Goal: Contribute content: Contribute content

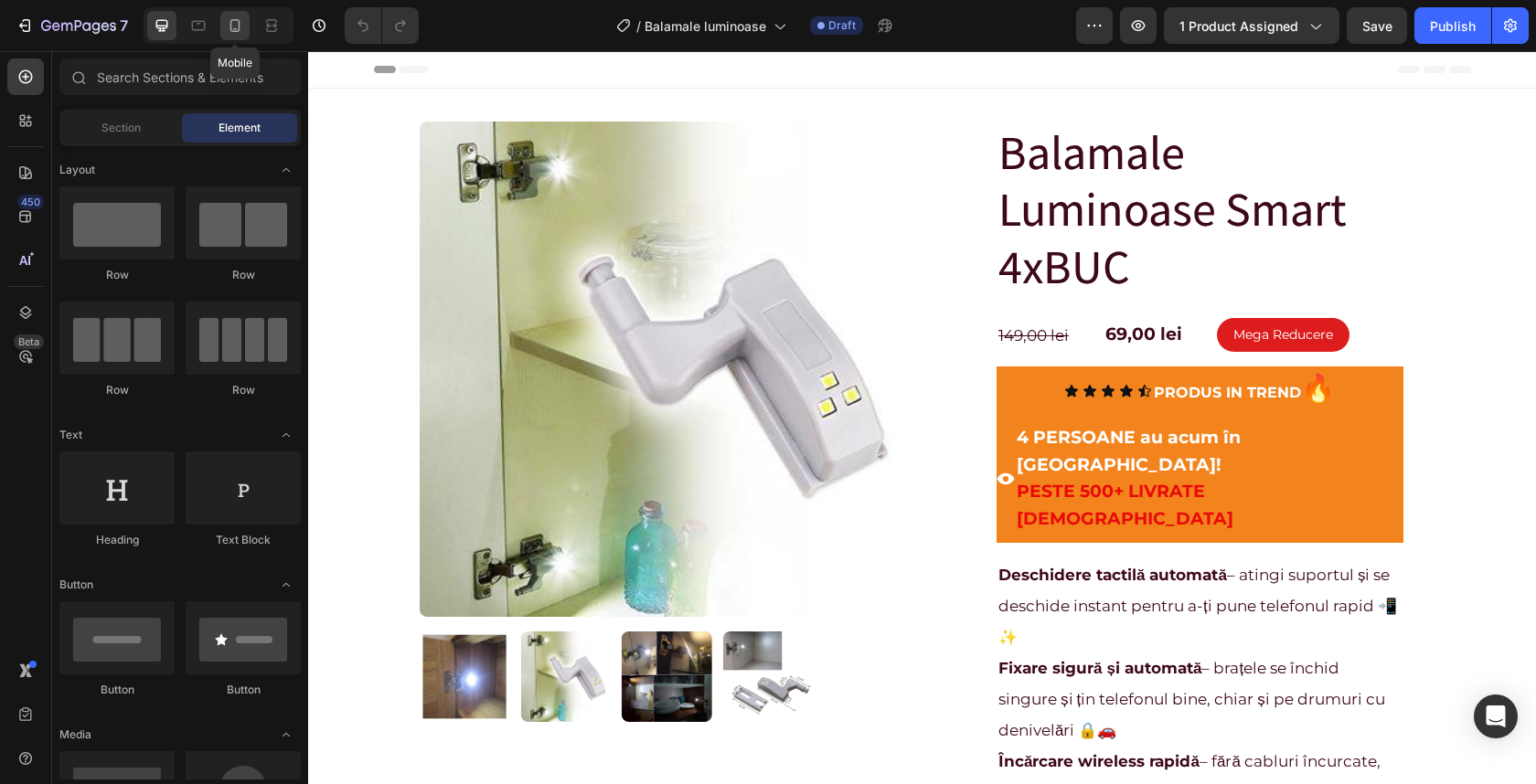
click at [239, 24] on icon at bounding box center [235, 25] width 10 height 13
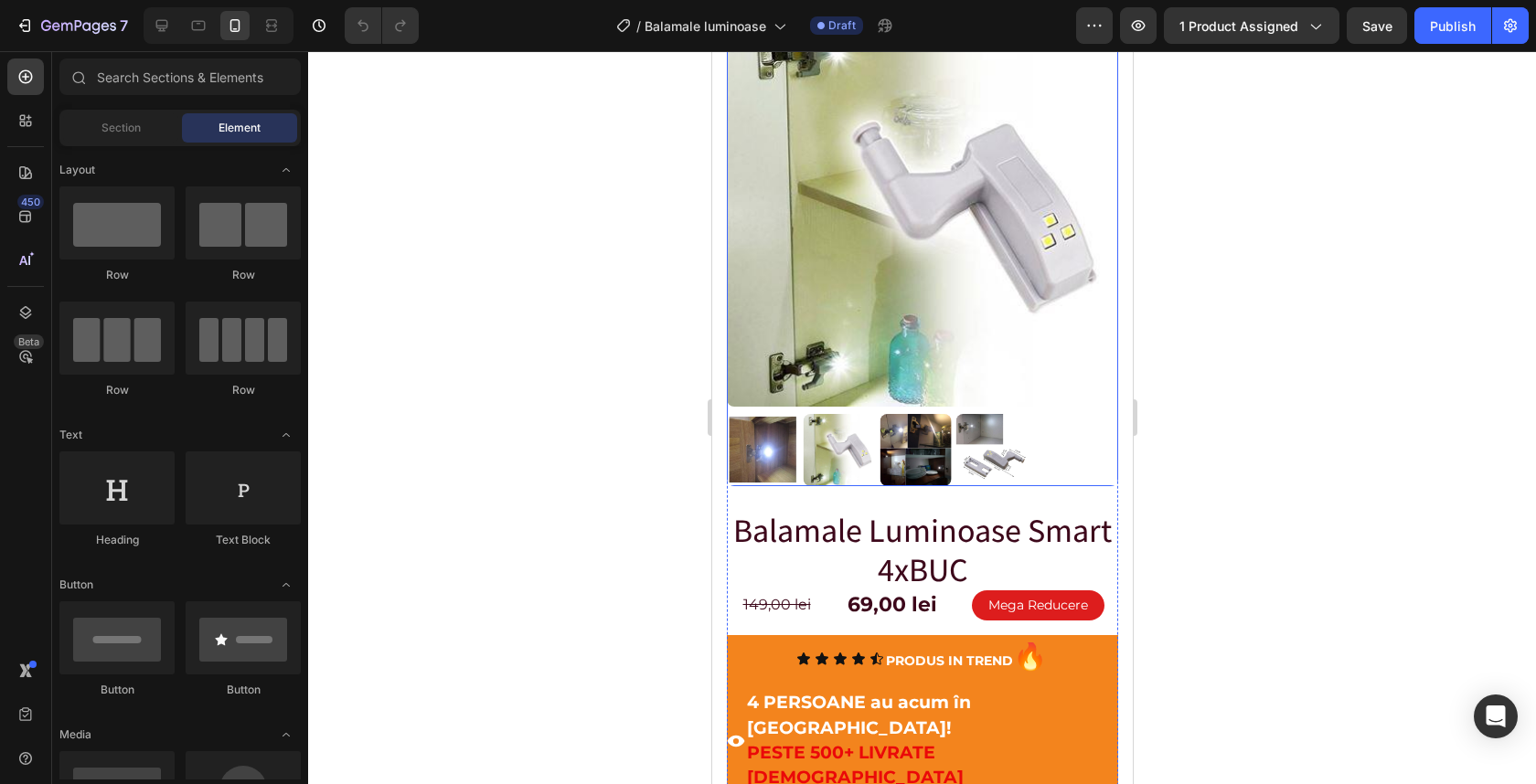
scroll to position [105, 0]
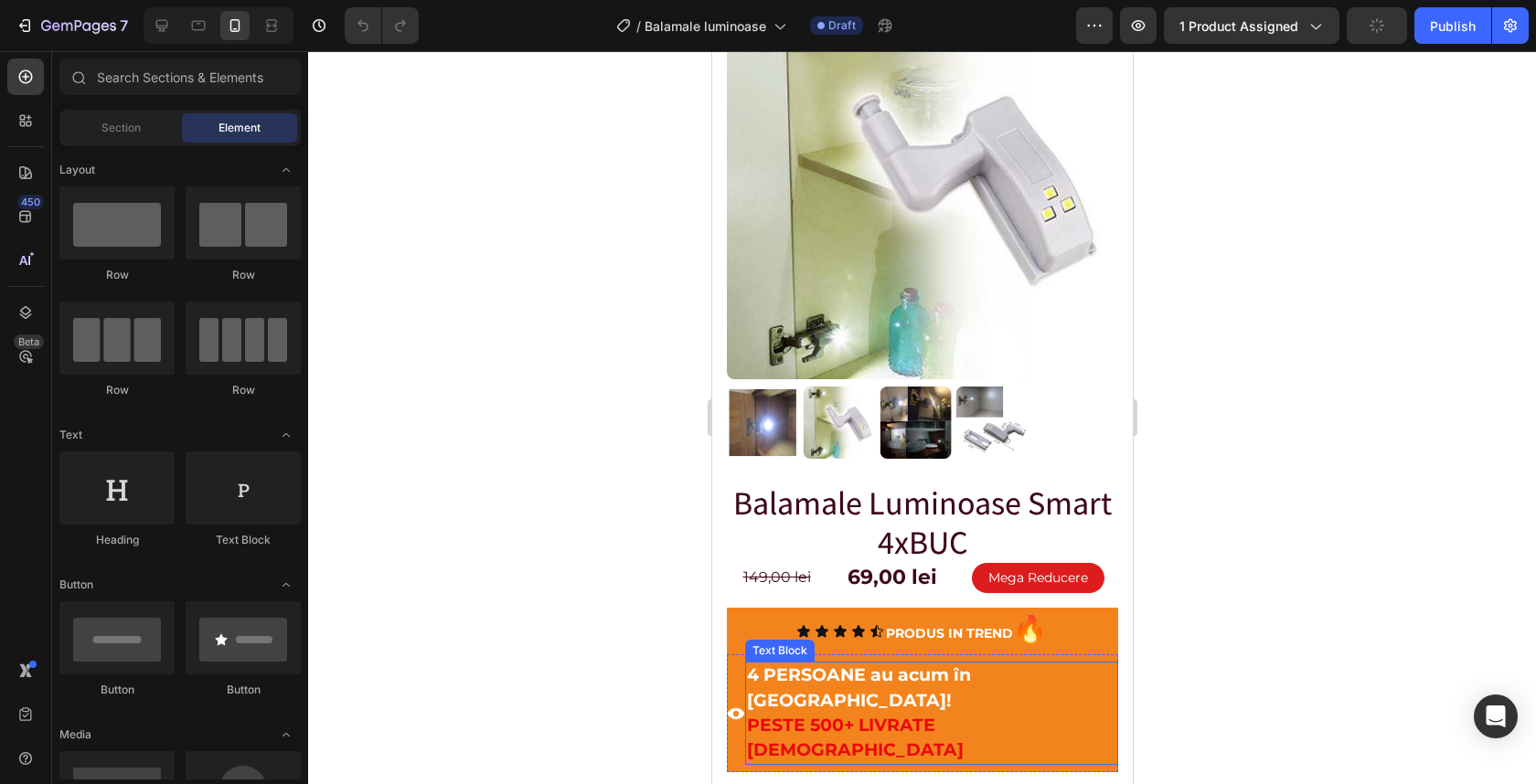
click at [783, 665] on strong "4 PERSOANE au acum în [GEOGRAPHIC_DATA]!" at bounding box center [858, 687] width 224 height 46
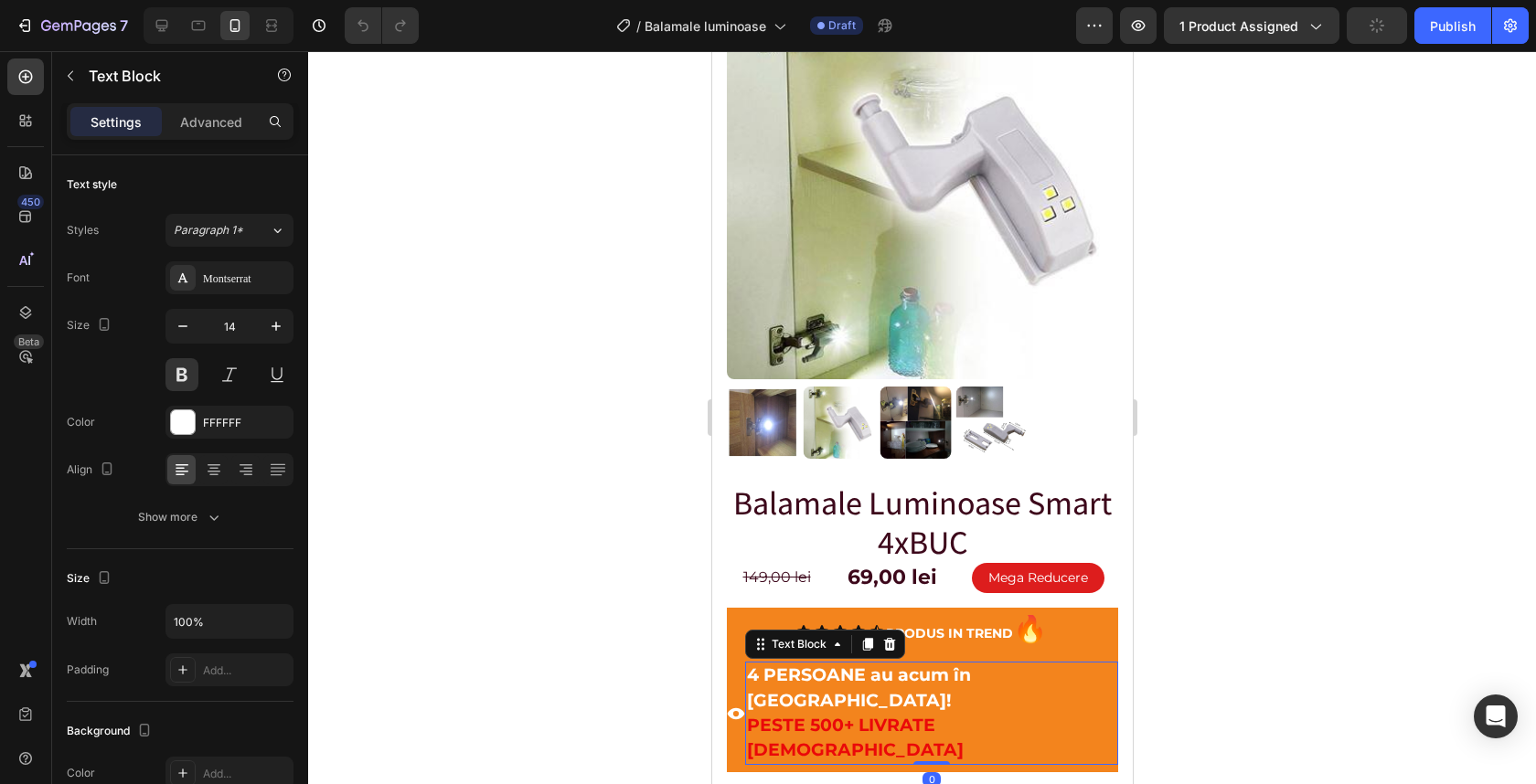
click at [783, 665] on strong "4 PERSOANE au acum în [GEOGRAPHIC_DATA]!" at bounding box center [858, 687] width 224 height 46
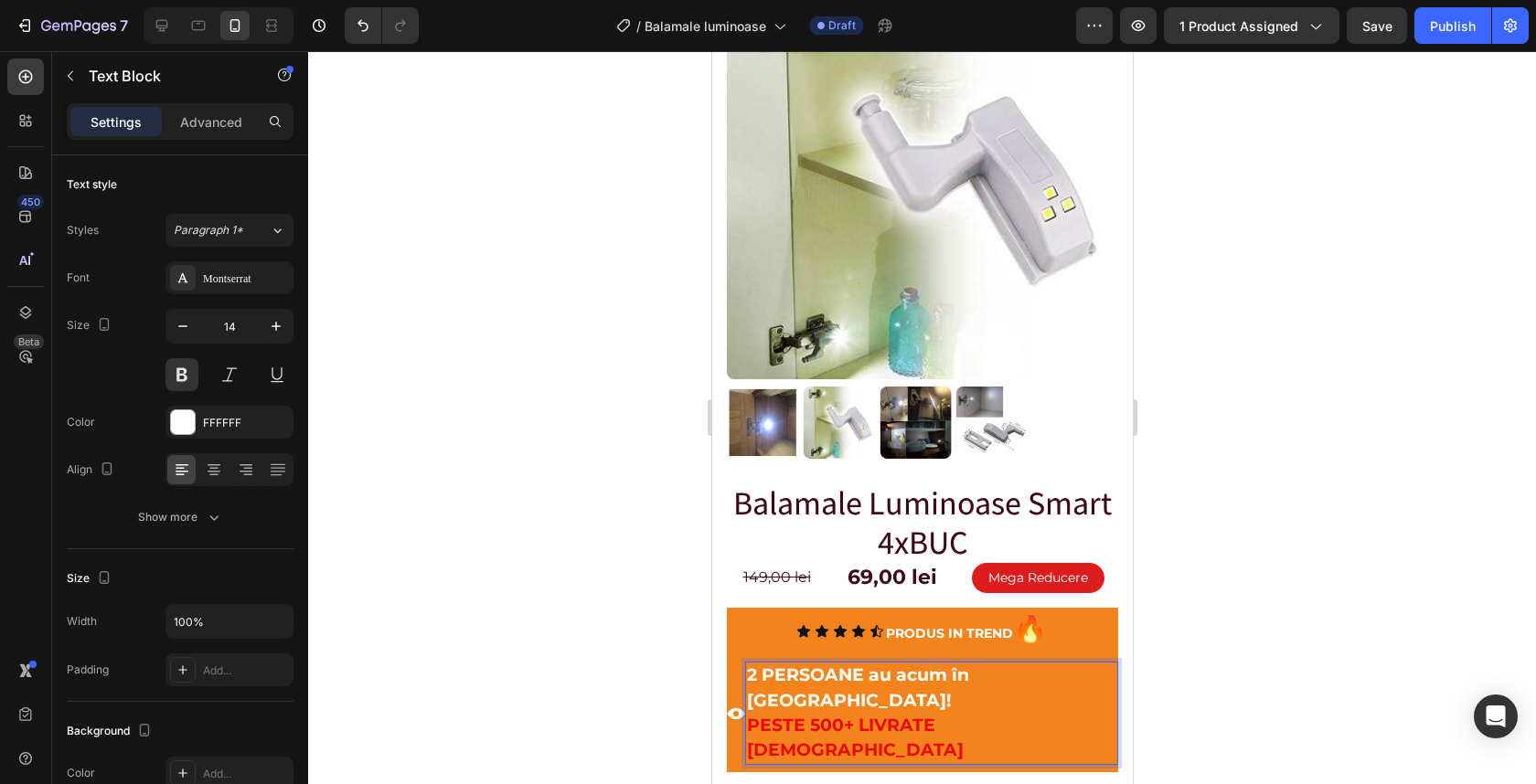
click at [1317, 510] on div at bounding box center [922, 418] width 1227 height 734
click at [842, 715] on strong "PESTE 500+ LIVRATE [DEMOGRAPHIC_DATA]" at bounding box center [854, 737] width 216 height 46
click at [840, 715] on strong "PESTE 500+ LIVRATE [DEMOGRAPHIC_DATA]" at bounding box center [854, 737] width 216 height 46
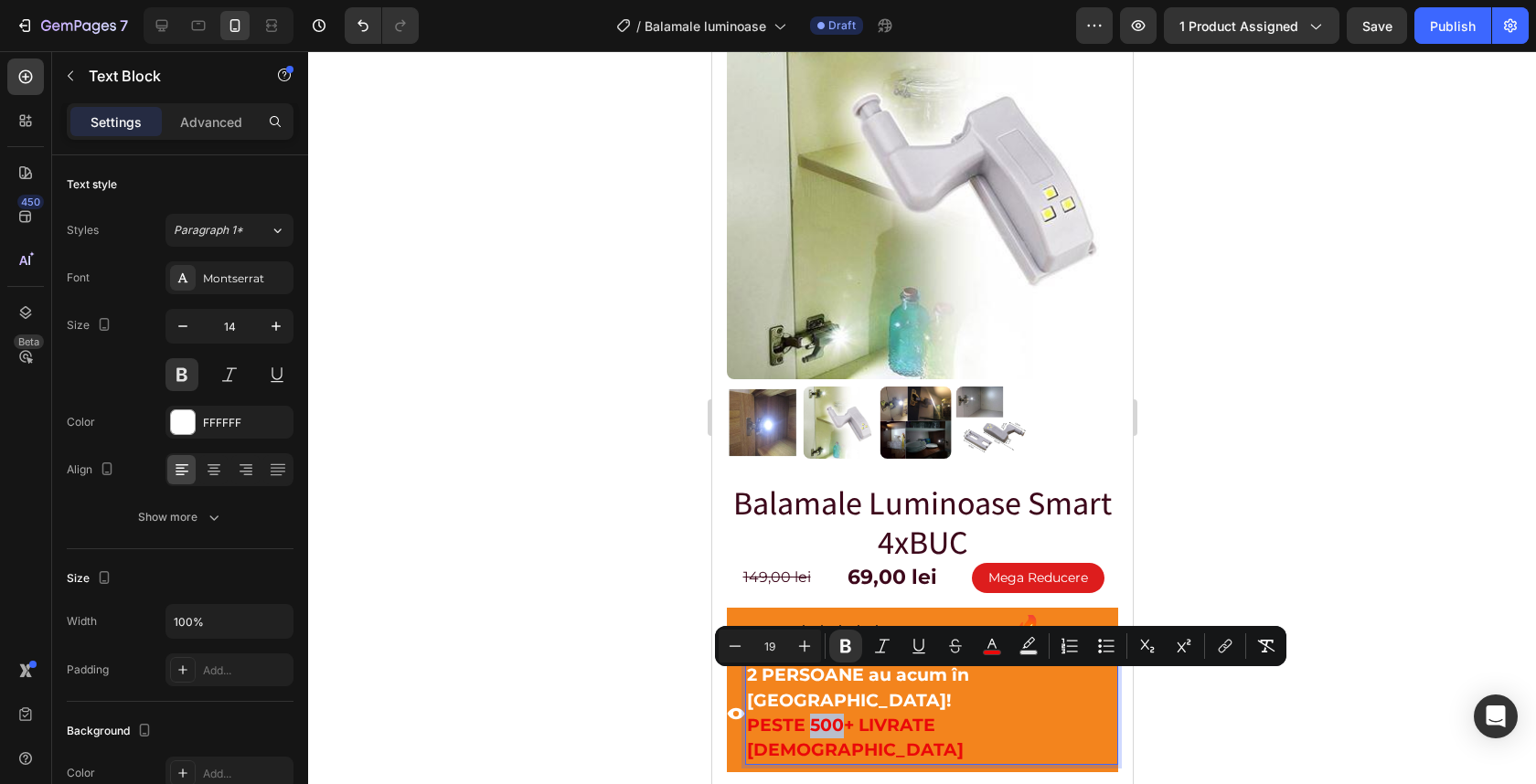
click at [840, 715] on strong "PESTE 500+ LIVRATE [DEMOGRAPHIC_DATA]" at bounding box center [854, 737] width 216 height 46
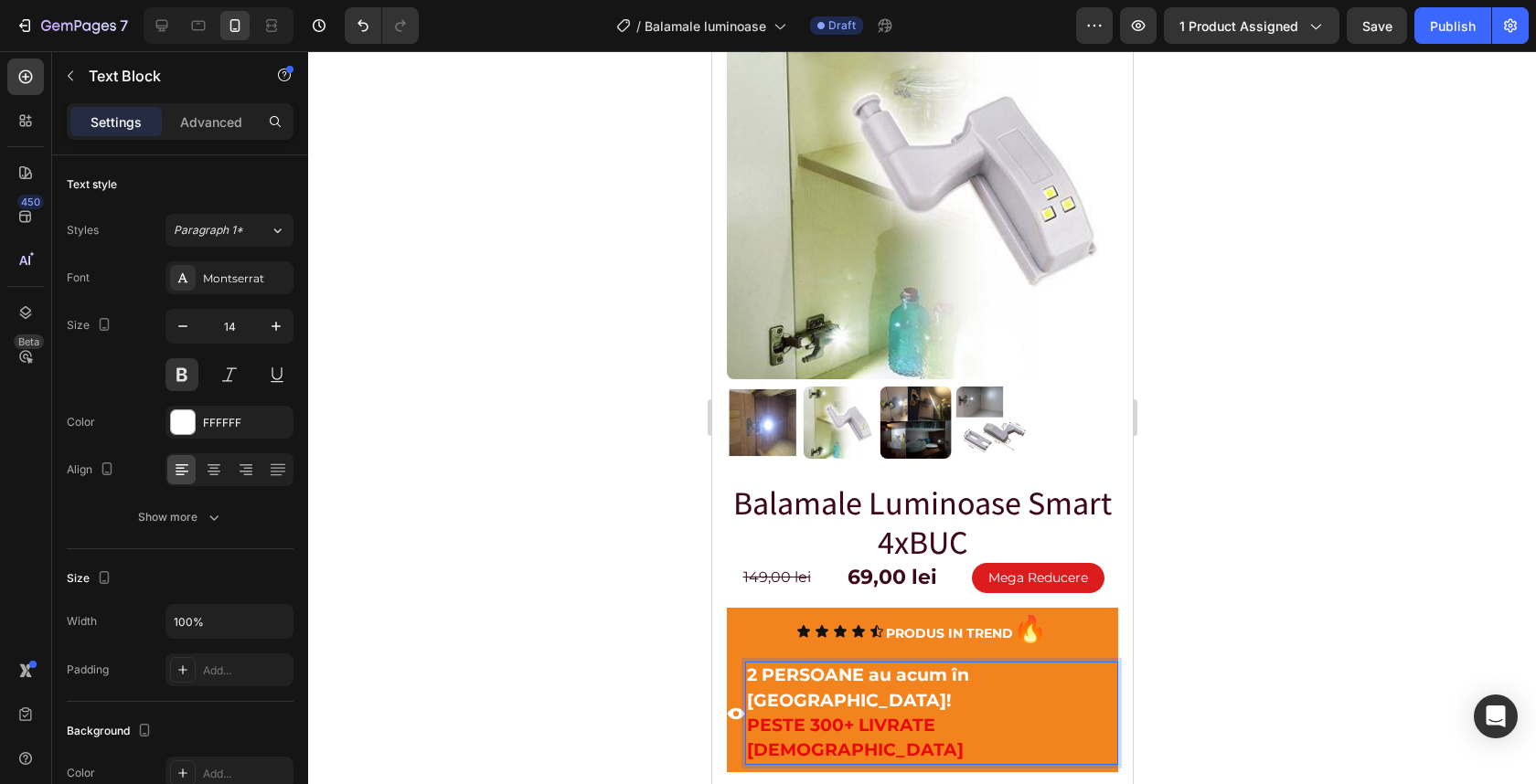
click at [1275, 529] on div at bounding box center [922, 418] width 1227 height 734
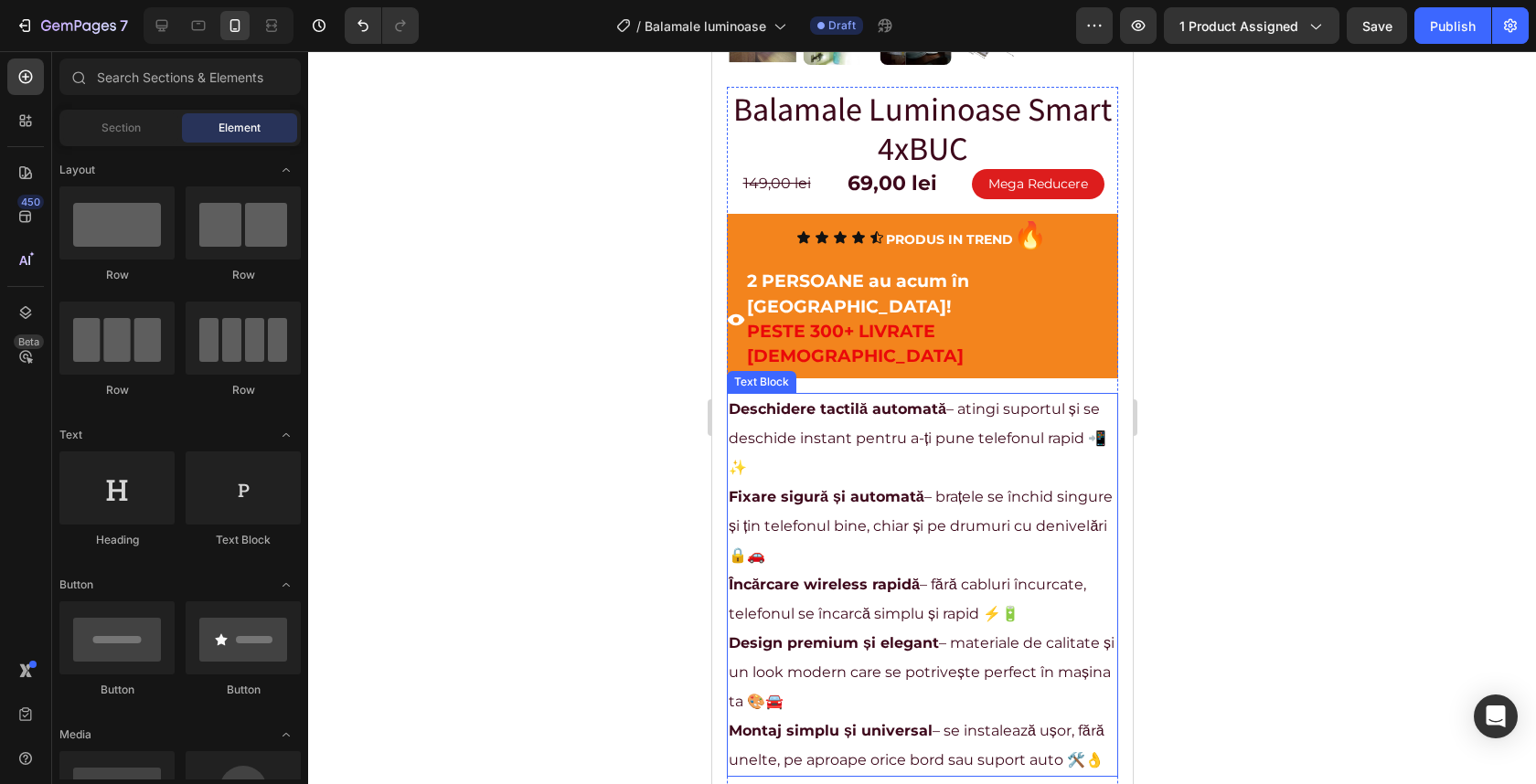
scroll to position [506, 0]
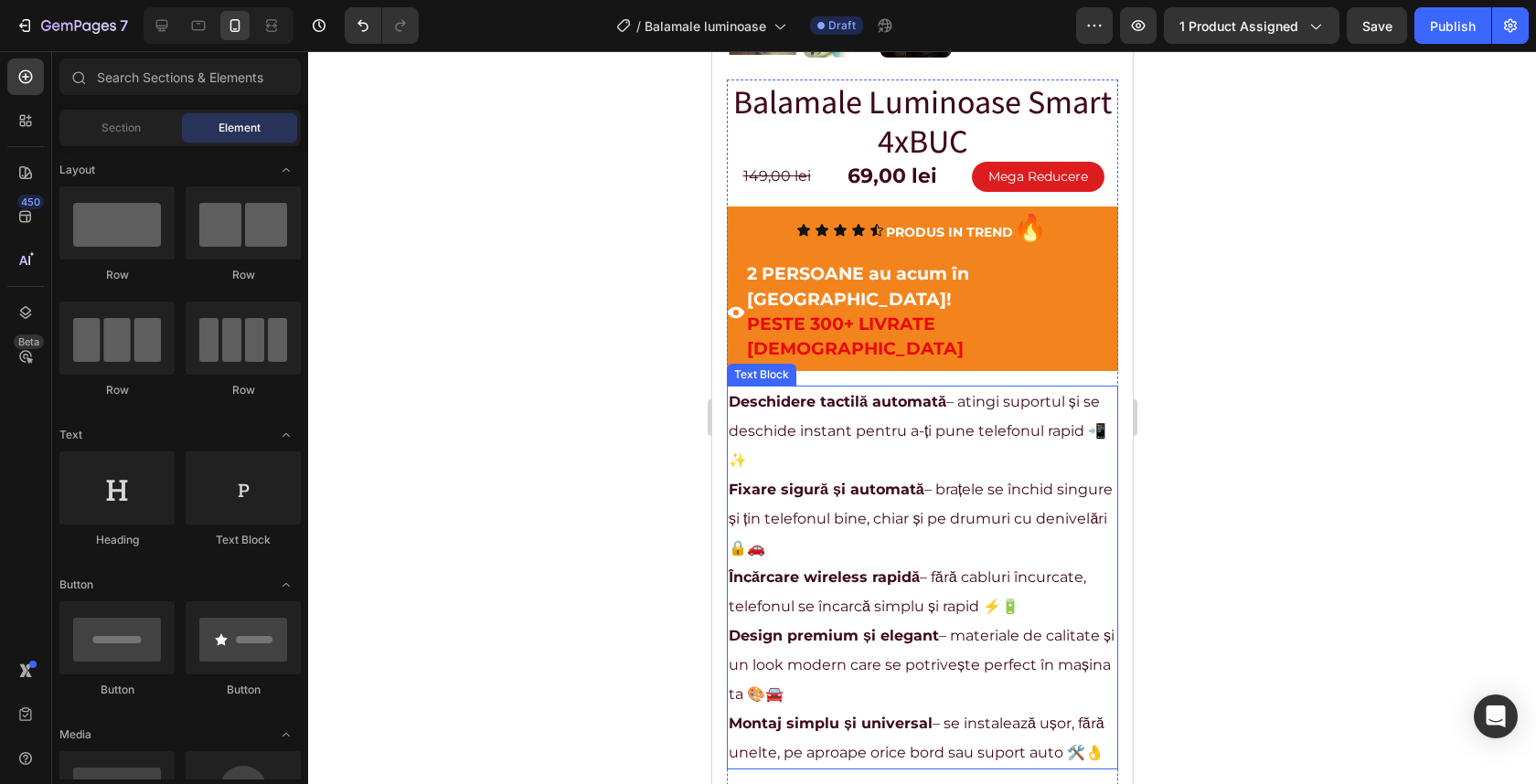
click at [852, 475] on p "Fixare sigură și automată – brațele se închid singure și țin telefonul bine, ch…" at bounding box center [922, 519] width 388 height 87
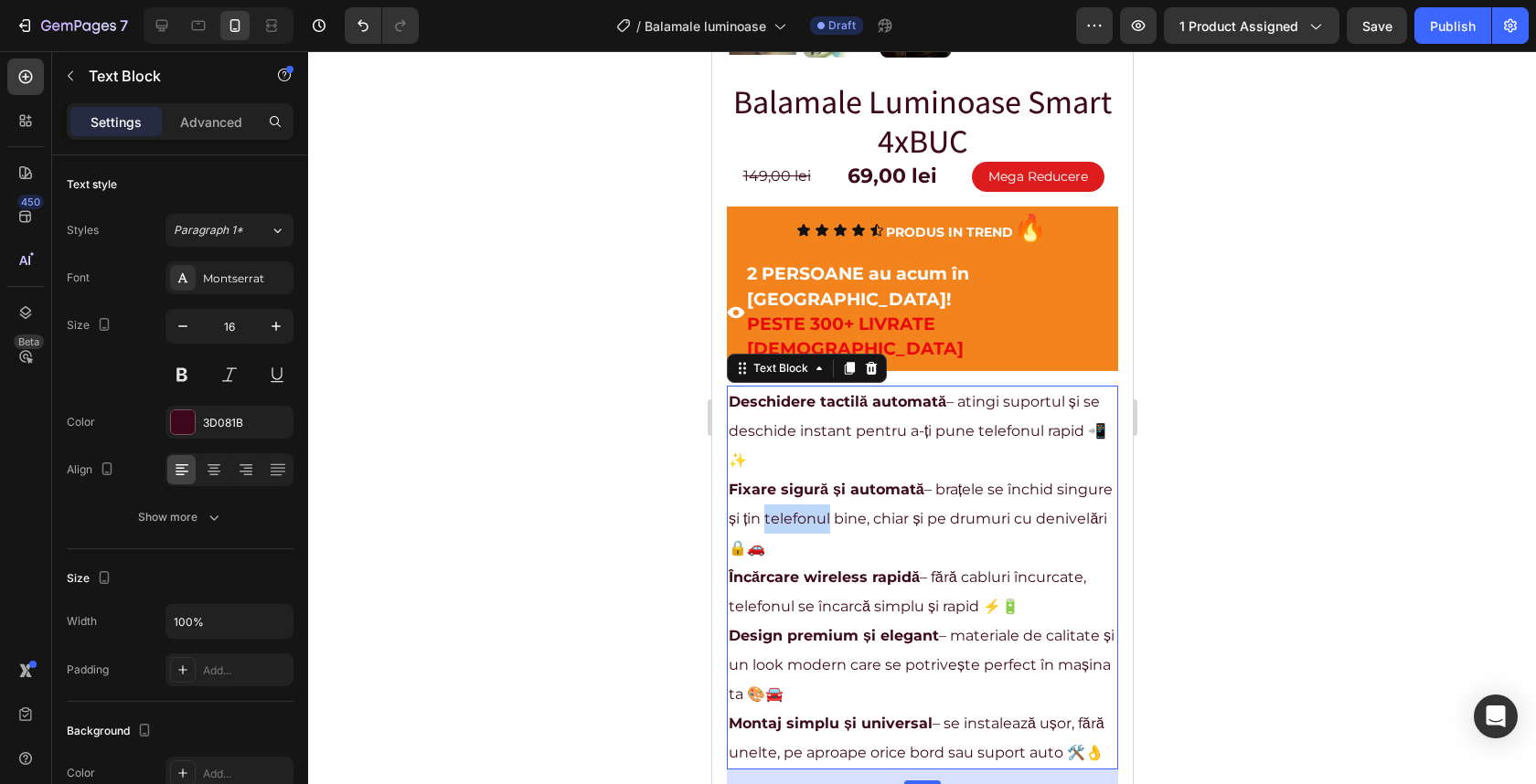
click at [852, 475] on p "Fixare sigură și automată – brațele se închid singure și țin telefonul bine, ch…" at bounding box center [922, 519] width 388 height 87
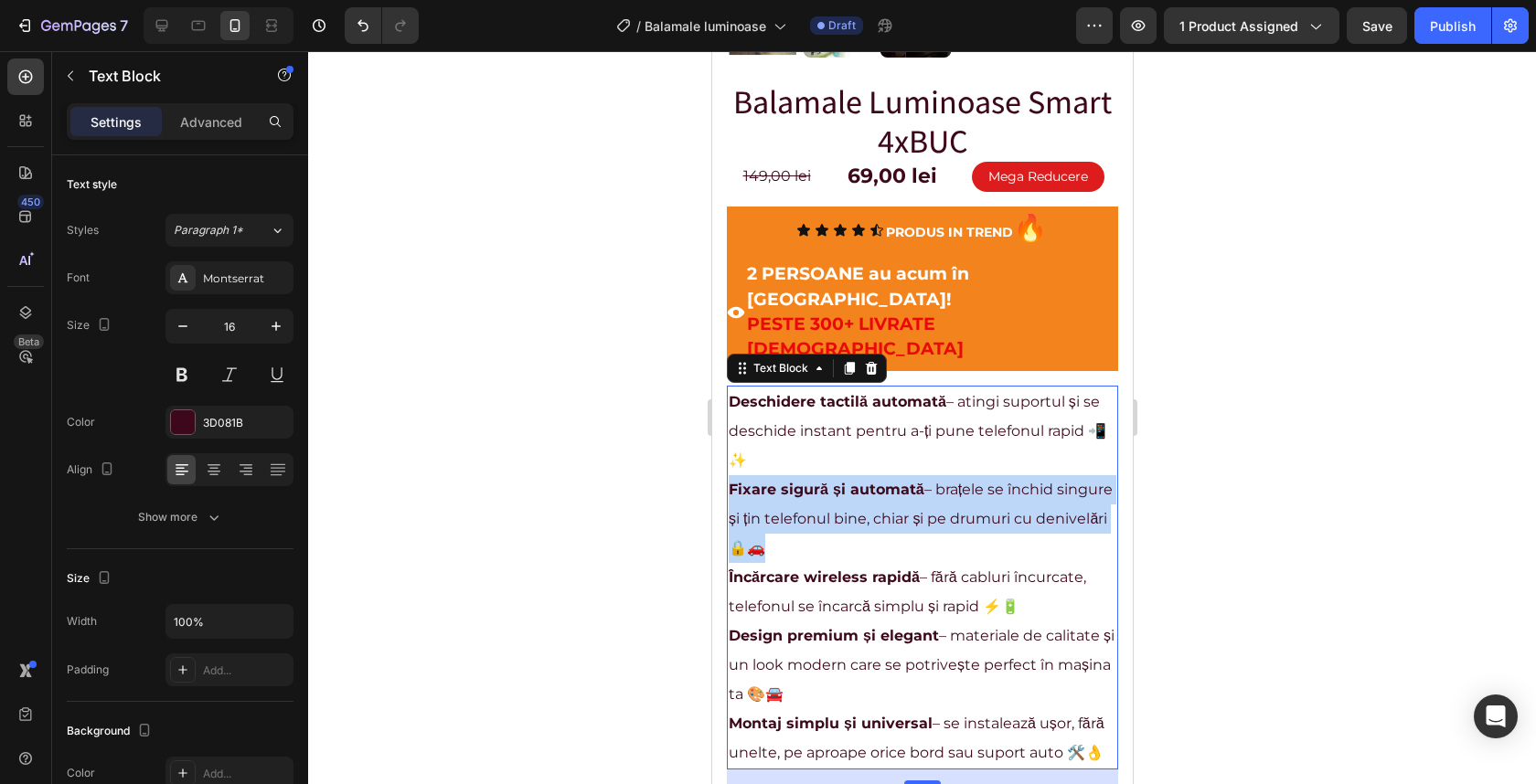
click at [852, 475] on p "Fixare sigură și automată – brațele se închid singure și țin telefonul bine, ch…" at bounding box center [922, 519] width 388 height 87
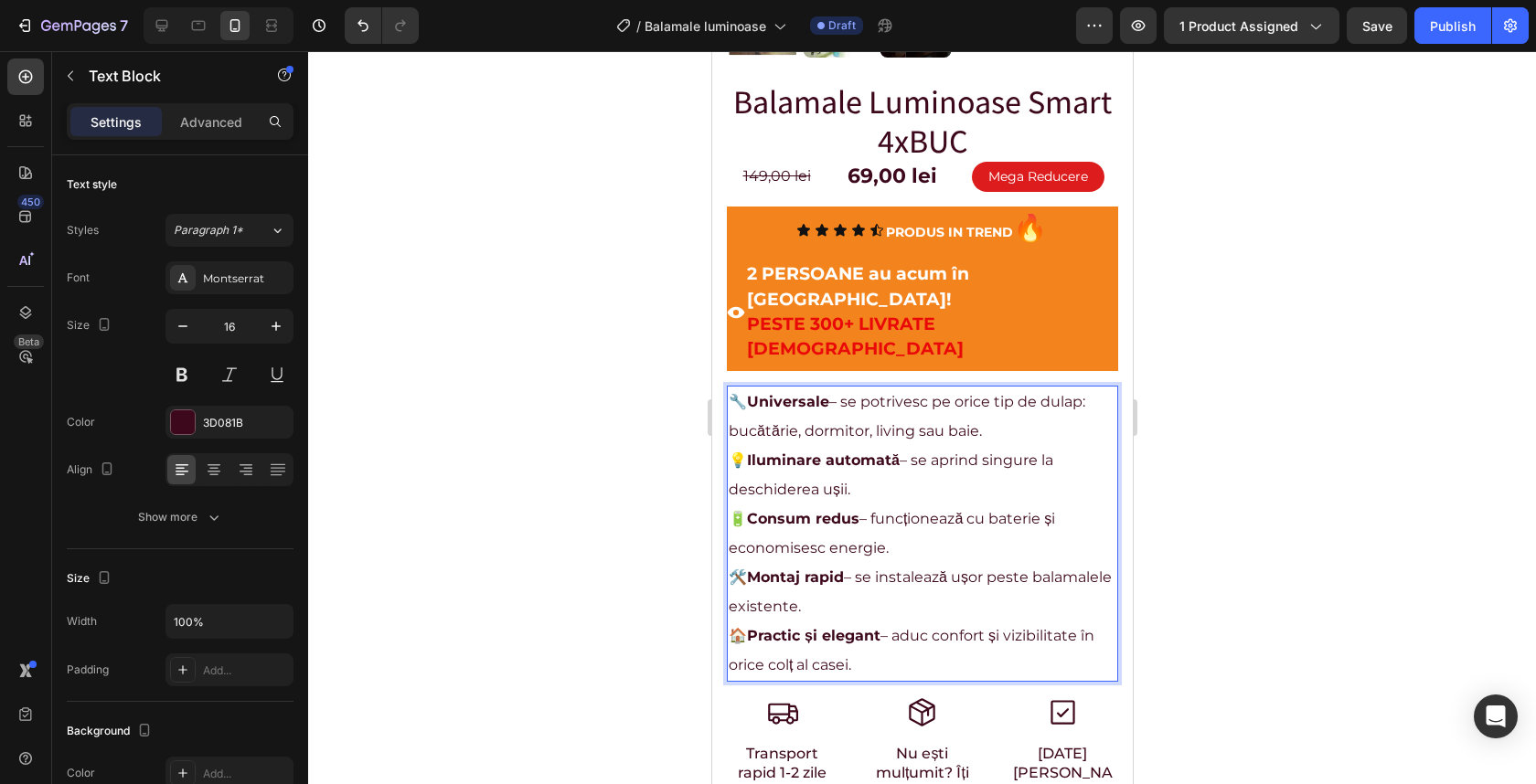
click at [1193, 389] on div at bounding box center [922, 418] width 1227 height 734
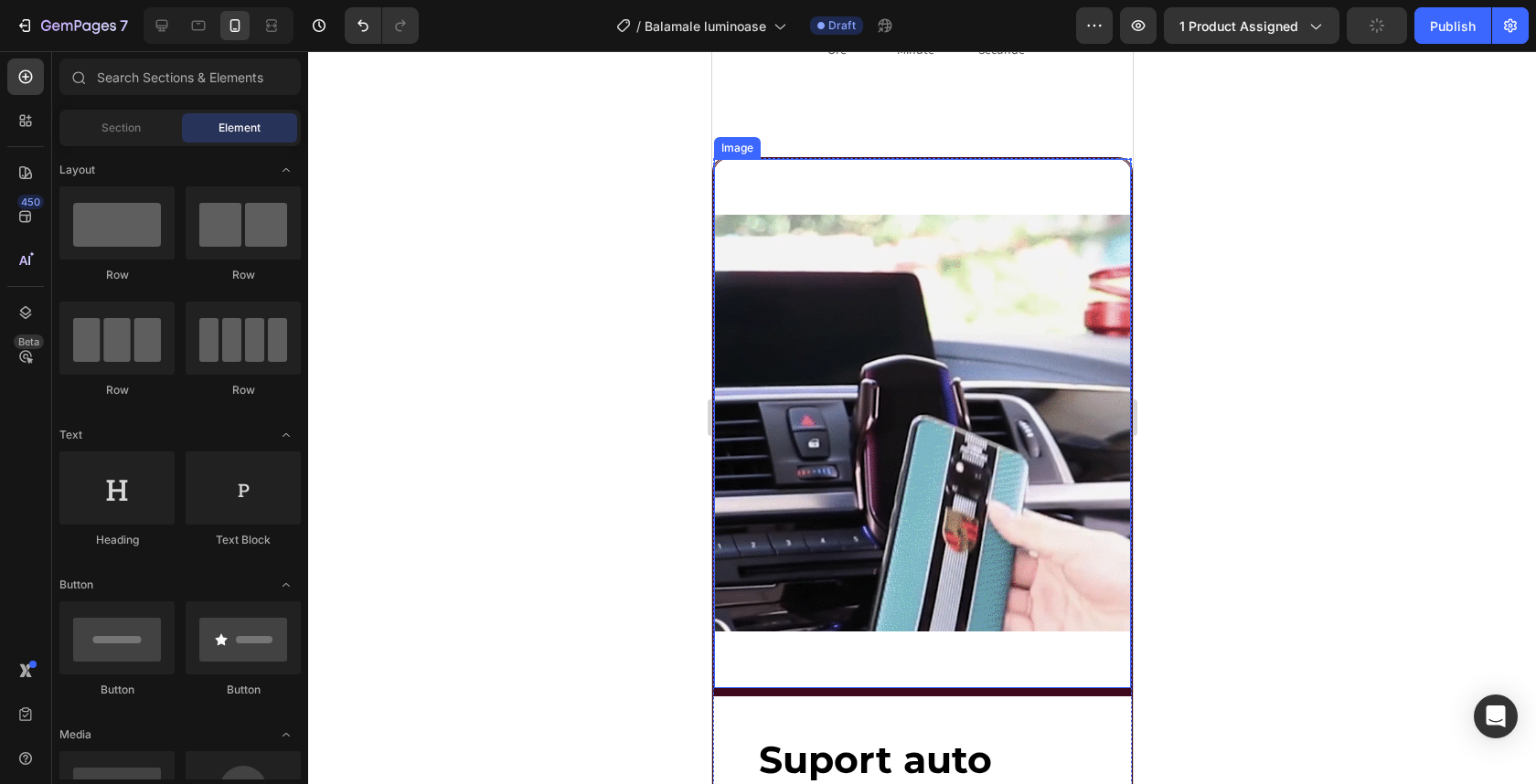
scroll to position [1937, 0]
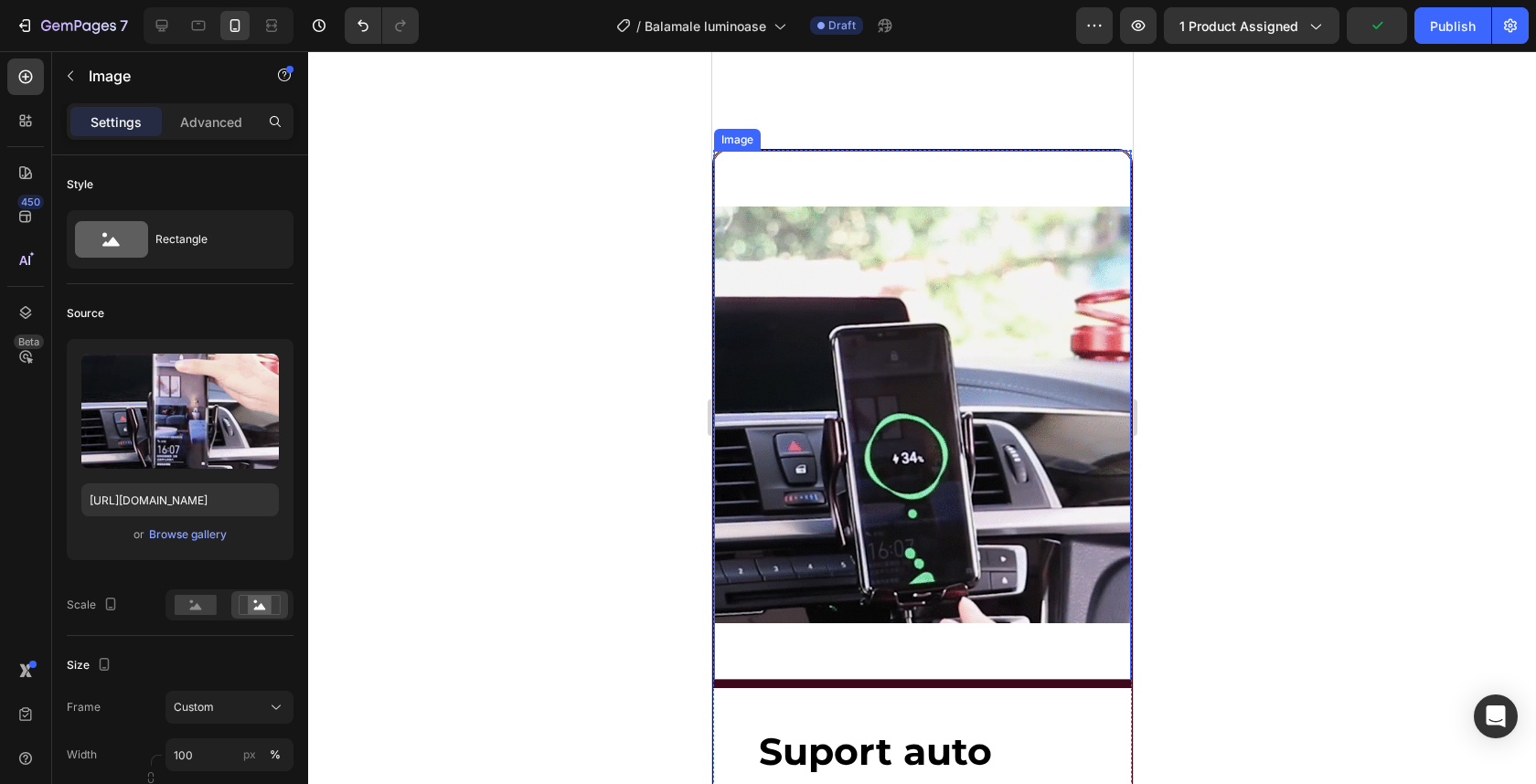
click at [899, 446] on img at bounding box center [922, 415] width 417 height 530
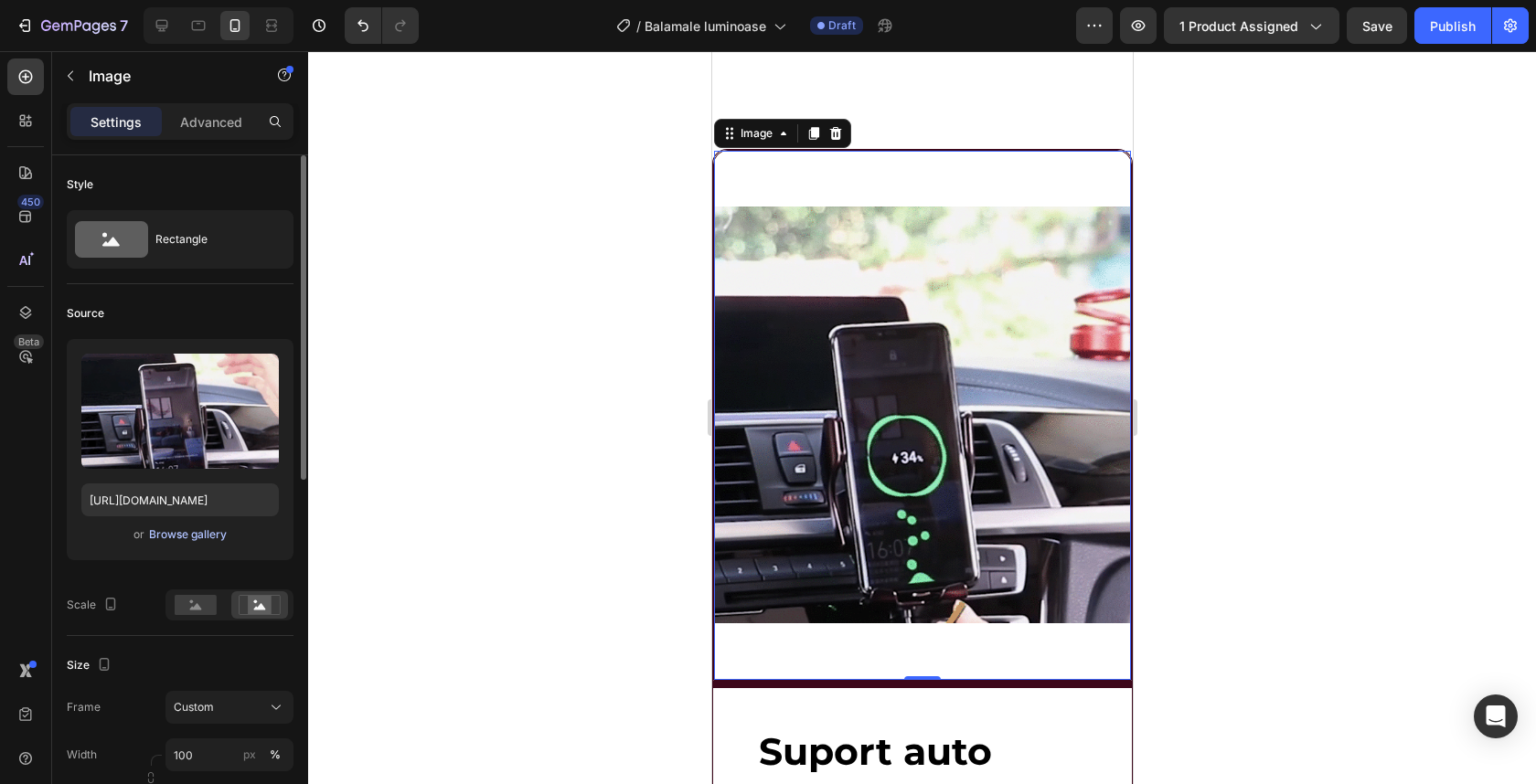
click at [194, 535] on div "Browse gallery" at bounding box center [188, 535] width 78 height 16
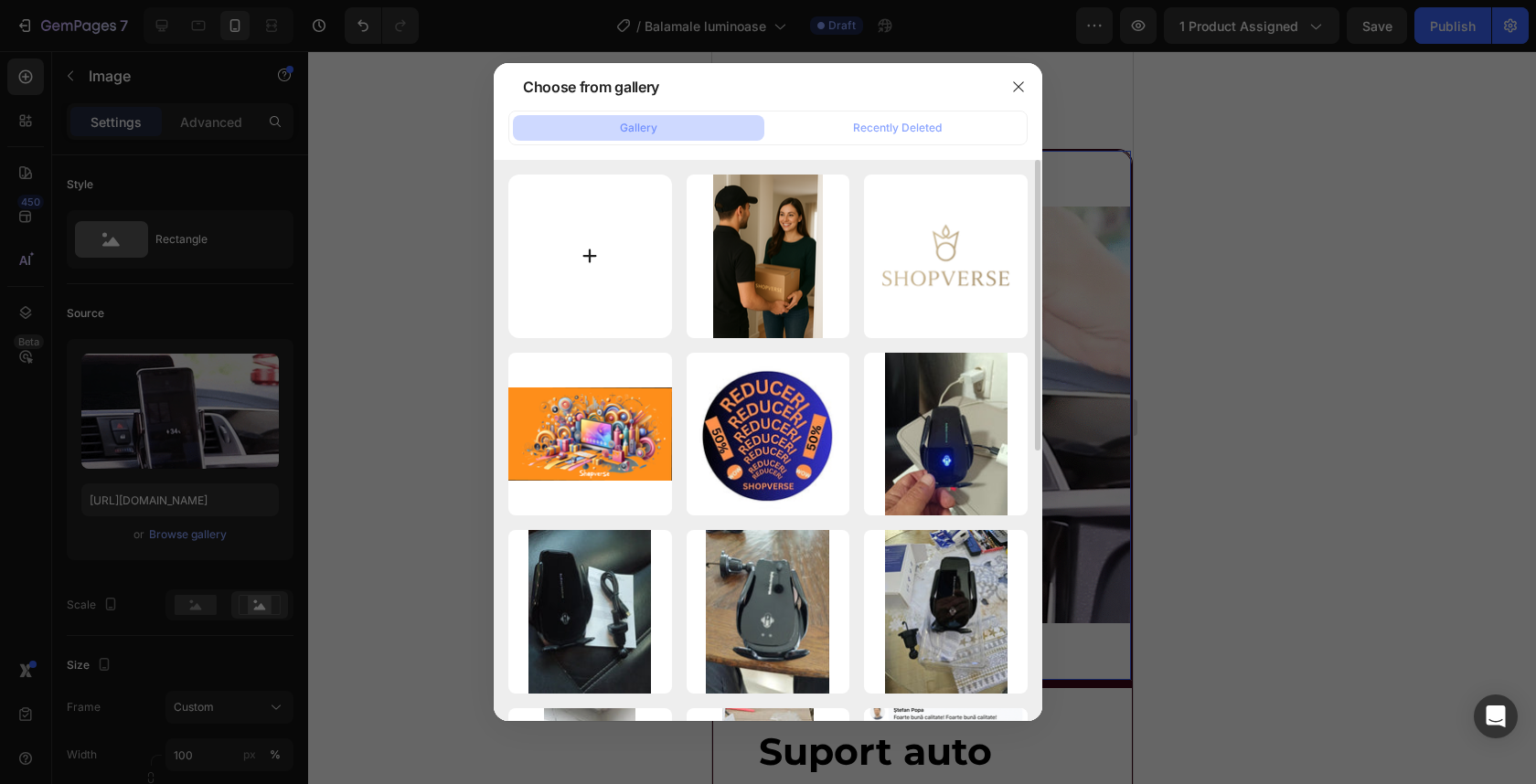
click at [587, 275] on input "file" at bounding box center [590, 256] width 164 height 164
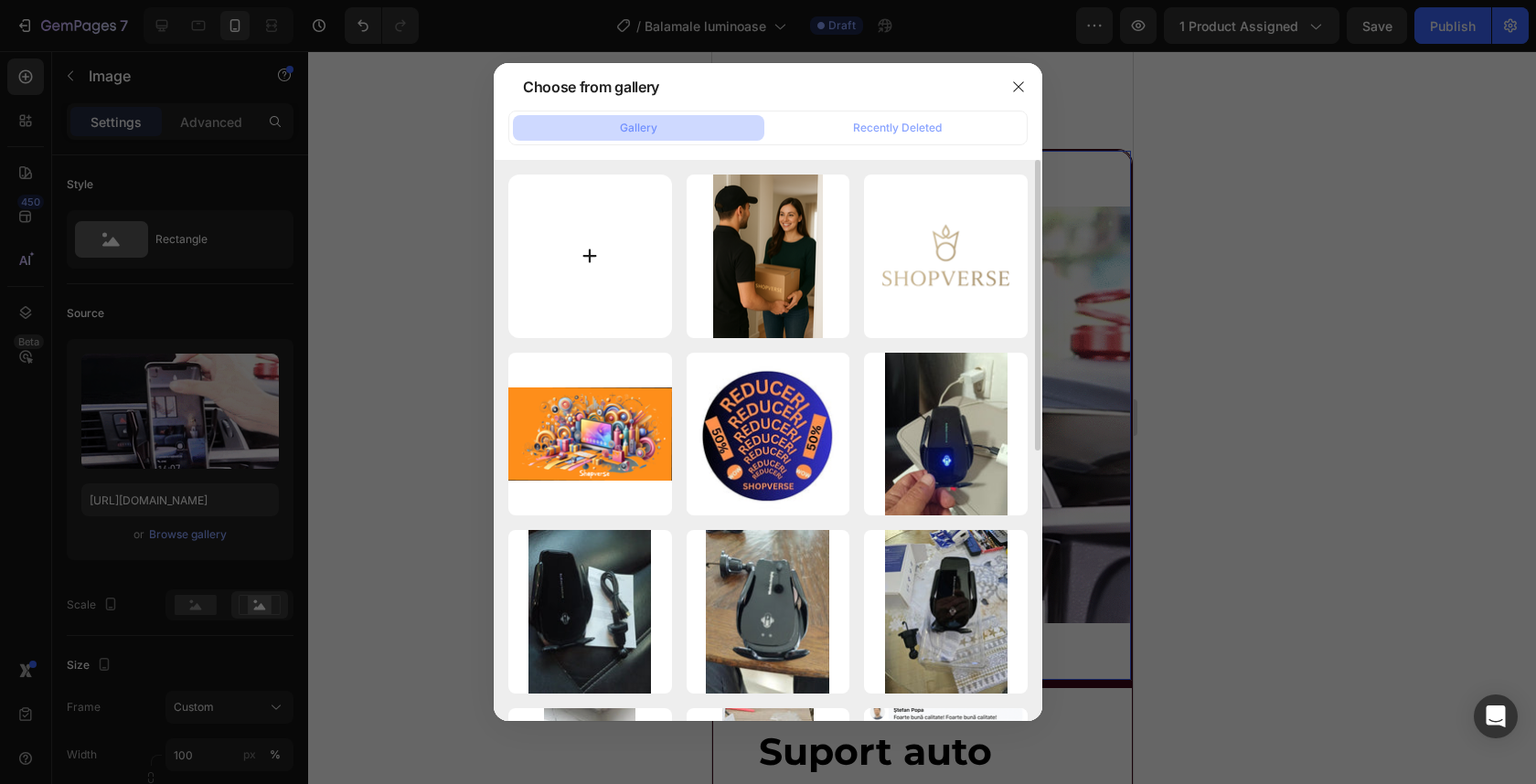
type input "C:\fakepath\71cgFDqDqxS._UF1000,1000_QL80_.jpg"
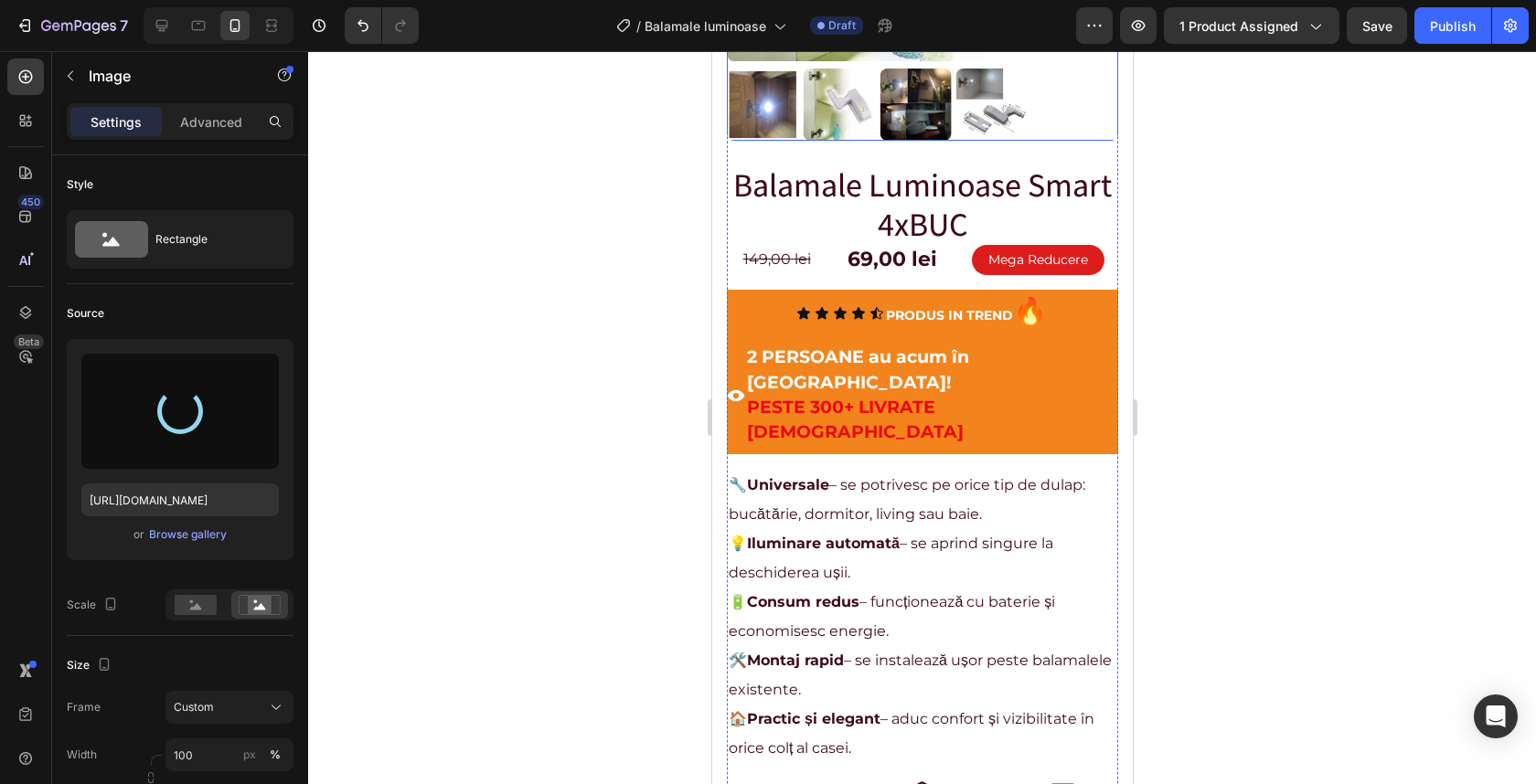
scroll to position [76, 0]
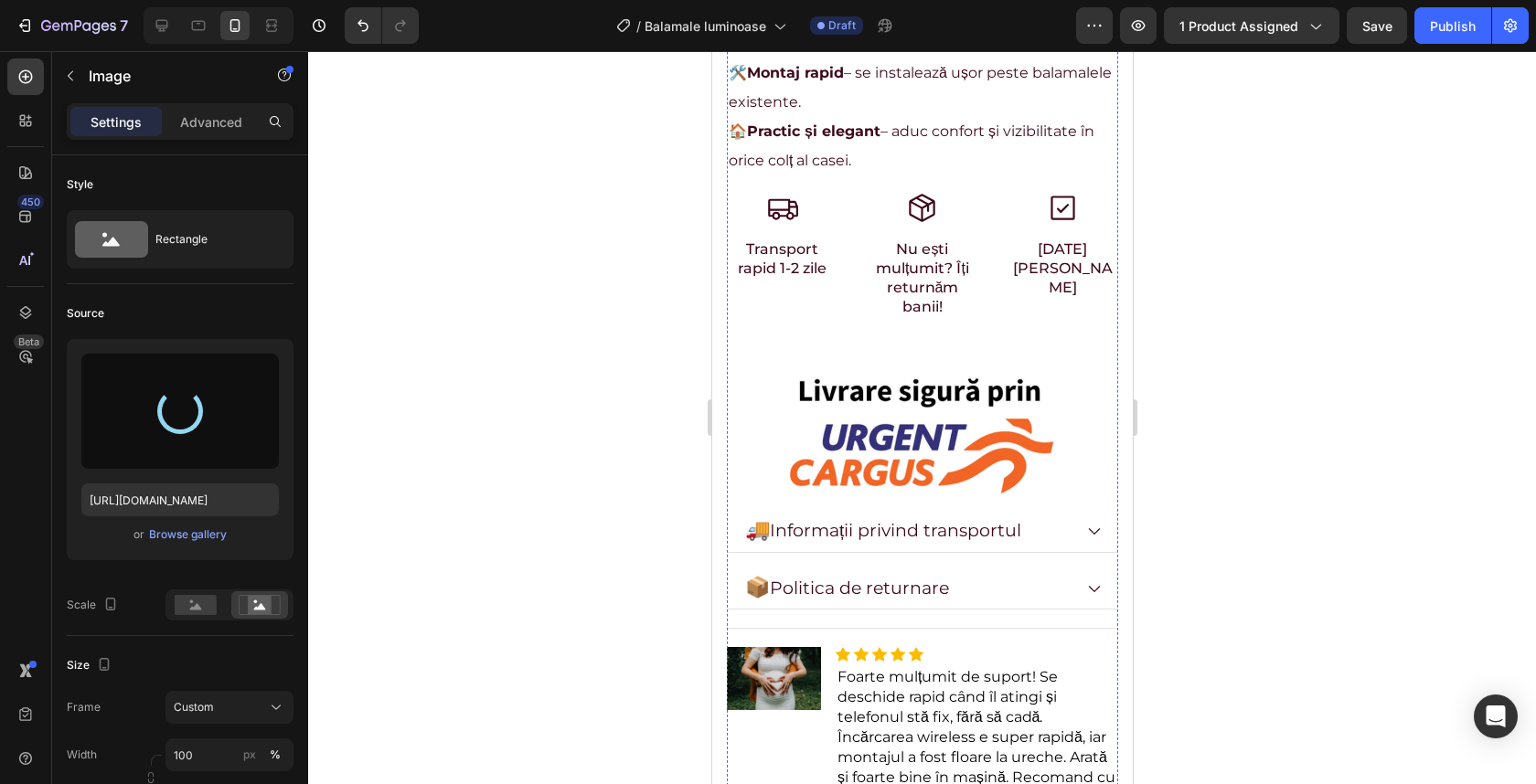
type input "https://cdn.shopify.com/s/files/1/0932/4245/8461/files/gempages_555548027520025…"
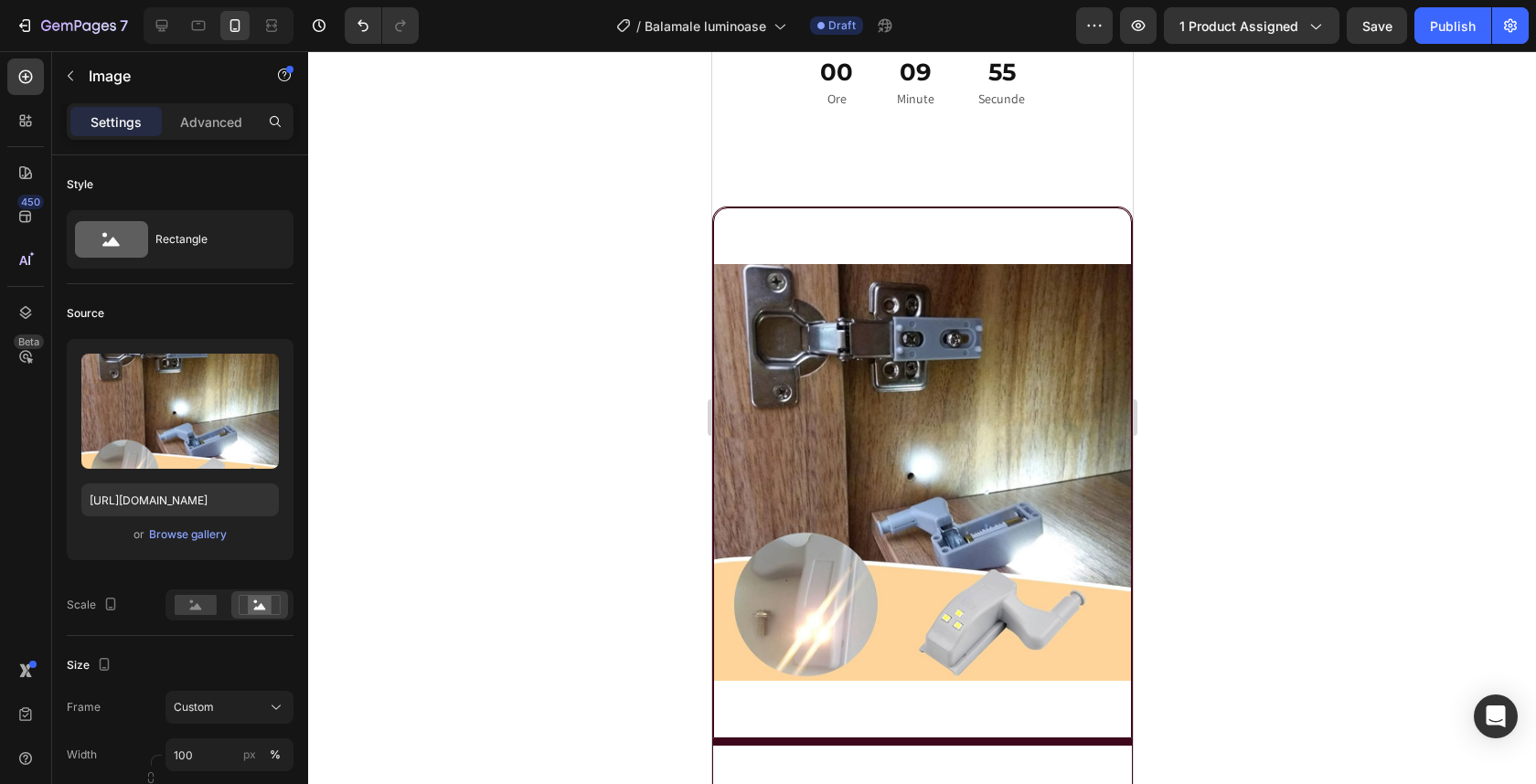
scroll to position [2011, 0]
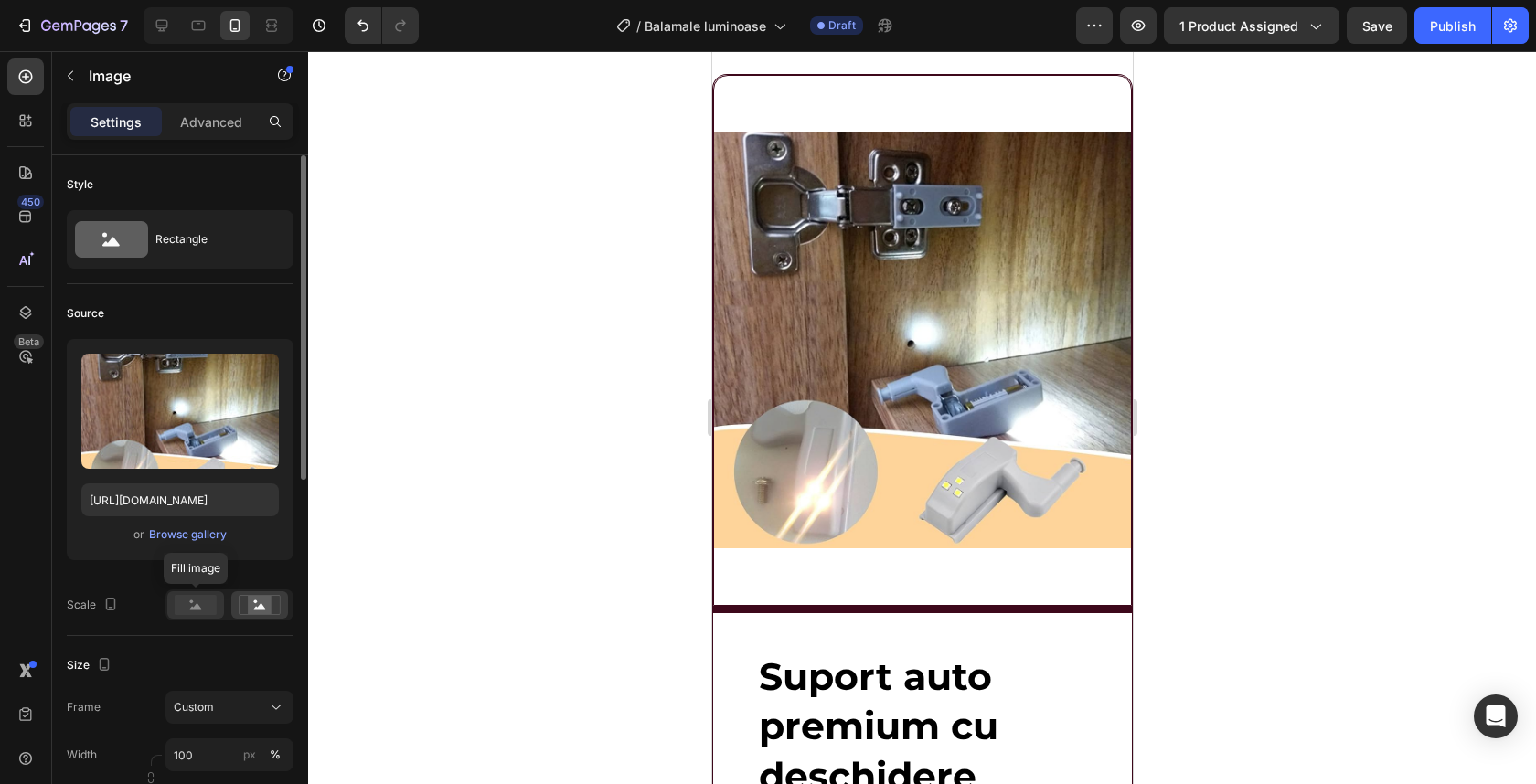
click at [182, 607] on rect at bounding box center [195, 604] width 42 height 20
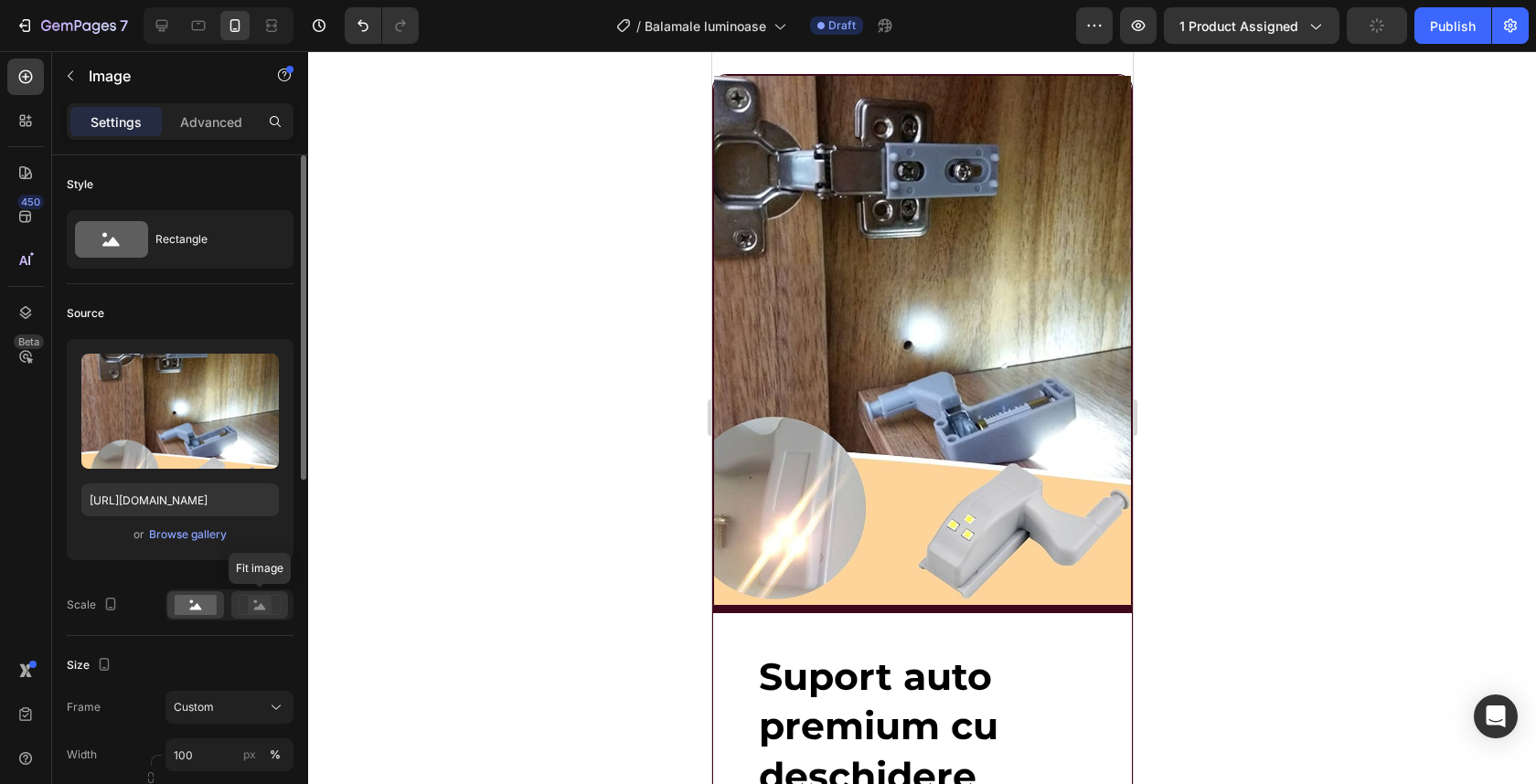
click at [251, 608] on rect at bounding box center [259, 604] width 23 height 18
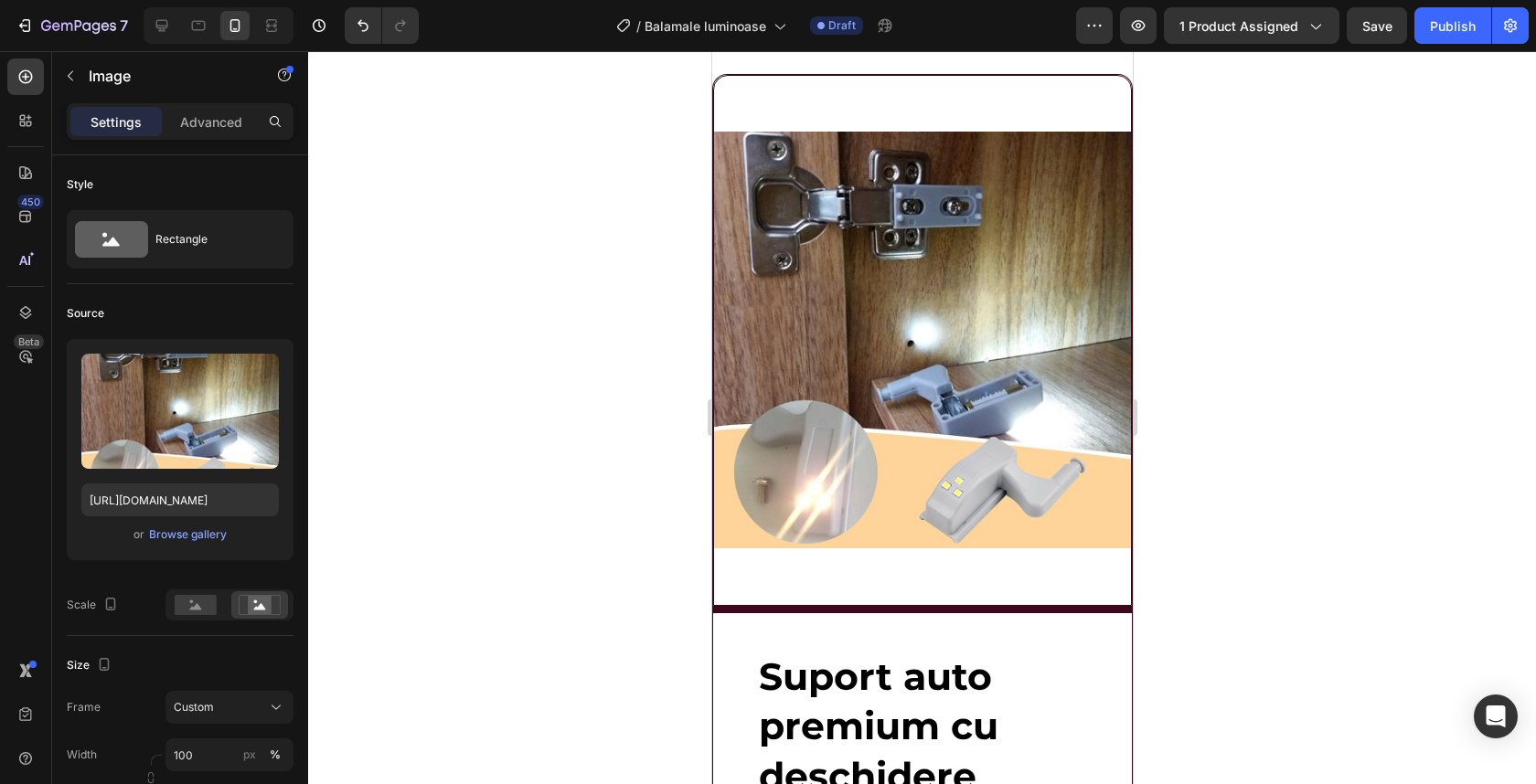
click at [637, 422] on div at bounding box center [922, 418] width 1227 height 734
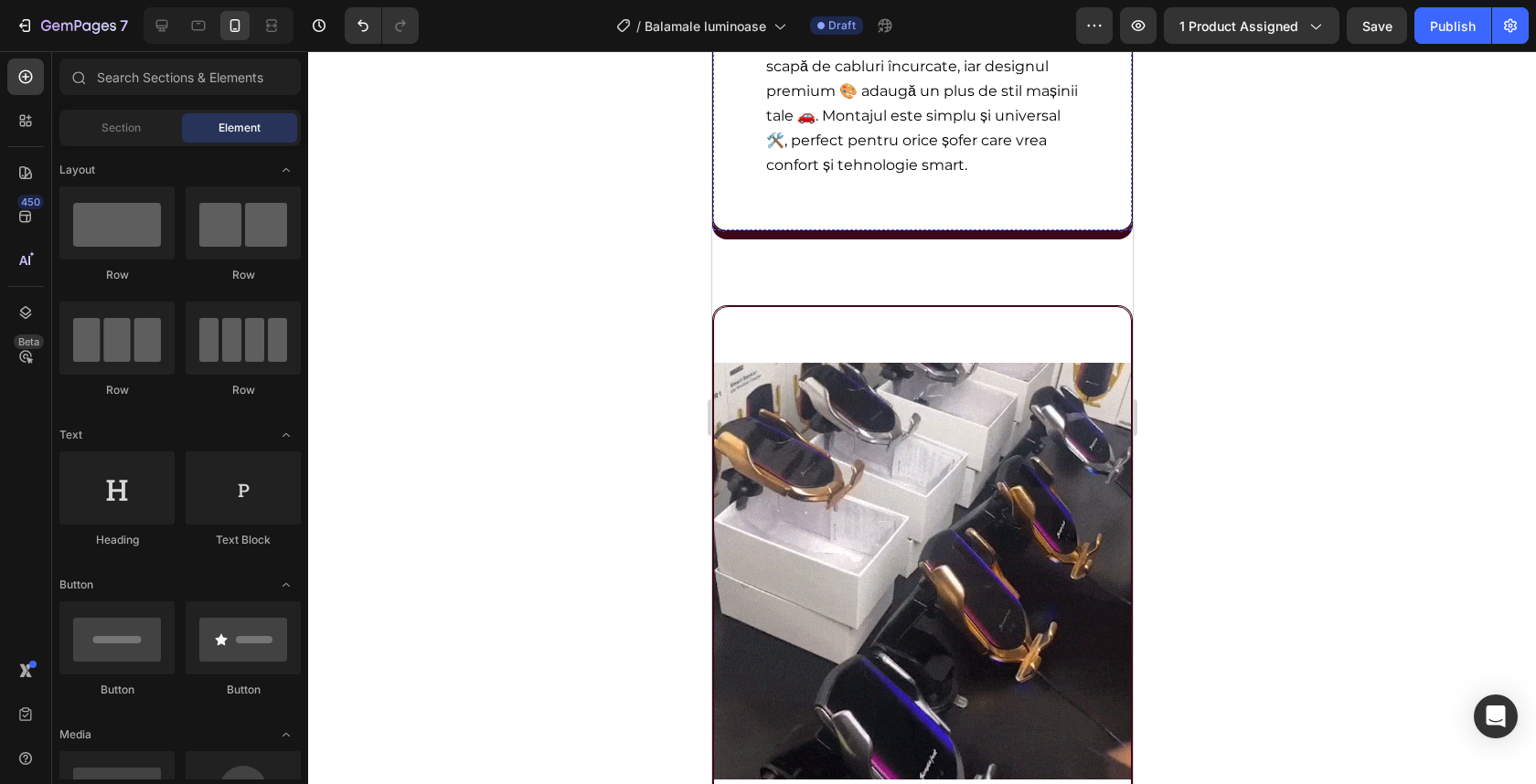
scroll to position [3301, 0]
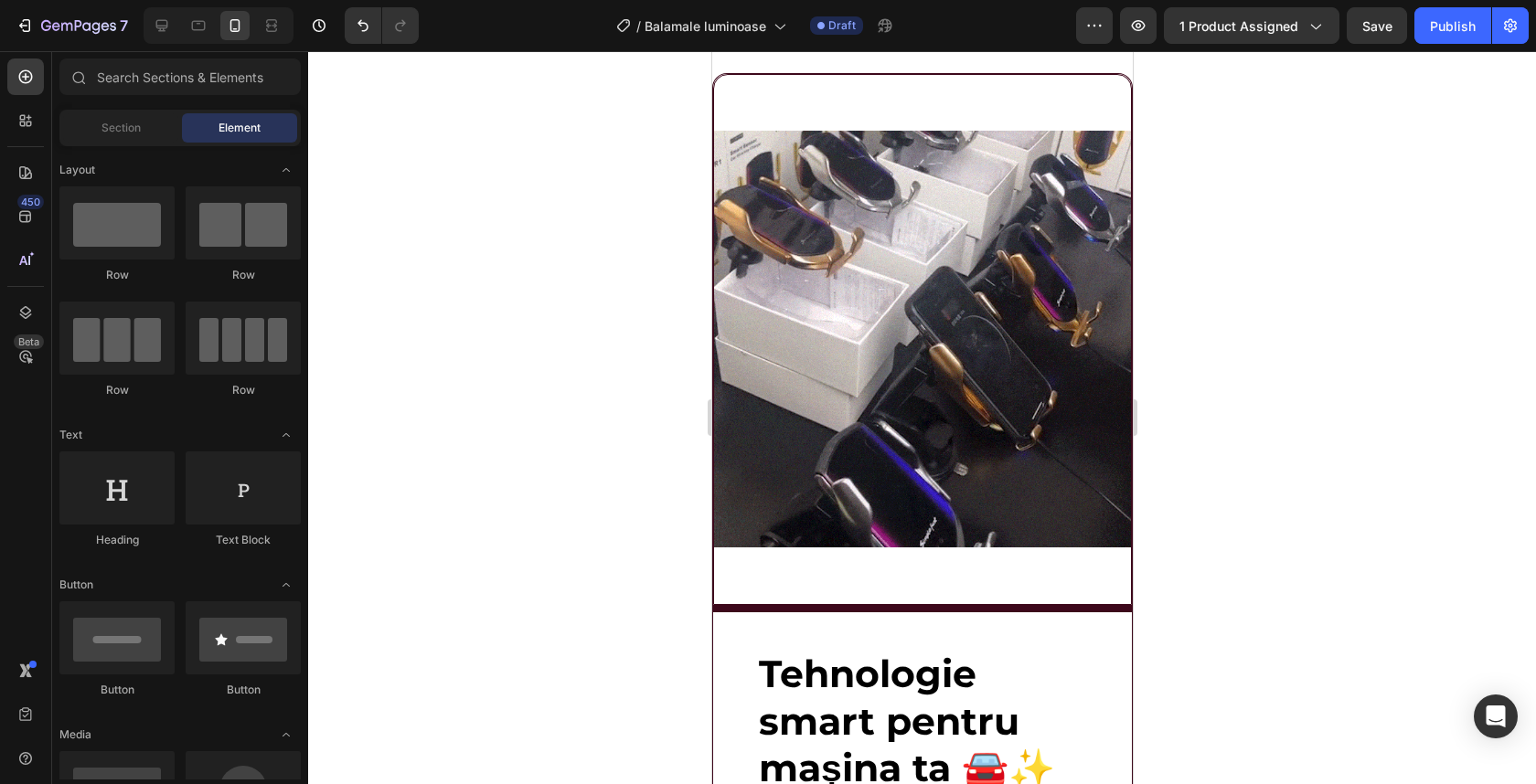
click at [866, 388] on img at bounding box center [922, 340] width 417 height 530
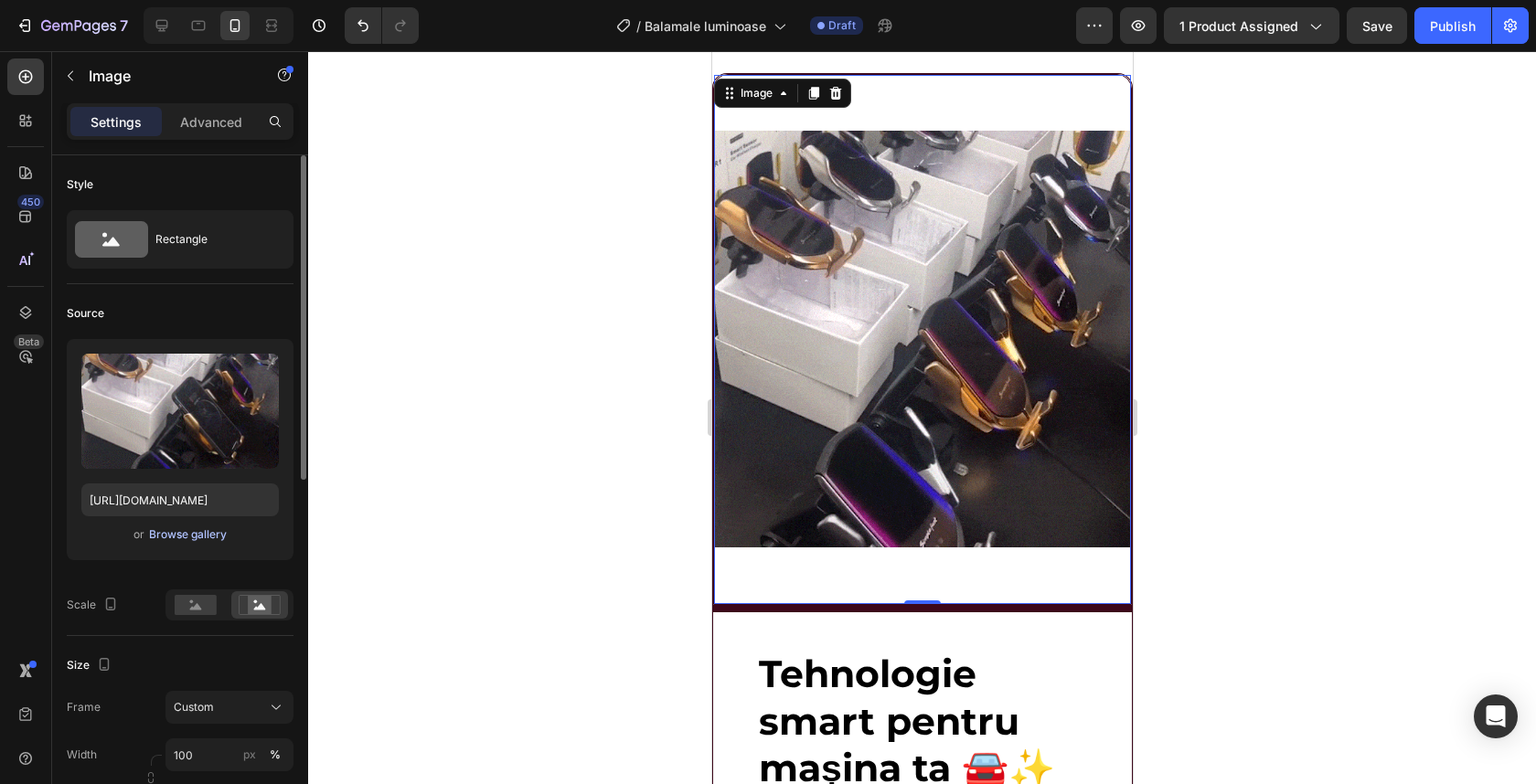
click at [205, 531] on div "Browse gallery" at bounding box center [188, 535] width 78 height 16
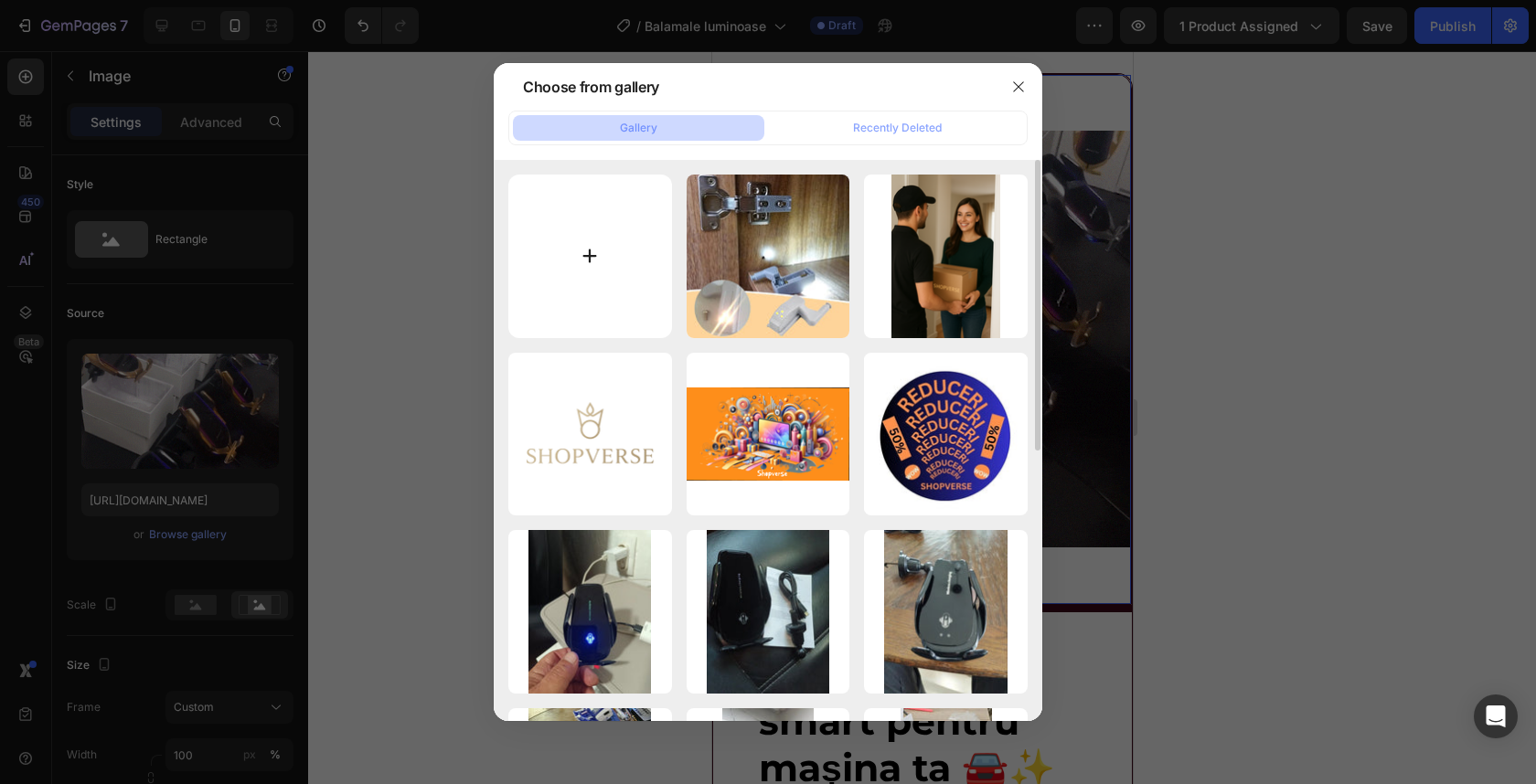
click at [606, 276] on input "file" at bounding box center [590, 256] width 164 height 164
type input "C:\fakepath\tusslika_e67f3318-fc1e-42bc-b89b-67b199add174.webp"
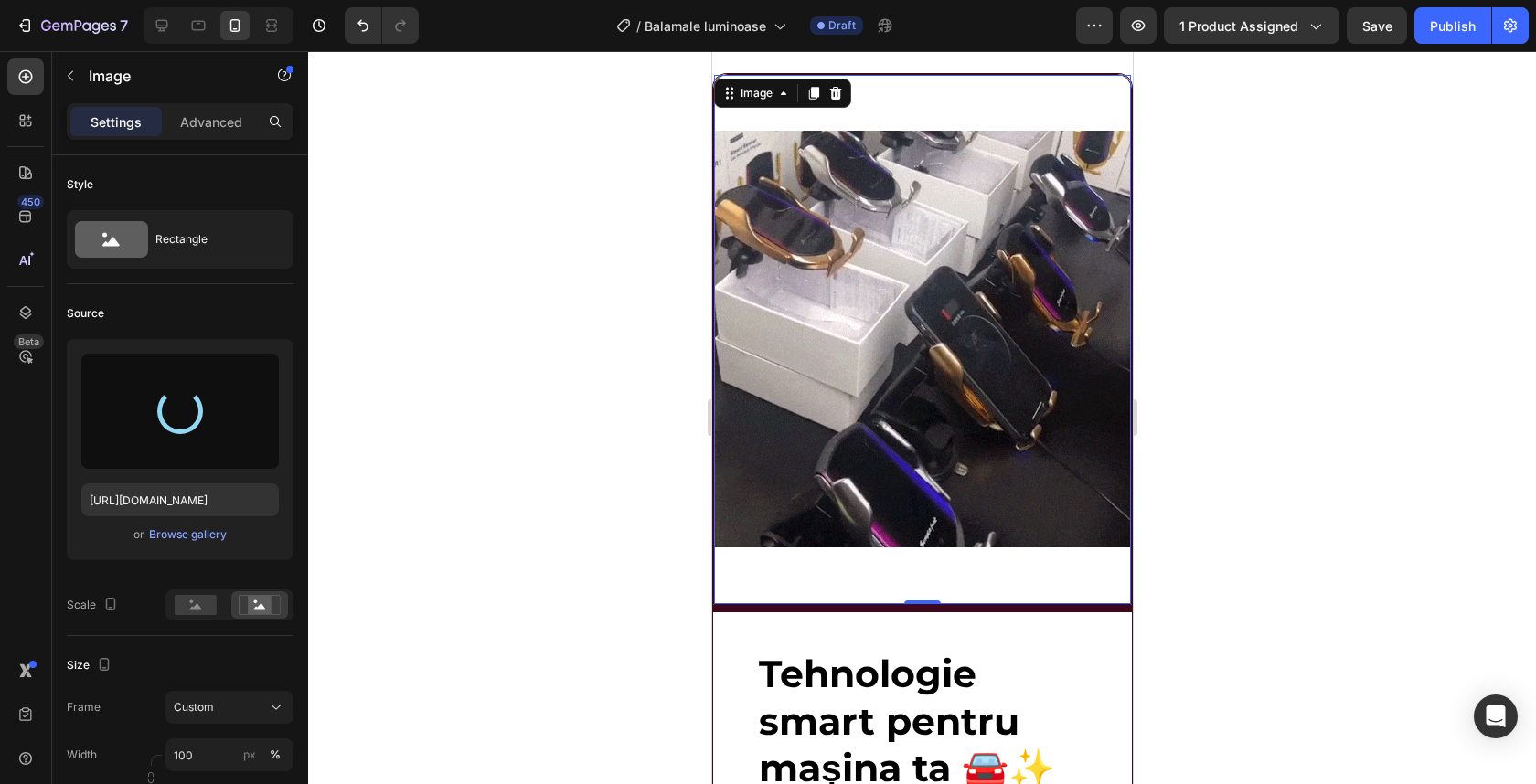
type input "https://cdn.shopify.com/s/files/1/0932/4245/8461/files/gempages_555548027520025…"
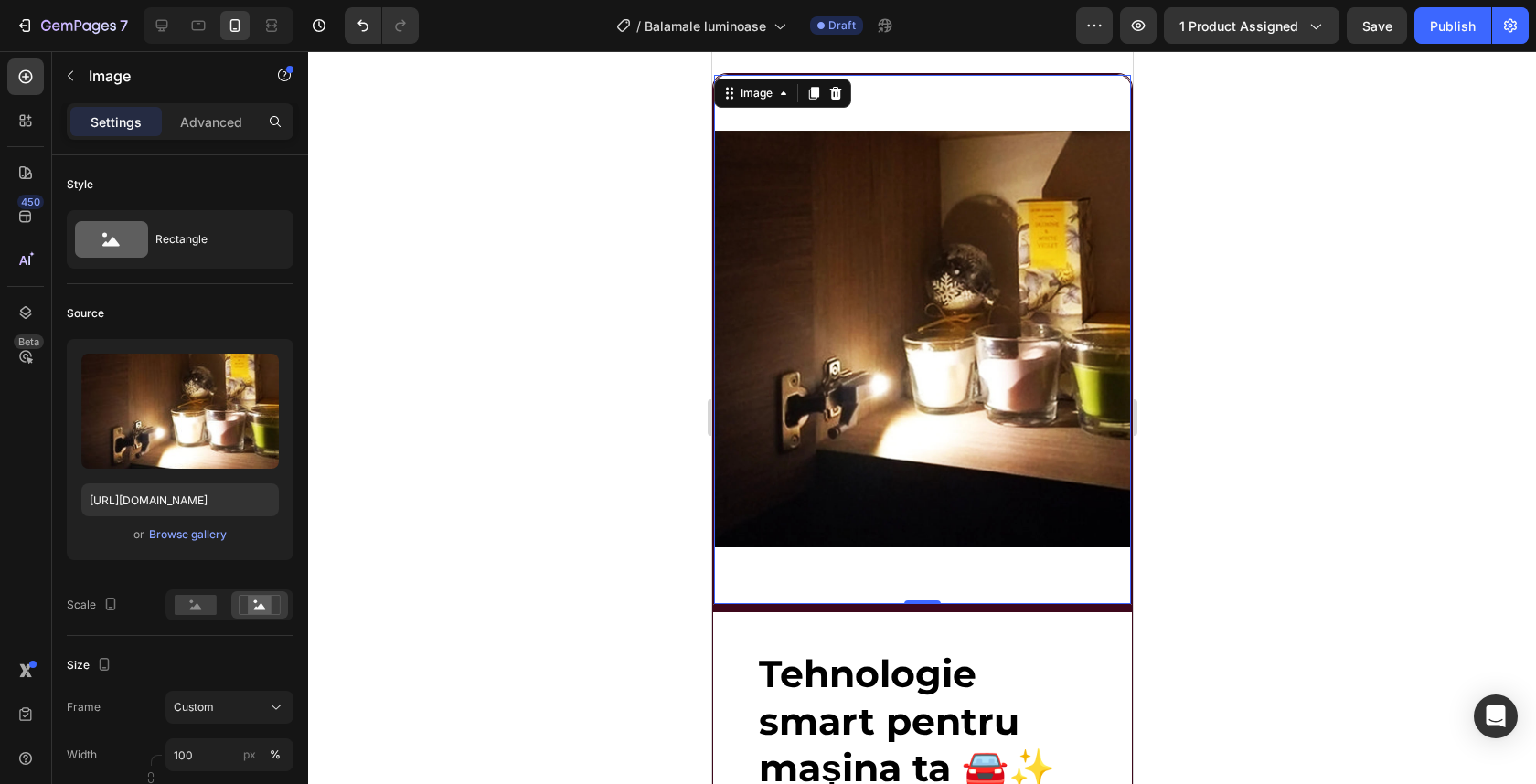
click at [1218, 261] on div at bounding box center [922, 418] width 1227 height 734
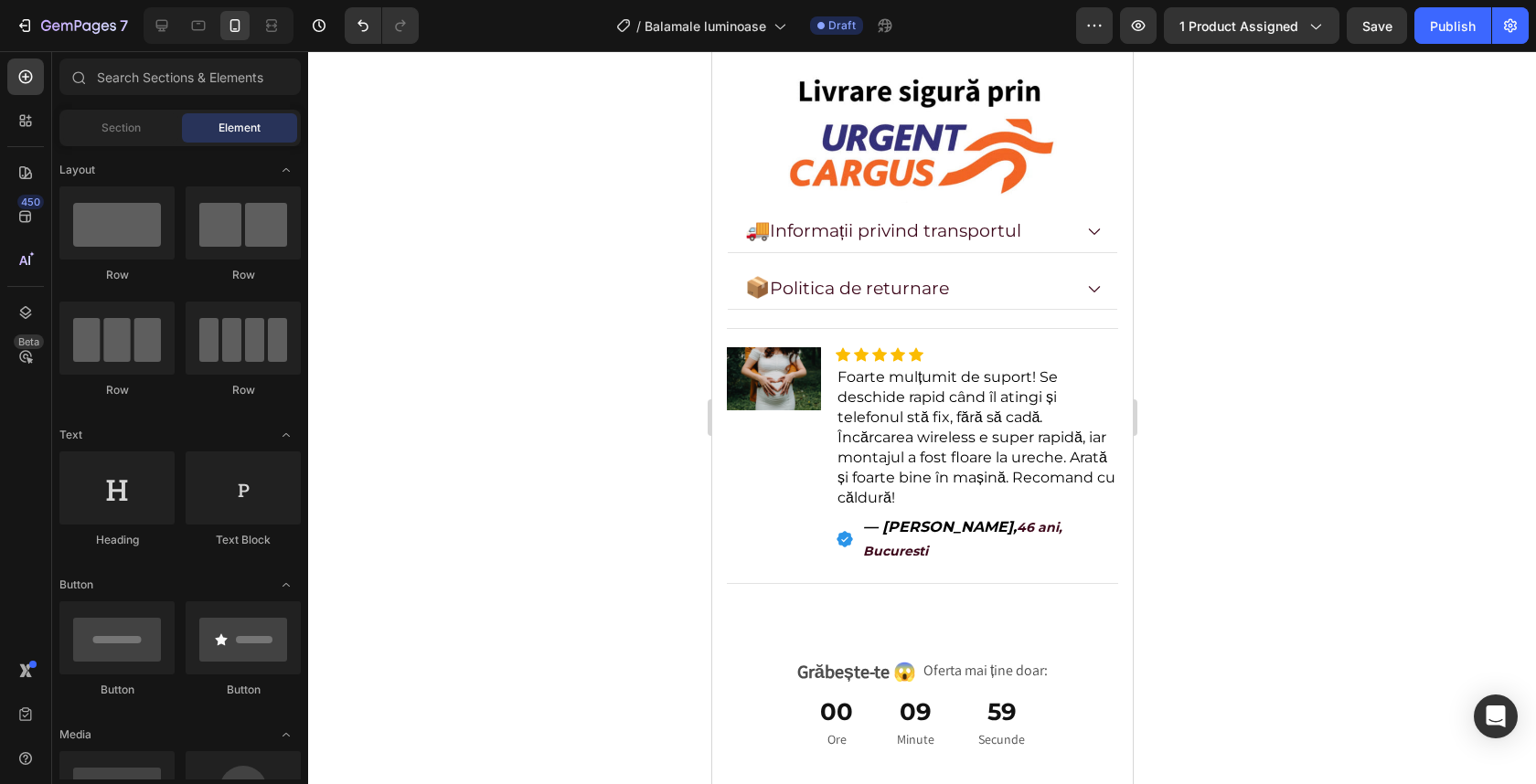
scroll to position [1263, 0]
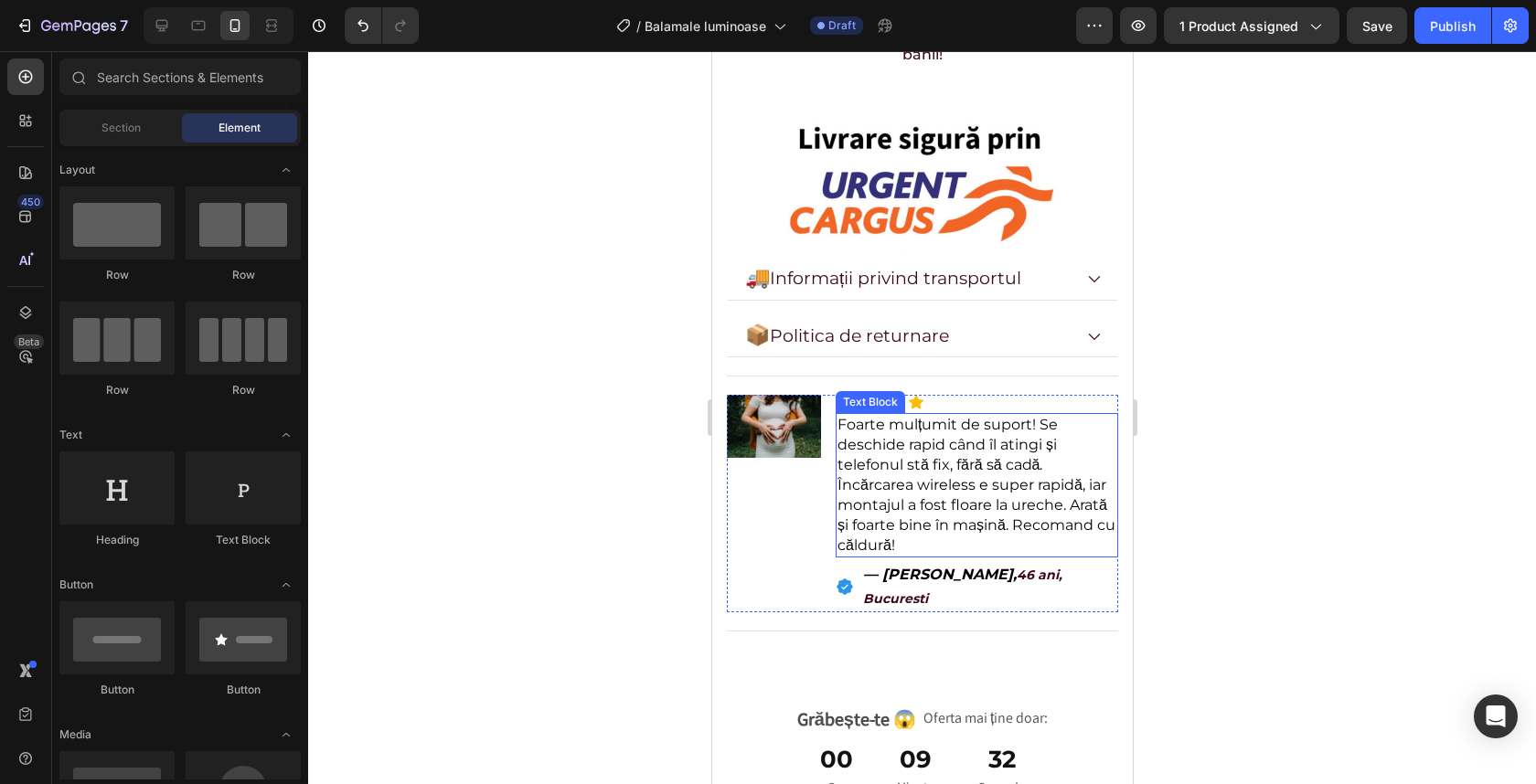
click at [889, 416] on span "Foarte mulțumit de suport! Se deschide rapid când îl atingi și telefonul stă fi…" at bounding box center [975, 485] width 278 height 138
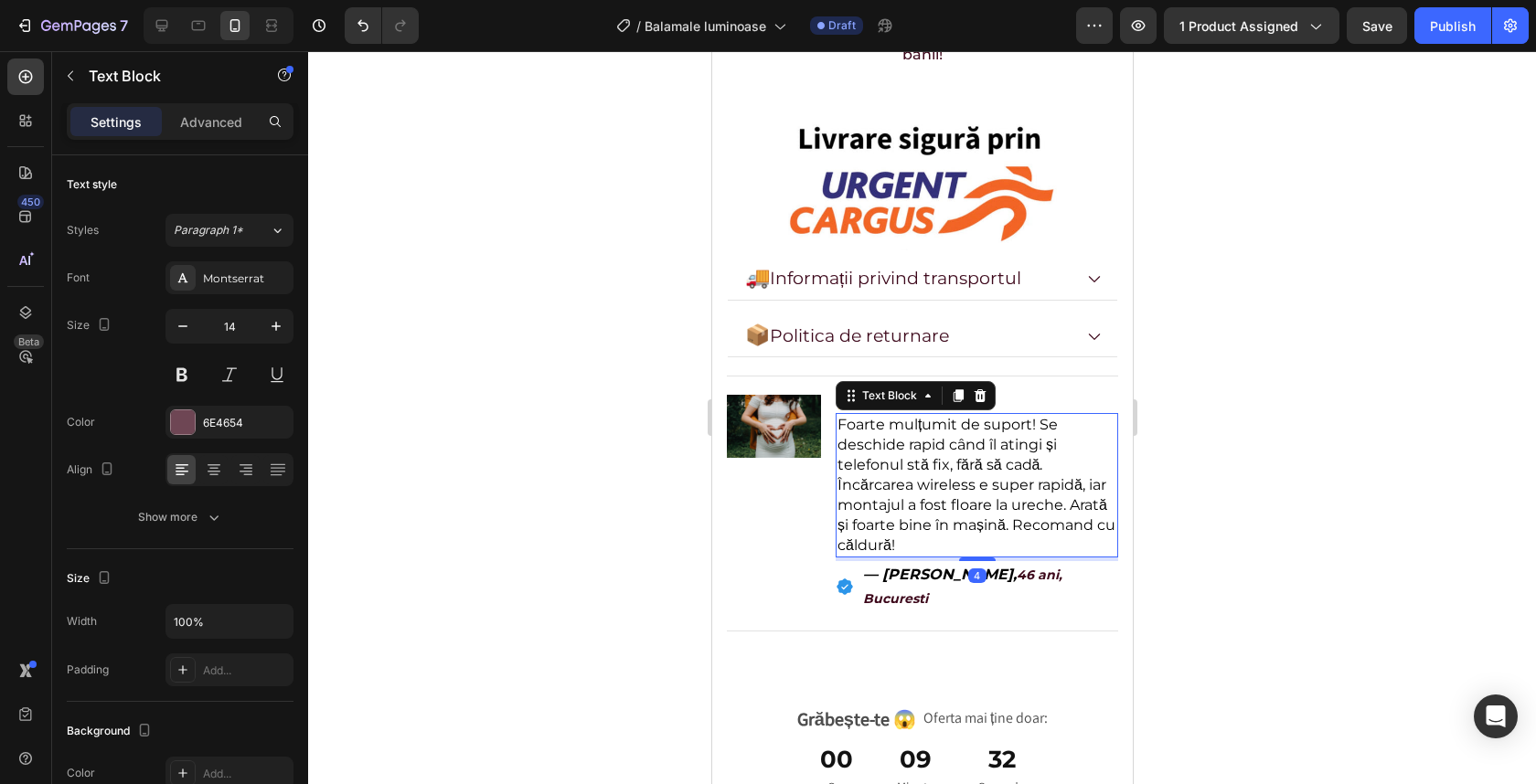
click at [889, 416] on span "Foarte mulțumit de suport! Se deschide rapid când îl atingi și telefonul stă fi…" at bounding box center [975, 485] width 278 height 138
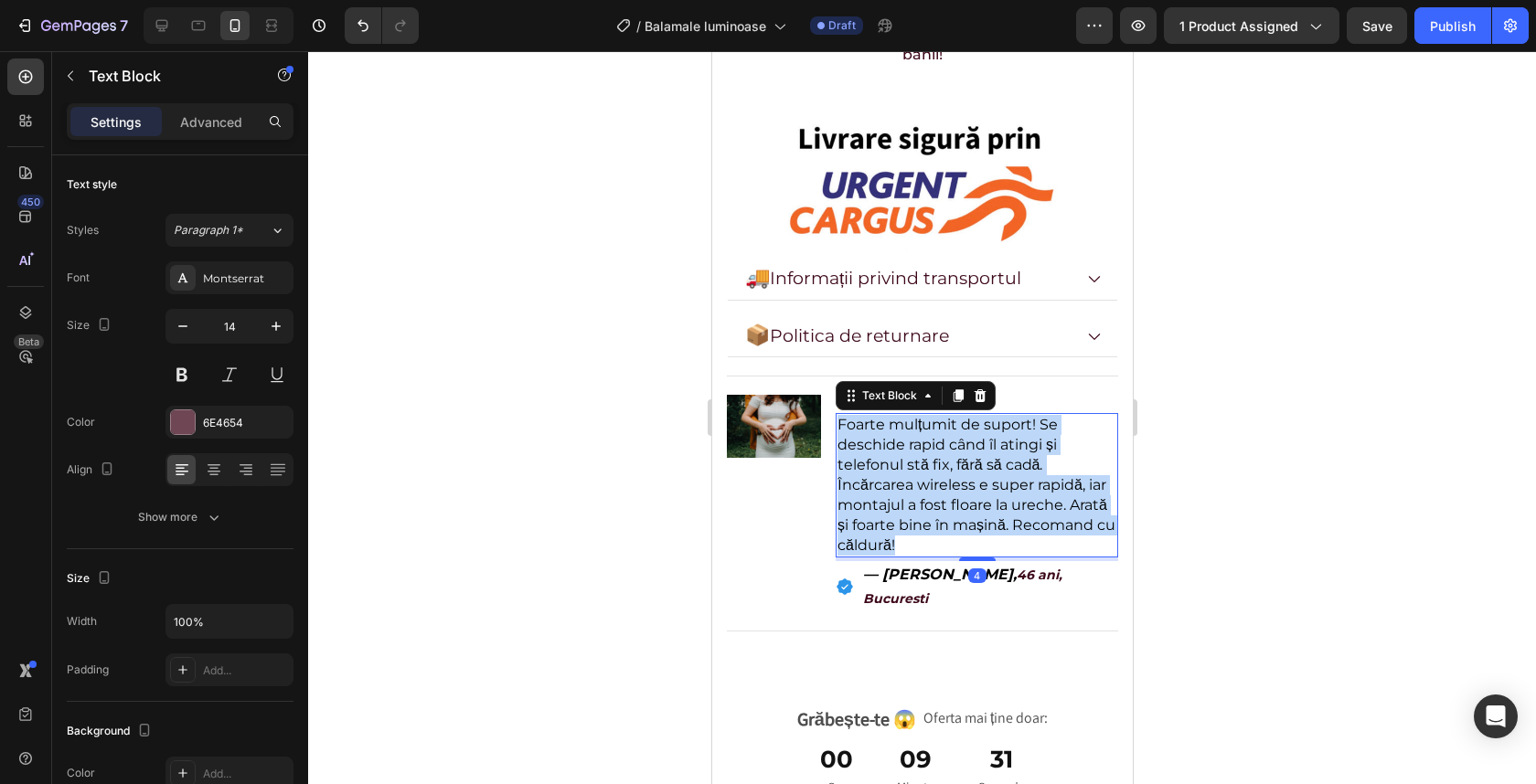
click at [889, 416] on span "Foarte mulțumit de suport! Se deschide rapid când îl atingi și telefonul stă fi…" at bounding box center [975, 485] width 278 height 138
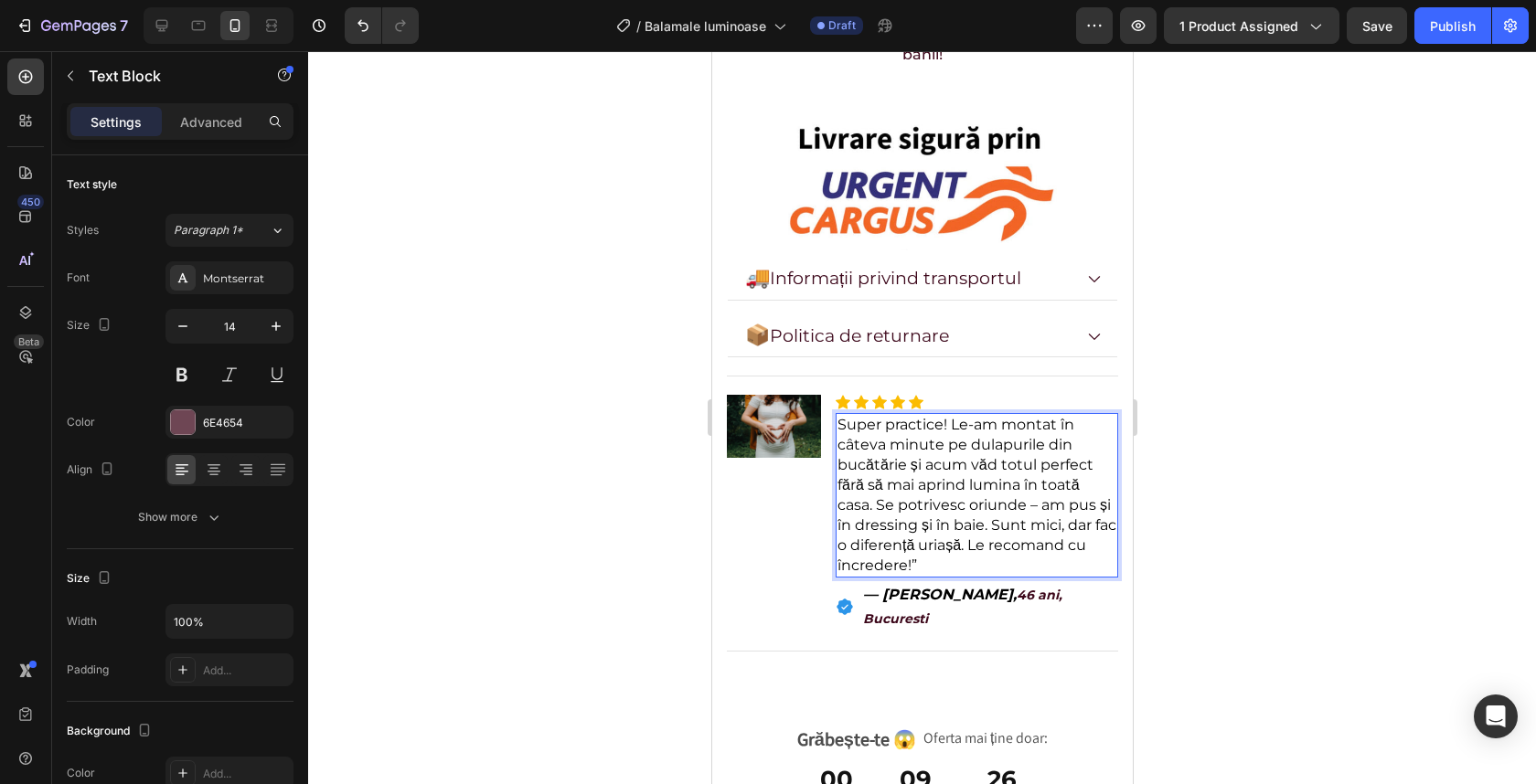
click at [950, 416] on span "Super practice! Le-am montat în câteva minute pe dulapurile din bucătărie și ac…" at bounding box center [975, 495] width 278 height 158
click at [985, 416] on span "Super practice! Le-am montat în câteva minute pe dulapurile din bucătărie și ac…" at bounding box center [975, 495] width 278 height 158
click at [997, 416] on span "Super practice! Le-am montat în câteva minute pe dulapurile din bucătărie și ac…" at bounding box center [975, 495] width 278 height 158
click at [990, 416] on span "Super practice! Le-am montat în câteva minute pe dulapurile din bucătărie și ac…" at bounding box center [975, 495] width 278 height 158
click at [955, 416] on span "Super practice! Le-a montat în câteva minute pe dulapurile din bucătărie și acu…" at bounding box center [973, 495] width 275 height 158
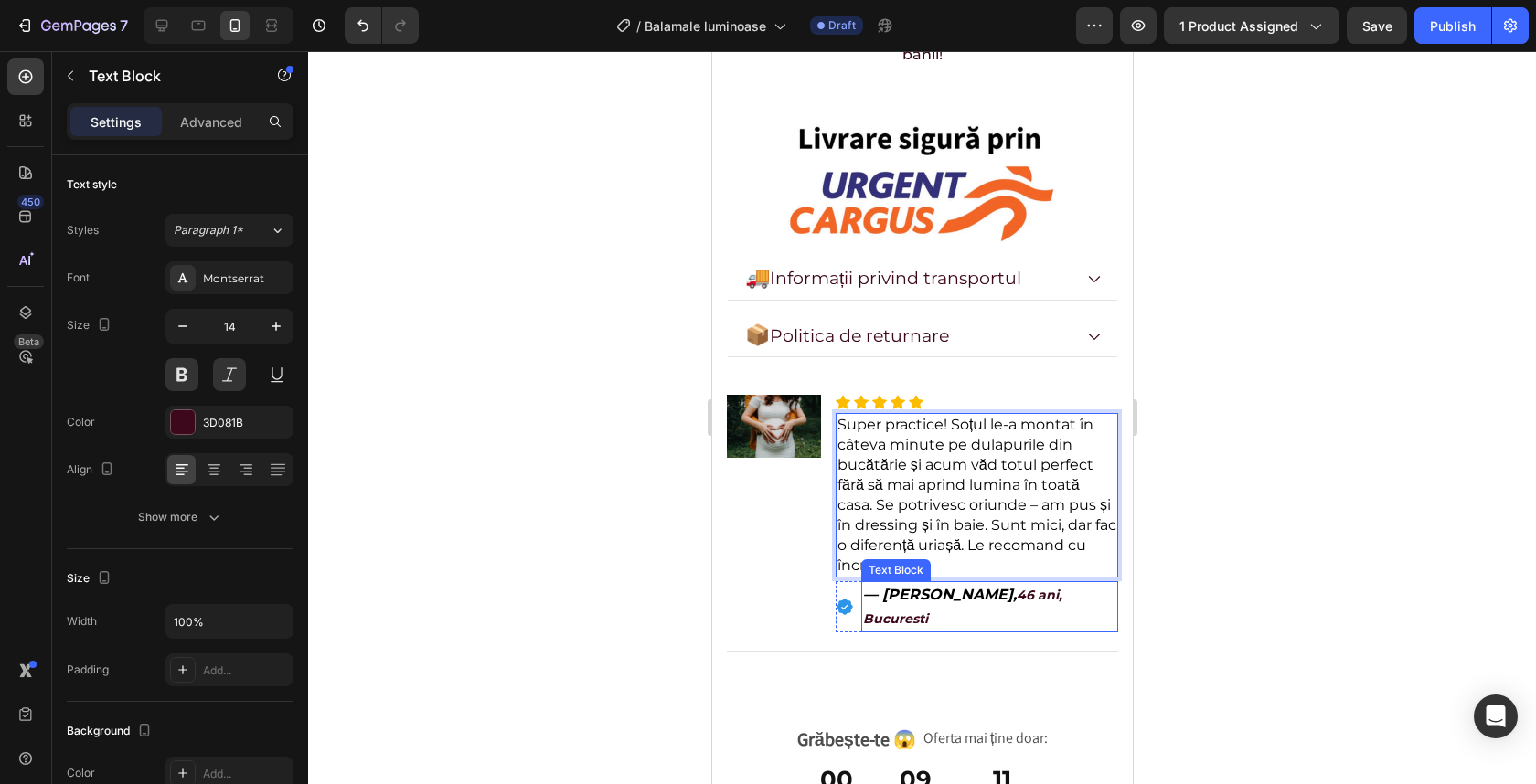
click at [953, 586] on span "— [PERSON_NAME]," at bounding box center [939, 595] width 153 height 17
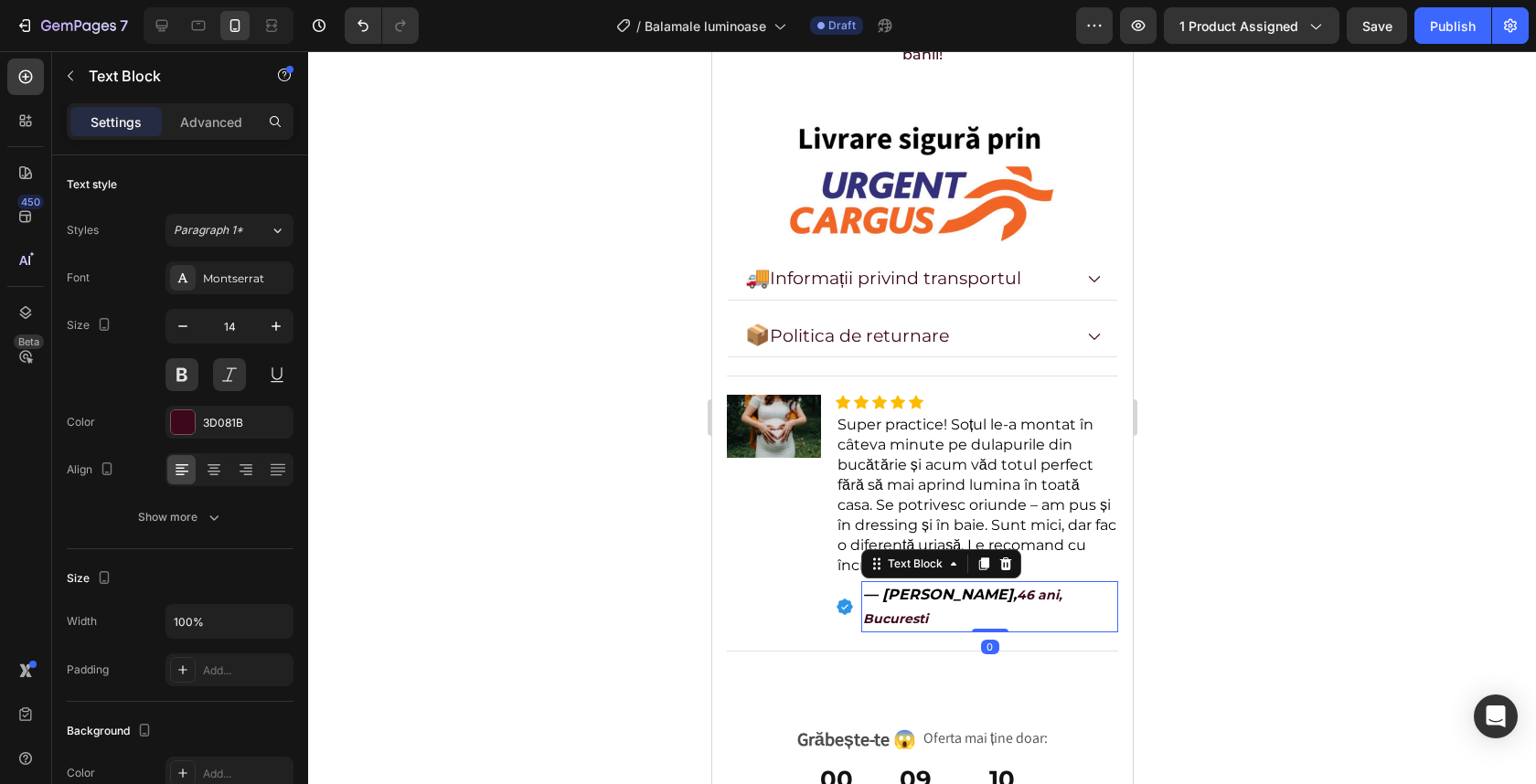
click at [953, 586] on span "— [PERSON_NAME]," at bounding box center [939, 595] width 153 height 17
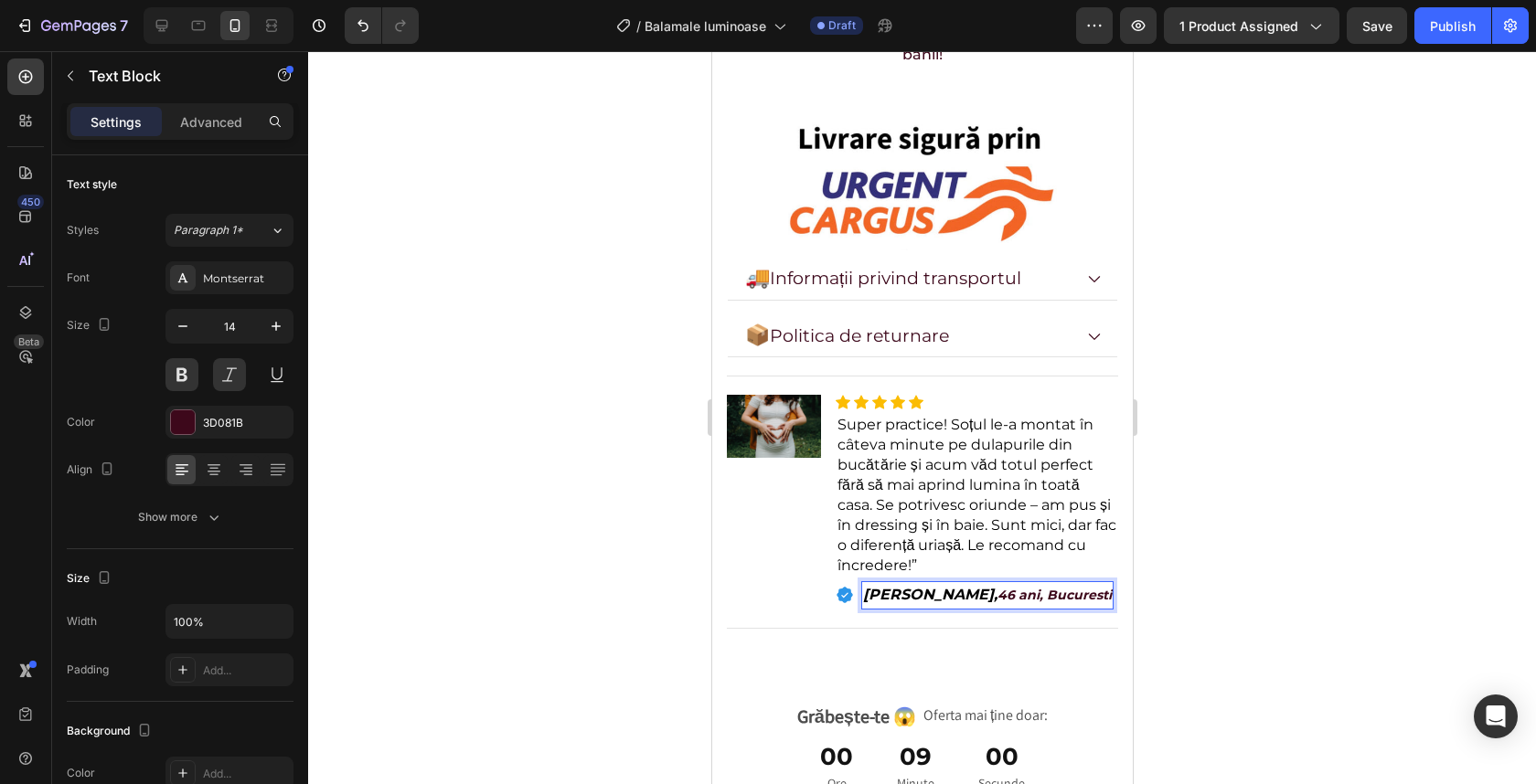
click at [997, 587] on icon "46 ani, Bucuresti" at bounding box center [1054, 595] width 114 height 16
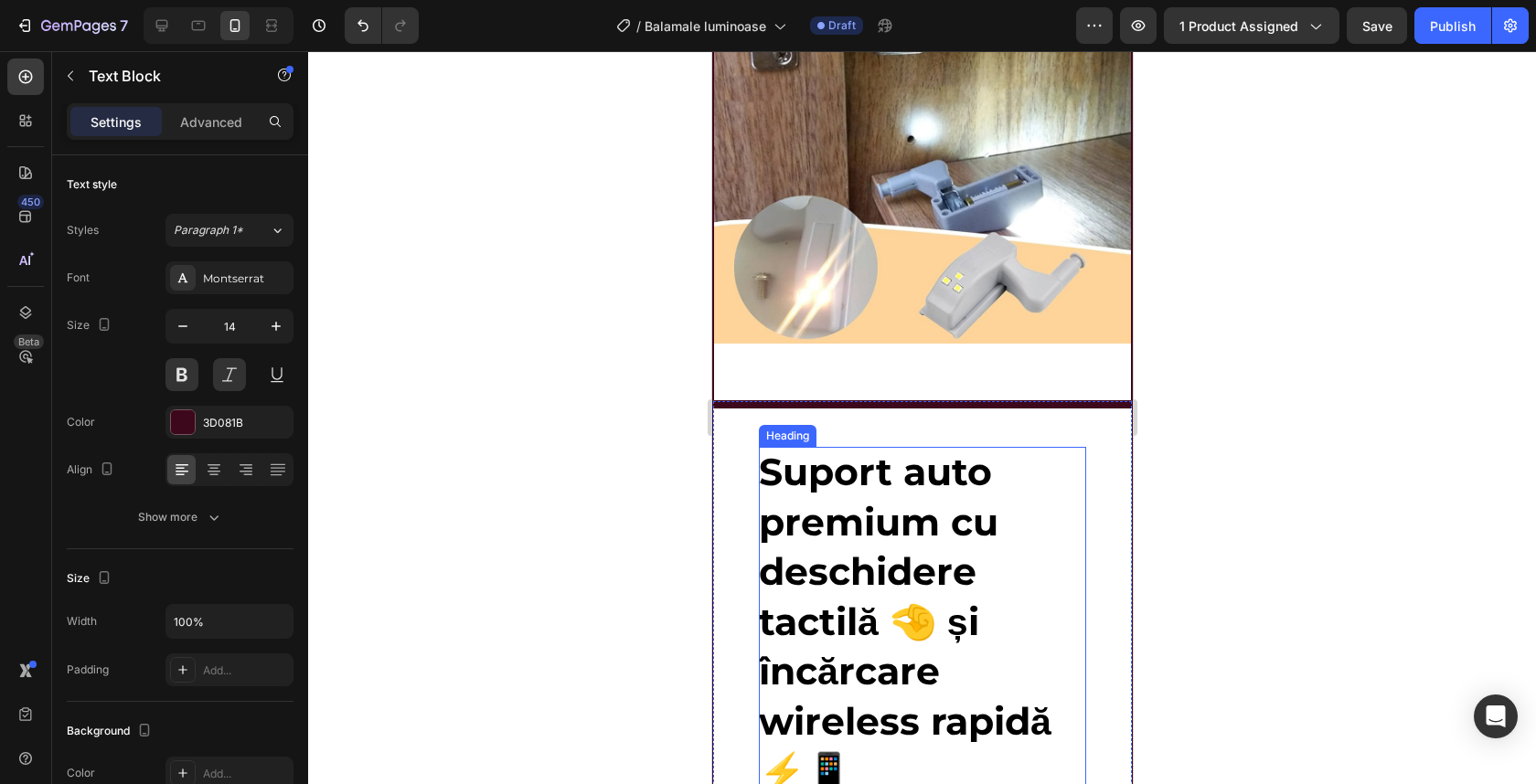
scroll to position [2273, 0]
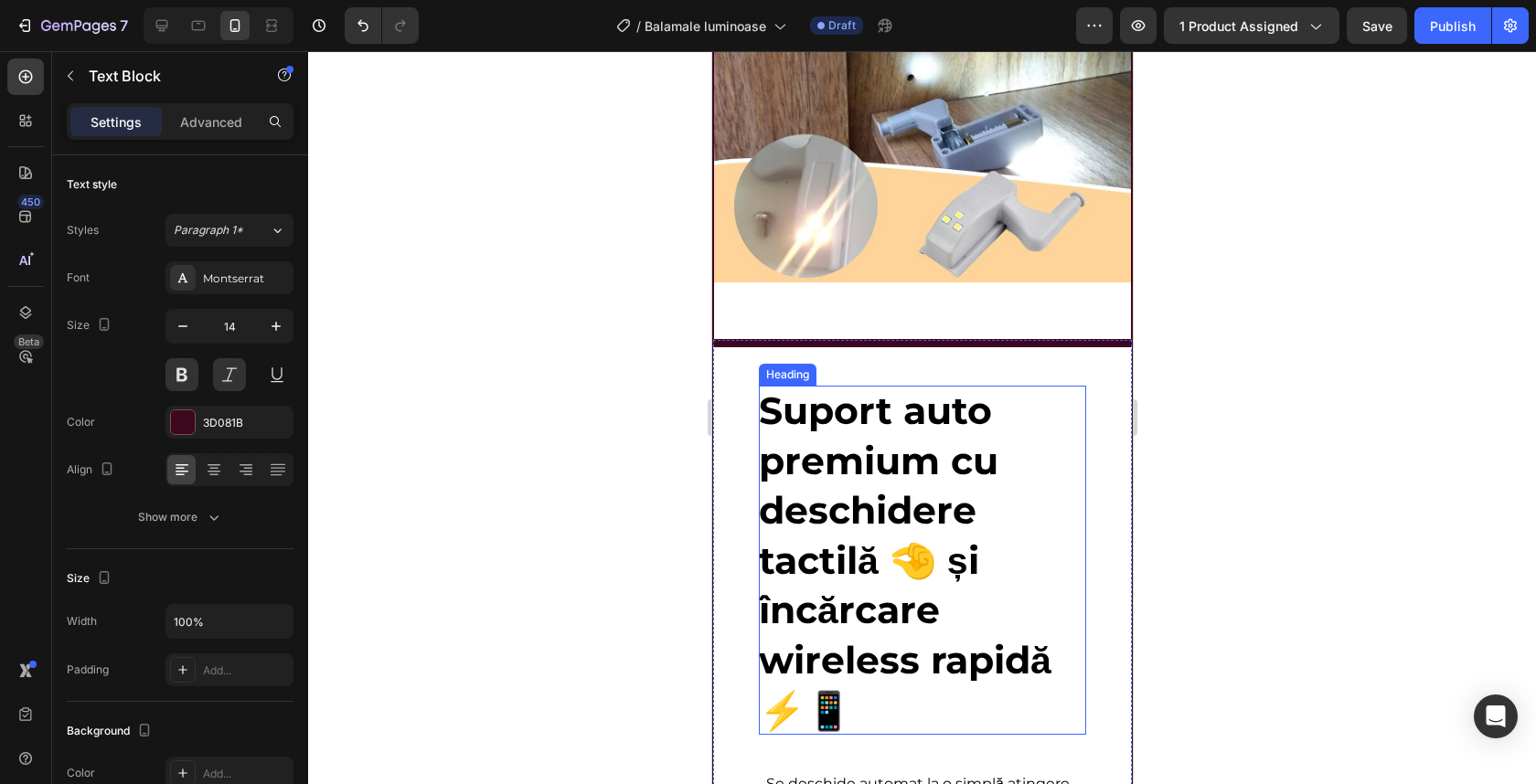
click at [868, 521] on span "Suport auto premium cu deschidere tactilă 🤏 și încărcare wireless rapidă ⚡📱" at bounding box center [904, 561] width 293 height 345
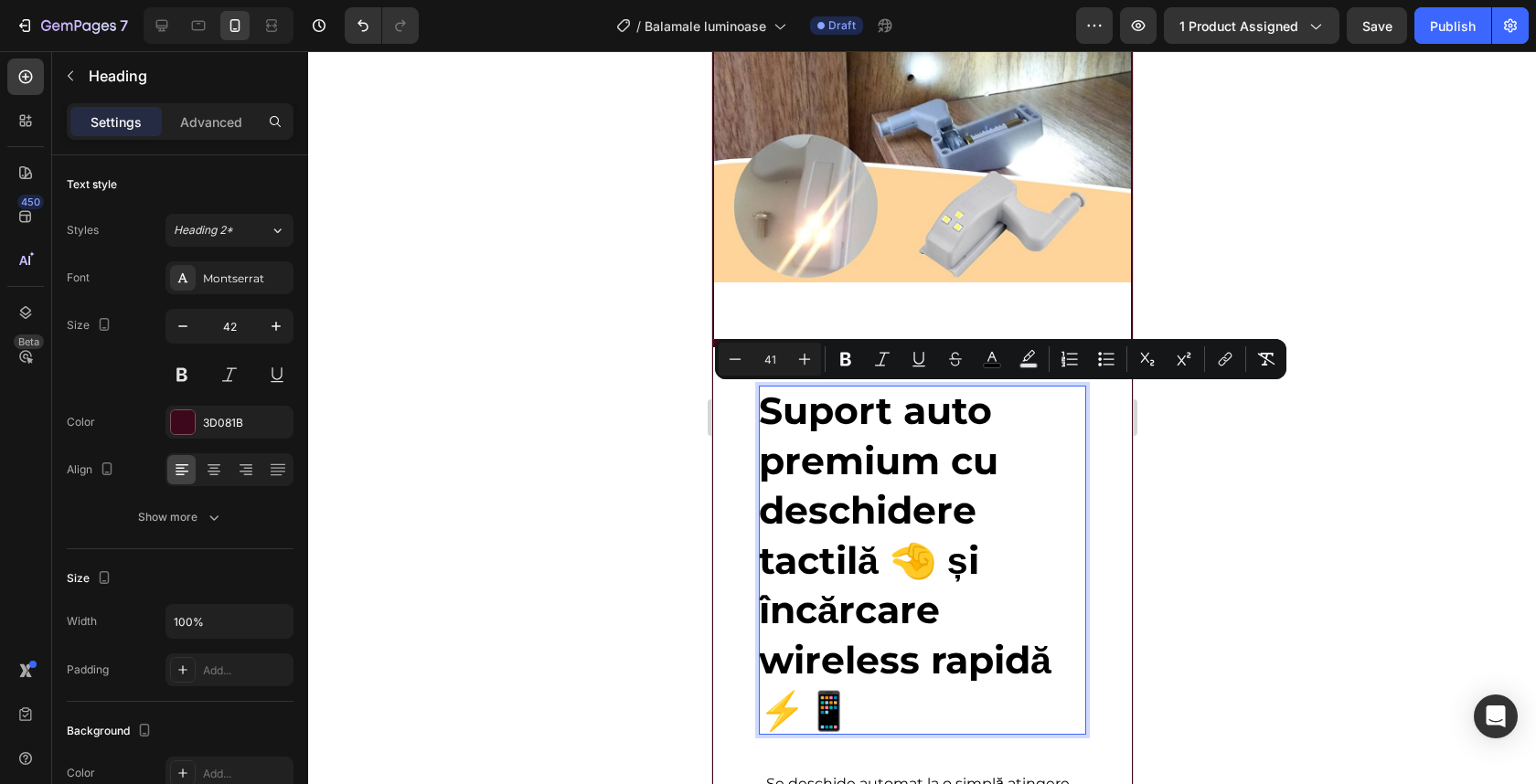
type input "42"
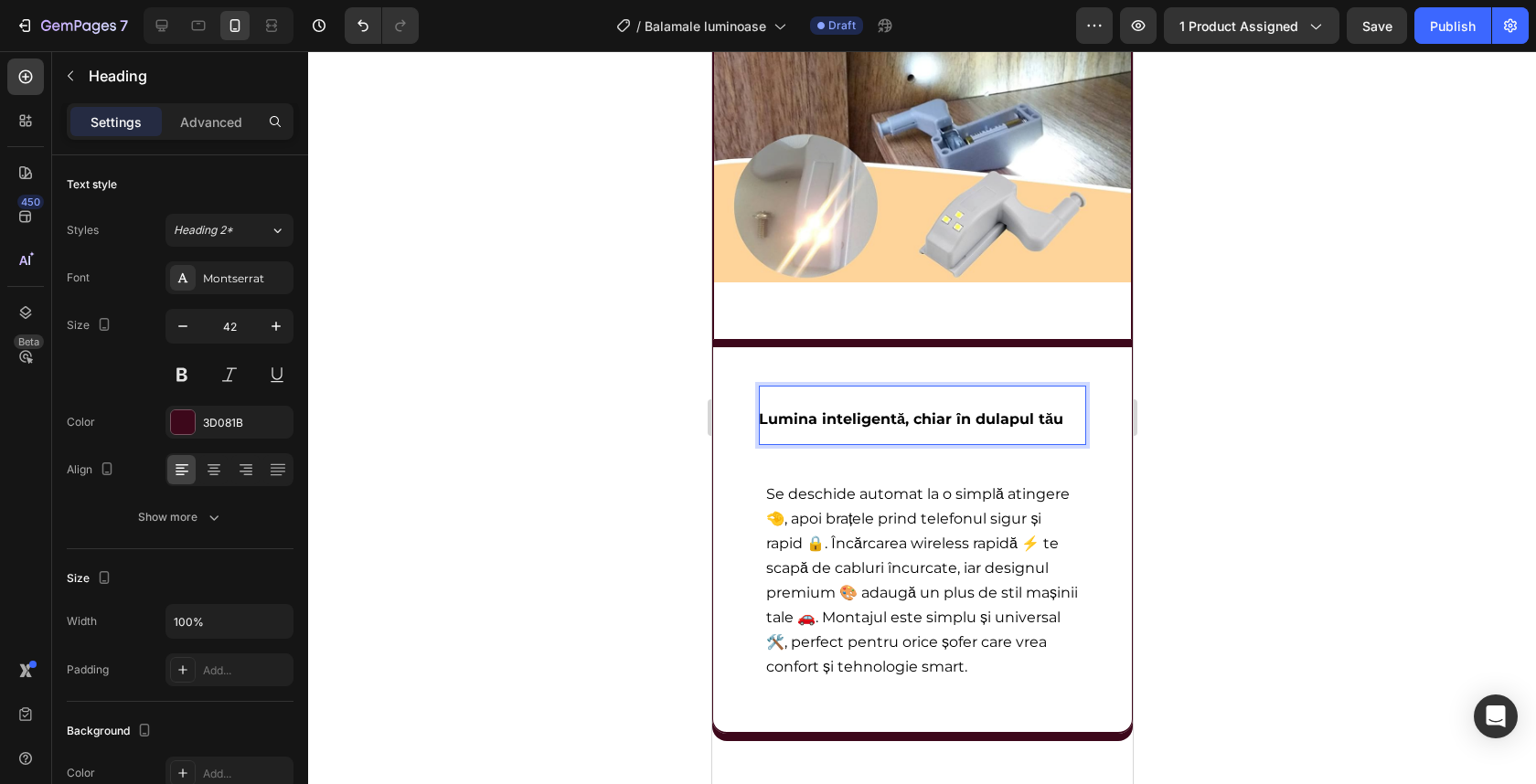
click at [897, 419] on span "Lumina inteligentă, chiar în dulapul tău" at bounding box center [910, 419] width 305 height 17
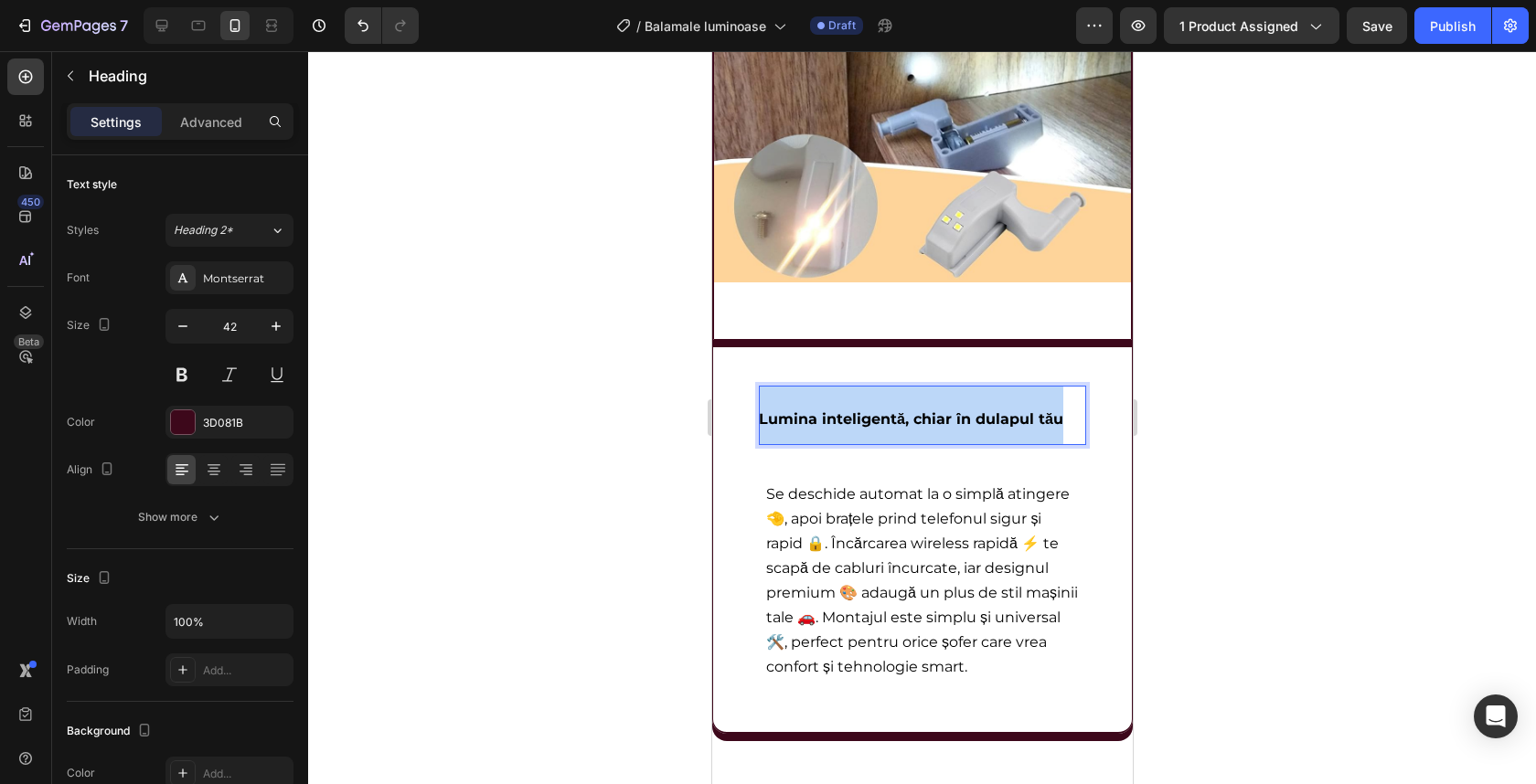
click at [897, 419] on span "Lumina inteligentă, chiar în dulapul tău" at bounding box center [910, 419] width 305 height 17
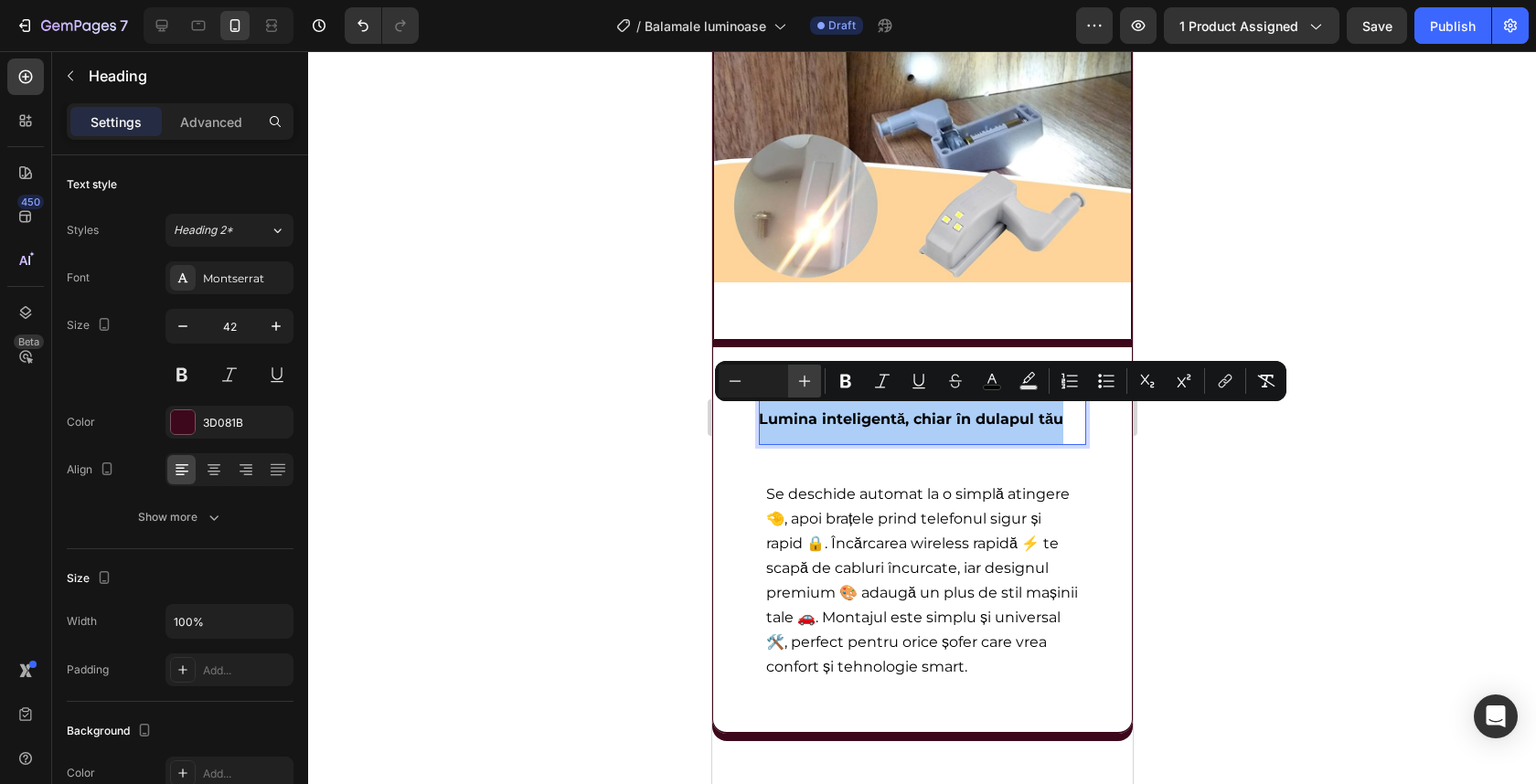
click at [810, 383] on icon "Editor contextual toolbar" at bounding box center [804, 380] width 18 height 18
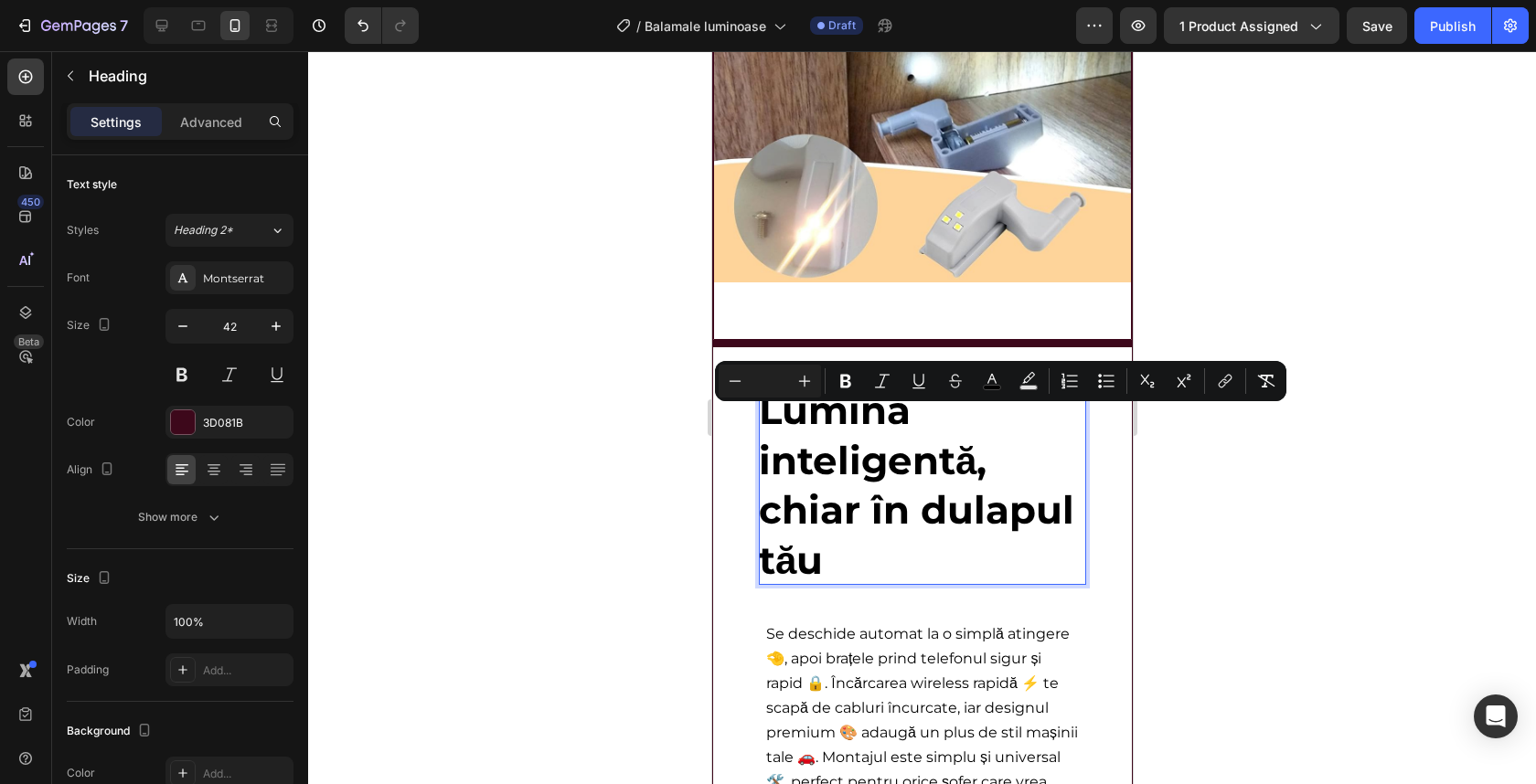
click at [626, 427] on div at bounding box center [922, 418] width 1227 height 734
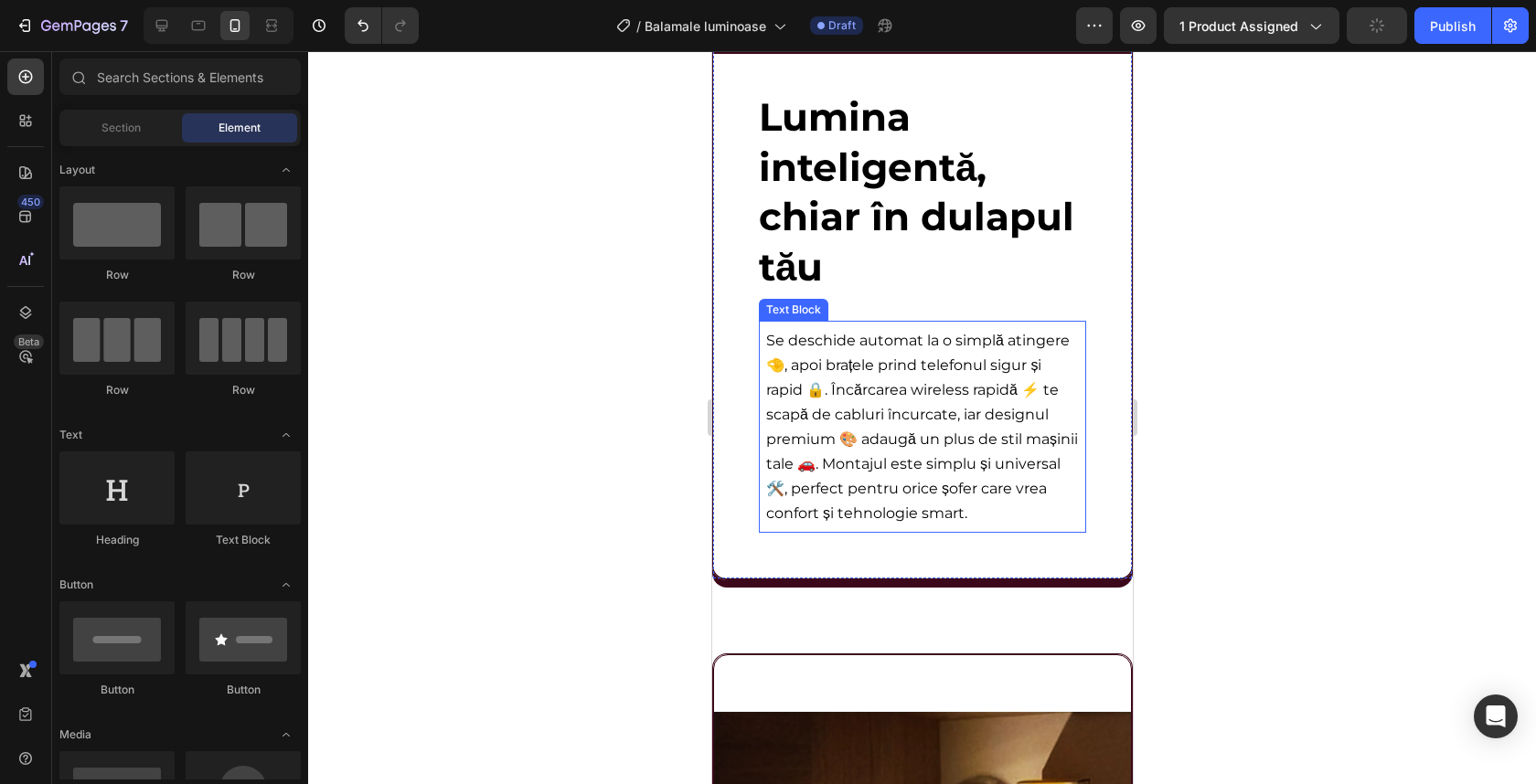
scroll to position [2777, 0]
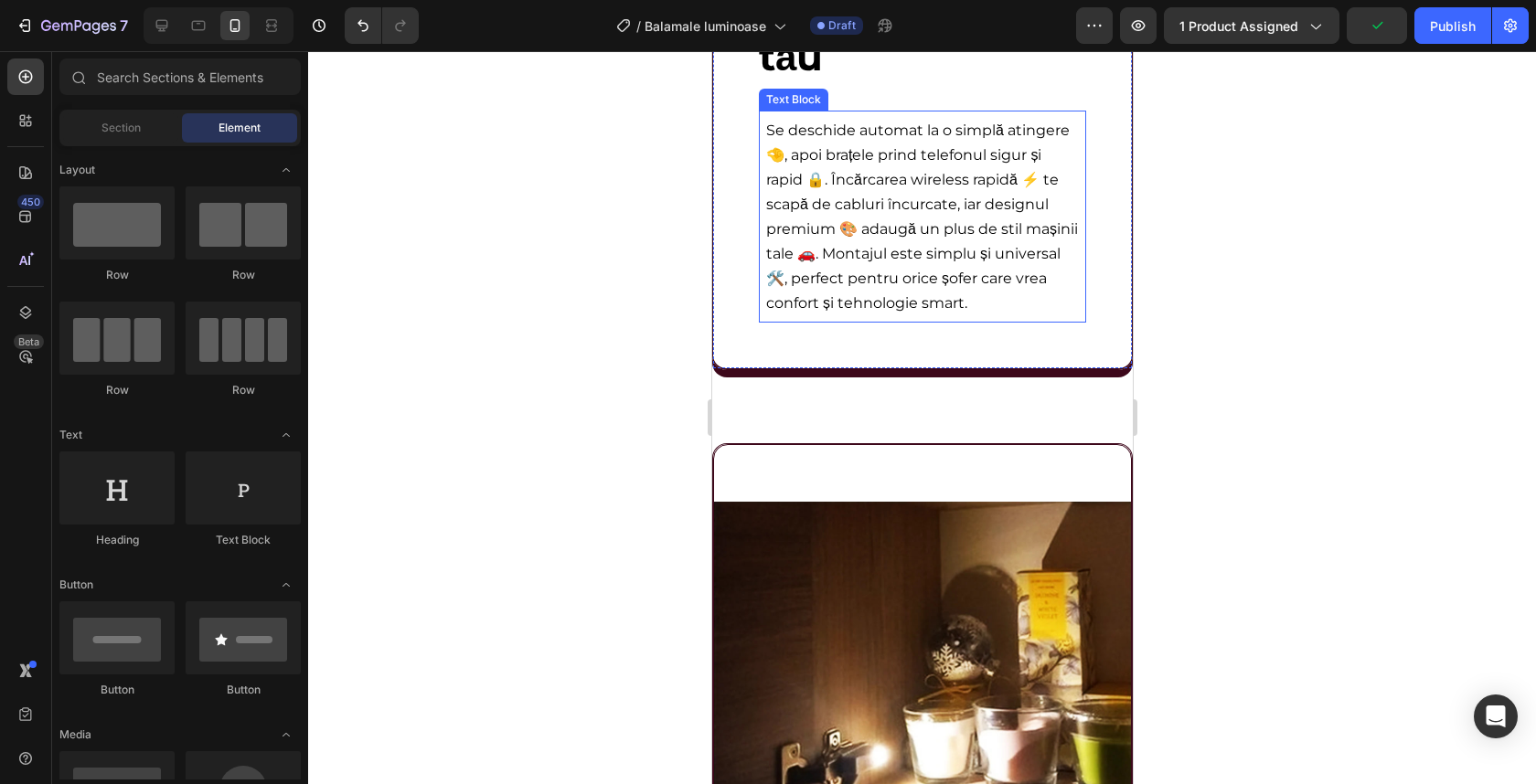
click at [842, 297] on span "Se deschide automat la o simplă atingere 🤏, apoi brațele prind telefonul sigur …" at bounding box center [921, 216] width 311 height 190
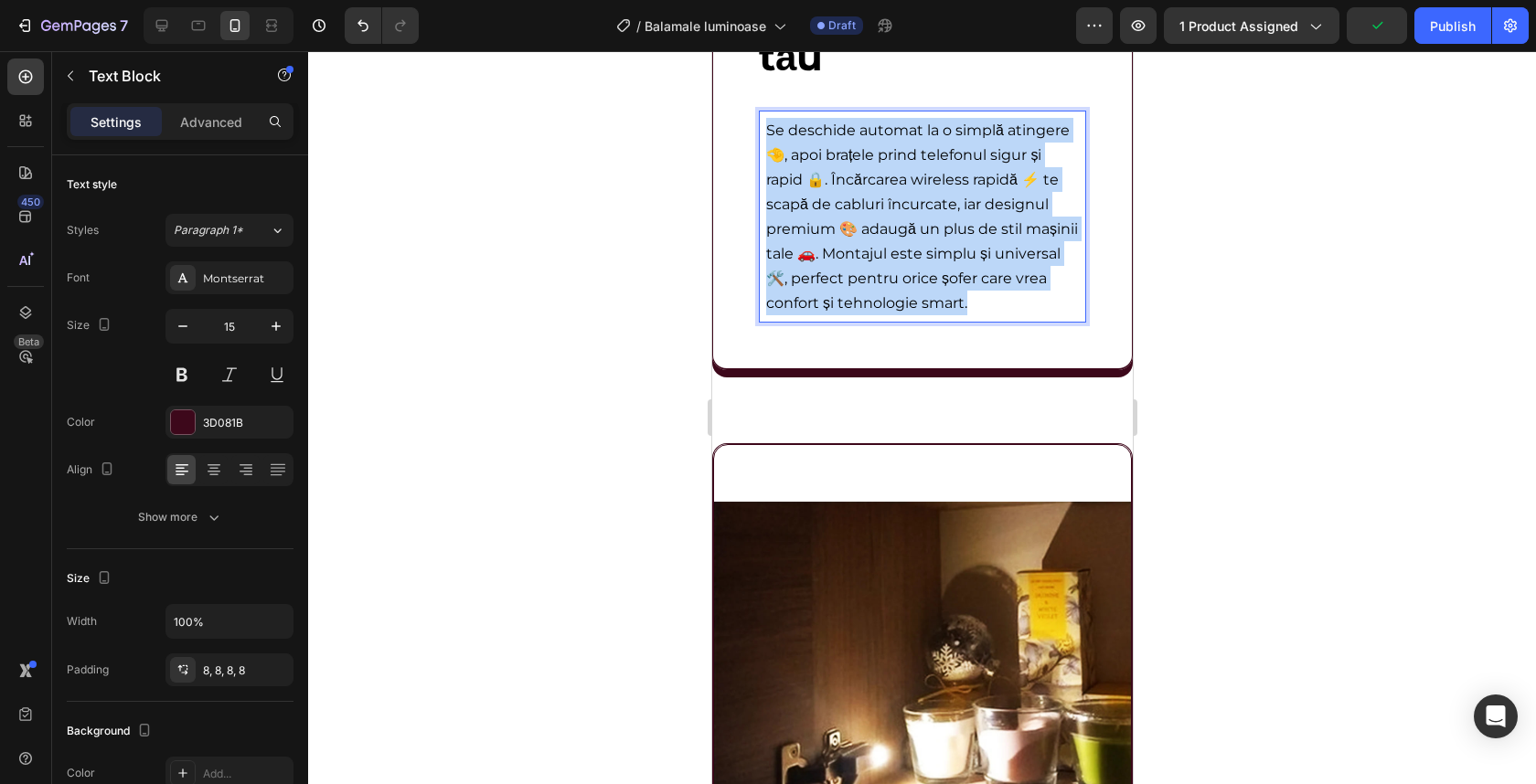
click at [842, 297] on span "Se deschide automat la o simplă atingere 🤏, apoi brațele prind telefonul sigur …" at bounding box center [921, 216] width 311 height 190
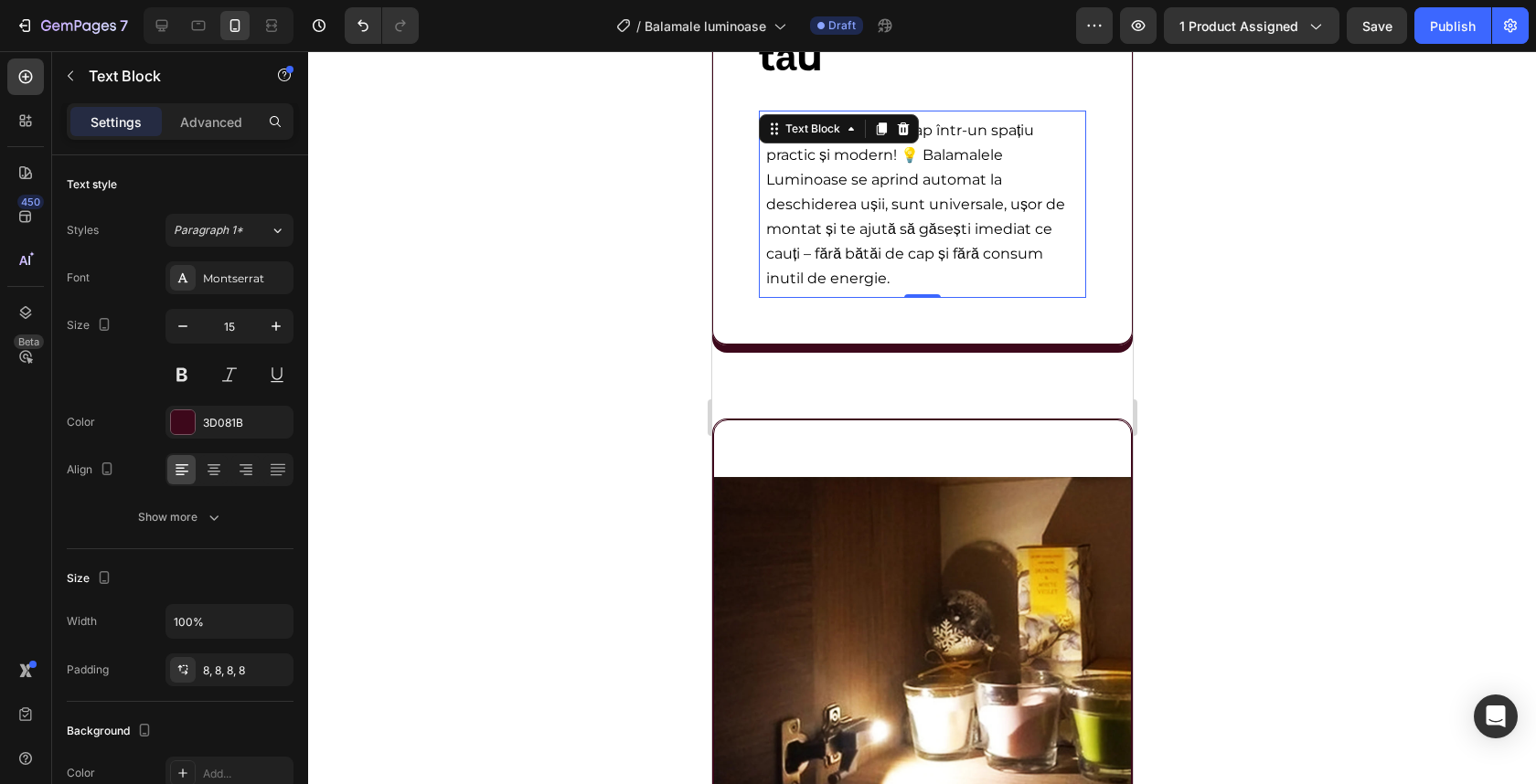
click at [1202, 260] on div at bounding box center [922, 418] width 1227 height 734
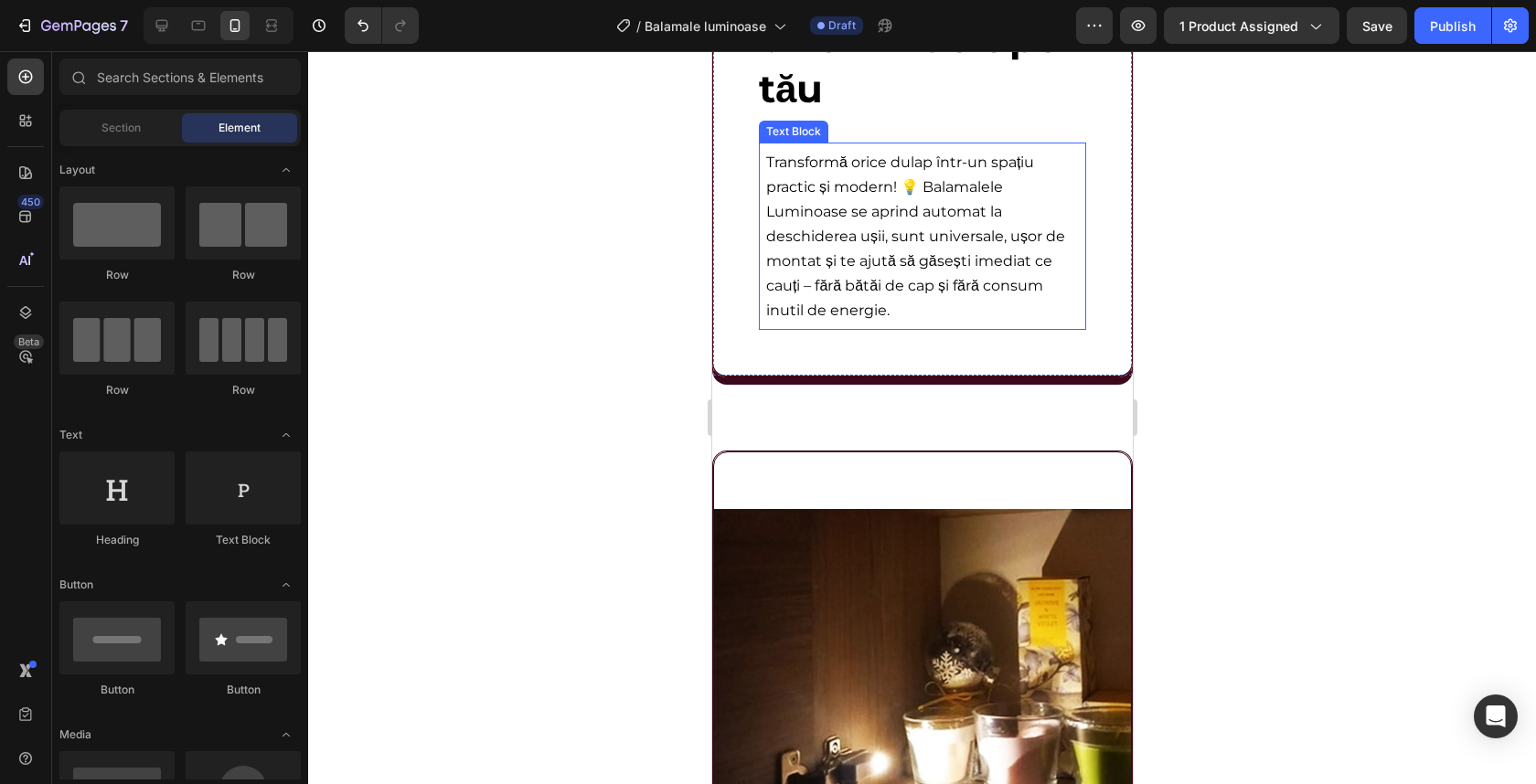
scroll to position [2514, 0]
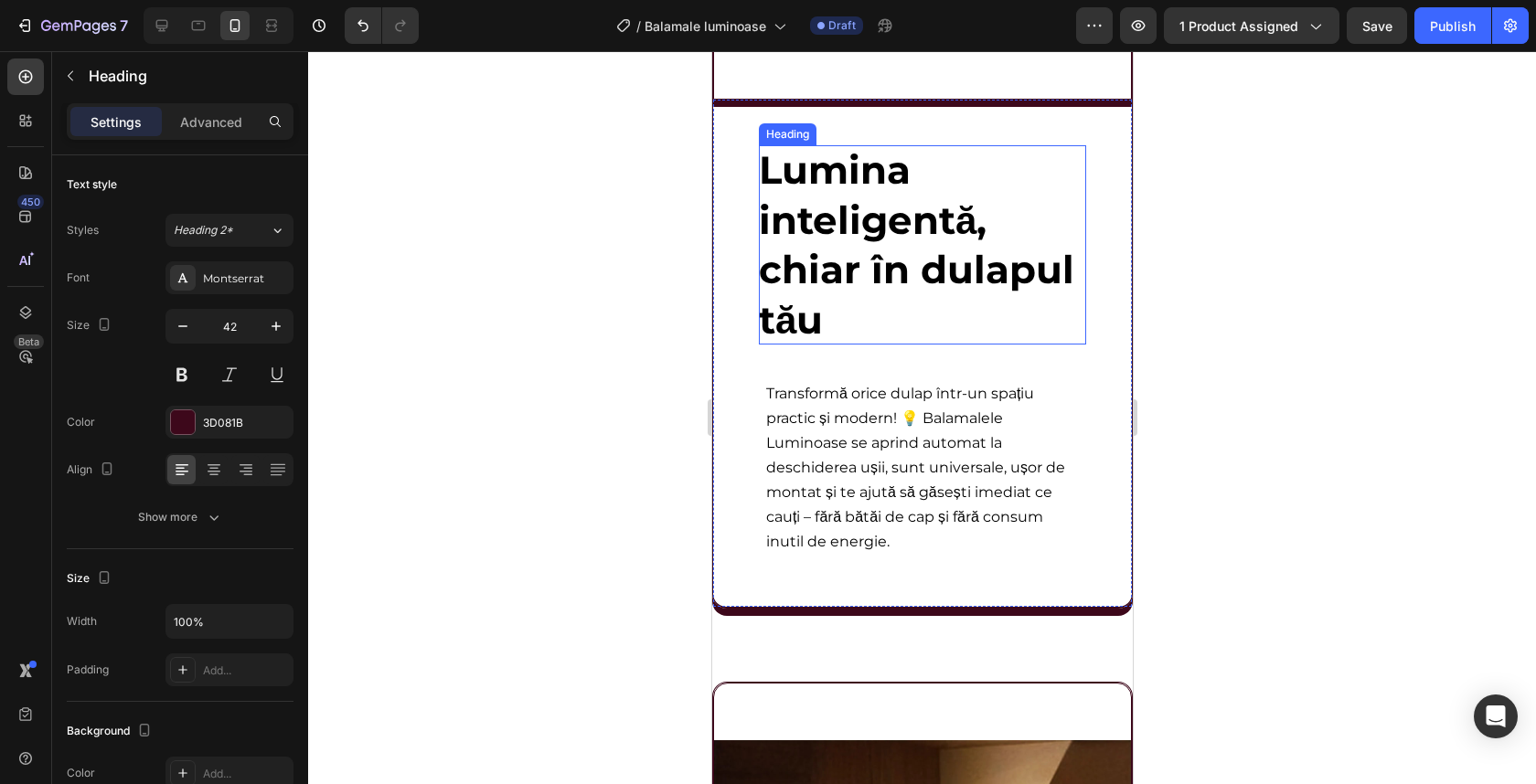
click at [958, 299] on p "⁠⁠⁠⁠⁠⁠⁠ Lumina inteligentă, chiar în dulapul tău" at bounding box center [921, 245] width 327 height 199
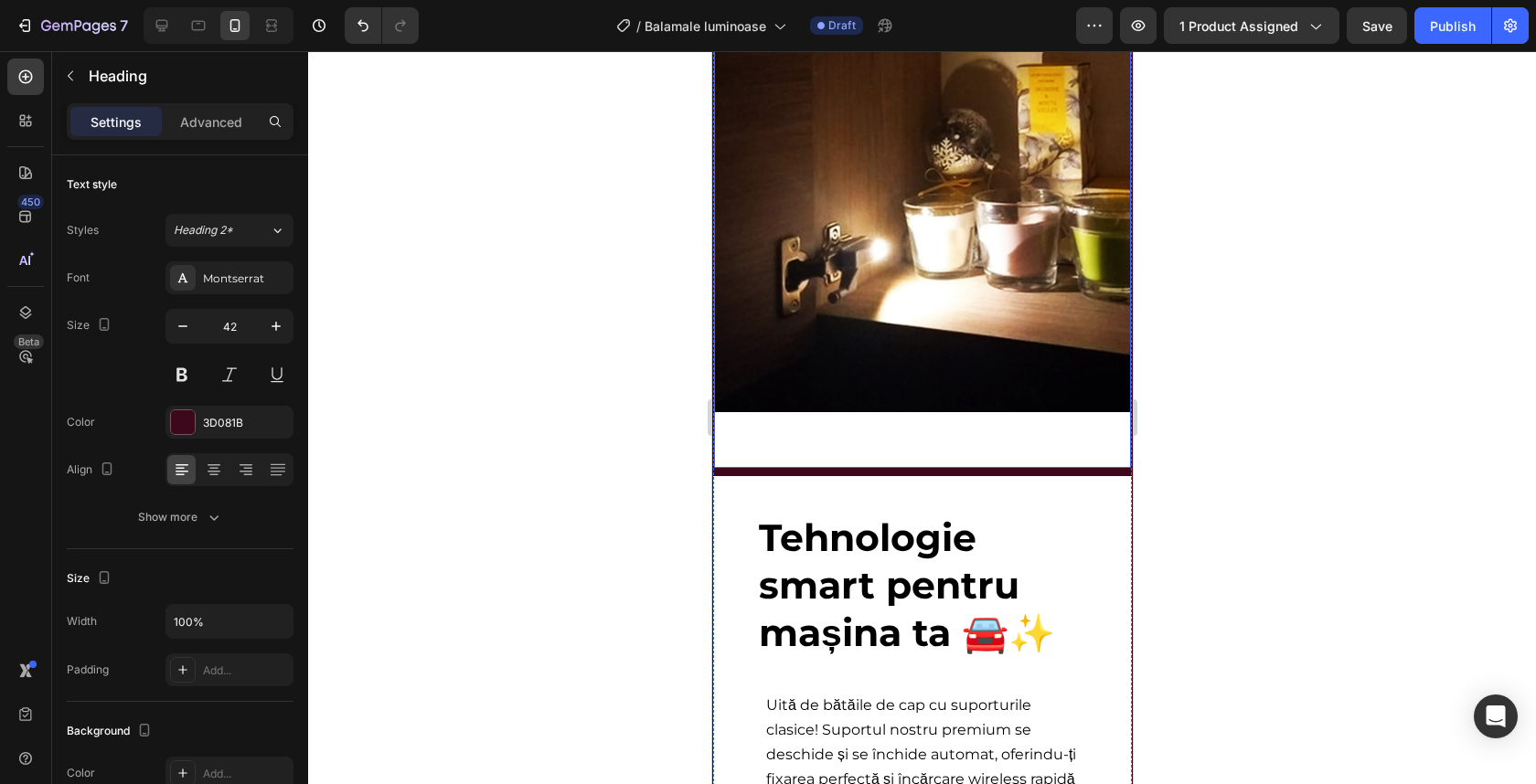
scroll to position [3635, 0]
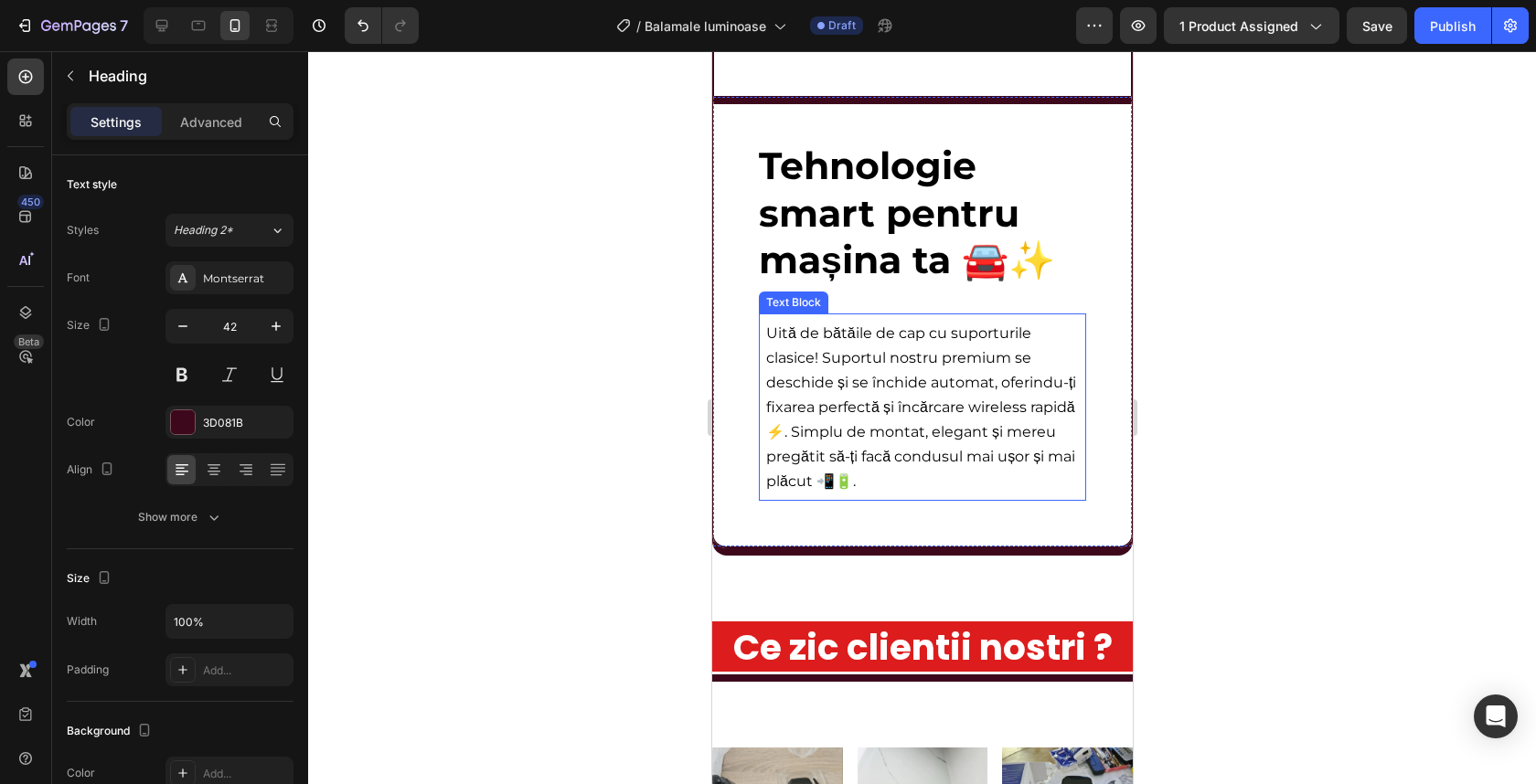
click at [865, 408] on span "Uită de bătăile de cap cu suporturile clasice! Suportul nostru premium se desch…" at bounding box center [920, 407] width 310 height 166
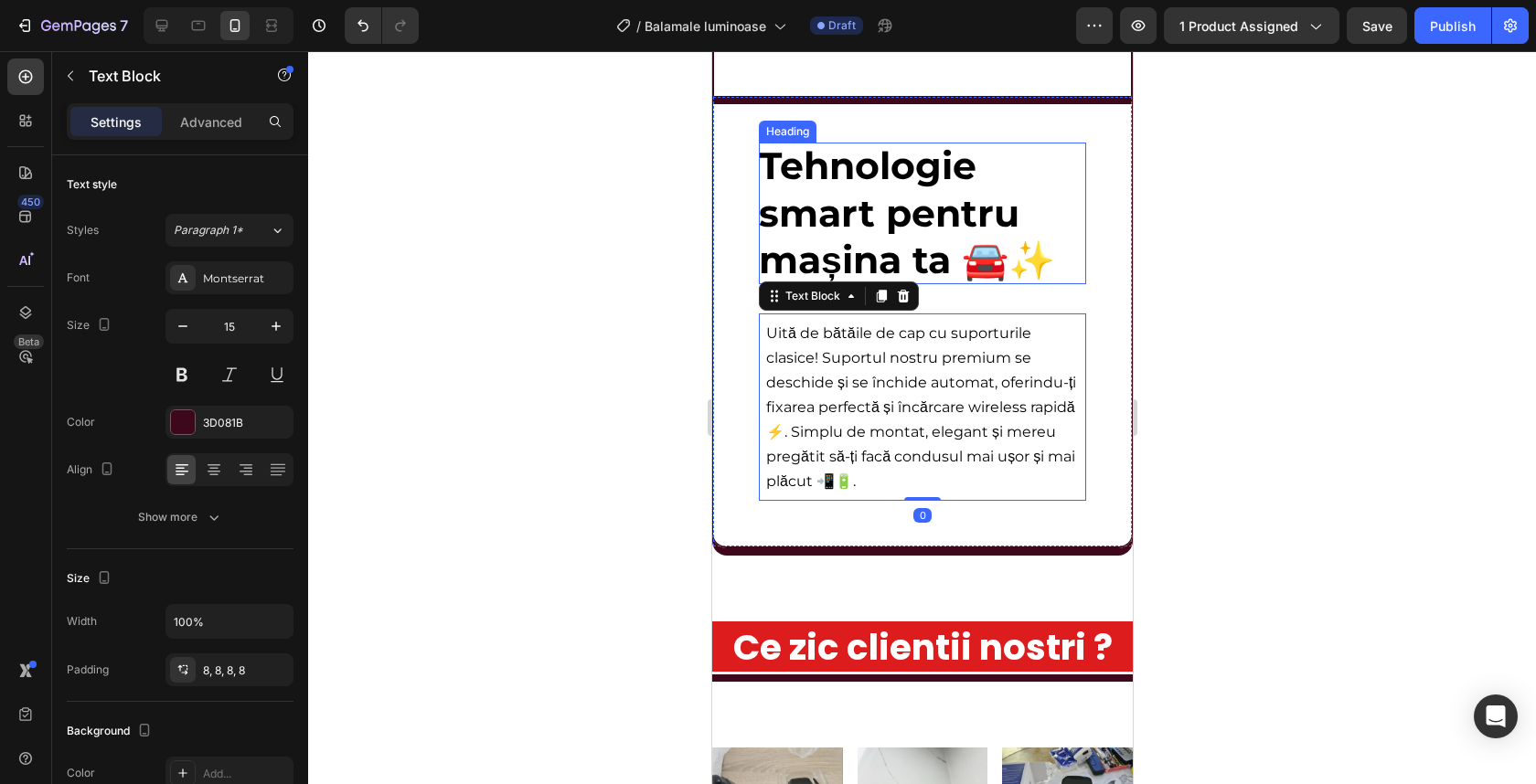
click at [847, 265] on span "Tehnologie smart pentru mașina ta 🚘✨" at bounding box center [905, 212] width 296 height 140
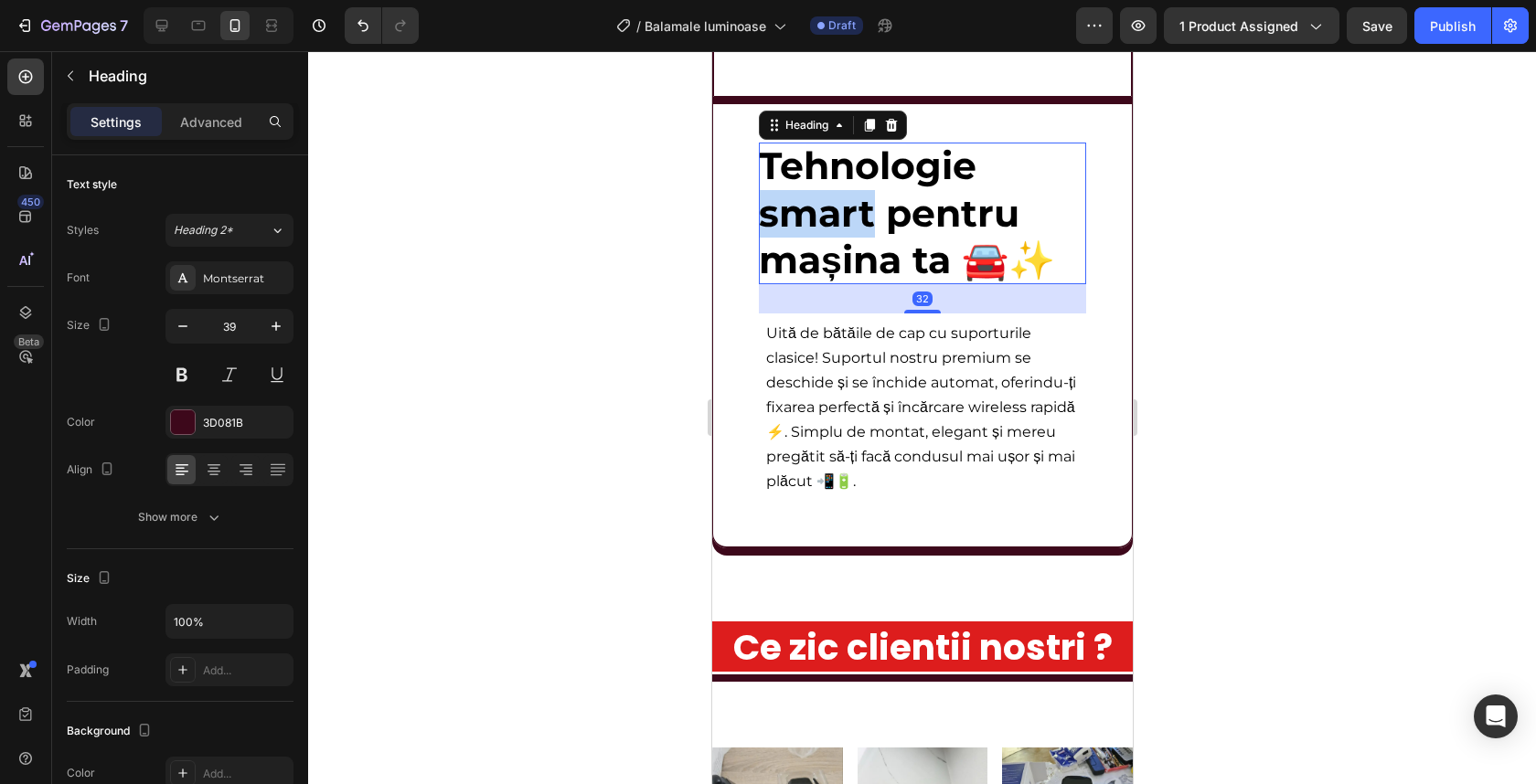
click at [854, 233] on span "Tehnologie smart pentru mașina ta 🚘✨" at bounding box center [905, 212] width 296 height 140
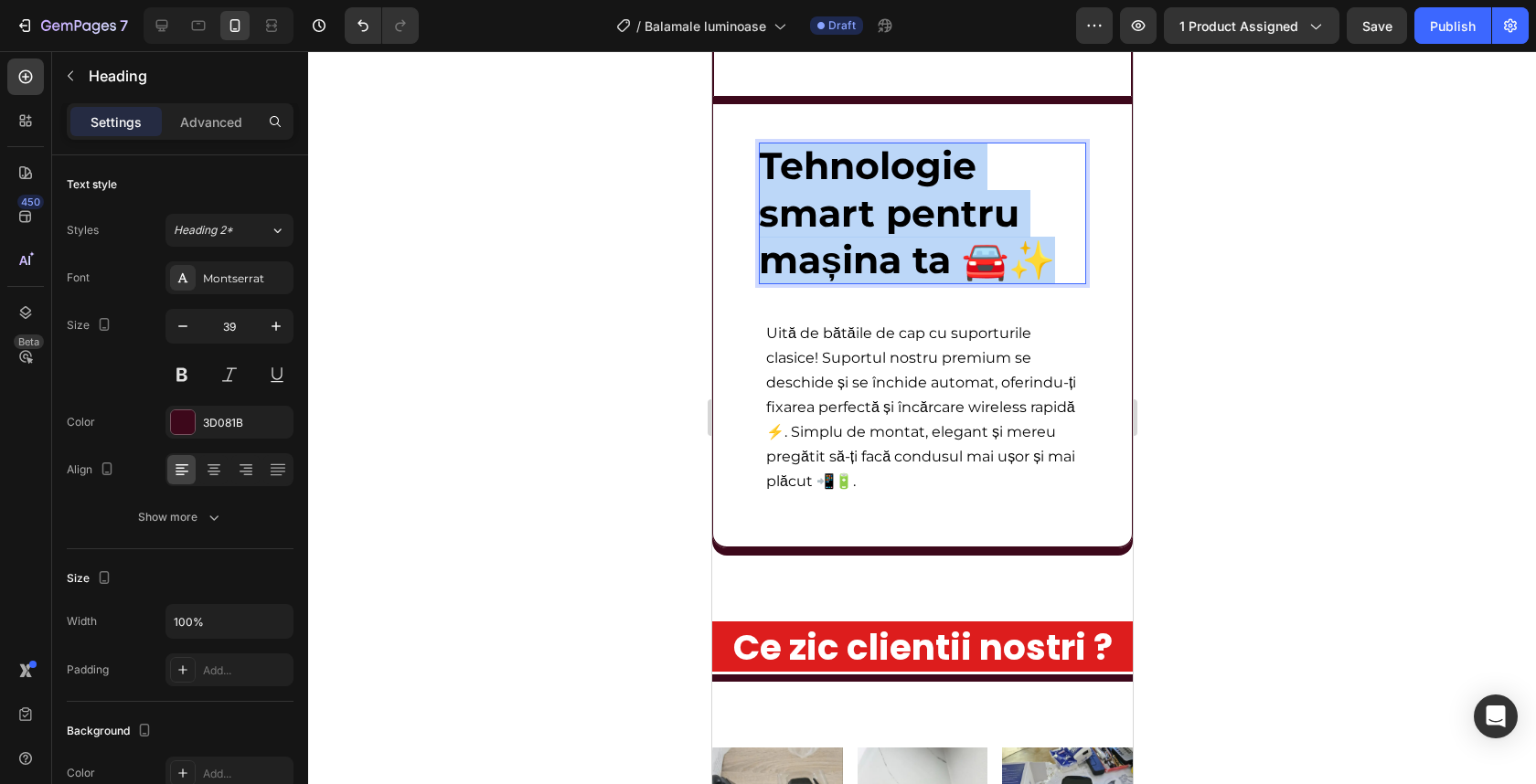
click at [854, 233] on span "Tehnologie smart pentru mașina ta 🚘✨" at bounding box center [905, 212] width 296 height 140
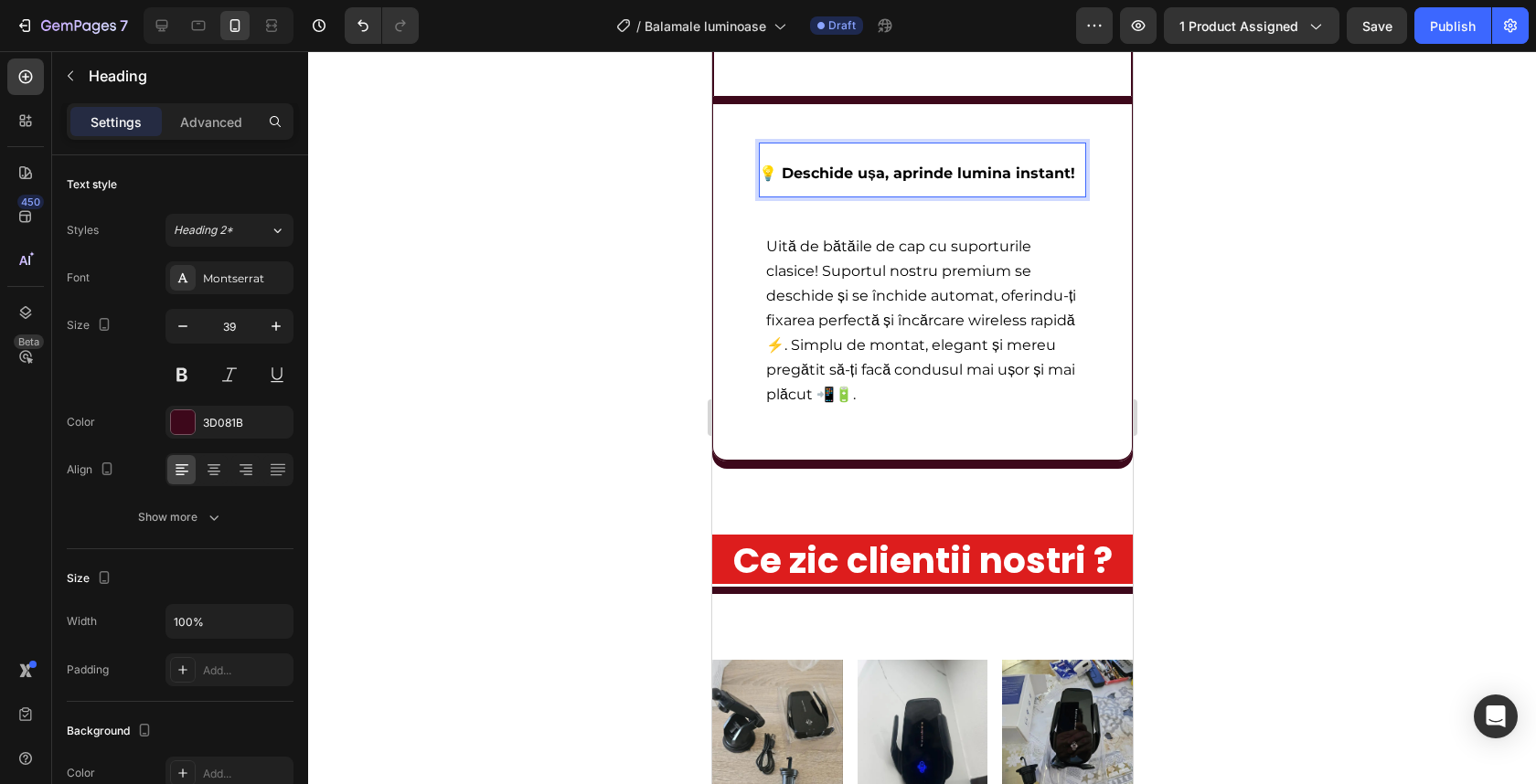
click at [871, 167] on span "💡 Deschide ușa, aprinde lumina instant!" at bounding box center [916, 174] width 316 height 17
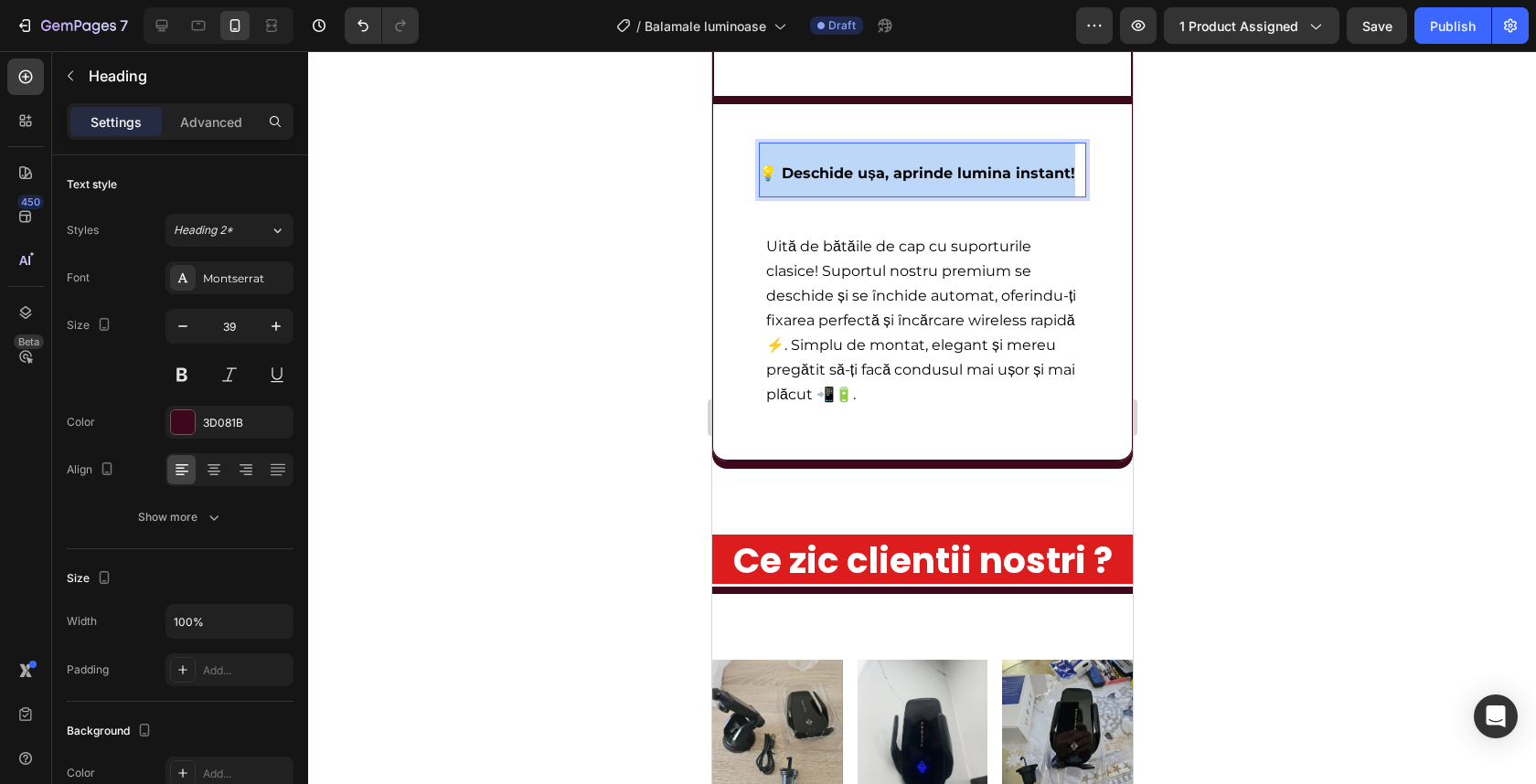
click at [871, 167] on span "💡 Deschide ușa, aprinde lumina instant!" at bounding box center [916, 174] width 316 height 17
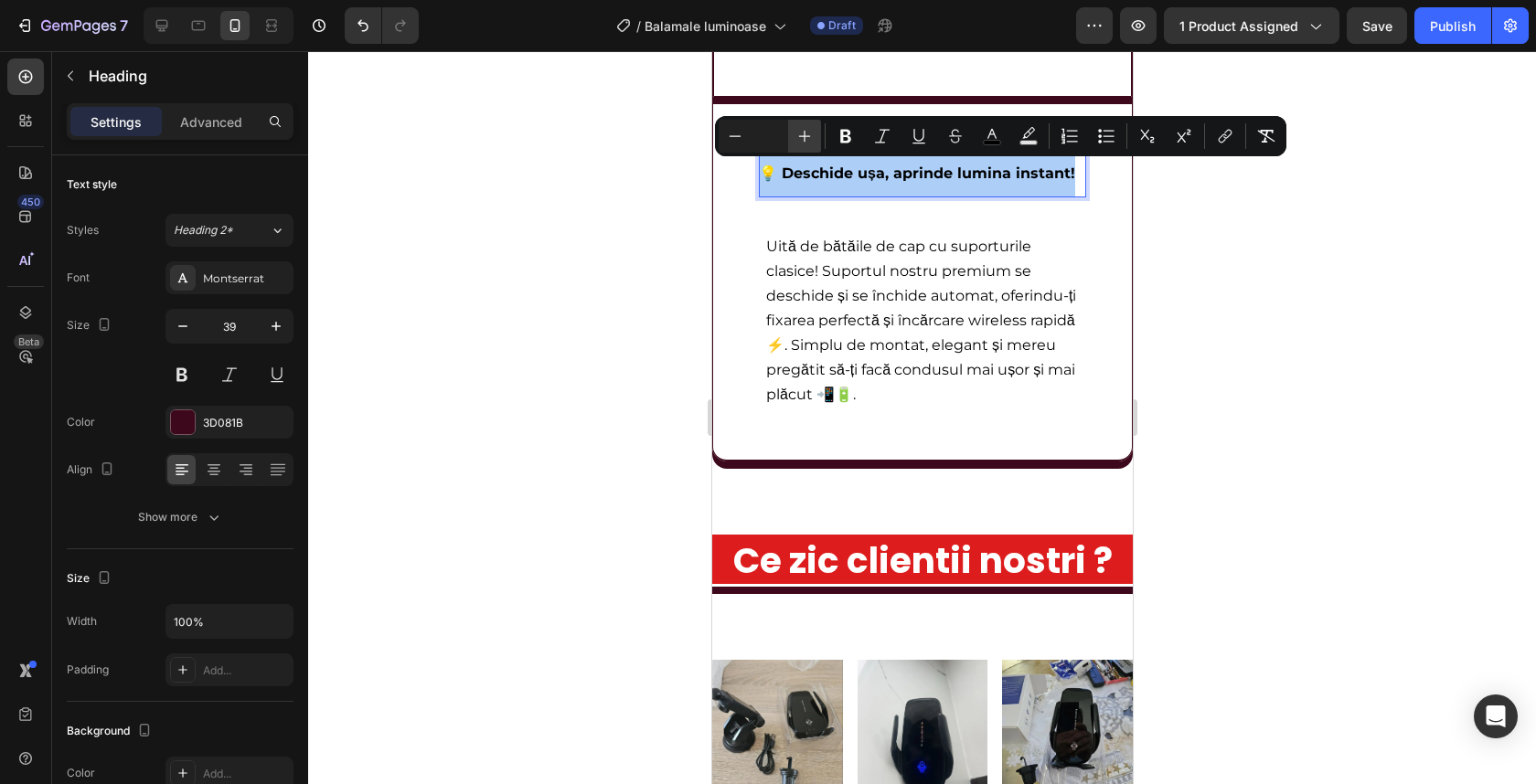
click at [807, 125] on button "Plus" at bounding box center [804, 136] width 33 height 33
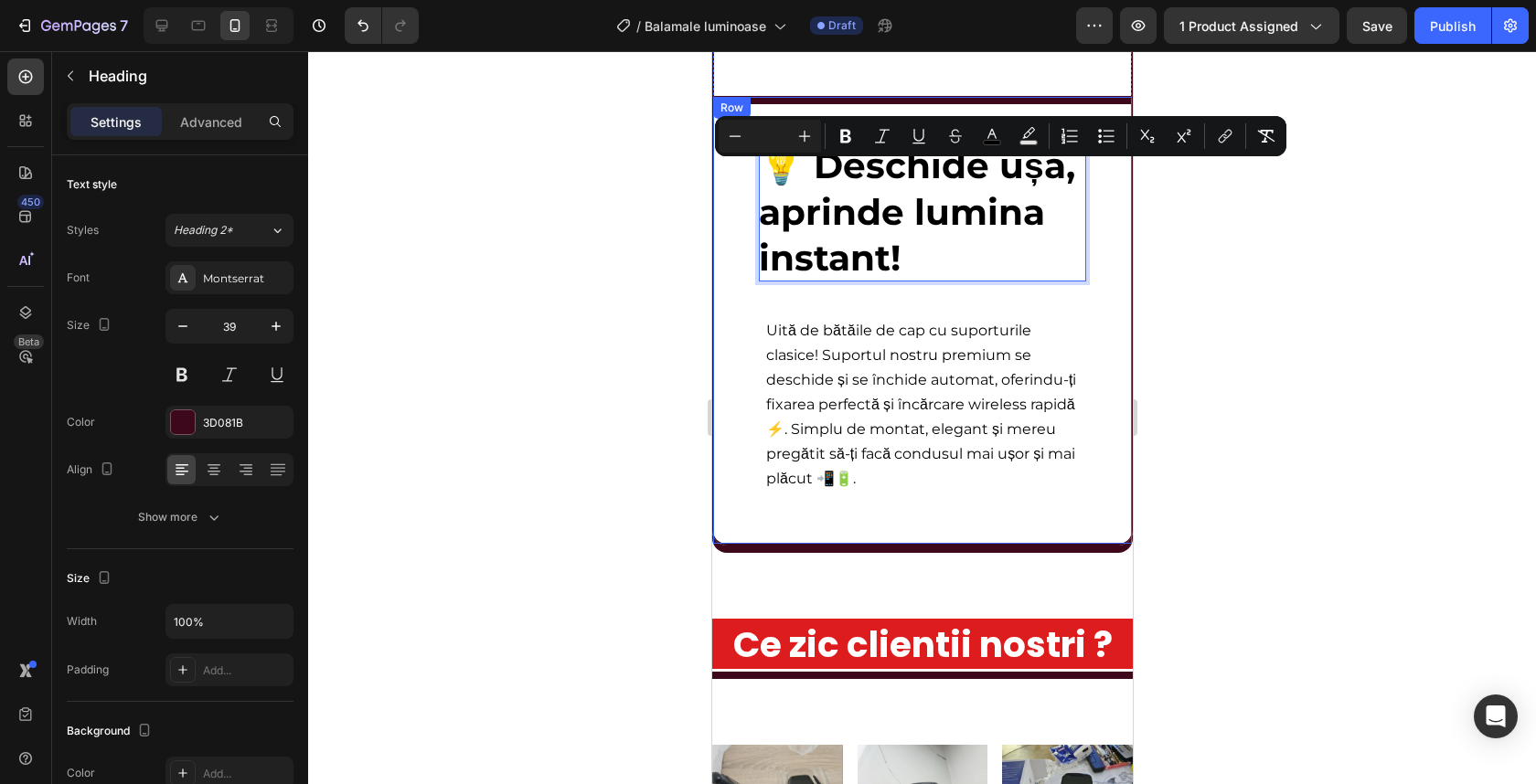
click at [585, 243] on div at bounding box center [922, 418] width 1227 height 734
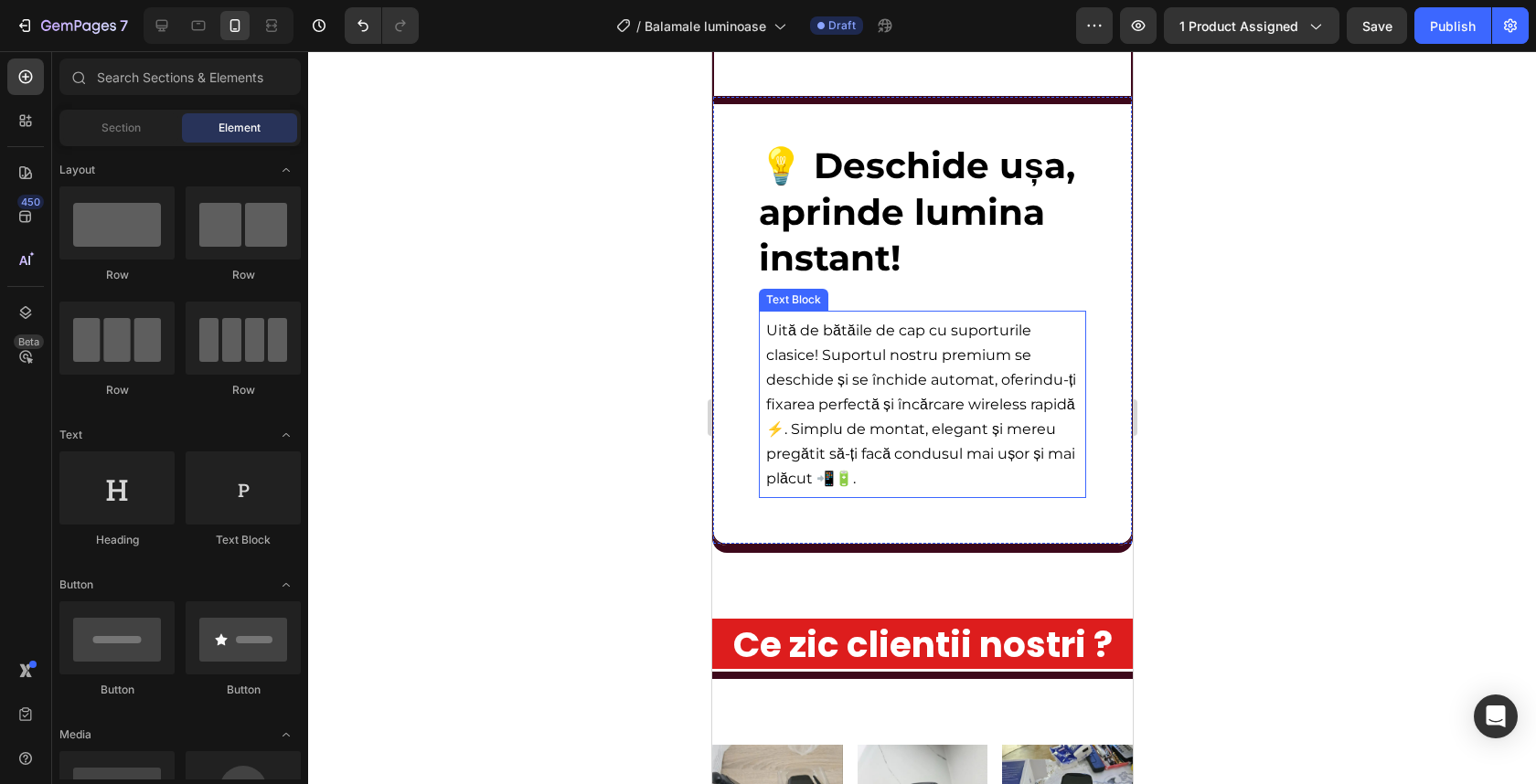
click at [909, 429] on span "Uită de bătăile de cap cu suporturile clasice! Suportul nostru premium se desch…" at bounding box center [920, 405] width 310 height 166
click at [909, 428] on span "Uită de bătăile de cap cu suporturile clasice! Suportul nostru premium se desch…" at bounding box center [920, 405] width 310 height 166
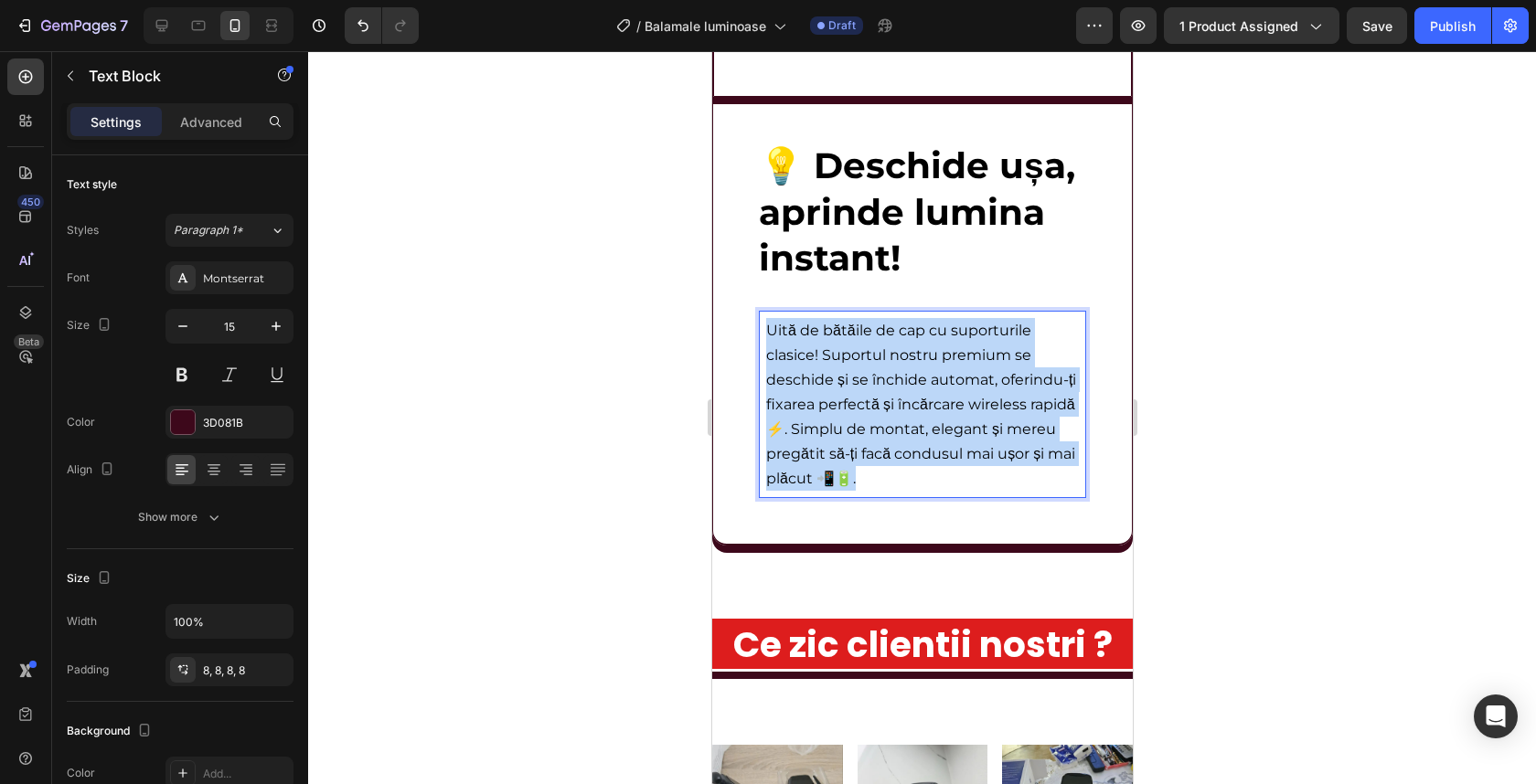
click at [909, 428] on span "Uită de bătăile de cap cu suporturile clasice! Suportul nostru premium se desch…" at bounding box center [920, 405] width 310 height 166
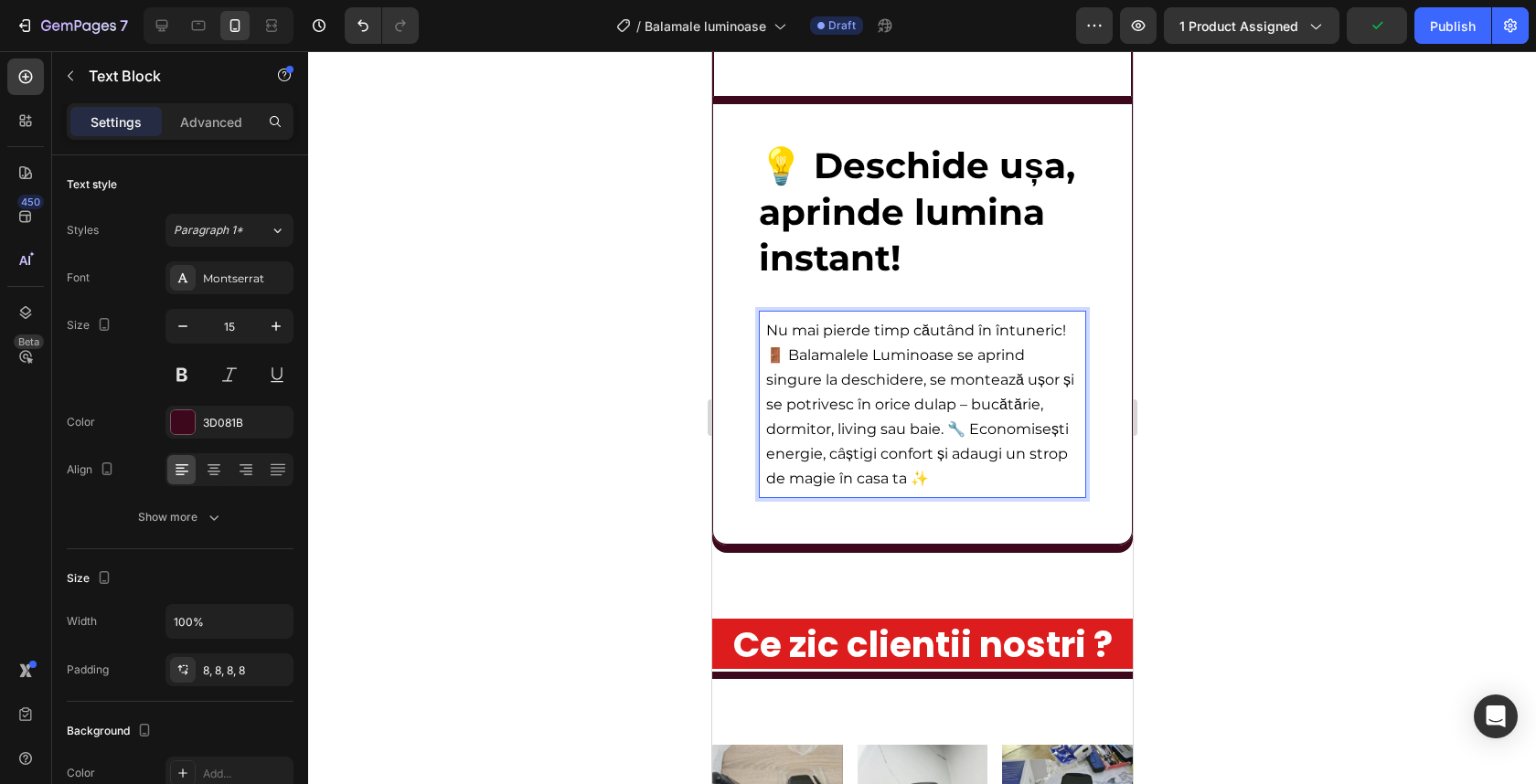
click at [1225, 358] on div at bounding box center [922, 418] width 1227 height 734
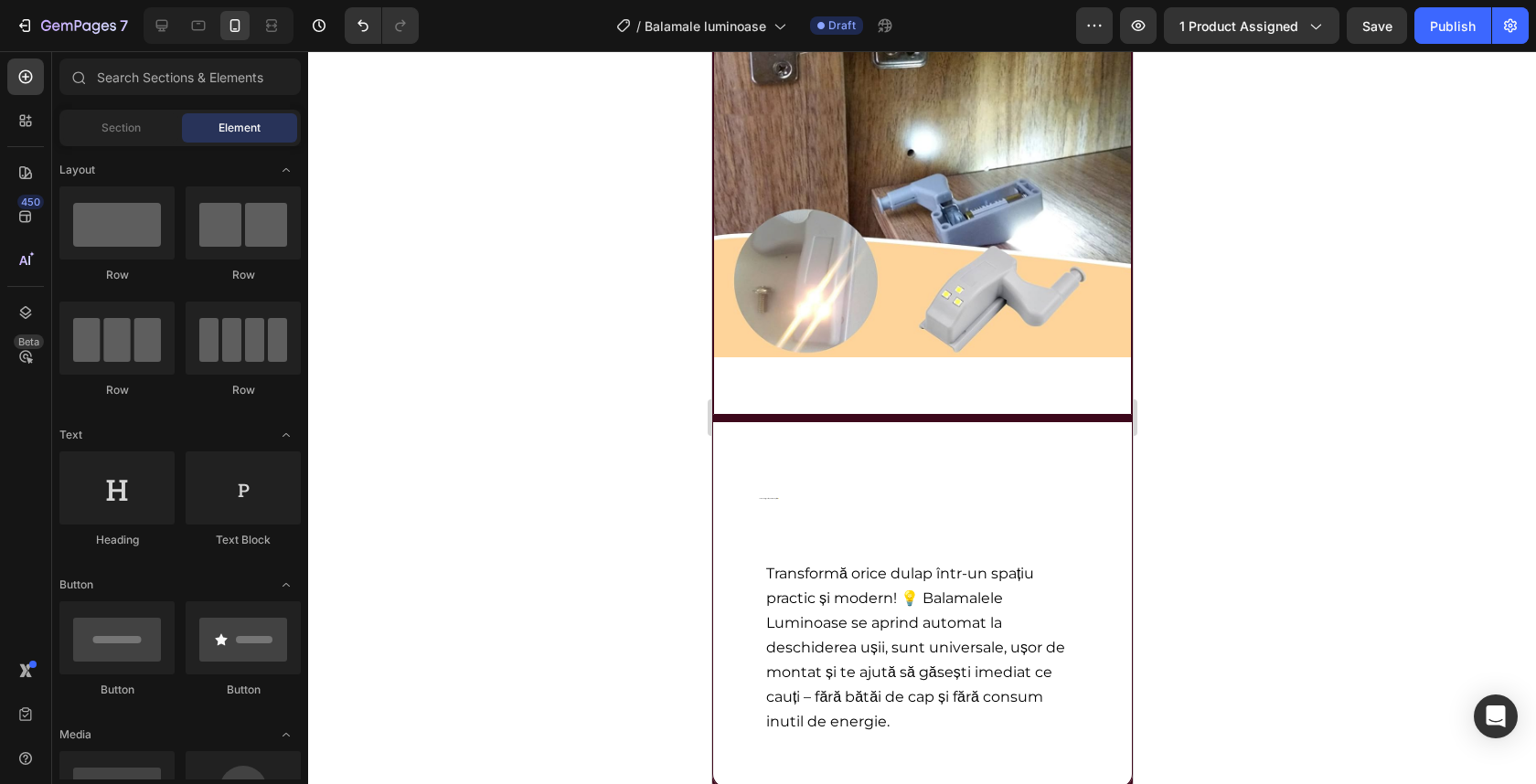
scroll to position [2464, 0]
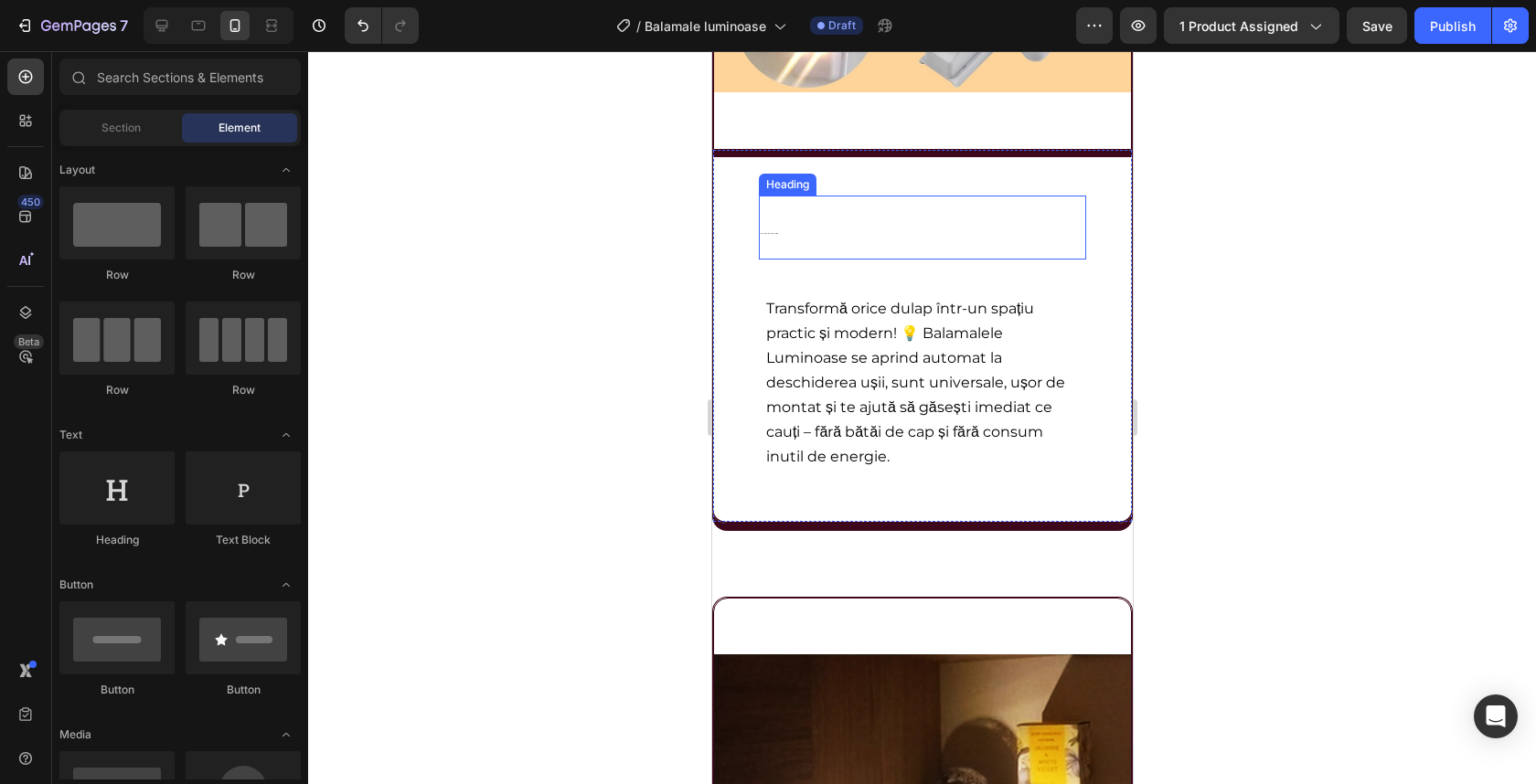
click at [808, 241] on h2 "Lumina inteligentă, chiar în dulapul tău 💡" at bounding box center [921, 228] width 327 height 64
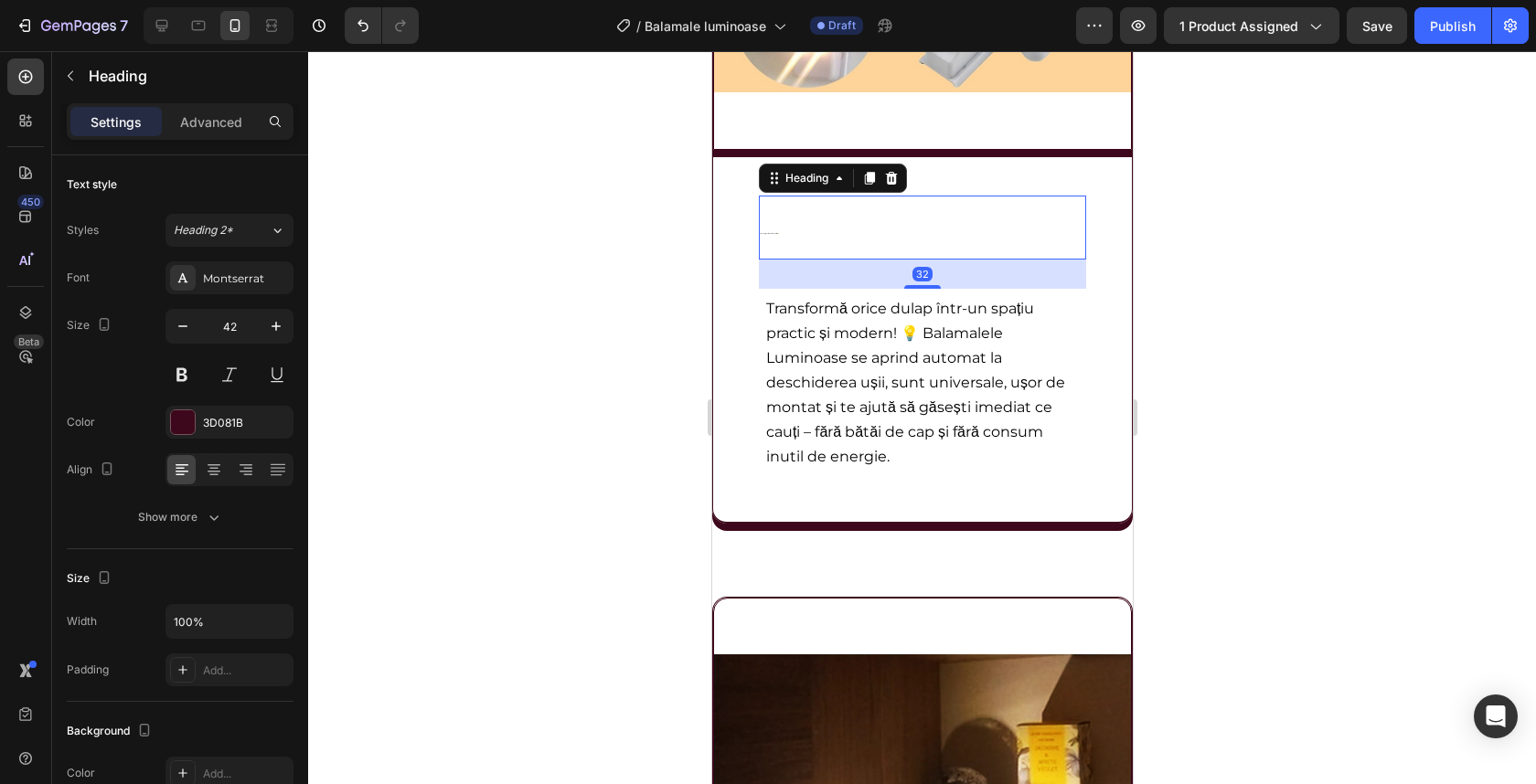
click at [808, 241] on h2 "Lumina inteligentă, chiar în dulapul tău 💡" at bounding box center [921, 228] width 327 height 64
click at [808, 241] on p "Lumina inteligentă, chiar în dulapul tău 💡" at bounding box center [921, 228] width 327 height 64
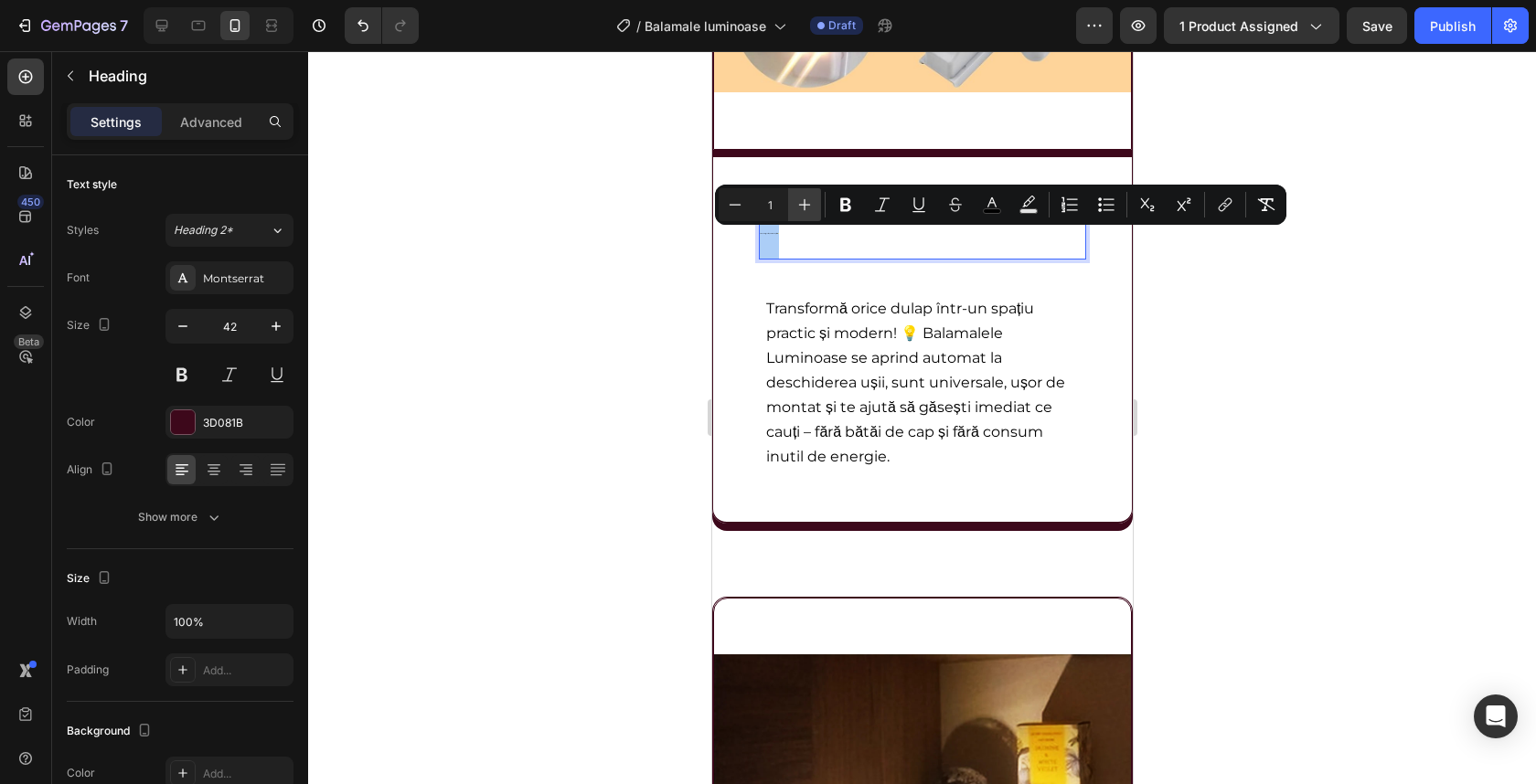
click at [801, 205] on icon "Editor contextual toolbar" at bounding box center [804, 205] width 12 height 12
click at [804, 204] on icon "Editor contextual toolbar" at bounding box center [804, 205] width 12 height 12
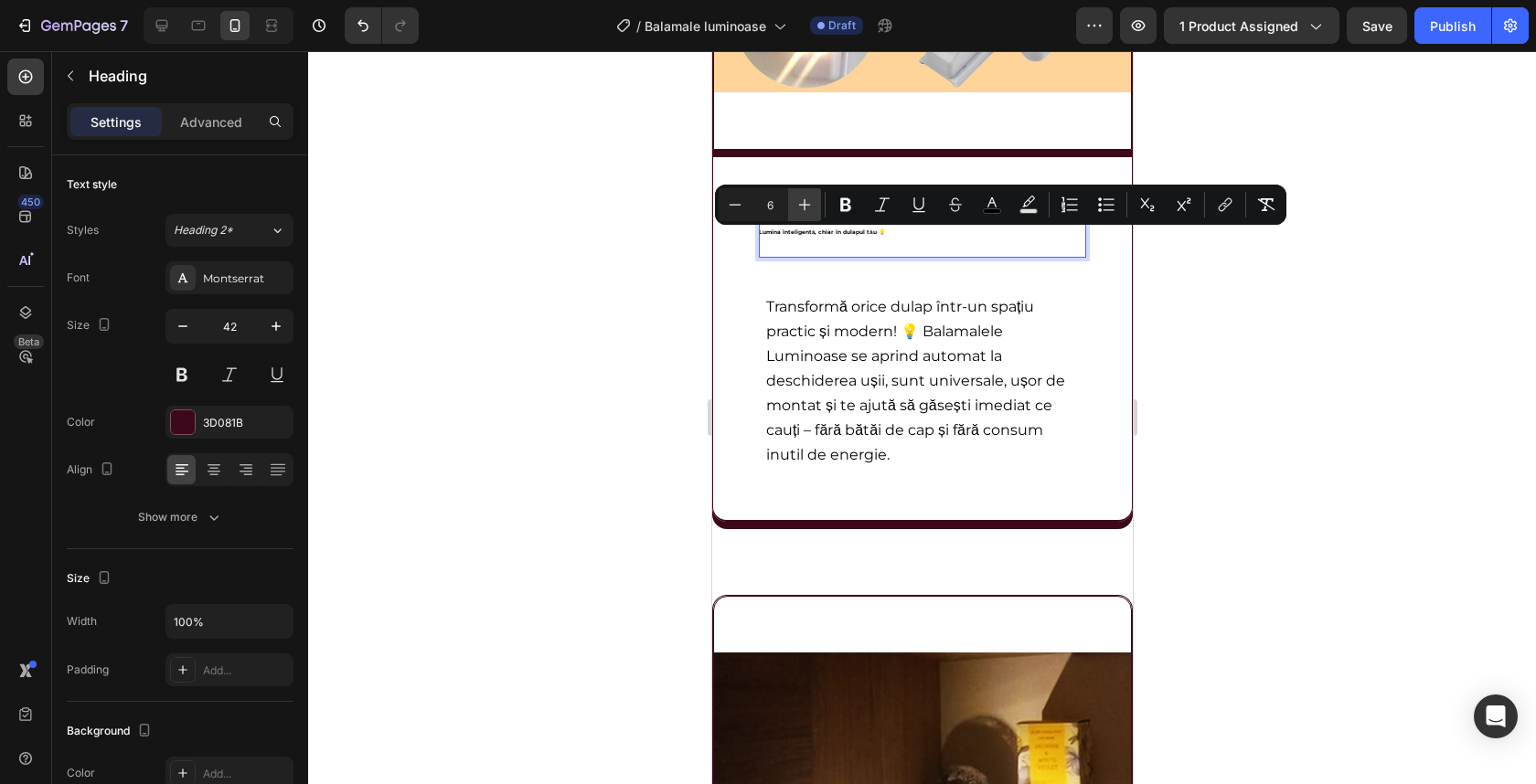
click at [804, 204] on icon "Editor contextual toolbar" at bounding box center [804, 205] width 12 height 12
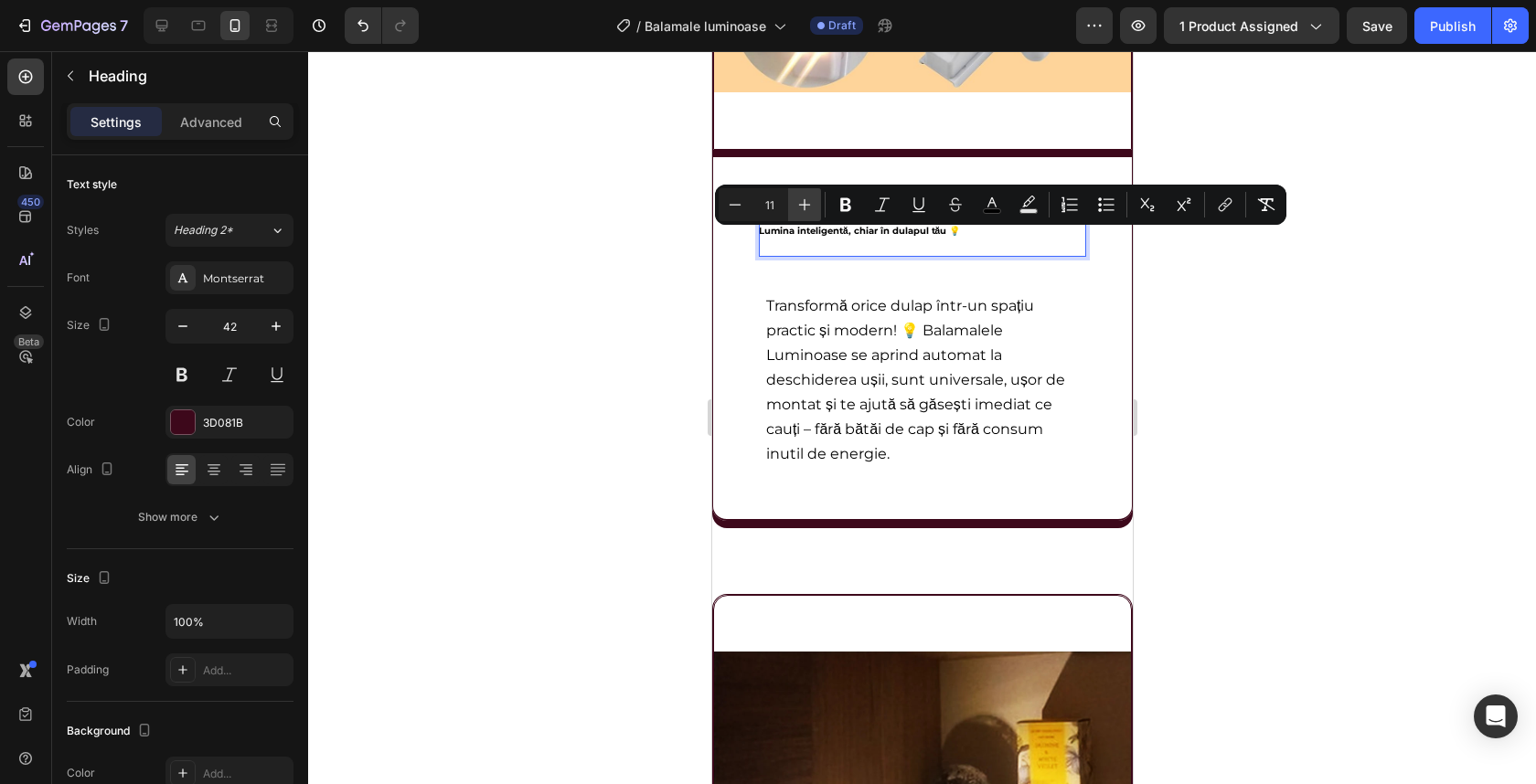
click at [804, 204] on icon "Editor contextual toolbar" at bounding box center [804, 205] width 12 height 12
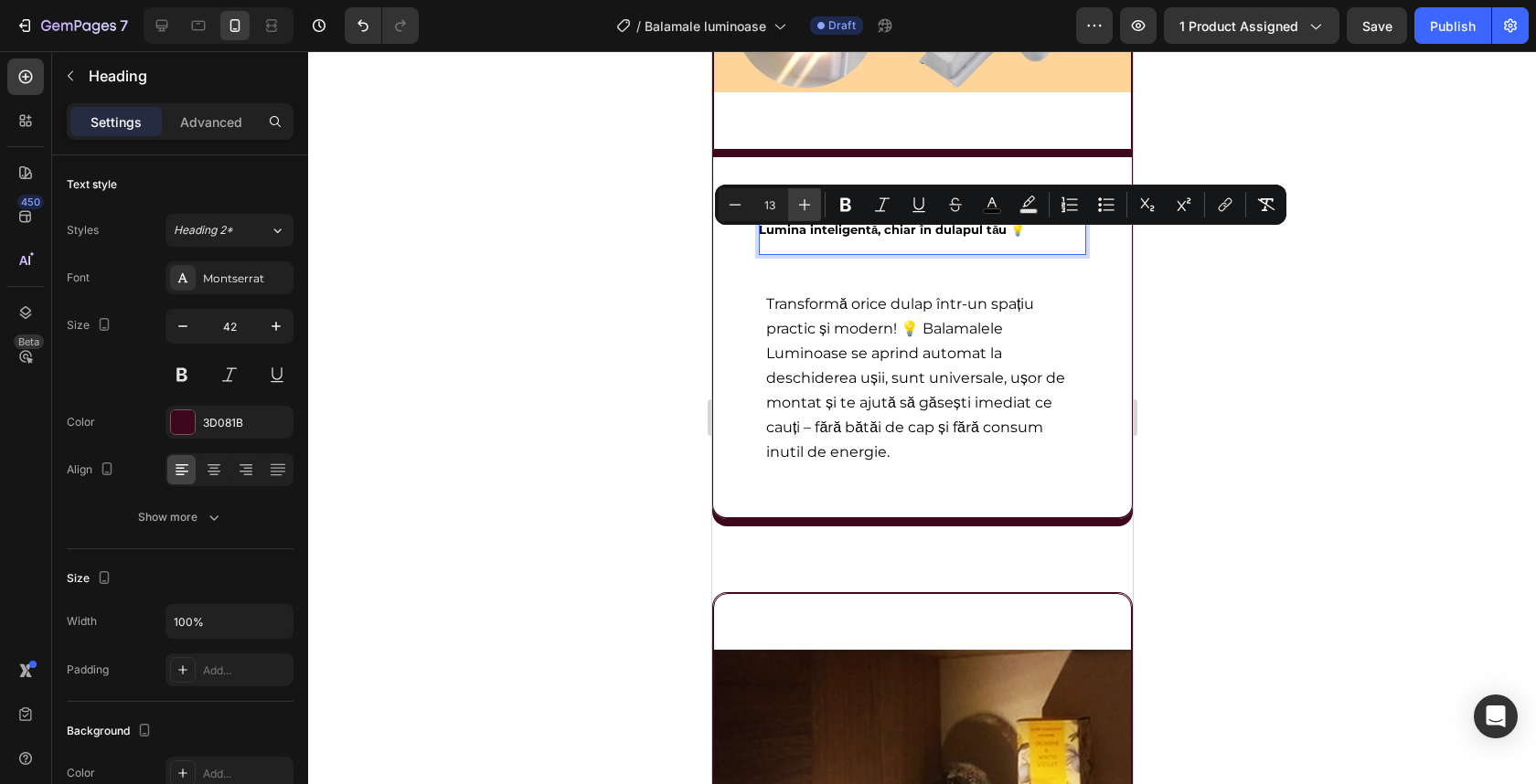
click at [804, 204] on icon "Editor contextual toolbar" at bounding box center [804, 205] width 12 height 12
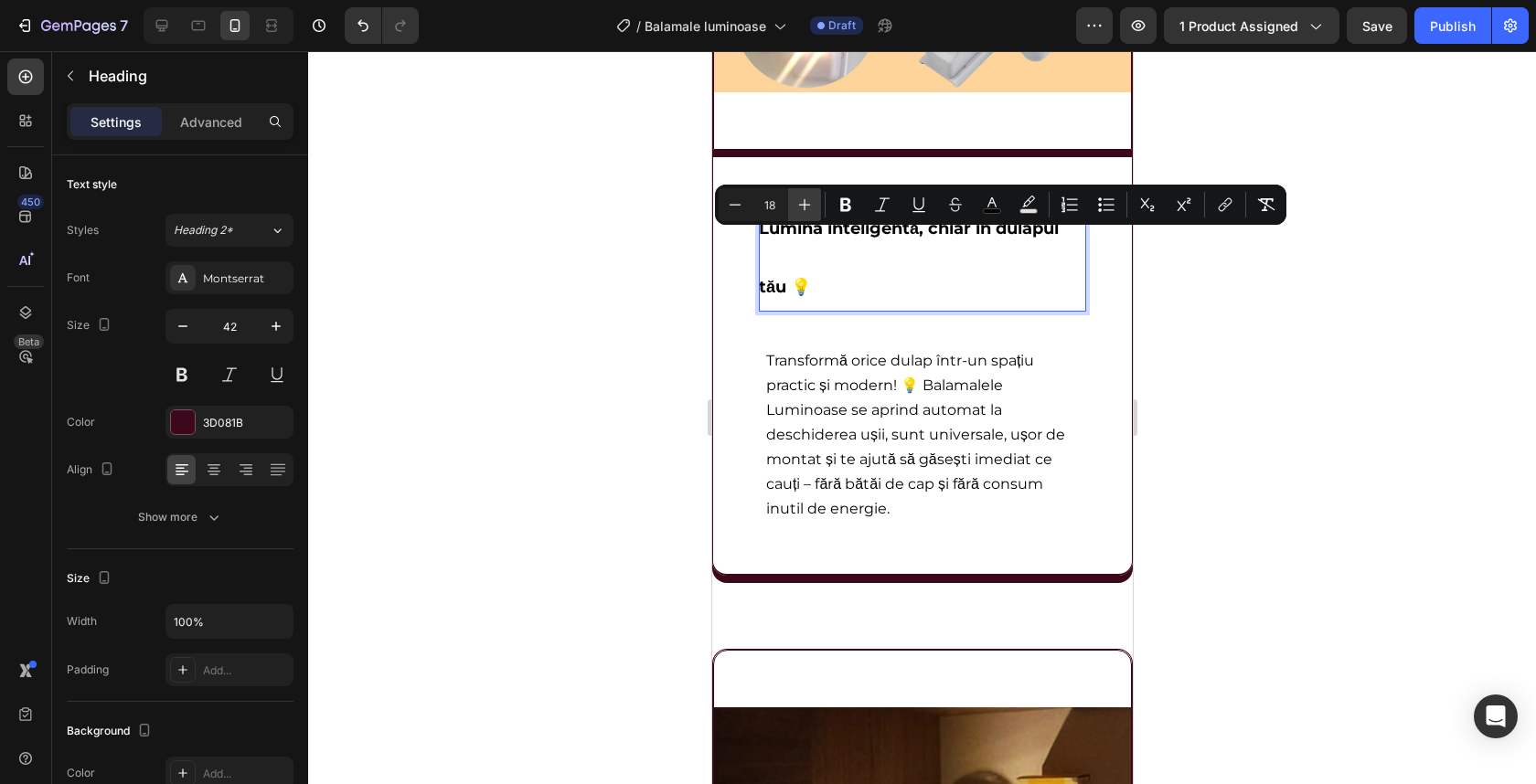
click at [804, 204] on icon "Editor contextual toolbar" at bounding box center [804, 205] width 12 height 12
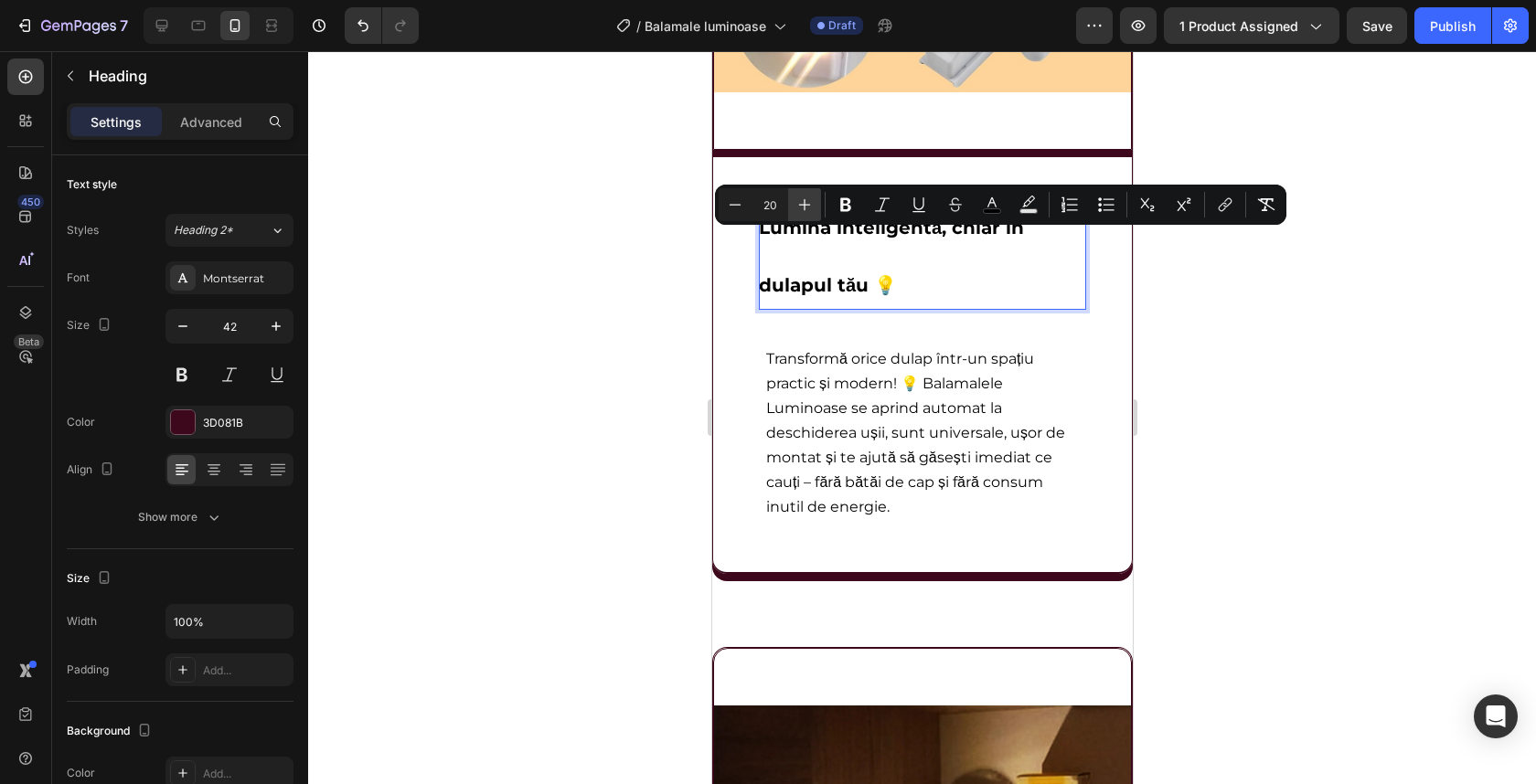
click at [804, 204] on icon "Editor contextual toolbar" at bounding box center [804, 205] width 12 height 12
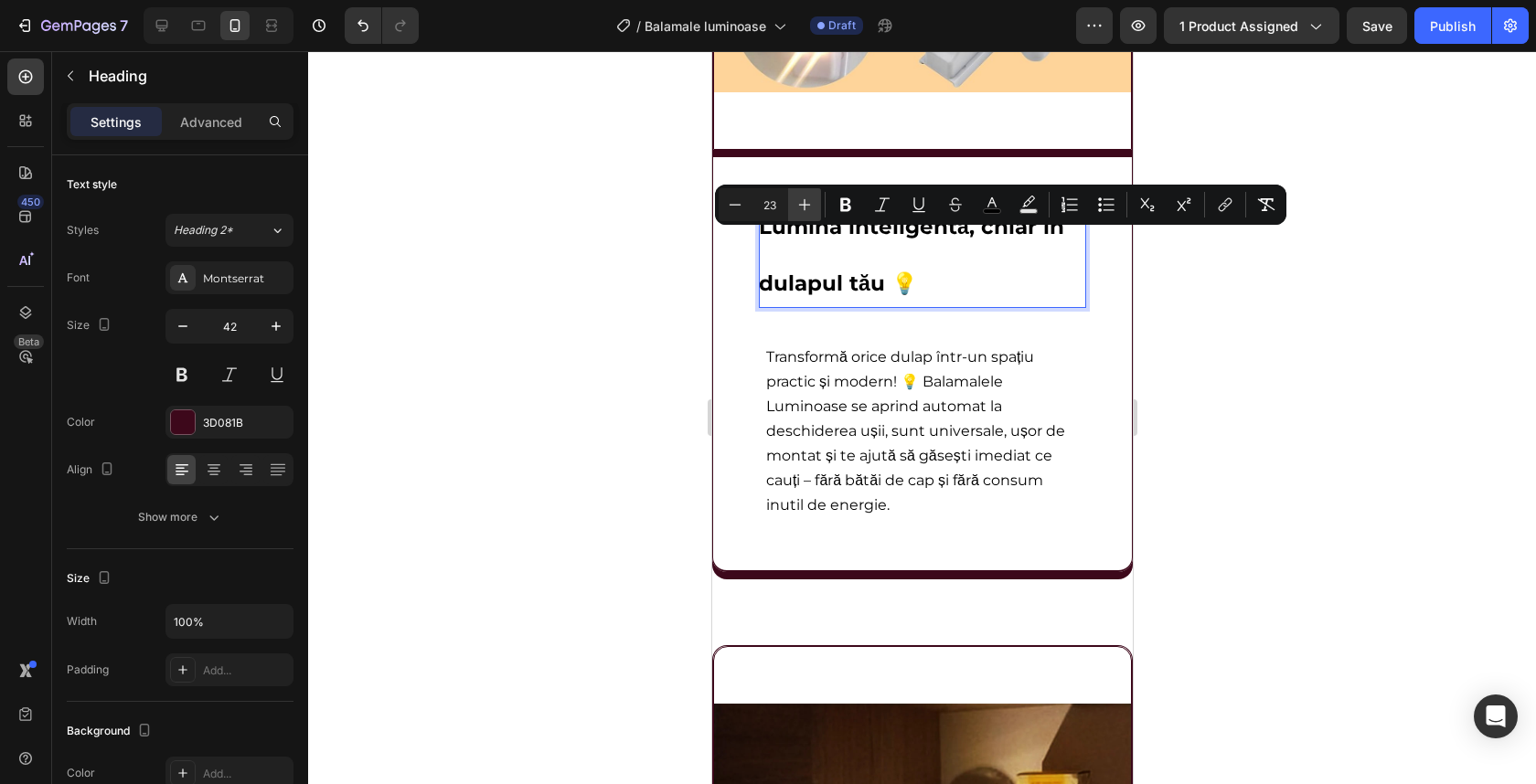
click at [804, 204] on icon "Editor contextual toolbar" at bounding box center [804, 205] width 12 height 12
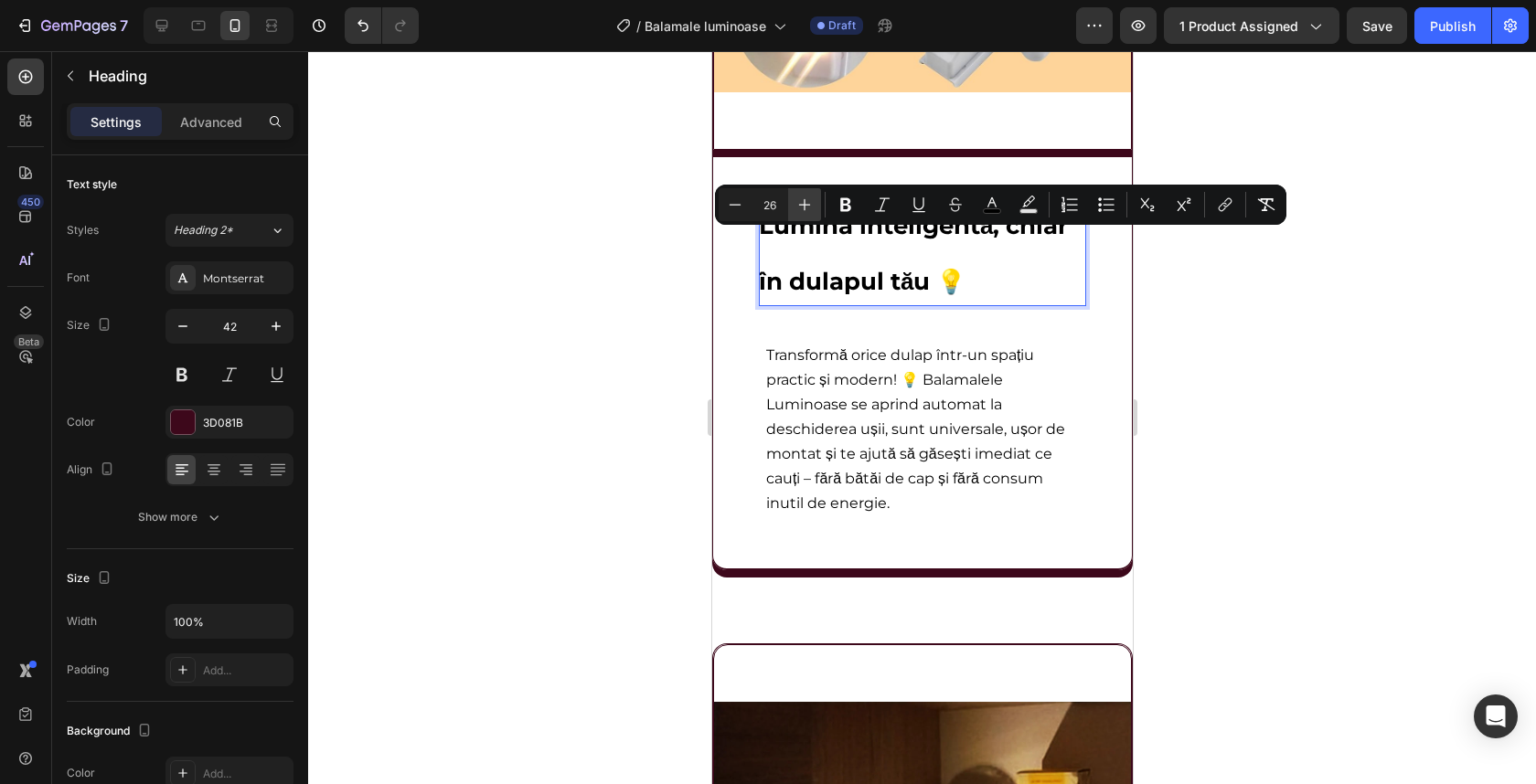
click at [804, 204] on icon "Editor contextual toolbar" at bounding box center [804, 205] width 12 height 12
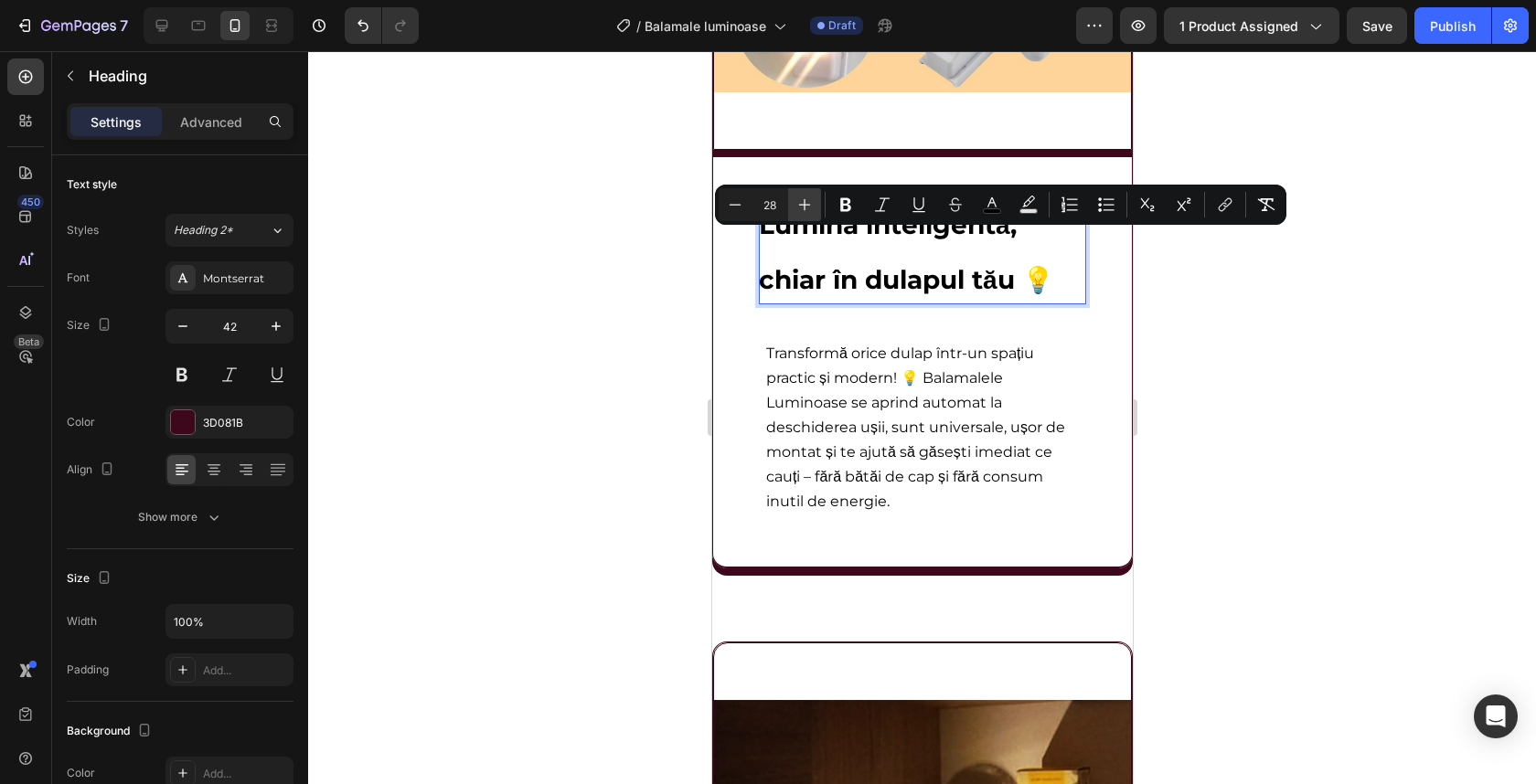
click at [804, 204] on icon "Editor contextual toolbar" at bounding box center [804, 205] width 12 height 12
click at [731, 206] on icon "Editor contextual toolbar" at bounding box center [735, 205] width 18 height 18
type input "29"
drag, startPoint x: 1280, startPoint y: 294, endPoint x: 1262, endPoint y: 292, distance: 18.1
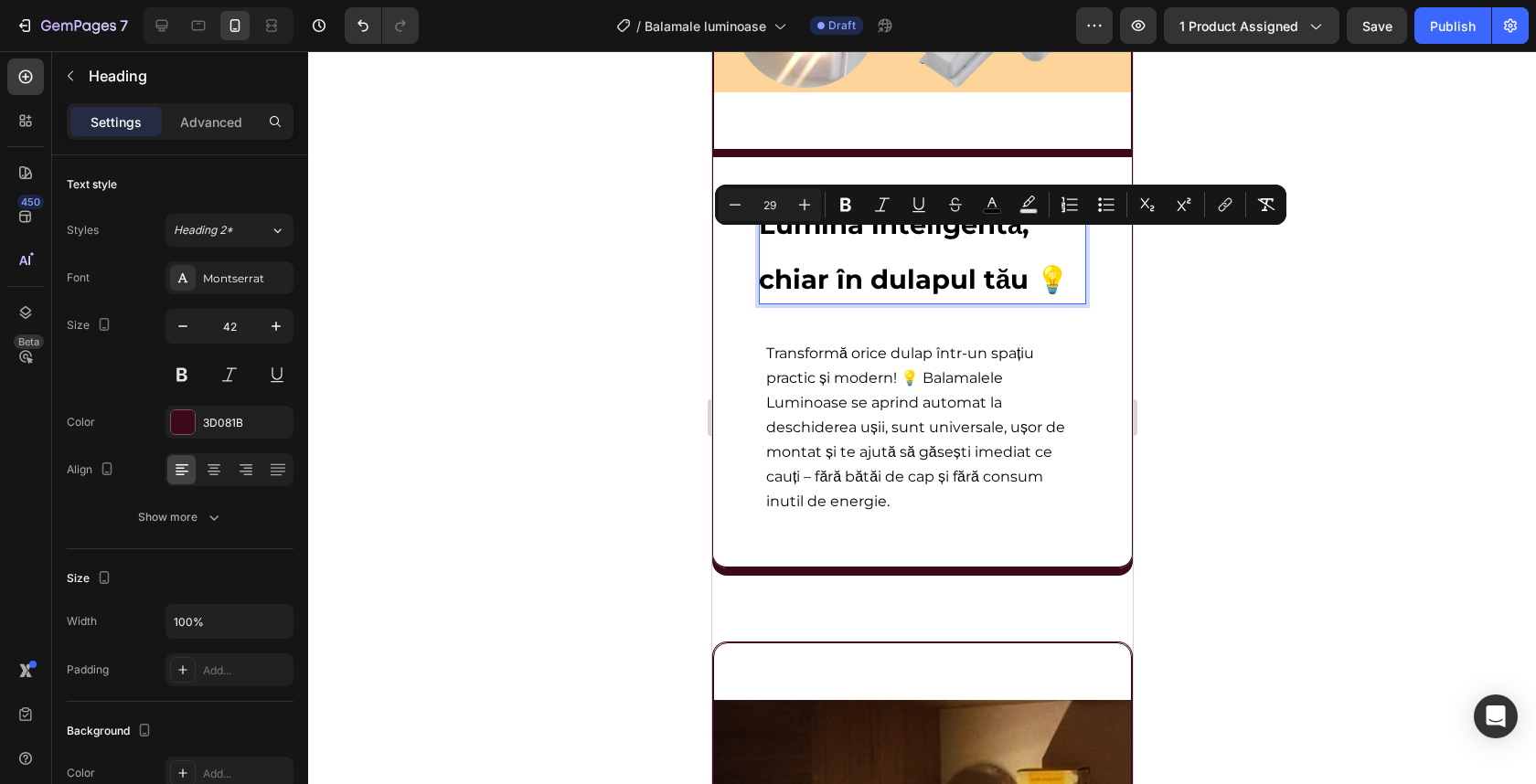
click at [1281, 294] on div at bounding box center [922, 418] width 1227 height 734
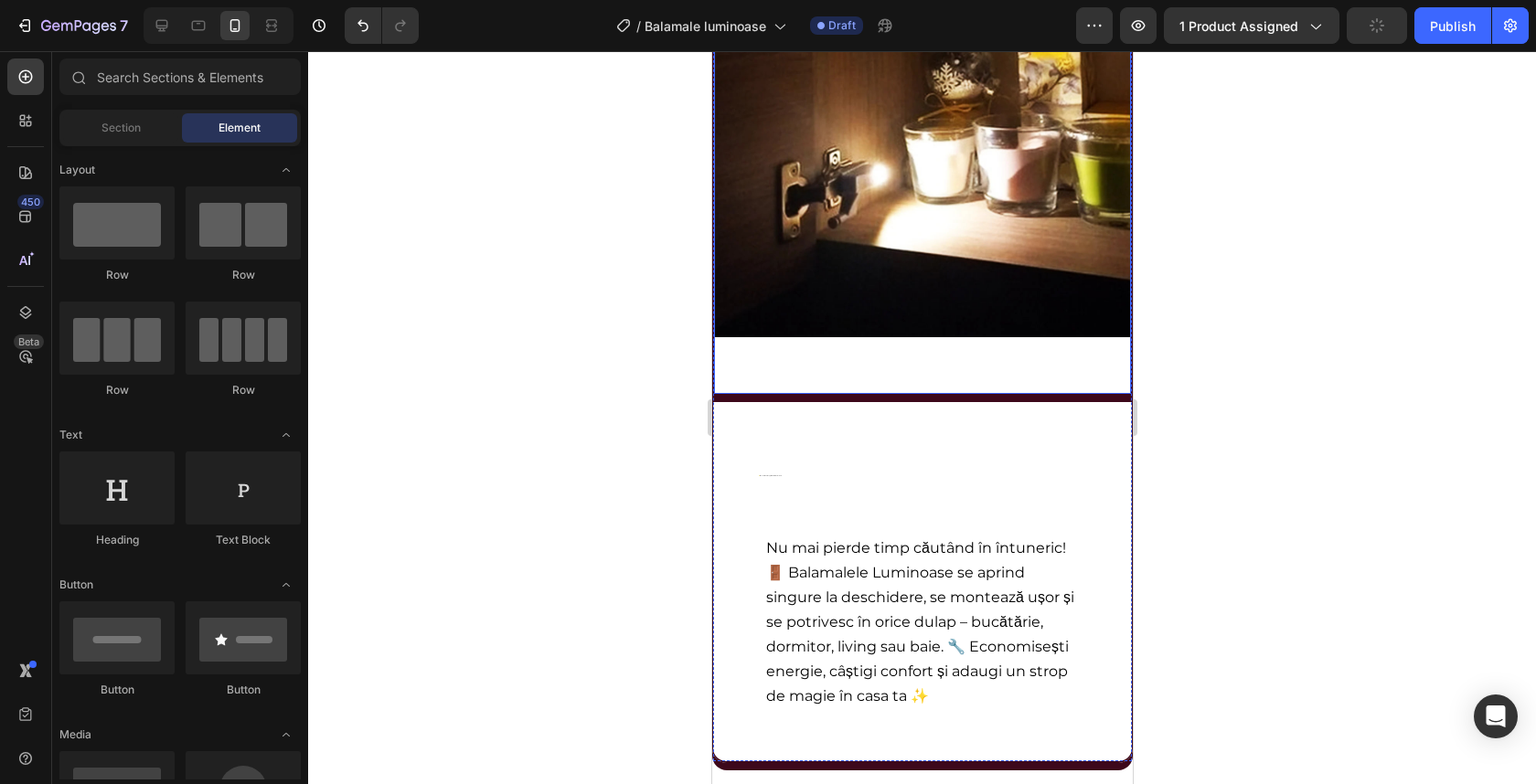
scroll to position [3591, 0]
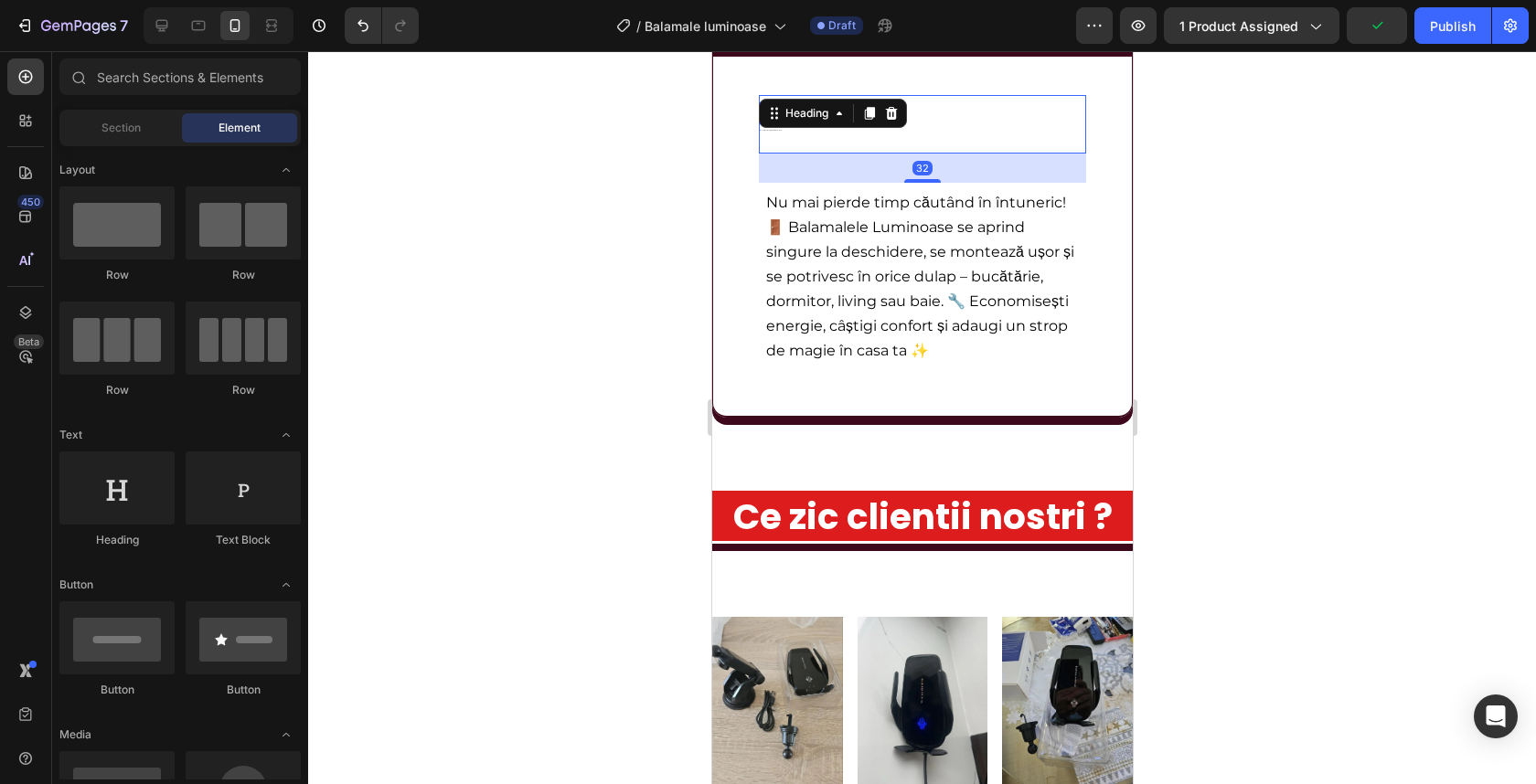
click at [776, 140] on h2 "💡 Deschide ușa, aprinde lumina instant!" at bounding box center [921, 124] width 327 height 59
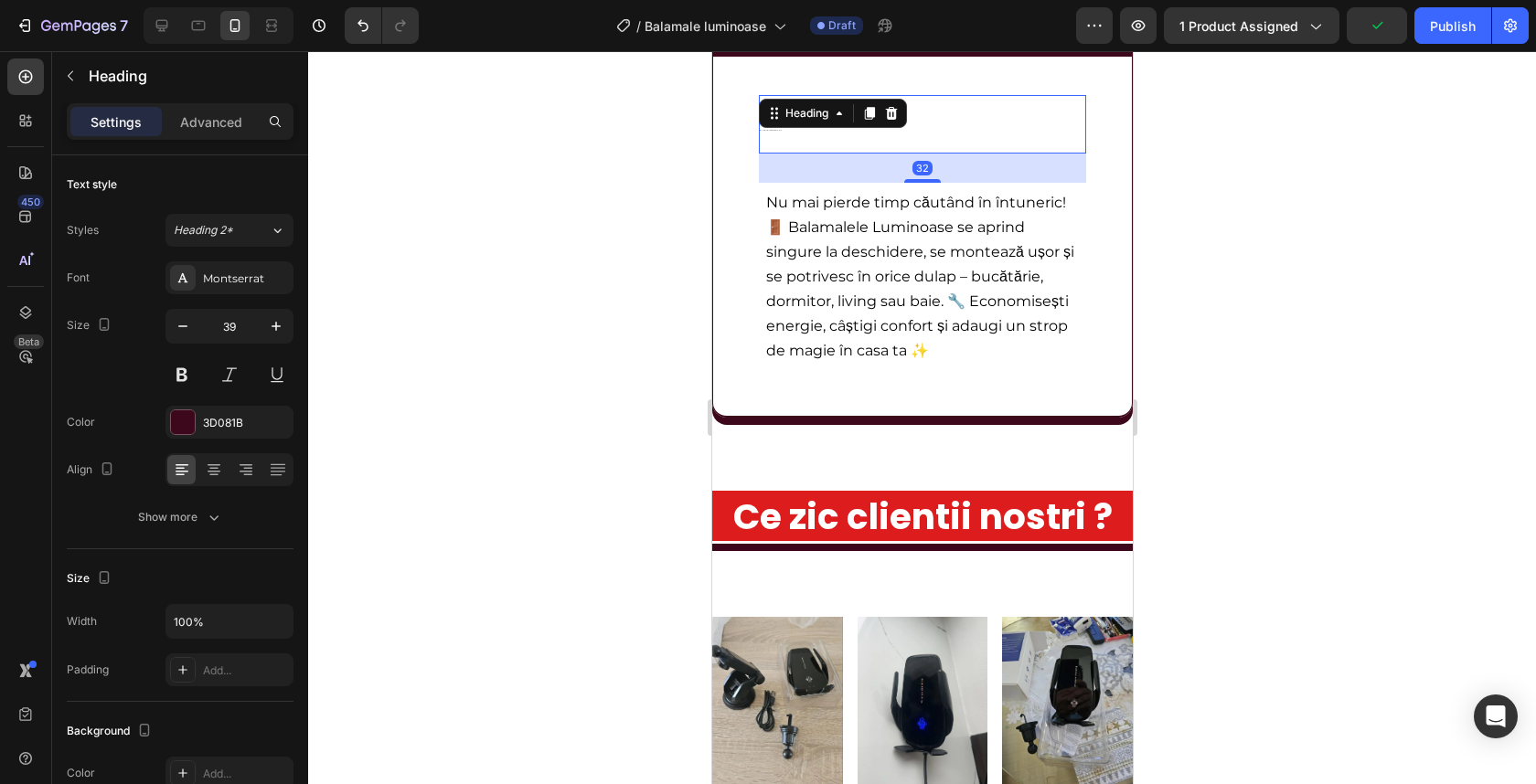
click at [776, 140] on h2 "💡 Deschide ușa, aprinde lumina instant!" at bounding box center [921, 124] width 327 height 59
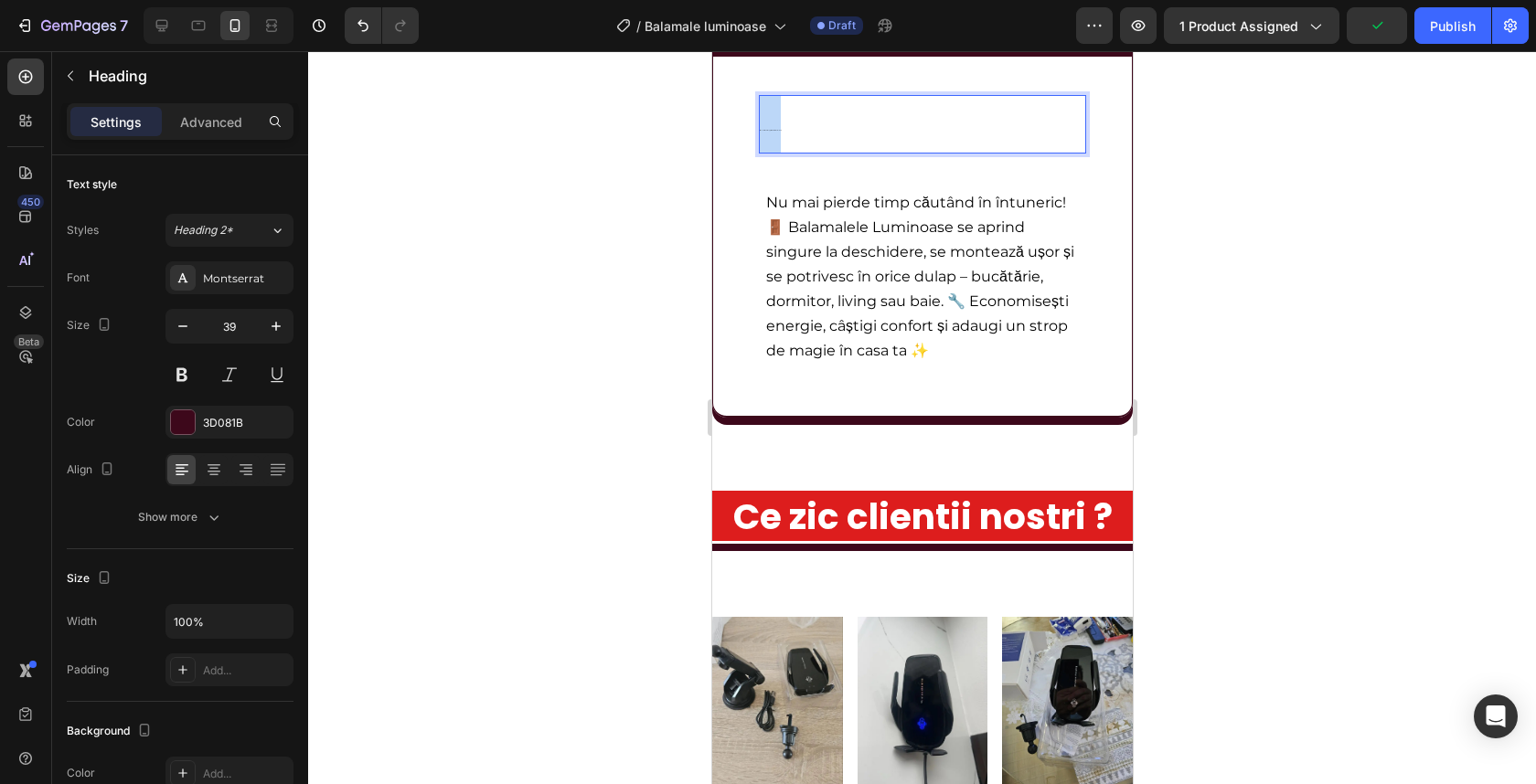
click at [776, 140] on p "💡 Deschide ușa, aprinde lumina instant!" at bounding box center [921, 124] width 327 height 59
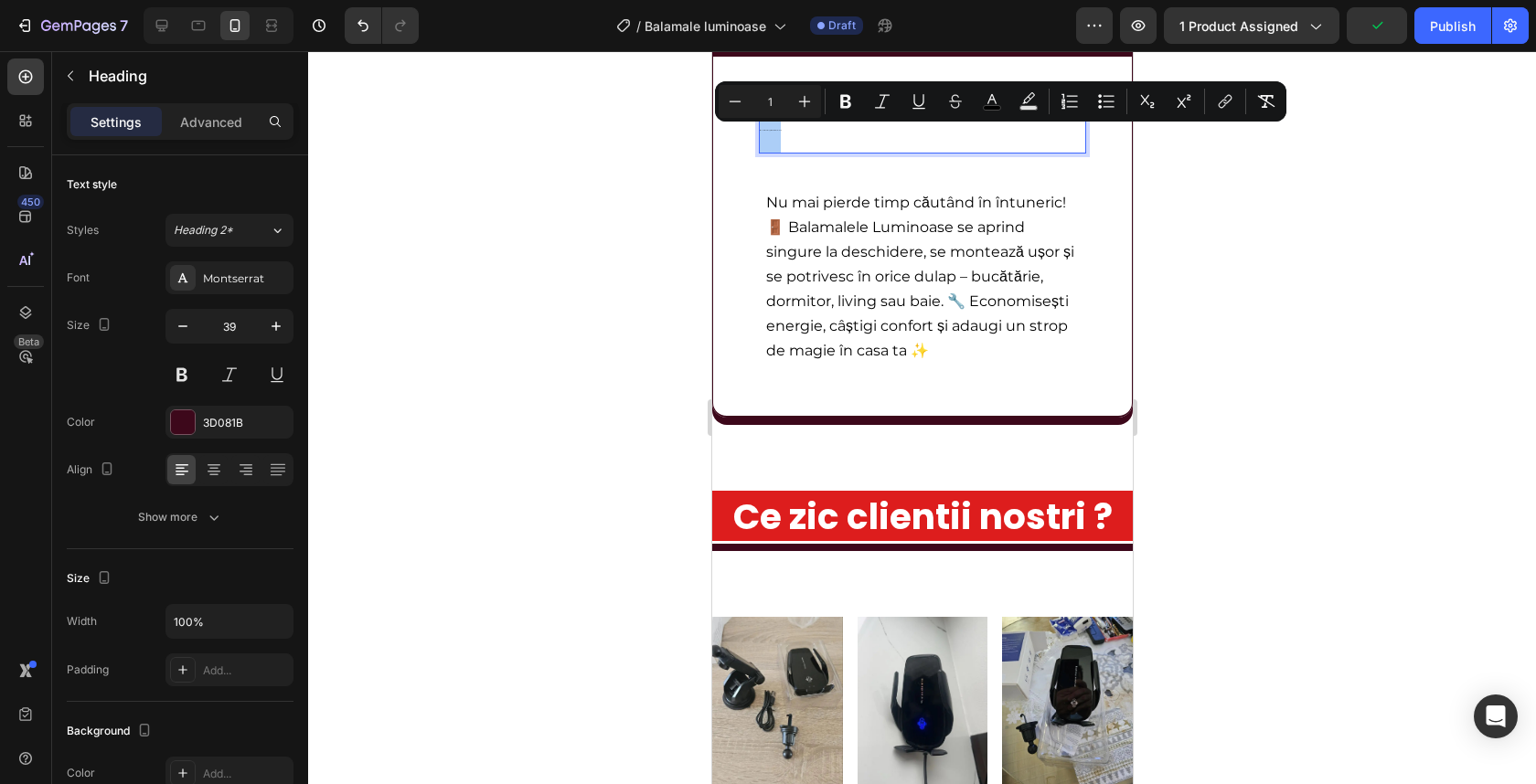
click at [774, 101] on input "1" at bounding box center [770, 101] width 37 height 22
type input "30"
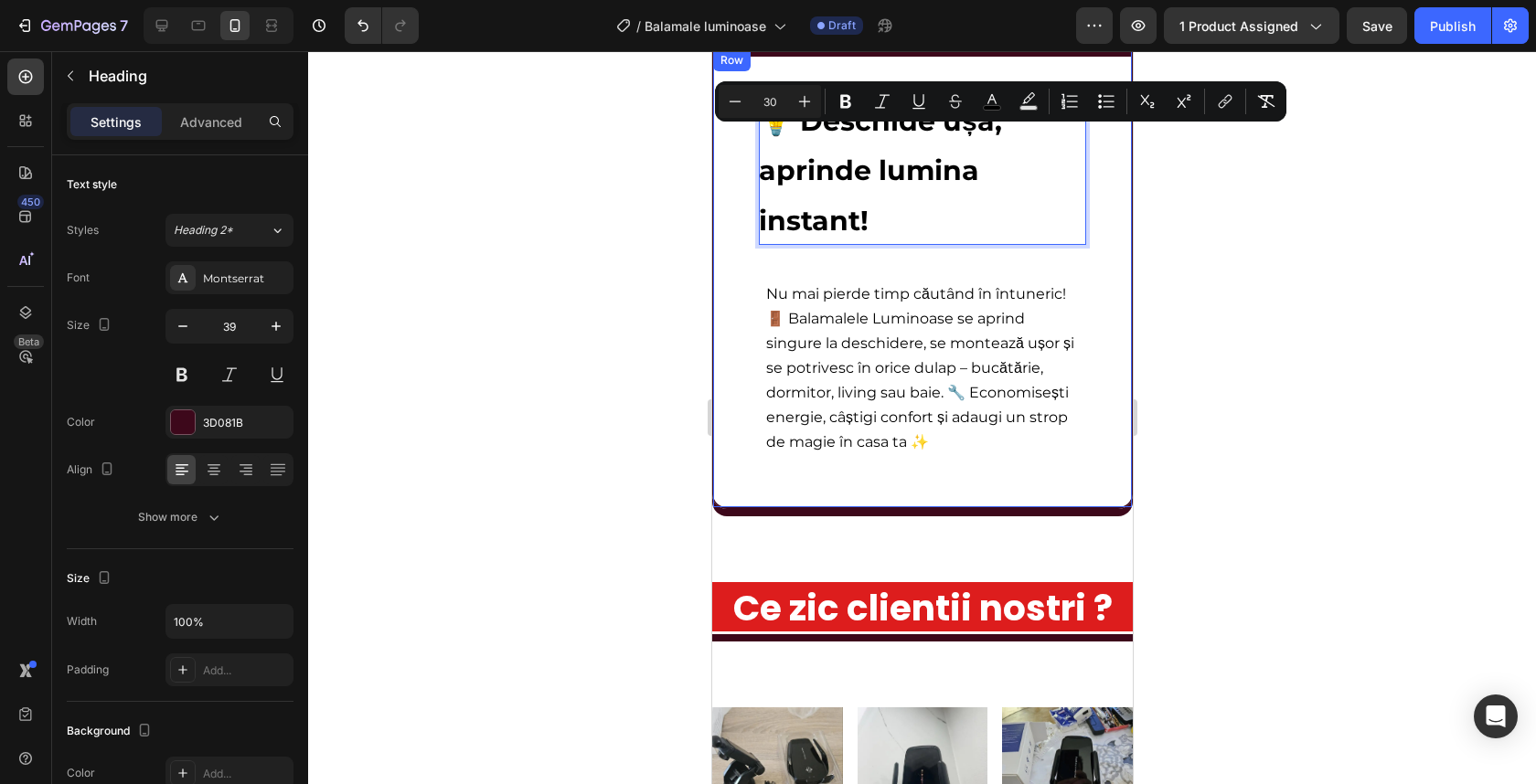
click at [1228, 198] on div at bounding box center [922, 418] width 1227 height 734
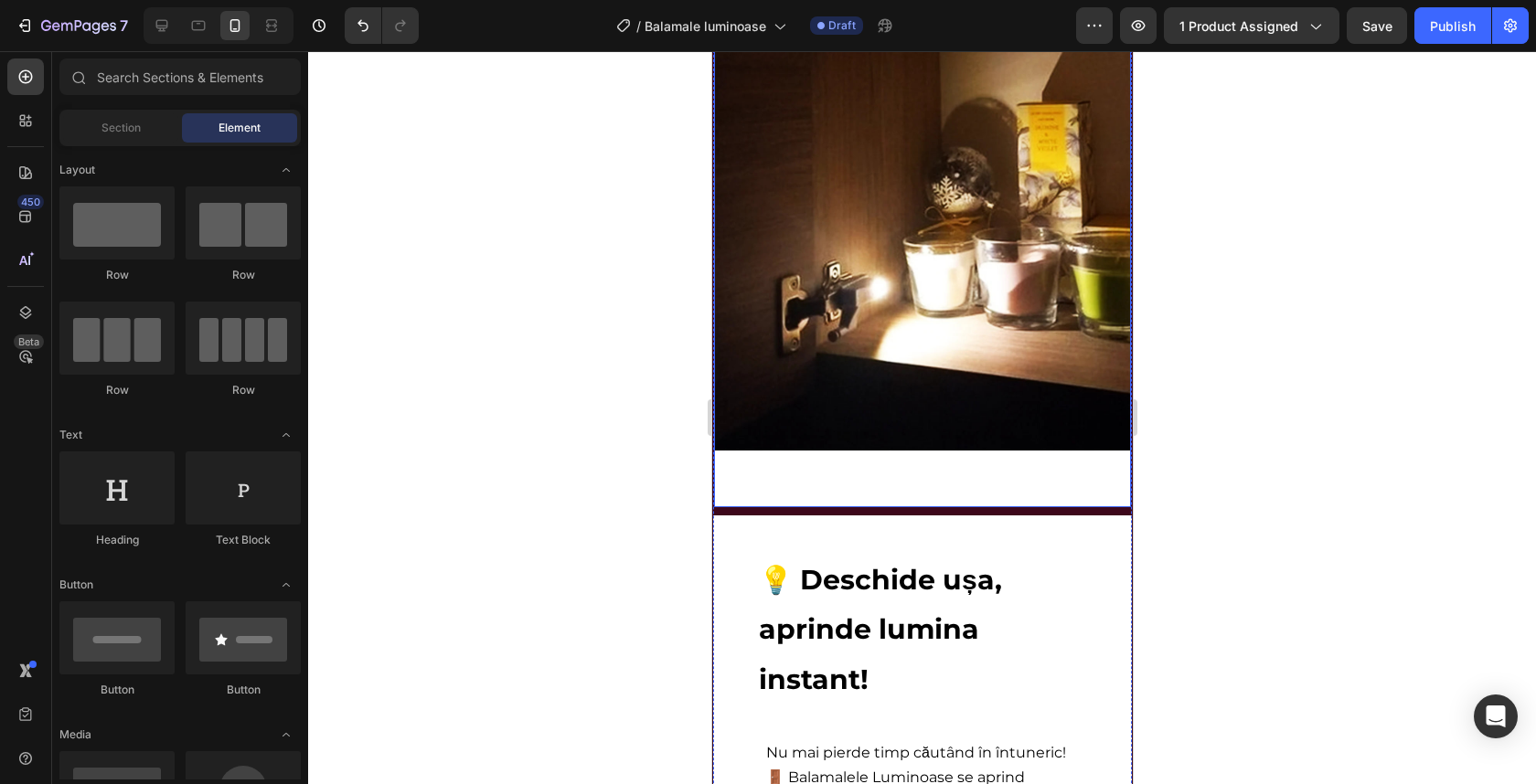
scroll to position [3156, 0]
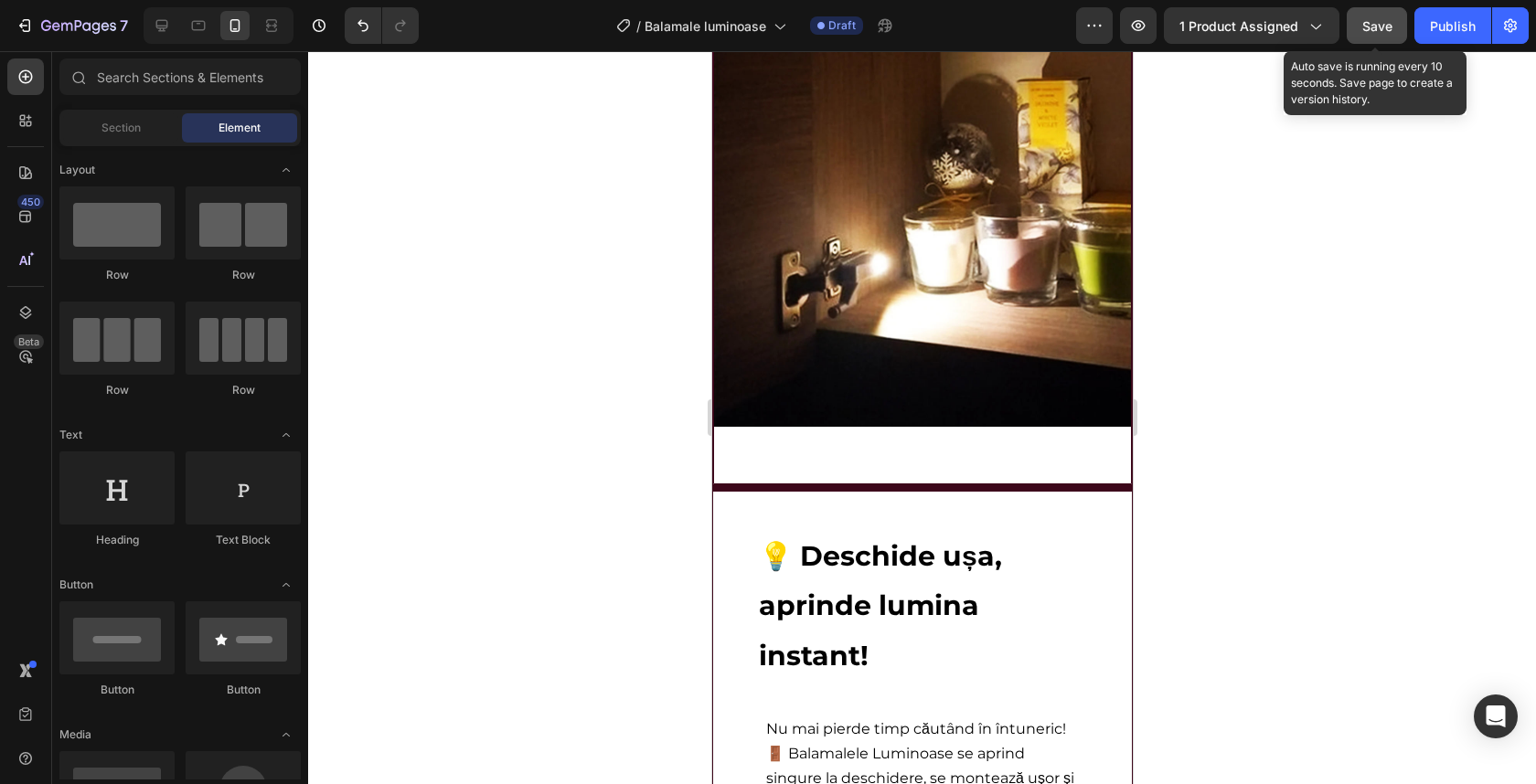
click at [1361, 25] on button "Save" at bounding box center [1377, 26] width 60 height 37
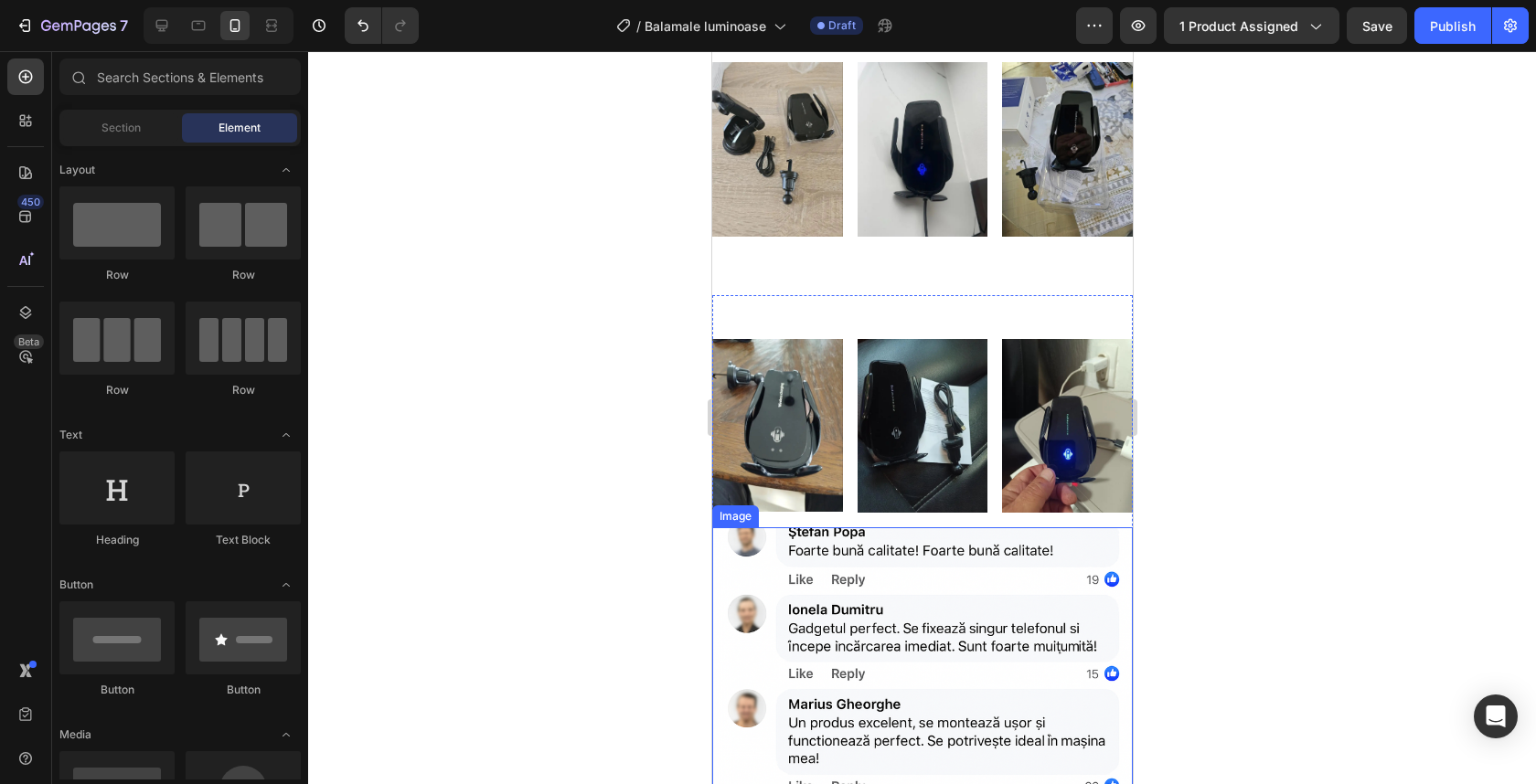
scroll to position [4576, 0]
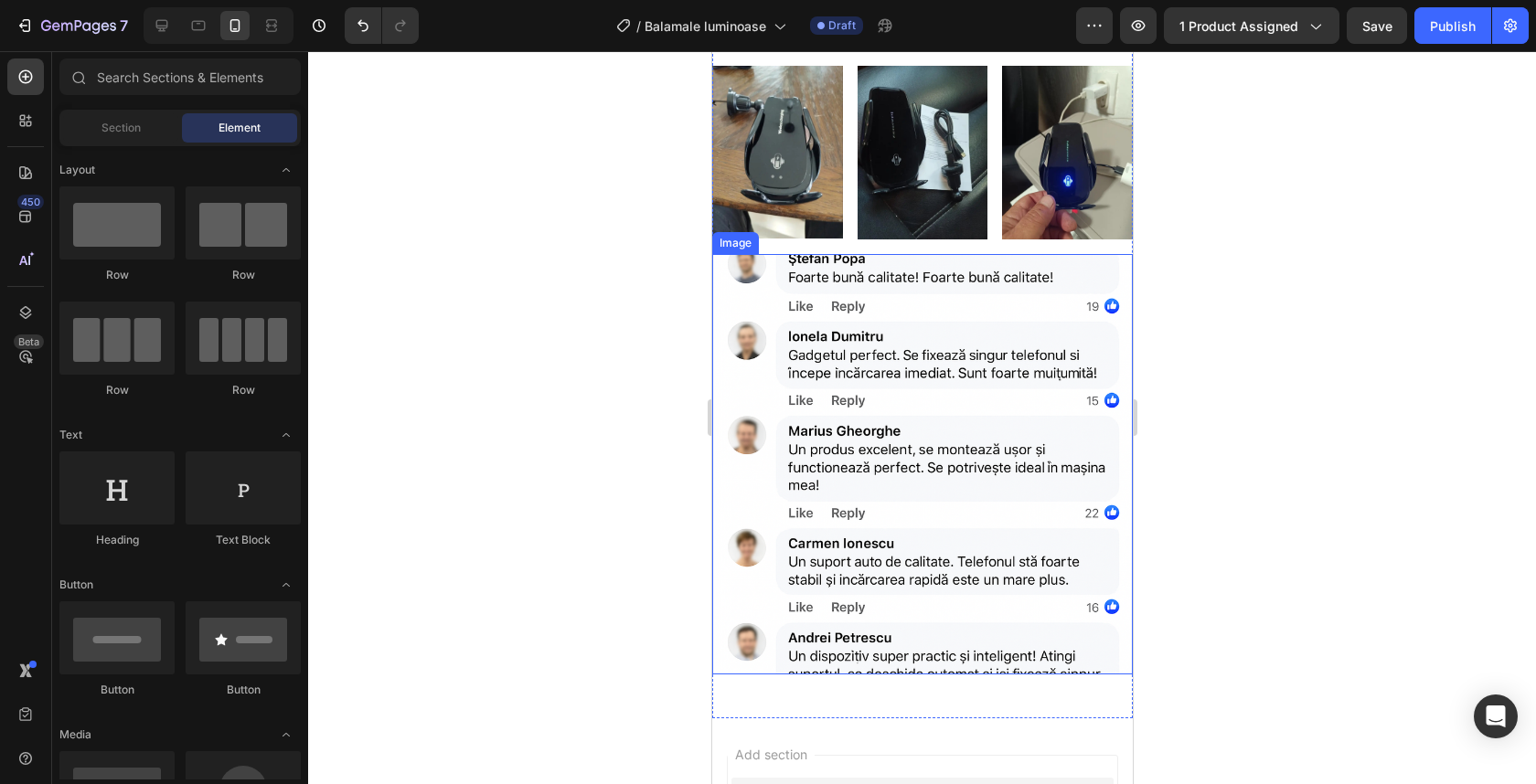
click at [864, 424] on img at bounding box center [921, 464] width 420 height 420
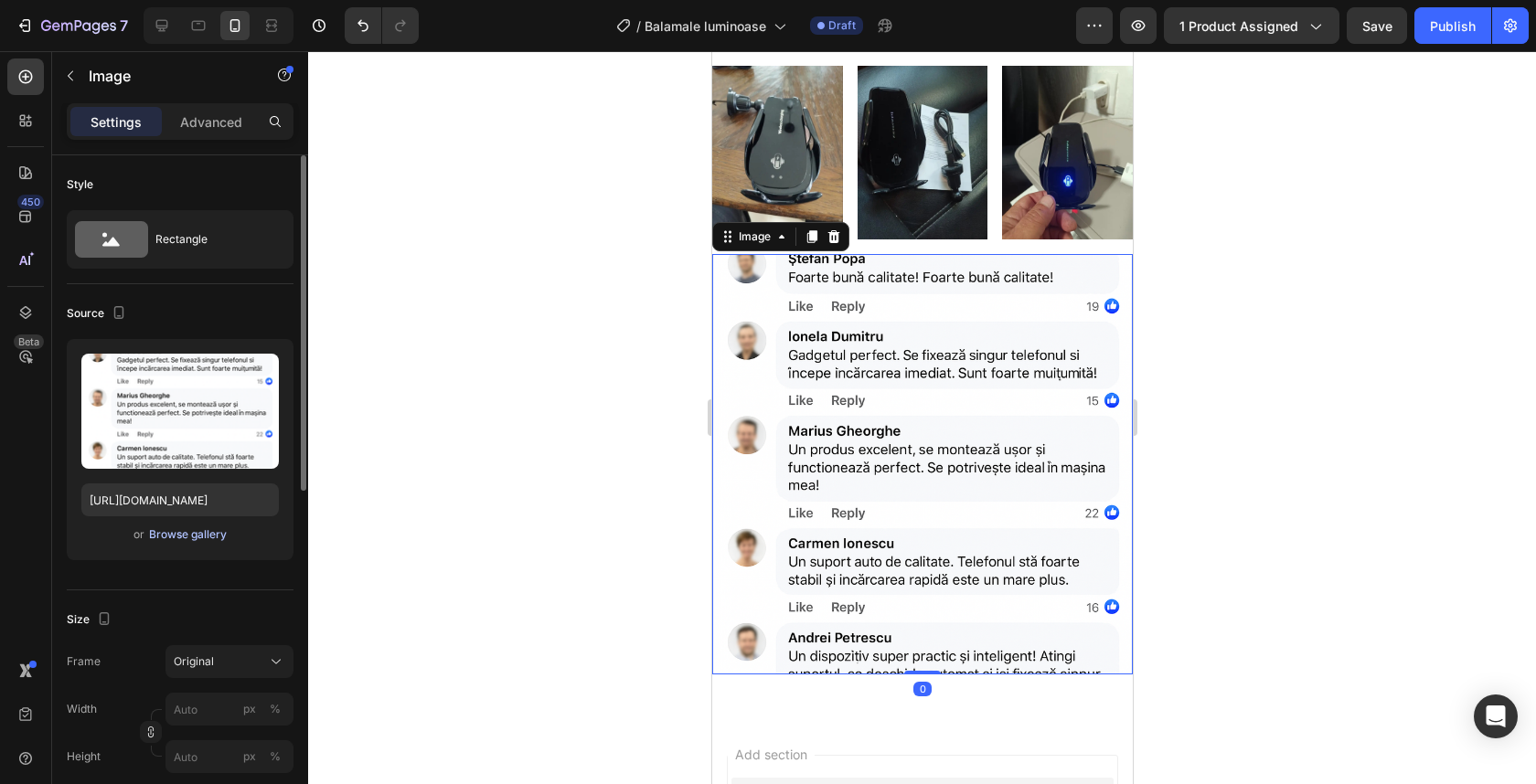
click at [197, 529] on div "Browse gallery" at bounding box center [188, 535] width 78 height 16
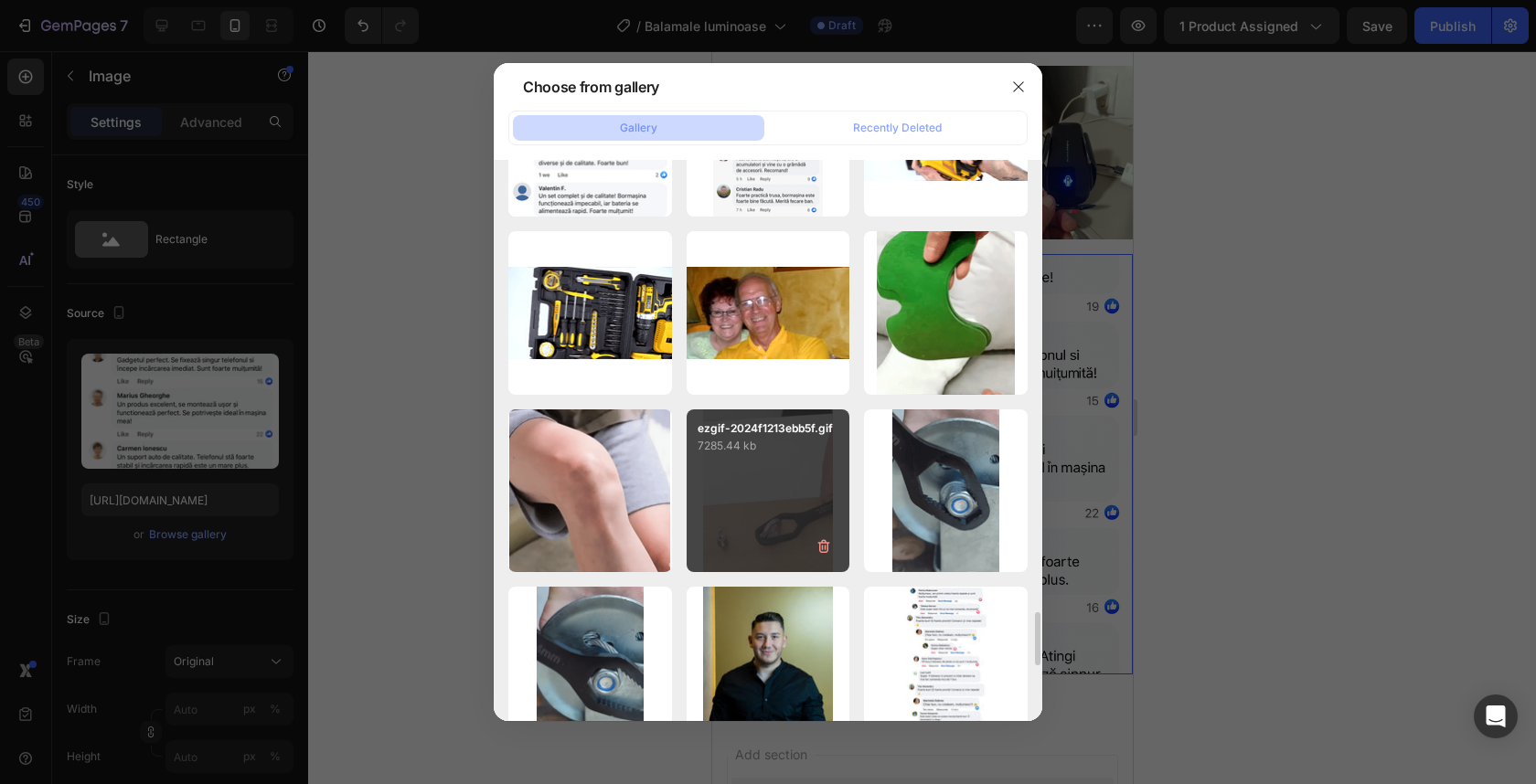
scroll to position [4831, 0]
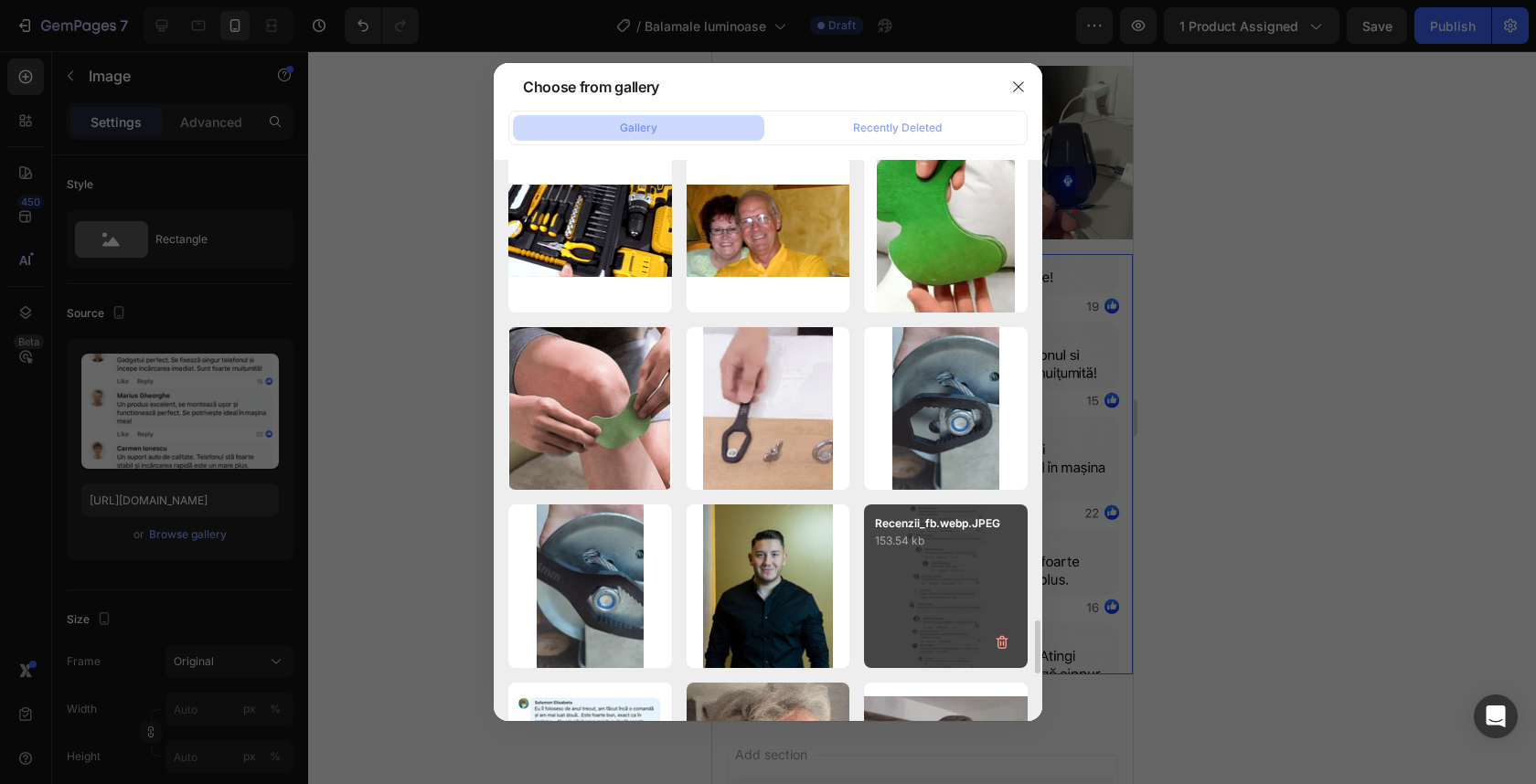
click at [926, 564] on div "Recenzii_fb.webp.JPEG 153.54 kb" at bounding box center [945, 586] width 164 height 164
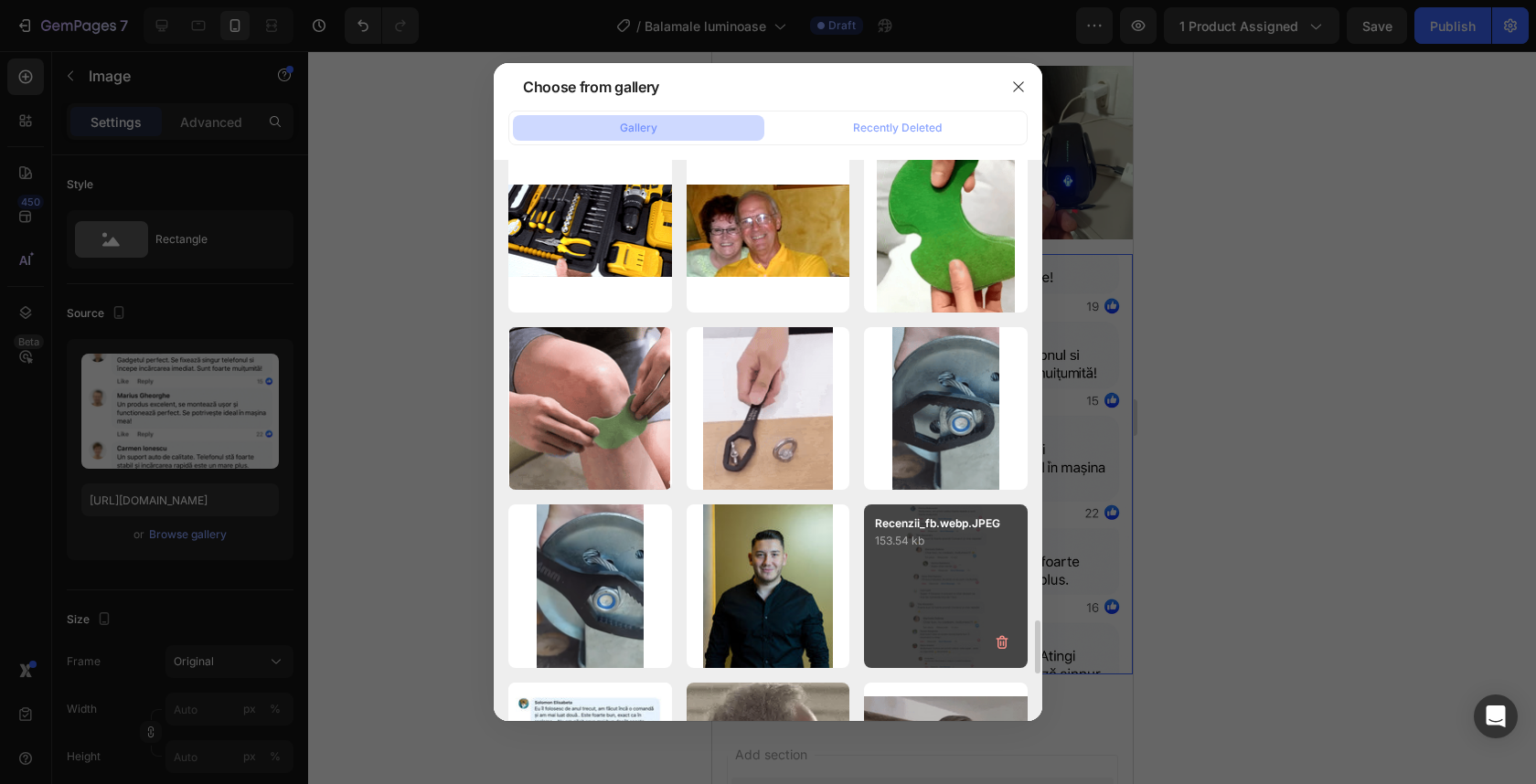
type input "https://cdn.shopify.com/s/files/1/0932/4245/8461/files/gempages_555548027520025…"
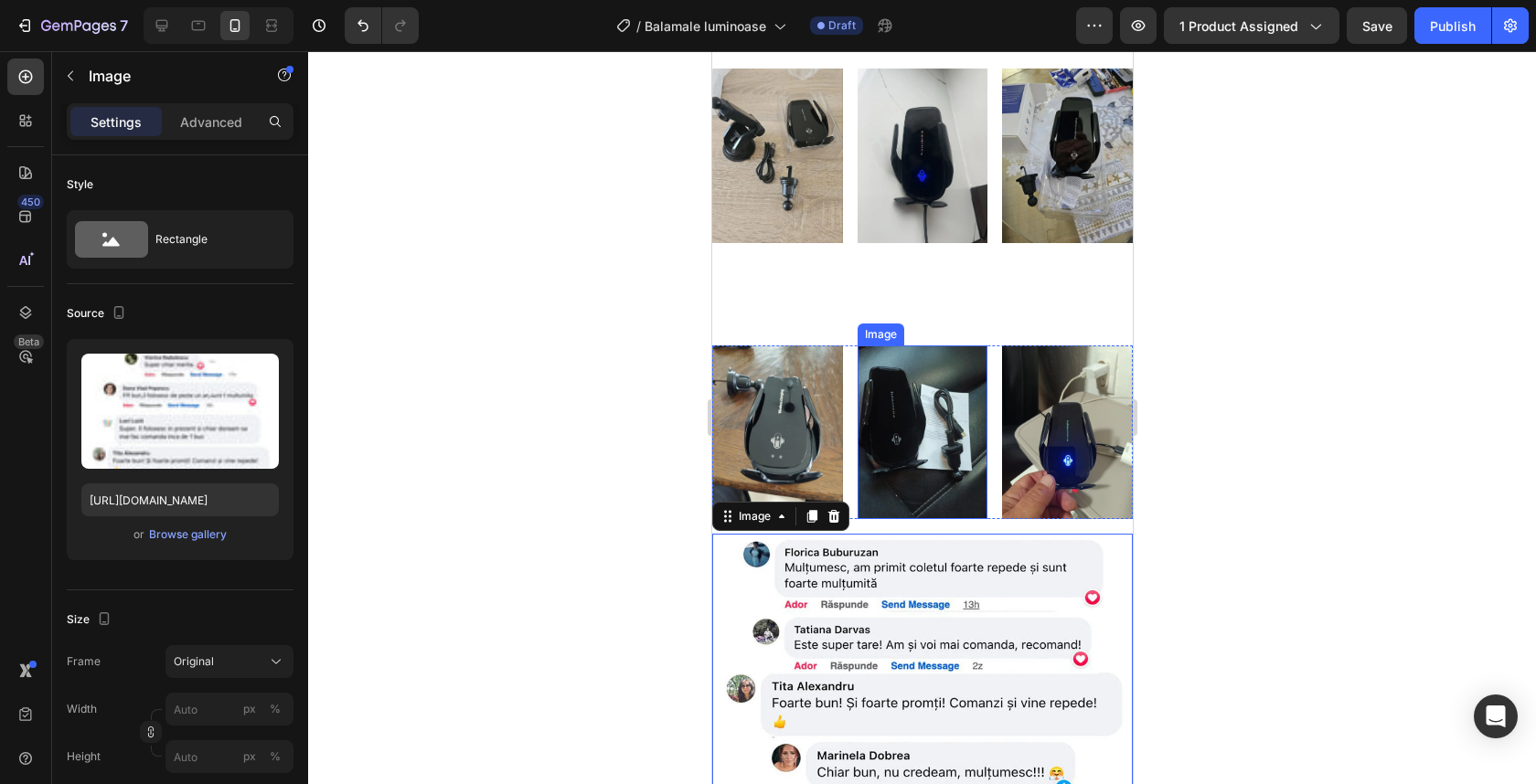
scroll to position [4214, 0]
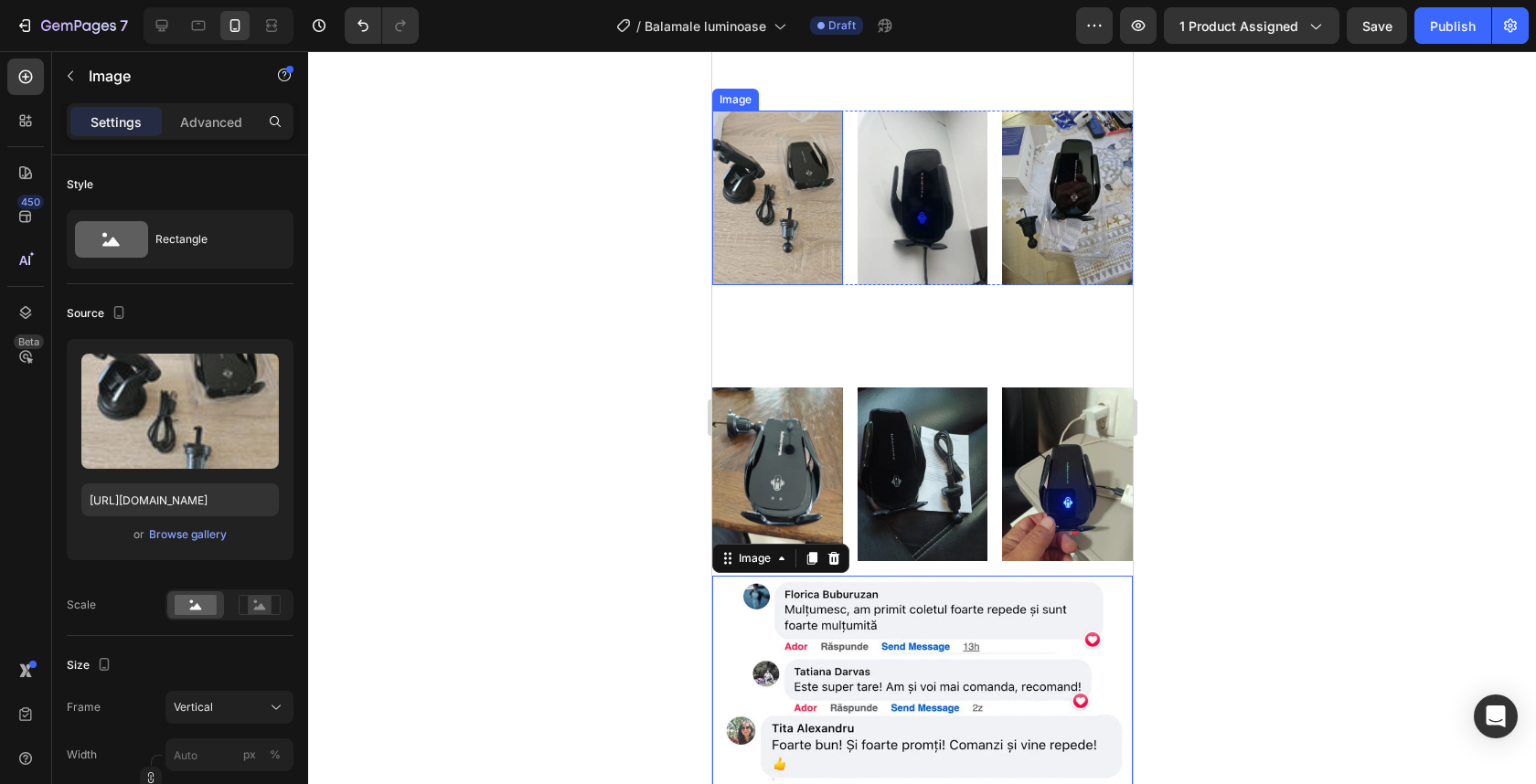
click at [785, 260] on img at bounding box center [776, 197] width 131 height 174
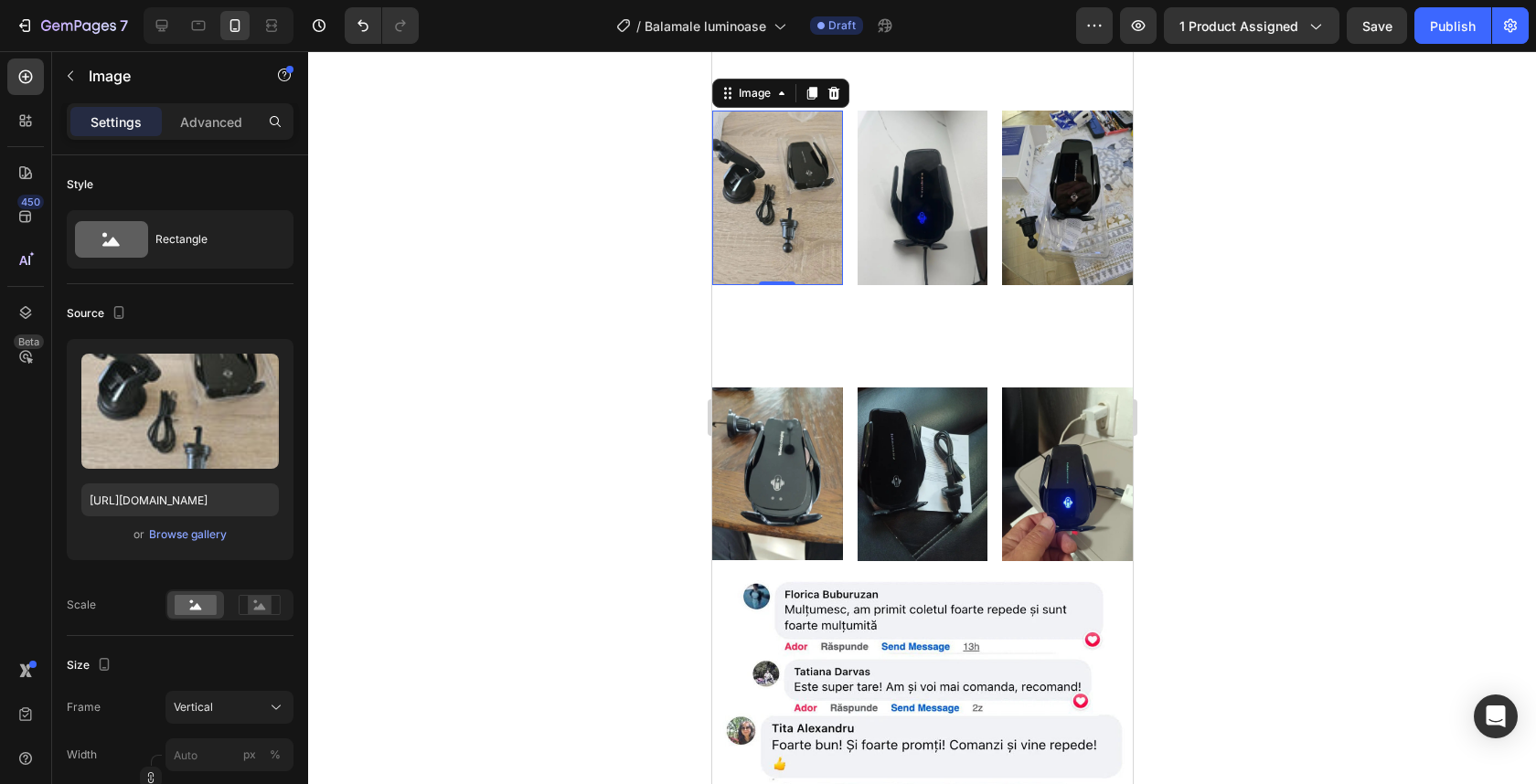
click at [790, 210] on img at bounding box center [776, 197] width 131 height 174
click at [192, 531] on div "Browse gallery" at bounding box center [188, 535] width 78 height 16
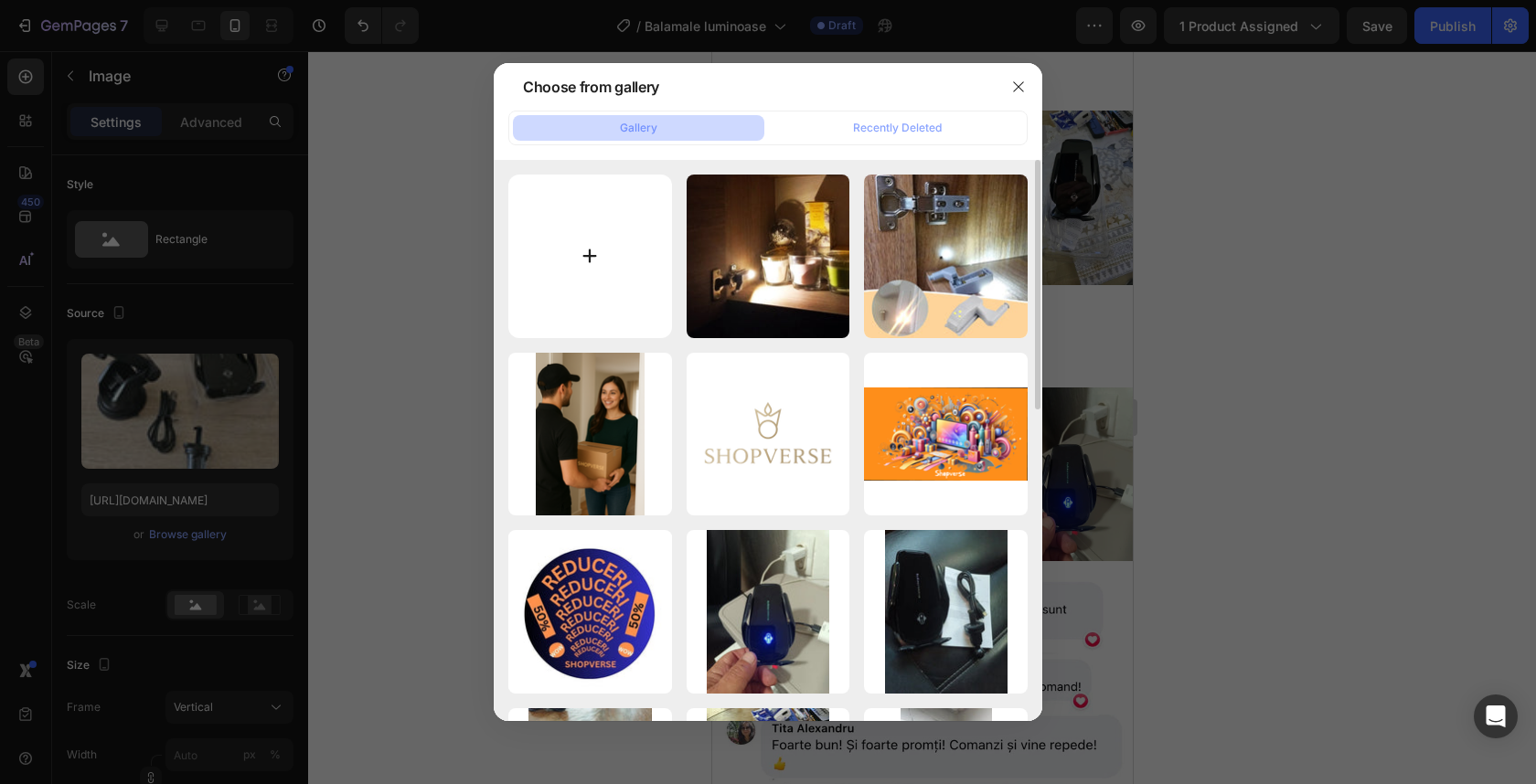
click at [562, 288] on input "file" at bounding box center [590, 256] width 164 height 164
type input "C:\fakepath\5-sensor-light-with-batteries-smart-bulb-warm-night-light-led-origi…"
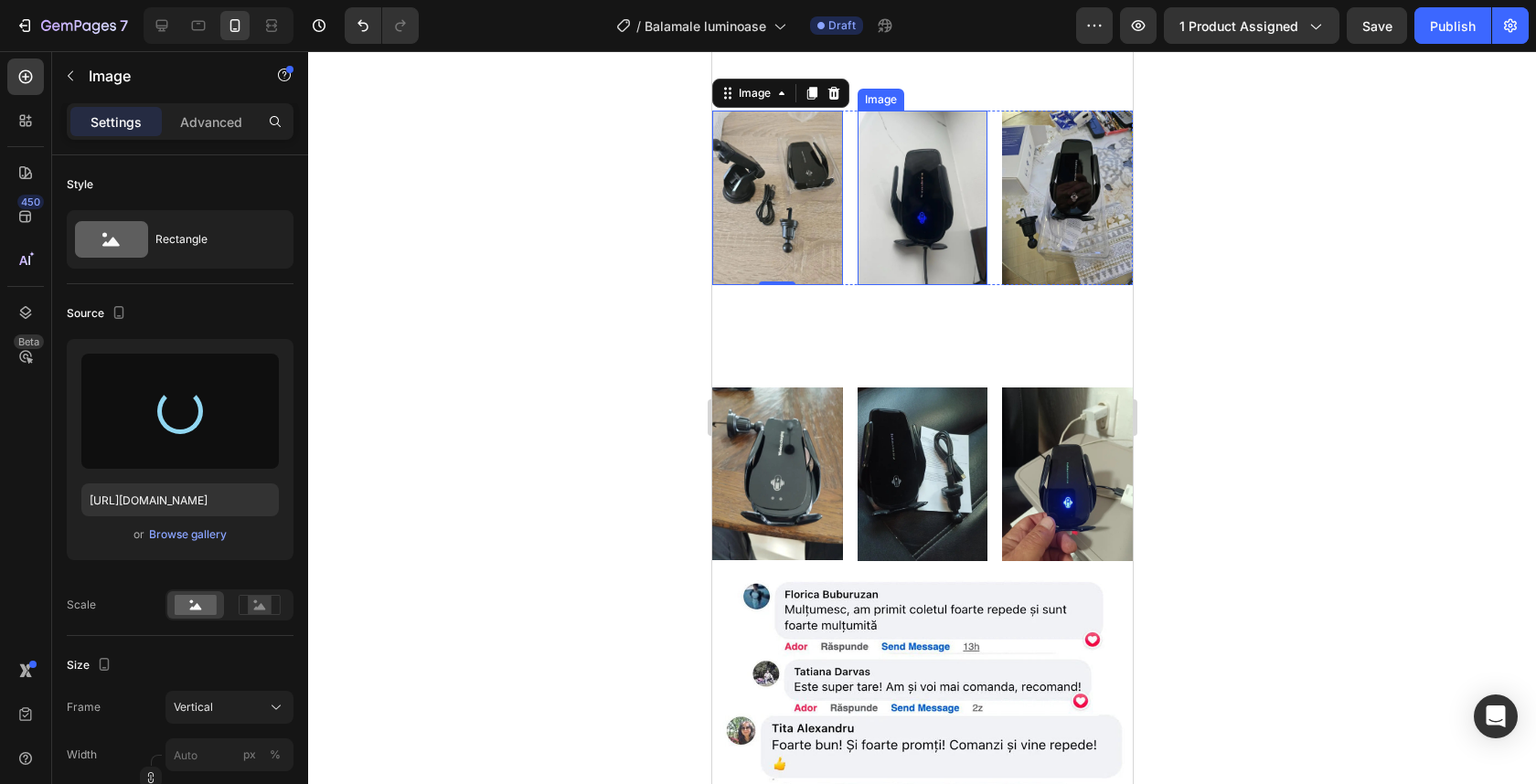
type input "https://cdn.shopify.com/s/files/1/0932/4245/8461/files/gempages_555548027520025…"
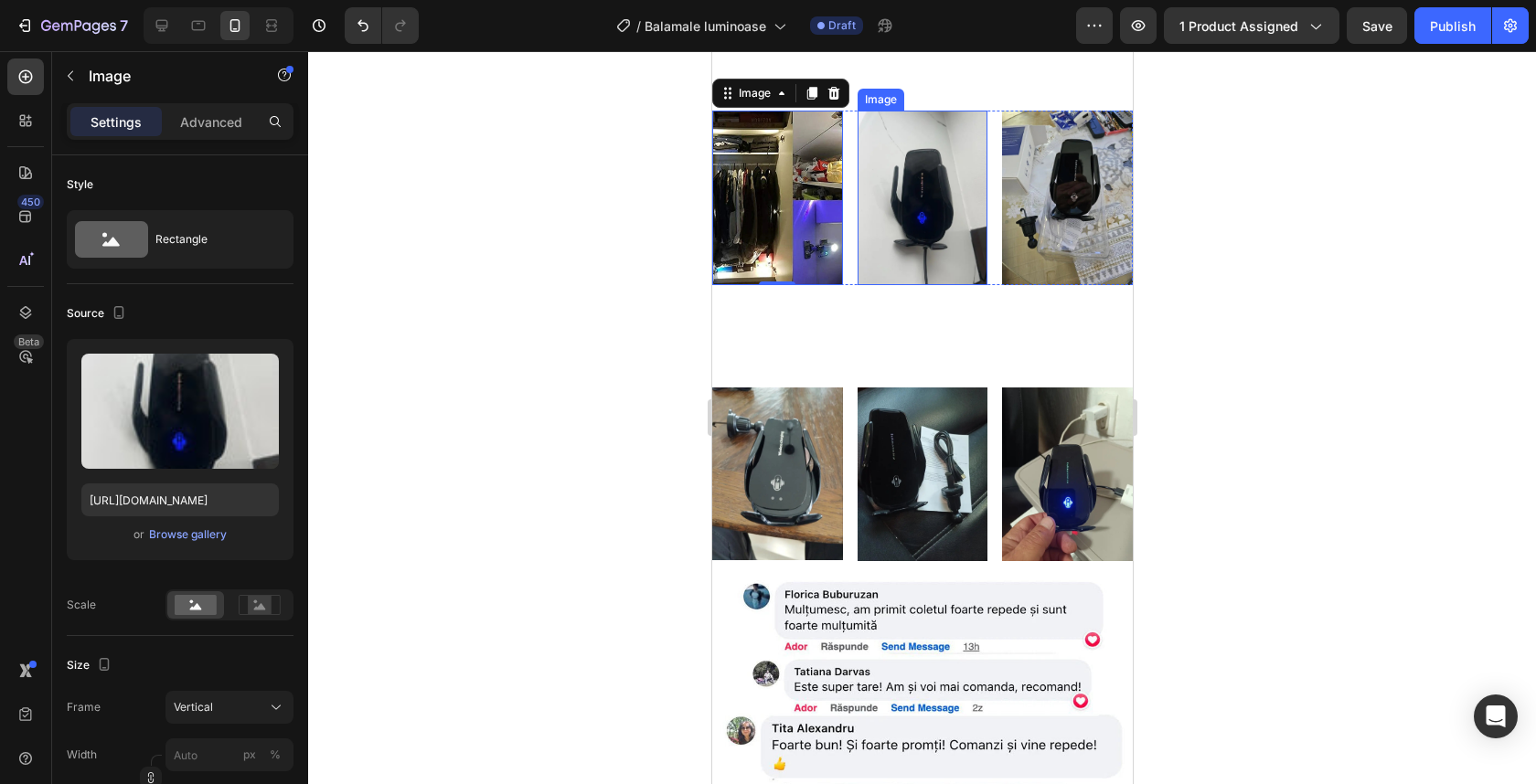
click at [913, 222] on img at bounding box center [922, 197] width 131 height 174
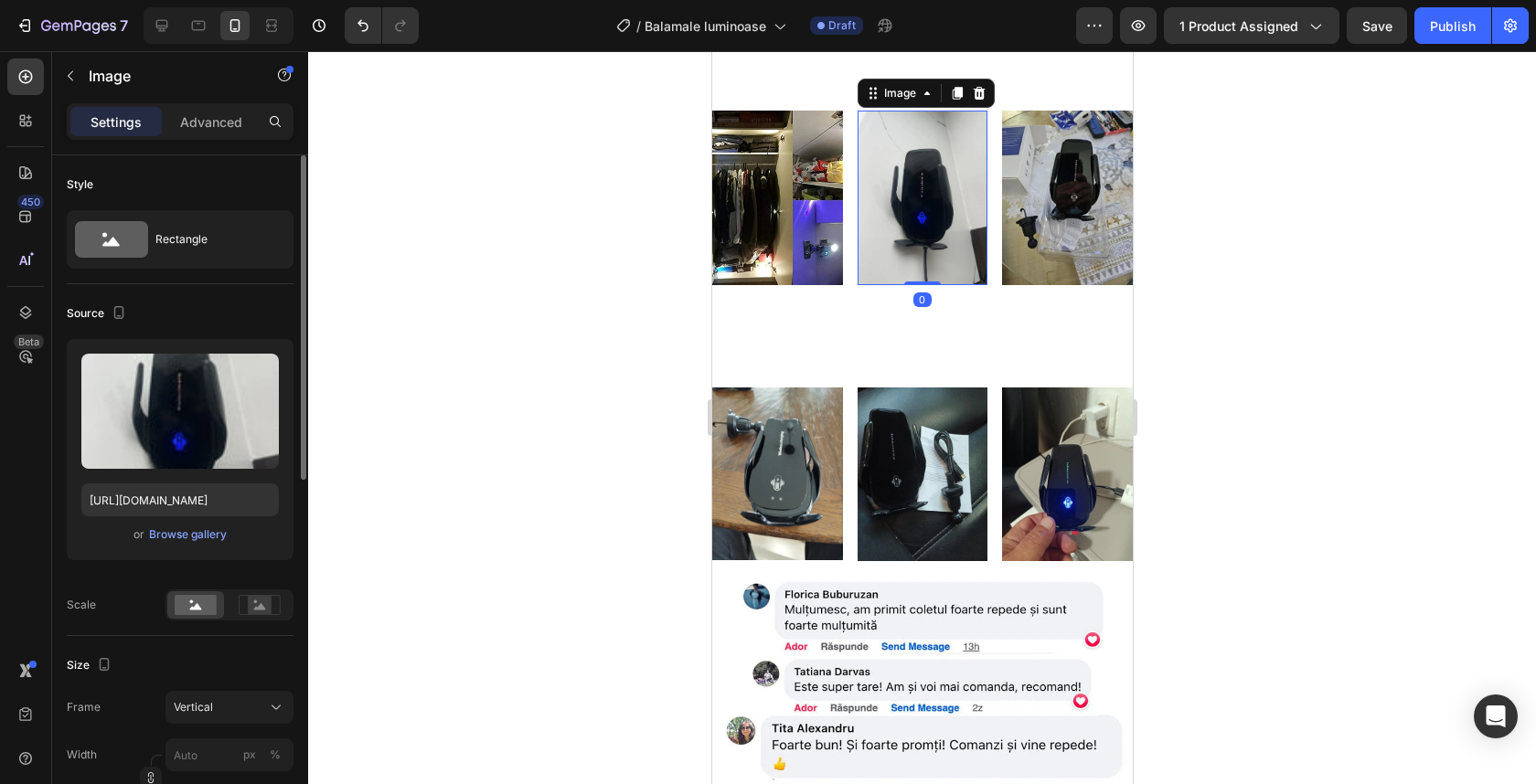
click at [209, 546] on div "Upload Image https://cdn.shopify.com/s/files/1/0932/4245/8461/files/gempages_55…" at bounding box center [180, 450] width 227 height 221
click at [211, 532] on div "Browse gallery" at bounding box center [188, 535] width 78 height 16
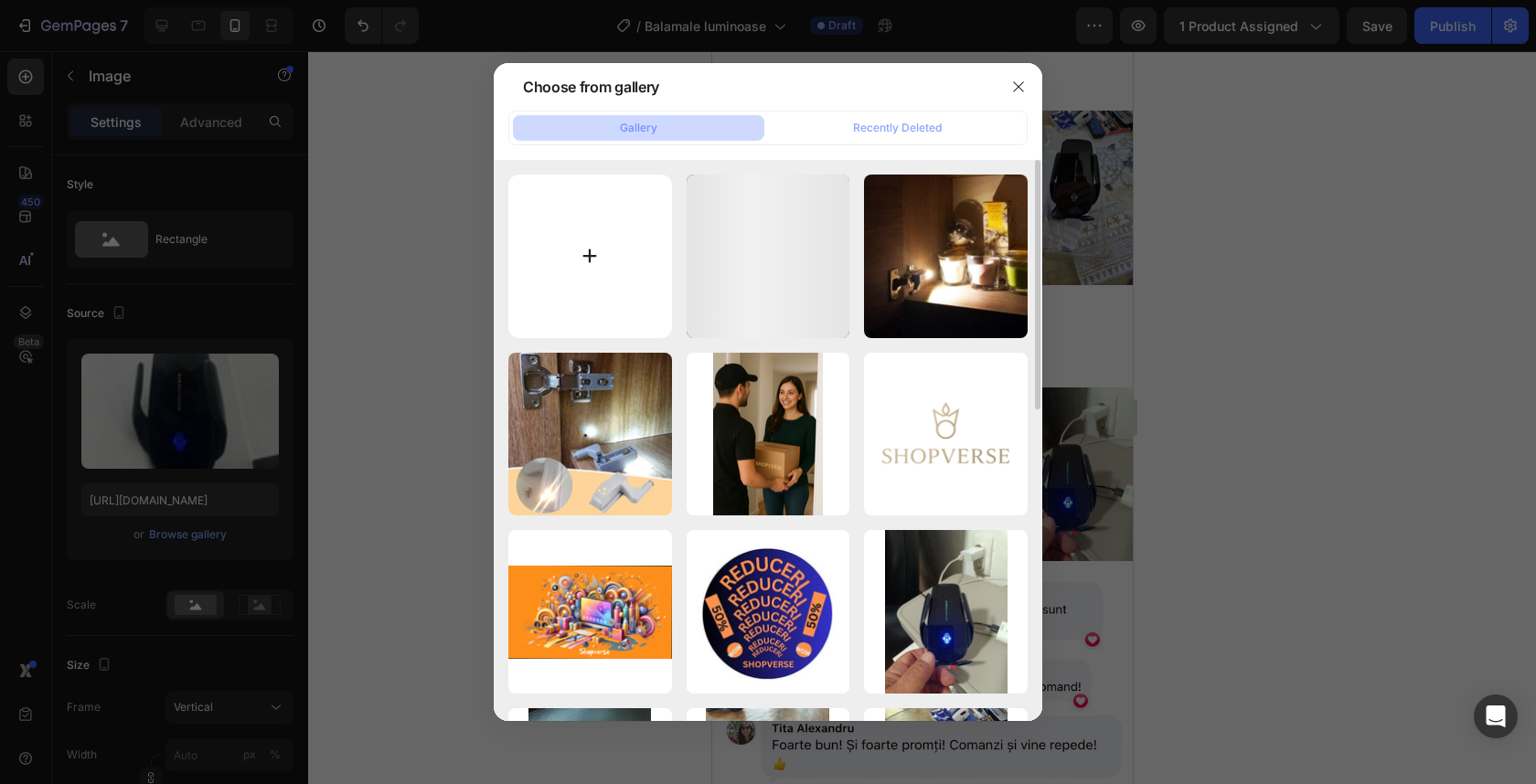
click at [584, 275] on input "file" at bounding box center [590, 256] width 164 height 164
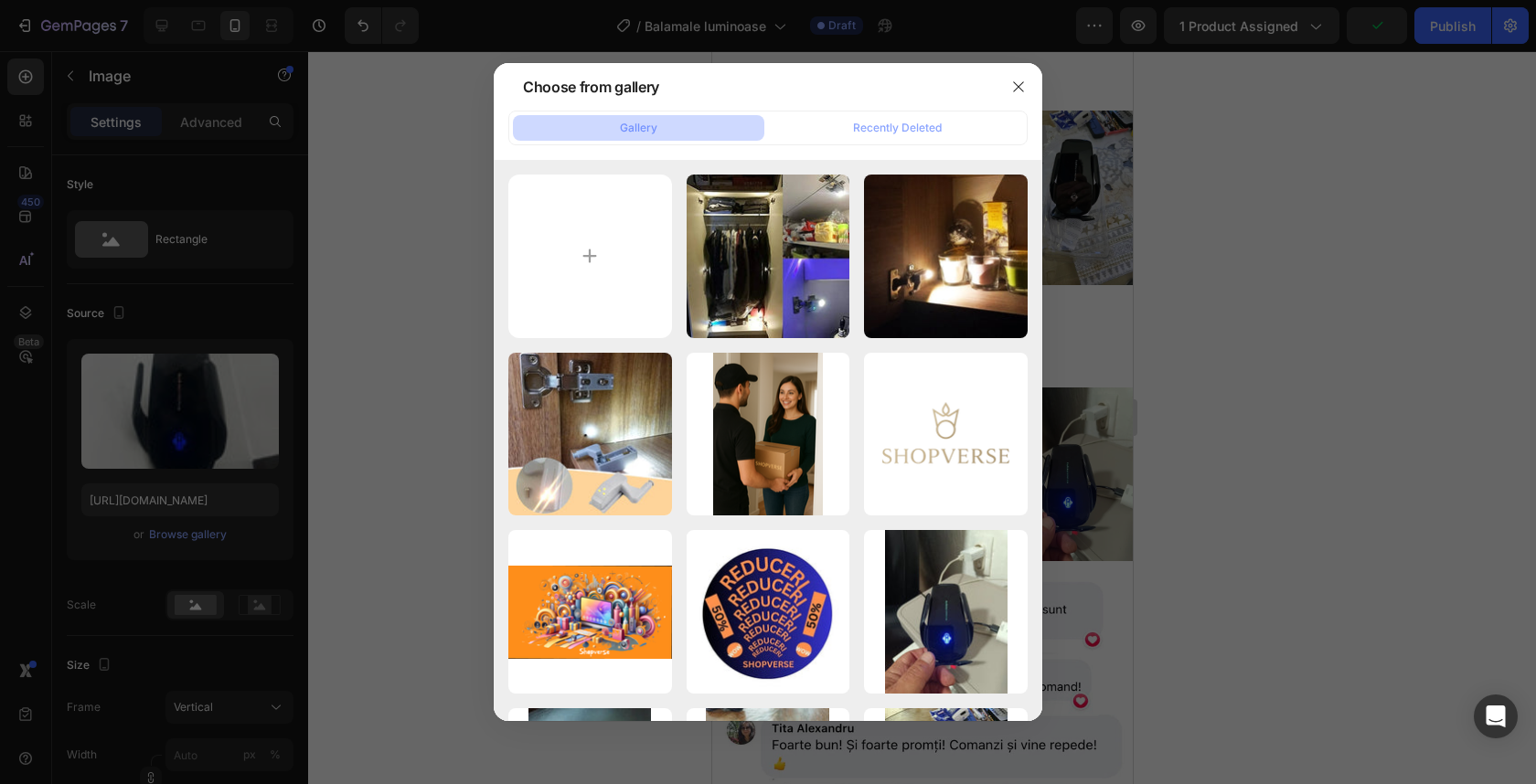
type input "C:\fakepath\41mC-A6dwYL._UF1000,1000_QL80_.jpg"
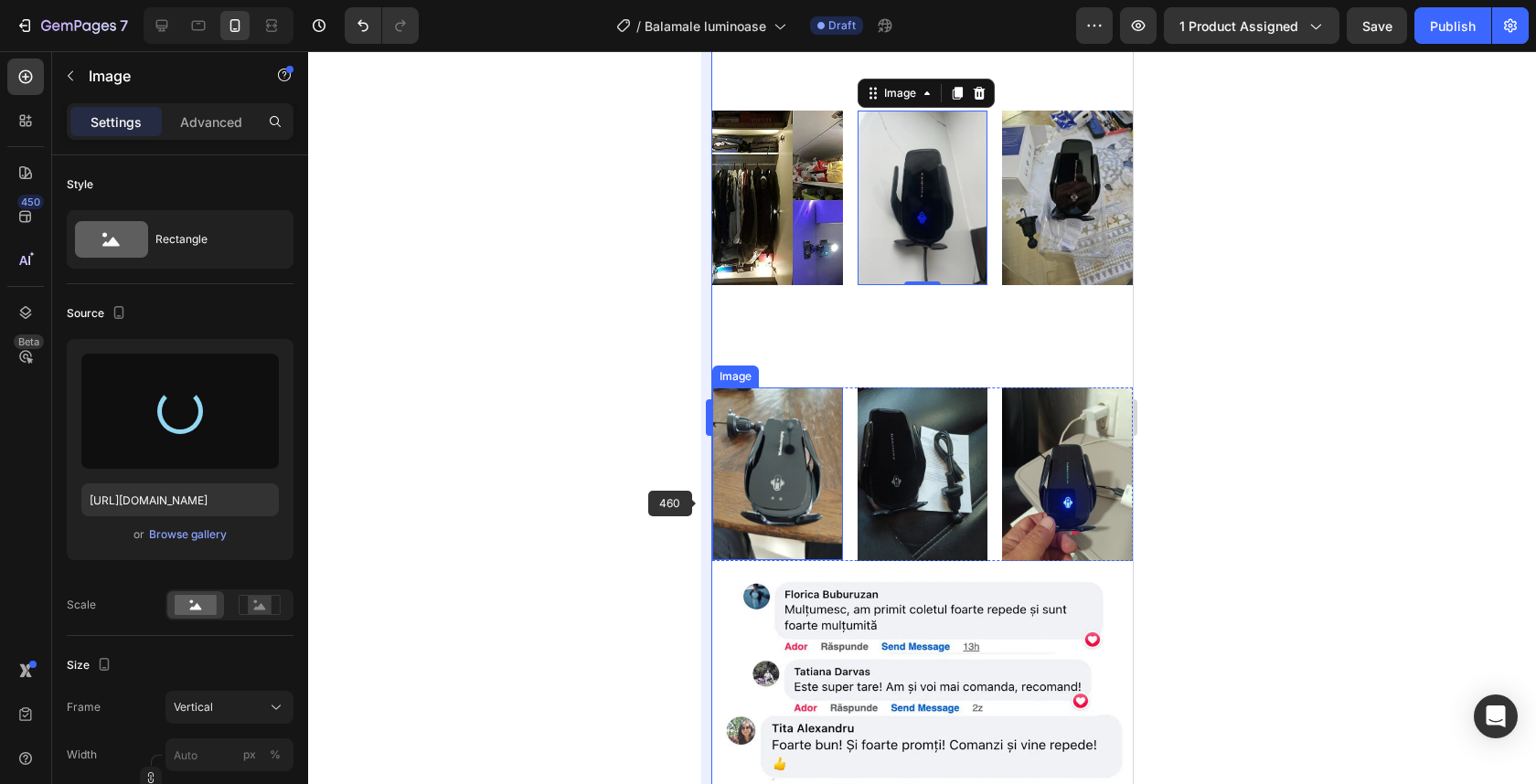
type input "https://cdn.shopify.com/s/files/1/0932/4245/8461/files/gempages_555548027520025…"
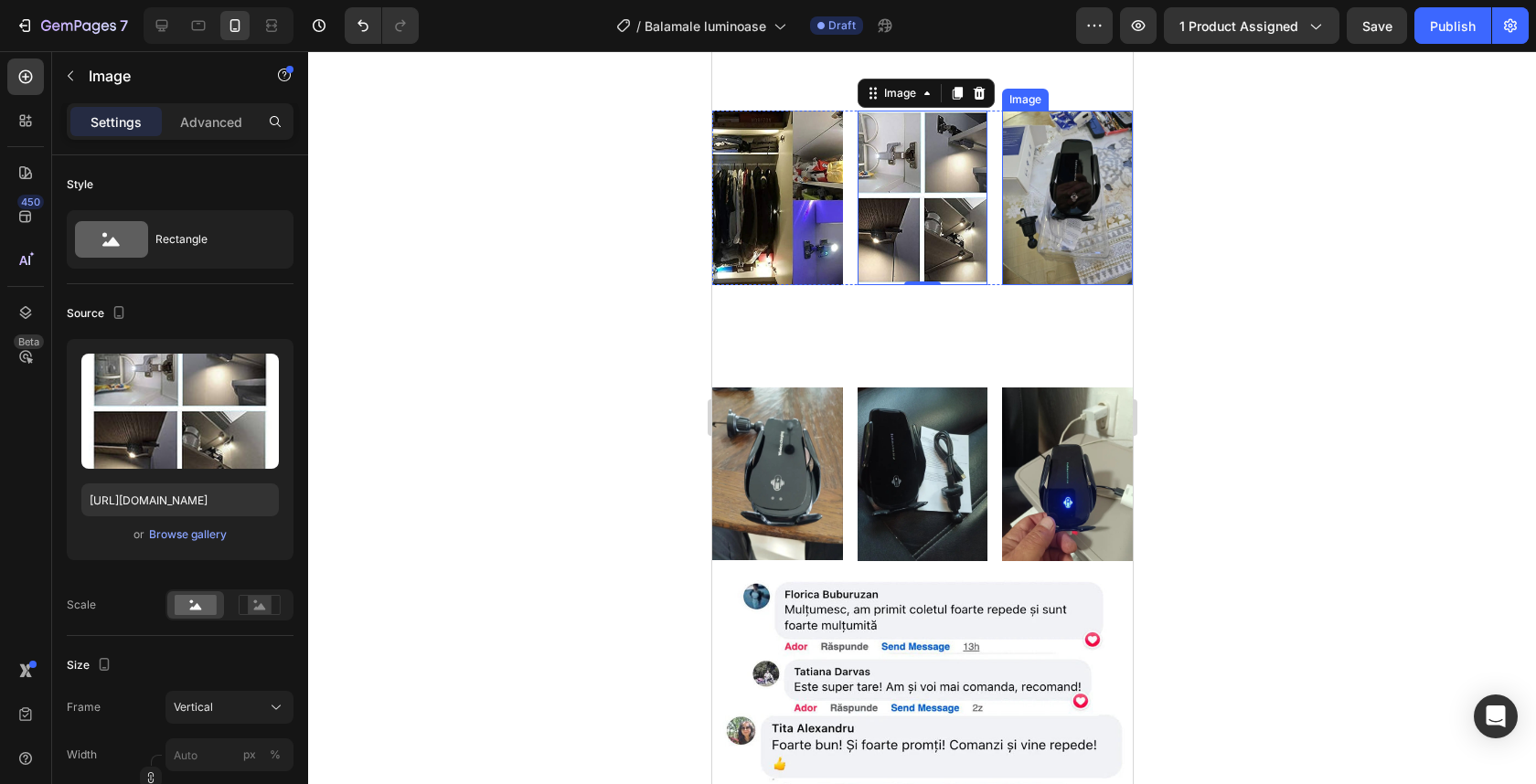
click at [1073, 217] on img at bounding box center [1066, 197] width 131 height 174
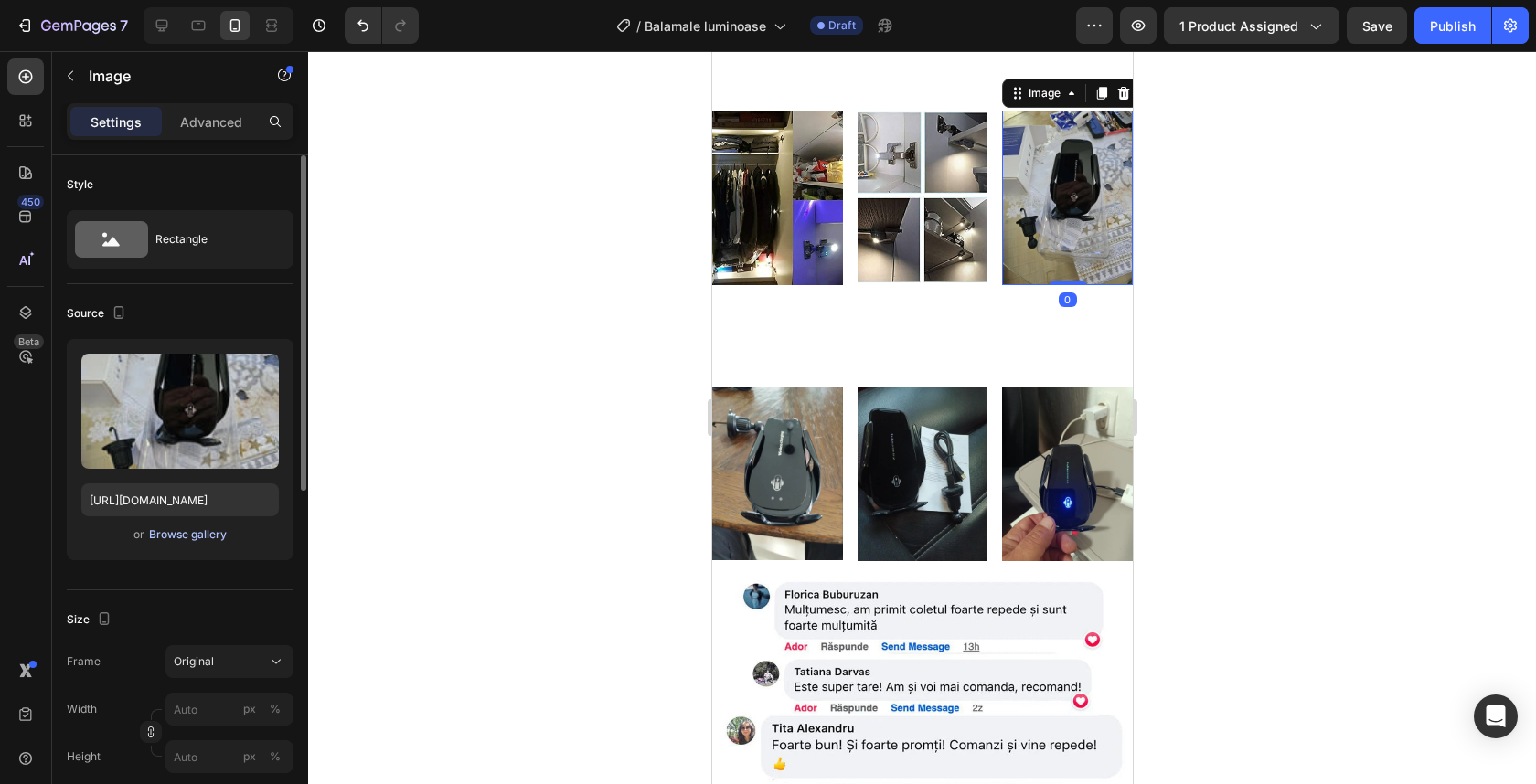
click at [219, 528] on div "Browse gallery" at bounding box center [188, 535] width 78 height 16
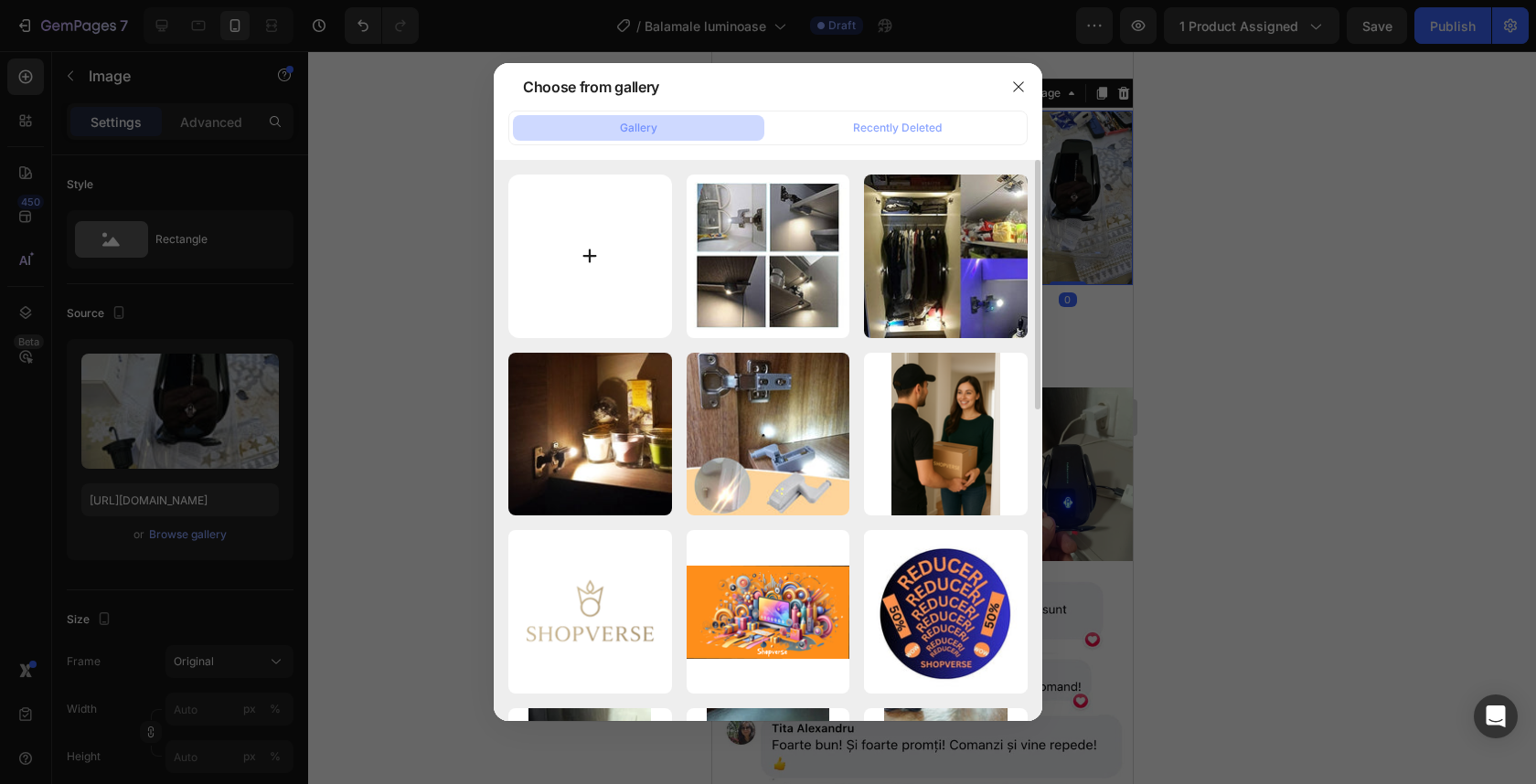
click at [616, 269] on input "file" at bounding box center [590, 256] width 164 height 164
type input "C:\fakepath\71Y2N5lI5OS._UF350,350_QL80_.jpg"
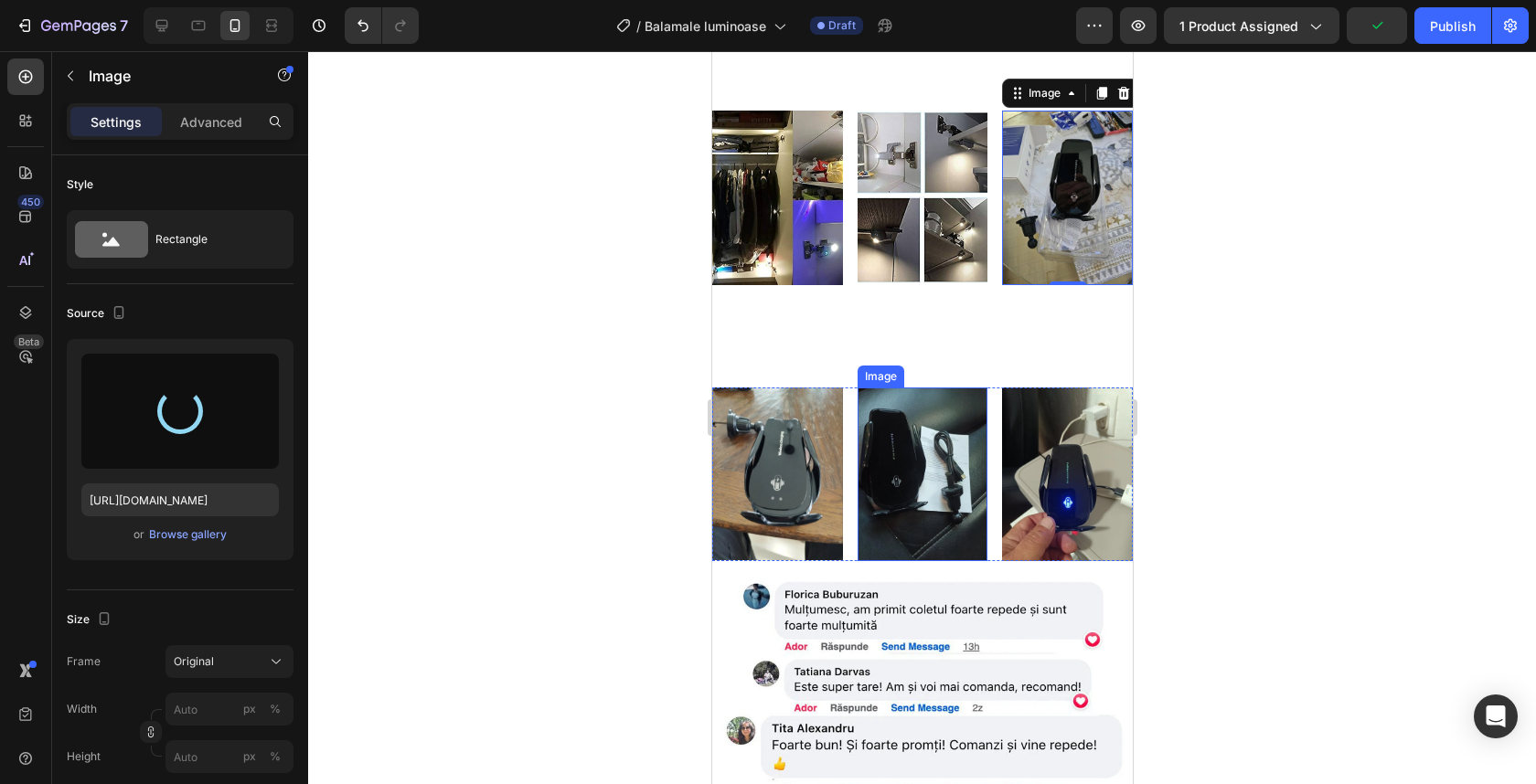
type input "https://cdn.shopify.com/s/files/1/0932/4245/8461/files/gempages_555548027520025…"
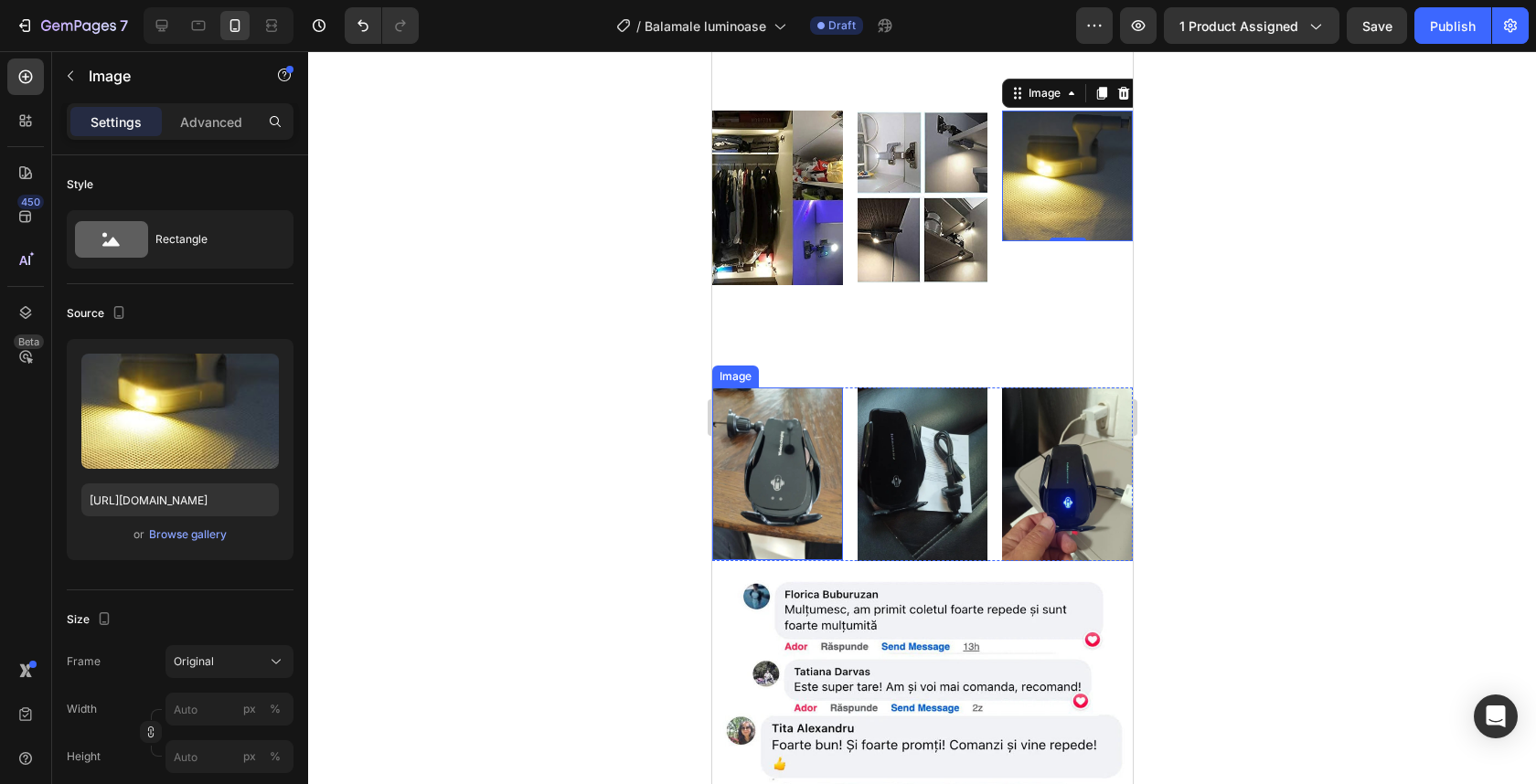
click at [764, 494] on img at bounding box center [776, 474] width 131 height 173
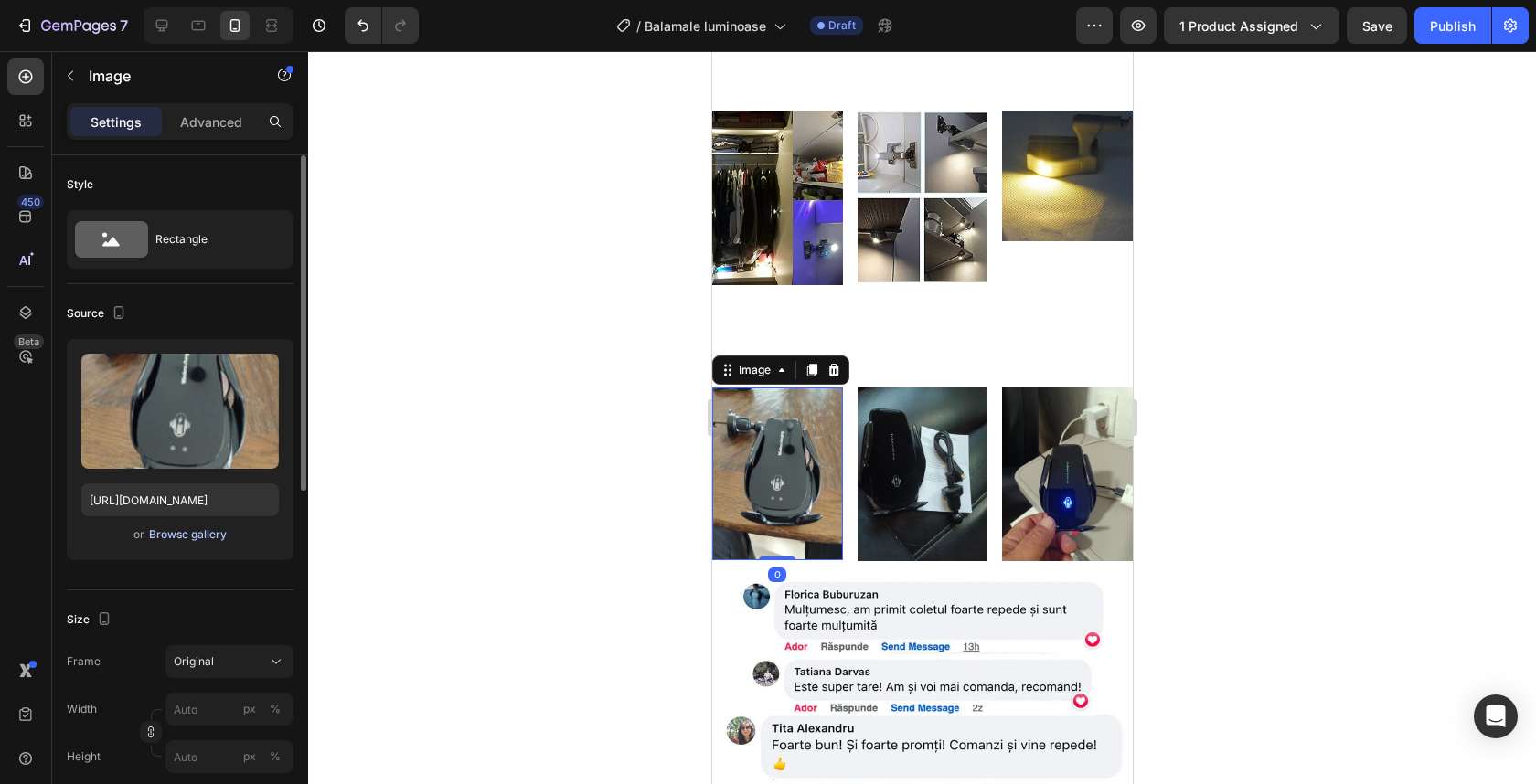
click at [197, 540] on div "Browse gallery" at bounding box center [188, 535] width 78 height 16
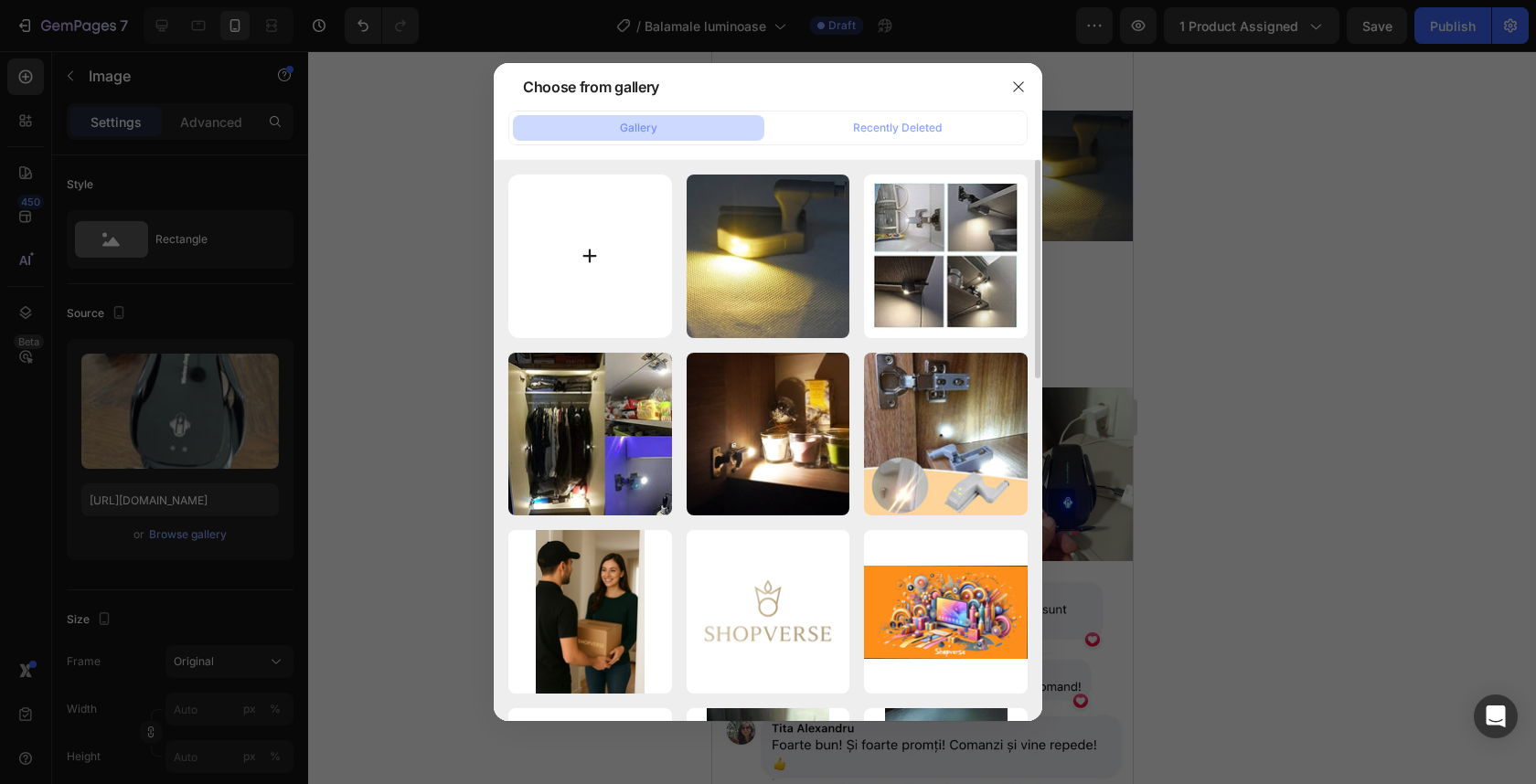
click at [600, 280] on input "file" at bounding box center [590, 256] width 164 height 164
type input "C:\fakepath\516AJkPkJoL.jpg"
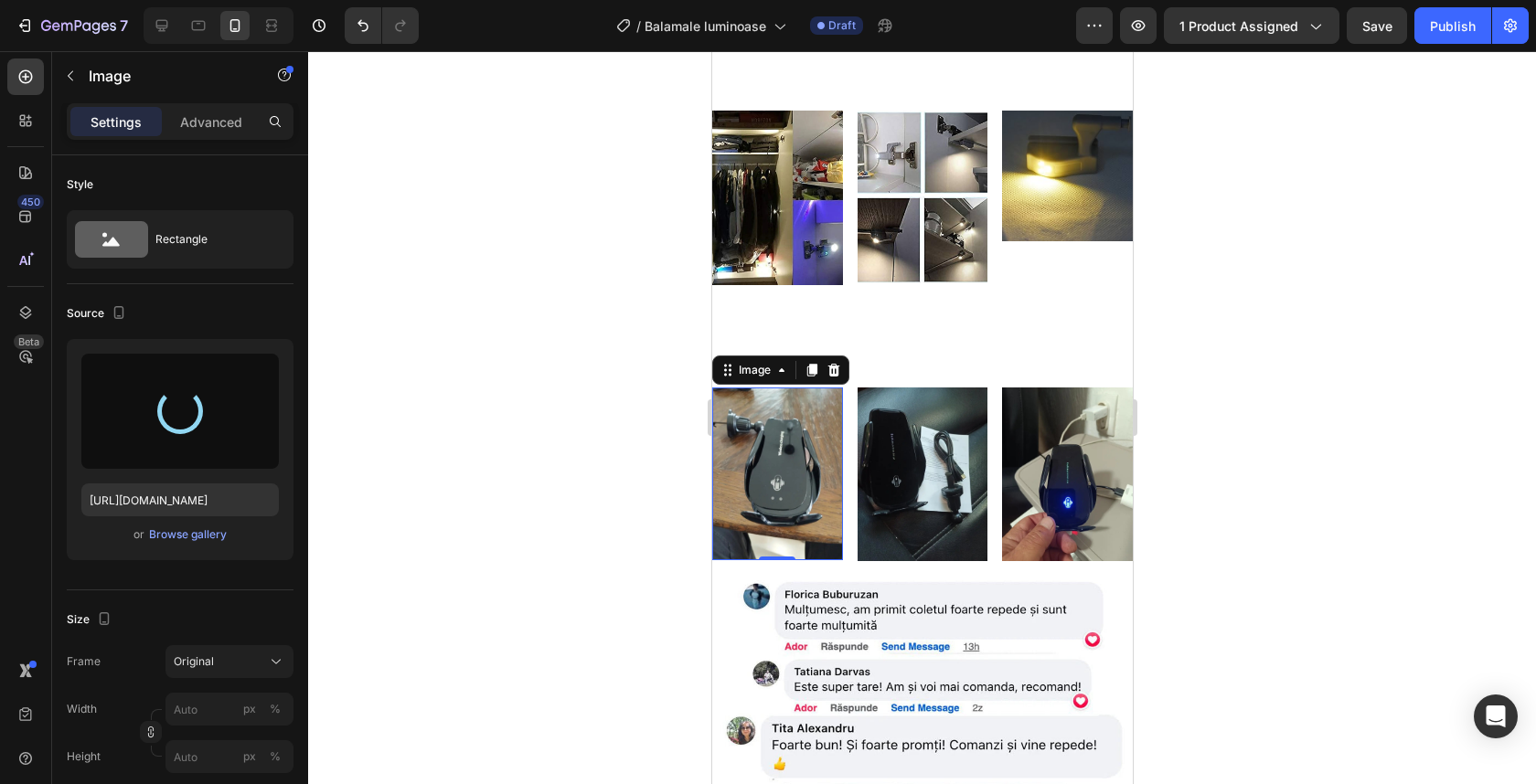
type input "https://cdn.shopify.com/s/files/1/0932/4245/8461/files/gempages_555548027520025…"
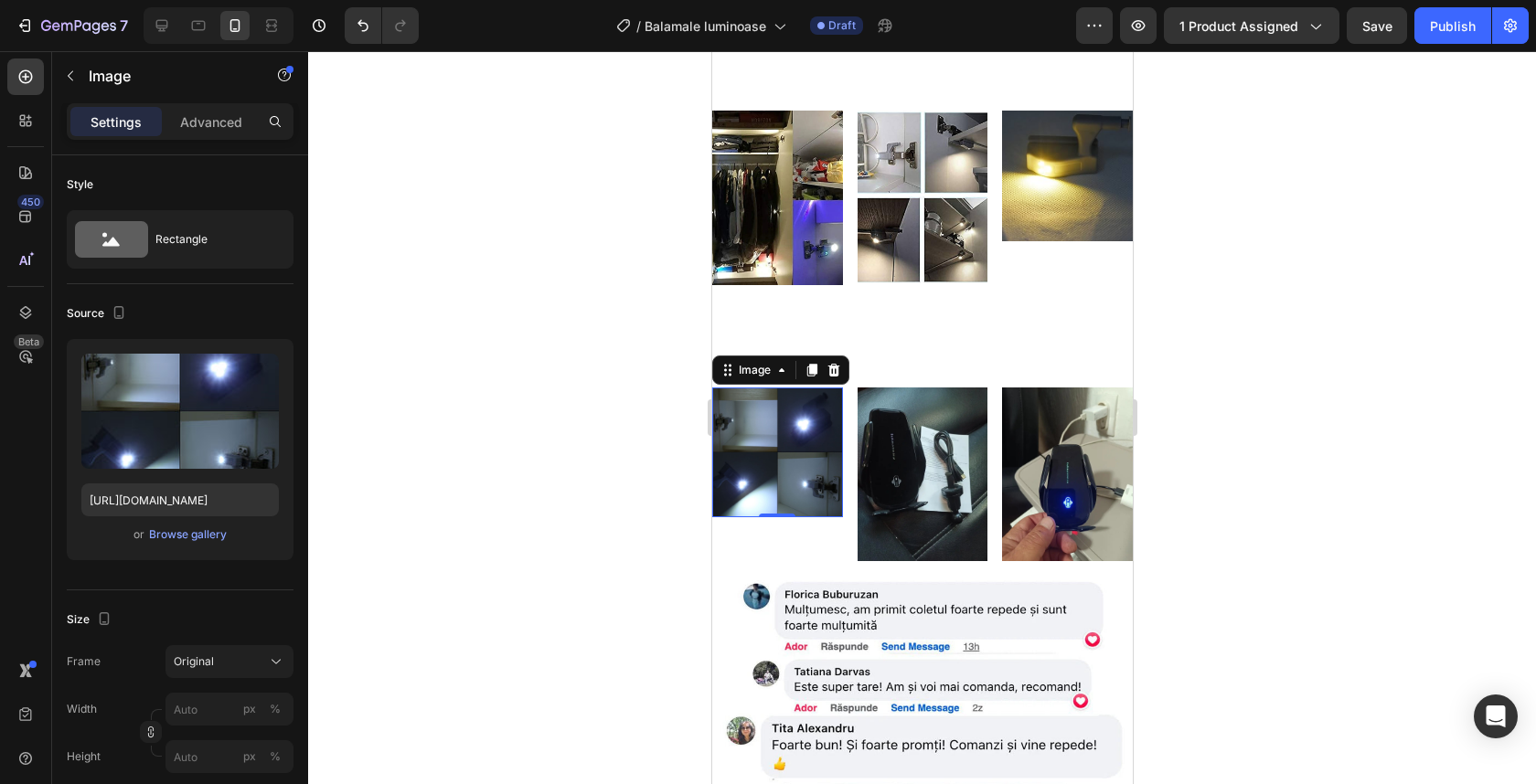
click at [800, 500] on img at bounding box center [776, 453] width 131 height 131
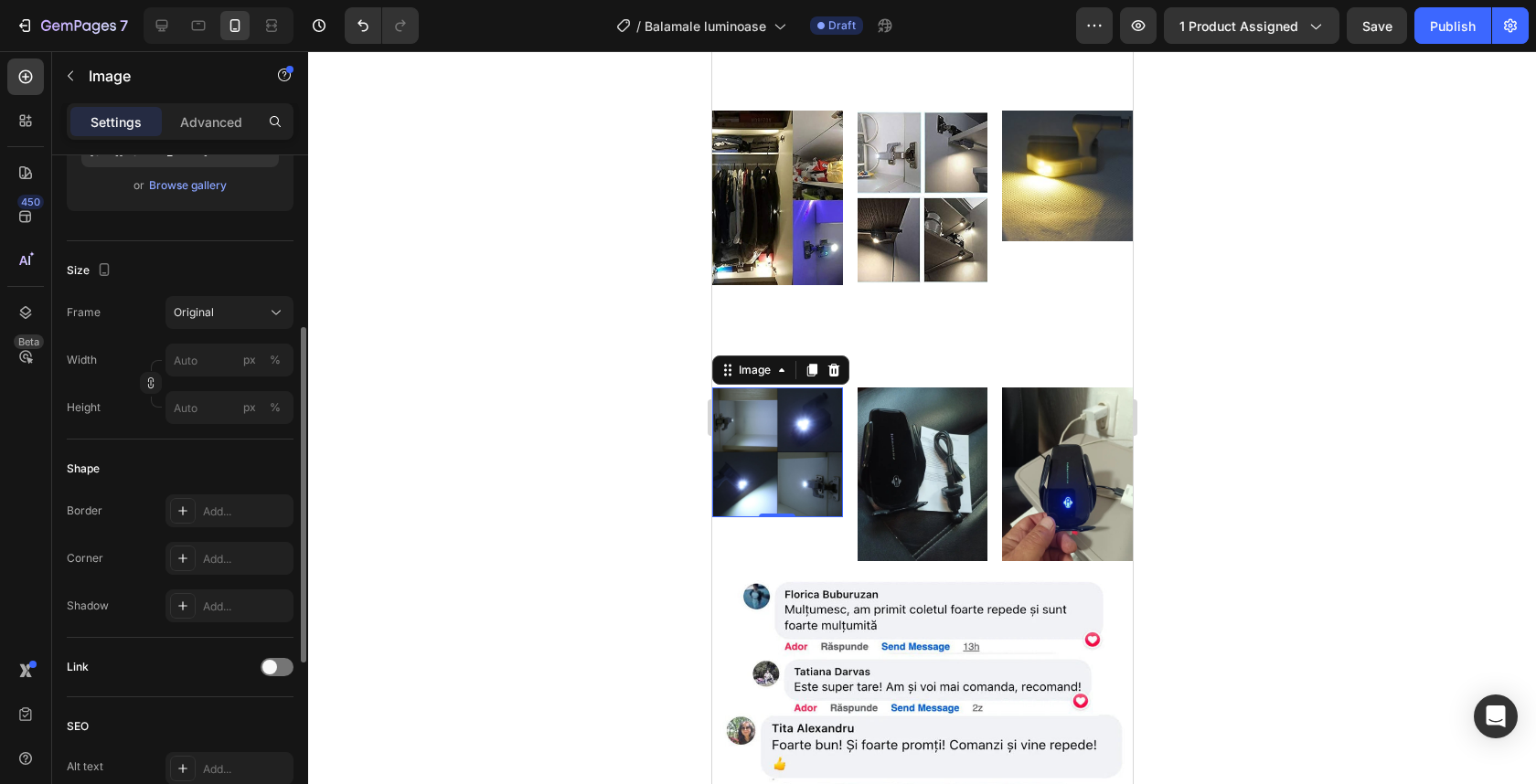
scroll to position [0, 0]
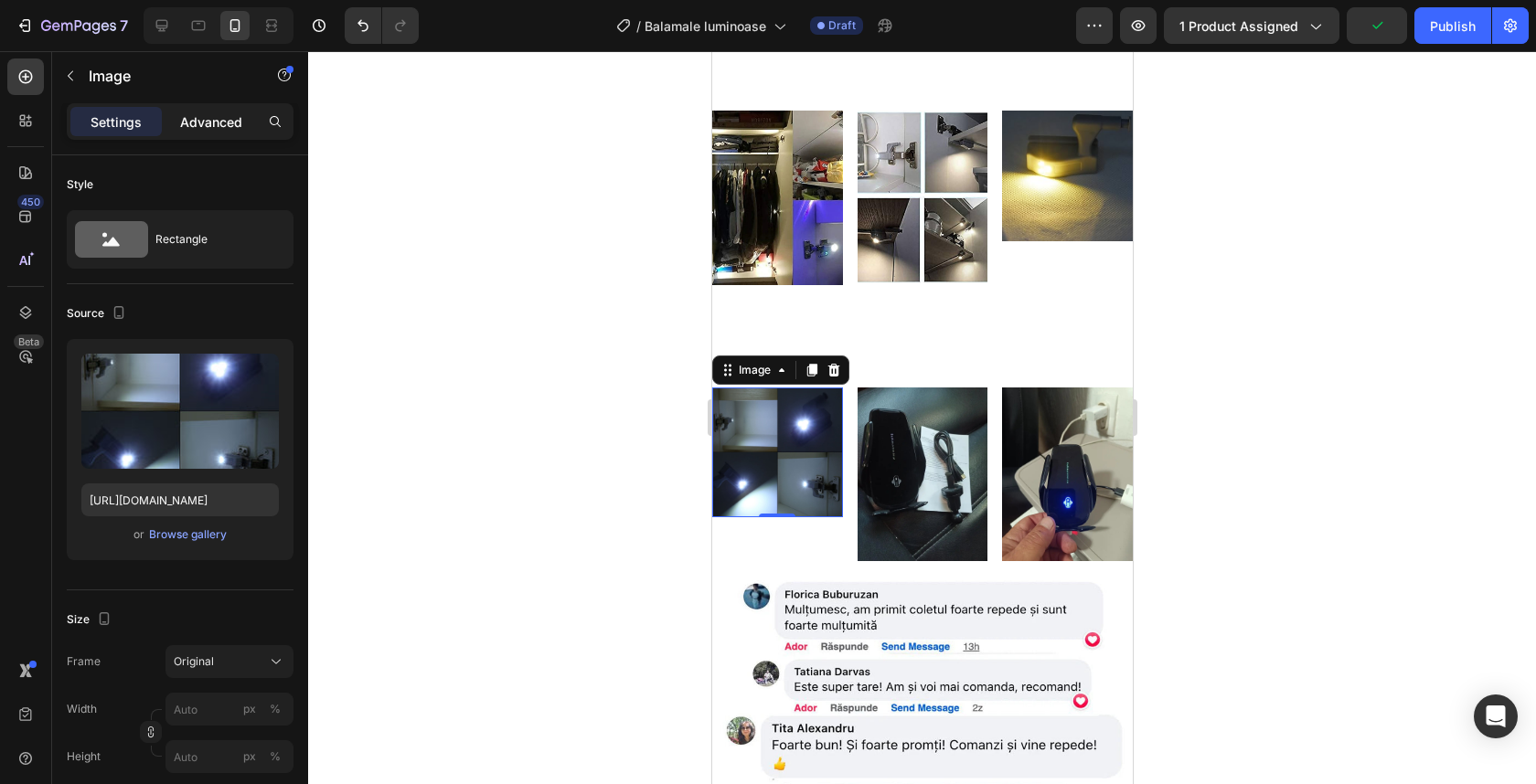
click at [218, 110] on div "Advanced" at bounding box center [212, 121] width 91 height 29
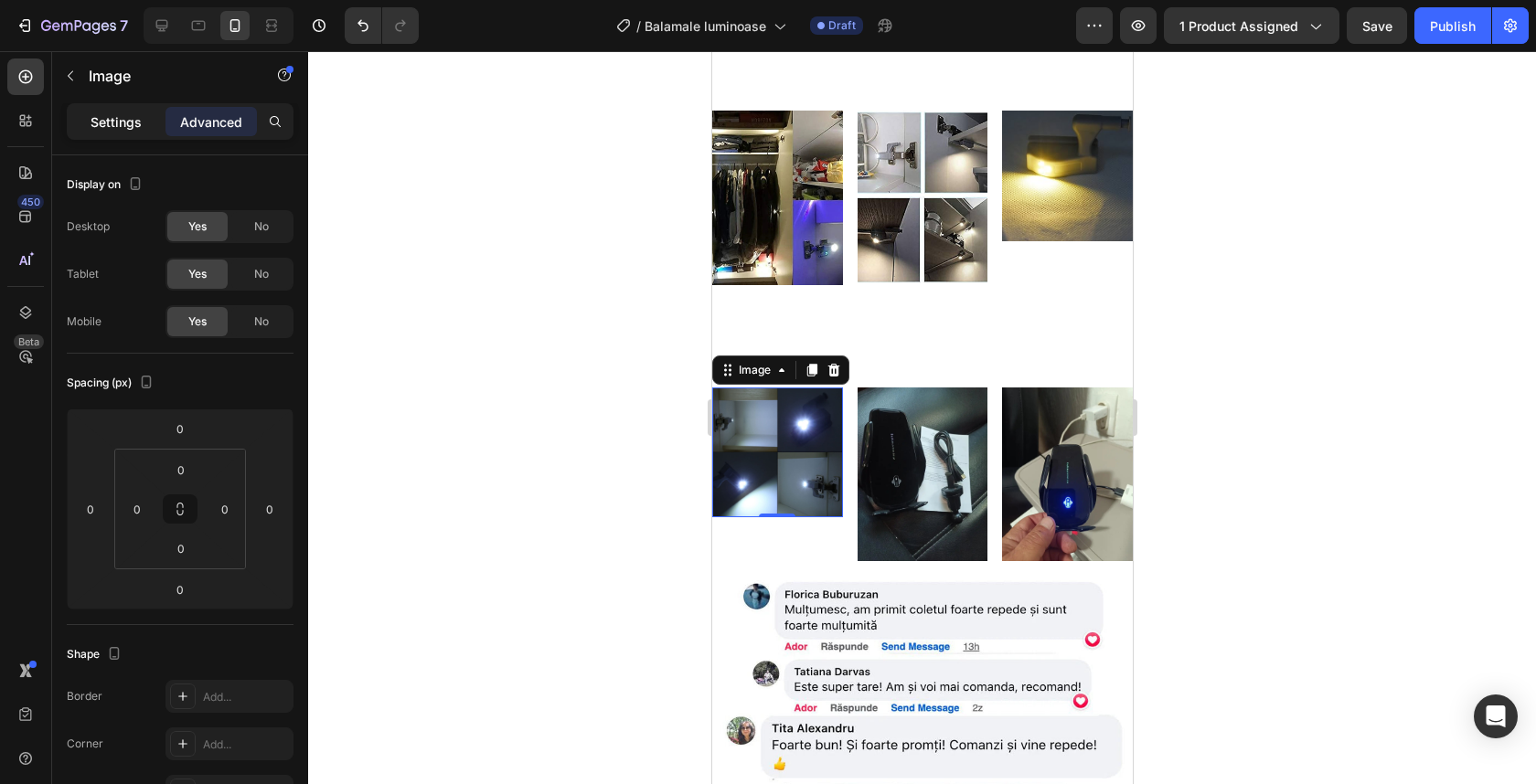
click at [110, 119] on p "Settings" at bounding box center [115, 122] width 51 height 19
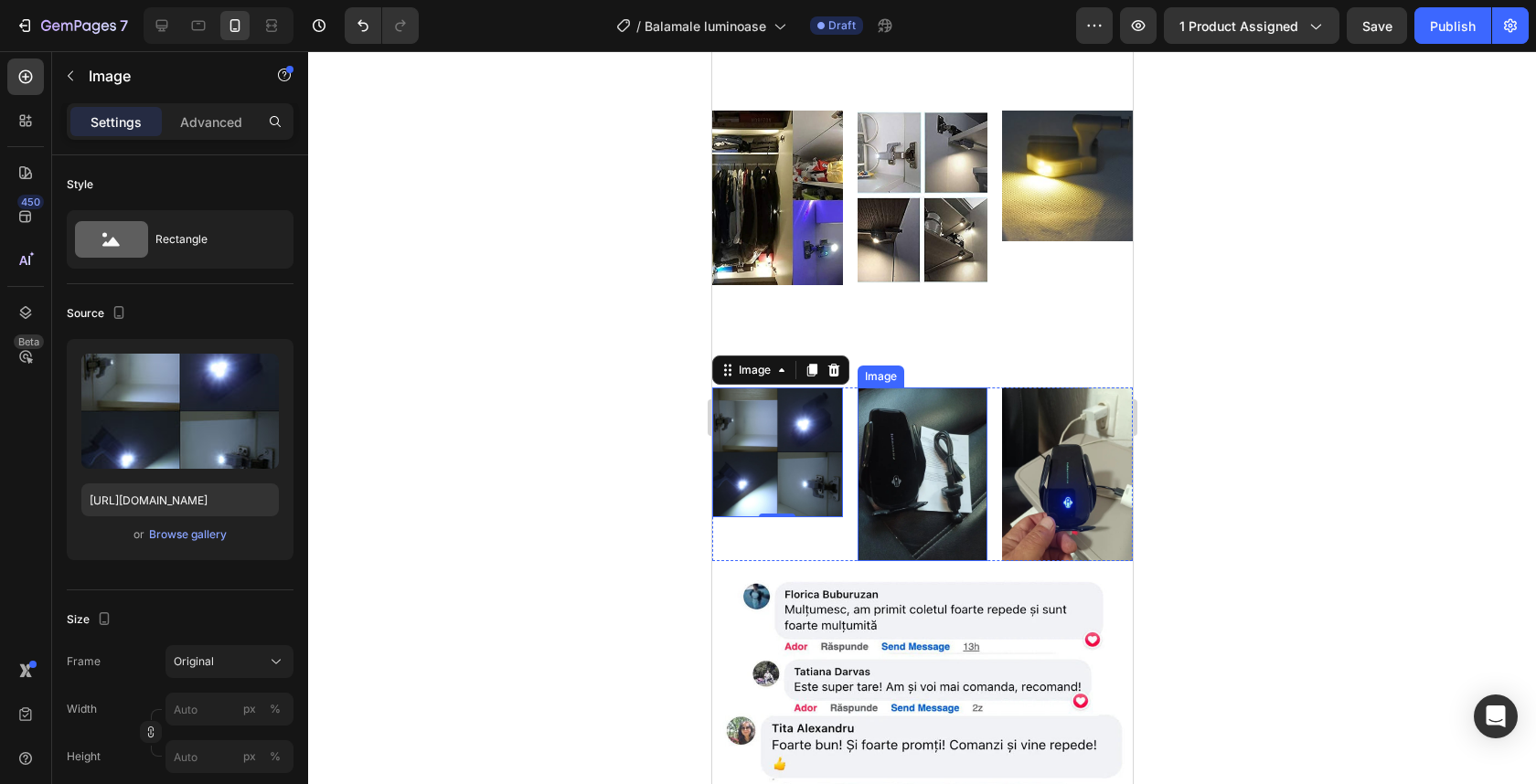
click at [932, 446] on img at bounding box center [922, 474] width 131 height 174
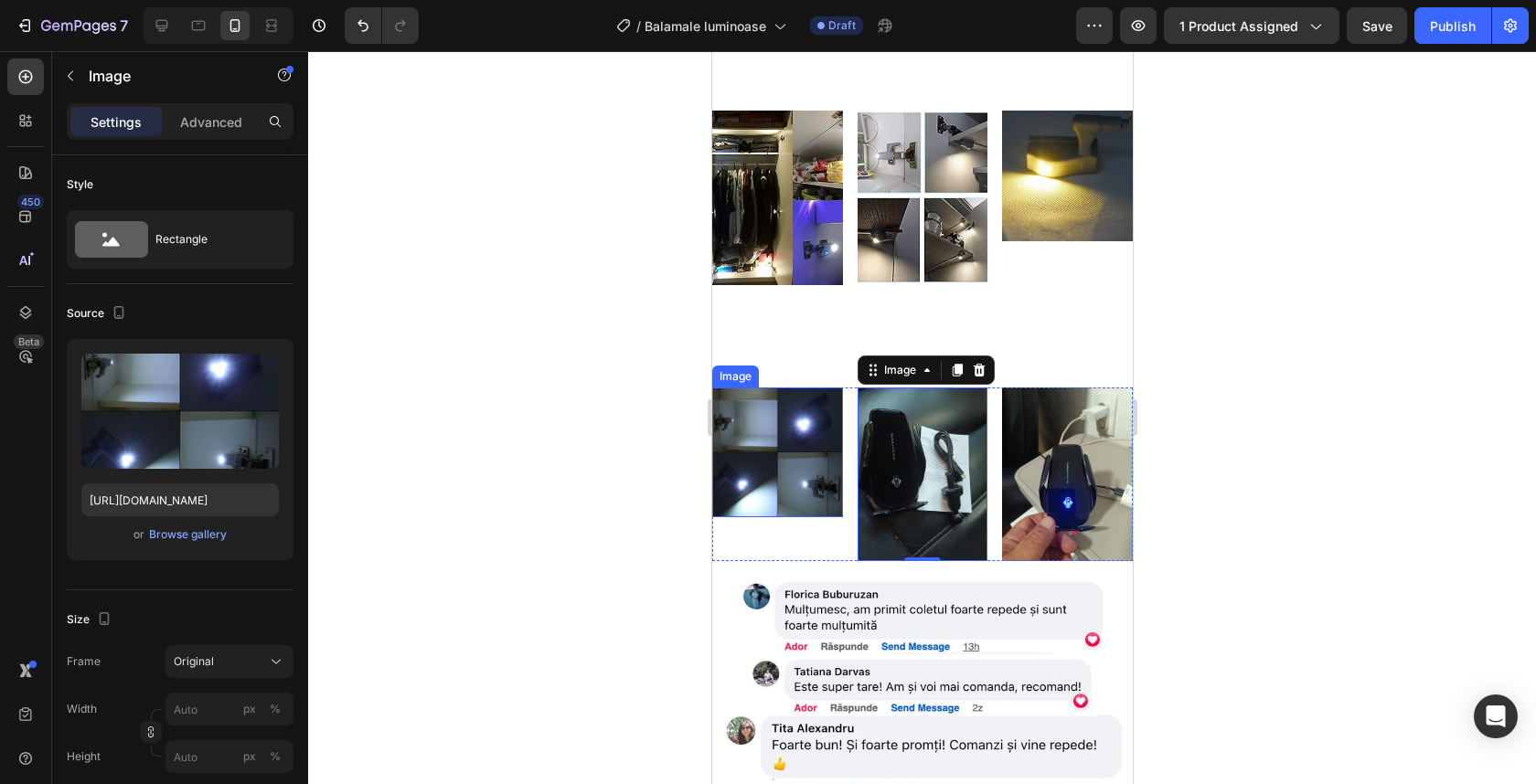
click at [758, 475] on img at bounding box center [776, 453] width 131 height 131
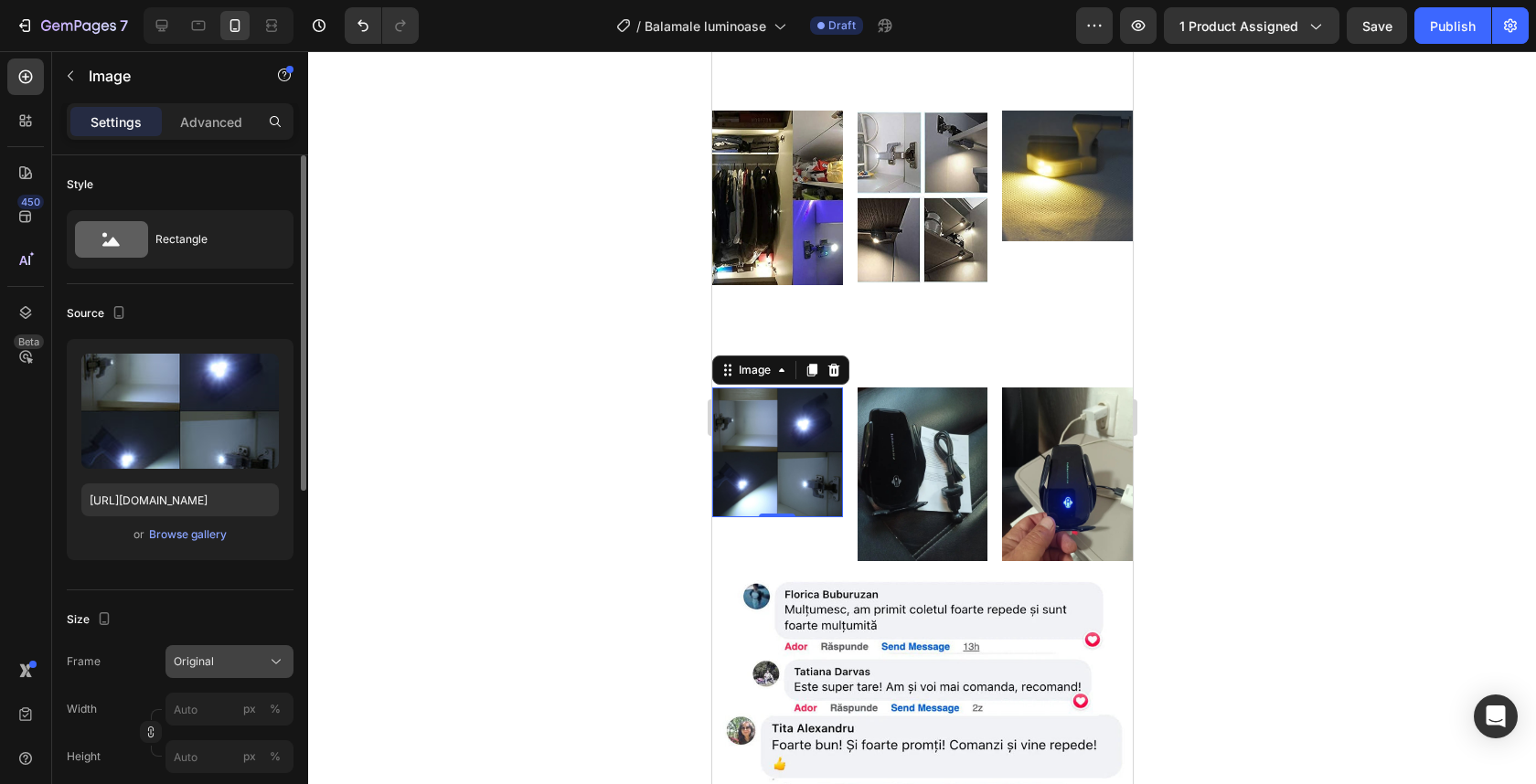
click at [243, 658] on div "Original" at bounding box center [218, 662] width 89 height 16
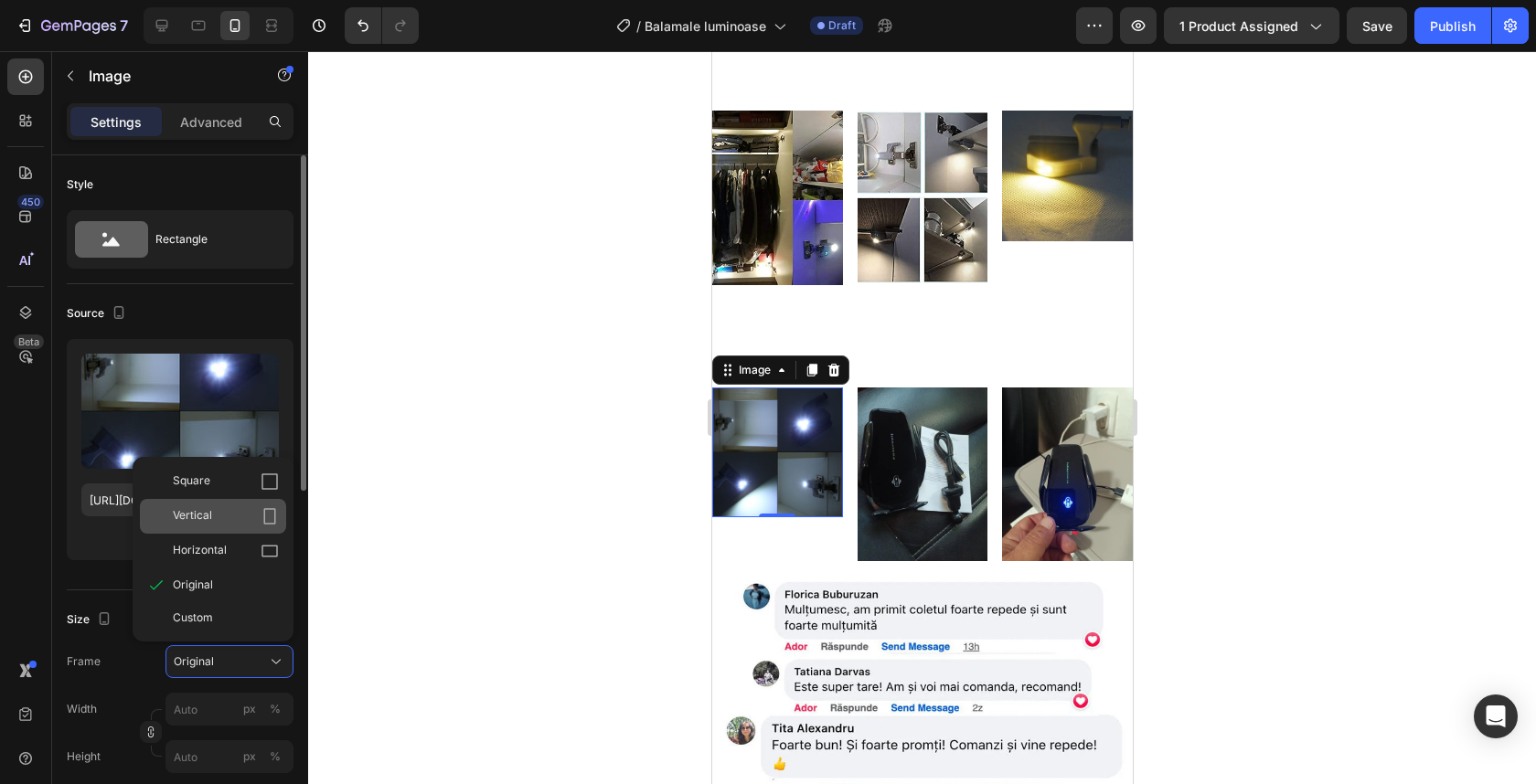
click at [236, 519] on div "Vertical" at bounding box center [225, 516] width 106 height 18
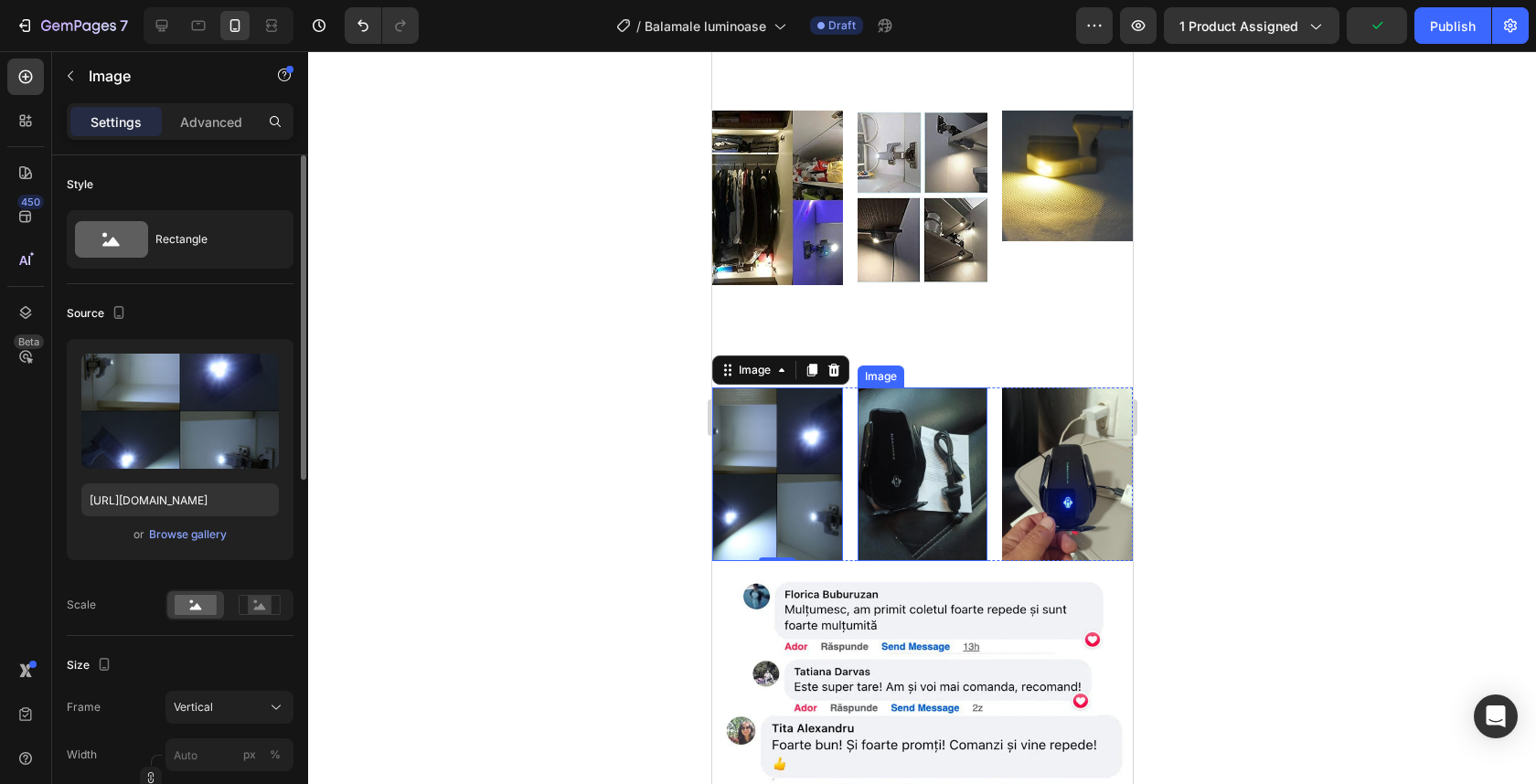
click at [937, 524] on img at bounding box center [922, 474] width 131 height 174
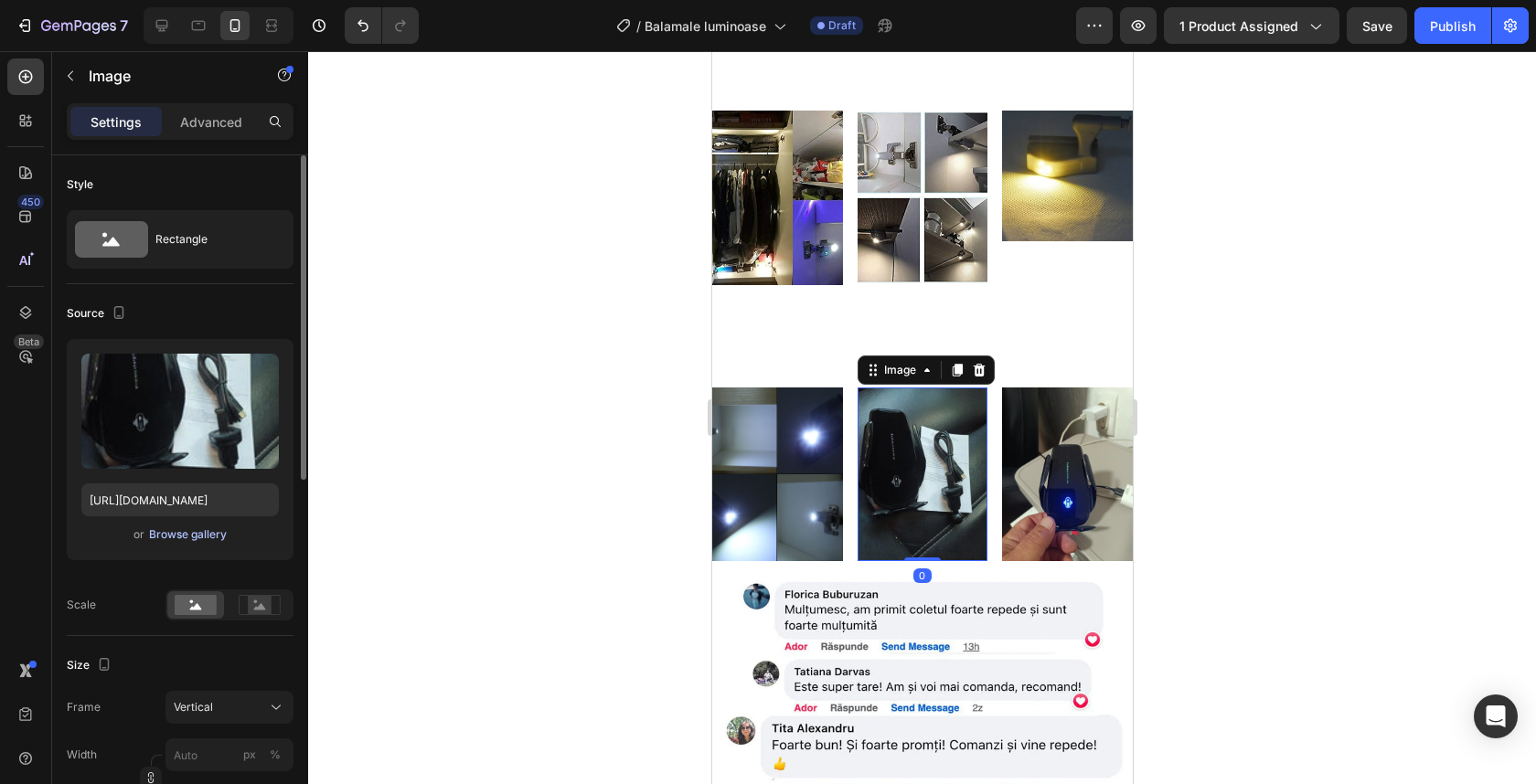
click at [180, 538] on div "Browse gallery" at bounding box center [188, 535] width 78 height 16
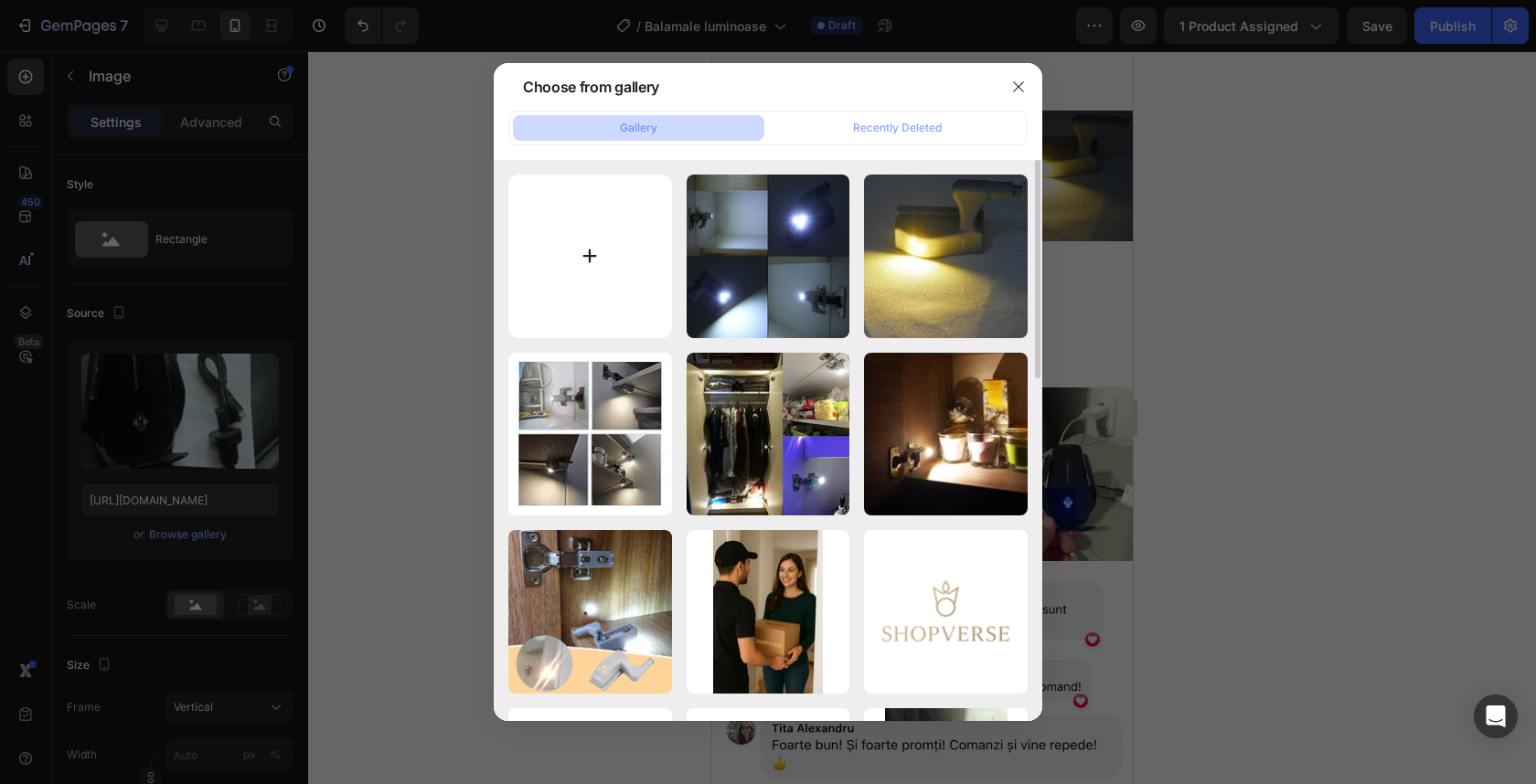
click at [616, 246] on input "file" at bounding box center [590, 256] width 164 height 164
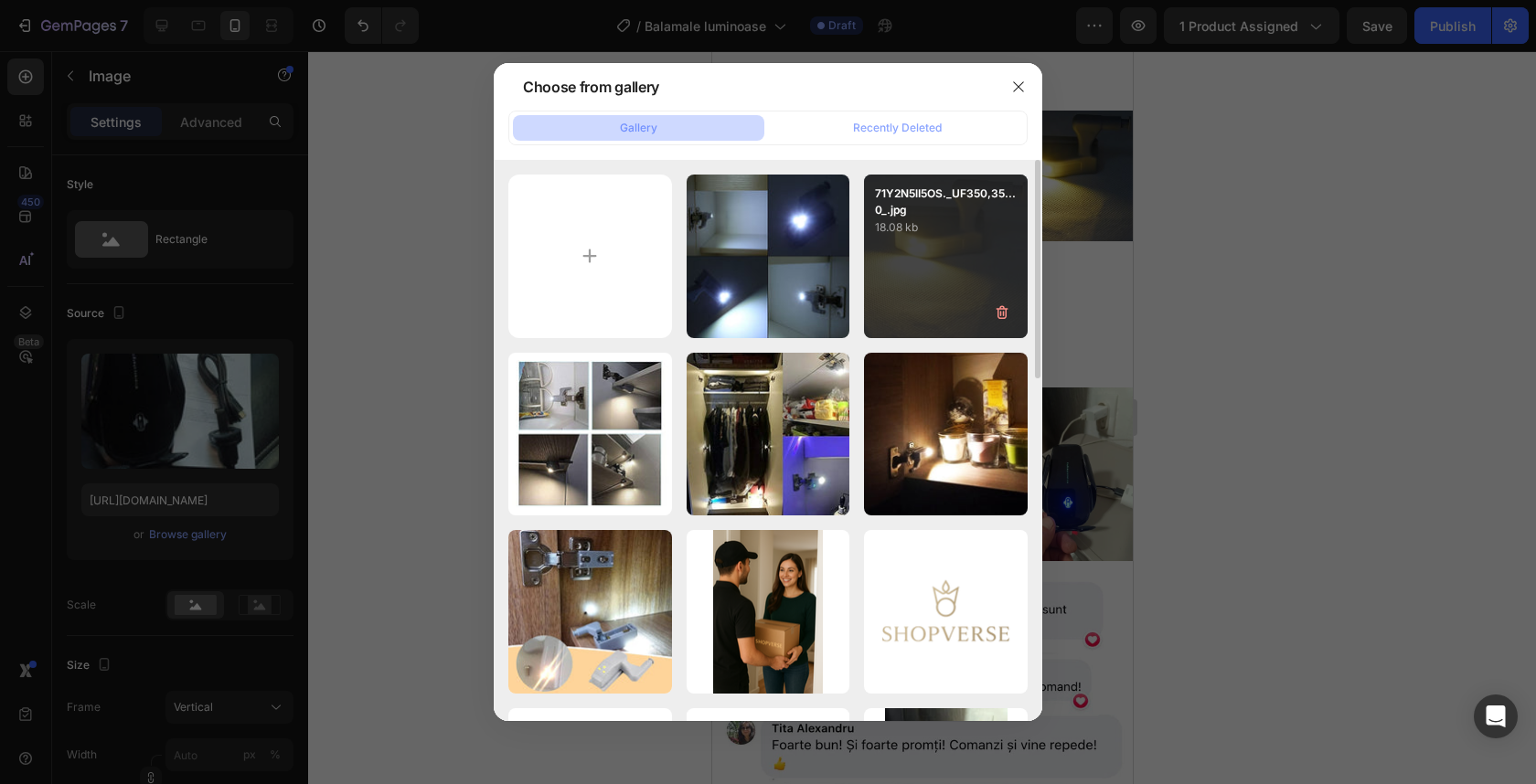
type input "C:\fakepath\5155xzbkg2l_800x.jpg"
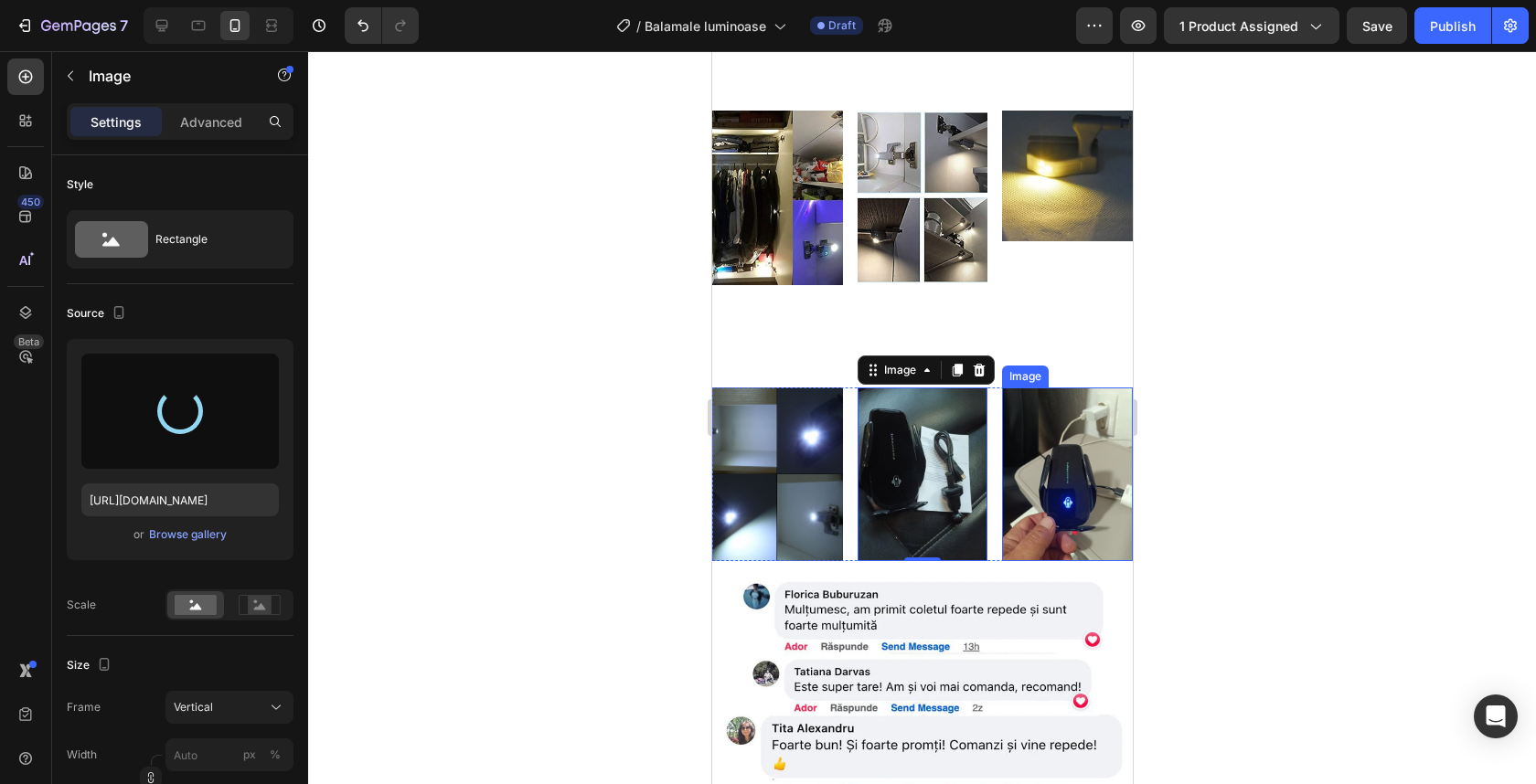
type input "https://cdn.shopify.com/s/files/1/0932/4245/8461/files/gempages_555548027520025…"
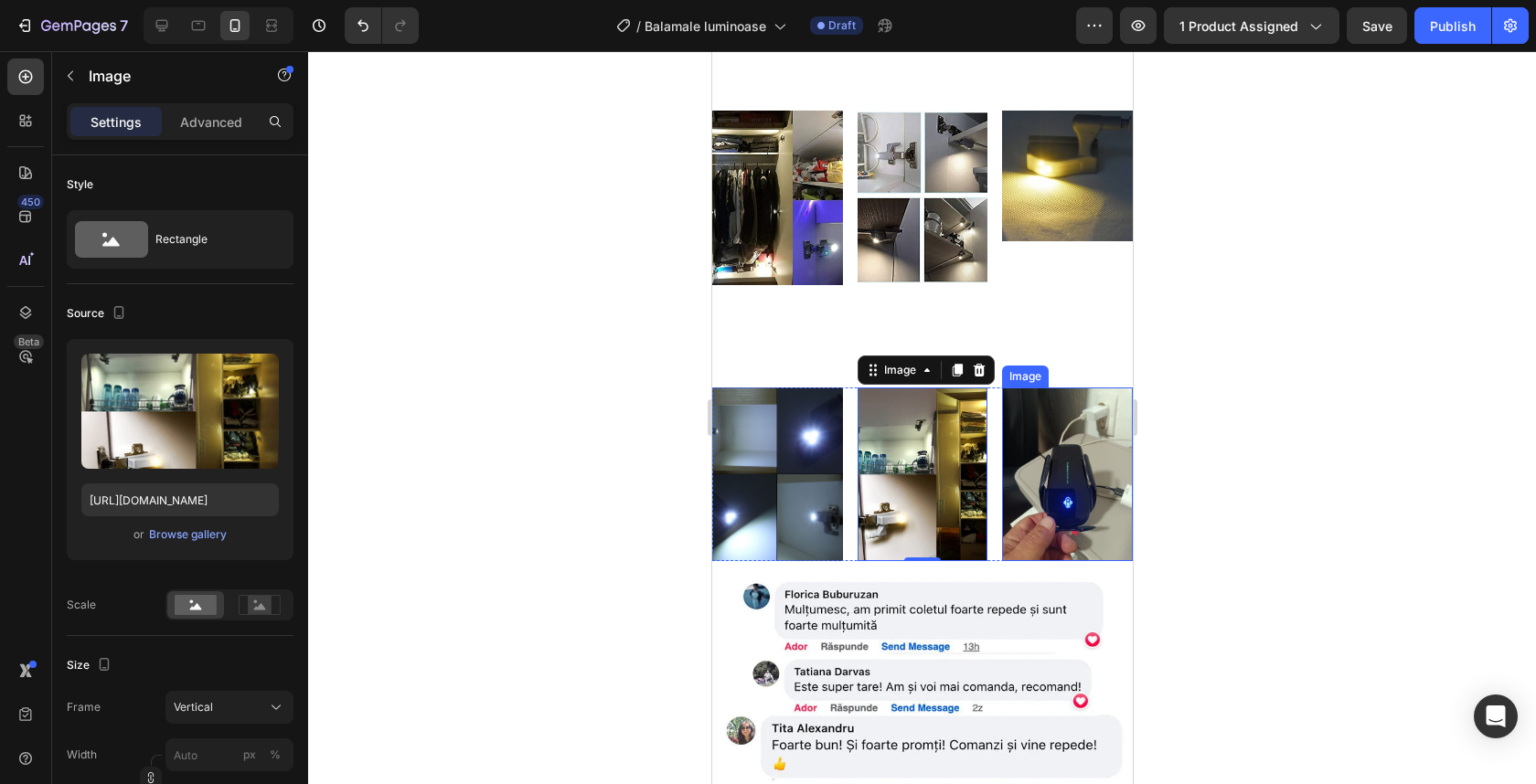
click at [1050, 474] on img at bounding box center [1066, 474] width 131 height 174
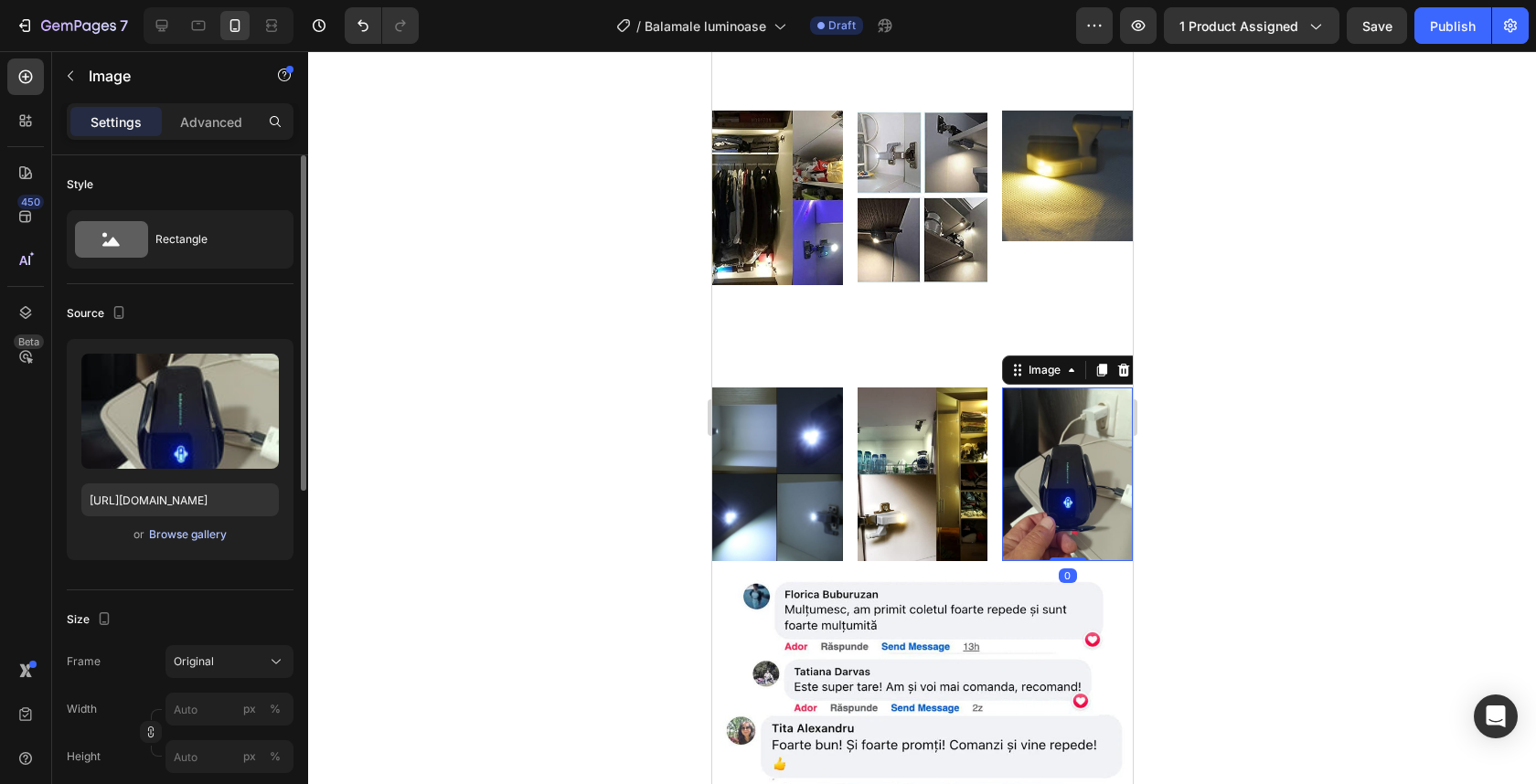
click at [161, 529] on div "Browse gallery" at bounding box center [188, 535] width 78 height 16
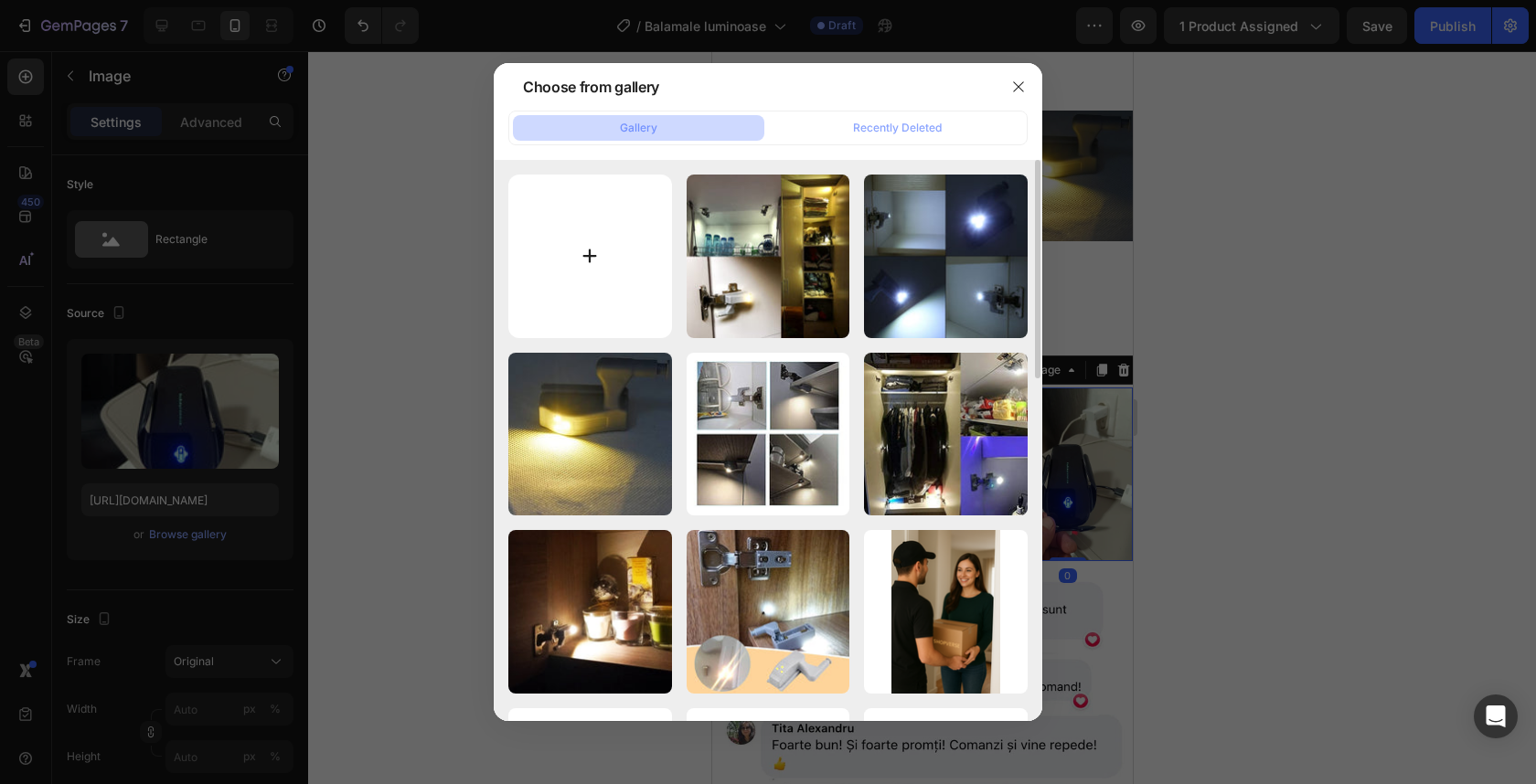
click at [594, 282] on input "file" at bounding box center [590, 256] width 164 height 164
type input "C:\fakepath\He15493ff208f4a2d8c35fd18bc1717aeS.webp"
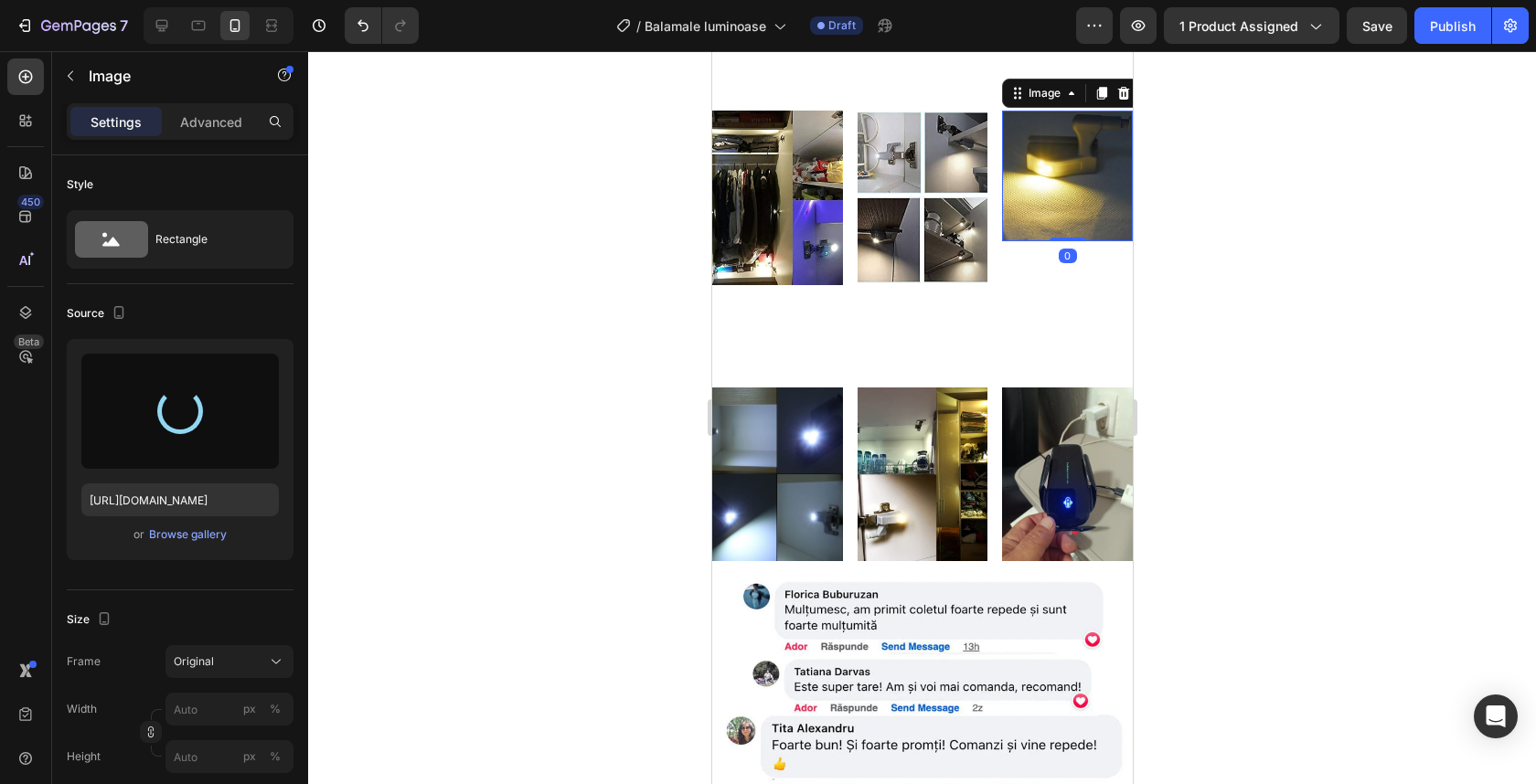
click at [1032, 242] on img at bounding box center [1066, 176] width 131 height 131
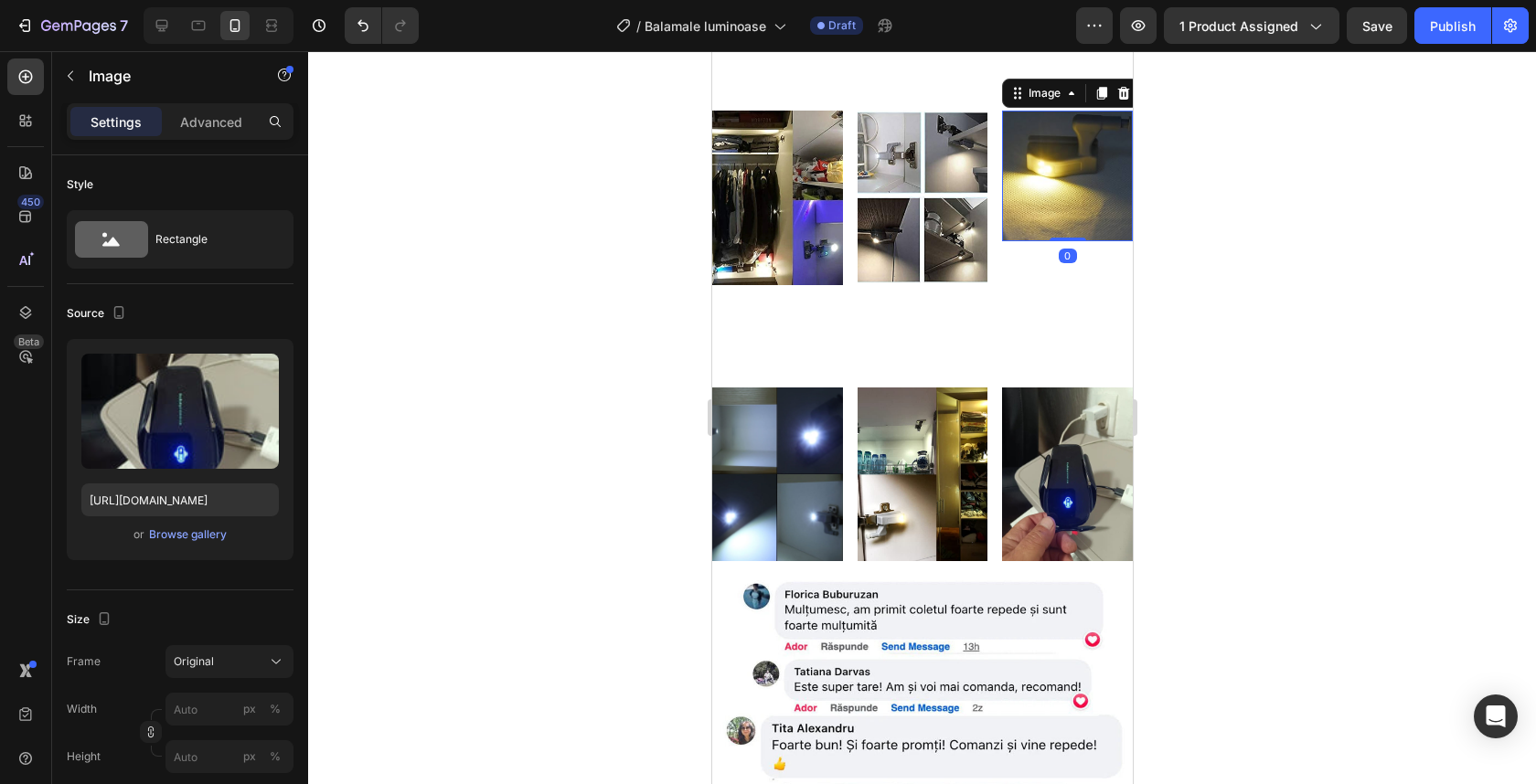
click at [1069, 507] on img at bounding box center [1066, 474] width 131 height 174
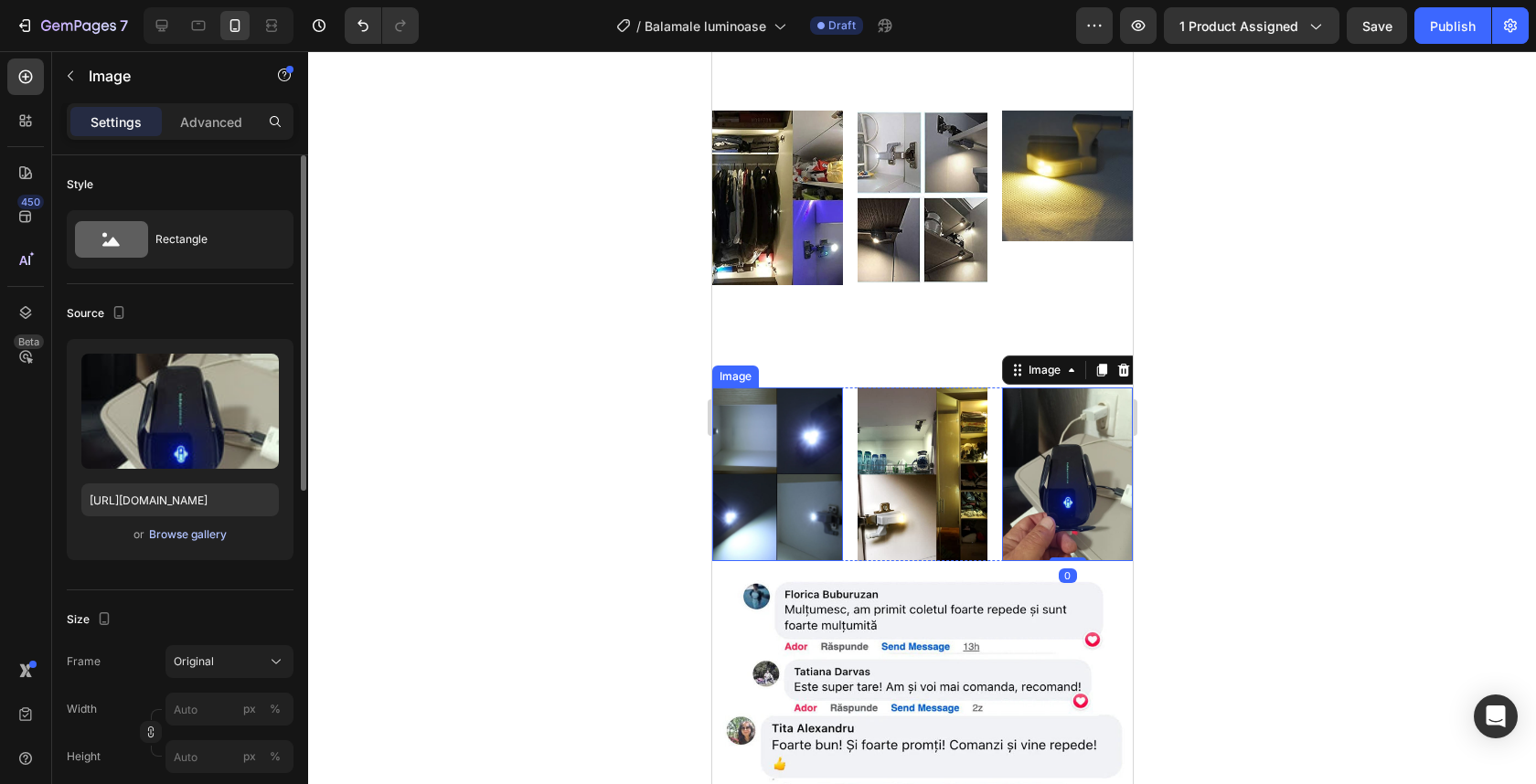
click at [190, 531] on div "Browse gallery" at bounding box center [188, 535] width 78 height 16
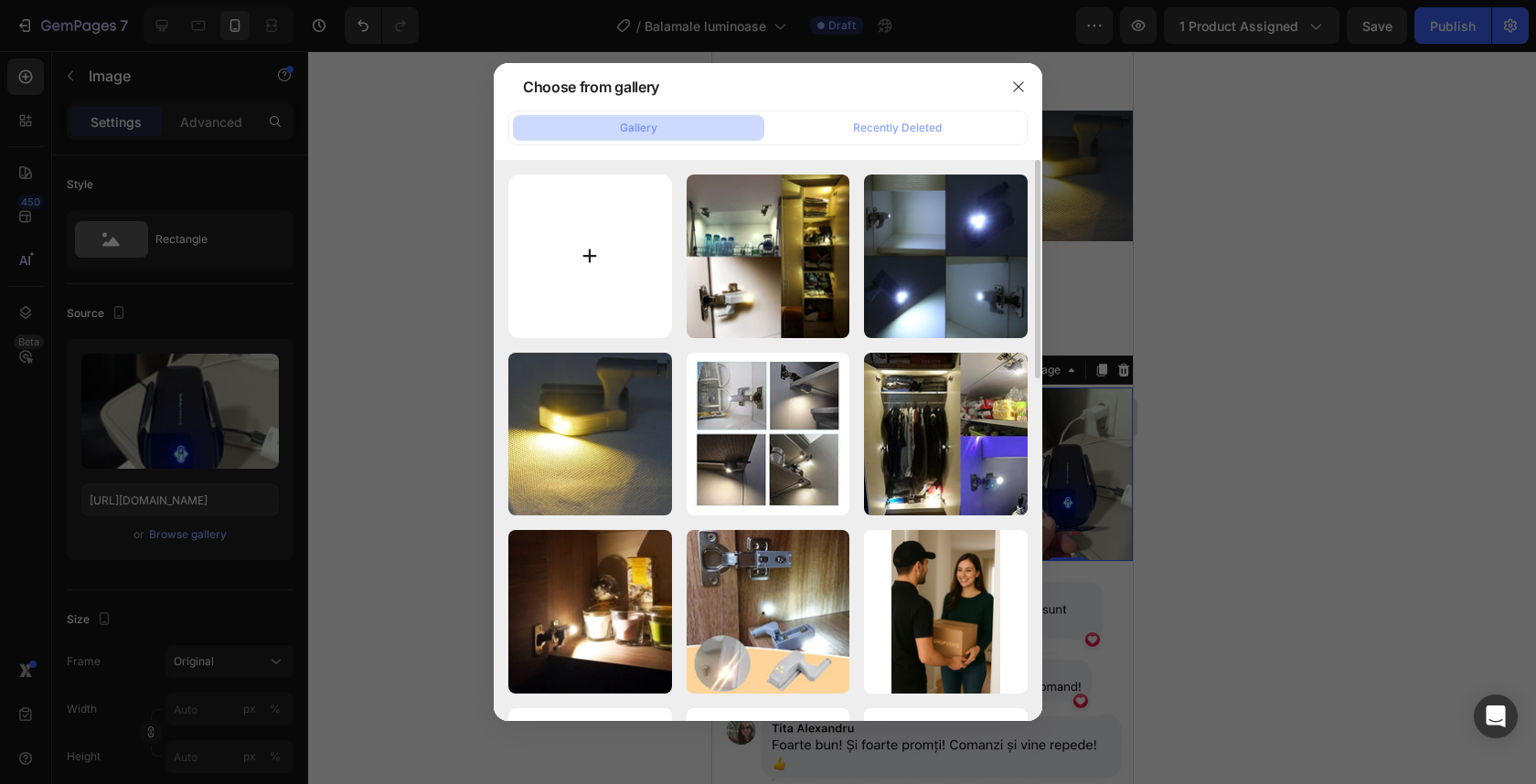
click at [637, 278] on input "file" at bounding box center [590, 256] width 164 height 164
type input "C:\fakepath\He15493ff208f4a2d8c35fd18bc1717aeS.webp"
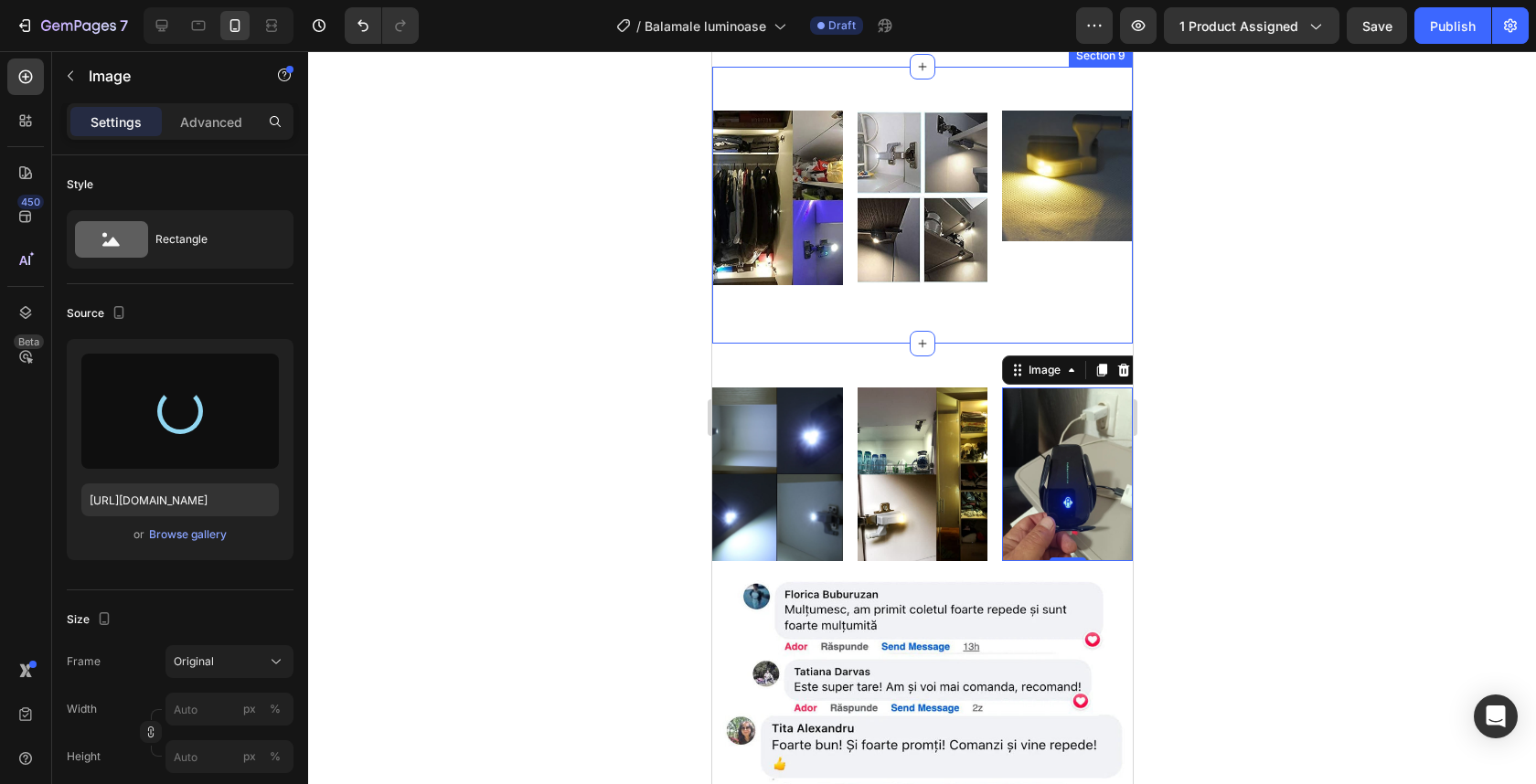
type input "https://cdn.shopify.com/s/files/1/0932/4245/8461/files/gempages_555548027520025…"
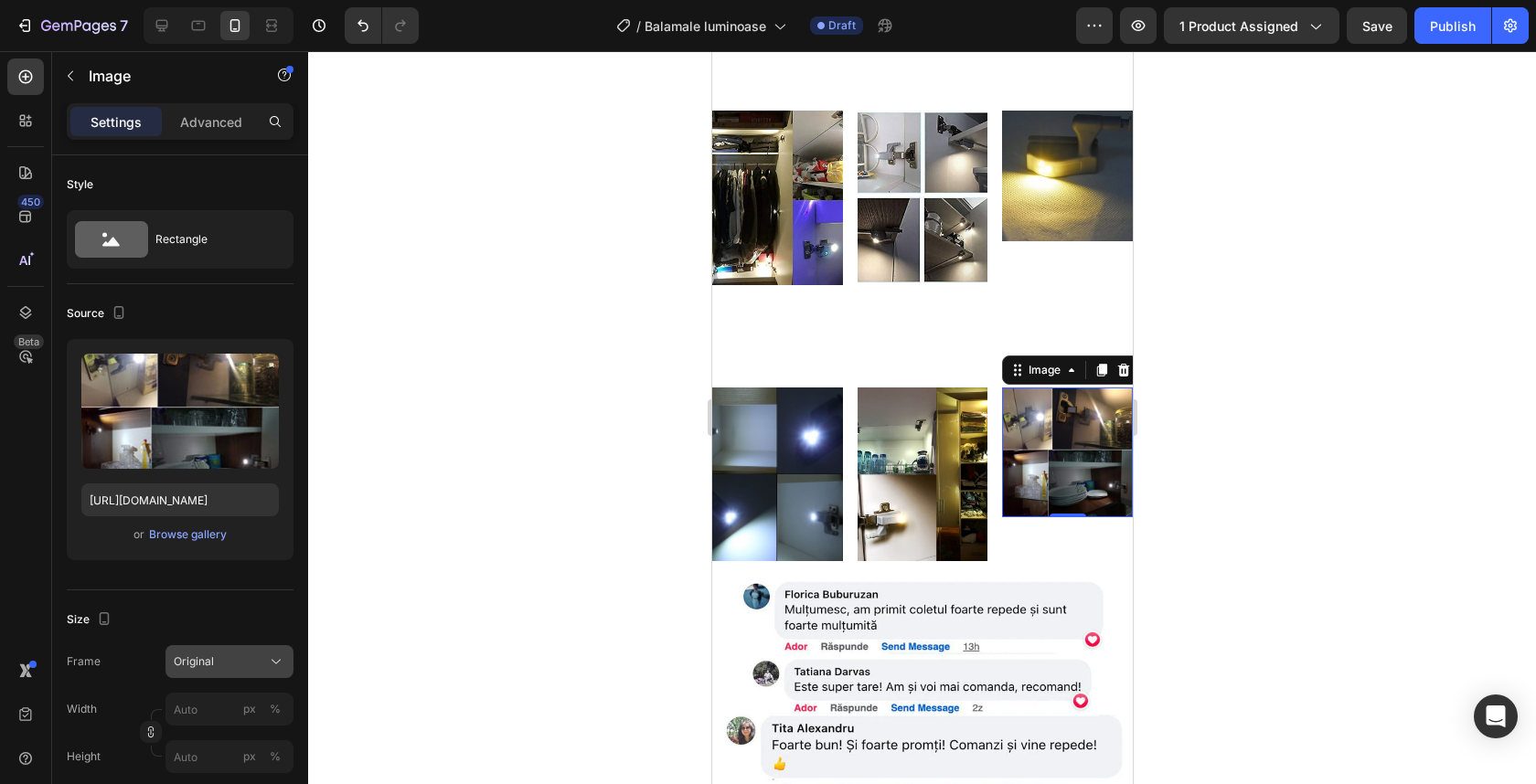
click at [256, 658] on div "Original" at bounding box center [218, 662] width 89 height 16
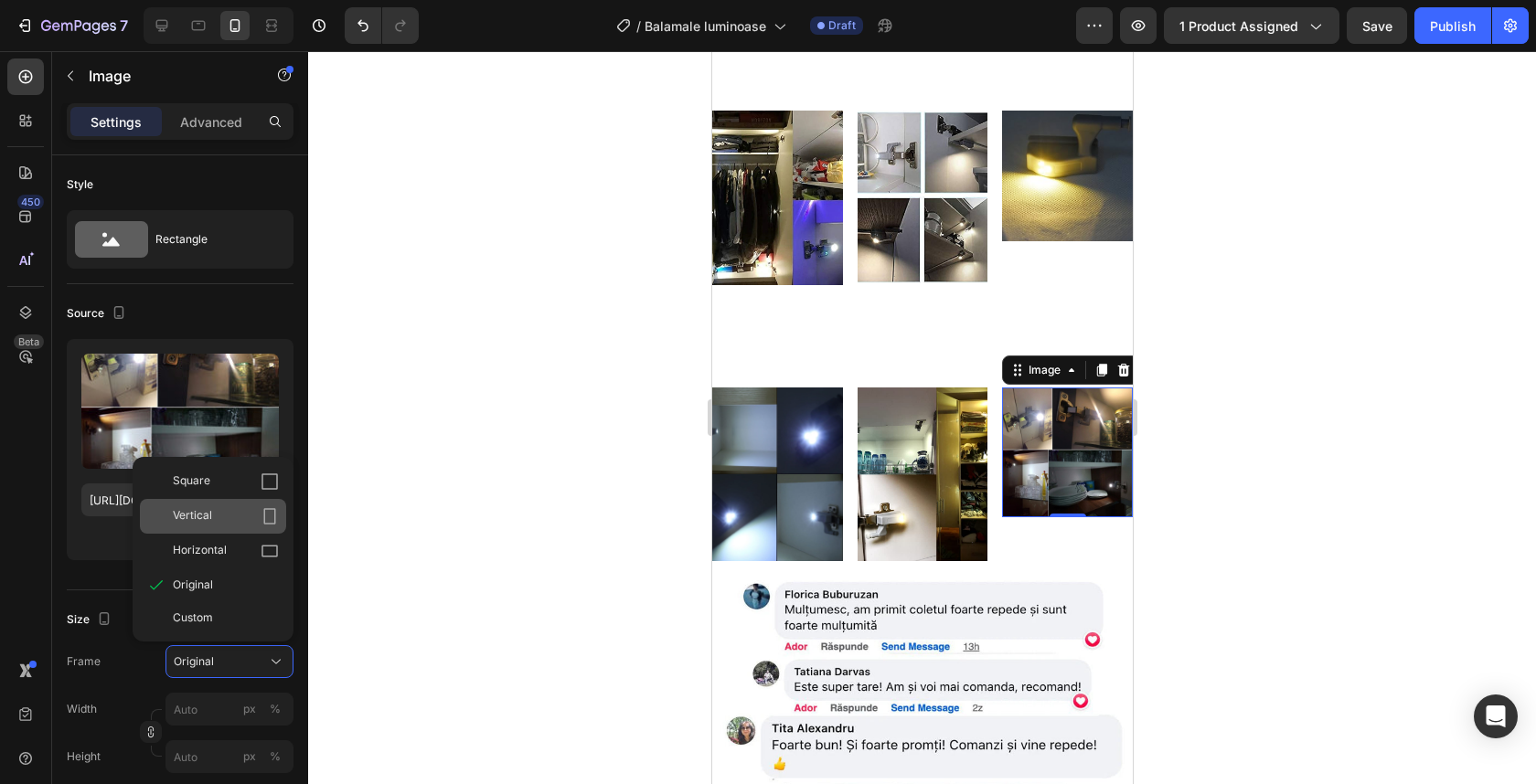
click at [258, 527] on div "Vertical" at bounding box center [212, 516] width 147 height 35
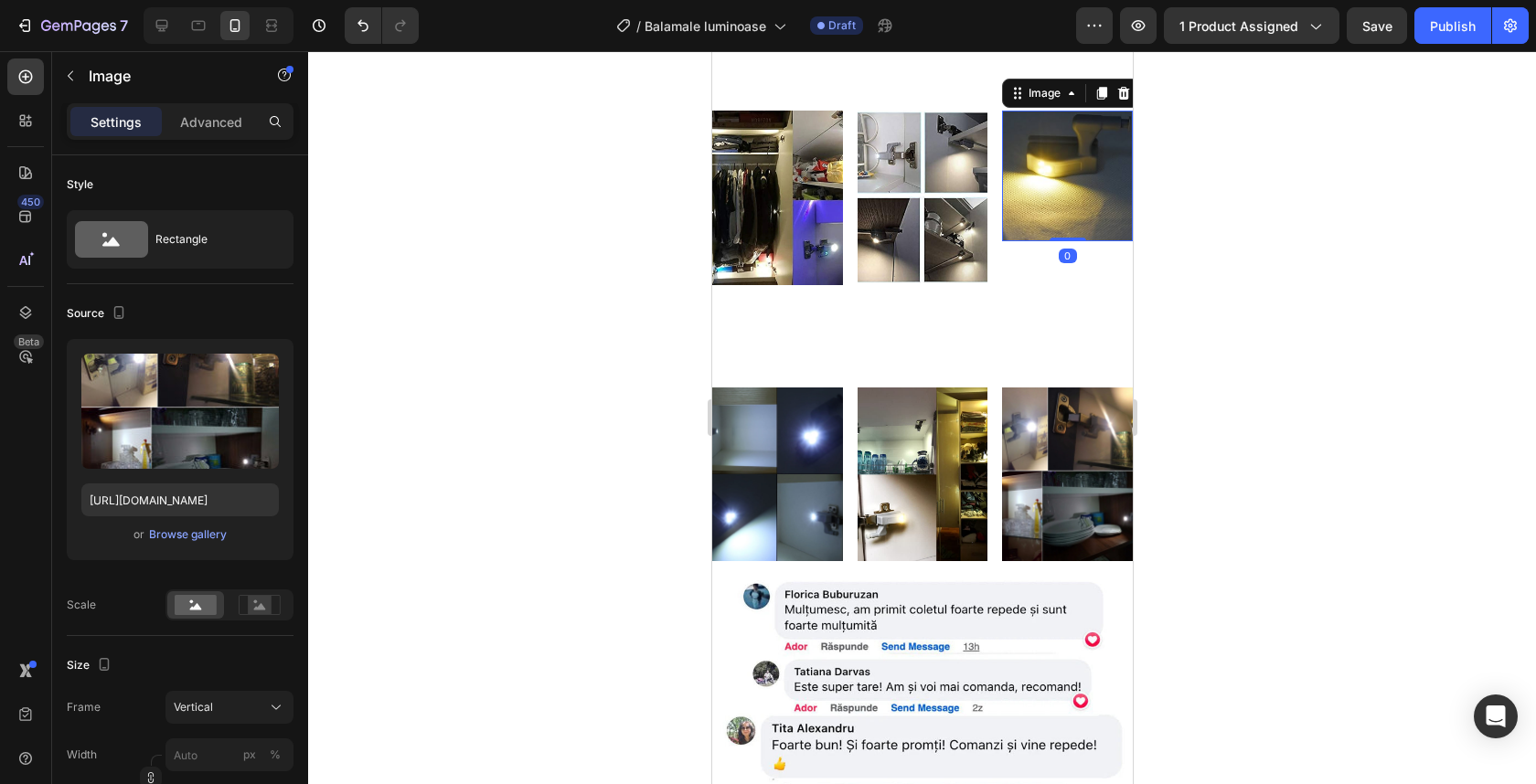
click at [1081, 242] on img at bounding box center [1066, 176] width 131 height 131
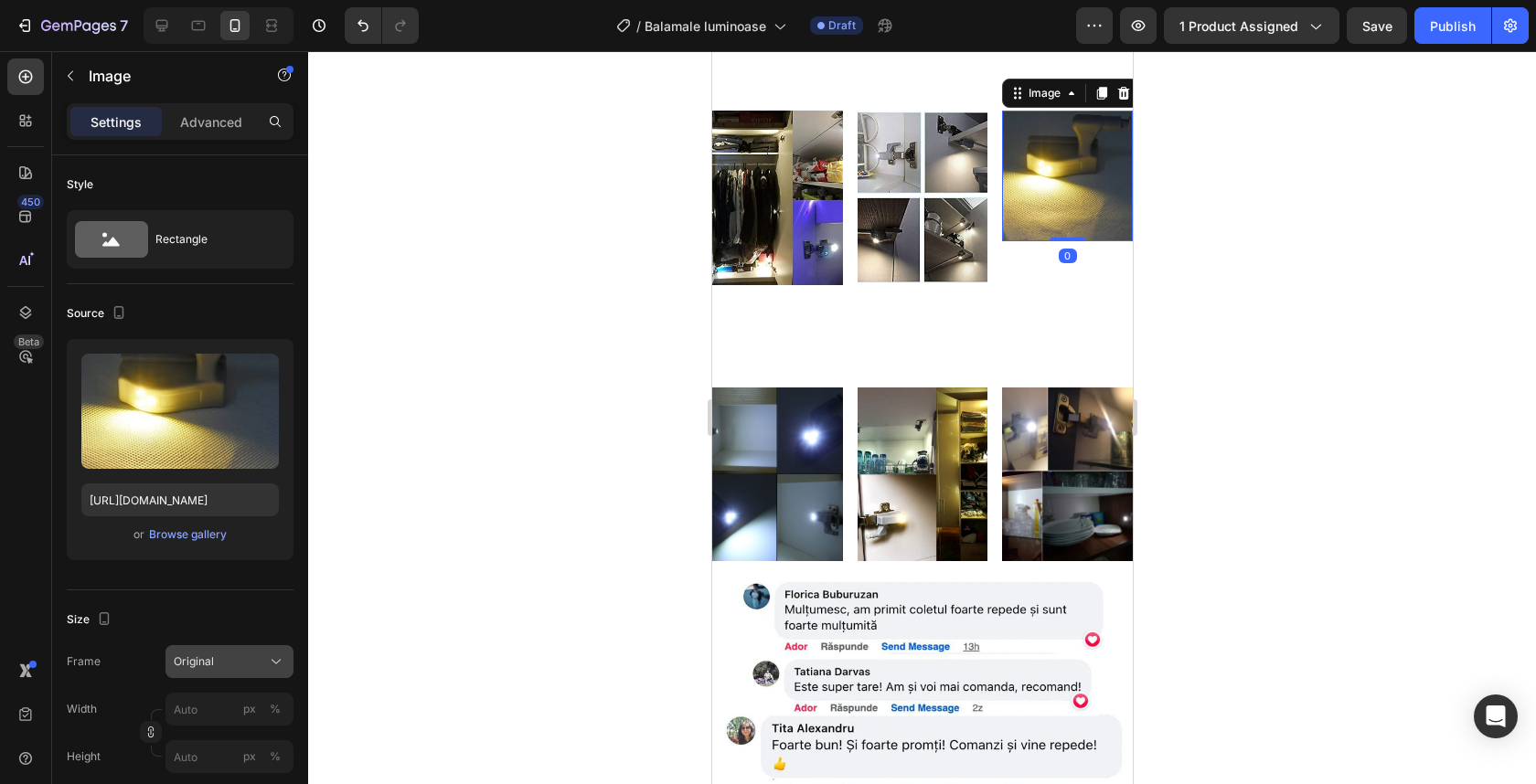
click at [268, 660] on icon at bounding box center [276, 662] width 18 height 18
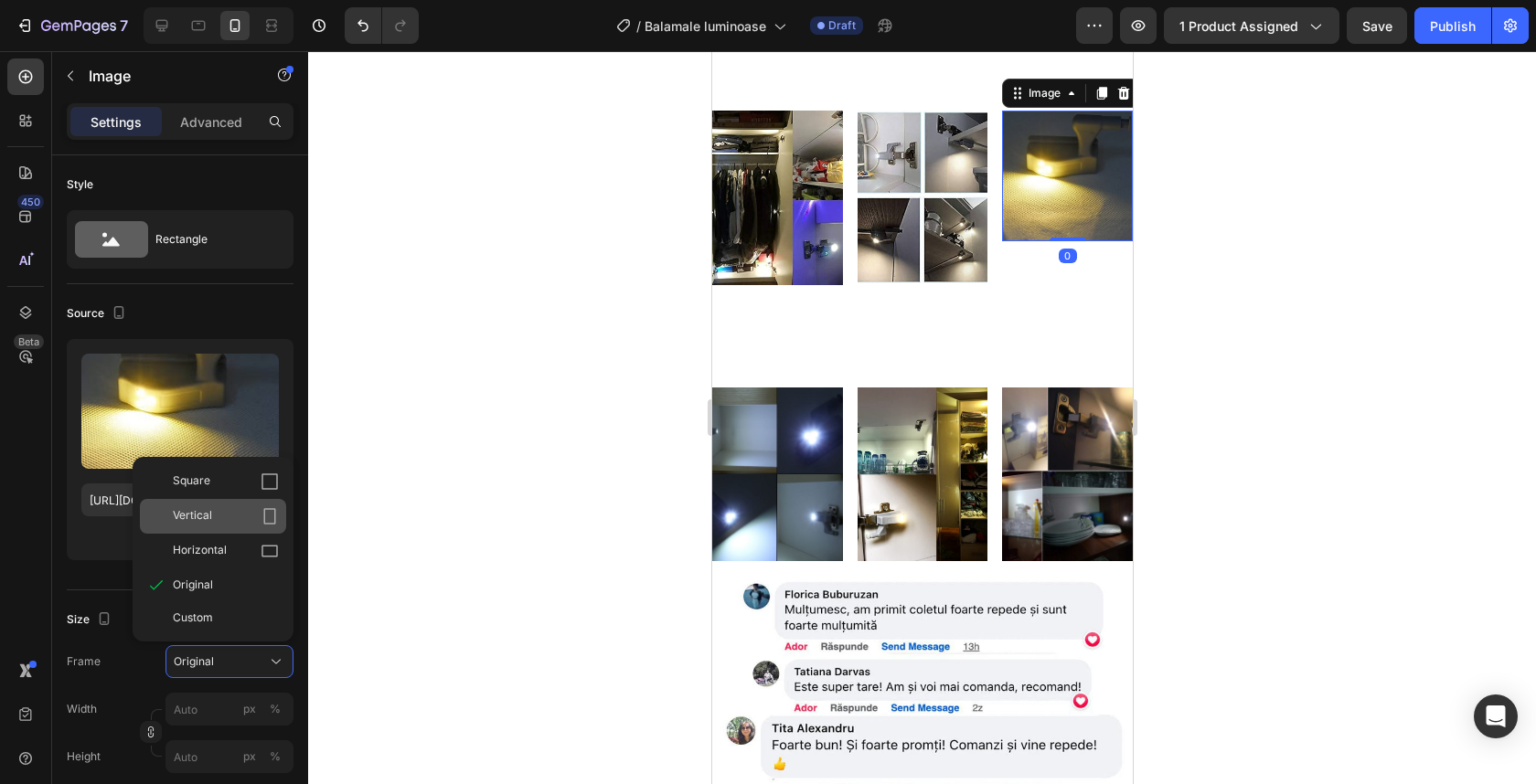
click at [238, 516] on div "Vertical" at bounding box center [225, 516] width 106 height 18
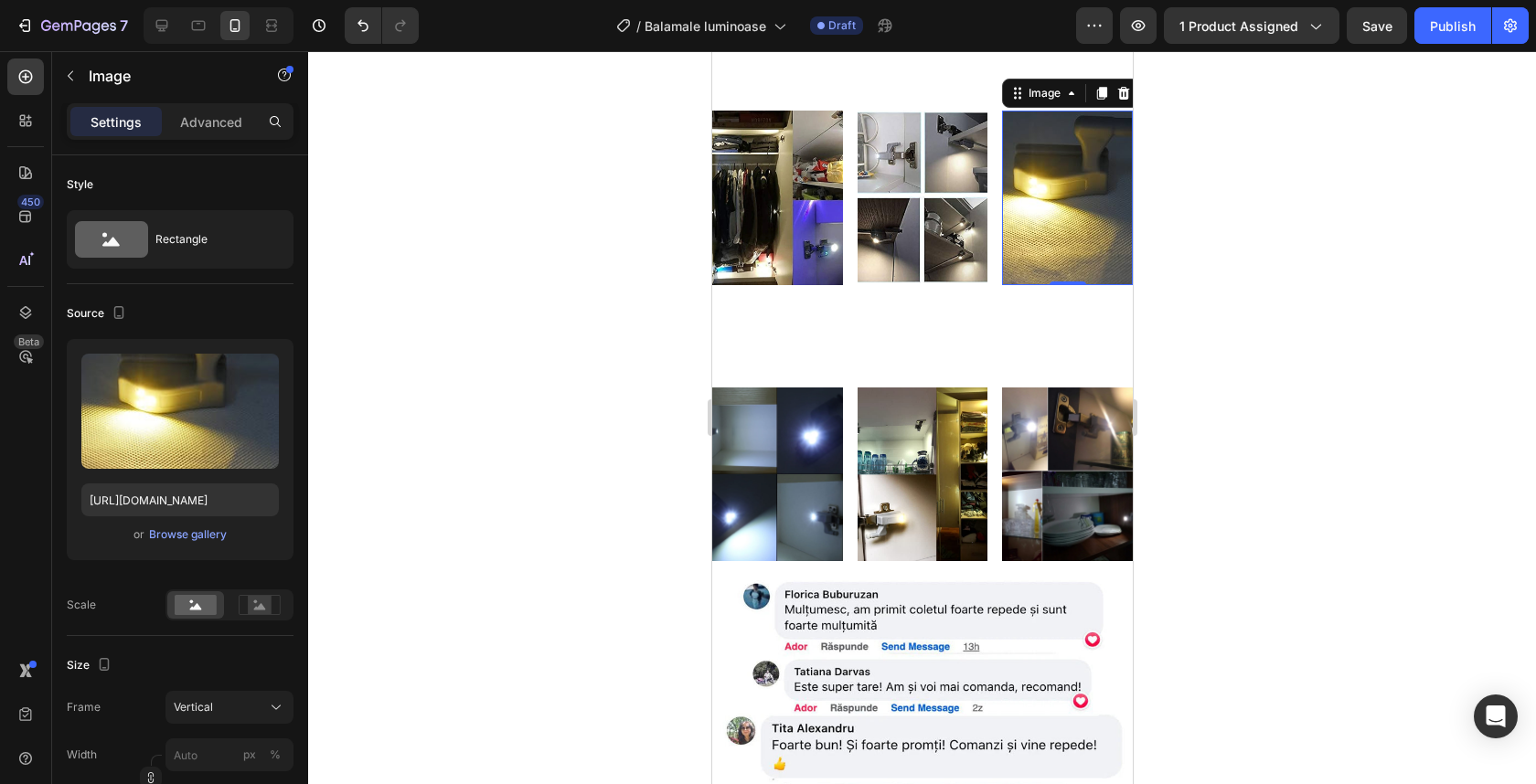
click at [1399, 345] on div at bounding box center [922, 418] width 1227 height 734
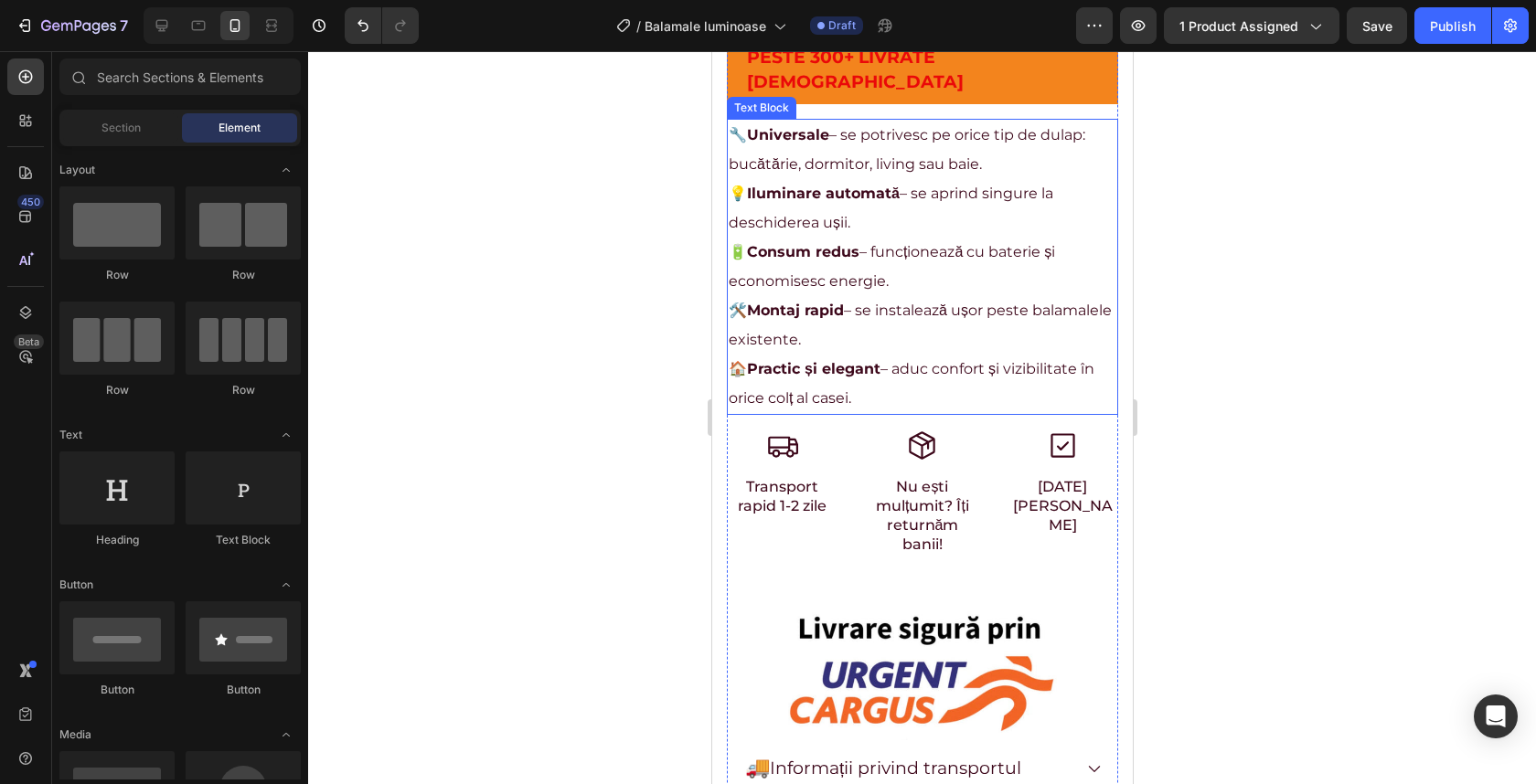
scroll to position [1181, 0]
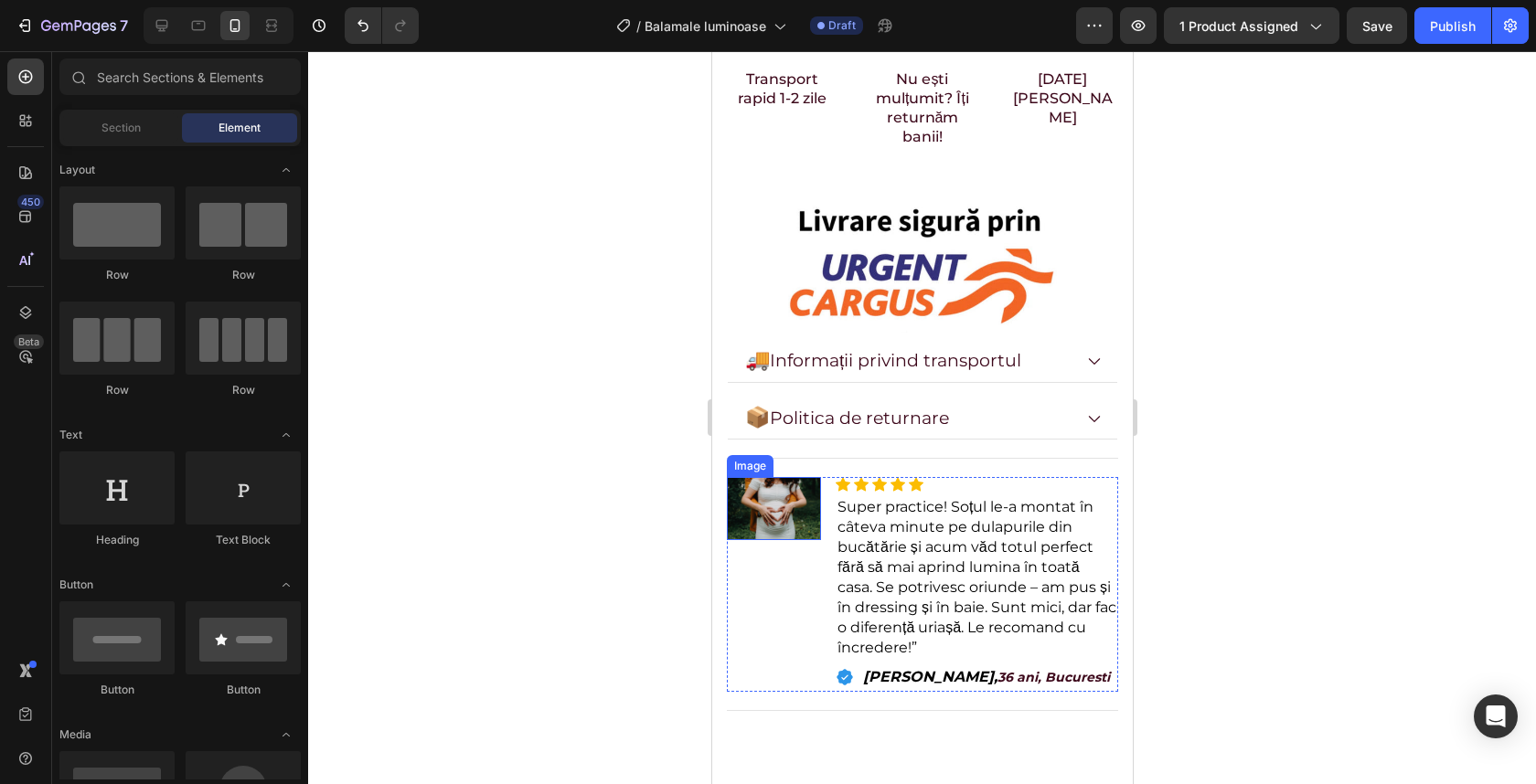
click at [779, 477] on img at bounding box center [772, 508] width 94 height 63
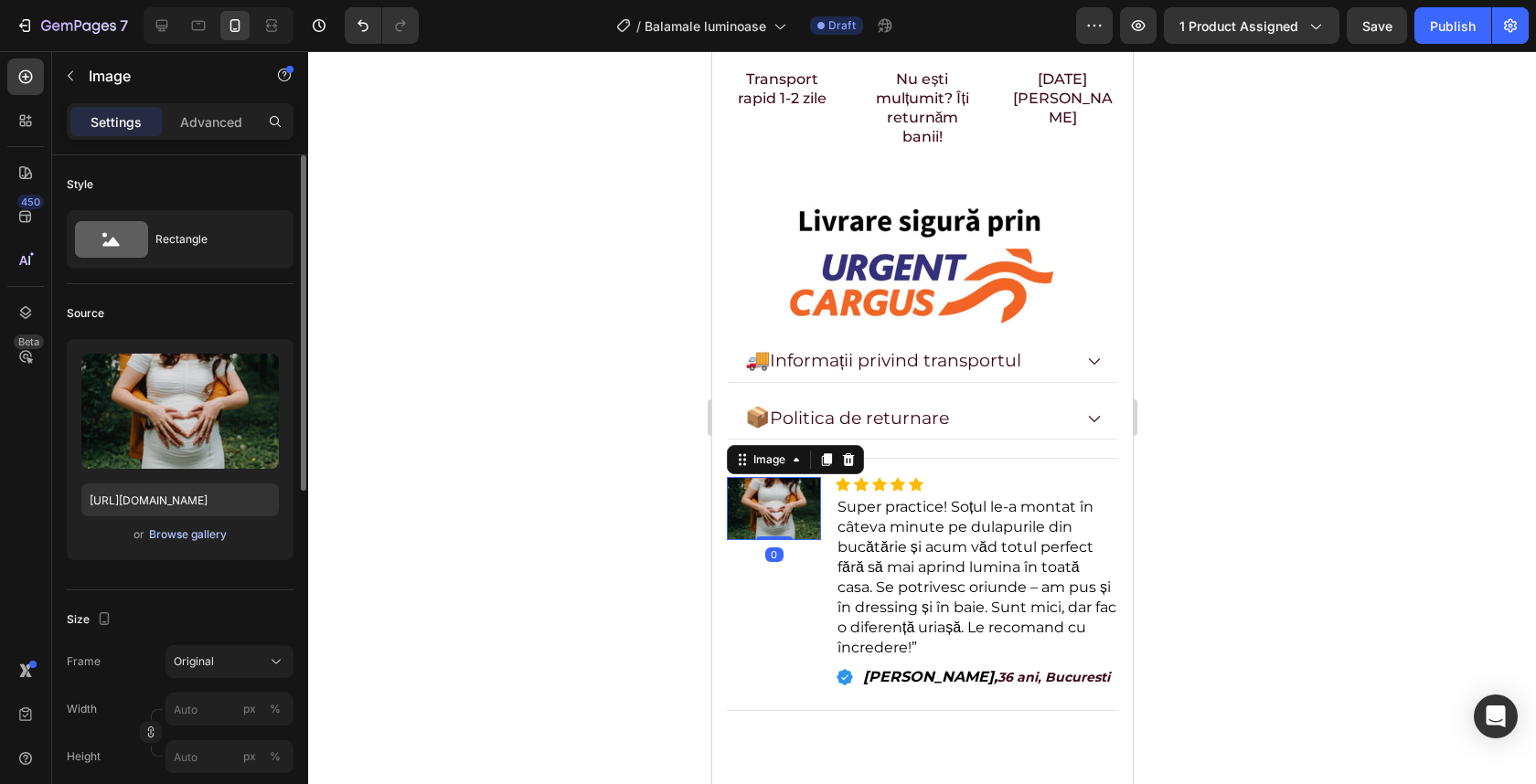
click at [200, 541] on div "Browse gallery" at bounding box center [188, 535] width 78 height 16
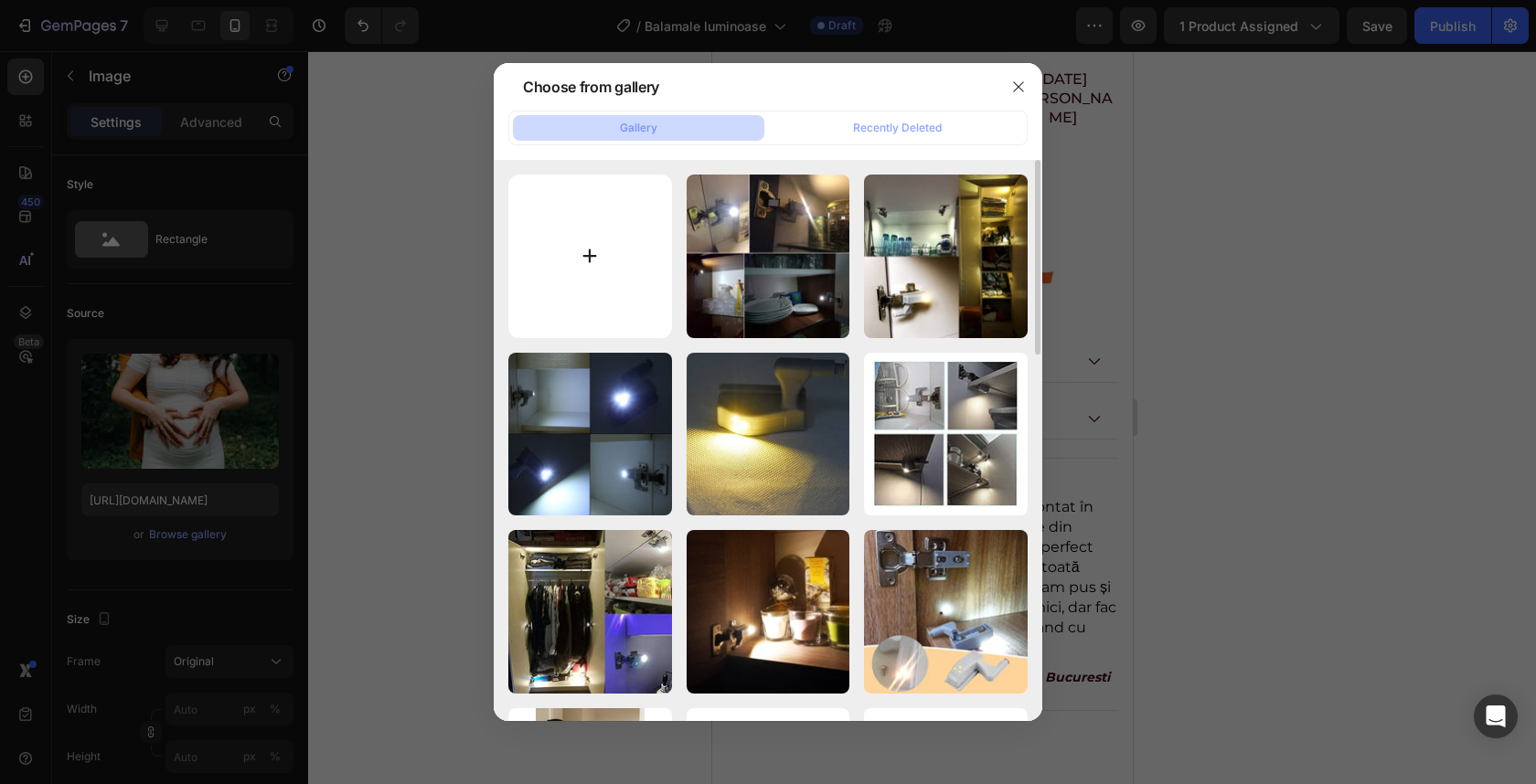
click at [581, 228] on input "file" at bounding box center [590, 256] width 164 height 164
type input "C:\fakepath\images (1).jpeg"
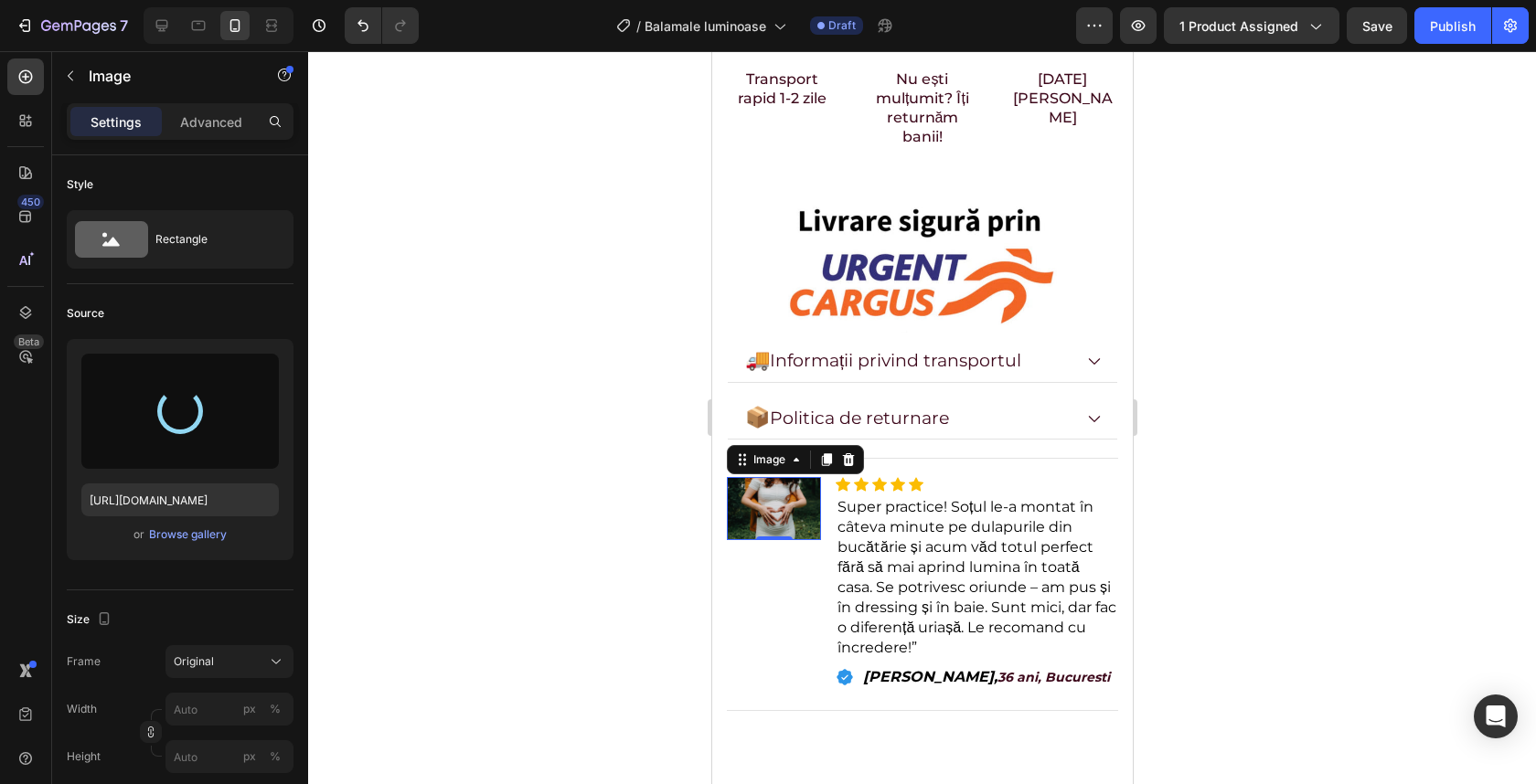
type input "https://cdn.shopify.com/s/files/1/0932/4245/8461/files/gempages_555548027520025…"
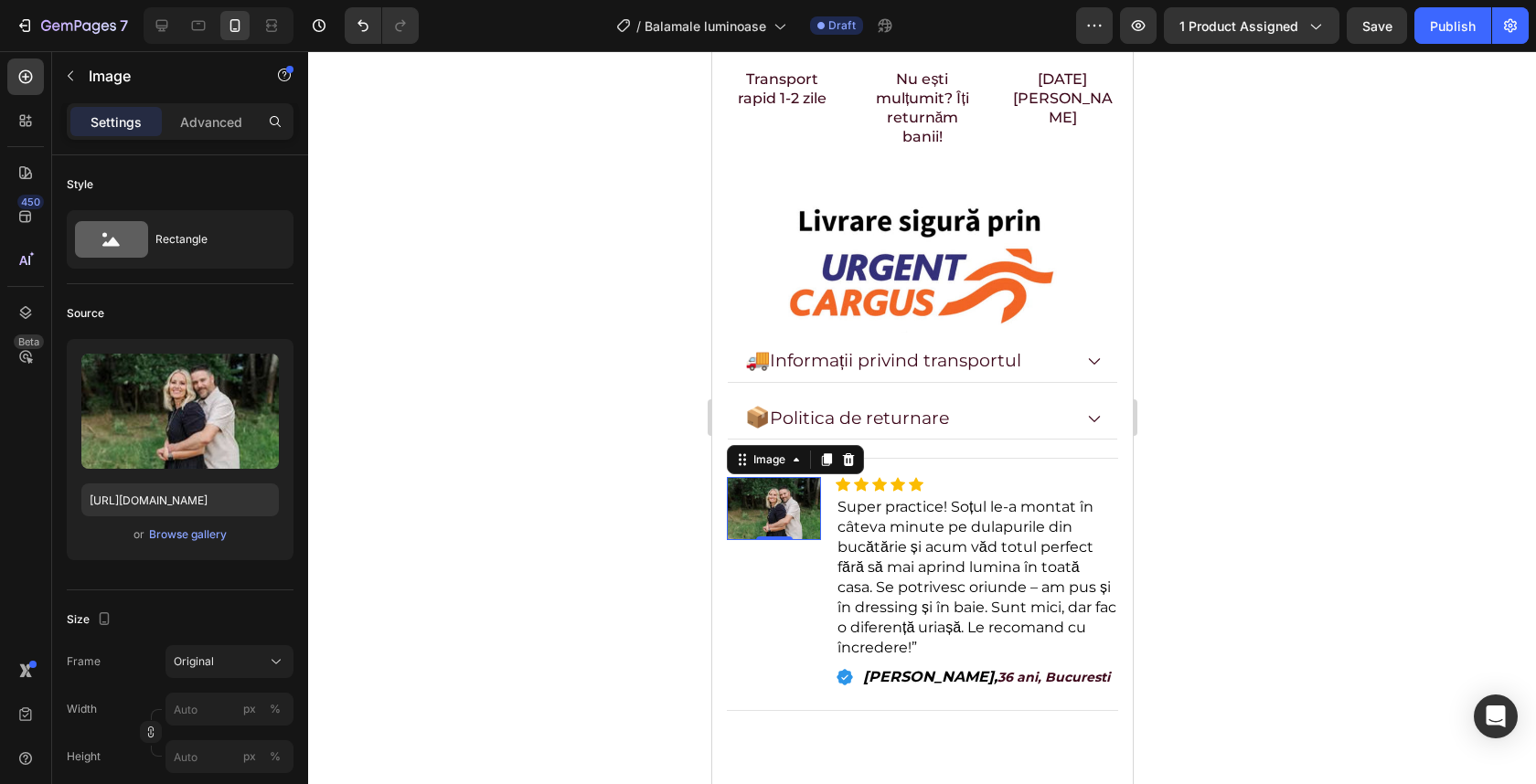
click at [1242, 415] on div at bounding box center [922, 418] width 1227 height 734
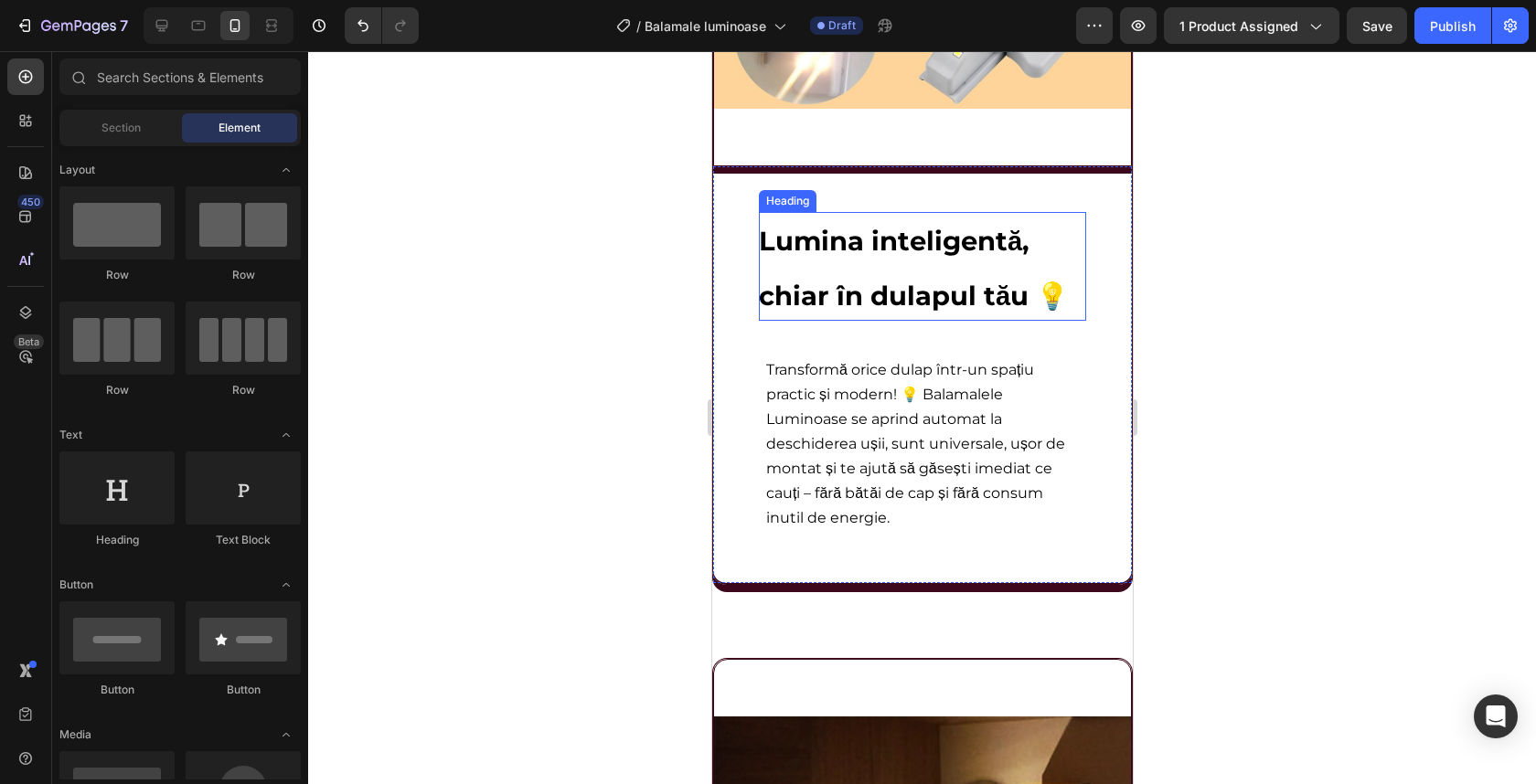
scroll to position [2356, 0]
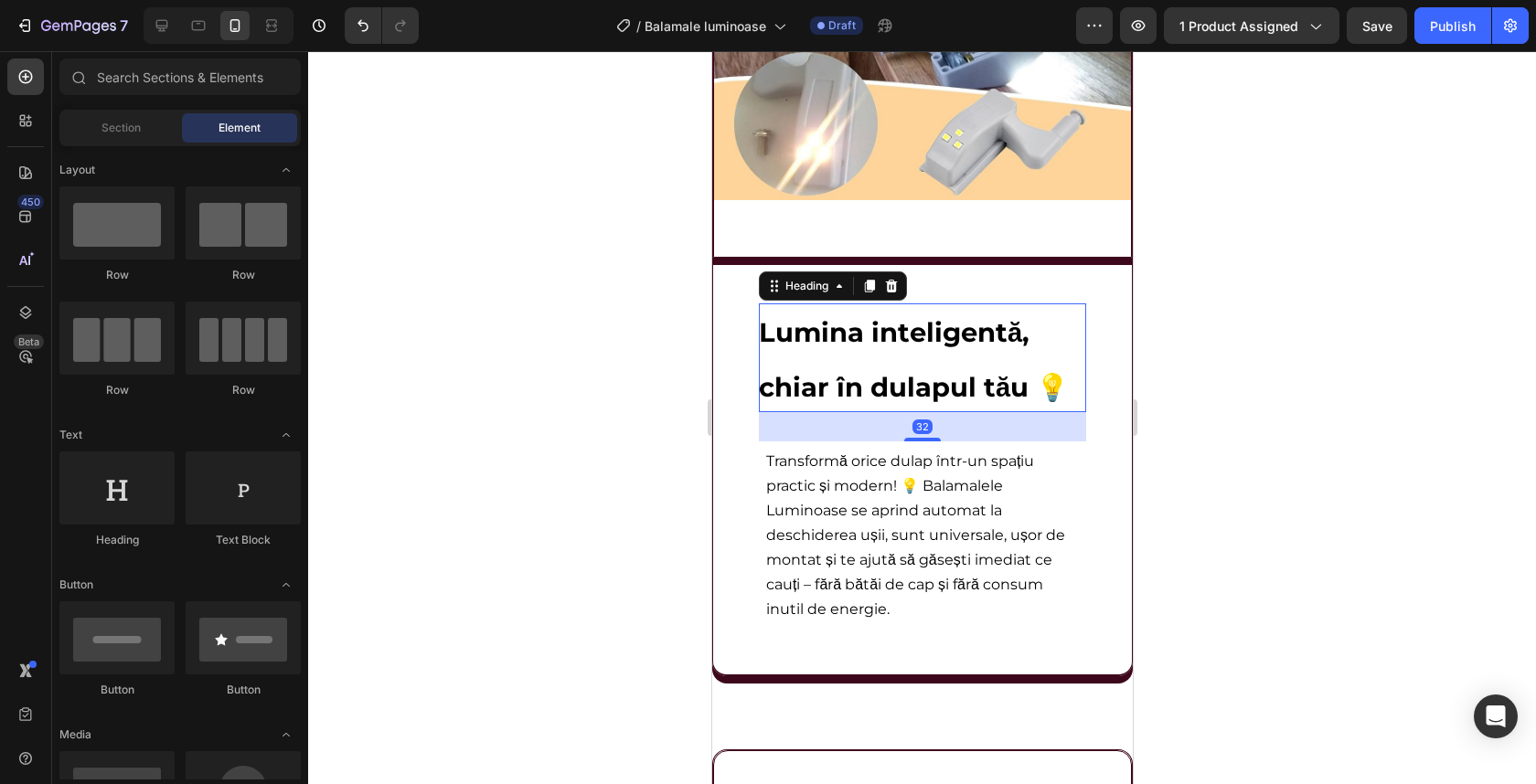
click at [885, 367] on h2 "Lumina inteligentă, chiar în dulapul tău 💡" at bounding box center [921, 358] width 327 height 109
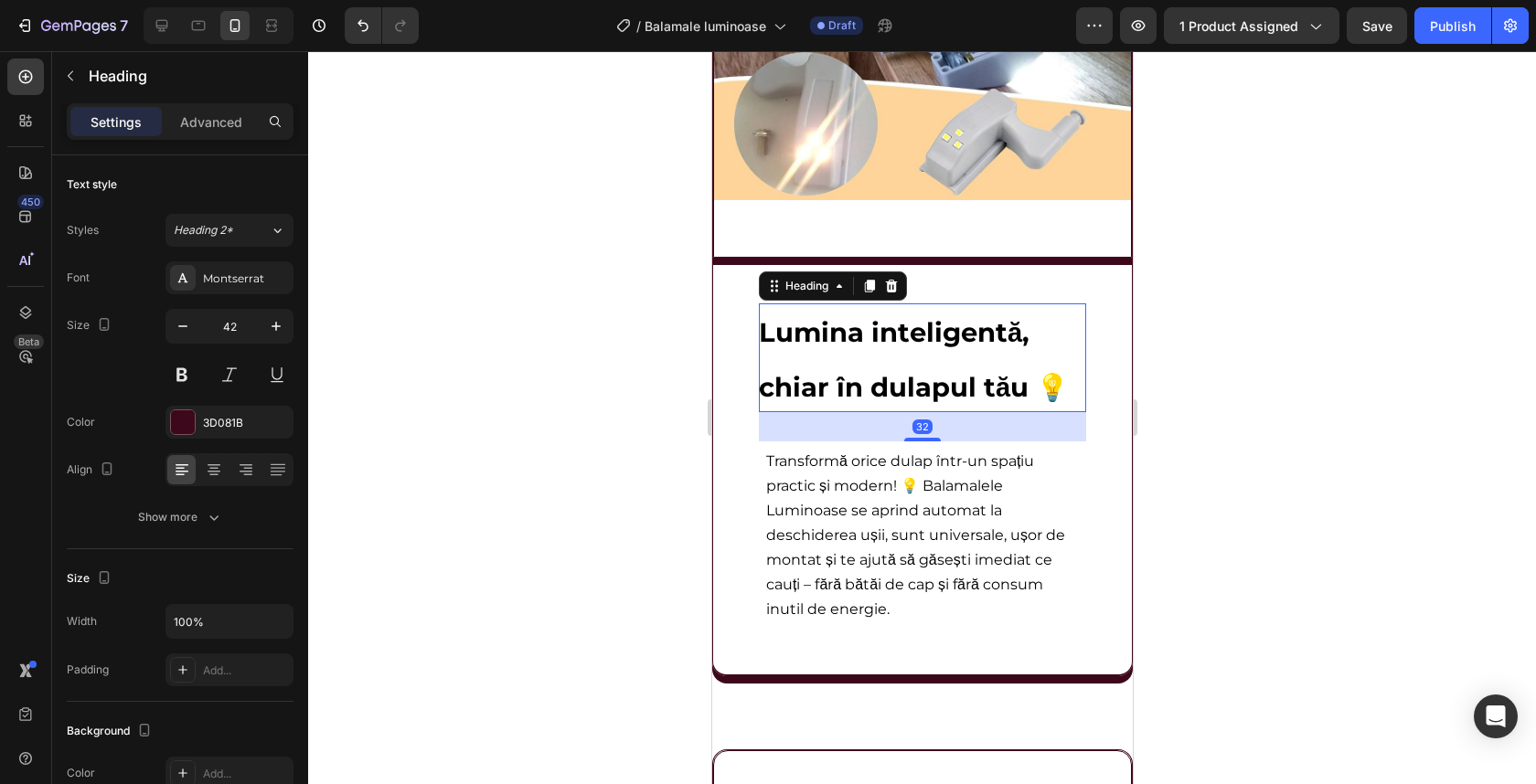
click at [885, 367] on h2 "Lumina inteligentă, chiar în dulapul tău 💡" at bounding box center [921, 358] width 327 height 109
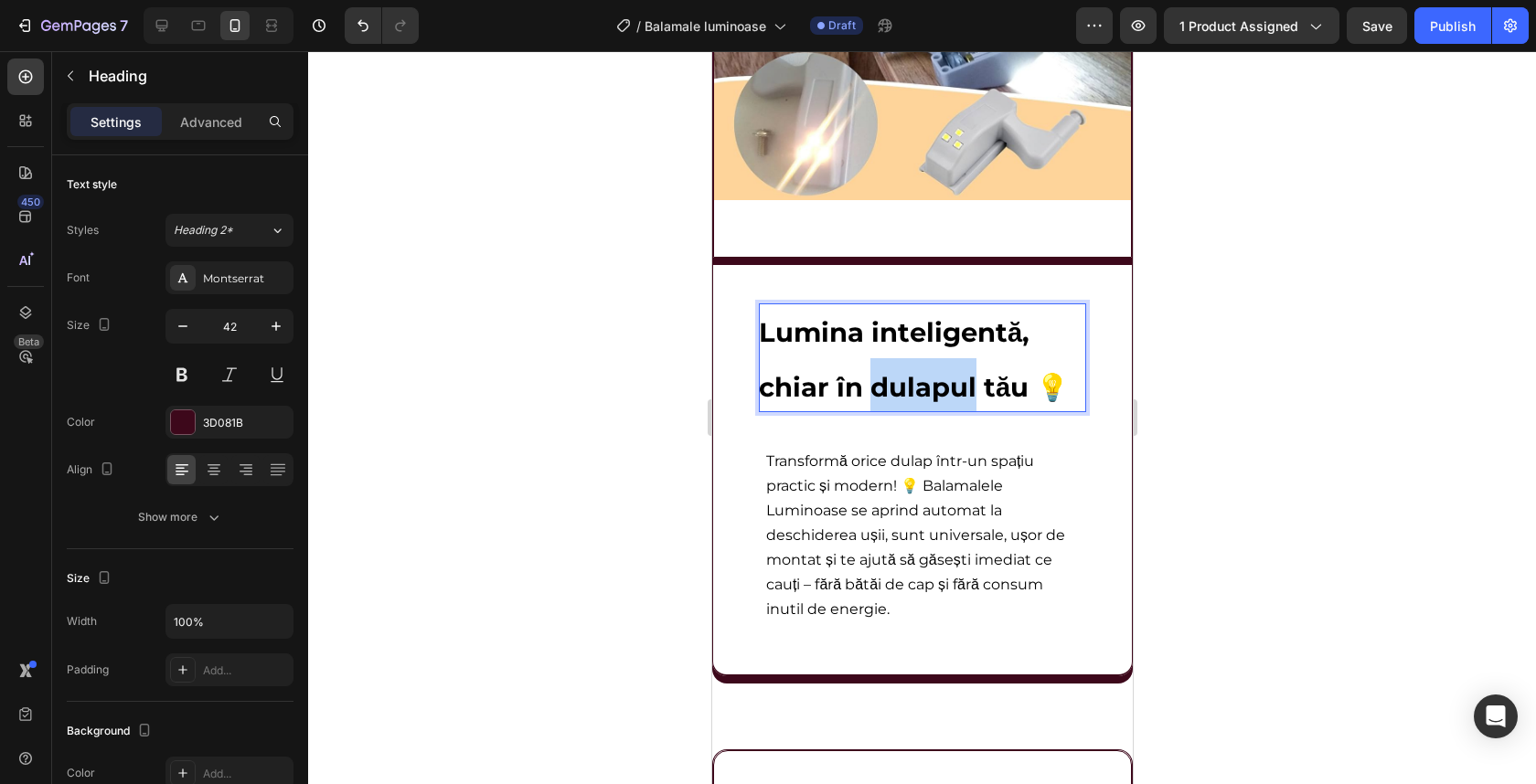
click at [884, 366] on p "Lumina inteligentă, chiar în dulapul tău 💡" at bounding box center [921, 358] width 327 height 109
click at [835, 376] on span "Lumina inteligentă, chiar în dulapul tău 💡" at bounding box center [912, 360] width 310 height 87
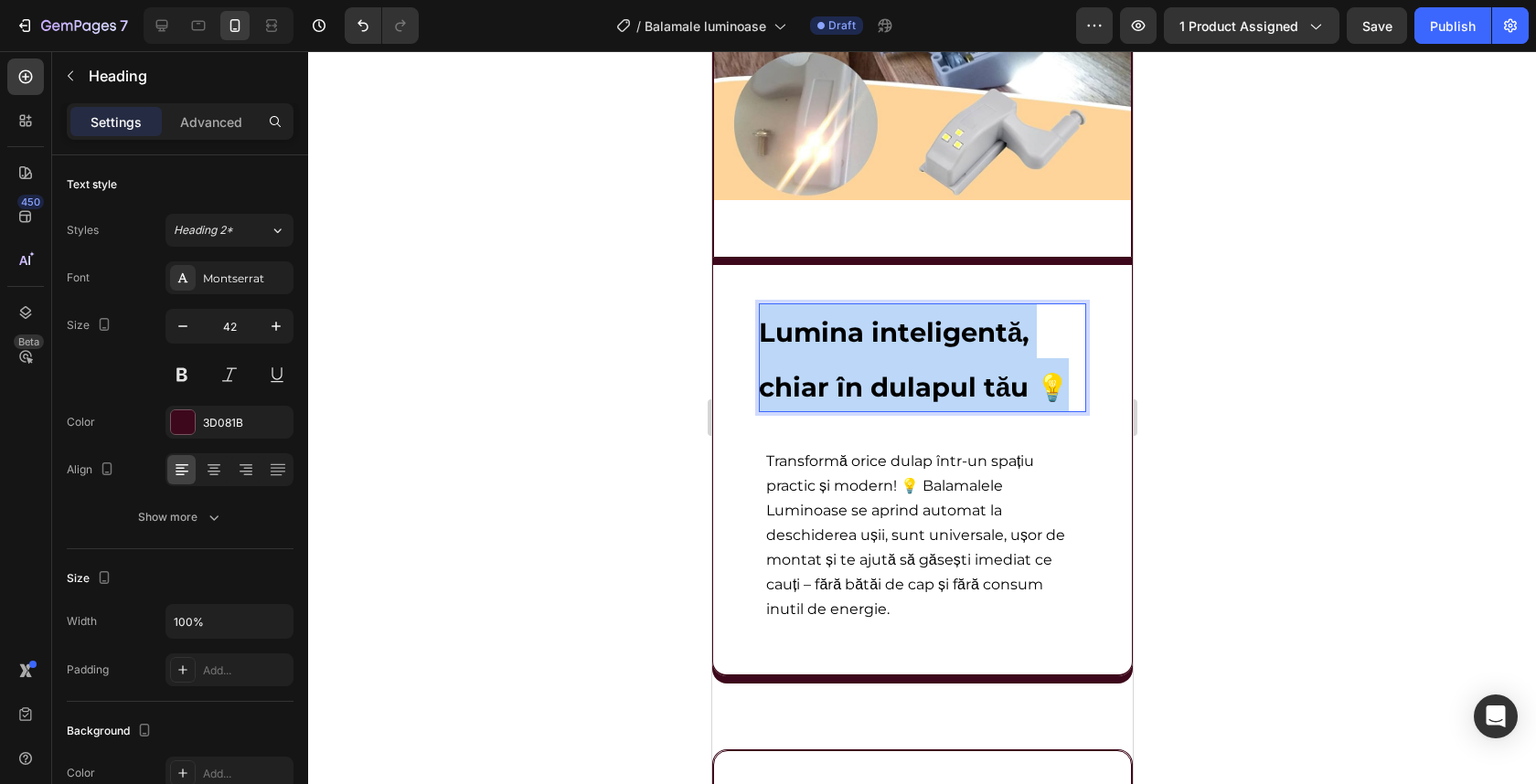
click at [835, 376] on span "Lumina inteligentă, chiar în dulapul tău 💡" at bounding box center [912, 360] width 310 height 87
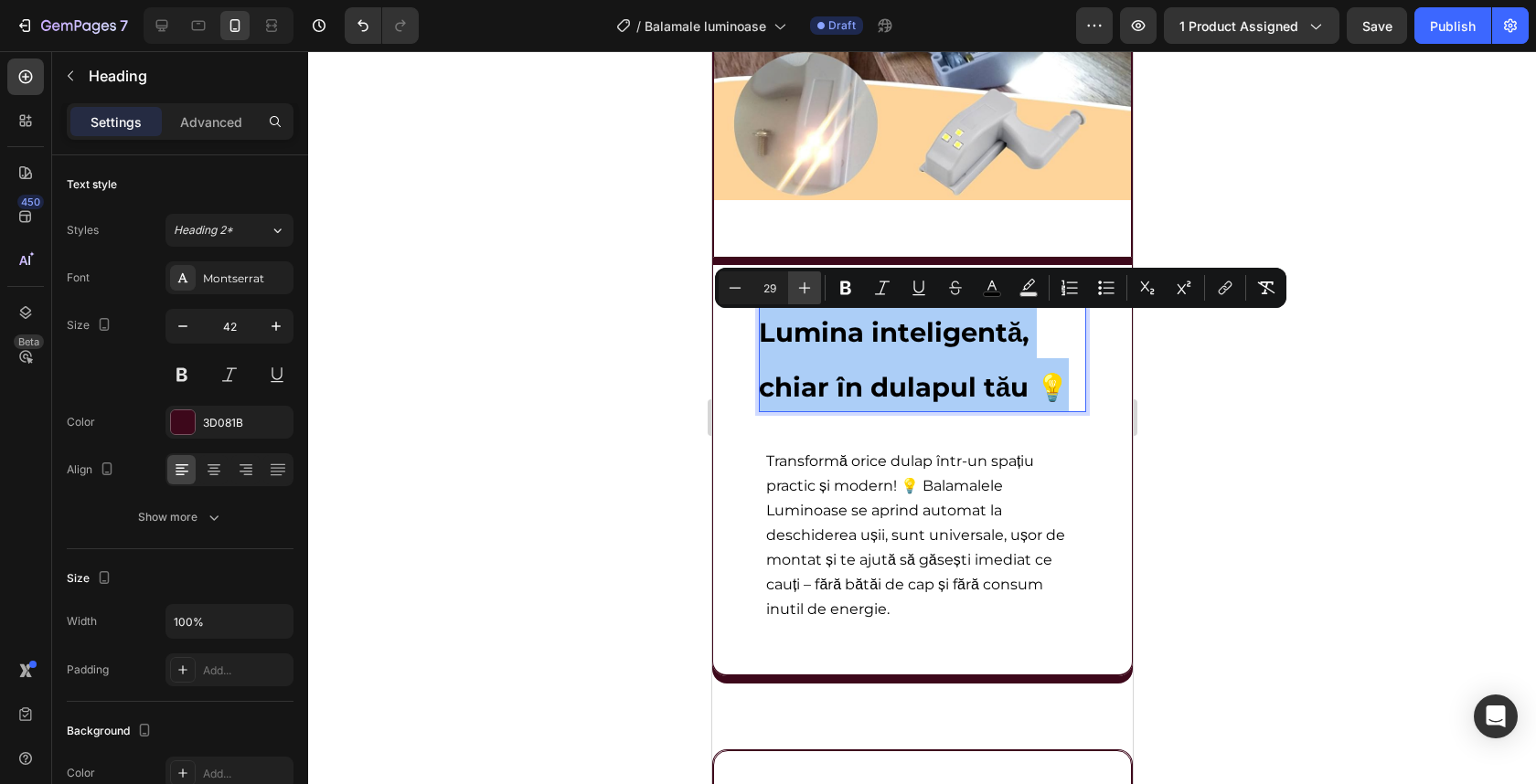
click at [814, 294] on button "Plus" at bounding box center [804, 288] width 33 height 33
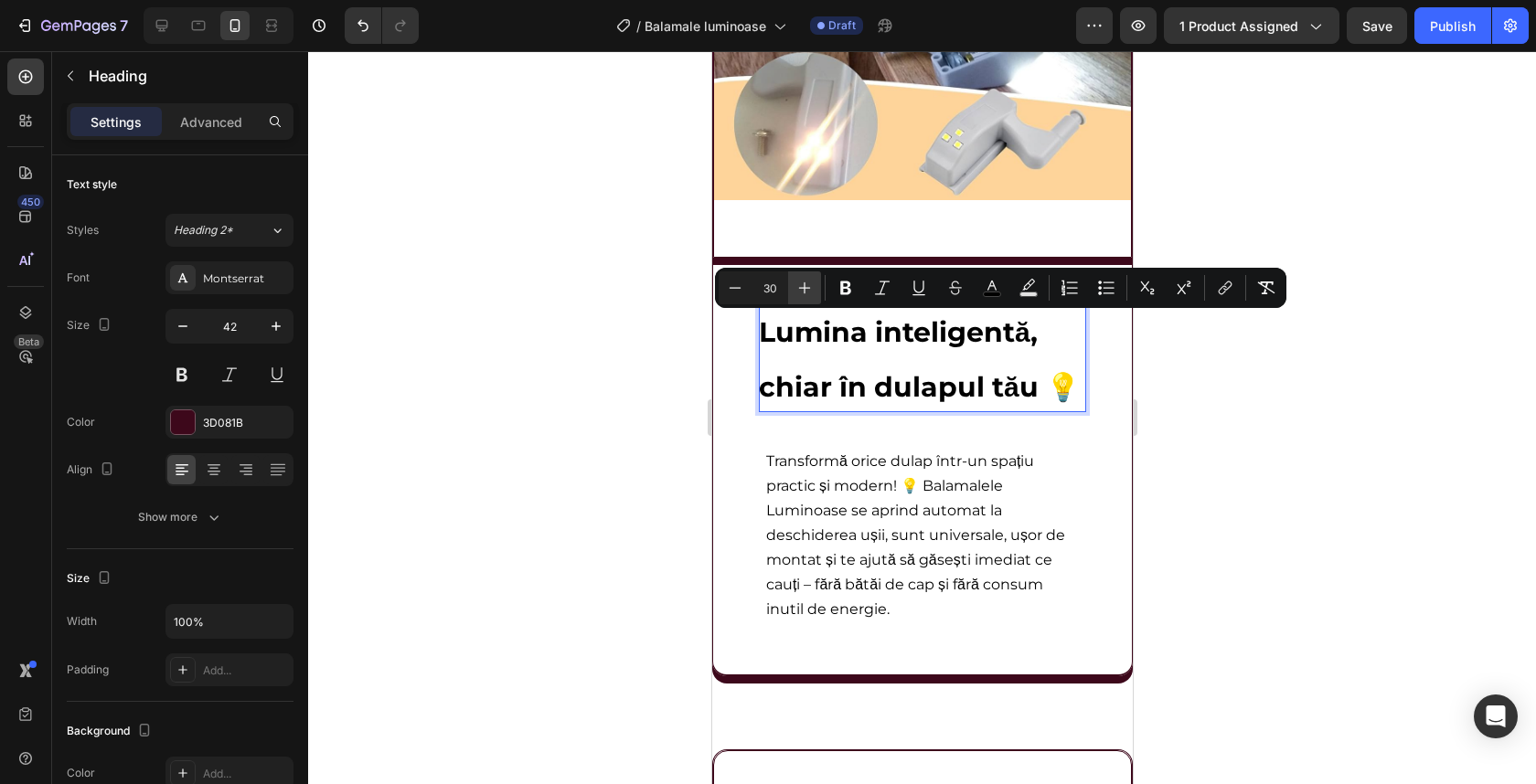
click at [813, 295] on icon "Editor contextual toolbar" at bounding box center [804, 287] width 18 height 18
click at [811, 296] on icon "Editor contextual toolbar" at bounding box center [804, 287] width 18 height 18
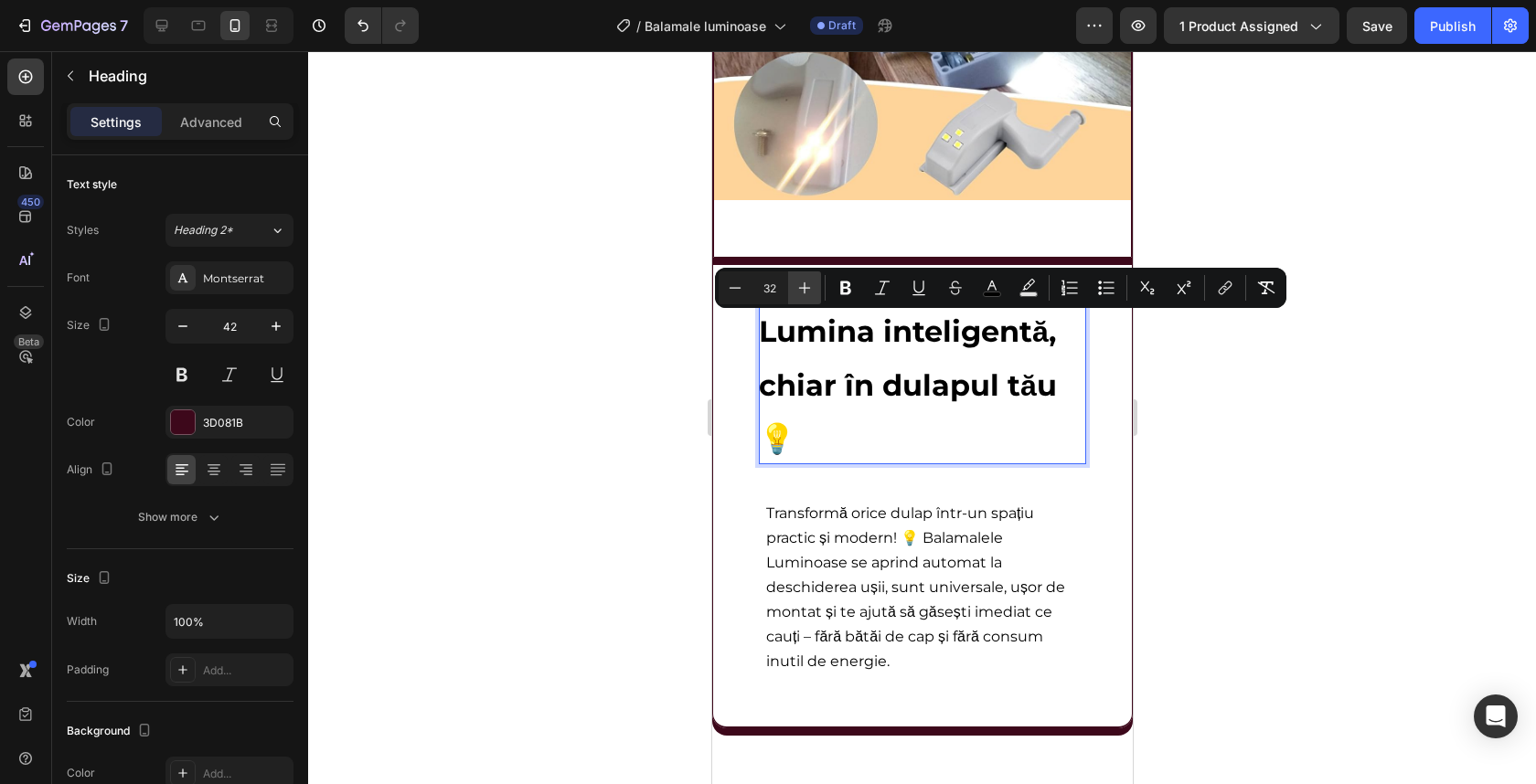
click at [811, 296] on icon "Editor contextual toolbar" at bounding box center [804, 287] width 18 height 18
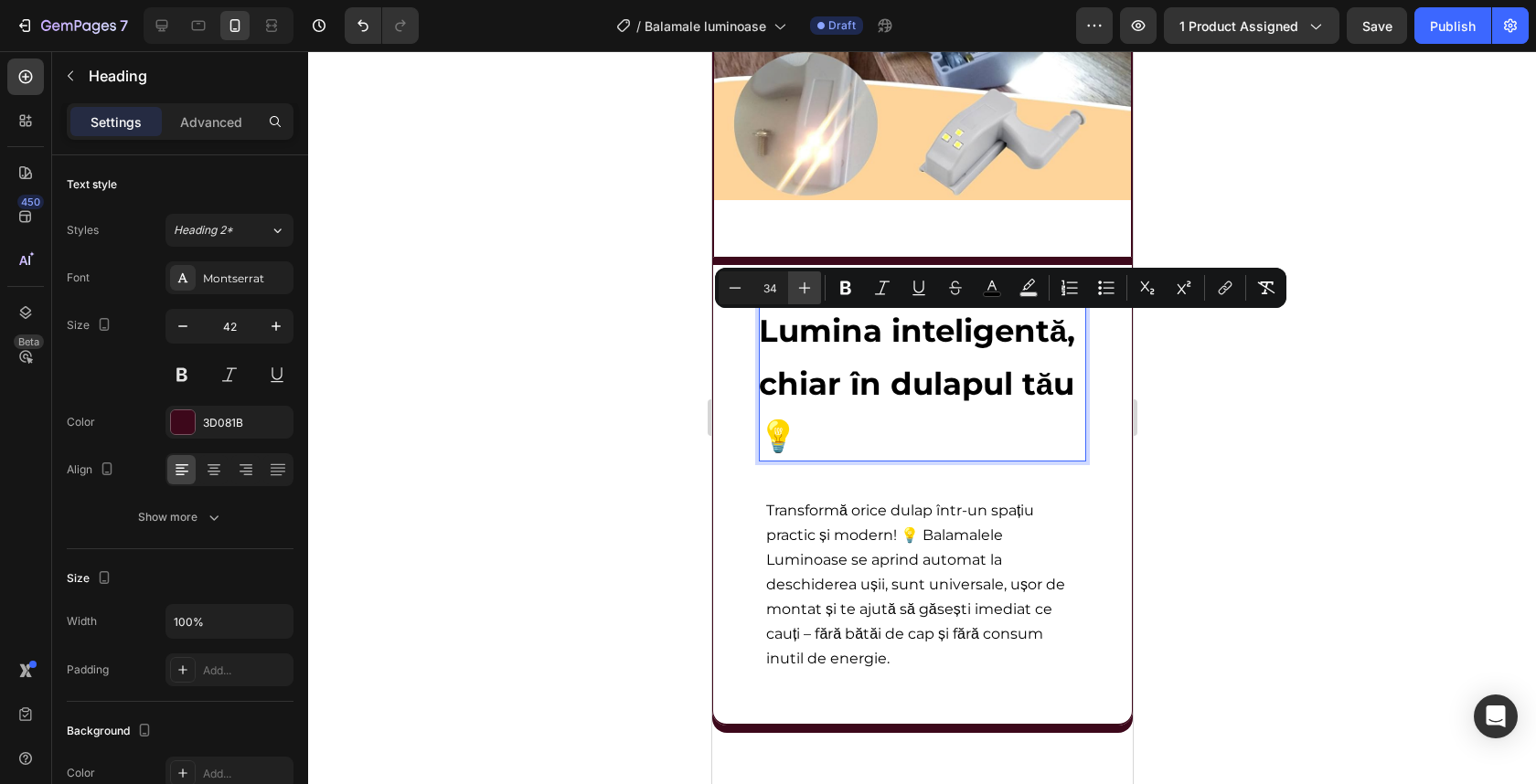
click at [811, 296] on icon "Editor contextual toolbar" at bounding box center [804, 287] width 18 height 18
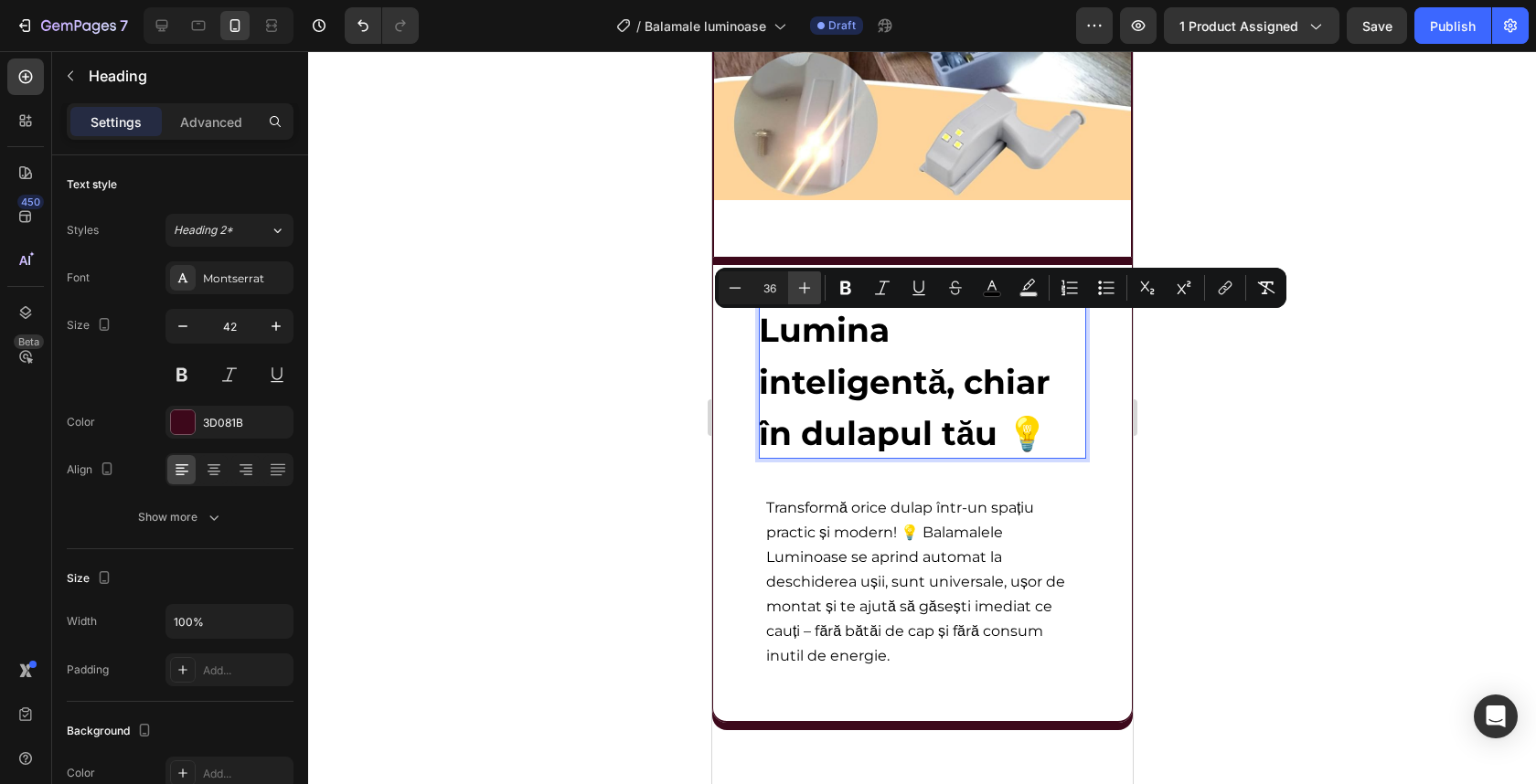
click at [811, 296] on icon "Editor contextual toolbar" at bounding box center [804, 287] width 18 height 18
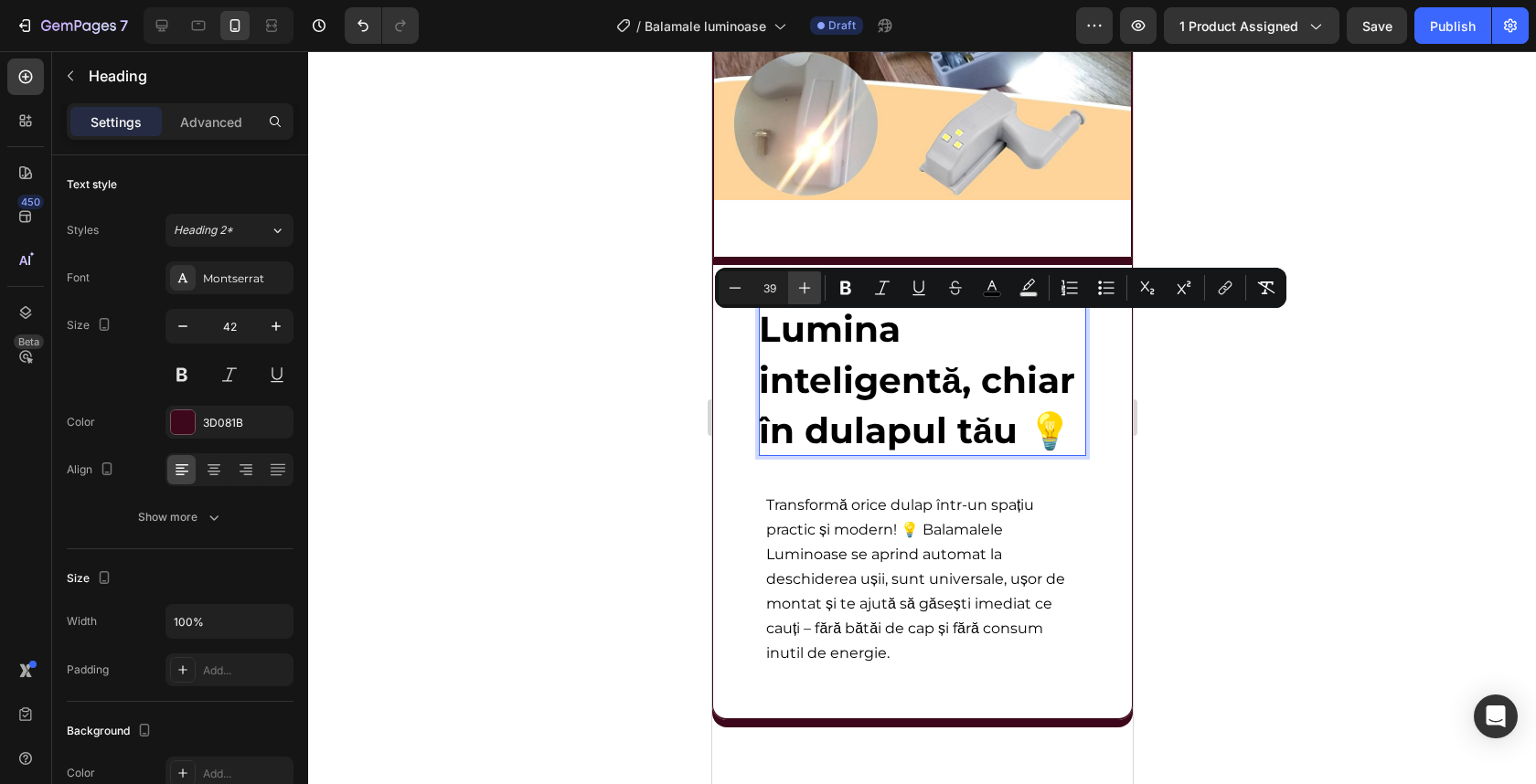
click at [811, 296] on icon "Editor contextual toolbar" at bounding box center [804, 287] width 18 height 18
click at [735, 292] on icon "Editor contextual toolbar" at bounding box center [735, 287] width 18 height 18
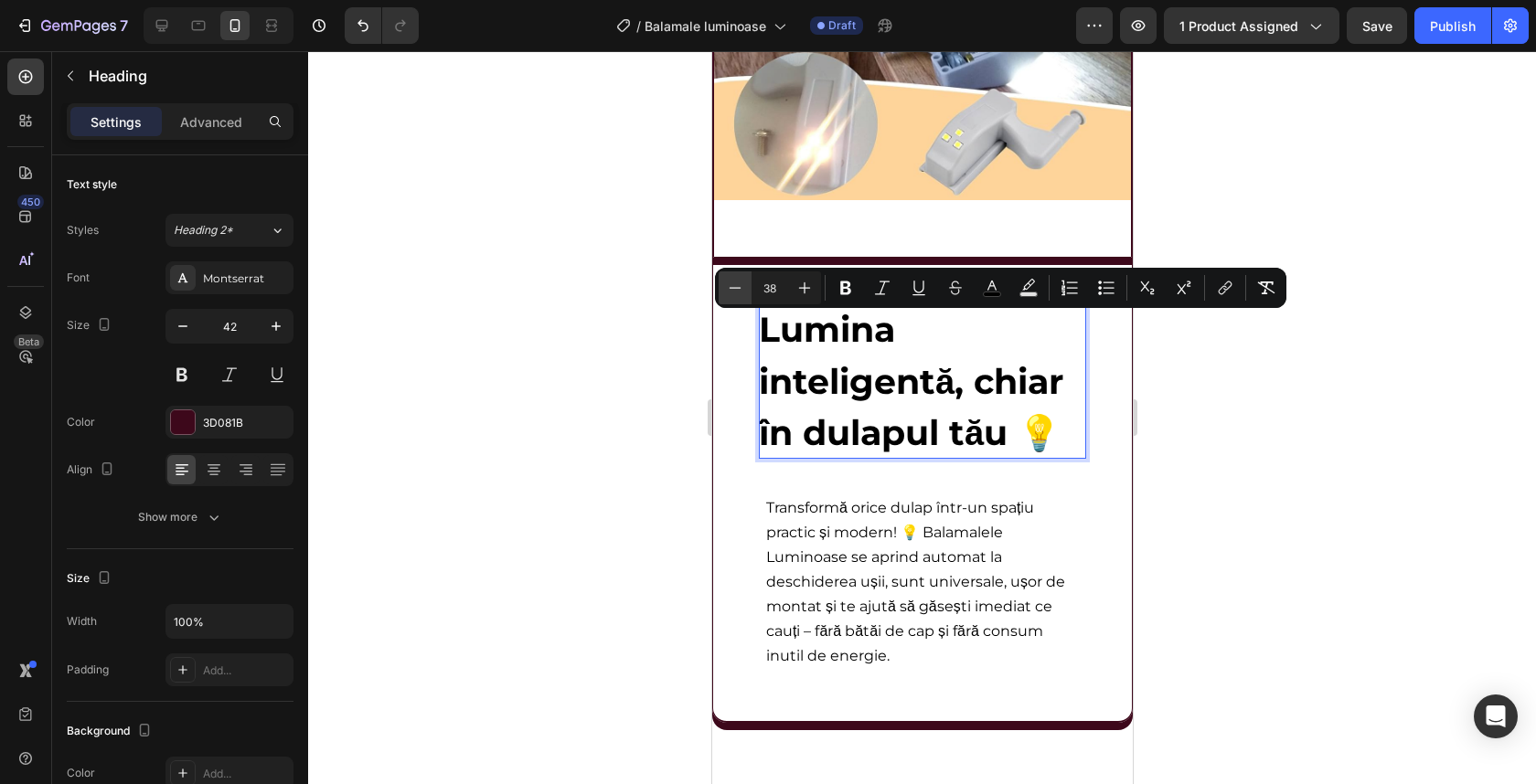
click at [736, 292] on icon "Editor contextual toolbar" at bounding box center [735, 287] width 18 height 18
type input "35"
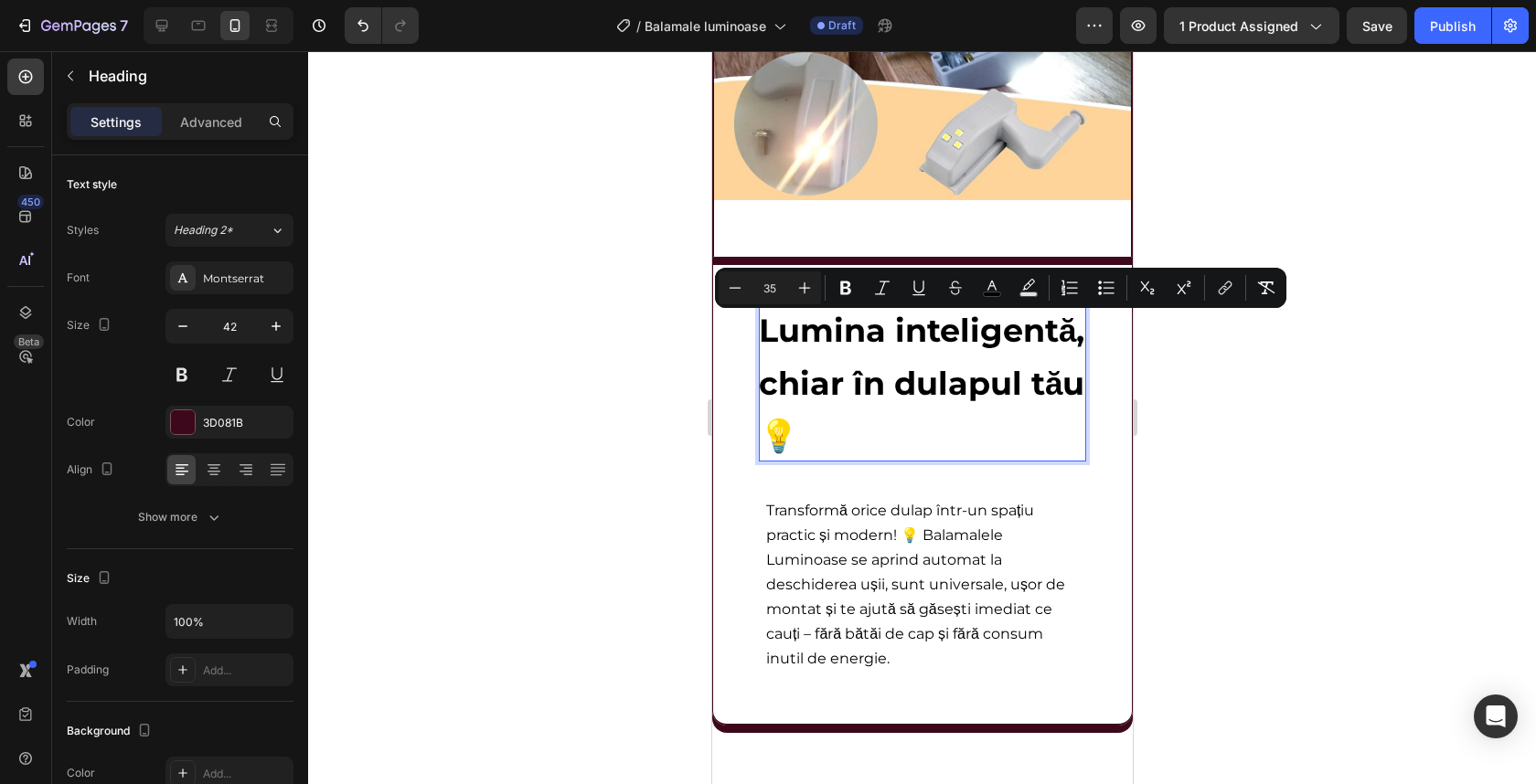
click at [1215, 404] on div at bounding box center [922, 418] width 1227 height 734
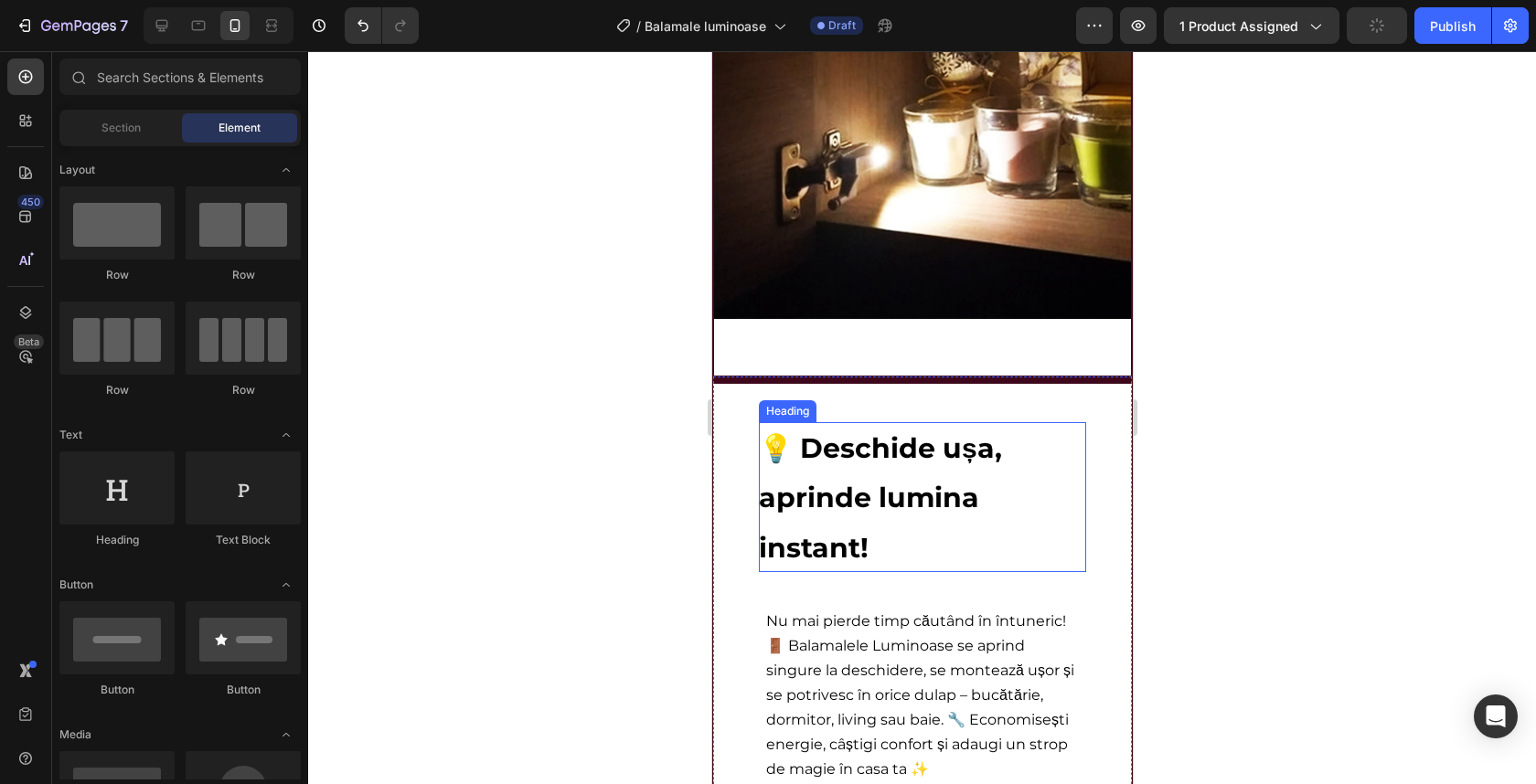
scroll to position [3400, 0]
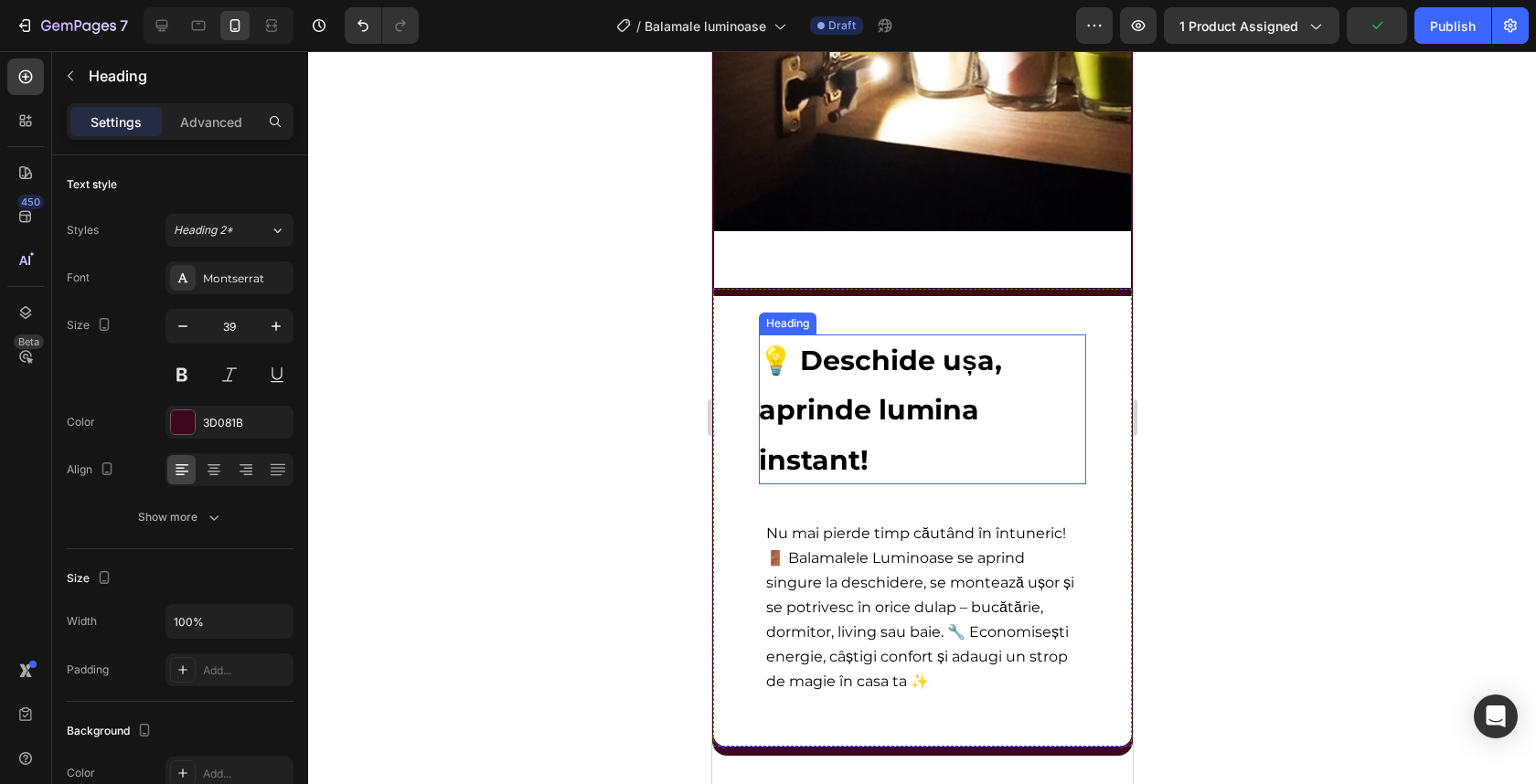
click at [926, 379] on h2 "💡 Deschide ușa, aprinde lumina instant!" at bounding box center [921, 409] width 327 height 150
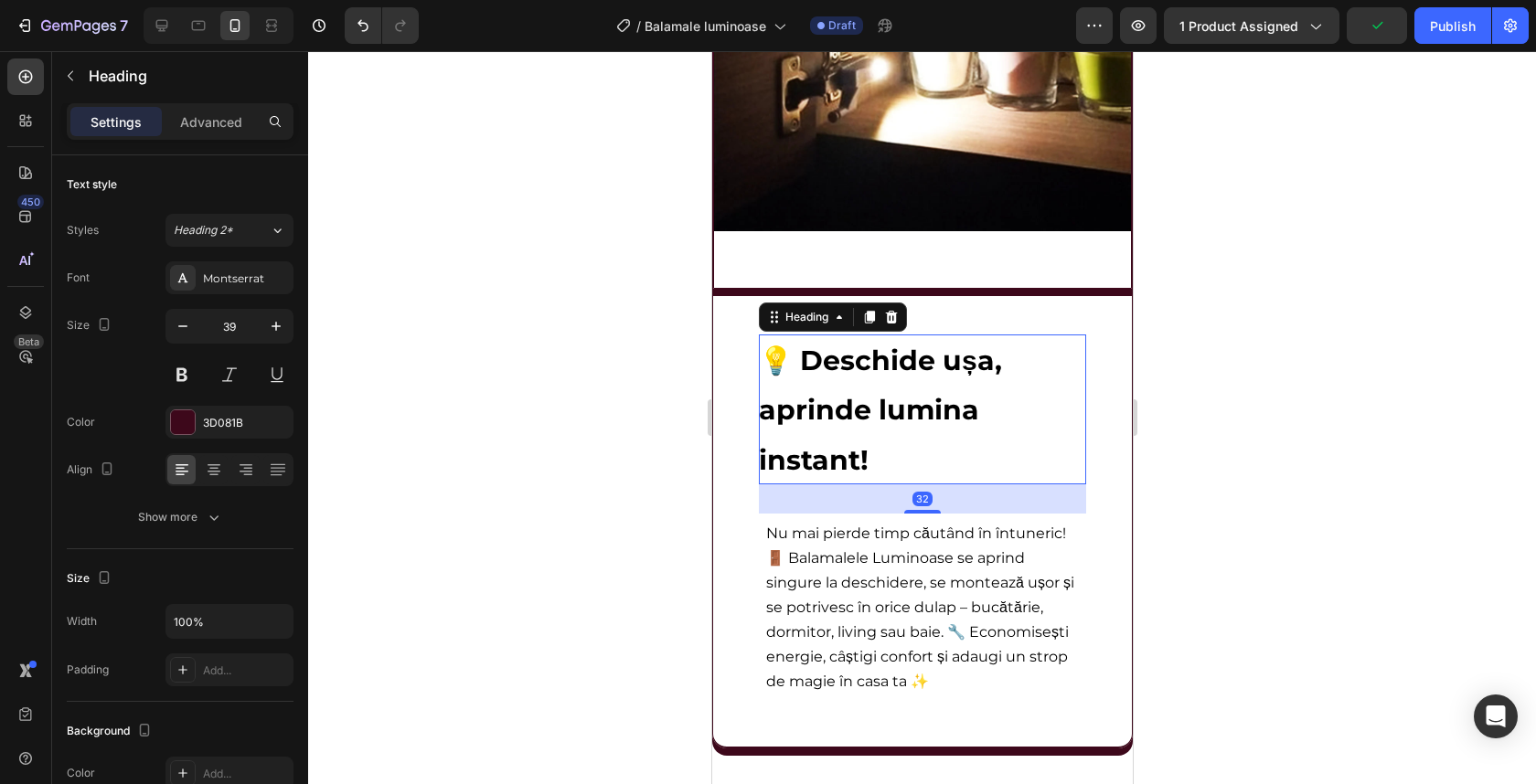
click at [926, 379] on h2 "💡 Deschide ușa, aprinde lumina instant!" at bounding box center [921, 409] width 327 height 150
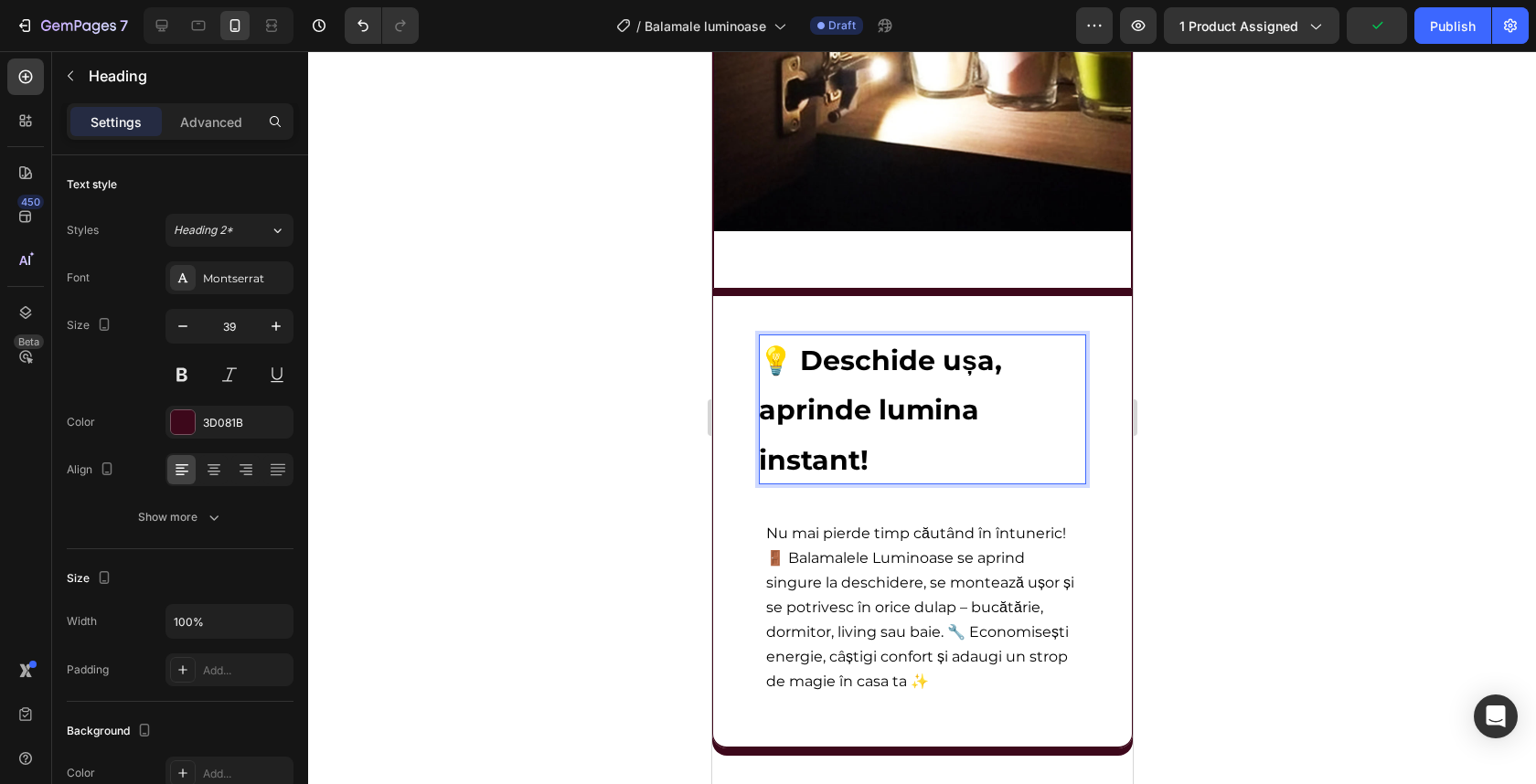
click at [926, 379] on p "💡 Deschide ușa, aprinde lumina instant!" at bounding box center [921, 409] width 327 height 150
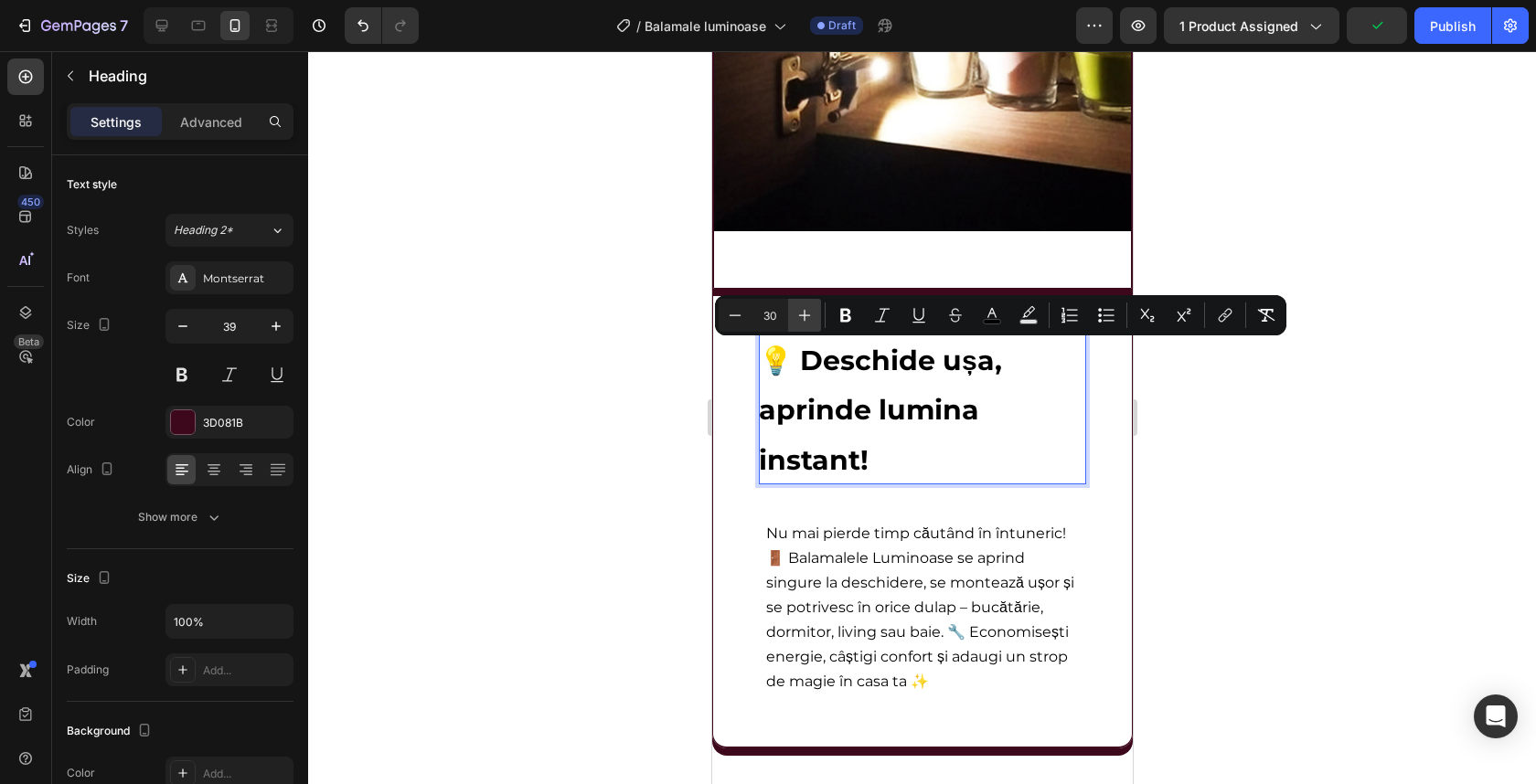
click at [810, 322] on icon "Editor contextual toolbar" at bounding box center [804, 315] width 18 height 18
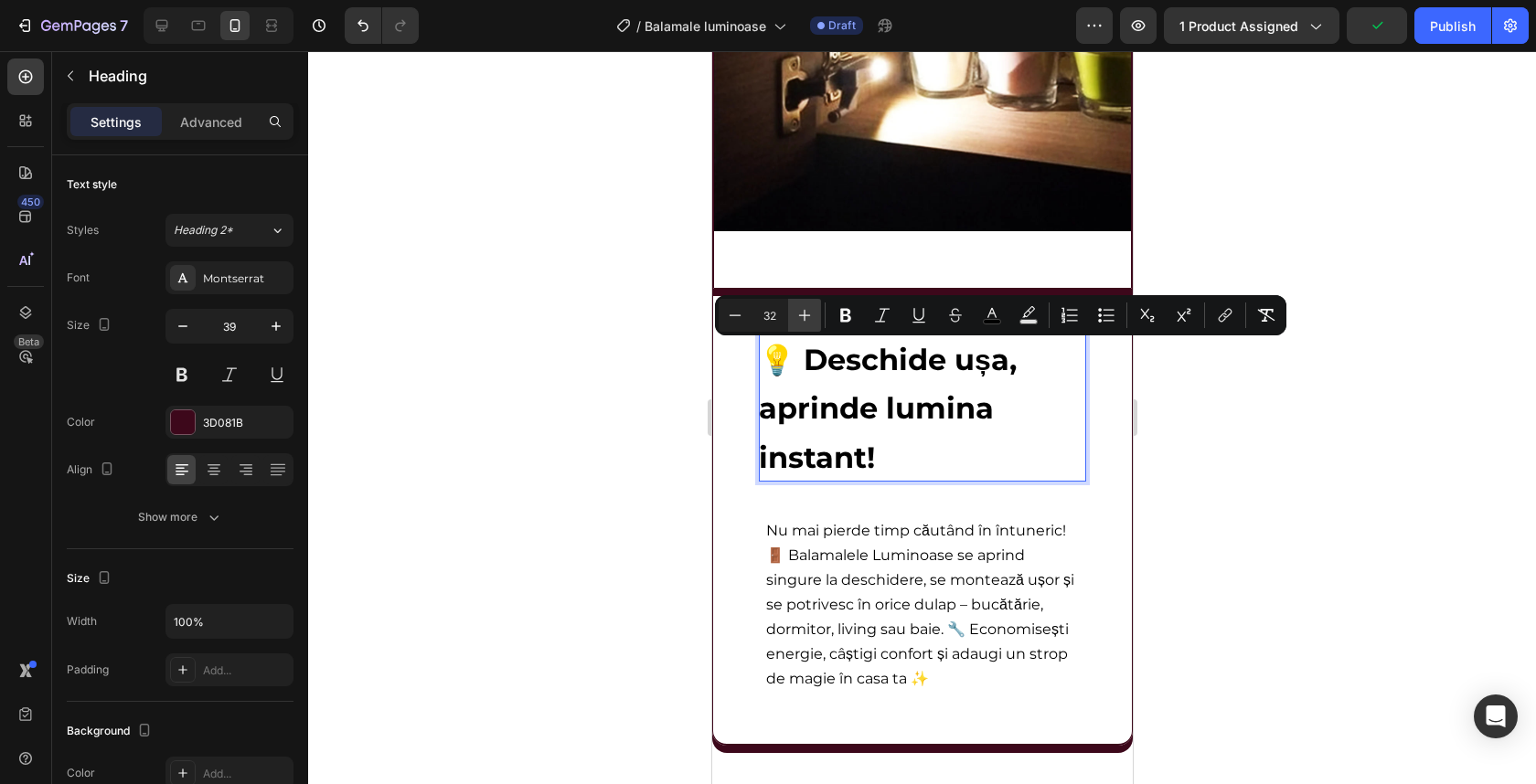
click at [810, 322] on icon "Editor contextual toolbar" at bounding box center [804, 315] width 18 height 18
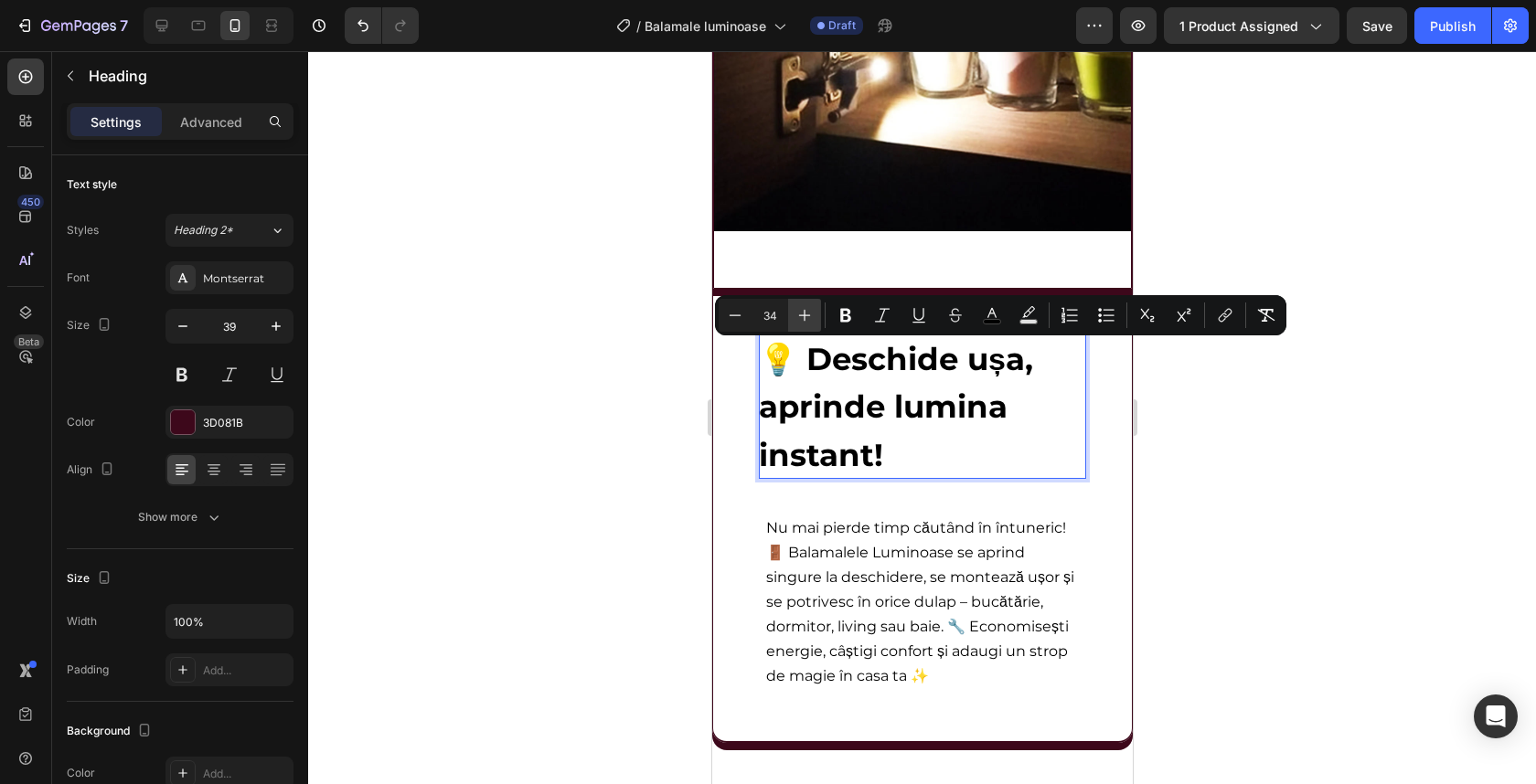
click at [810, 322] on icon "Editor contextual toolbar" at bounding box center [804, 315] width 18 height 18
type input "35"
click at [1221, 431] on div at bounding box center [922, 418] width 1227 height 734
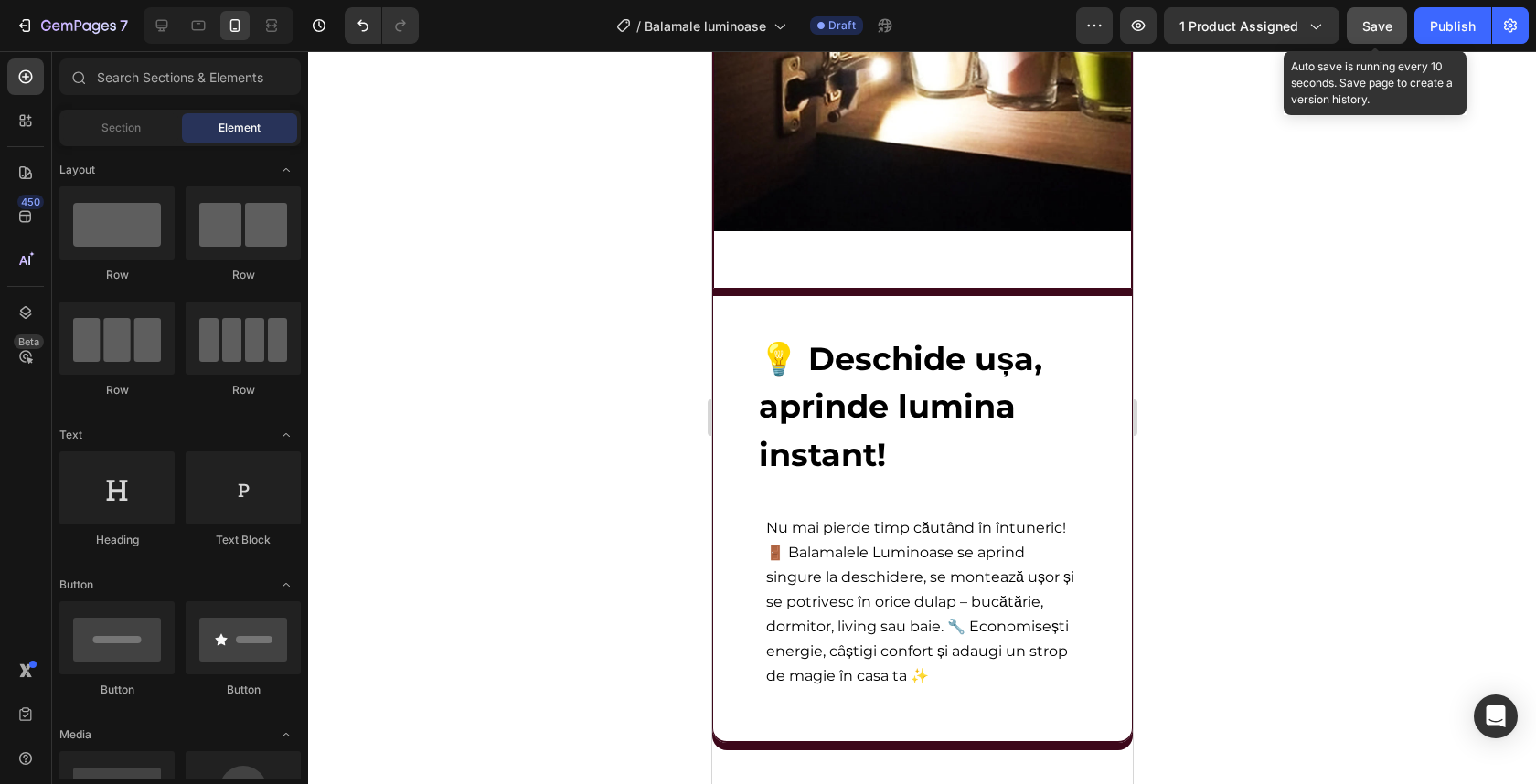
click at [1359, 31] on button "Save" at bounding box center [1377, 26] width 60 height 37
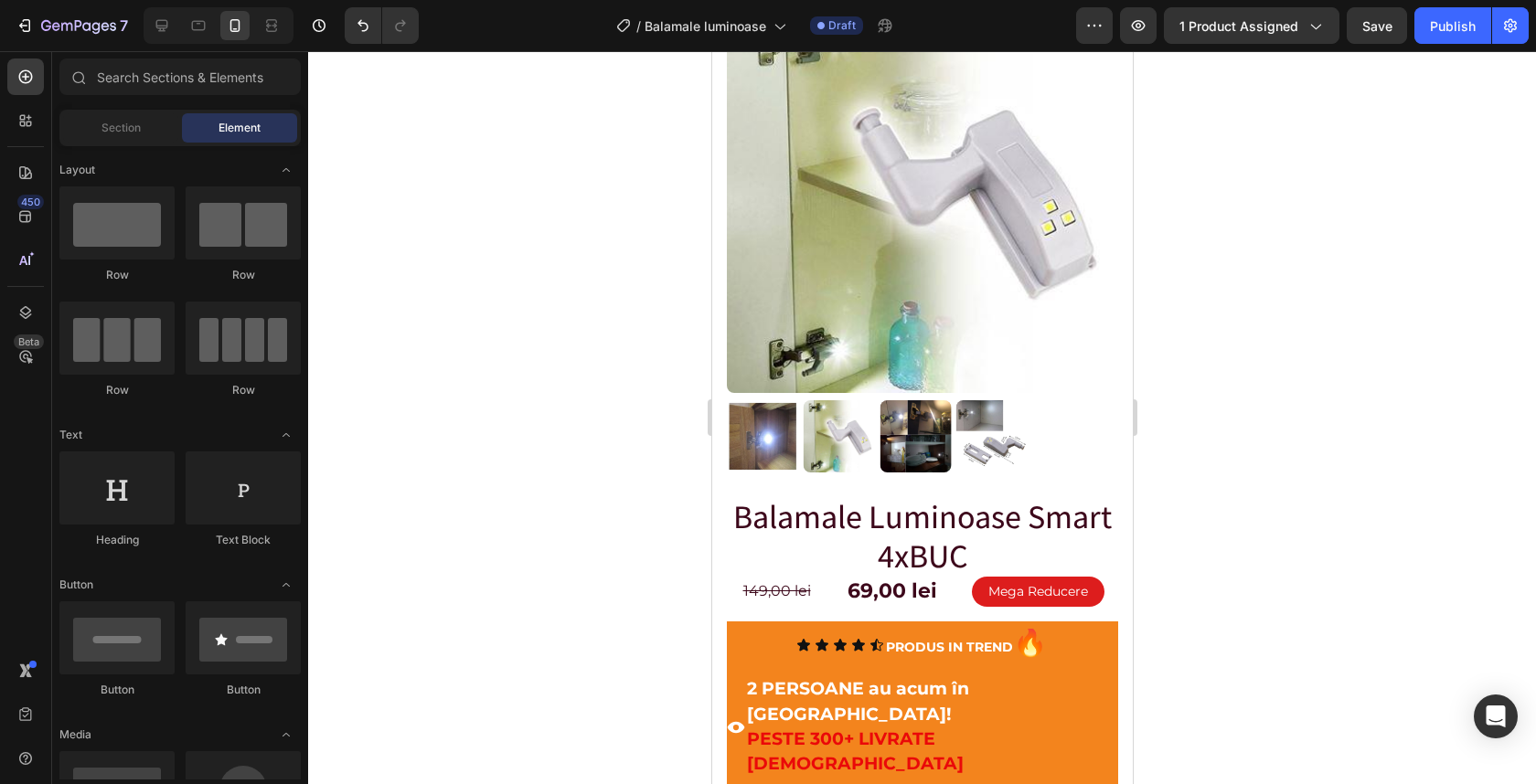
scroll to position [0, 0]
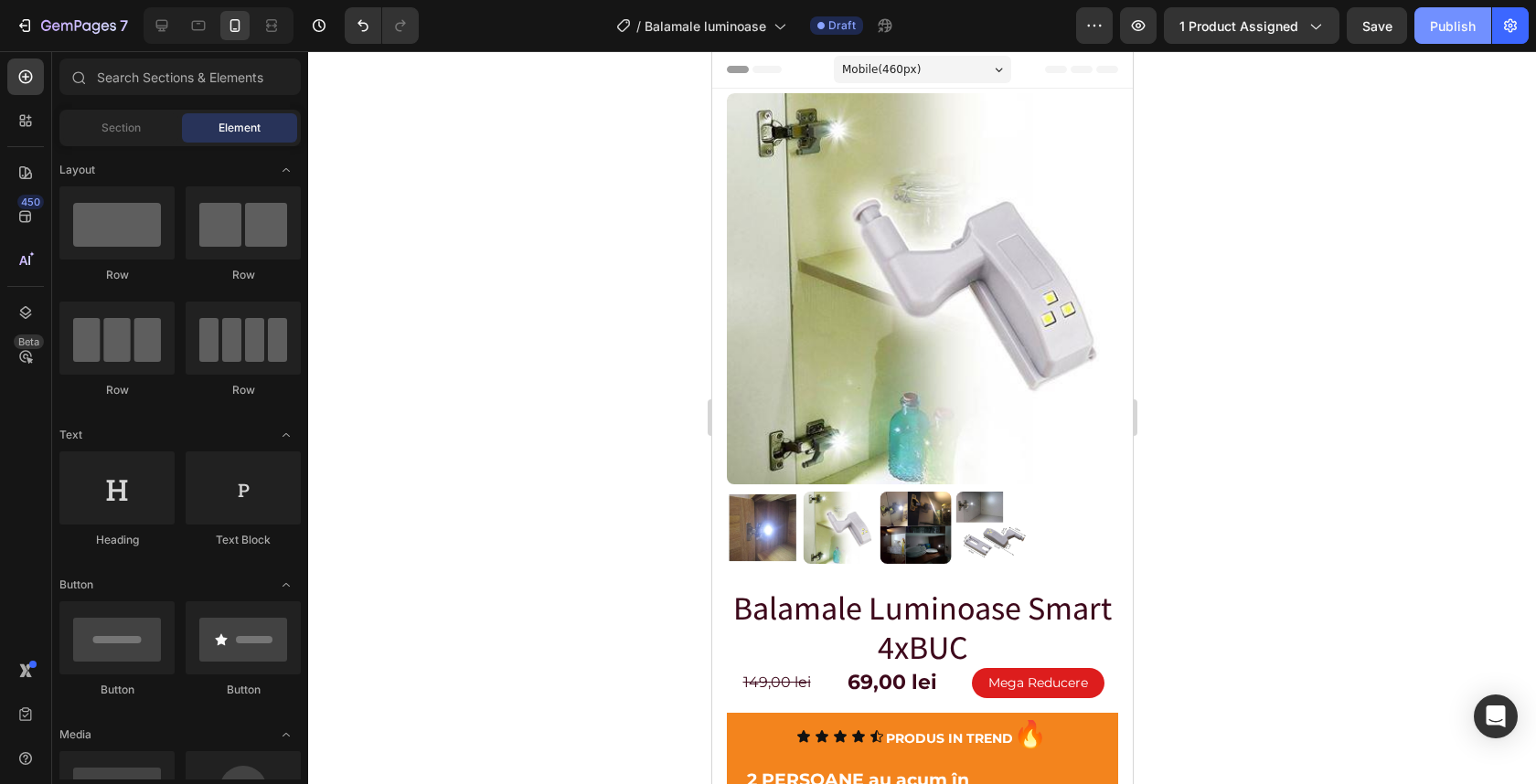
click at [1444, 28] on div "Publish" at bounding box center [1453, 26] width 46 height 19
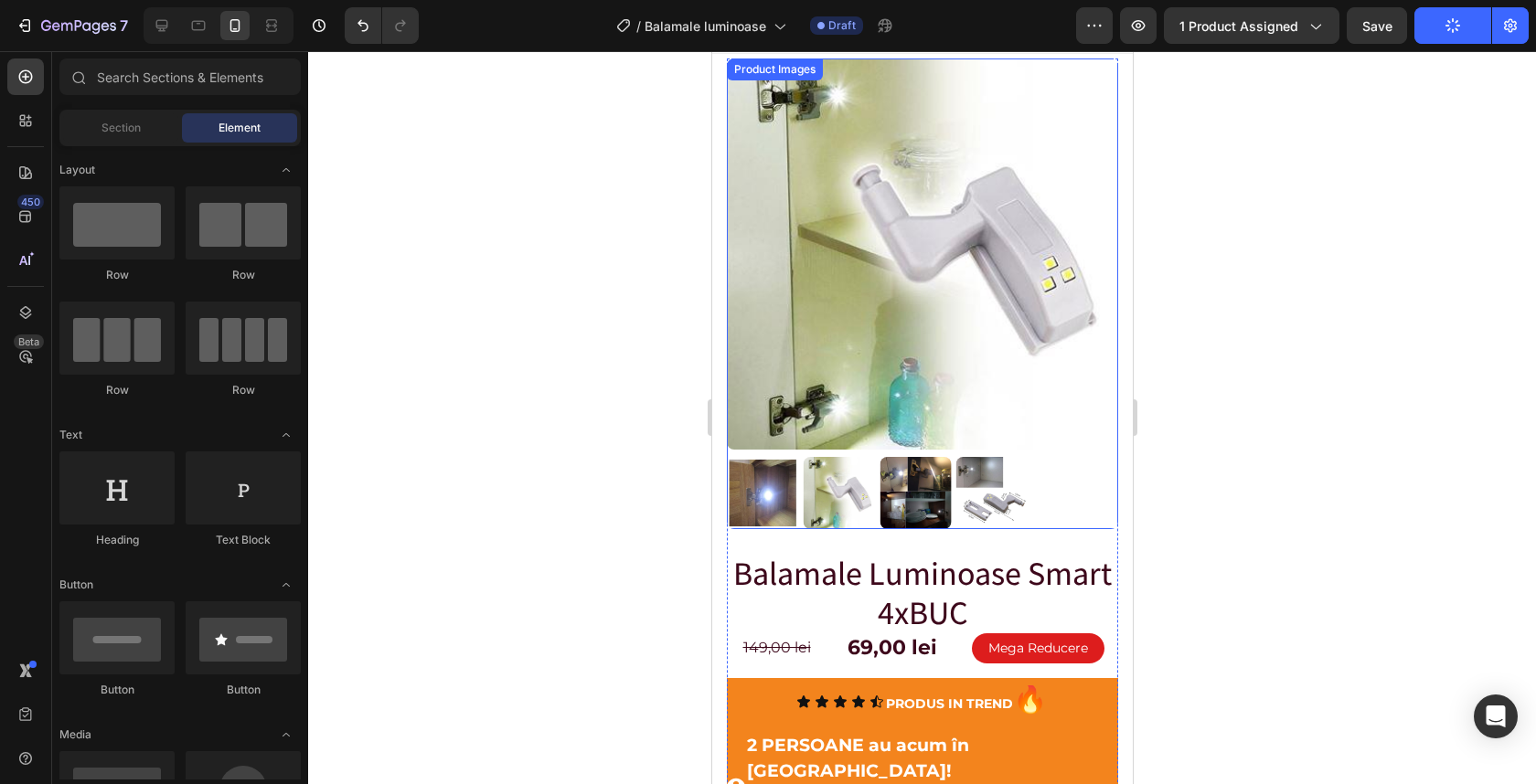
scroll to position [250, 0]
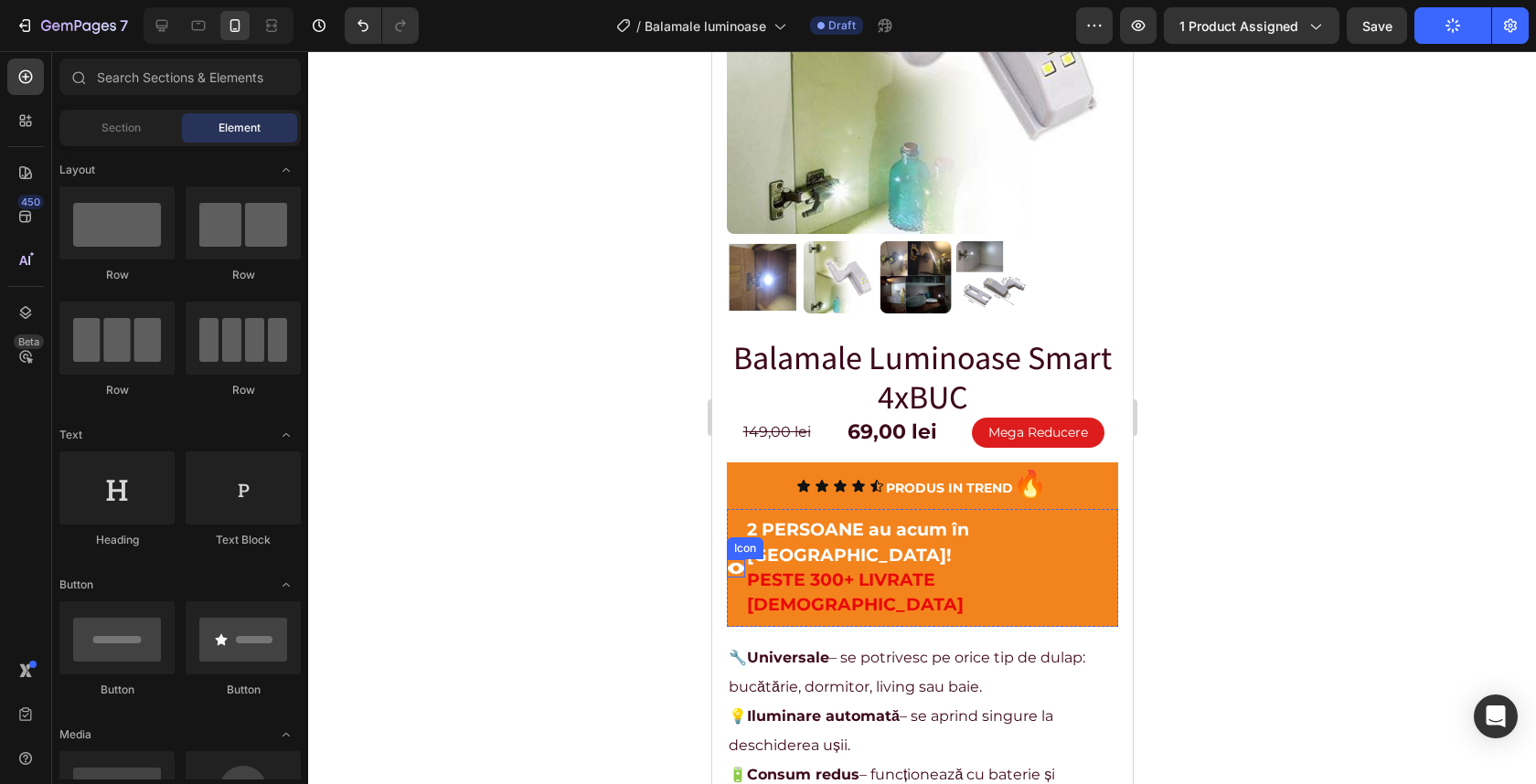
click at [744, 560] on icon at bounding box center [735, 569] width 18 height 18
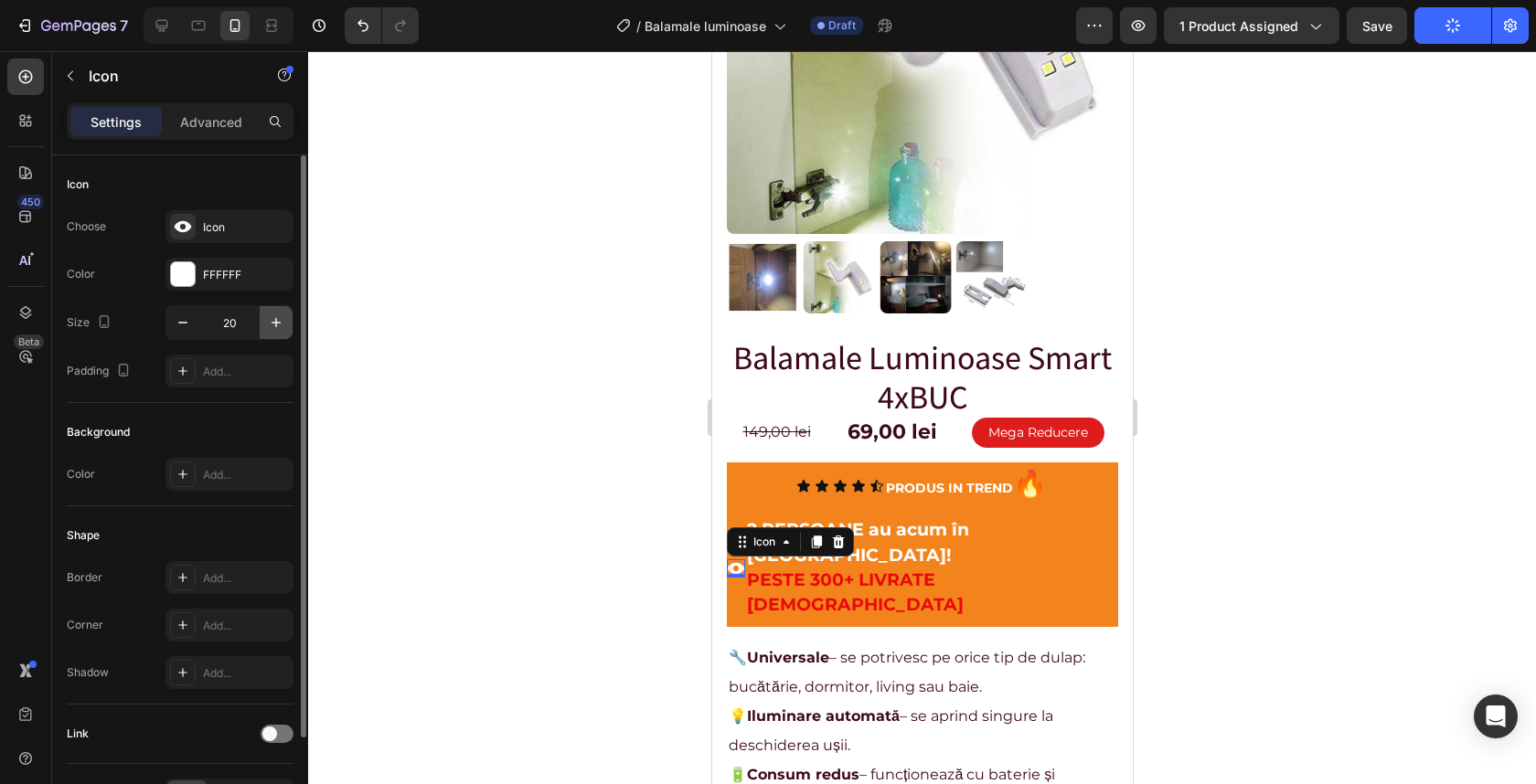
click at [279, 324] on icon "button" at bounding box center [276, 322] width 18 height 18
type input "24"
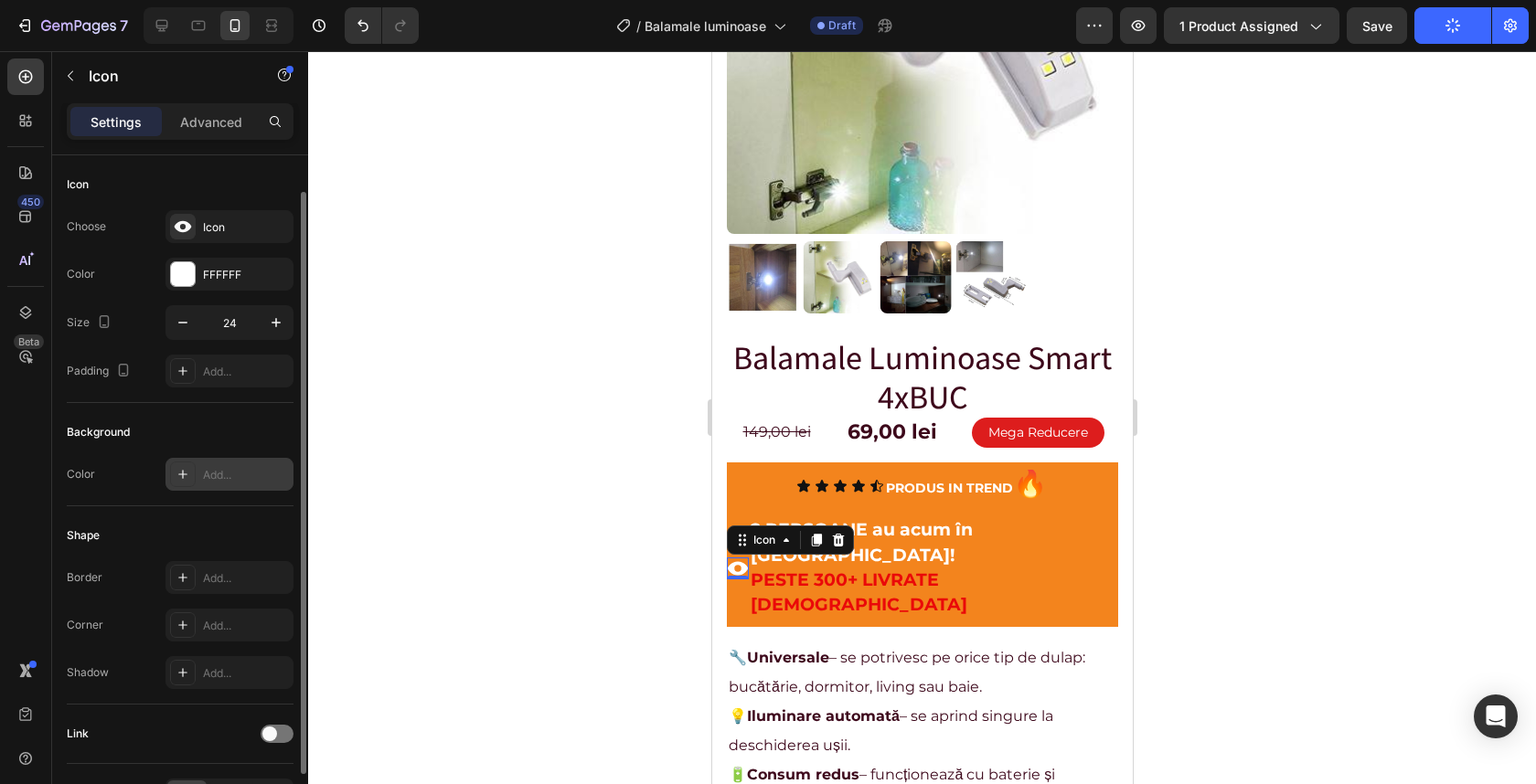
scroll to position [115, 0]
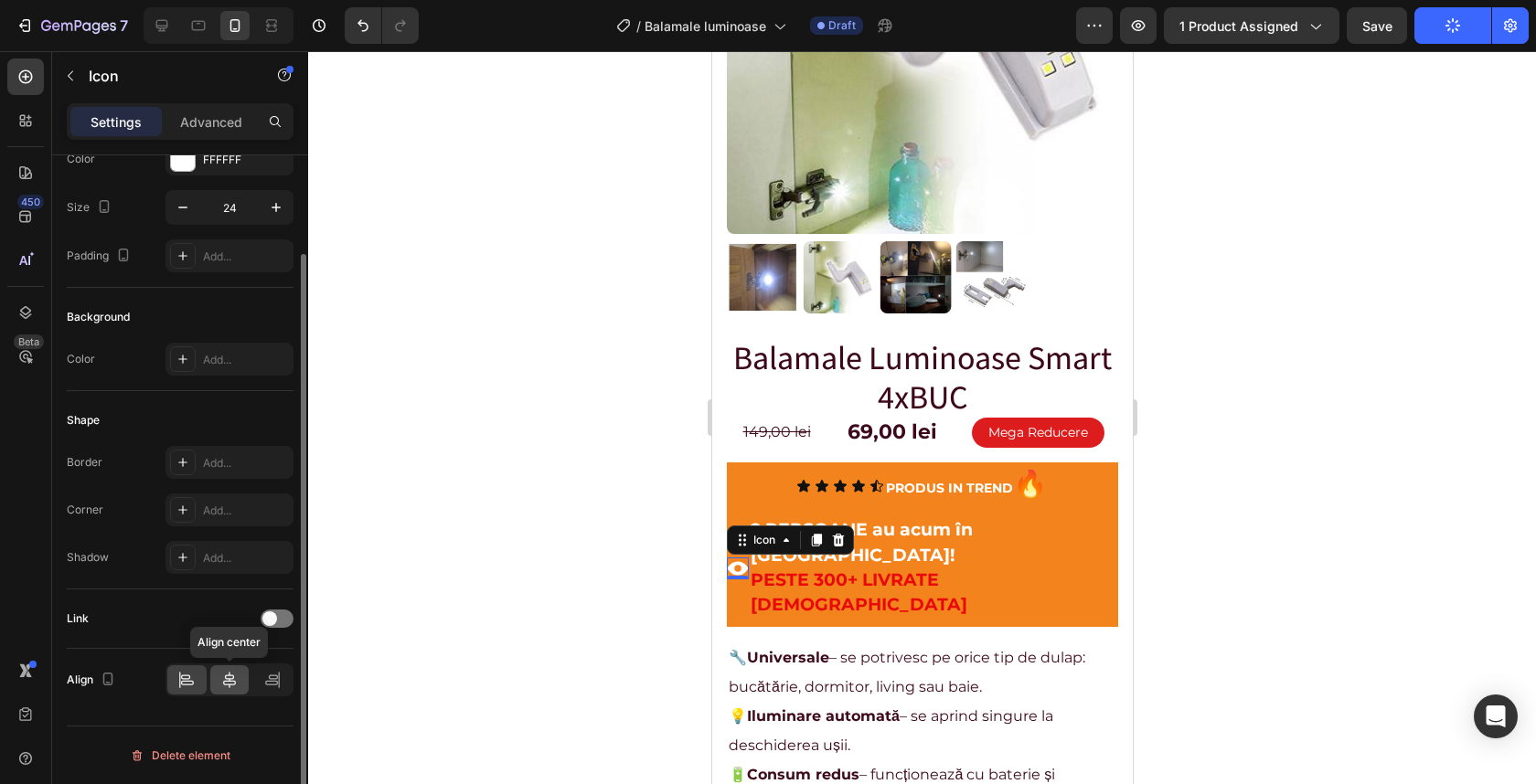
click at [232, 682] on icon at bounding box center [229, 680] width 18 height 18
click at [189, 687] on icon at bounding box center [186, 680] width 18 height 18
click at [272, 688] on icon at bounding box center [272, 680] width 18 height 18
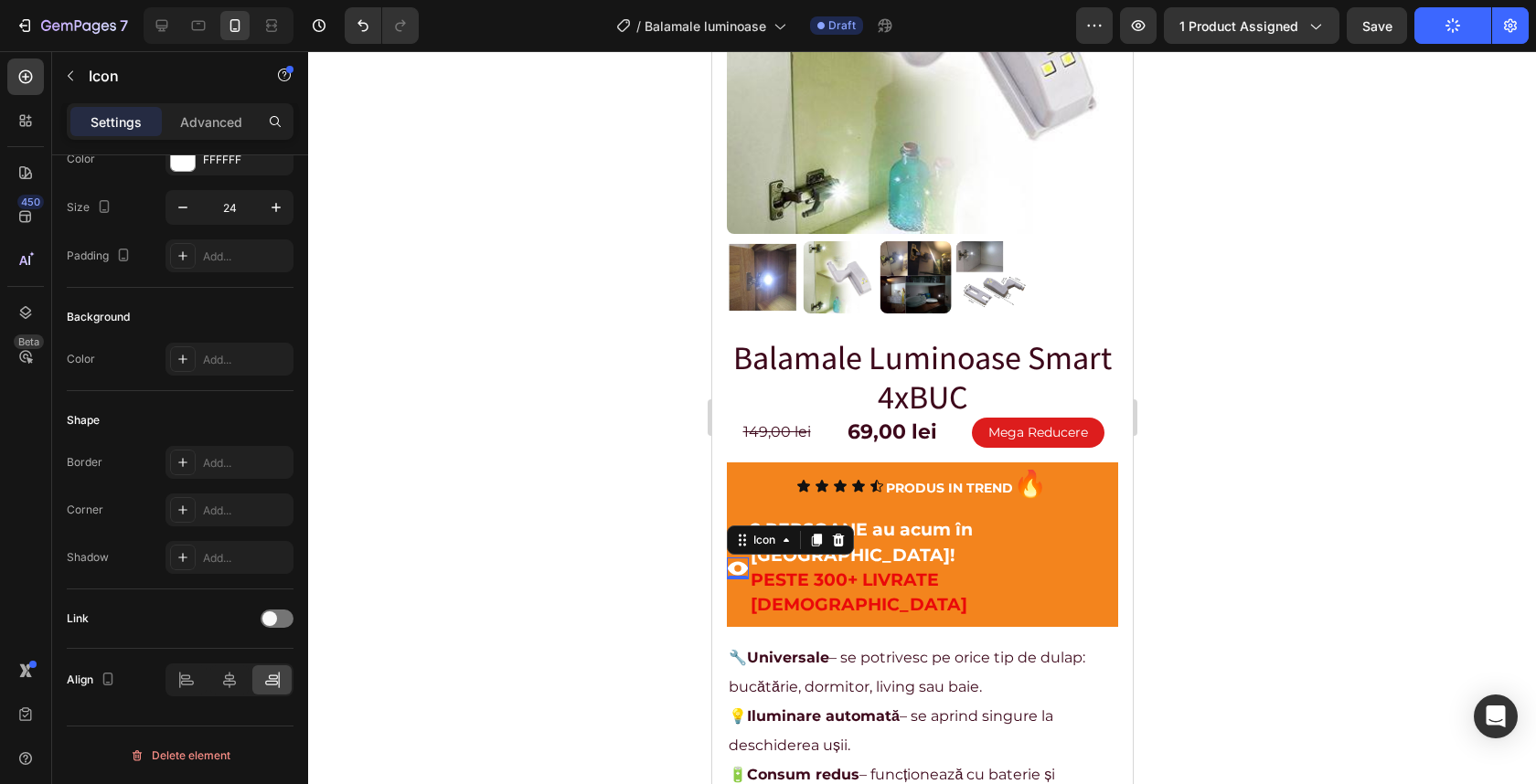
click at [1400, 375] on div at bounding box center [922, 418] width 1227 height 734
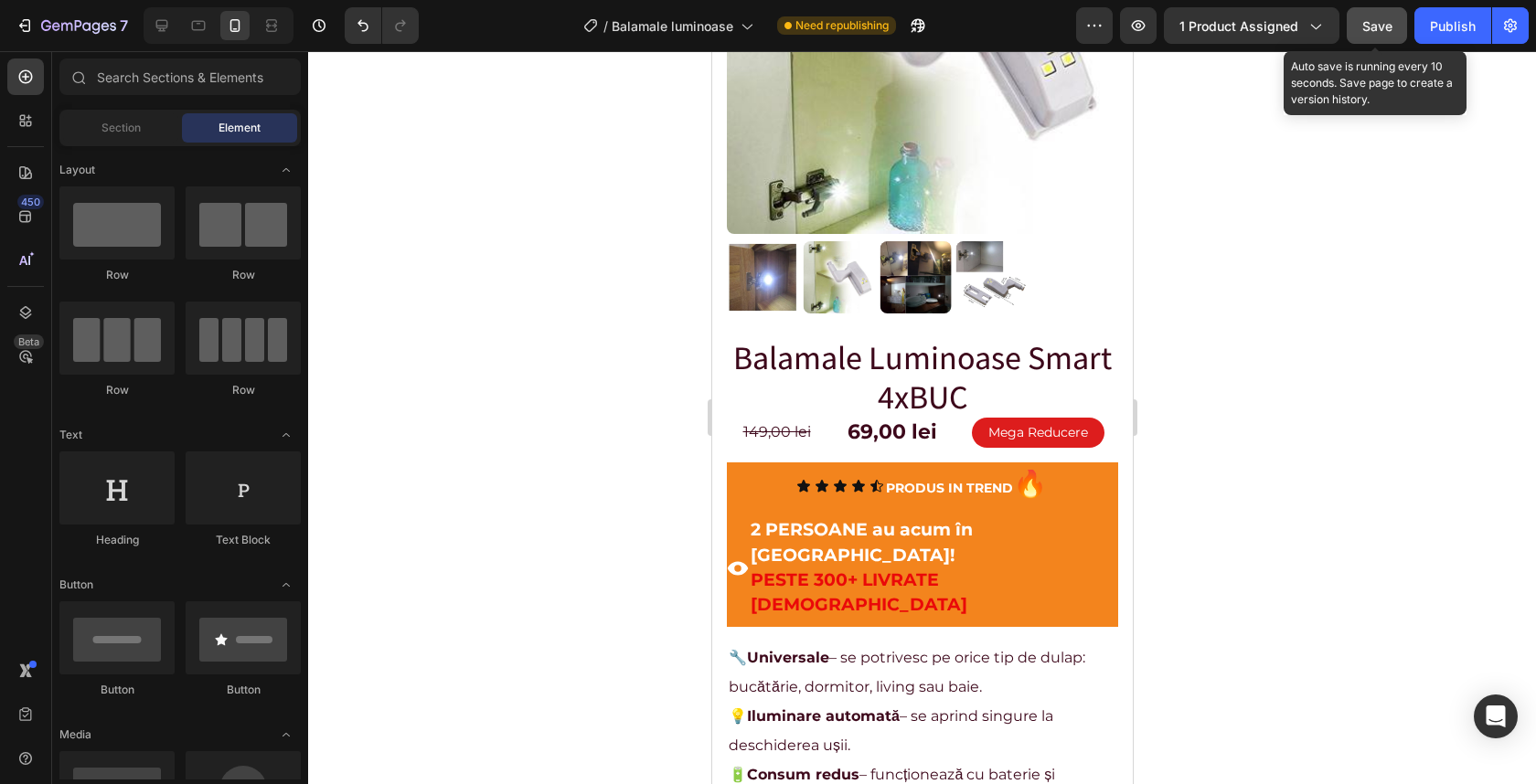
click at [1377, 31] on span "Save" at bounding box center [1377, 26] width 30 height 16
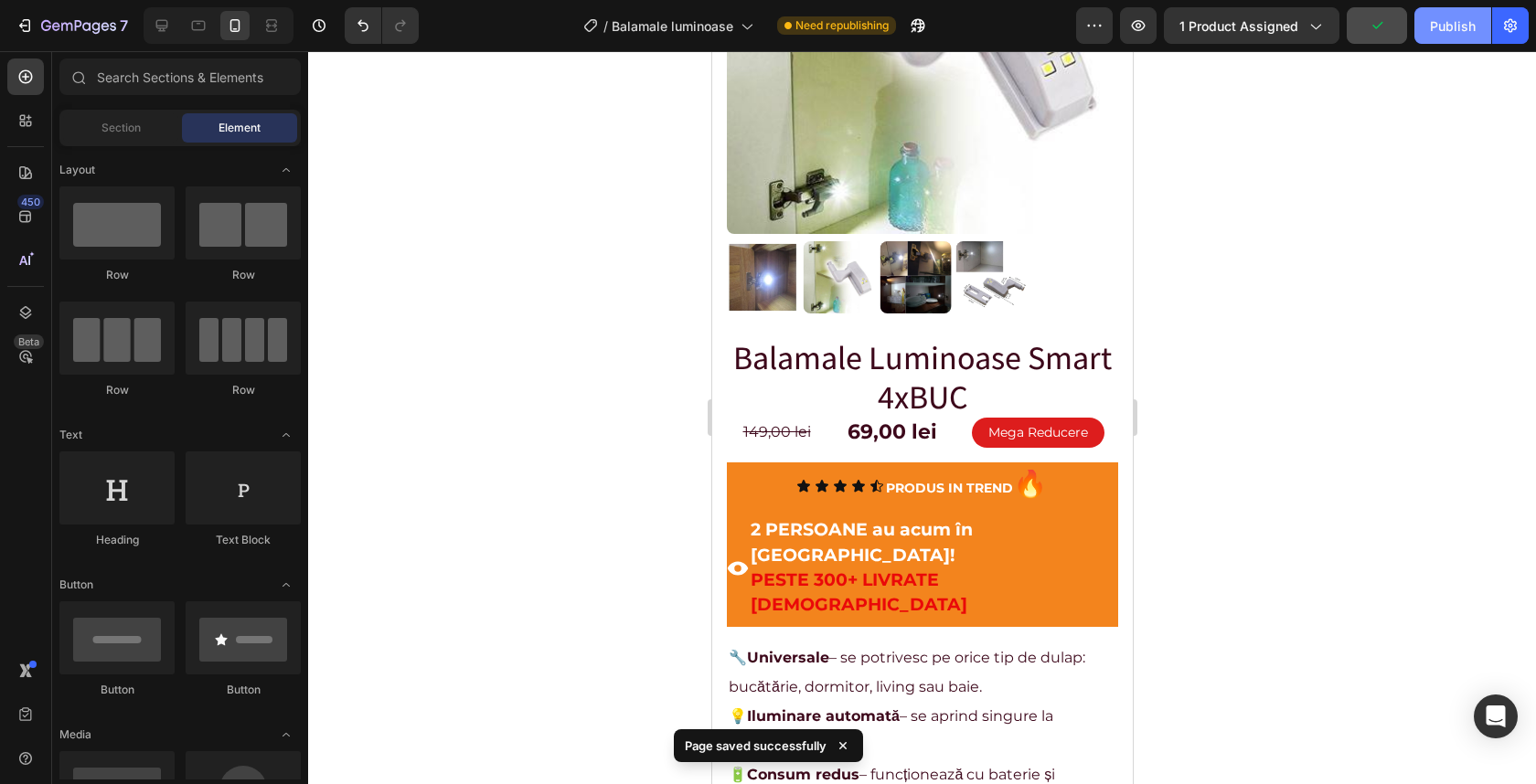
click at [1459, 23] on div "Publish" at bounding box center [1453, 26] width 46 height 19
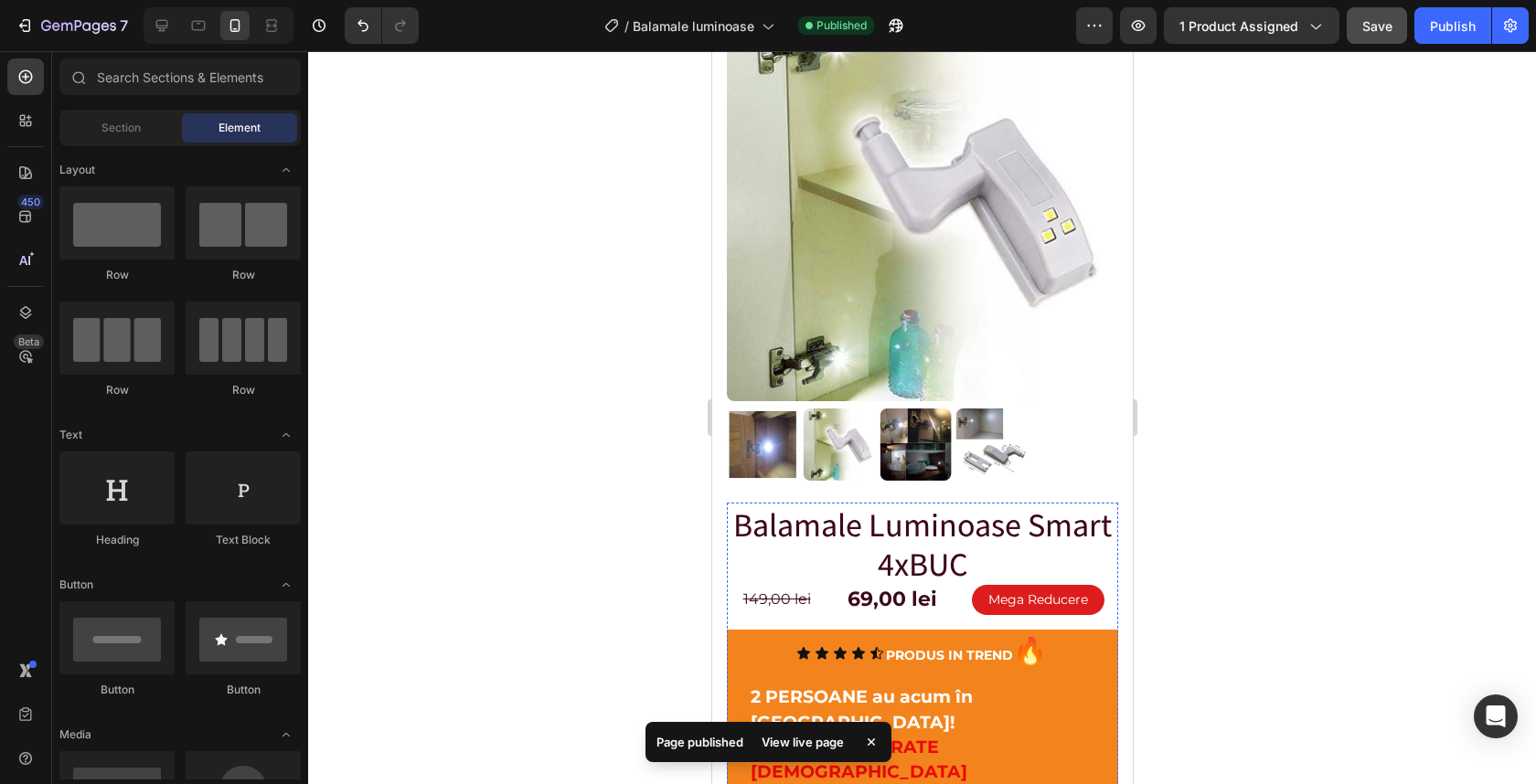
scroll to position [0, 0]
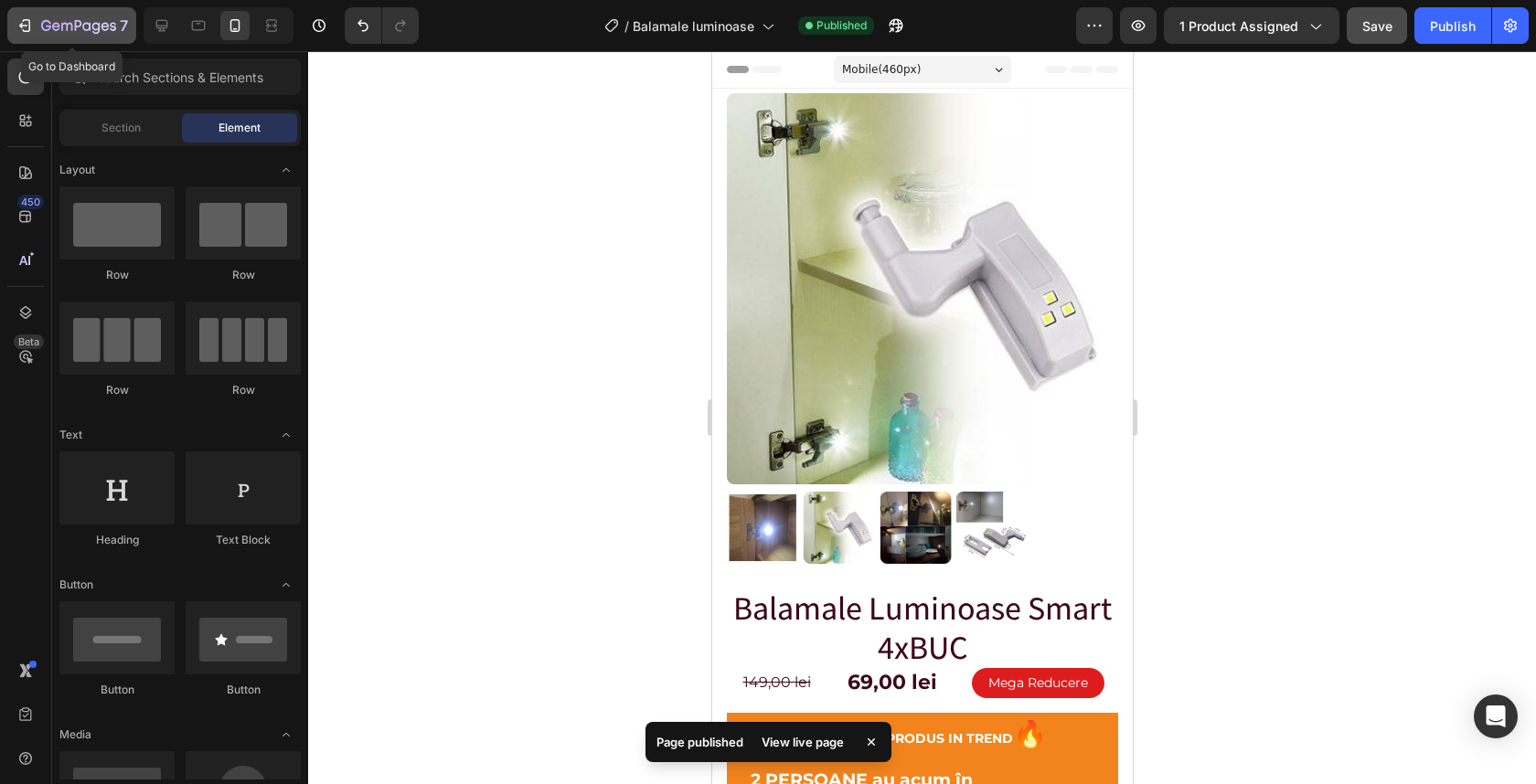
click at [95, 33] on icon "button" at bounding box center [96, 28] width 8 height 12
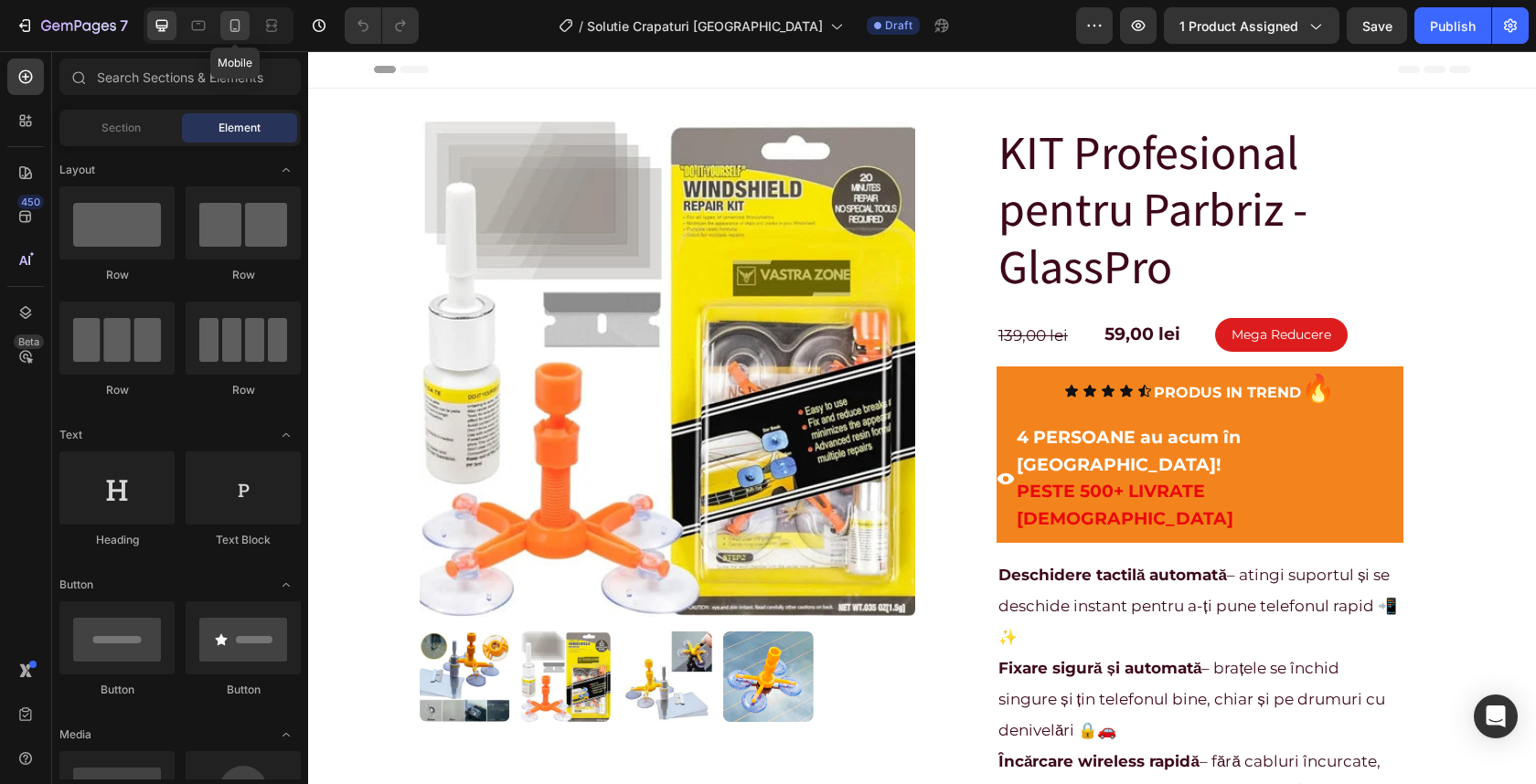
click at [230, 24] on icon at bounding box center [235, 25] width 10 height 13
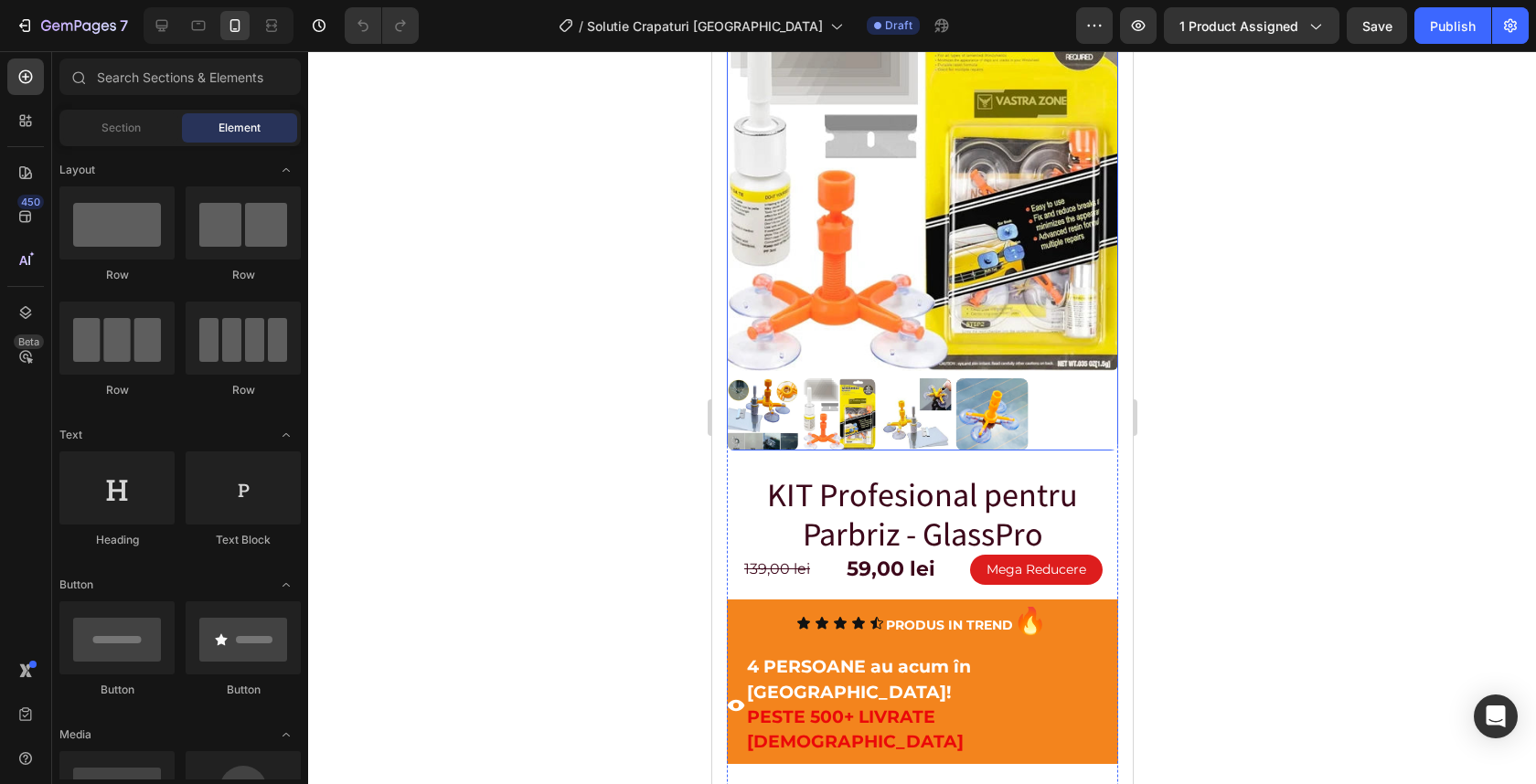
scroll to position [181, 0]
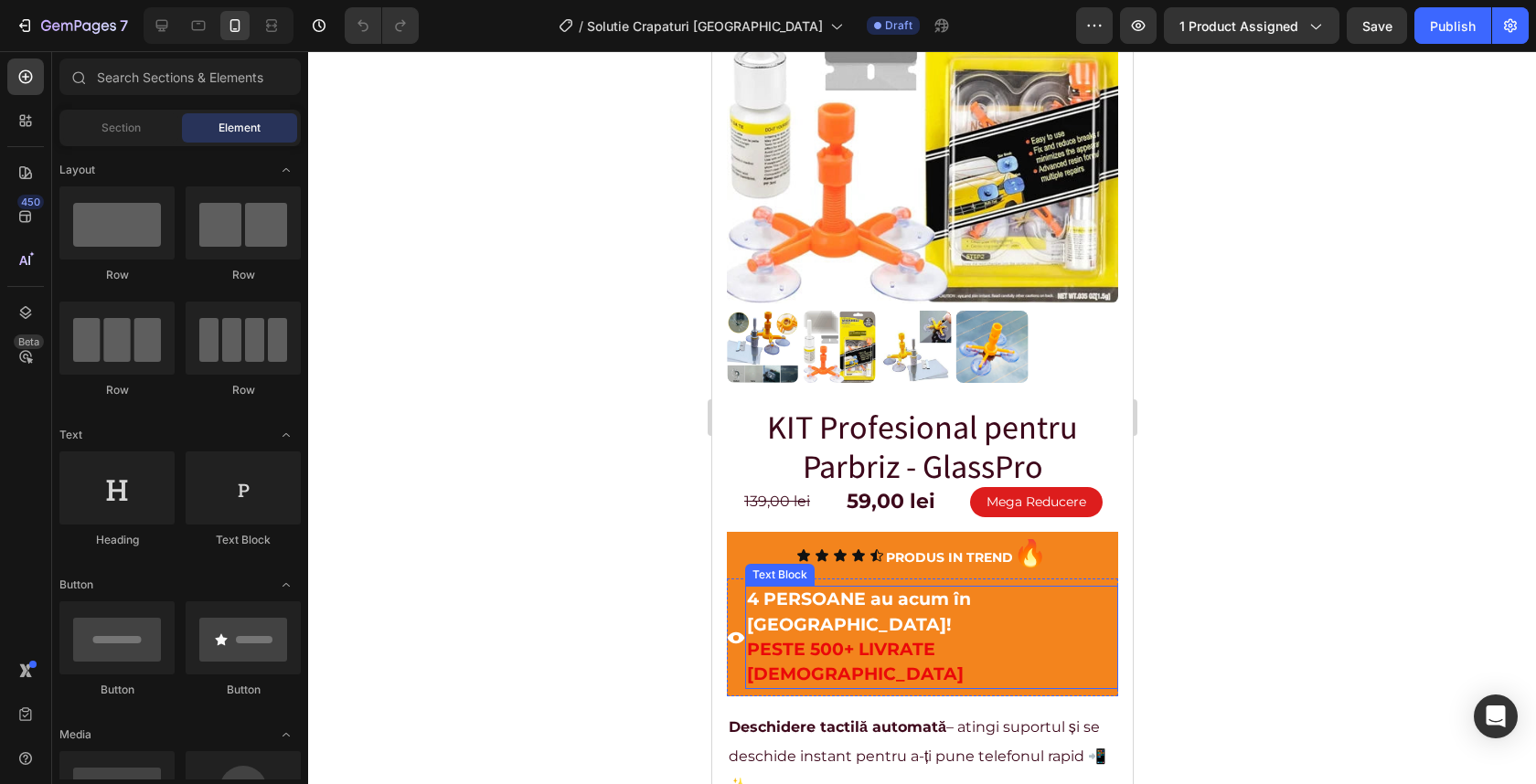
click at [784, 589] on strong "4 PERSOANE au acum în [GEOGRAPHIC_DATA]!" at bounding box center [858, 611] width 224 height 46
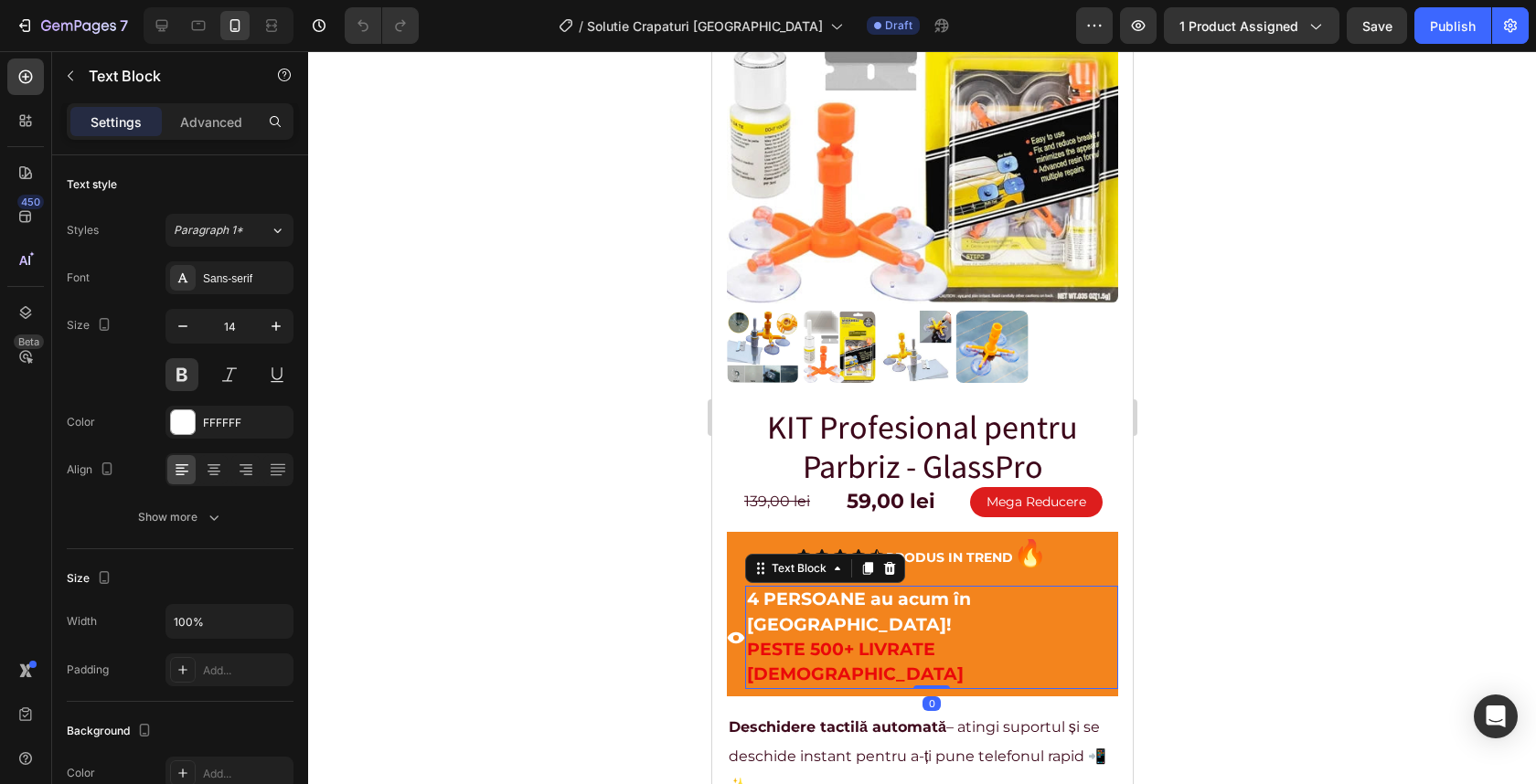
click at [784, 589] on strong "4 PERSOANE au acum în [GEOGRAPHIC_DATA]!" at bounding box center [858, 611] width 224 height 46
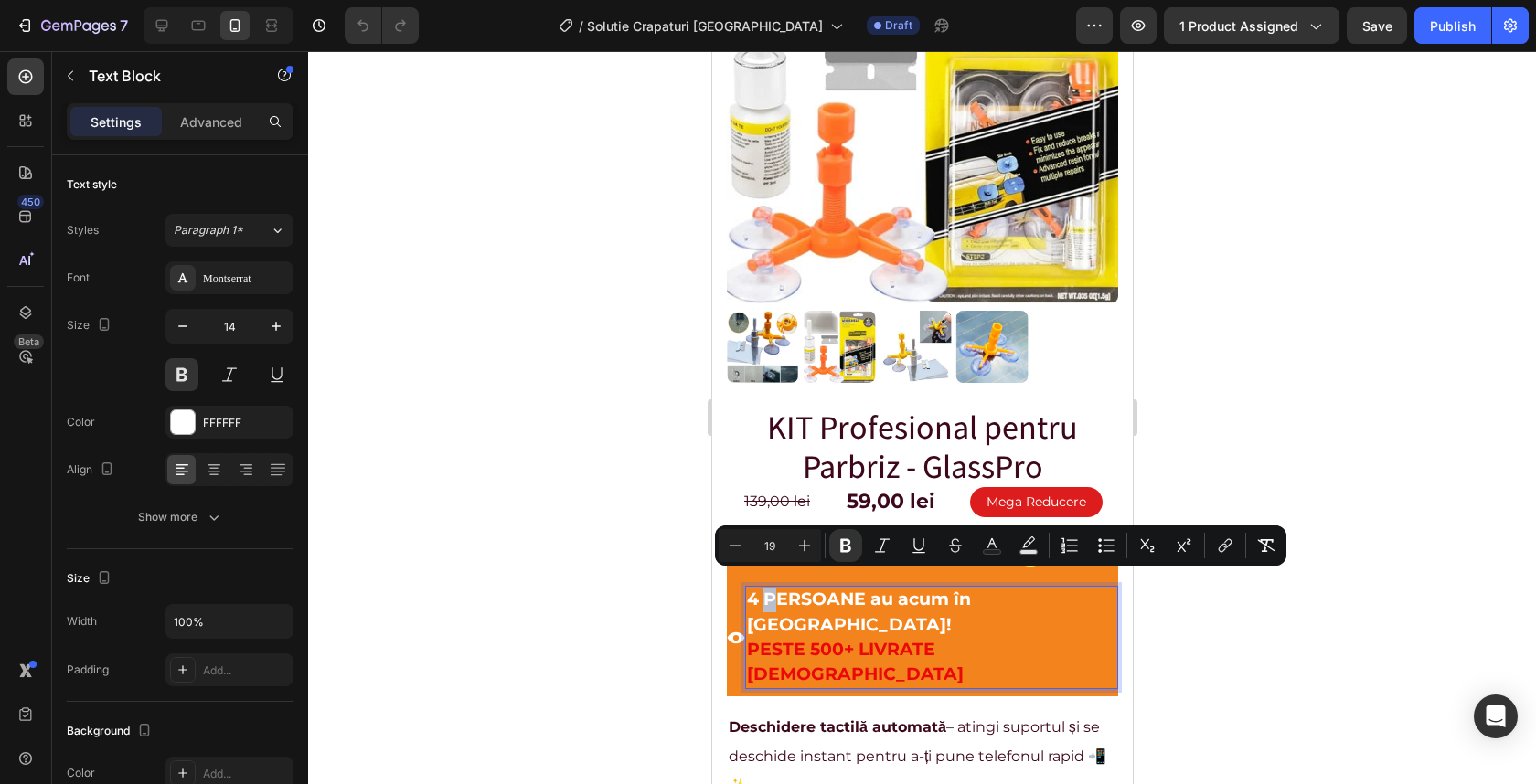
click at [783, 589] on strong "4 PERSOANE au acum în [GEOGRAPHIC_DATA]!" at bounding box center [858, 611] width 224 height 46
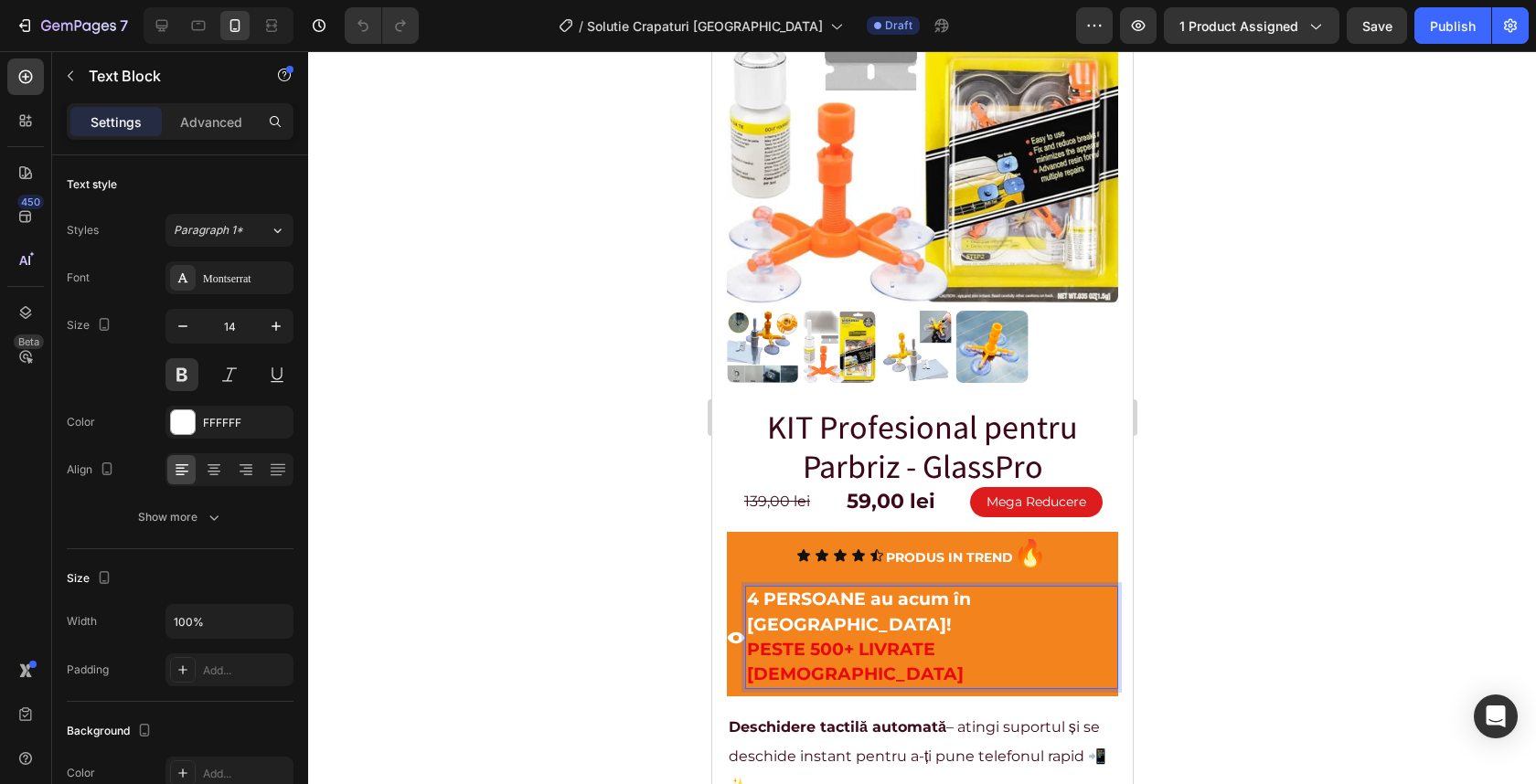
click at [775, 589] on strong "4 PERSOANE au acum în [GEOGRAPHIC_DATA]!" at bounding box center [858, 611] width 224 height 46
click at [1273, 512] on div at bounding box center [922, 418] width 1227 height 734
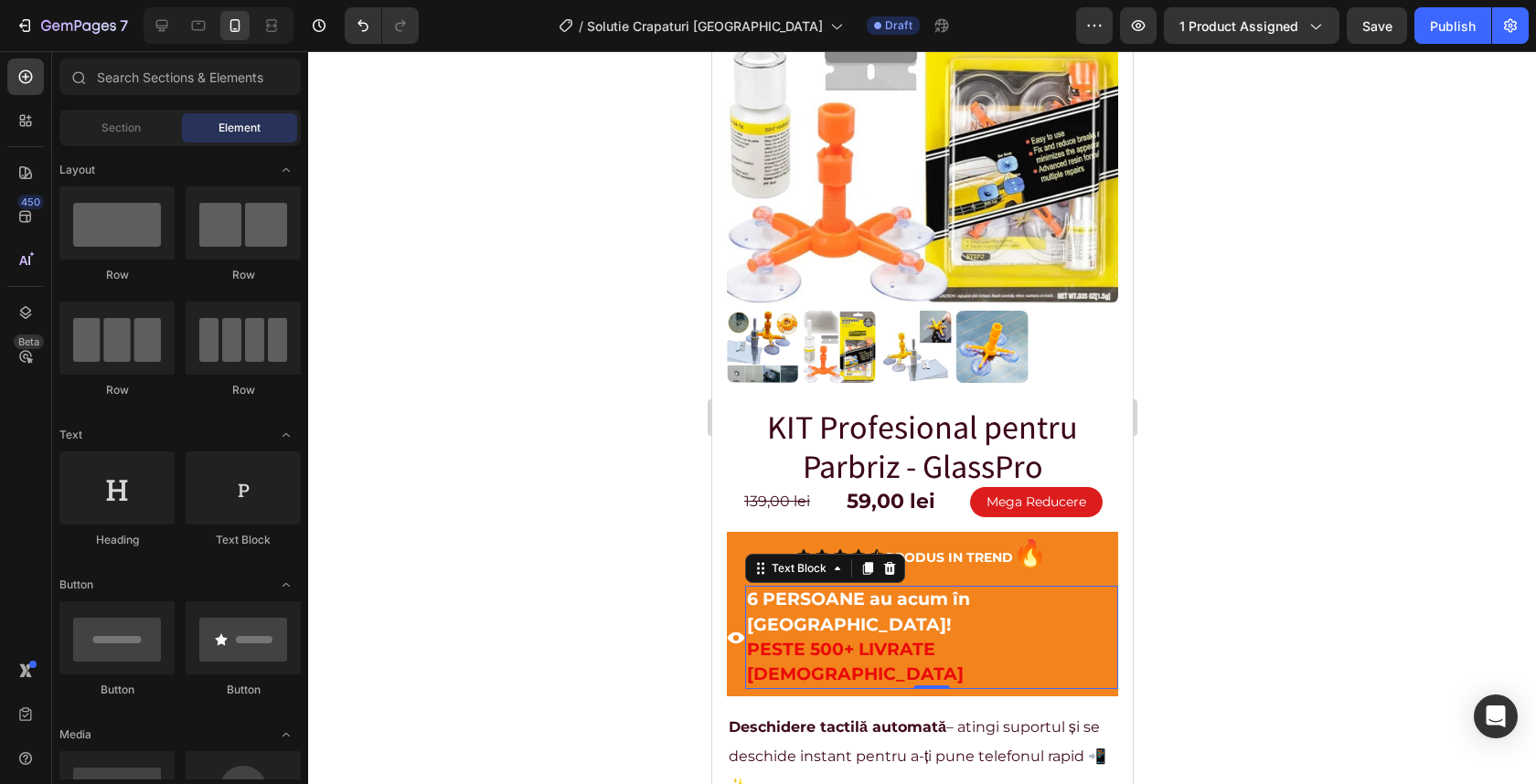
click at [847, 639] on strong "PESTE 500+ LIVRATE [DEMOGRAPHIC_DATA]" at bounding box center [854, 662] width 216 height 46
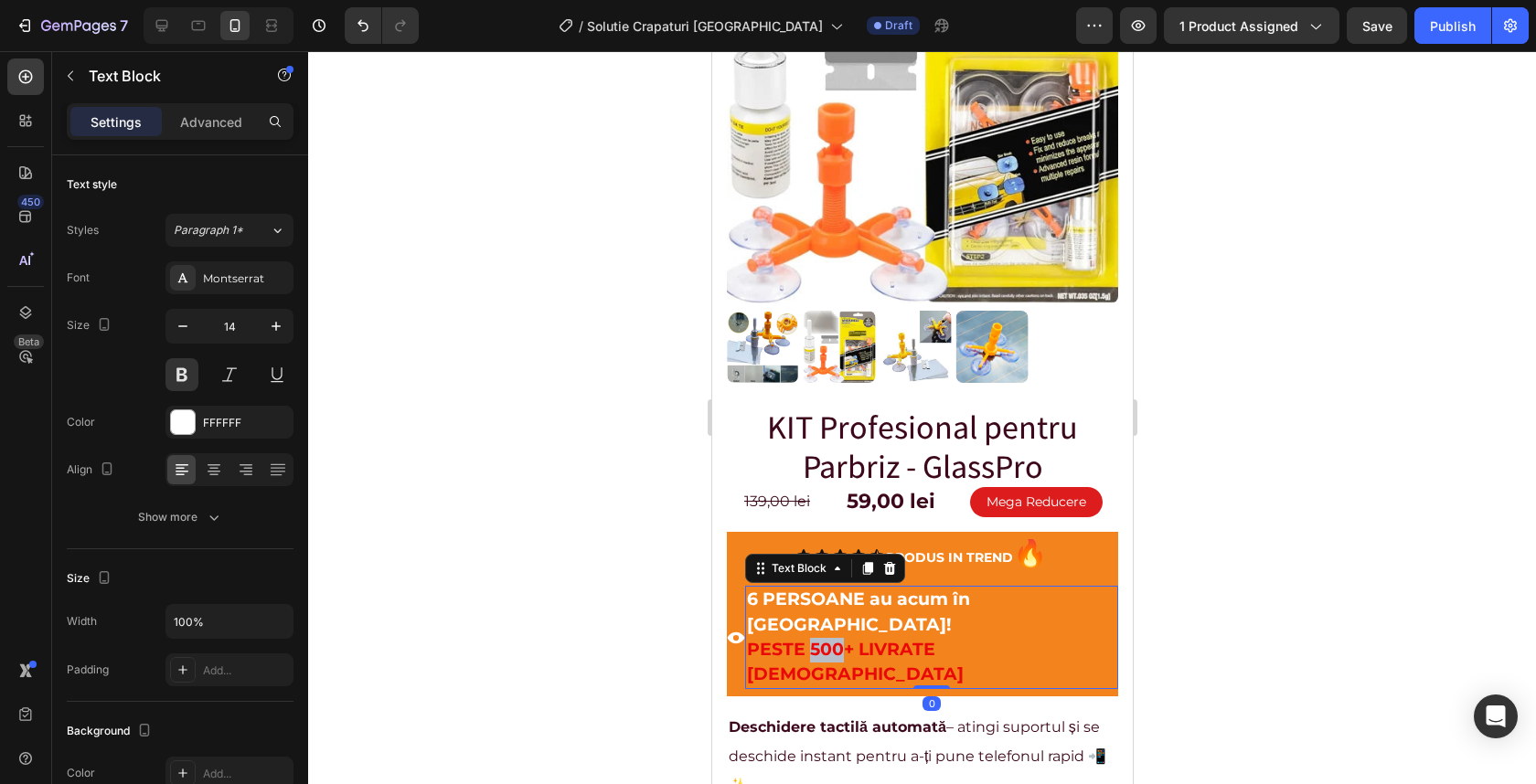
click at [841, 639] on strong "PESTE 500+ LIVRATE [DEMOGRAPHIC_DATA]" at bounding box center [854, 662] width 216 height 46
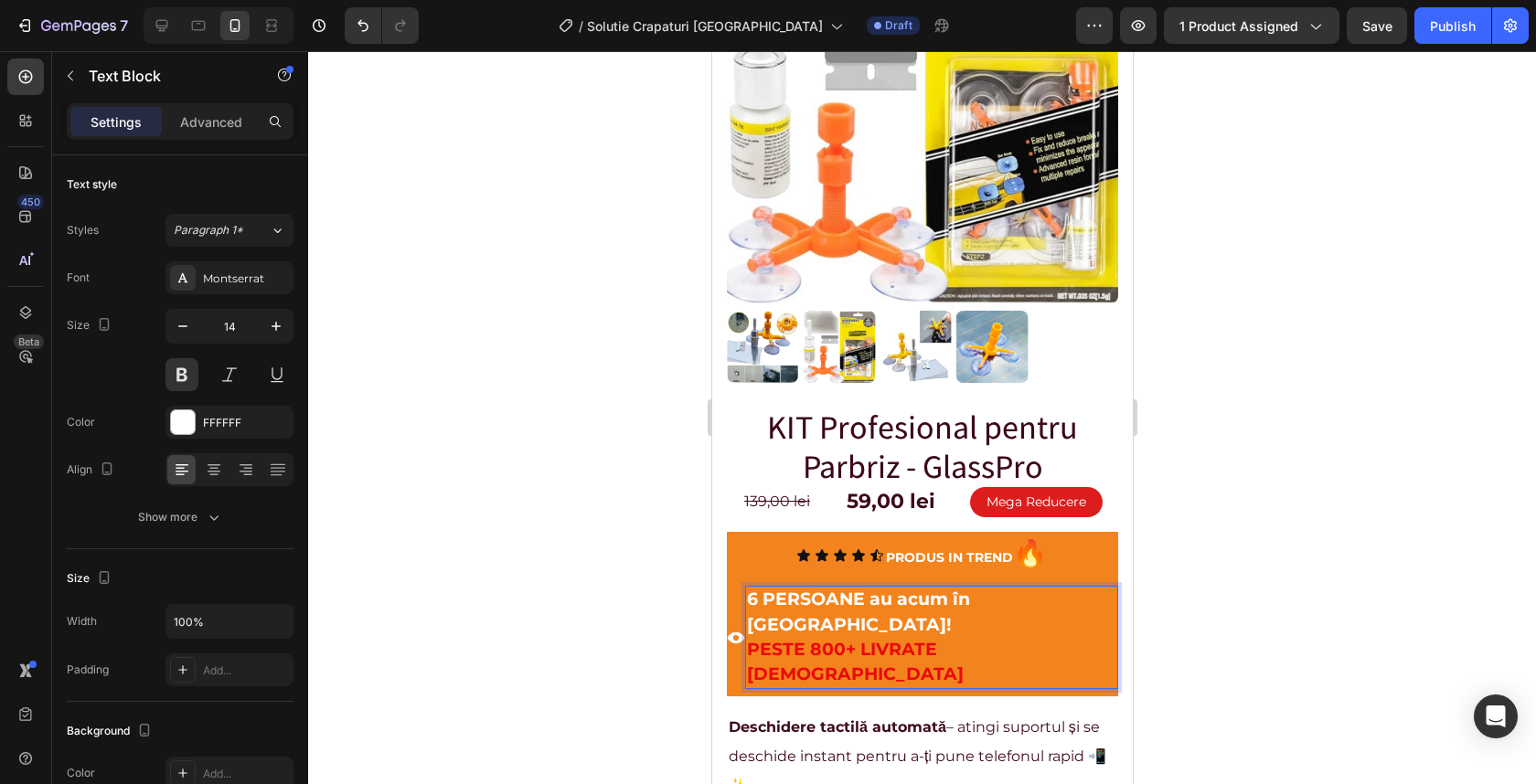
click at [1226, 548] on div at bounding box center [922, 418] width 1227 height 734
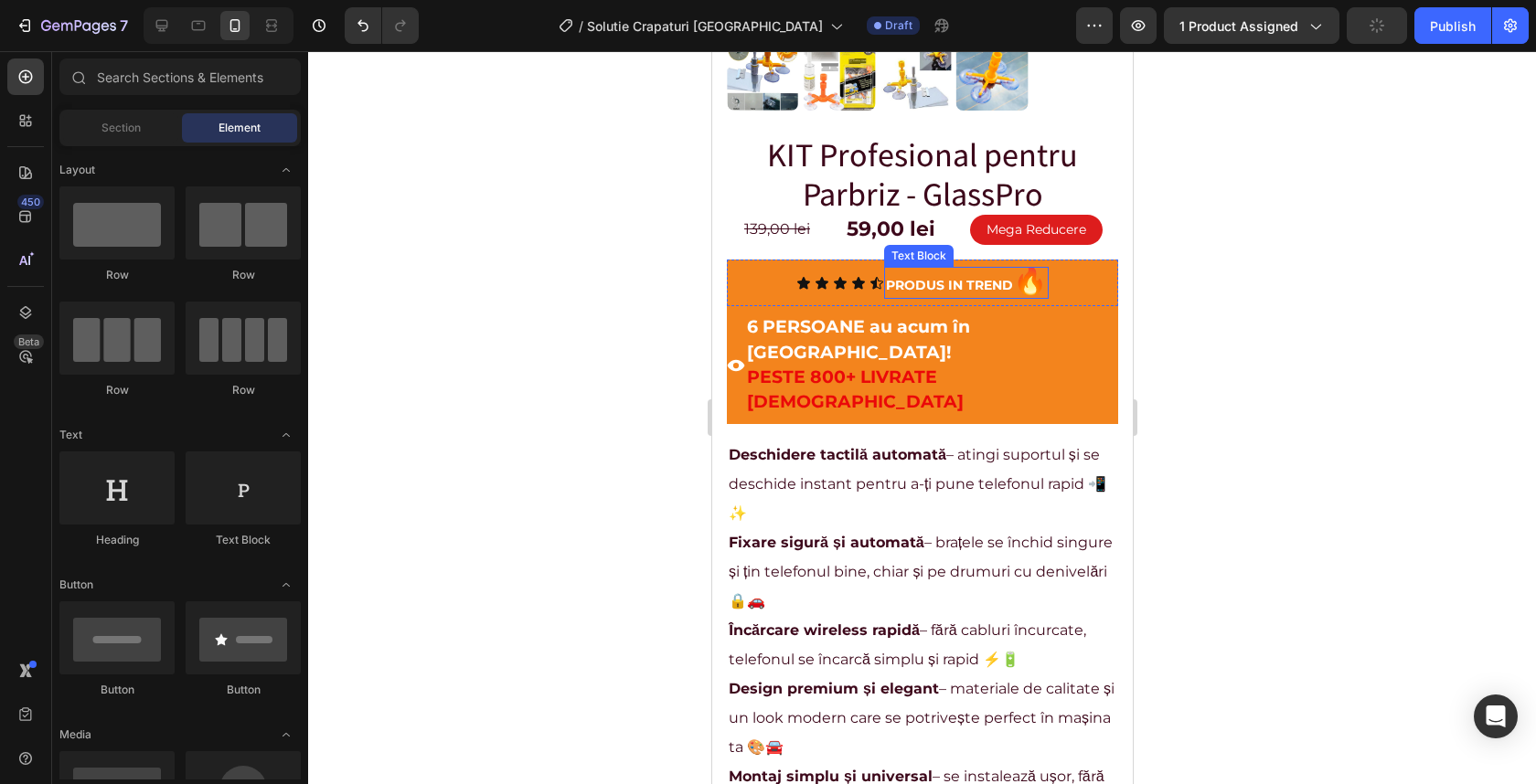
scroll to position [460, 0]
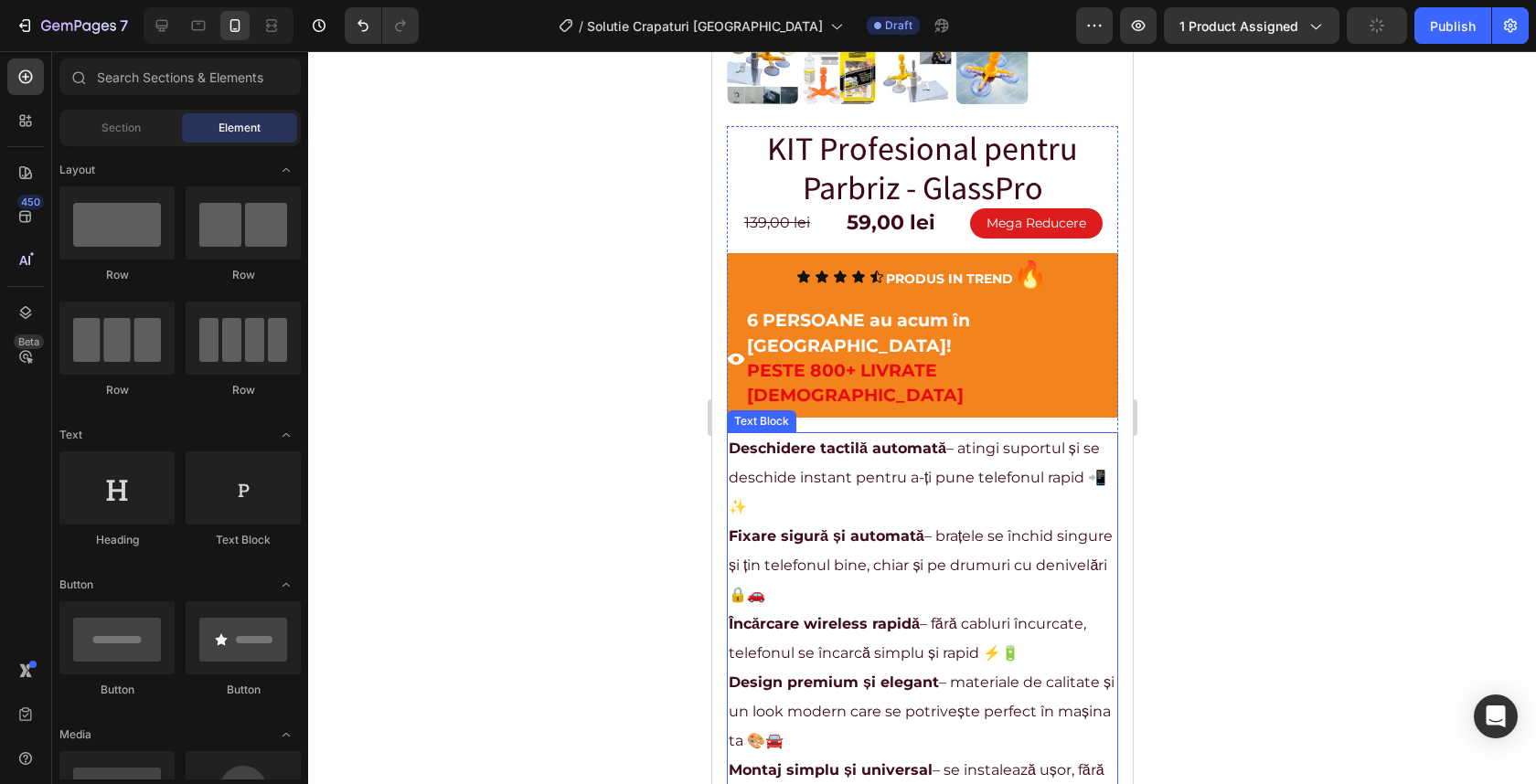
click at [896, 522] on p "Fixare sigură și automată – brațele se închid singure și țin telefonul bine, ch…" at bounding box center [922, 566] width 388 height 87
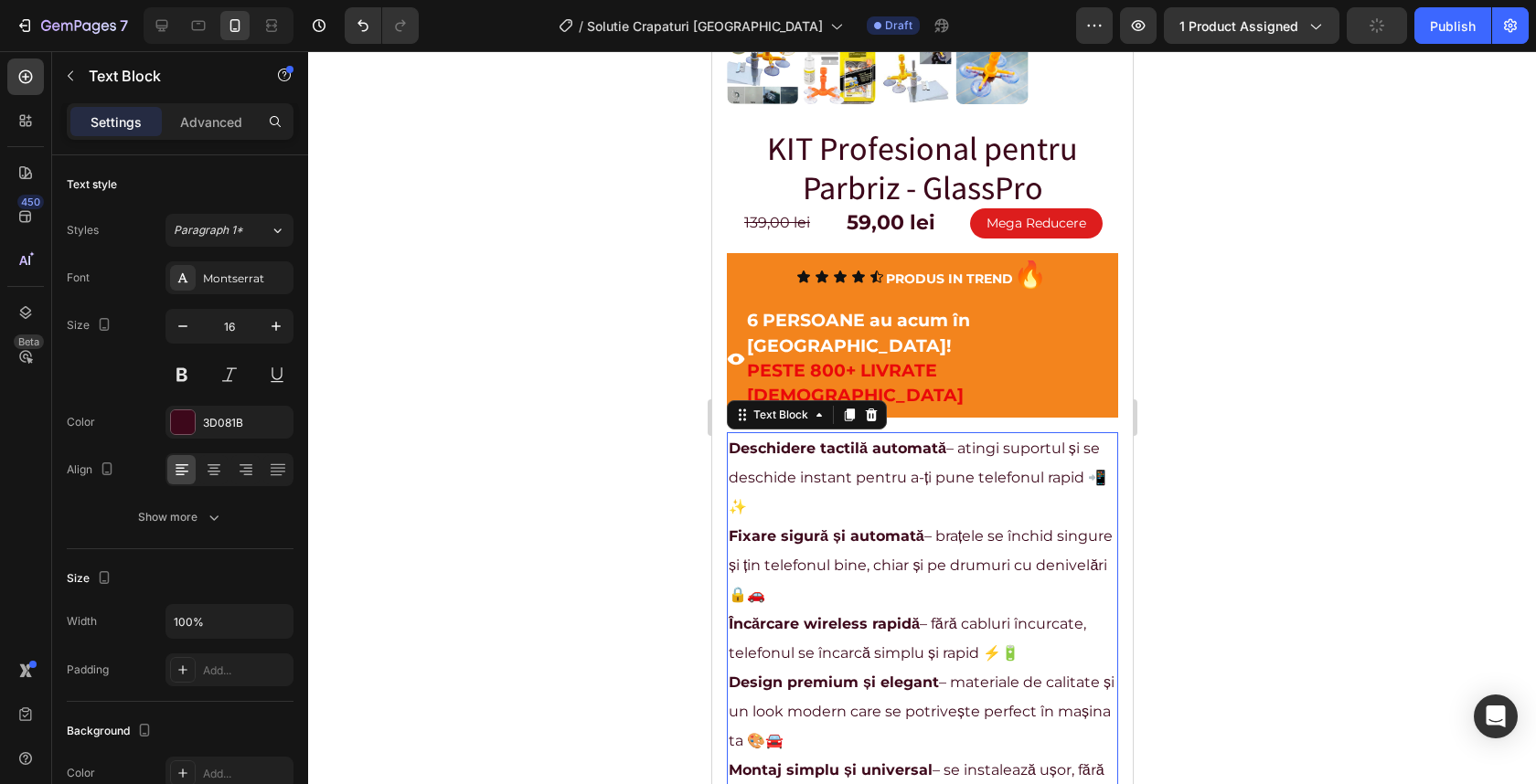
click at [896, 522] on p "Fixare sigură și automată – brațele se închid singure și țin telefonul bine, ch…" at bounding box center [922, 566] width 388 height 87
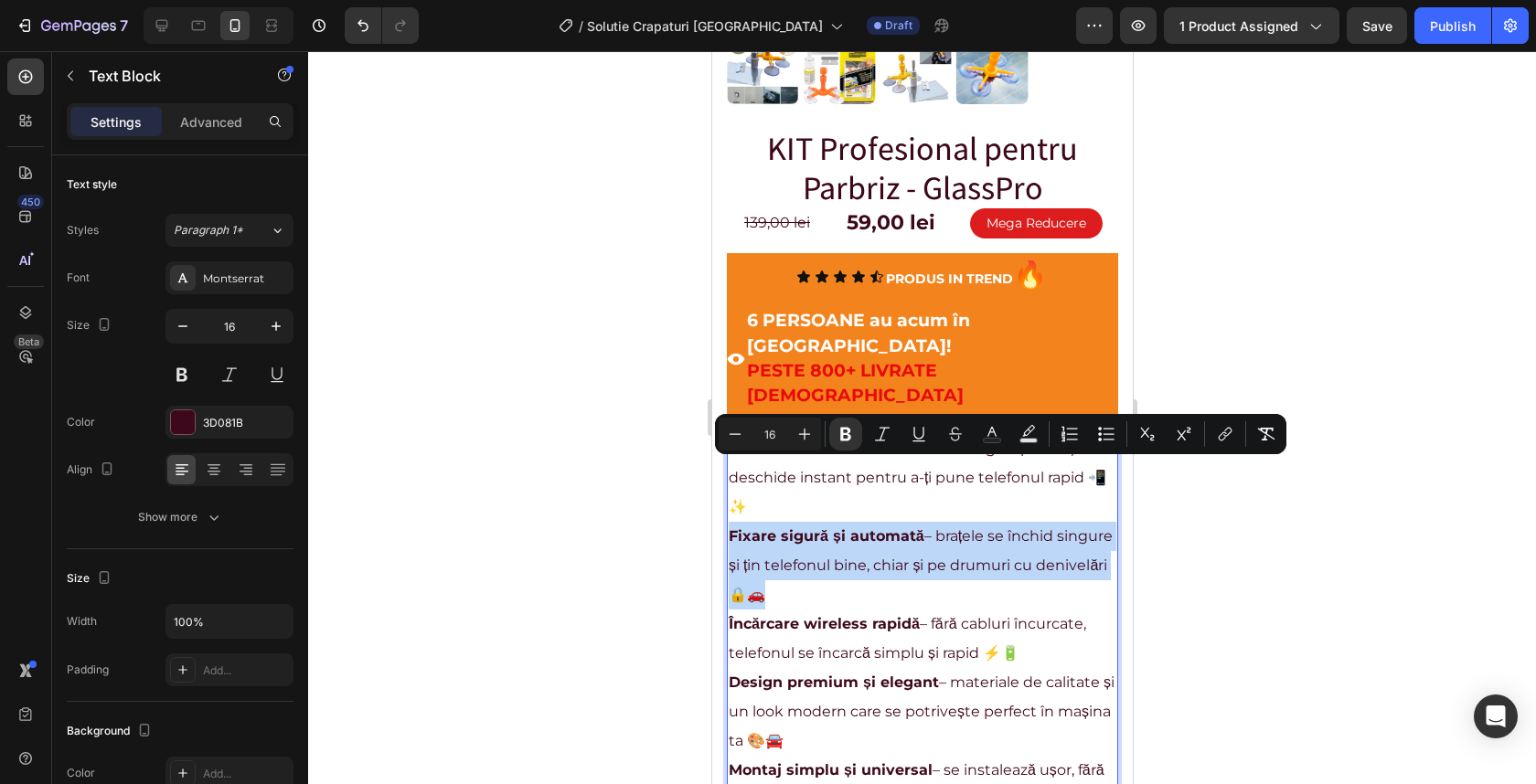
click at [857, 524] on p "Fixare sigură și automată – brațele se închid singure și țin telefonul bine, ch…" at bounding box center [922, 566] width 388 height 87
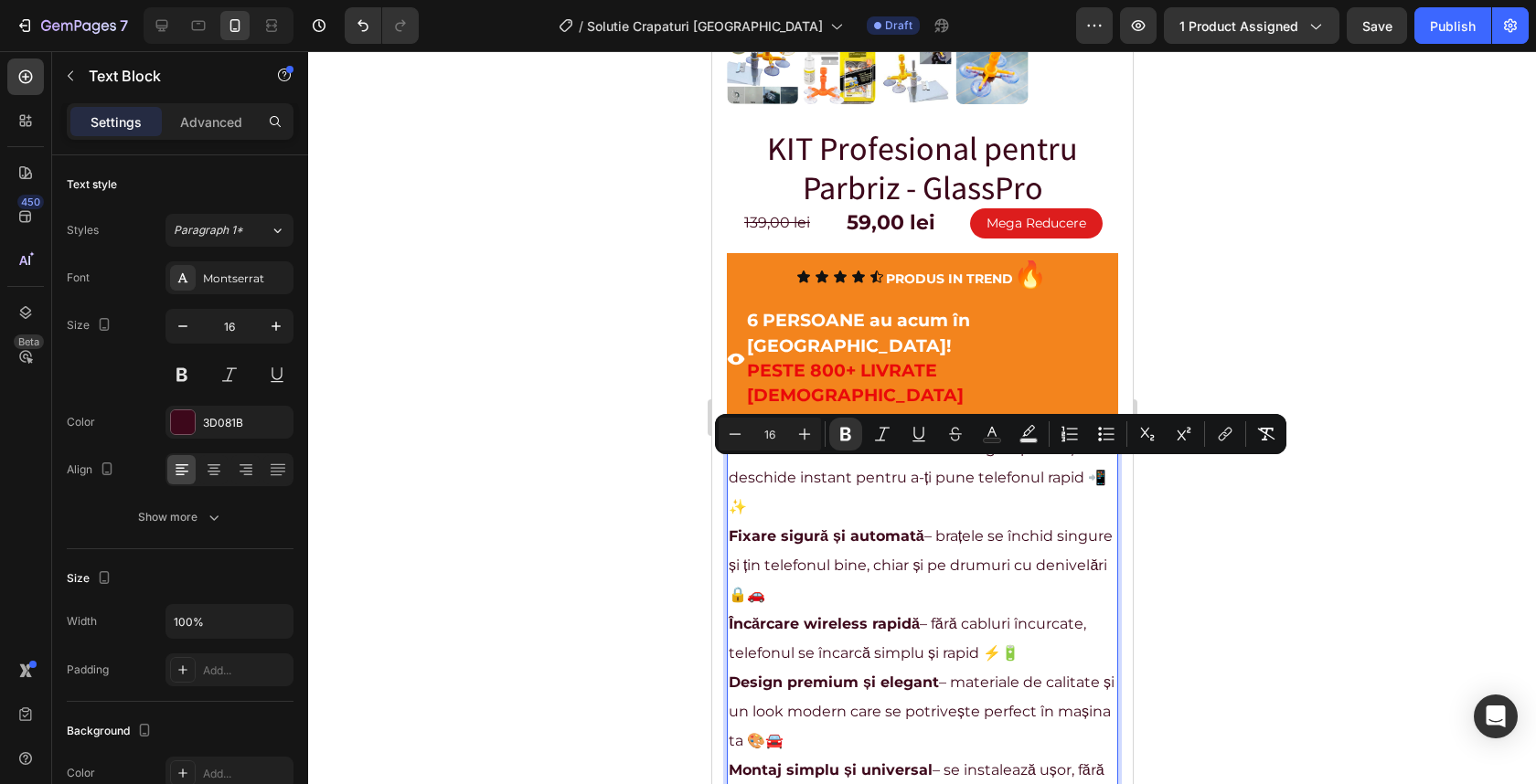
click at [857, 524] on p "Fixare sigură și automată – brațele se închid singure și țin telefonul bine, ch…" at bounding box center [922, 566] width 388 height 87
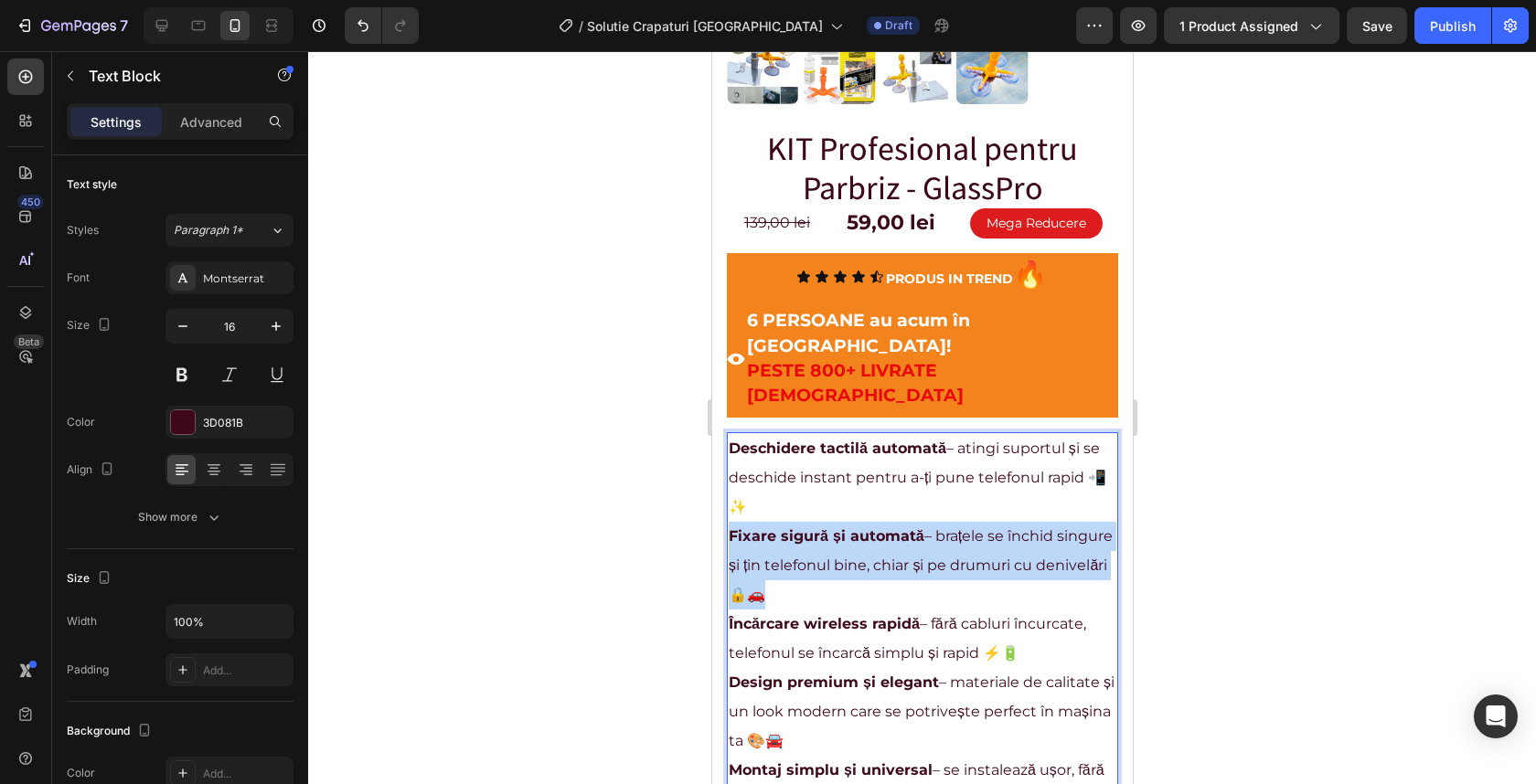
click at [857, 524] on p "Fixare sigură și automată – brațele se închid singure și țin telefonul bine, ch…" at bounding box center [922, 566] width 388 height 87
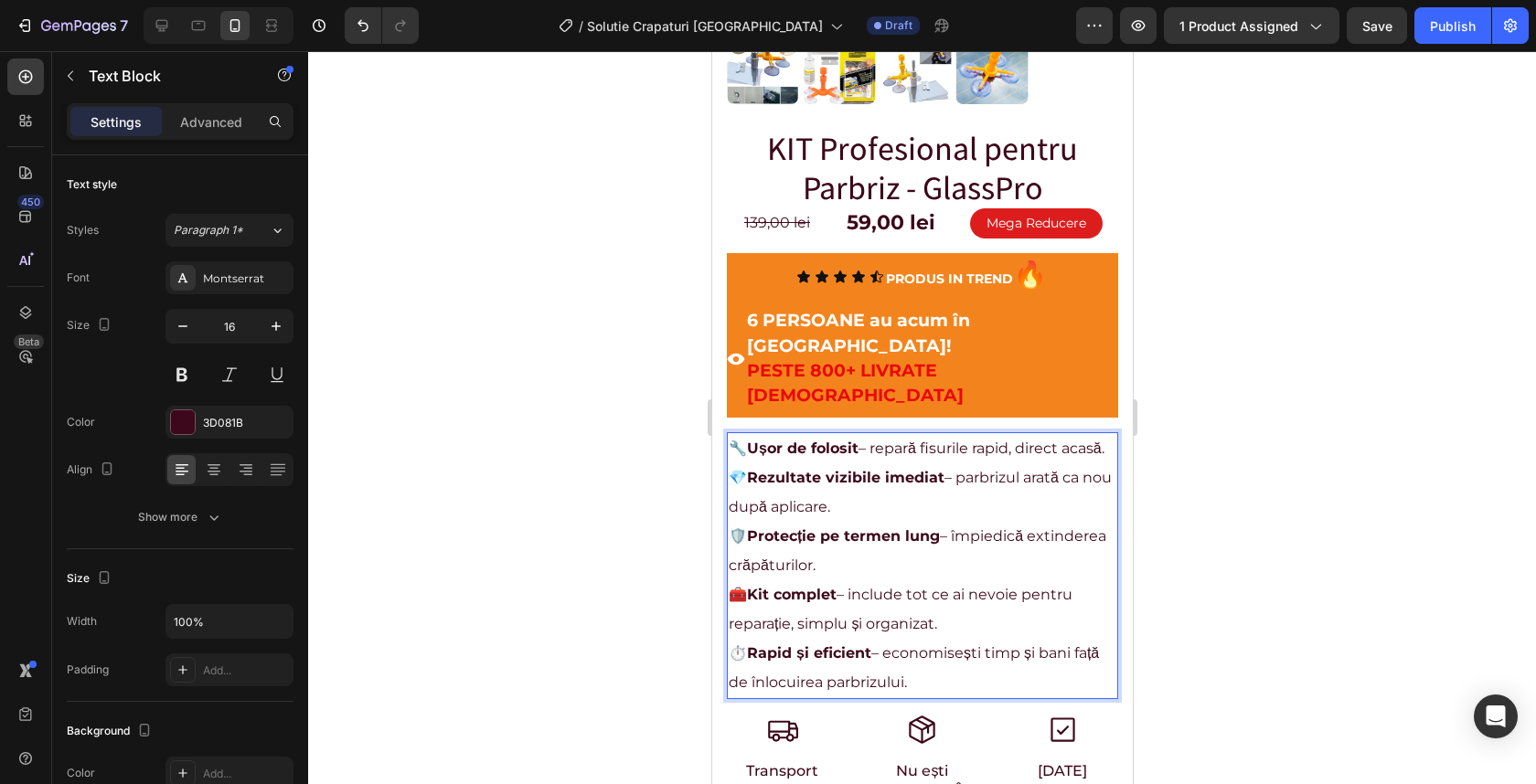
click at [1230, 408] on div at bounding box center [922, 418] width 1227 height 734
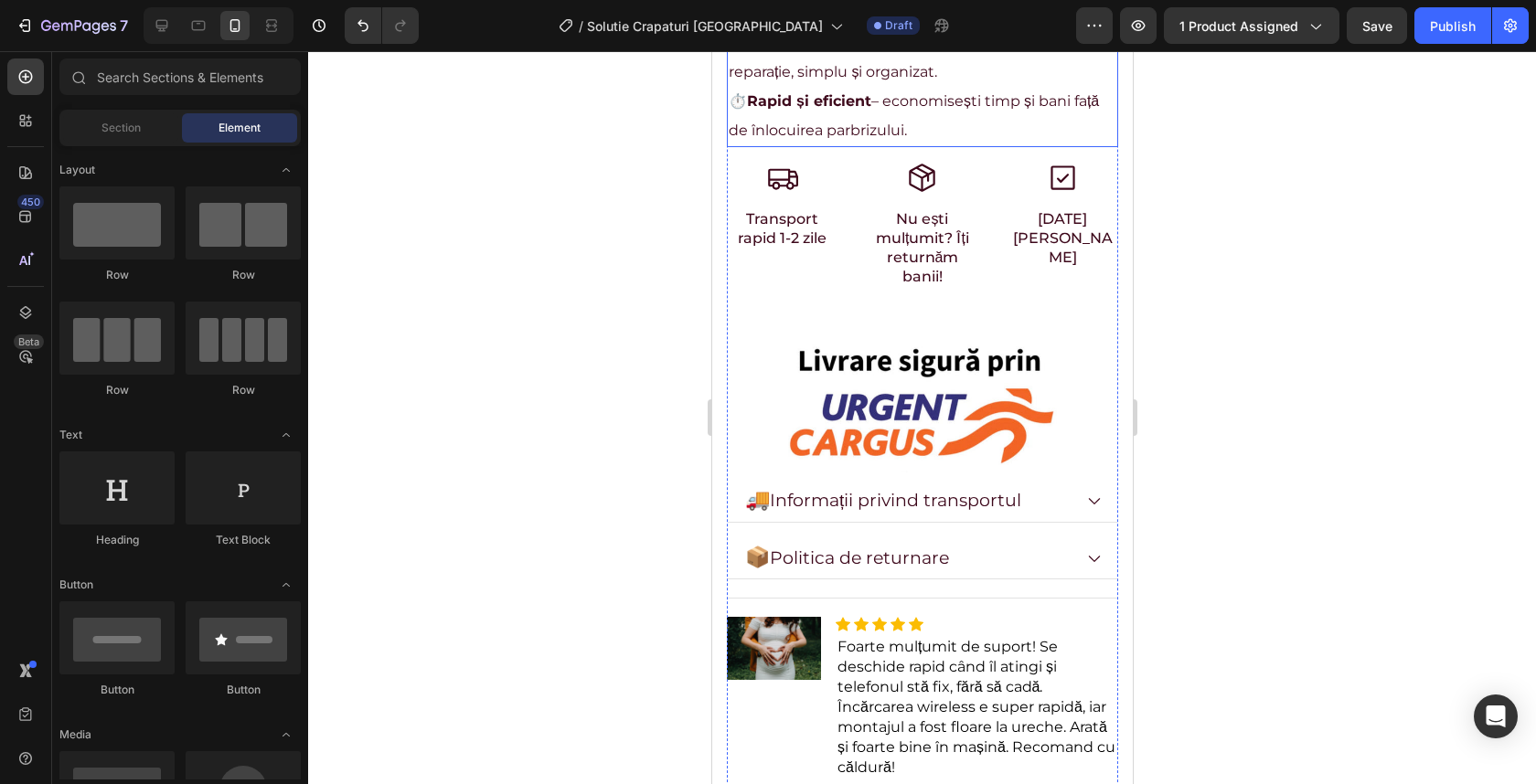
scroll to position [1038, 0]
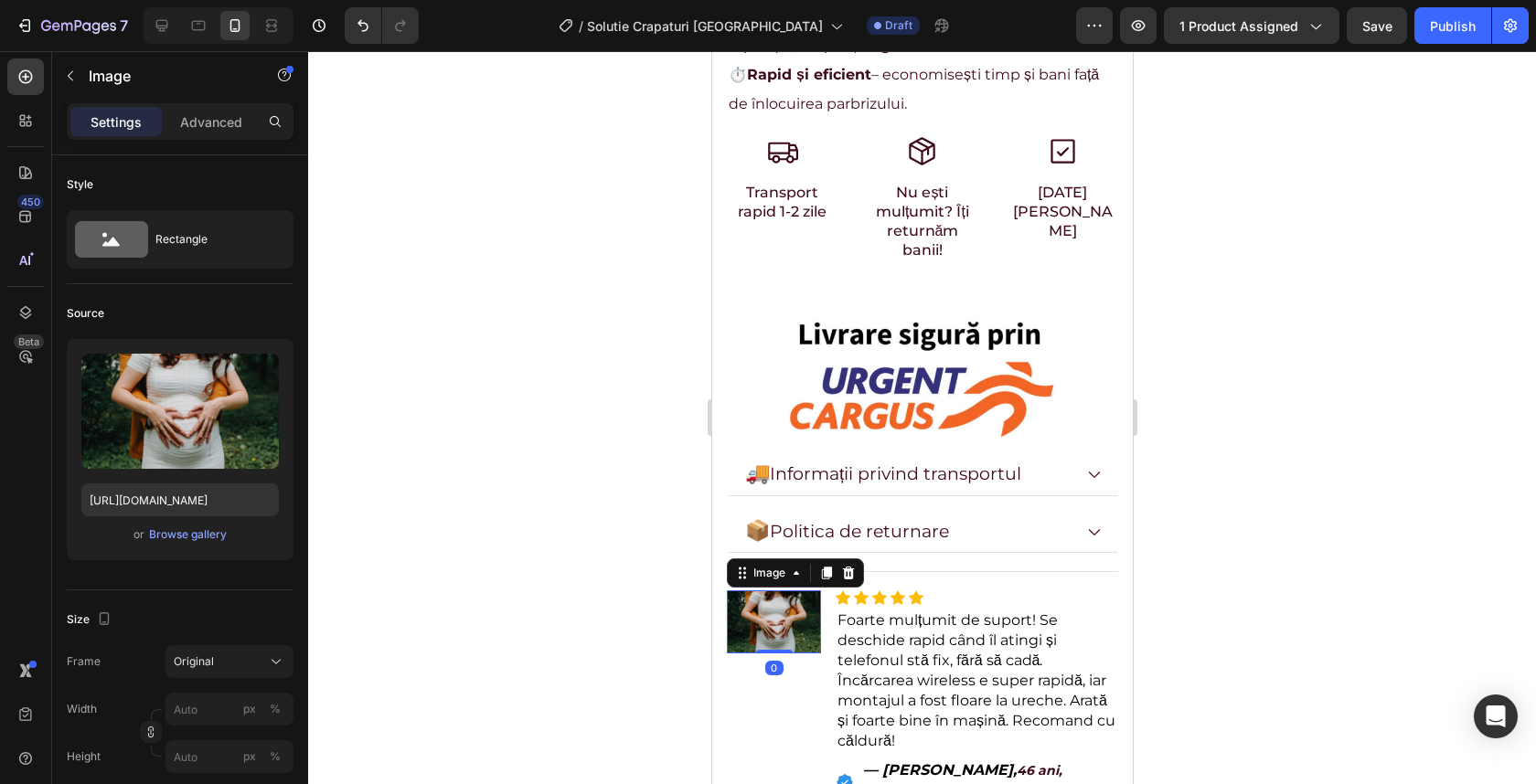
click at [784, 591] on img at bounding box center [772, 622] width 94 height 63
click at [176, 539] on div "Browse gallery" at bounding box center [188, 535] width 78 height 16
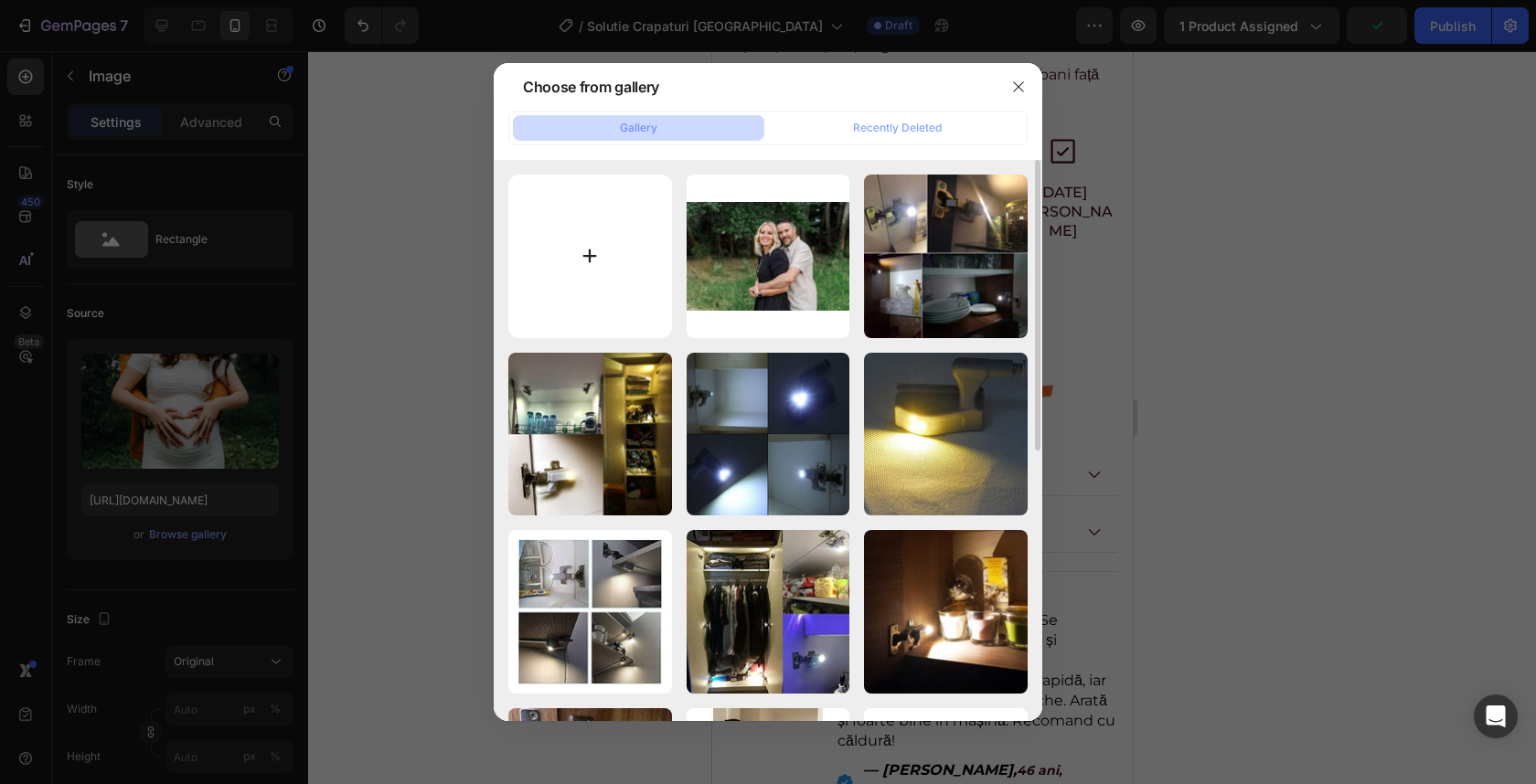
click at [601, 271] on input "file" at bounding box center [590, 256] width 164 height 164
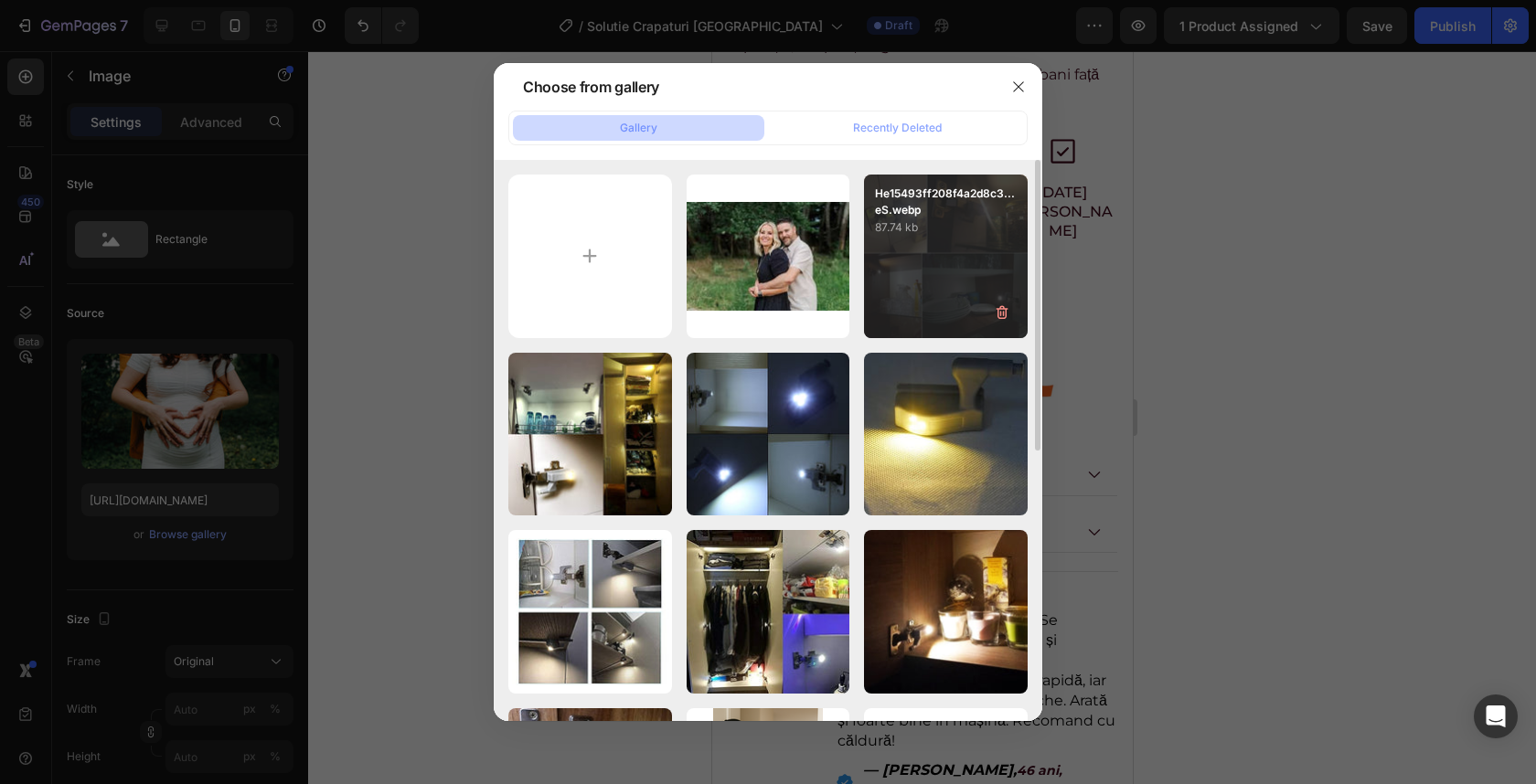
type input "C:\fakepath\7762620270_6dc5564e3e_b.jpg"
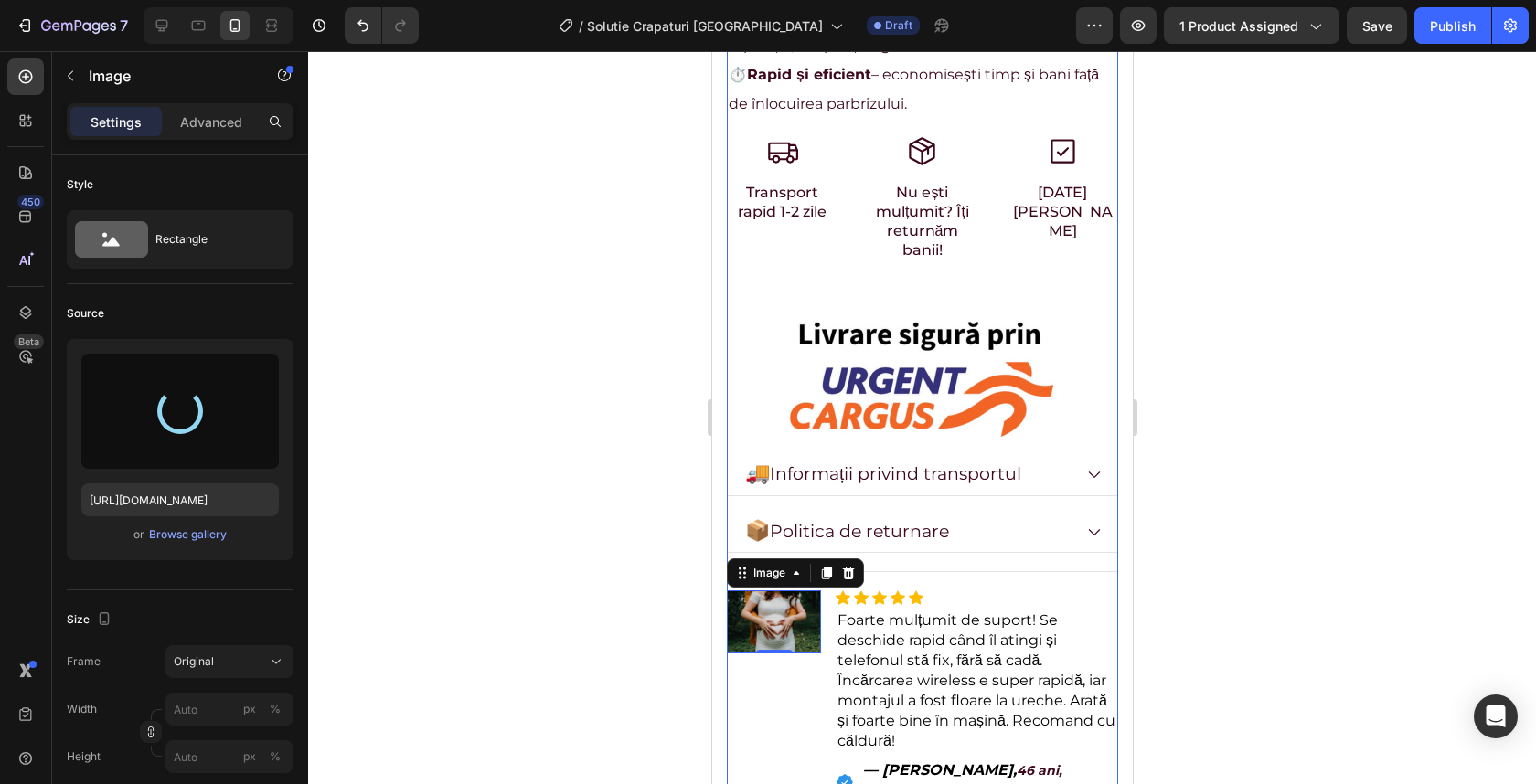
type input "https://cdn.shopify.com/s/files/1/0932/4245/8461/files/gempages_555548027520025…"
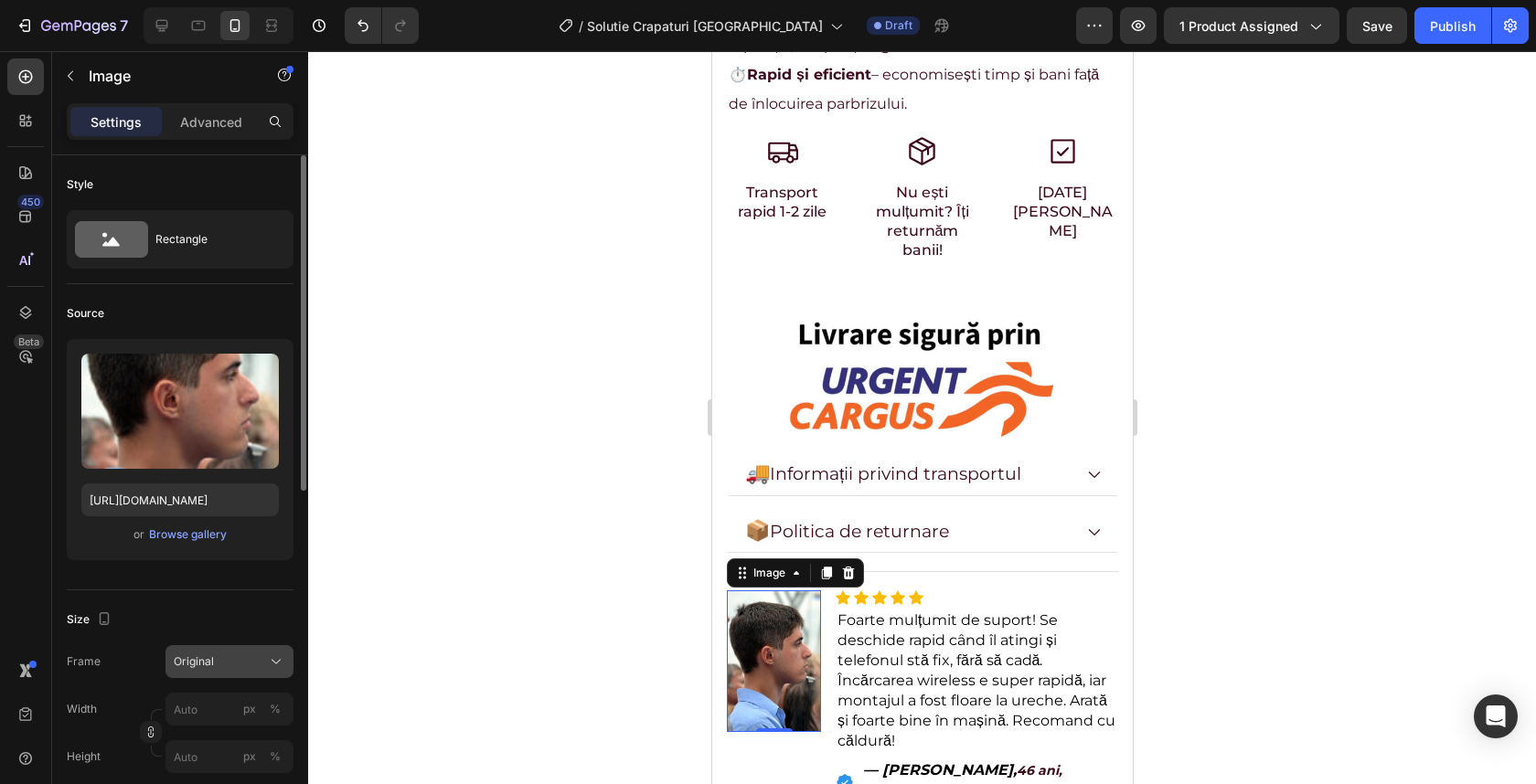
click at [218, 657] on div "Original" at bounding box center [218, 662] width 89 height 16
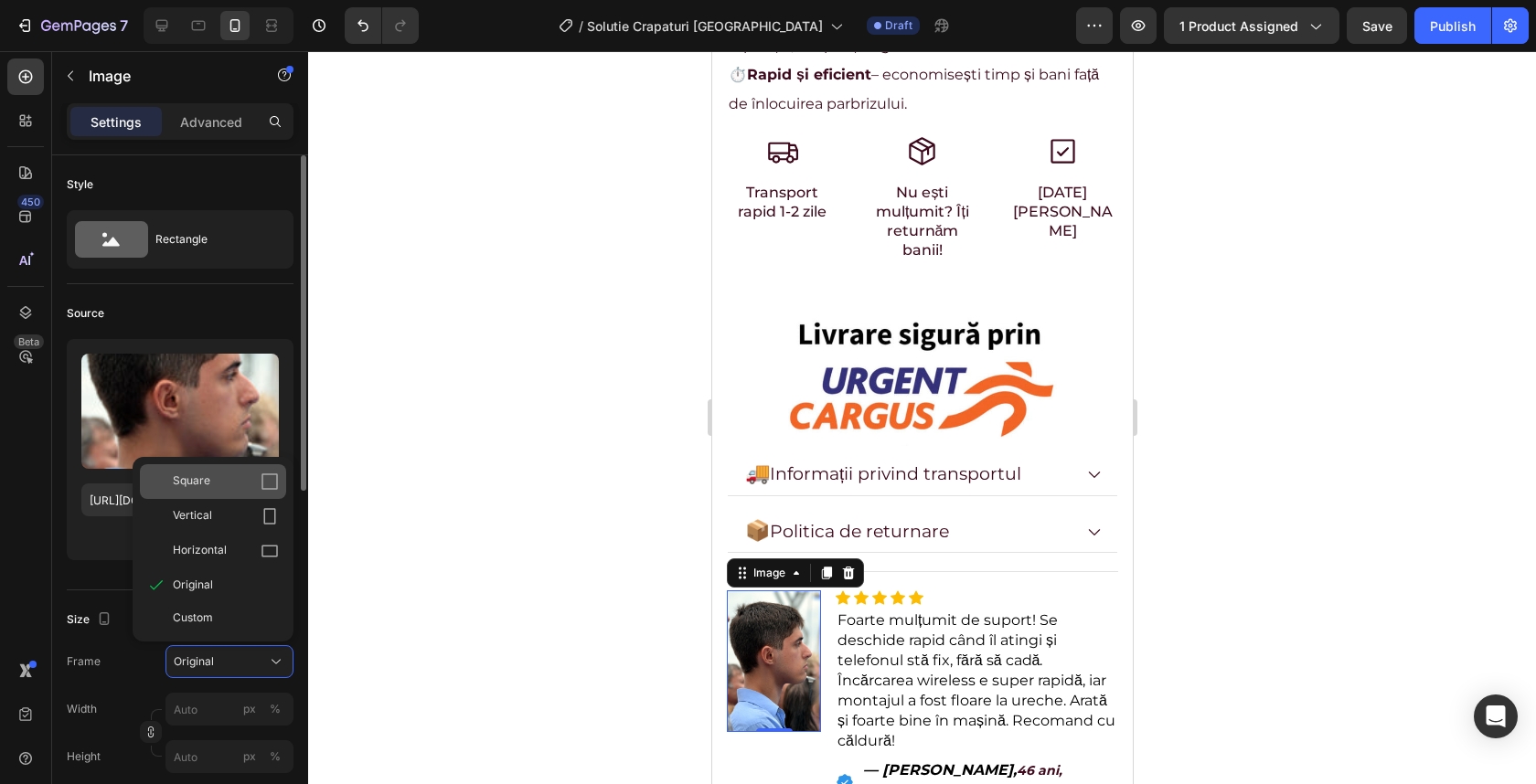
click at [218, 482] on div "Square" at bounding box center [225, 481] width 106 height 18
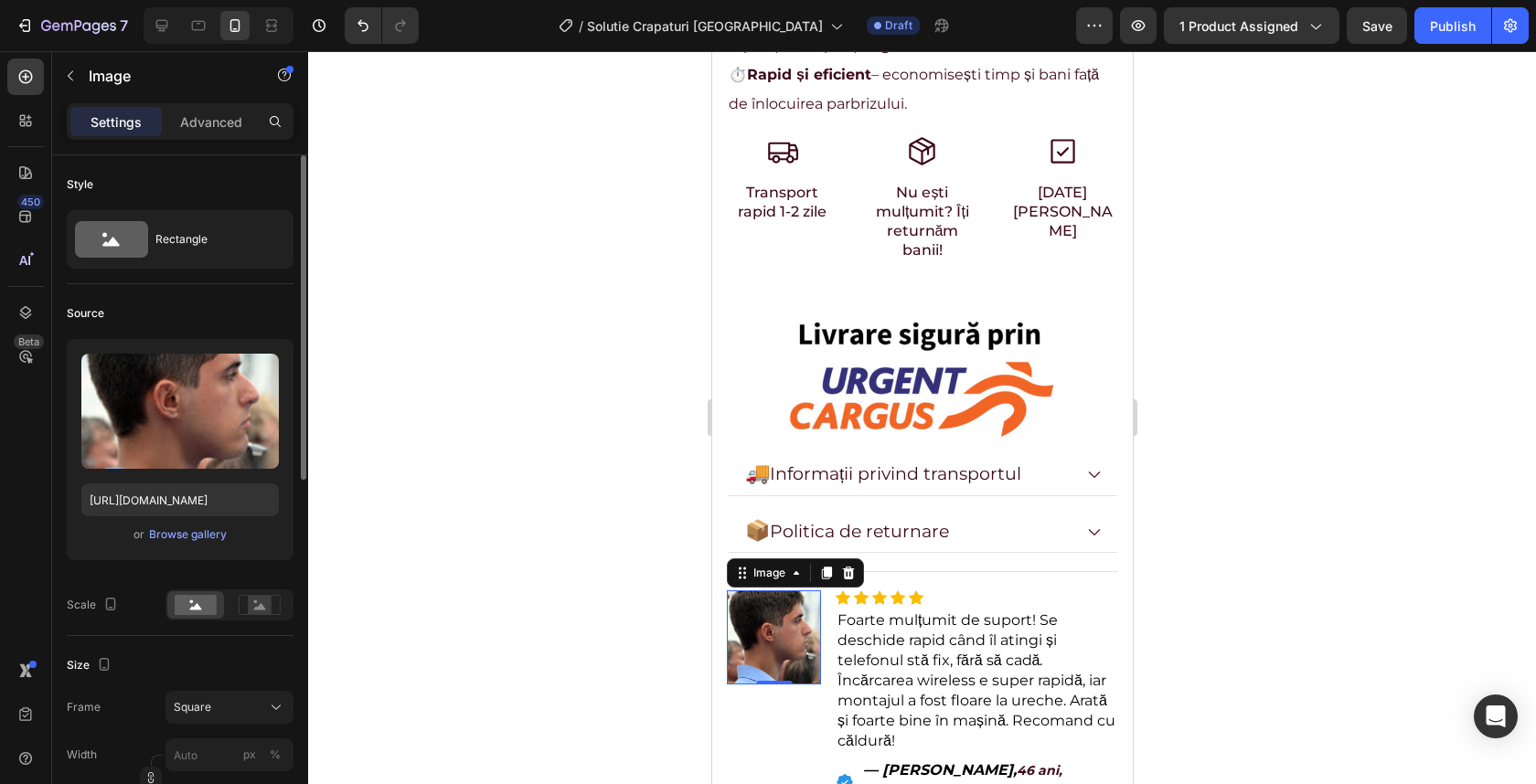
click at [1326, 397] on div at bounding box center [922, 418] width 1227 height 734
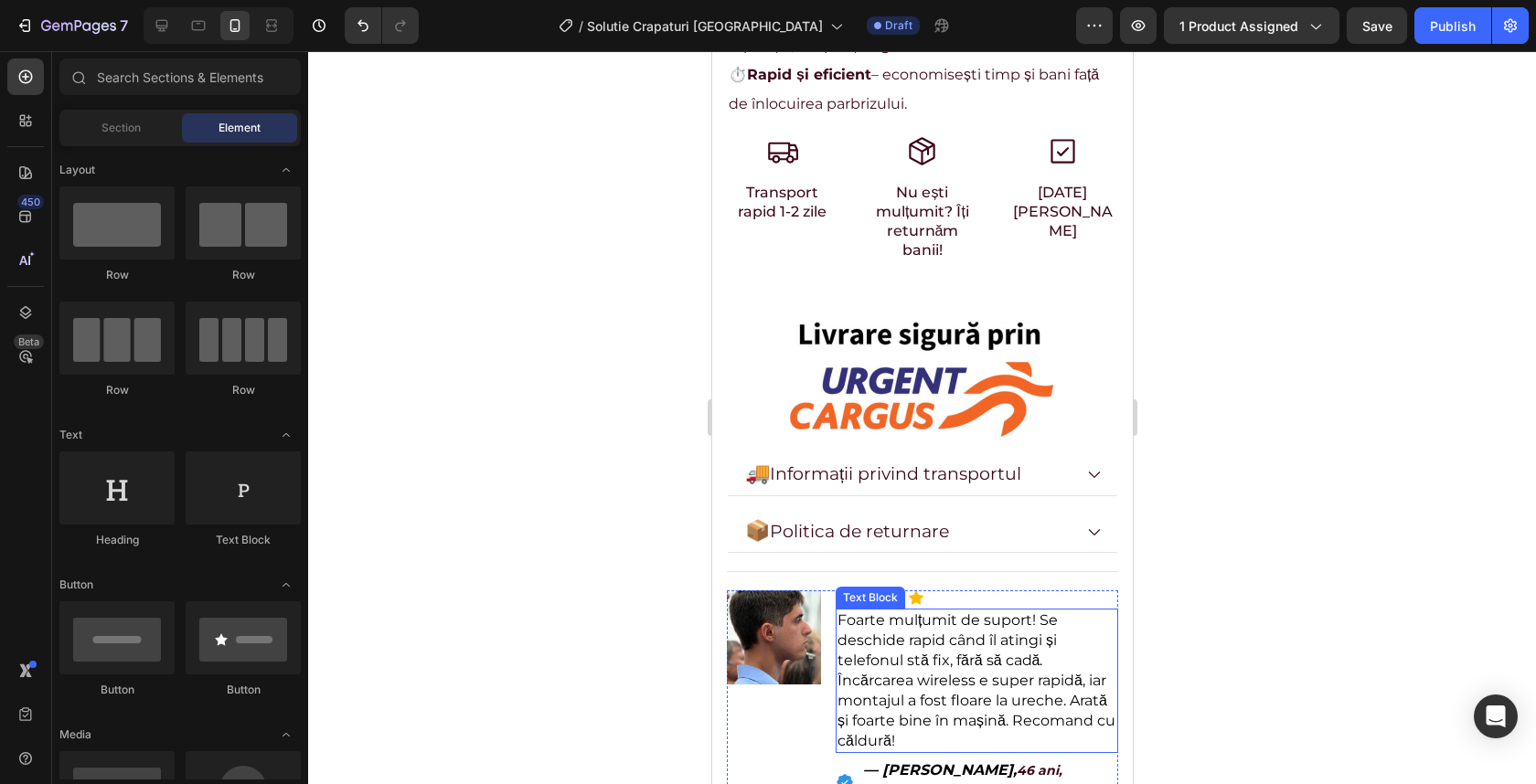
click at [914, 611] on span "Foarte mulțumit de suport! Se deschide rapid când îl atingi și telefonul stă fi…" at bounding box center [975, 680] width 278 height 138
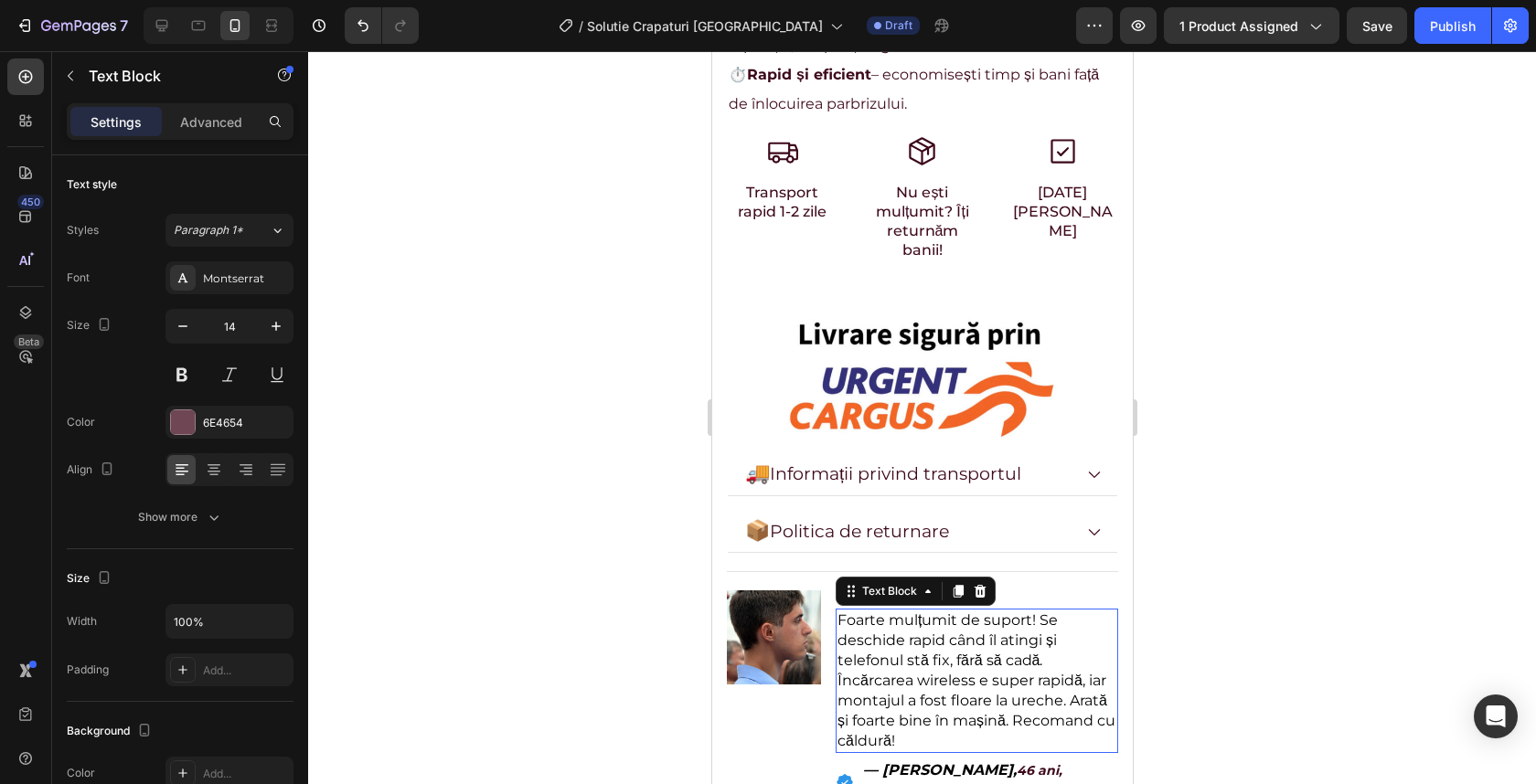
click at [914, 611] on span "Foarte mulțumit de suport! Se deschide rapid când îl atingi și telefonul stă fi…" at bounding box center [975, 680] width 278 height 138
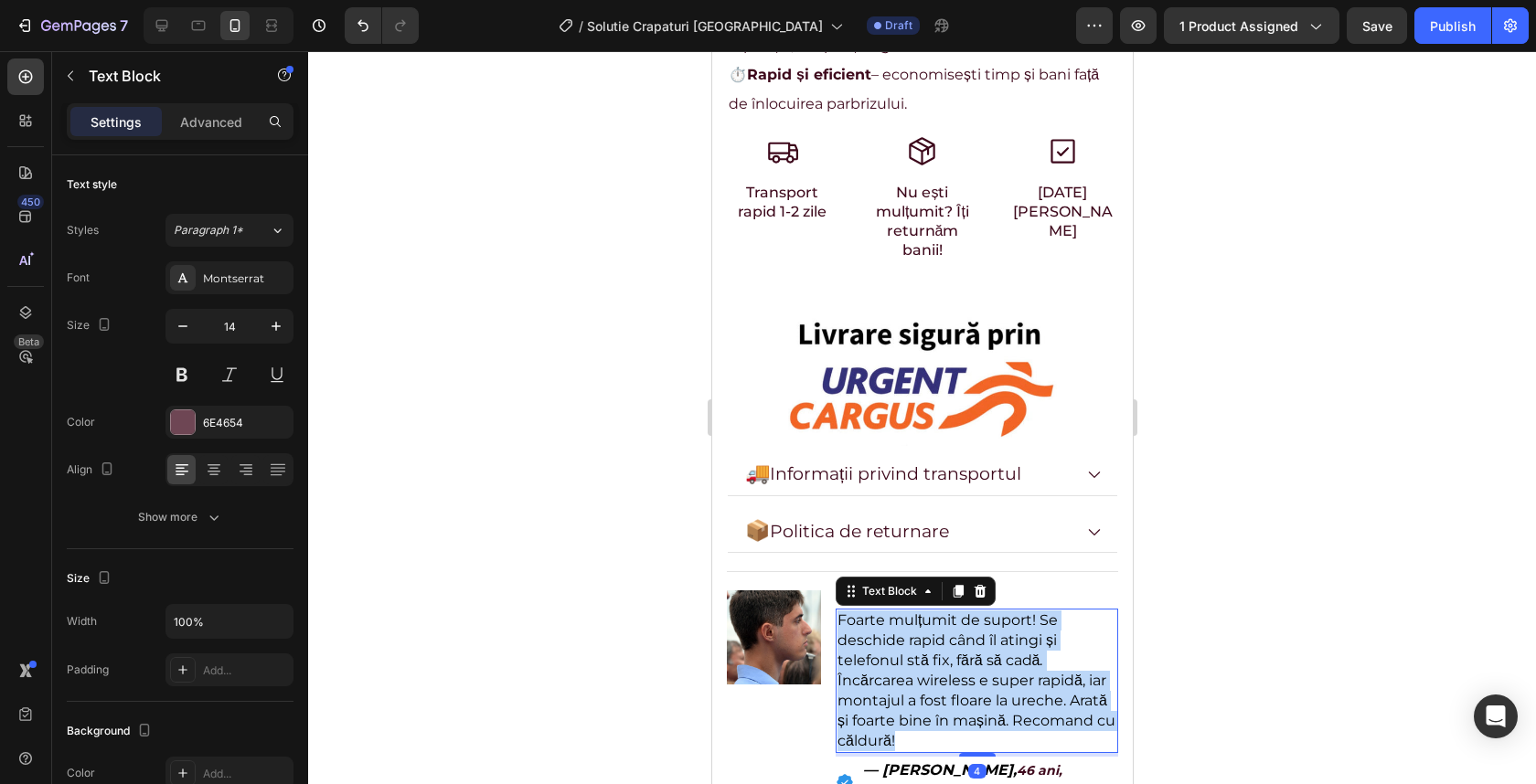
click at [914, 611] on span "Foarte mulțumit de suport! Se deschide rapid când îl atingi și telefonul stă fi…" at bounding box center [975, 680] width 278 height 138
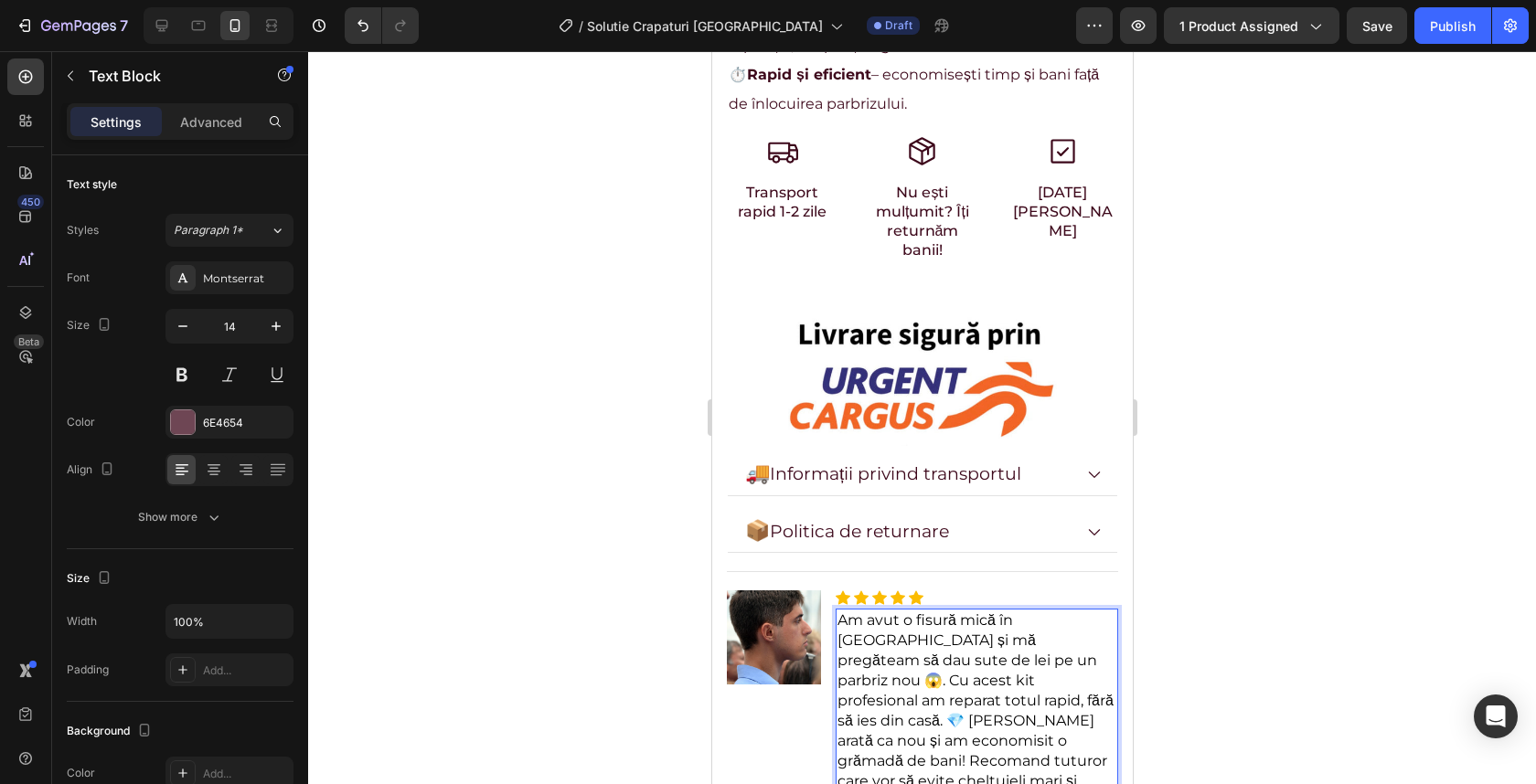
click at [955, 621] on span "Am avut o fisură mică în parbriz și mă pregăteam să dau sute de lei pe un parbr…" at bounding box center [974, 710] width 277 height 198
click at [985, 660] on span "Am avut o fisură mică în parbriz și mă pregăteam să dau sute de lei pe un parbr…" at bounding box center [975, 701] width 278 height 179
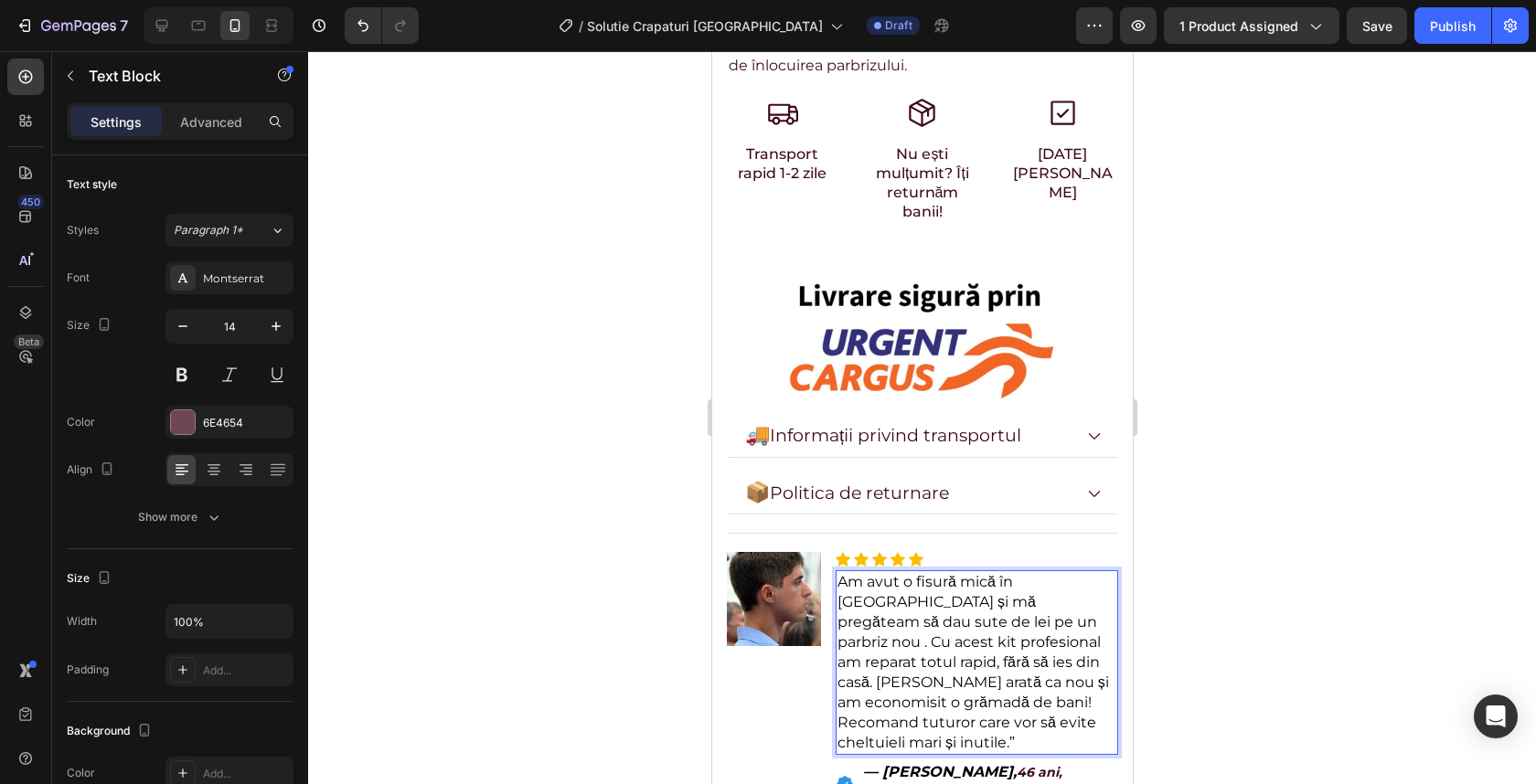
scroll to position [1179, 0]
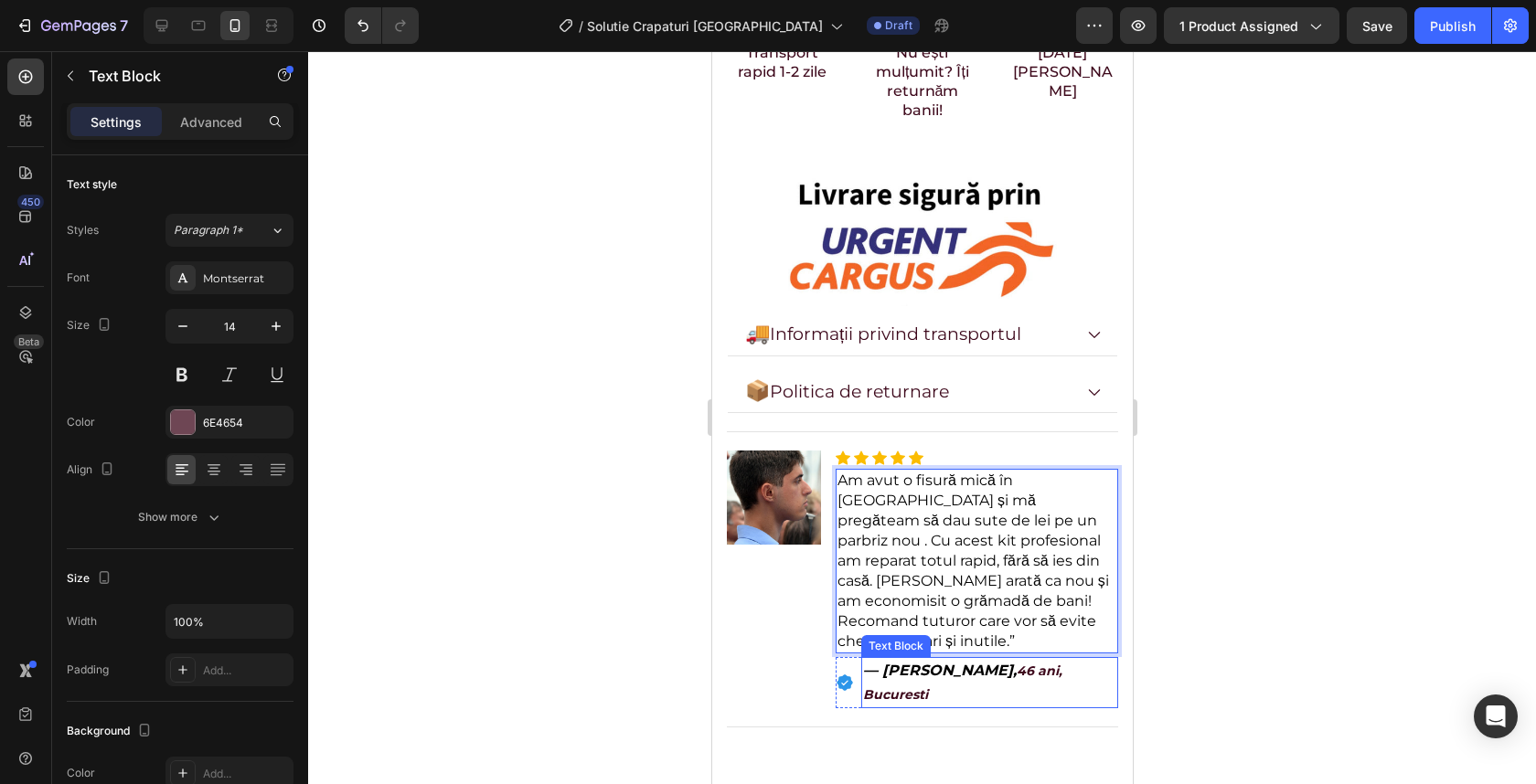
click at [938, 662] on span "— [PERSON_NAME]," at bounding box center [939, 670] width 153 height 17
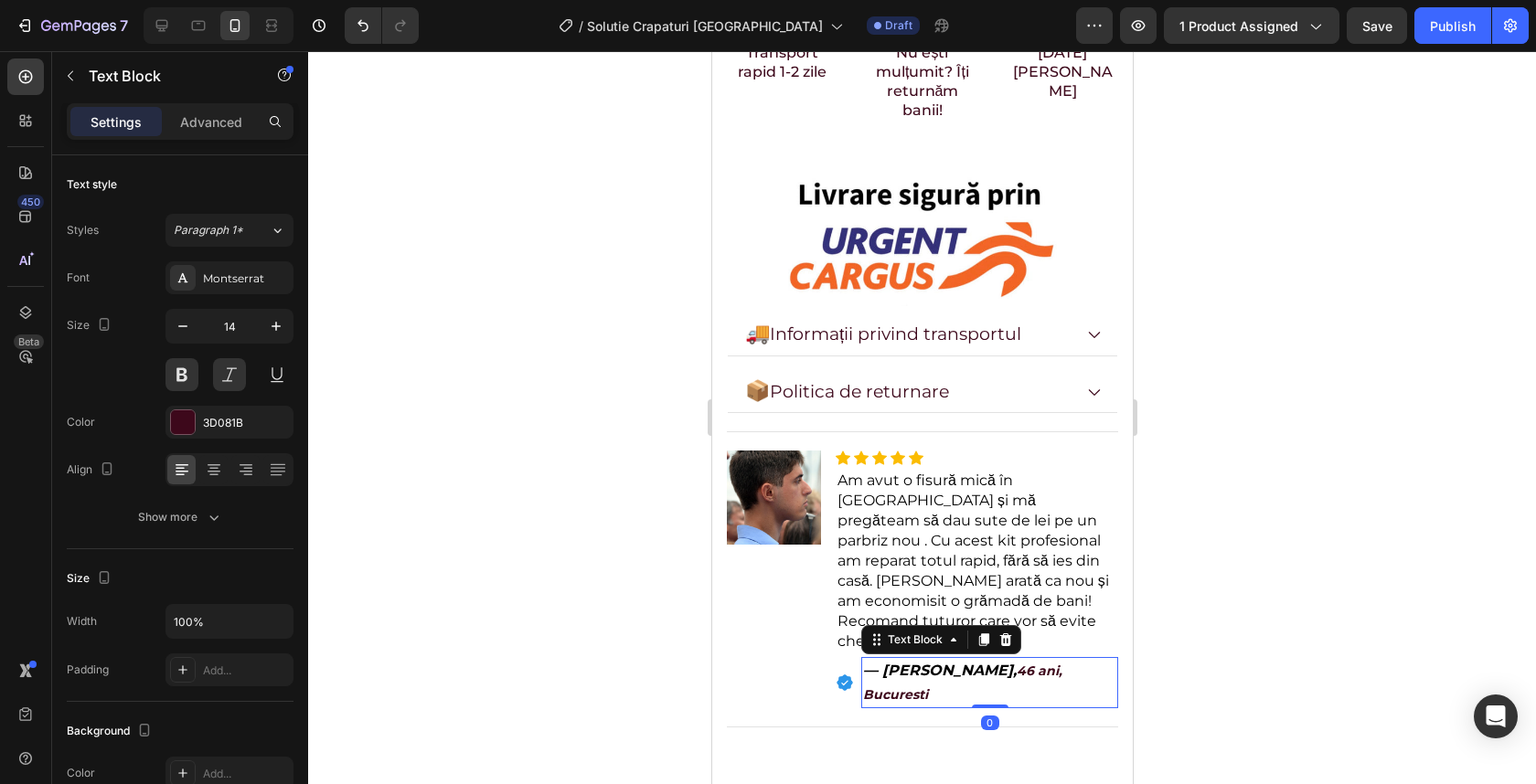
click at [976, 662] on span "— [PERSON_NAME]," at bounding box center [939, 670] width 153 height 17
click at [973, 662] on span "— [PERSON_NAME]," at bounding box center [939, 670] width 153 height 17
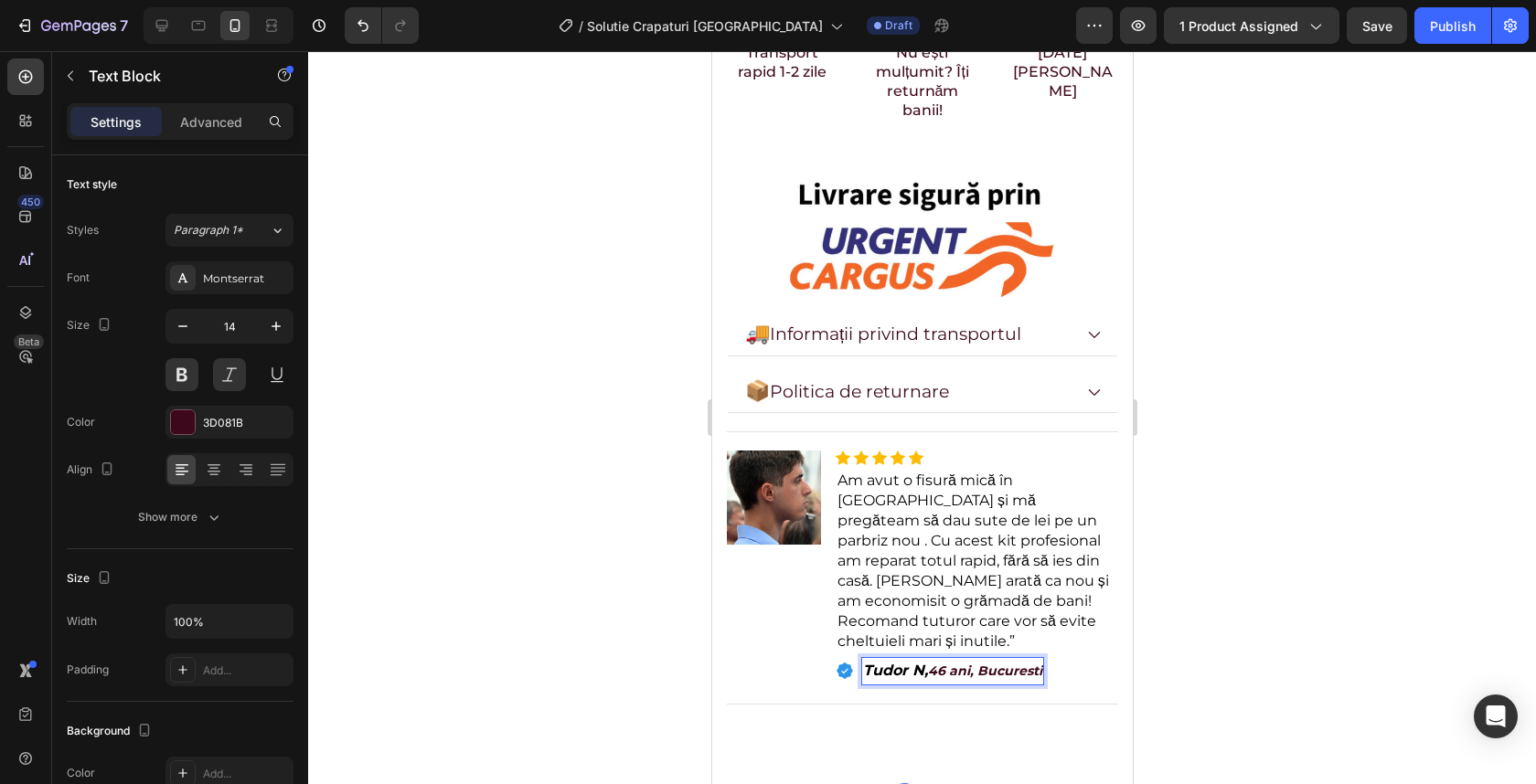
click at [1003, 663] on icon "46 ani, Bucuresti" at bounding box center [984, 670] width 114 height 16
click at [1223, 519] on div at bounding box center [922, 418] width 1227 height 734
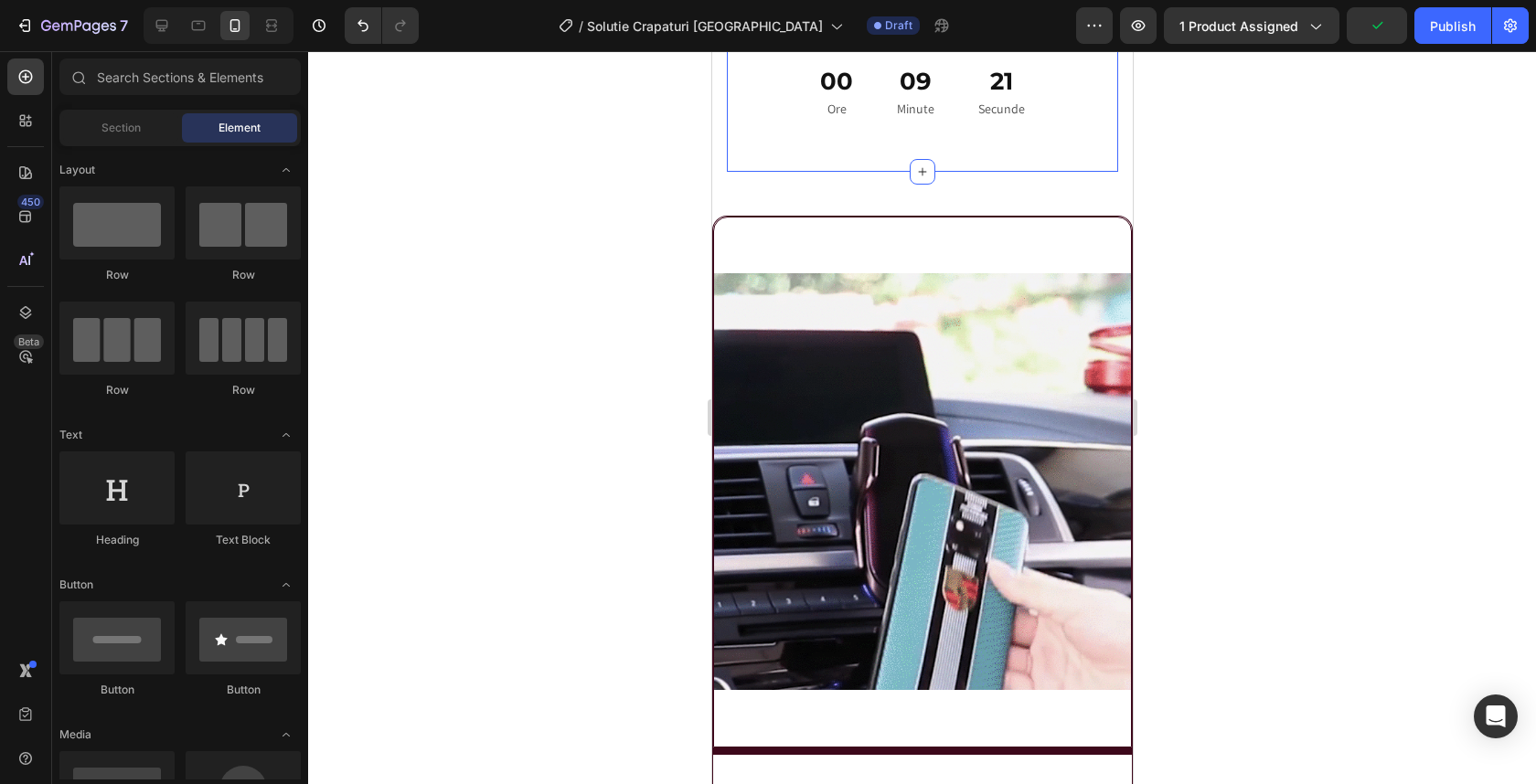
scroll to position [1977, 0]
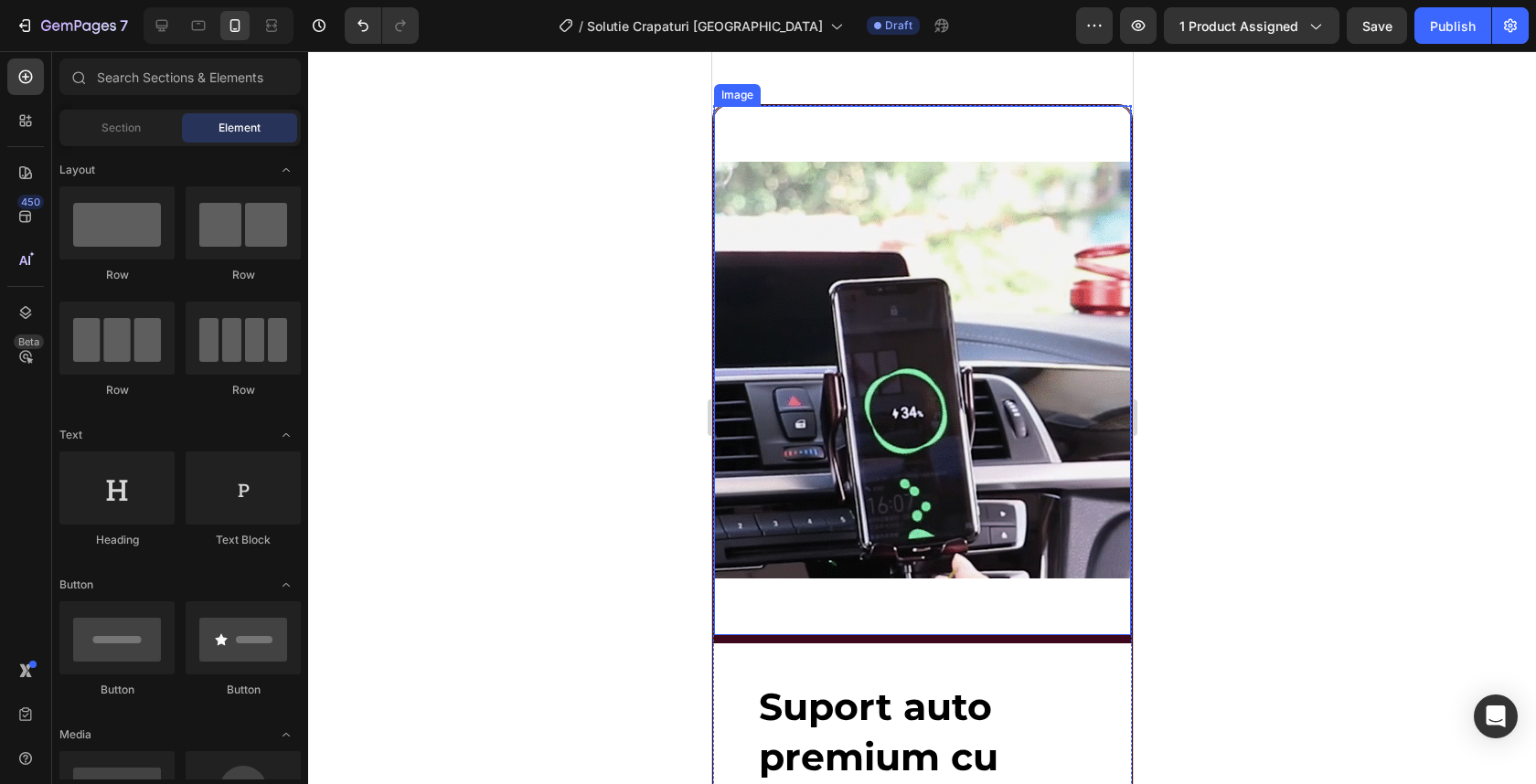
click at [912, 424] on img at bounding box center [922, 371] width 417 height 530
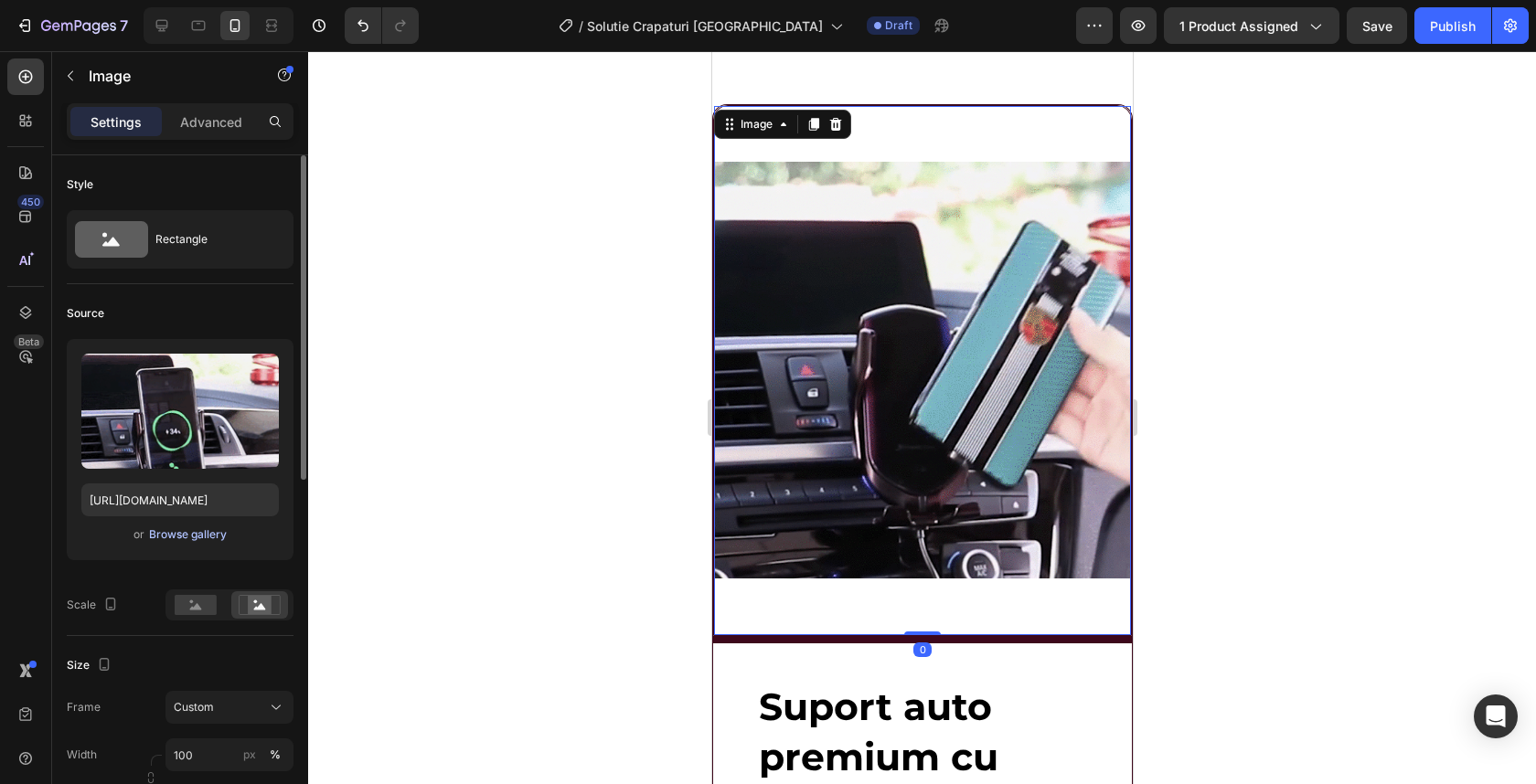
click at [211, 539] on div "Browse gallery" at bounding box center [188, 535] width 78 height 16
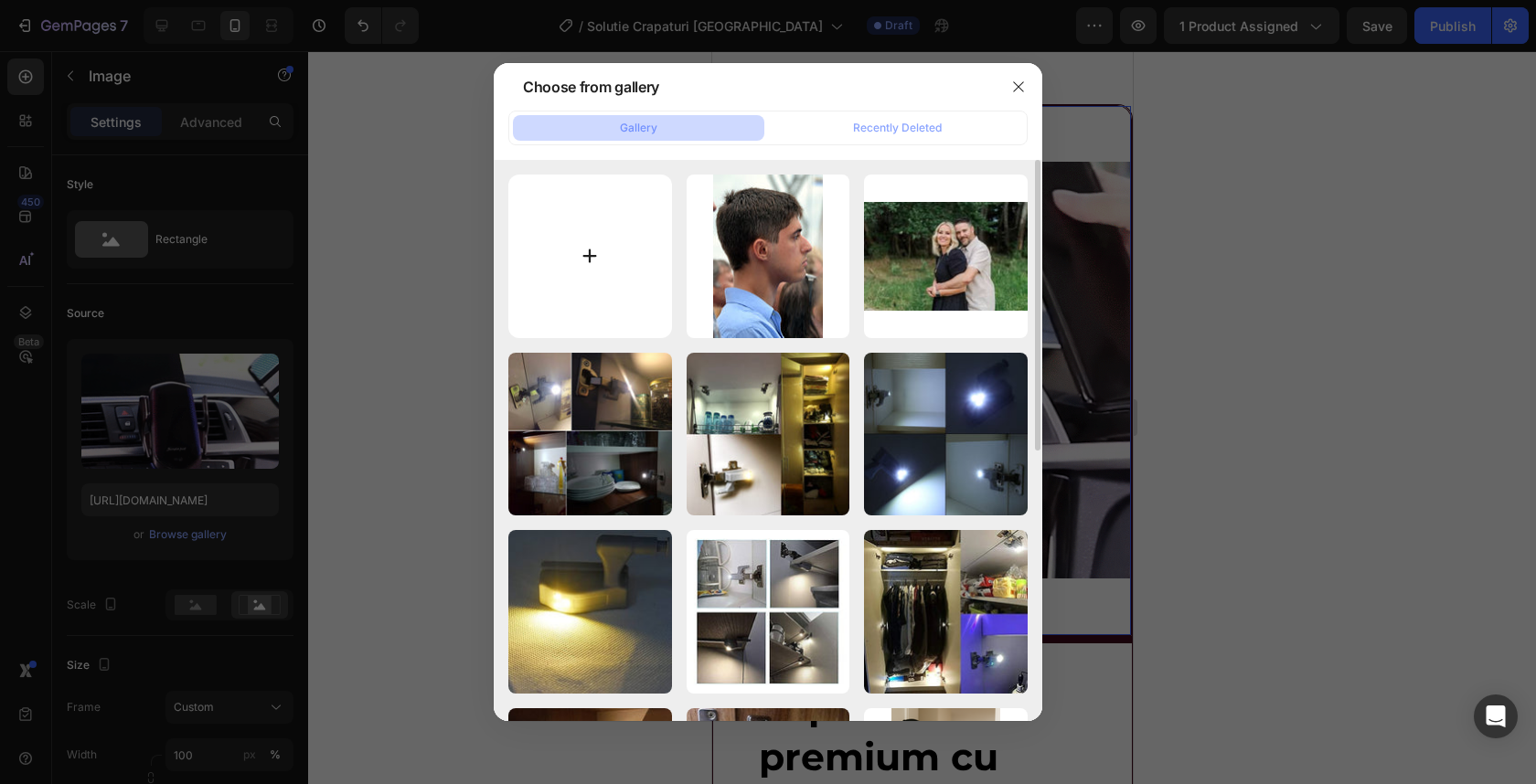
click at [615, 278] on input "file" at bounding box center [590, 256] width 164 height 164
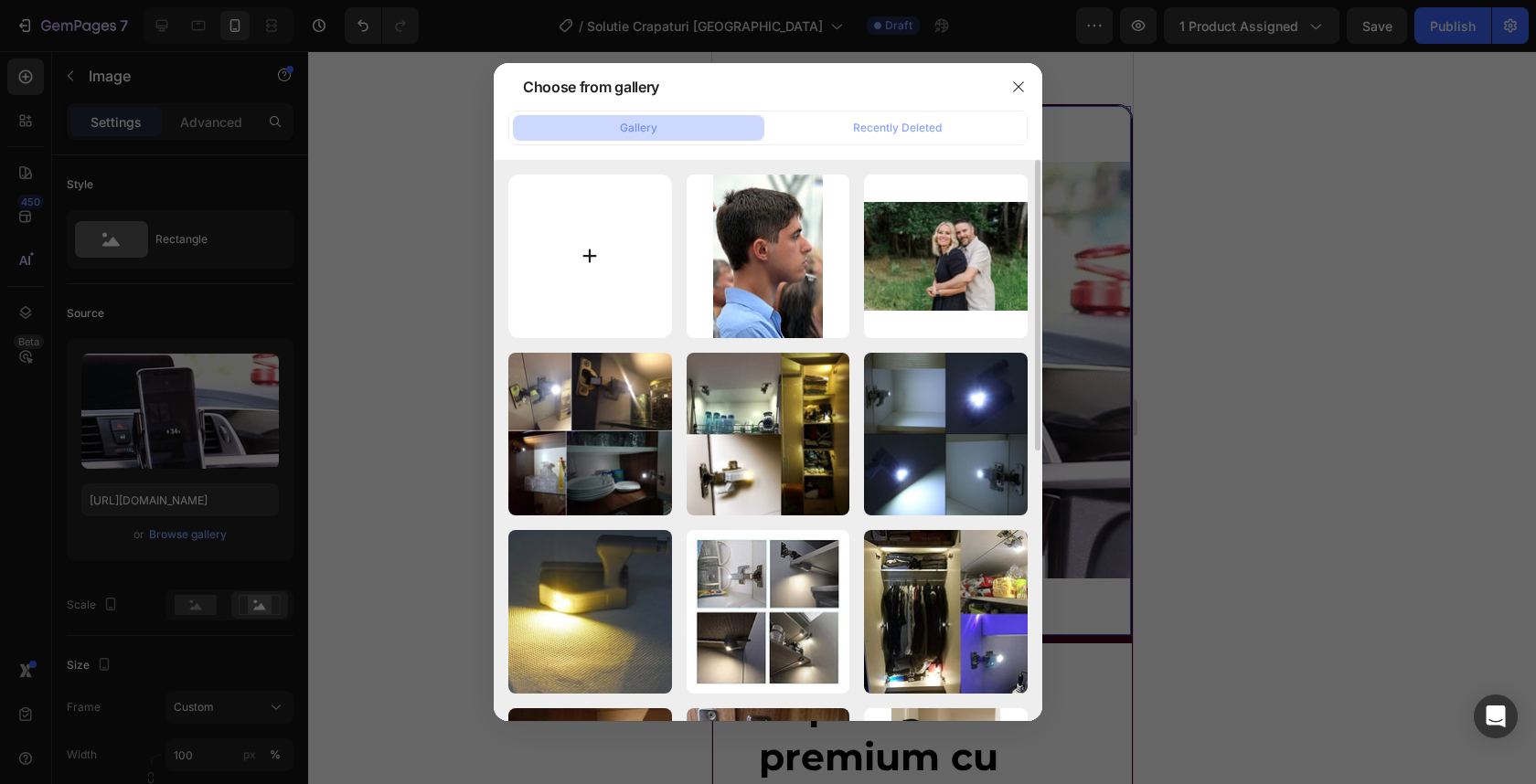
type input "C:\fakepath\W3Xvr0.gif"
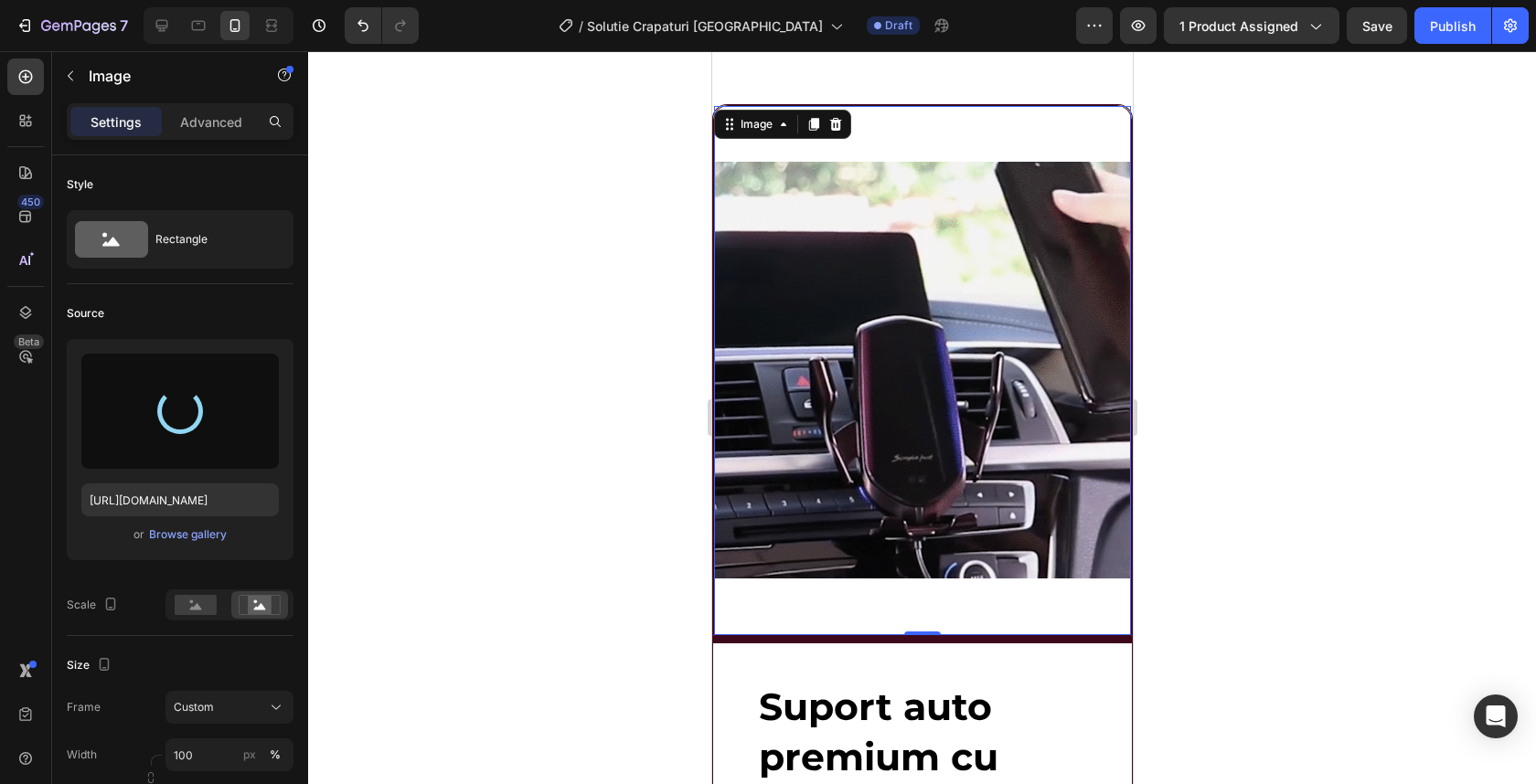
type input "https://cdn.shopify.com/s/files/1/0932/4245/8461/files/gempages_555548027520025…"
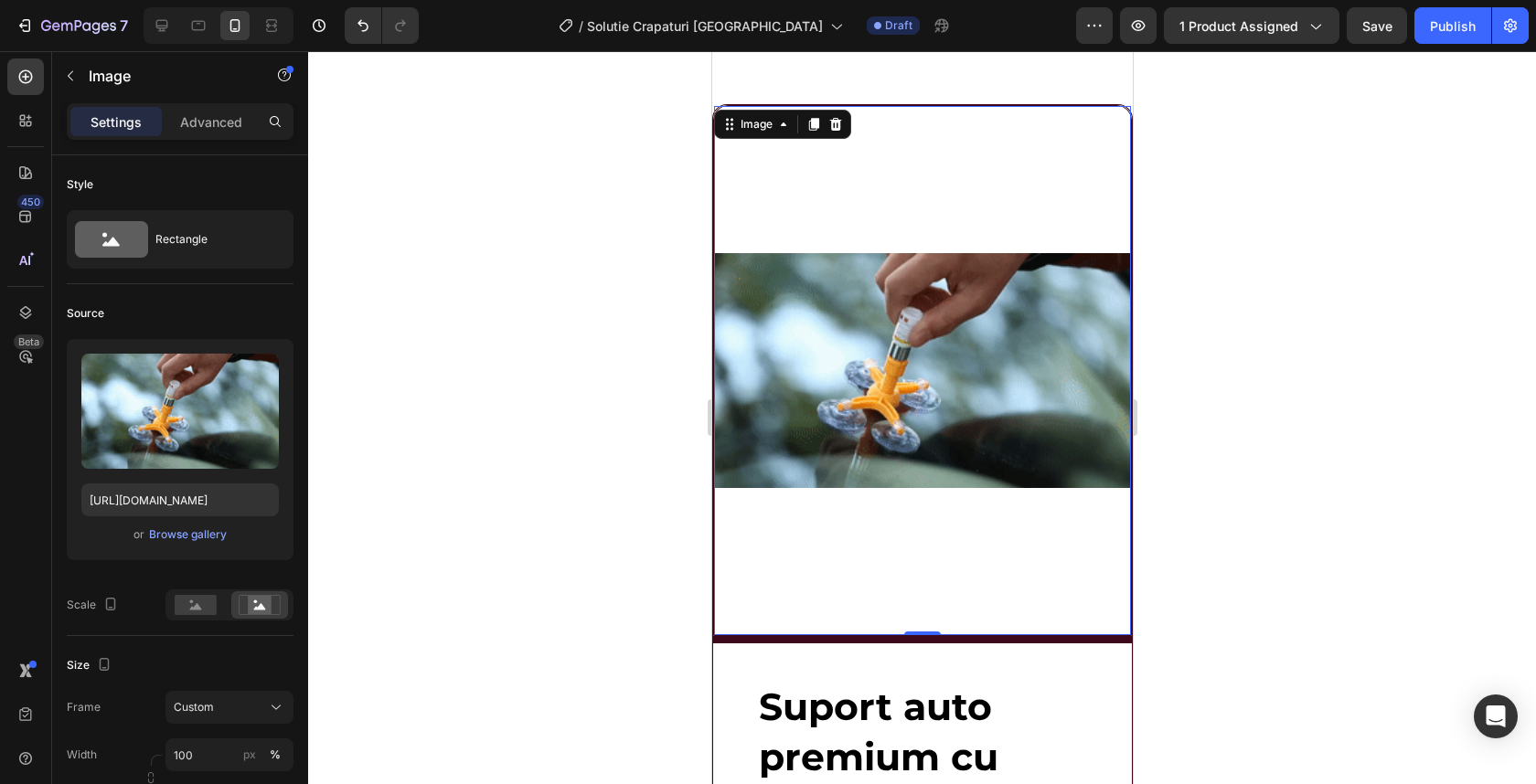
click at [1243, 295] on div at bounding box center [922, 418] width 1227 height 734
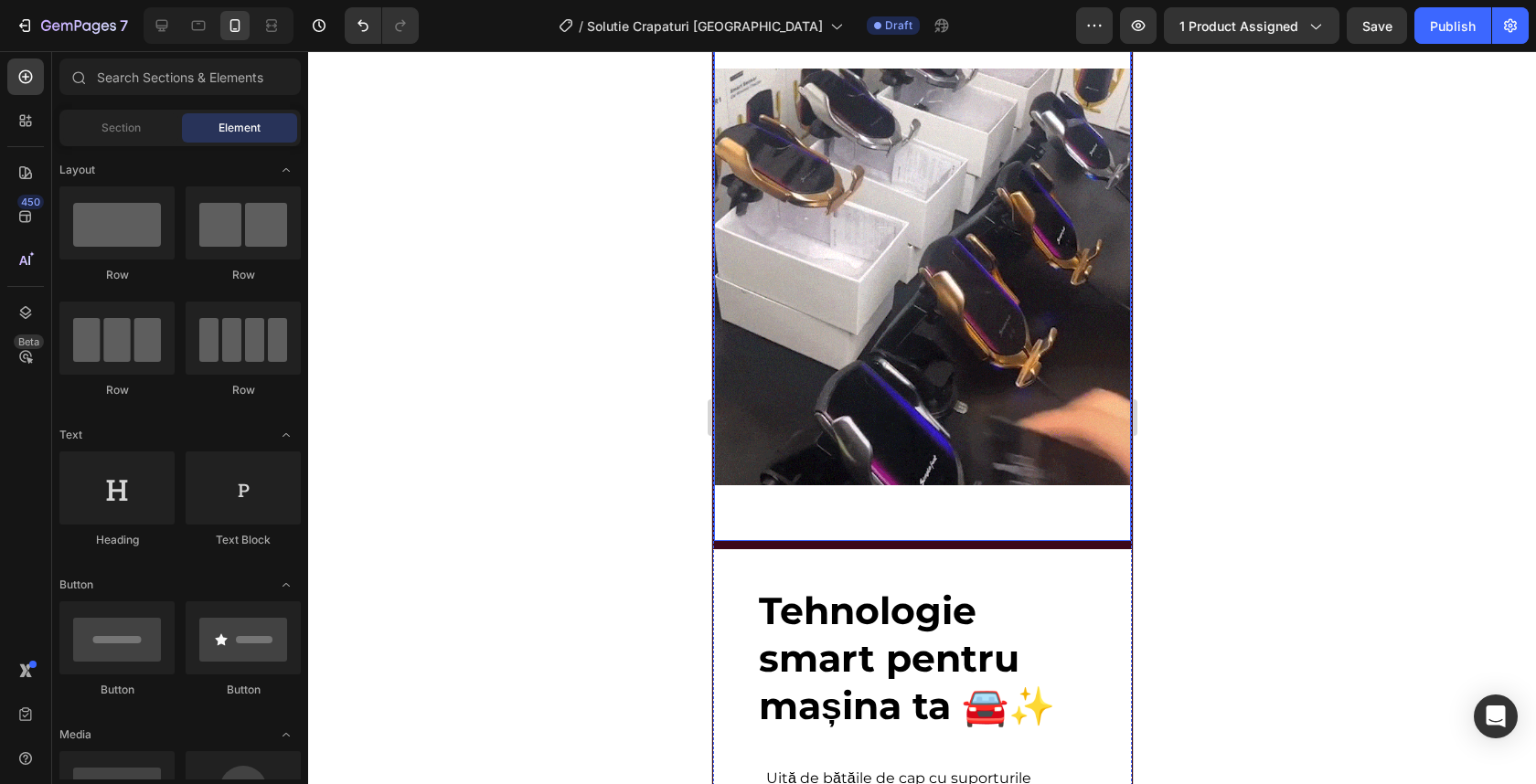
scroll to position [3374, 0]
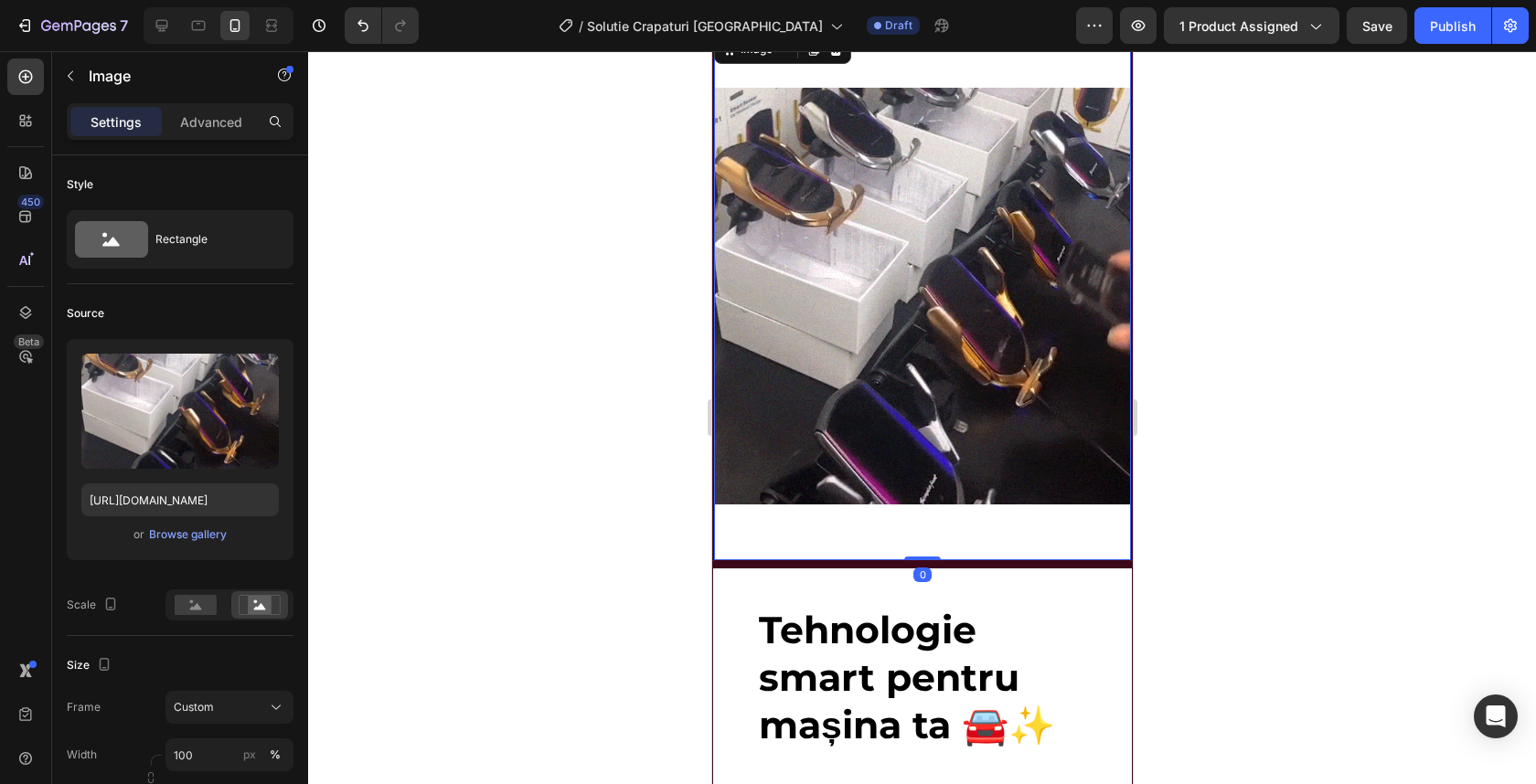
click at [880, 310] on img at bounding box center [922, 296] width 417 height 530
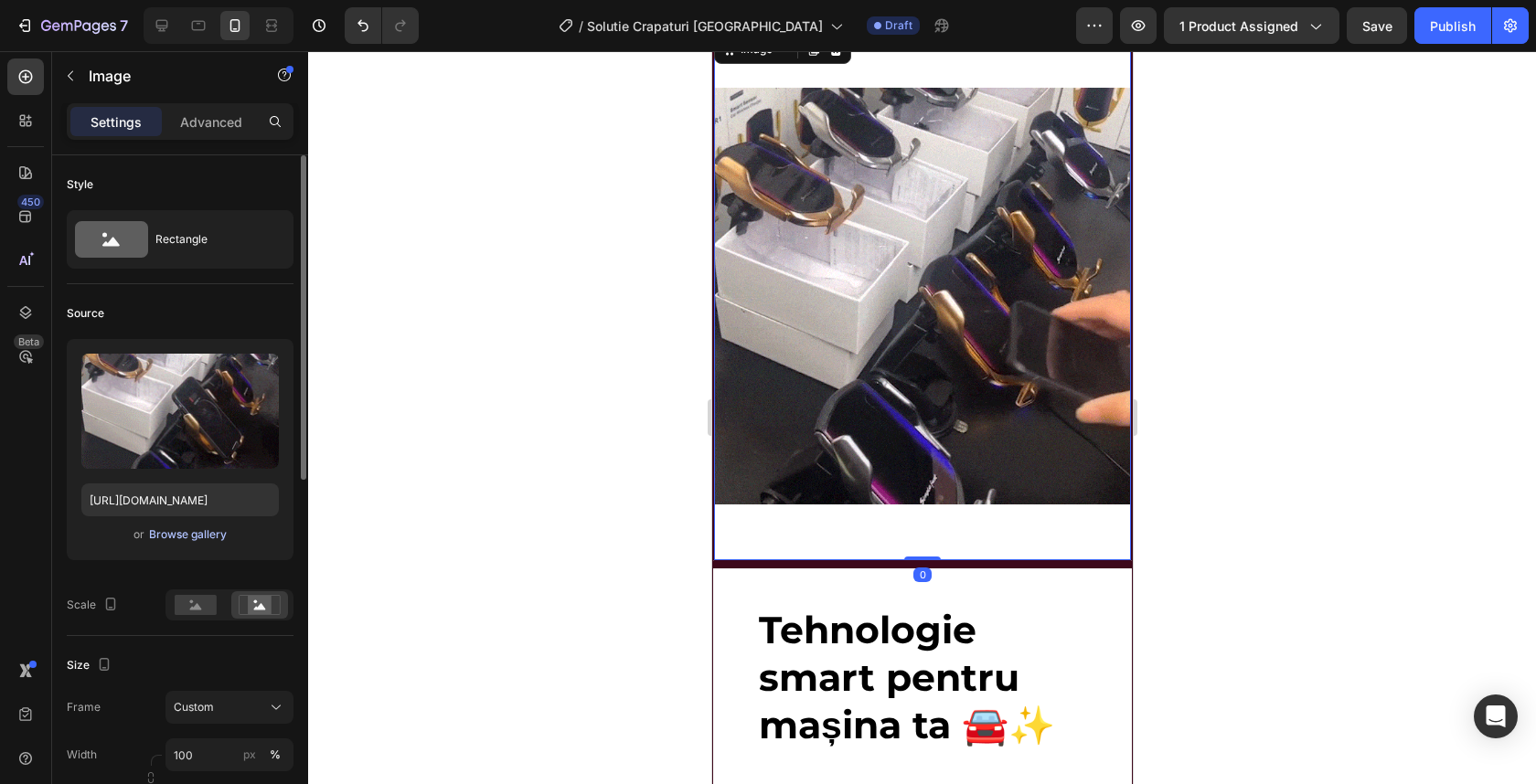
click at [219, 539] on div "Browse gallery" at bounding box center [188, 535] width 78 height 16
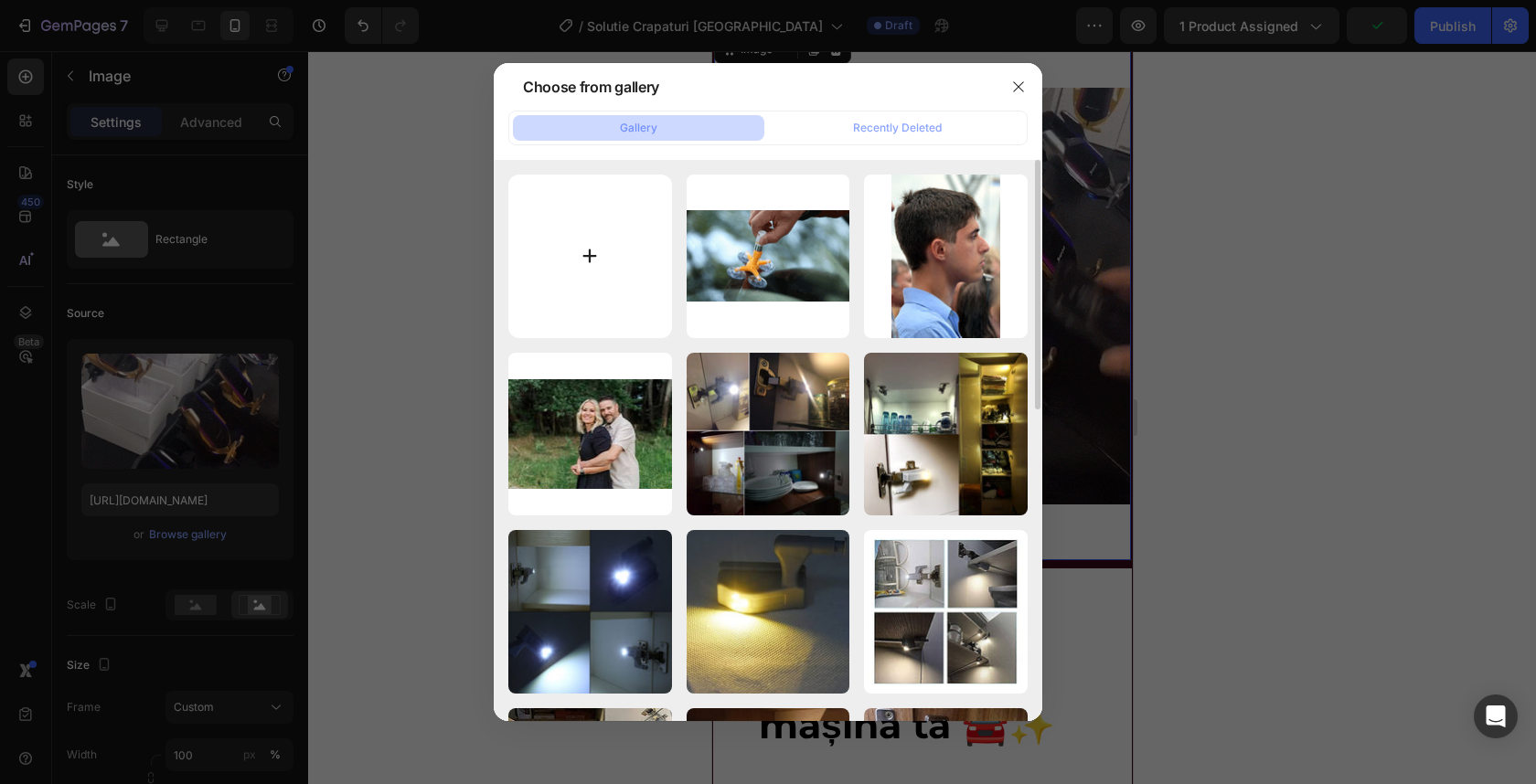
click at [614, 261] on input "file" at bounding box center [590, 256] width 164 height 164
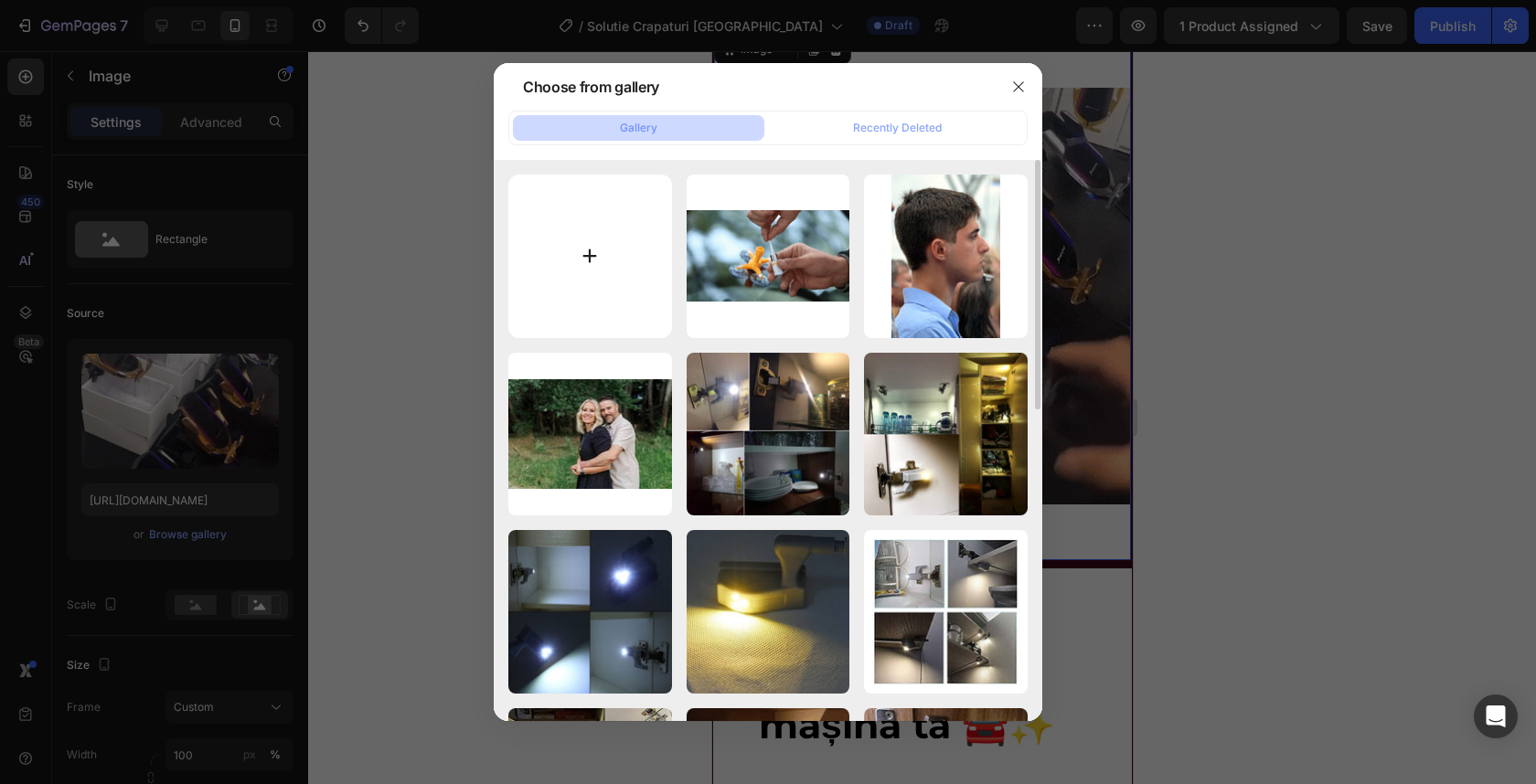
type input "C:\fakepath\use-a-windshield-repair-kit-1705385806.jpg"
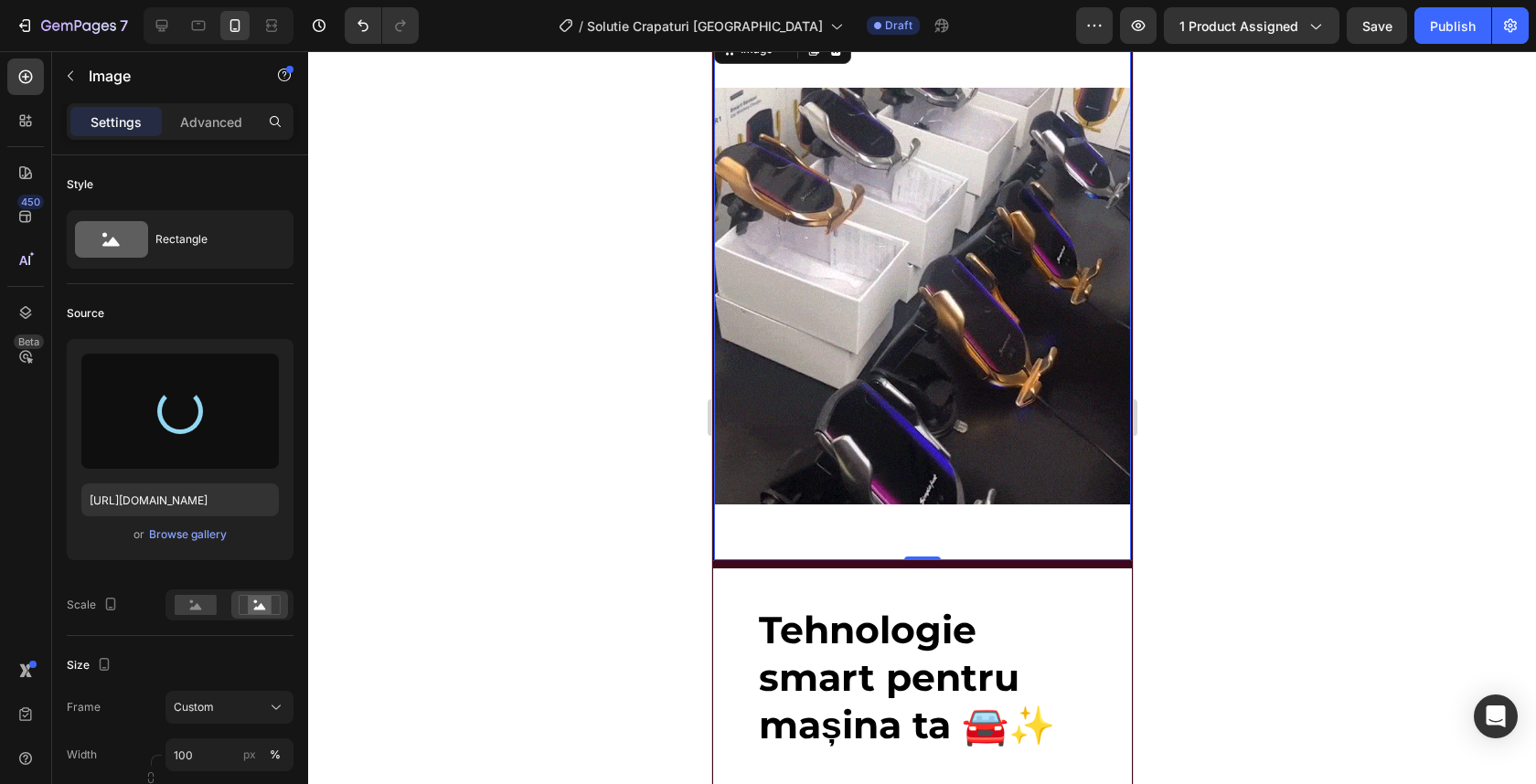
type input "https://cdn.shopify.com/s/files/1/0932/4245/8461/files/gempages_555548027520025…"
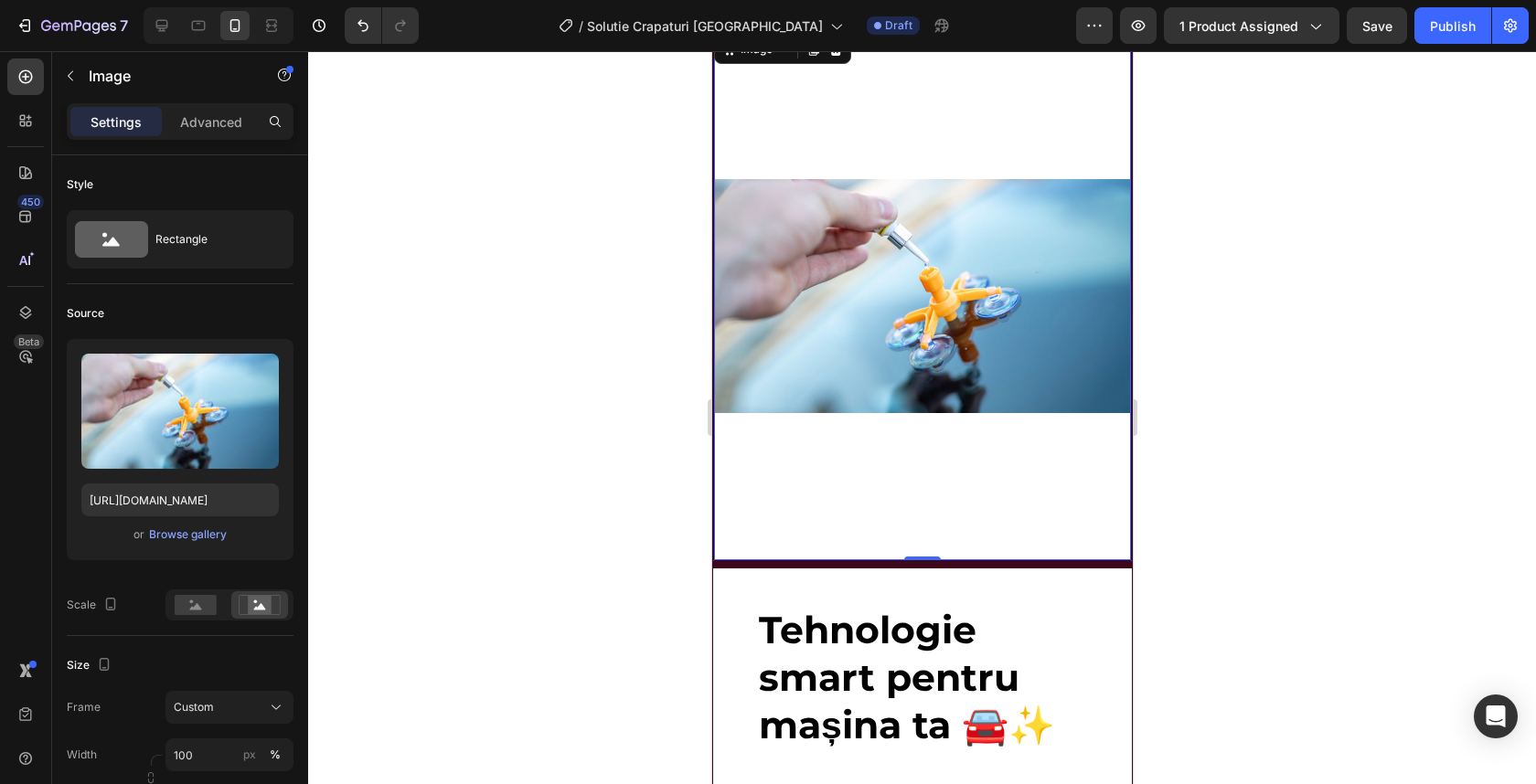
click at [1257, 230] on div at bounding box center [922, 418] width 1227 height 734
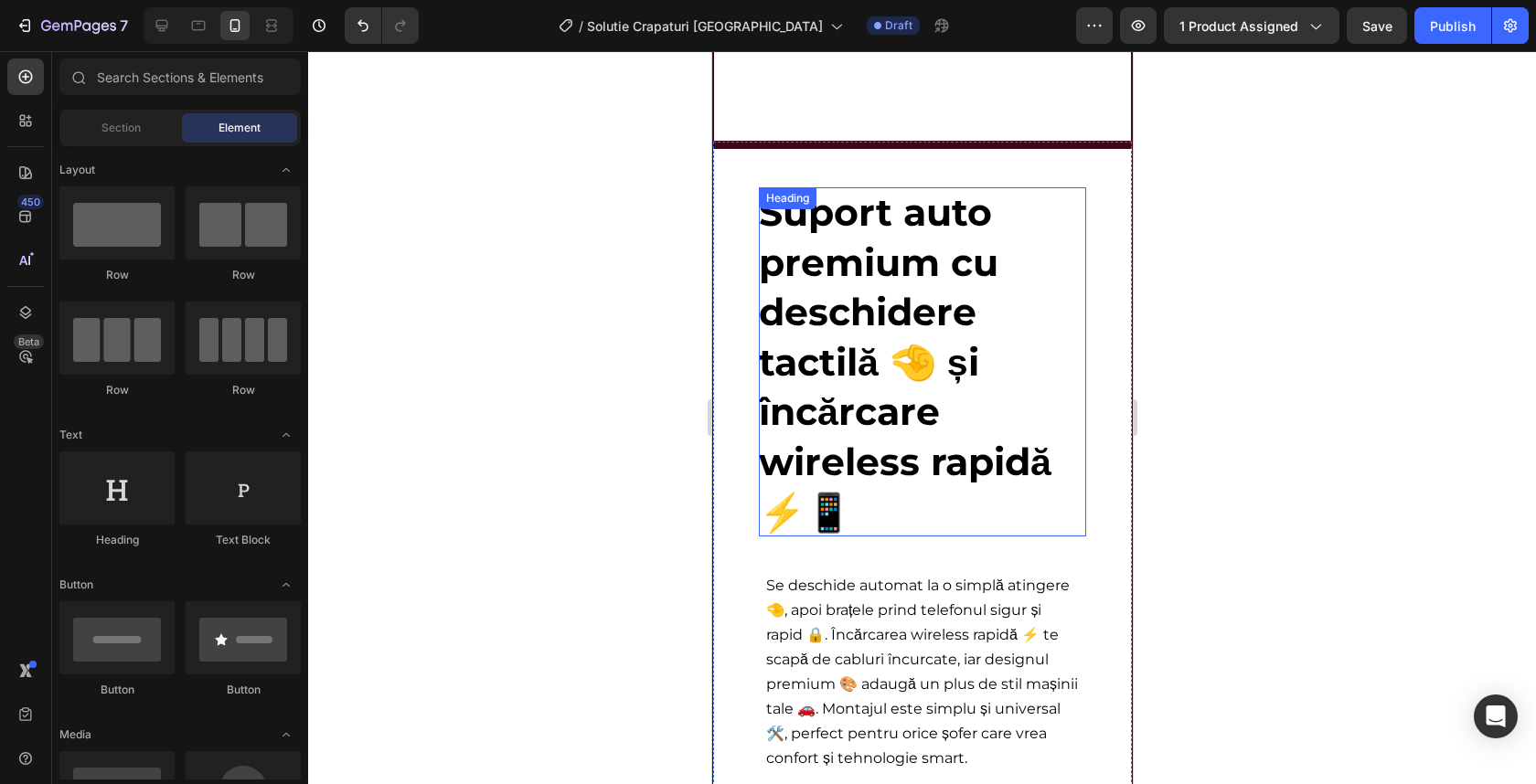
scroll to position [2470, 0]
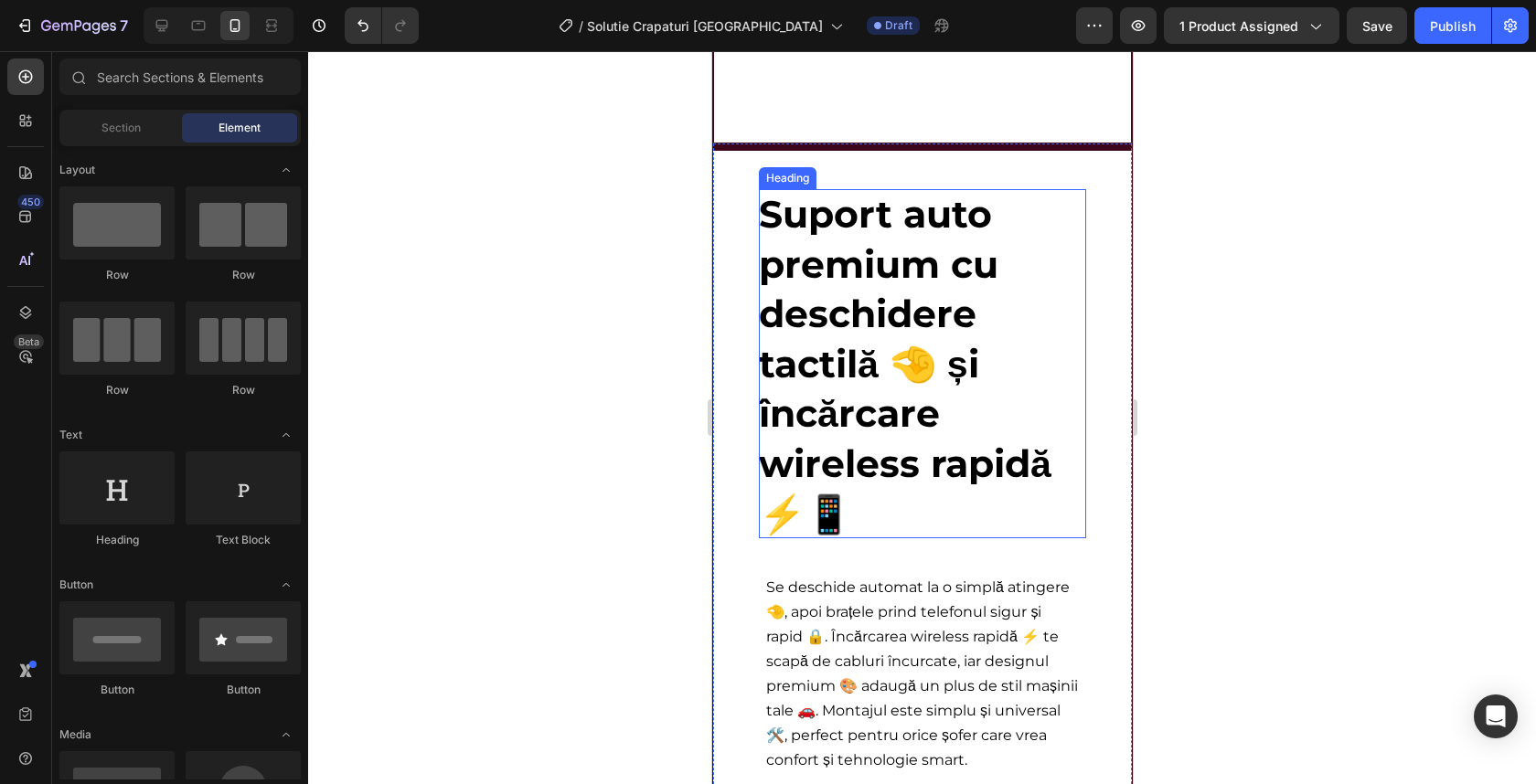
click at [846, 380] on span "Suport auto premium cu deschidere tactilă 🤏 și încărcare wireless rapidă ⚡📱" at bounding box center [904, 364] width 293 height 345
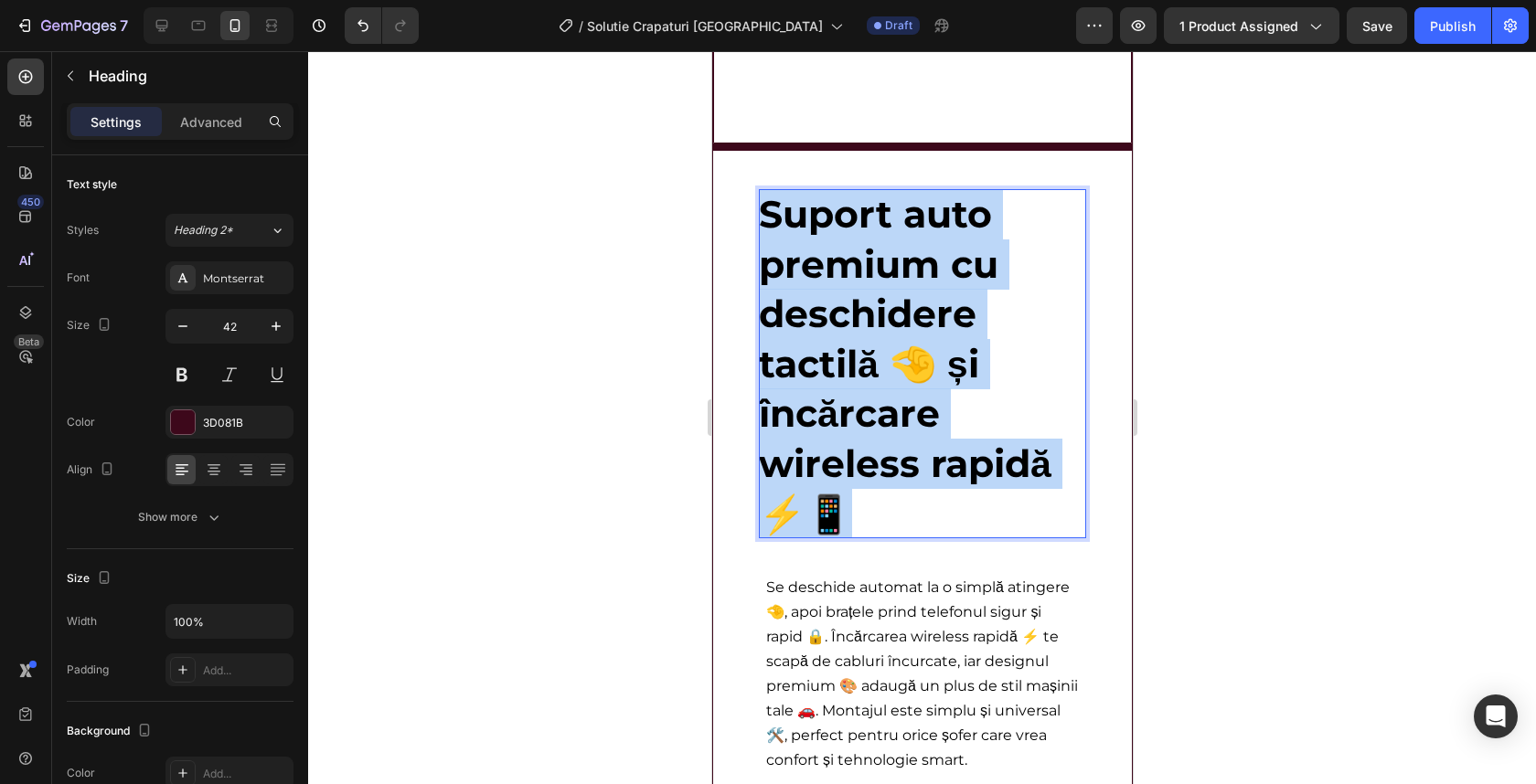
click at [846, 380] on span "Suport auto premium cu deschidere tactilă 🤏 și încărcare wireless rapidă ⚡📱" at bounding box center [904, 364] width 293 height 345
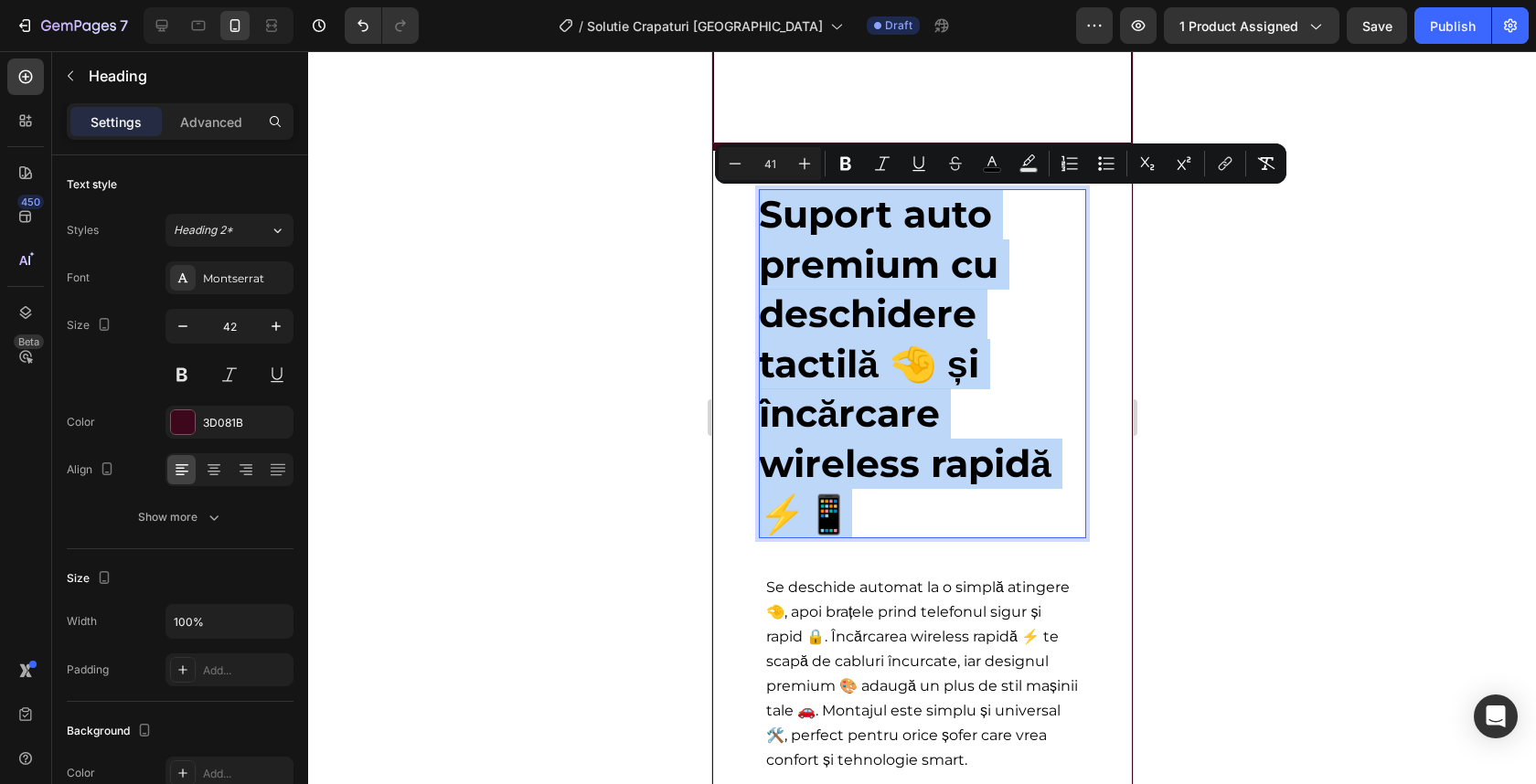
type input "42"
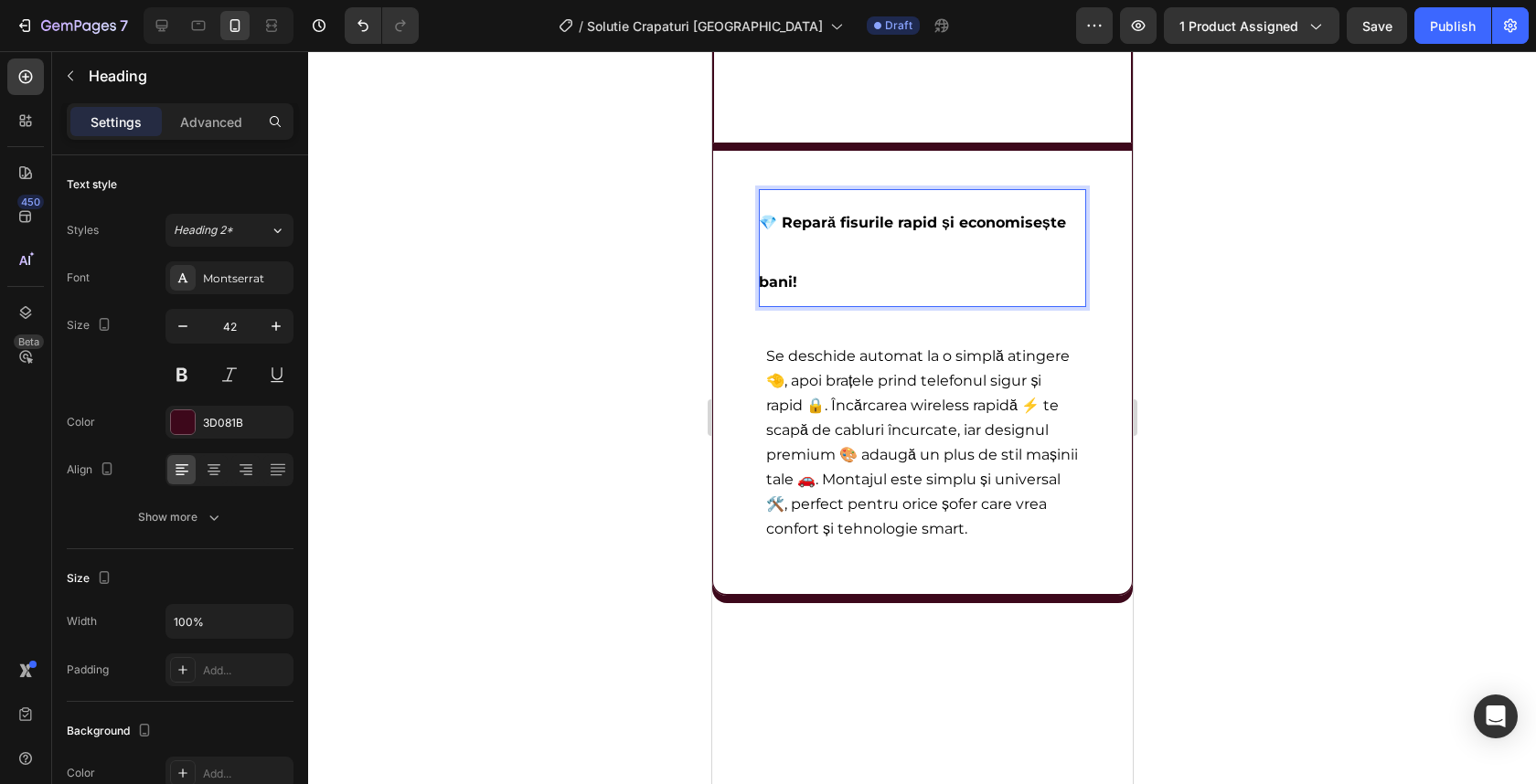
click at [814, 232] on p "💎 Repară fisurile rapid și economisește bani!" at bounding box center [921, 248] width 327 height 118
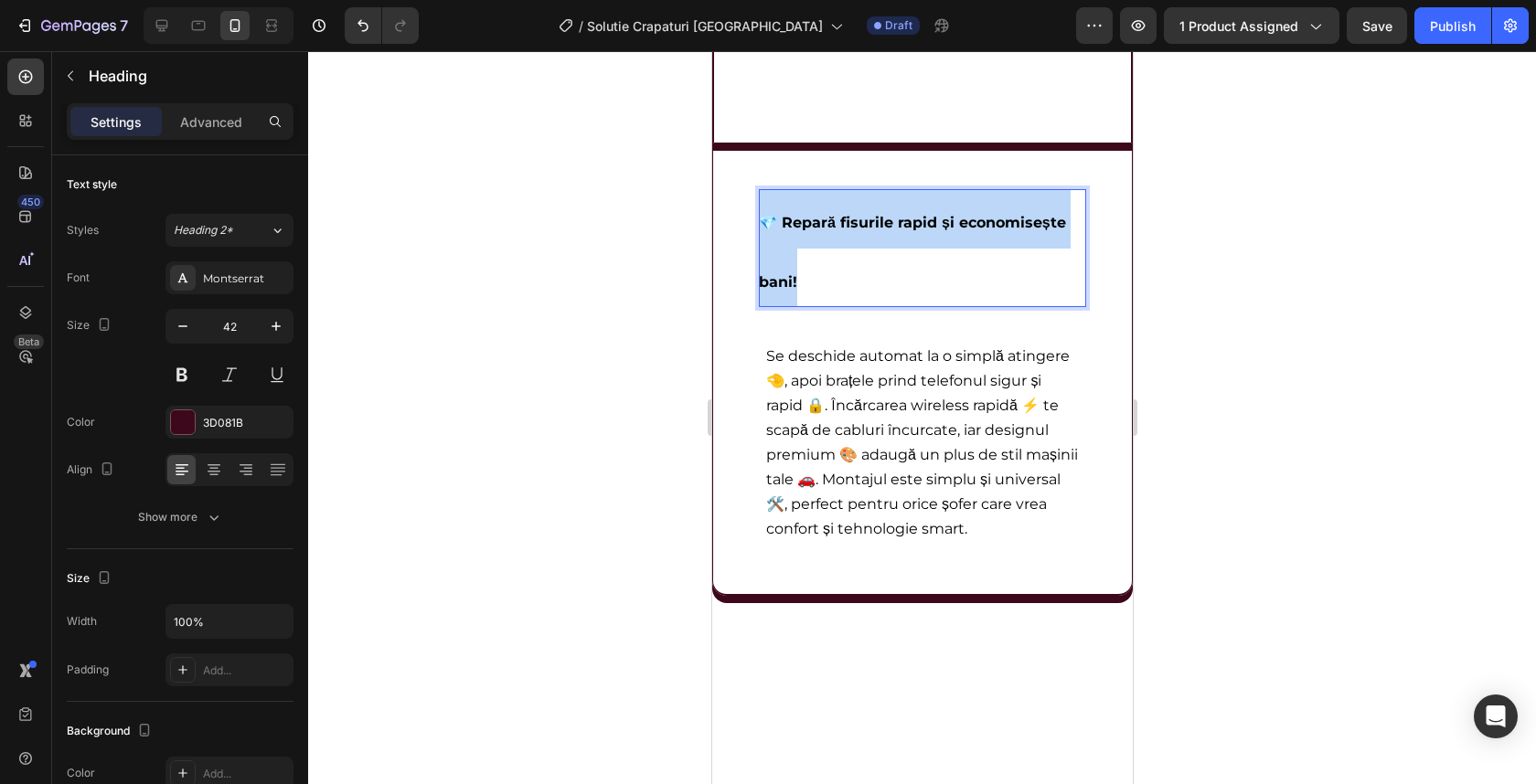
click at [814, 232] on p "💎 Repară fisurile rapid și economisește bani!" at bounding box center [921, 248] width 327 height 118
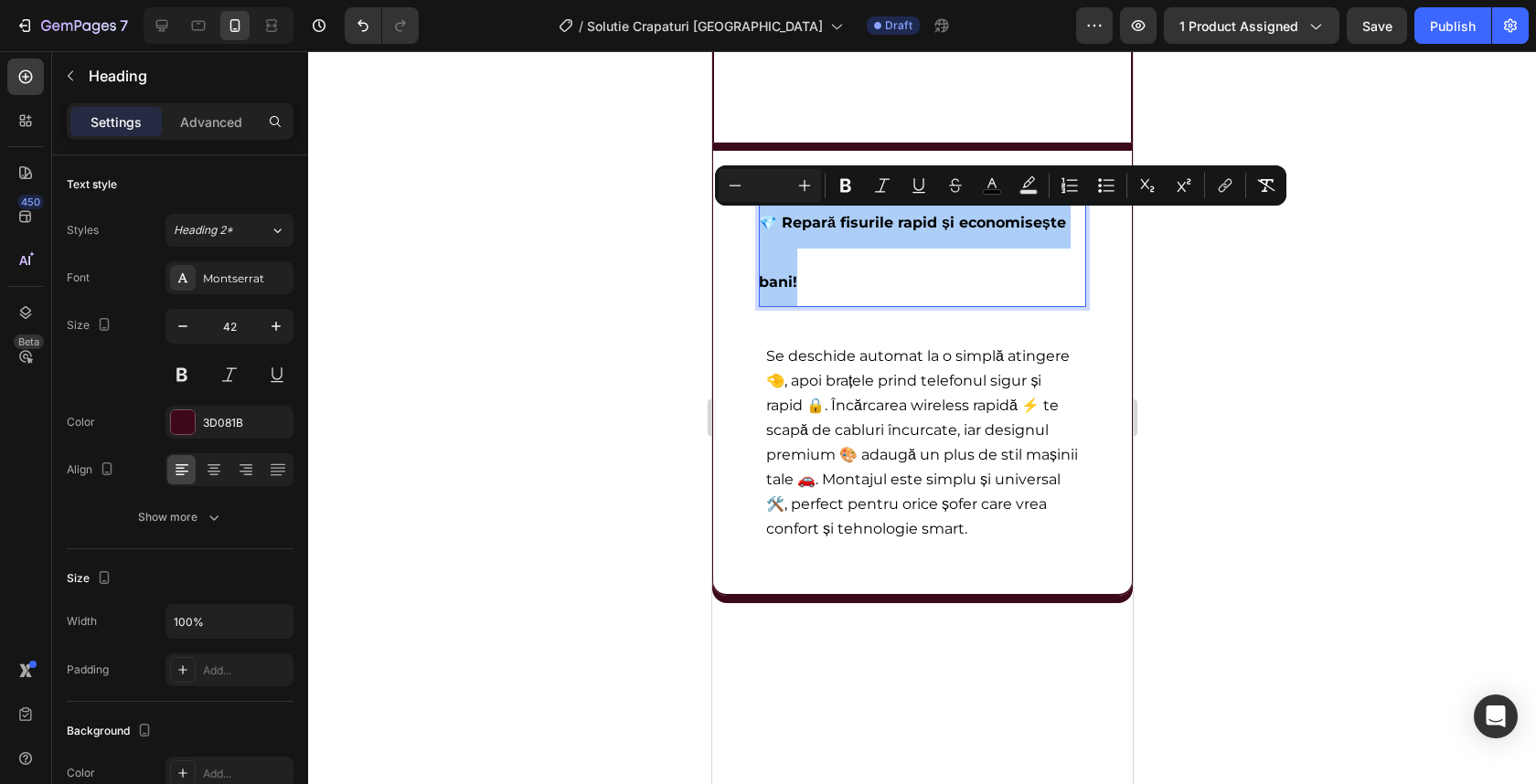
click at [777, 188] on input "Editor contextual toolbar" at bounding box center [770, 185] width 37 height 22
type input "35"
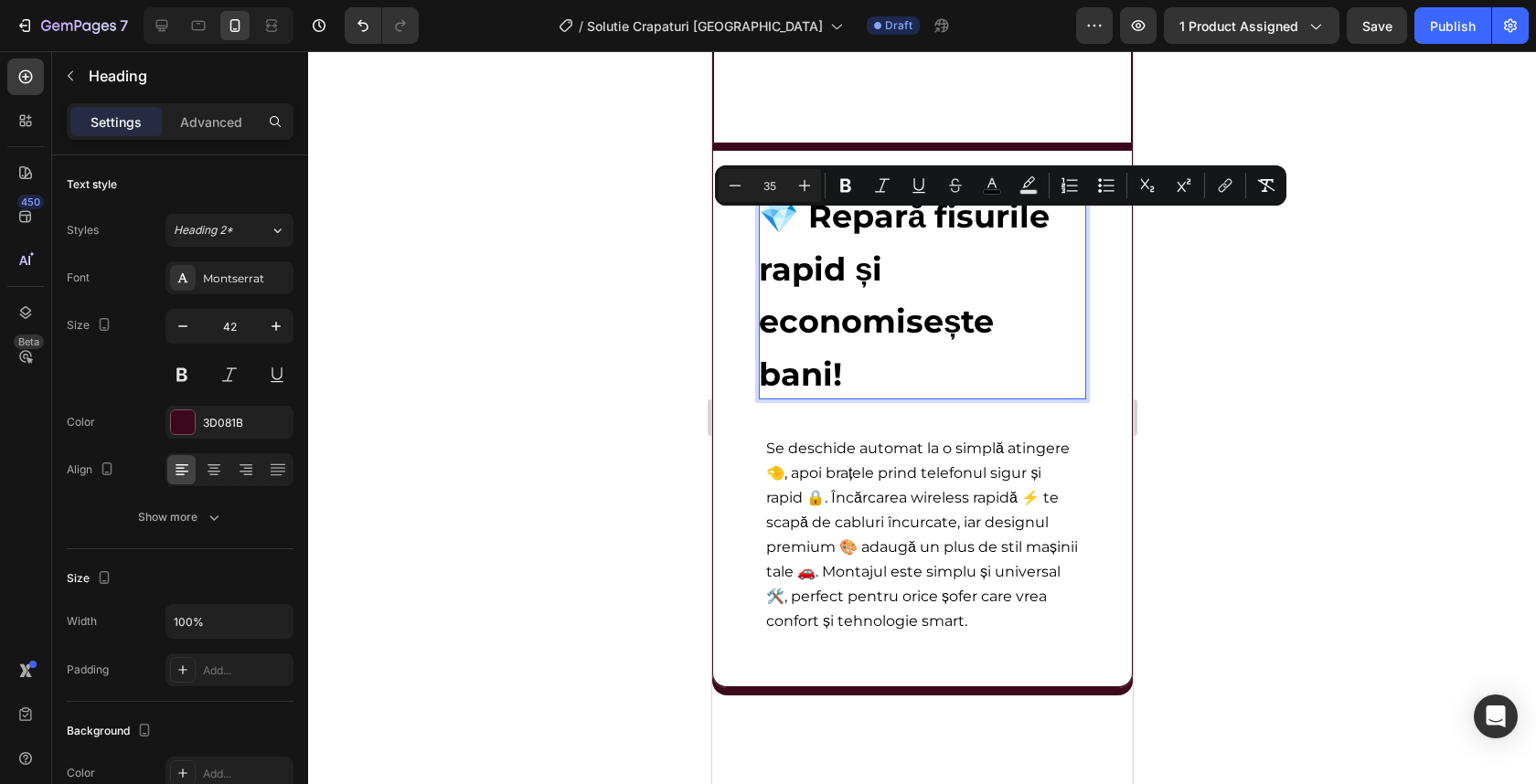
click at [1215, 278] on div at bounding box center [922, 418] width 1227 height 734
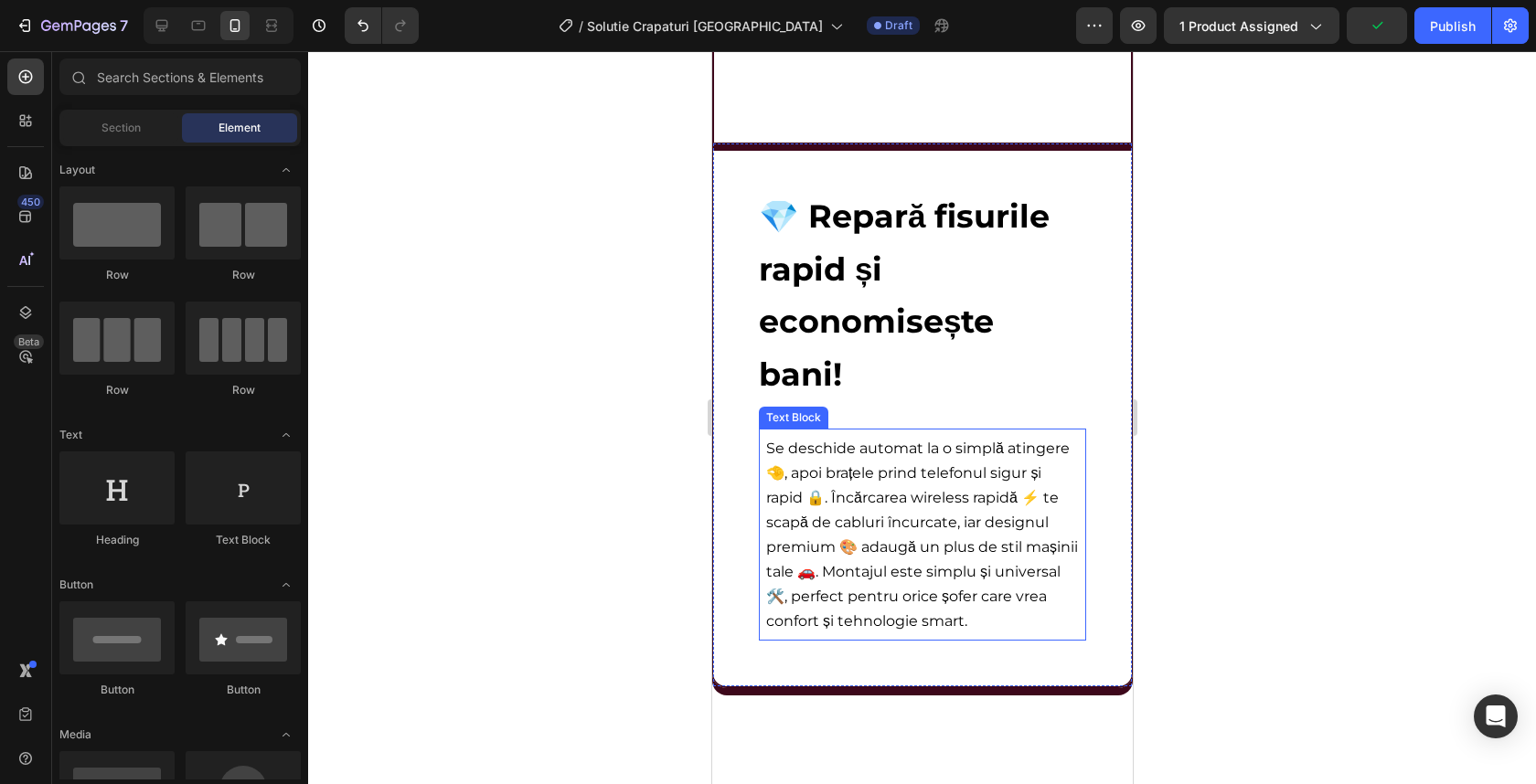
click at [847, 511] on p "Se deschide automat la o simplă atingere 🤏, apoi brațele prind telefonul sigur …" at bounding box center [922, 535] width 312 height 198
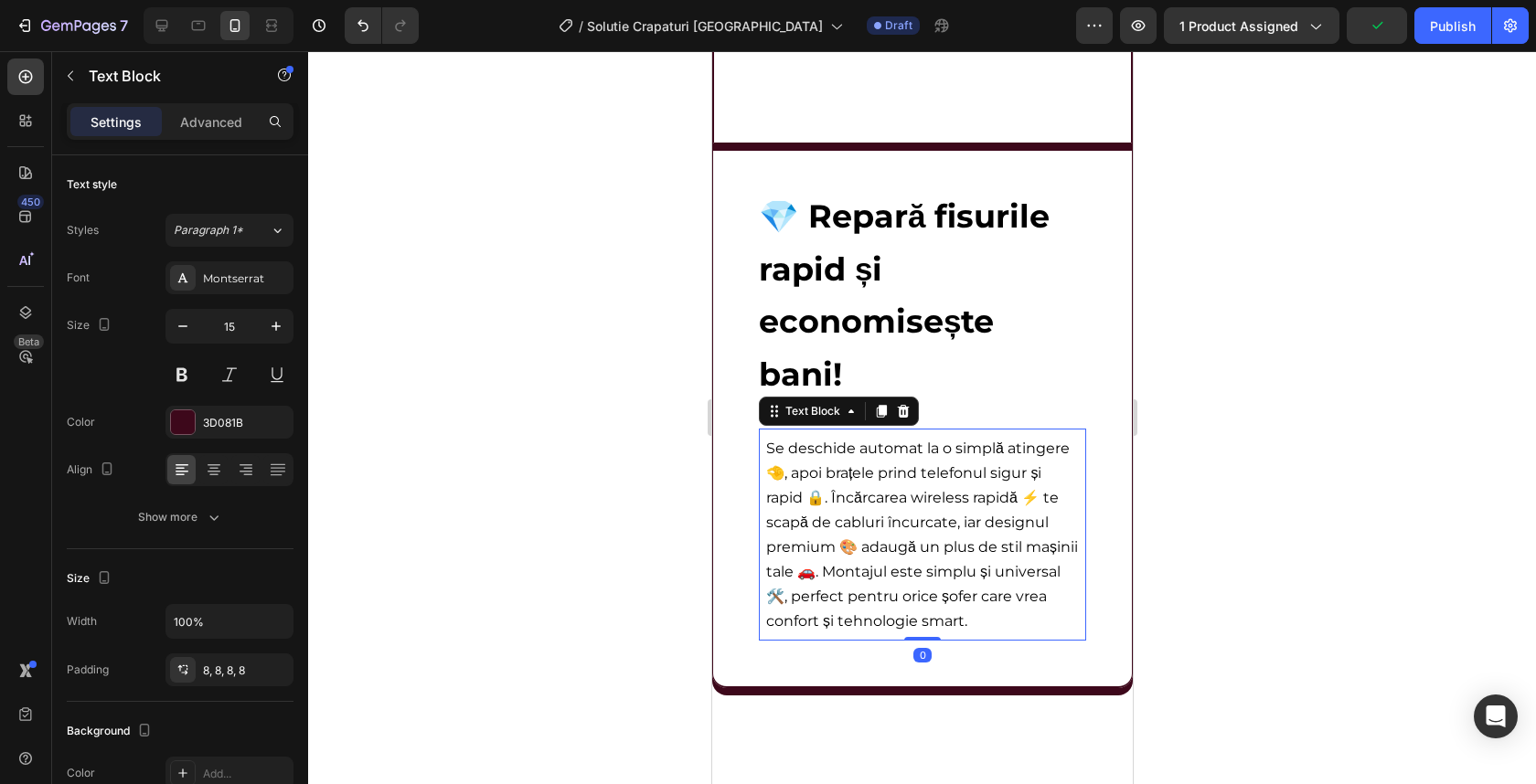
click at [846, 511] on p "Se deschide automat la o simplă atingere 🤏, apoi brațele prind telefonul sigur …" at bounding box center [922, 535] width 312 height 198
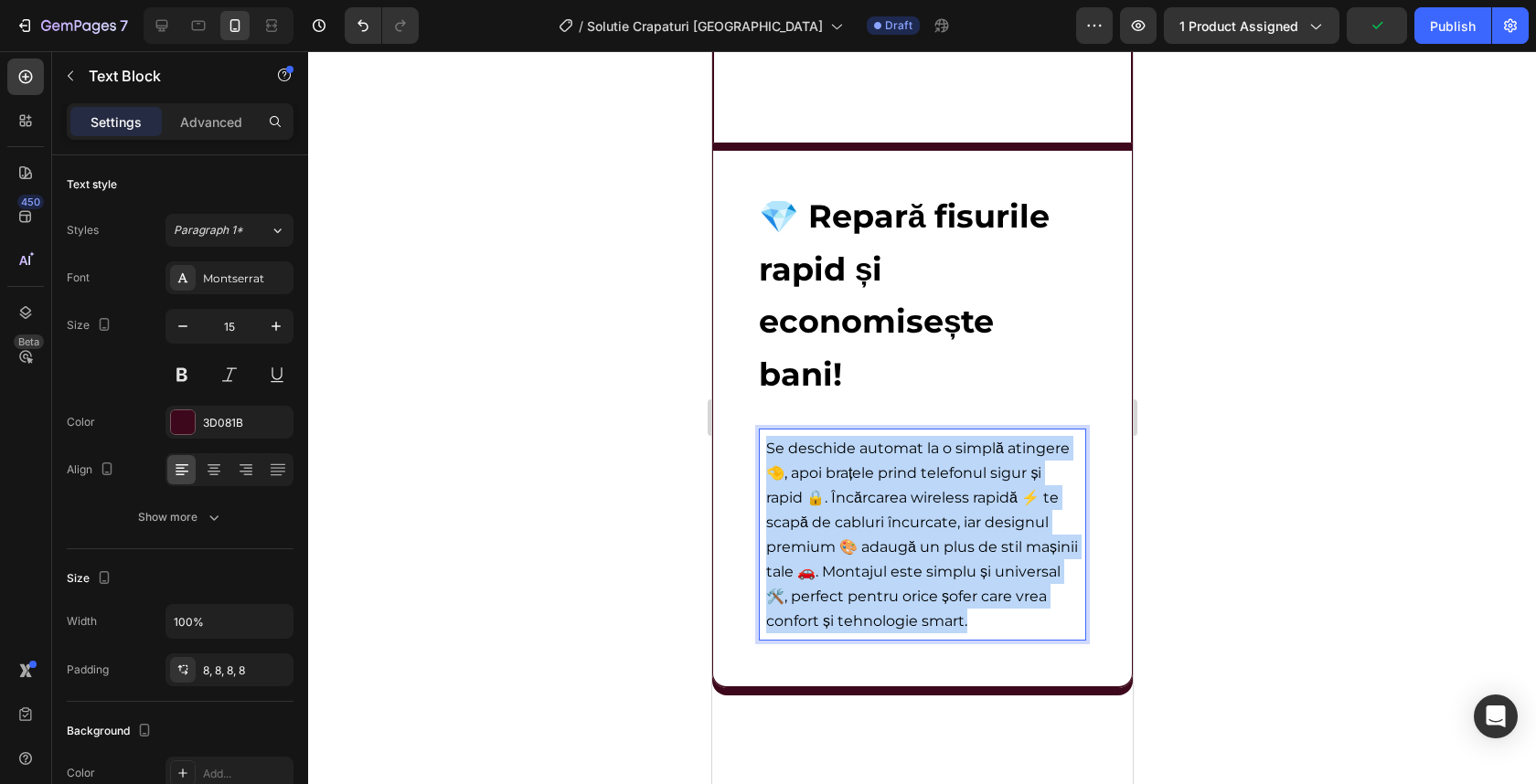
click at [846, 511] on p "Se deschide automat la o simplă atingere 🤏, apoi brațele prind telefonul sigur …" at bounding box center [922, 535] width 312 height 198
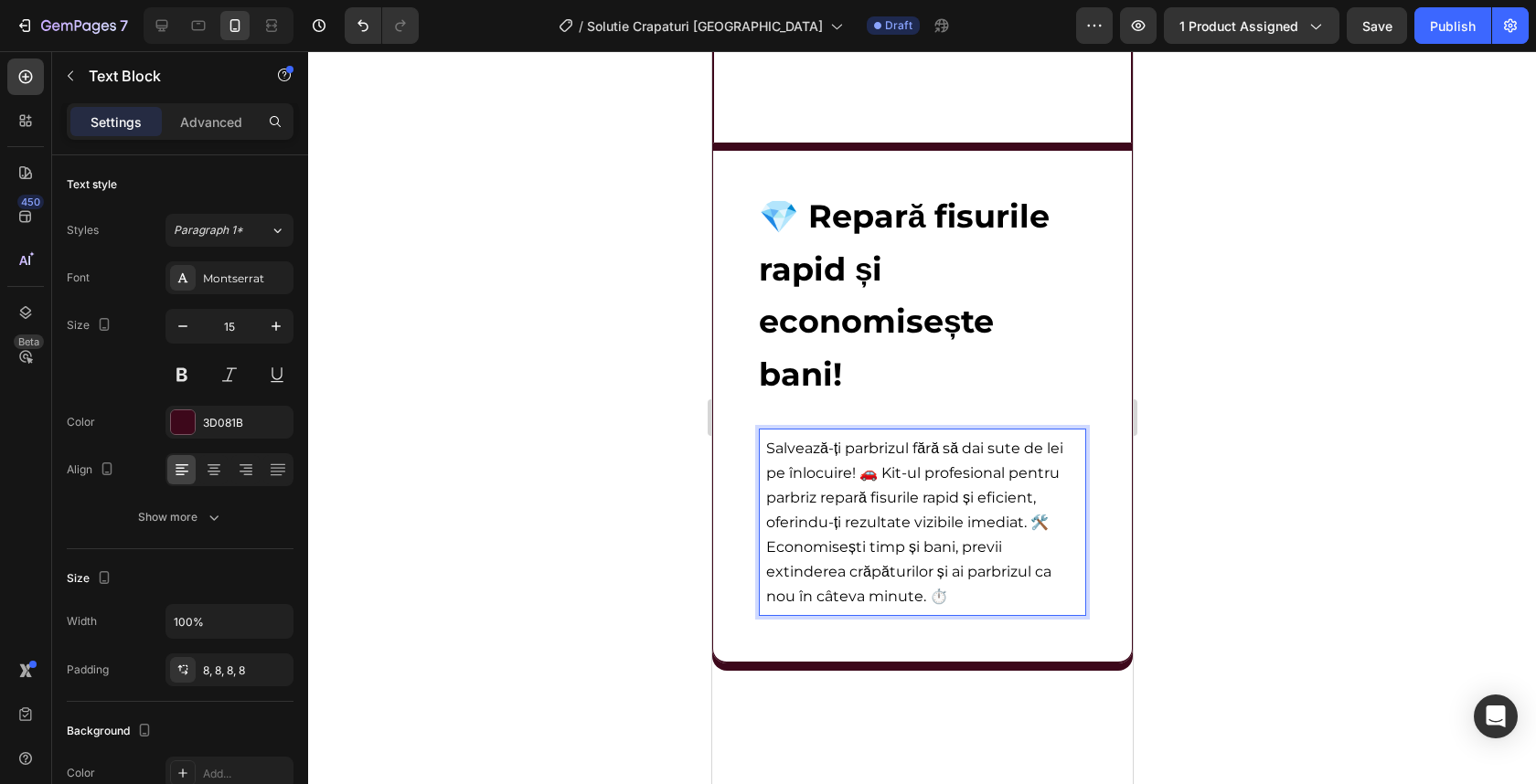
click at [1226, 418] on div at bounding box center [922, 418] width 1227 height 734
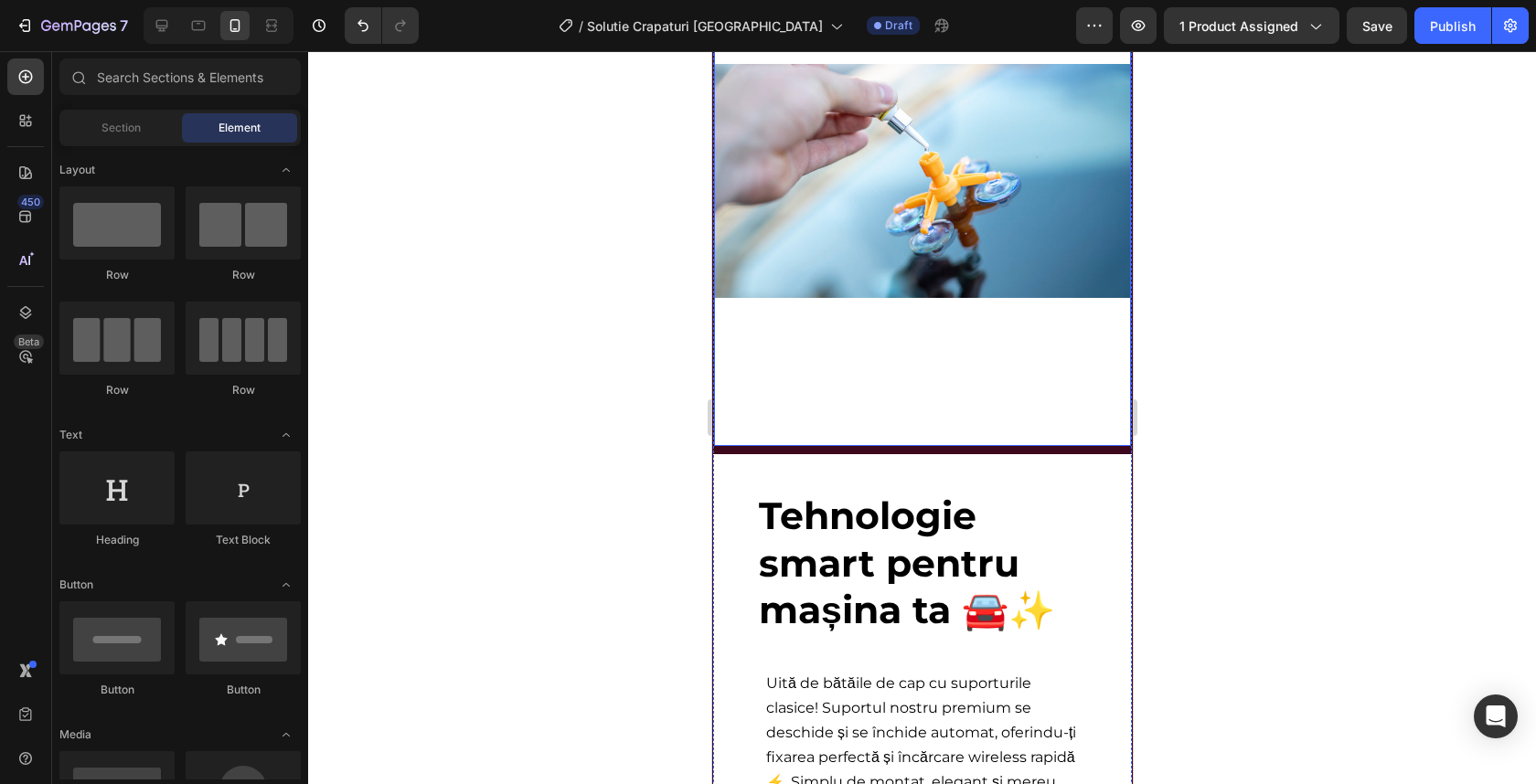
scroll to position [3537, 0]
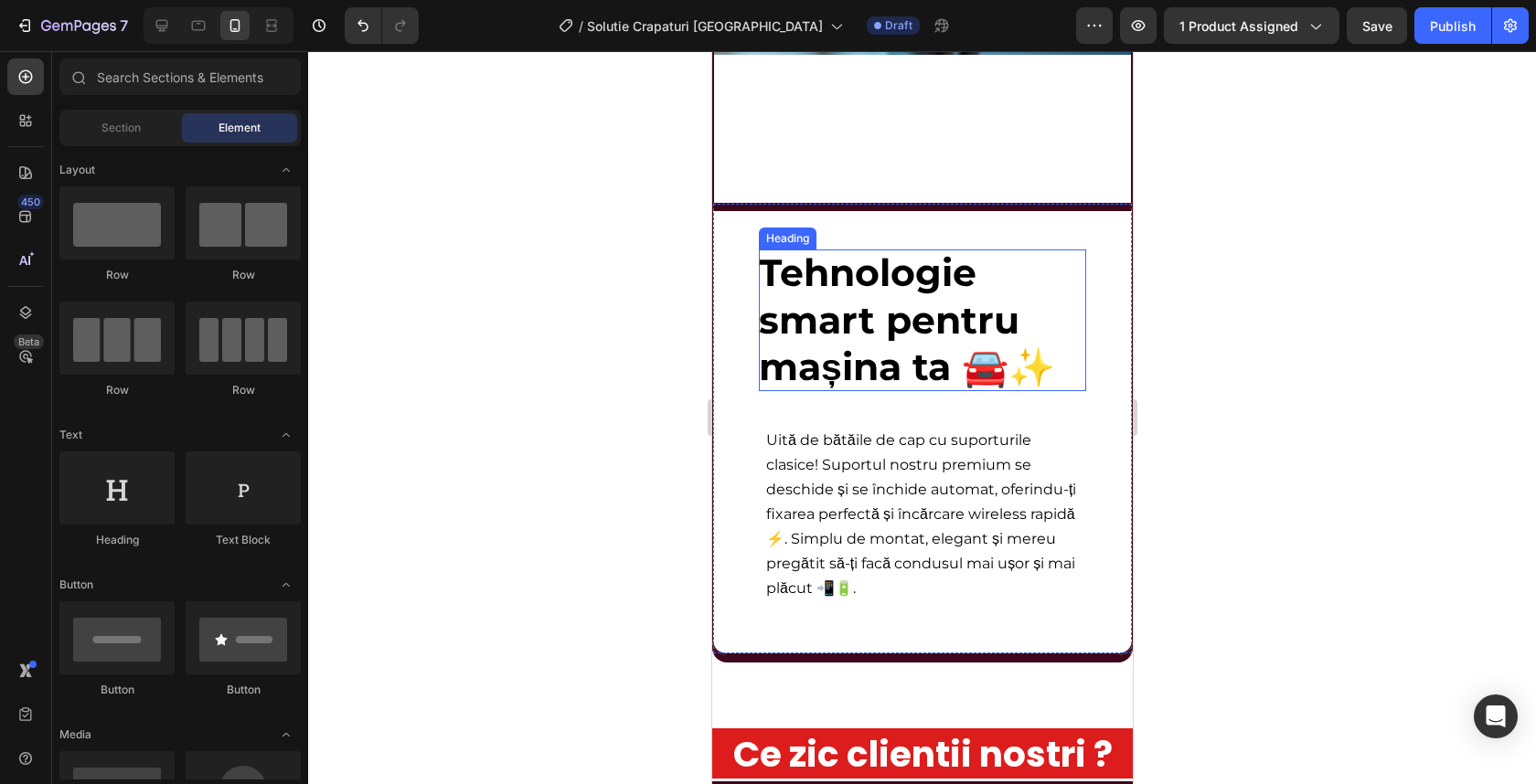
click at [805, 310] on span "Tehnologie smart pentru mașina ta 🚘✨" at bounding box center [905, 319] width 296 height 140
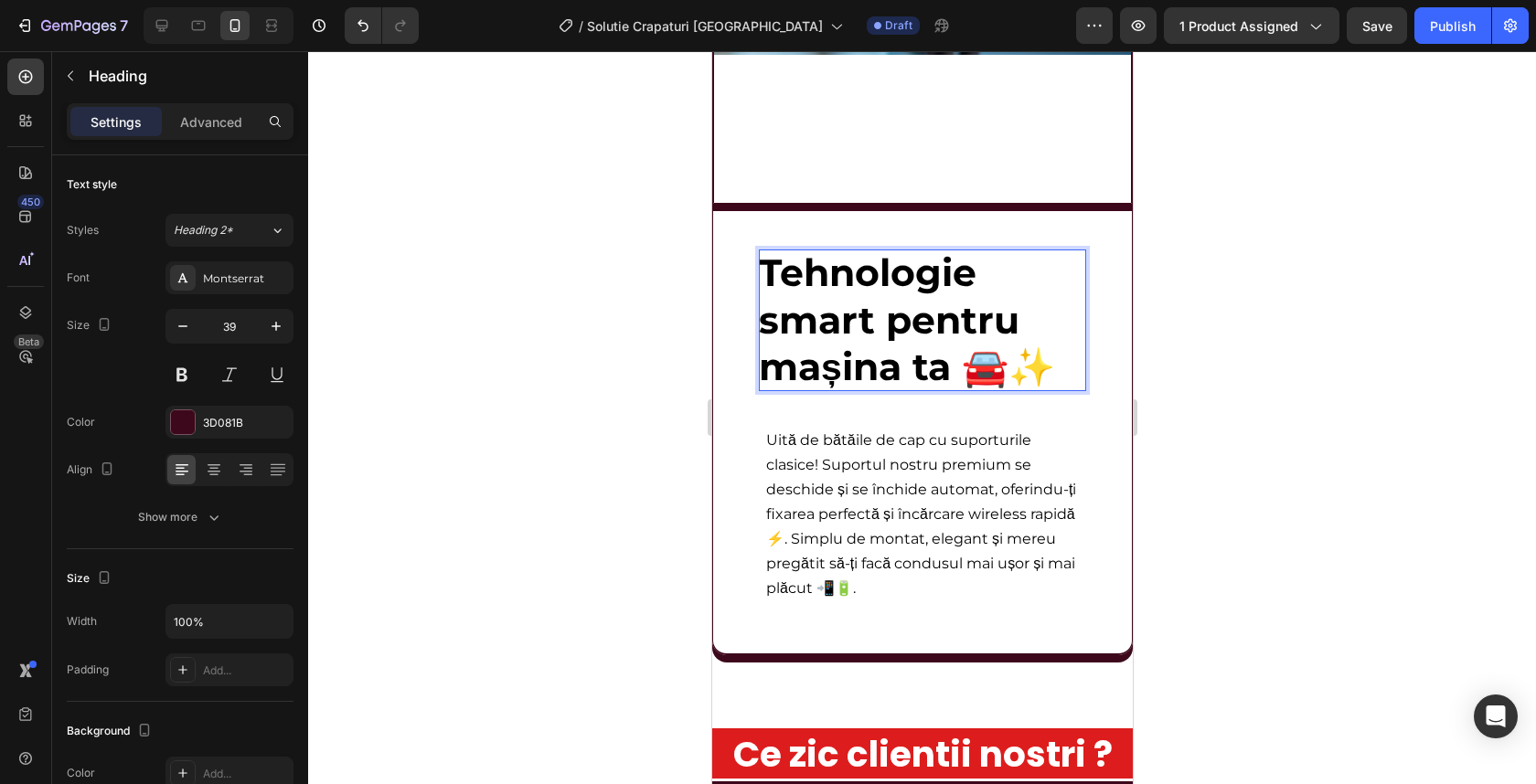
click at [805, 310] on span "Tehnologie smart pentru mașina ta 🚘✨" at bounding box center [905, 319] width 296 height 140
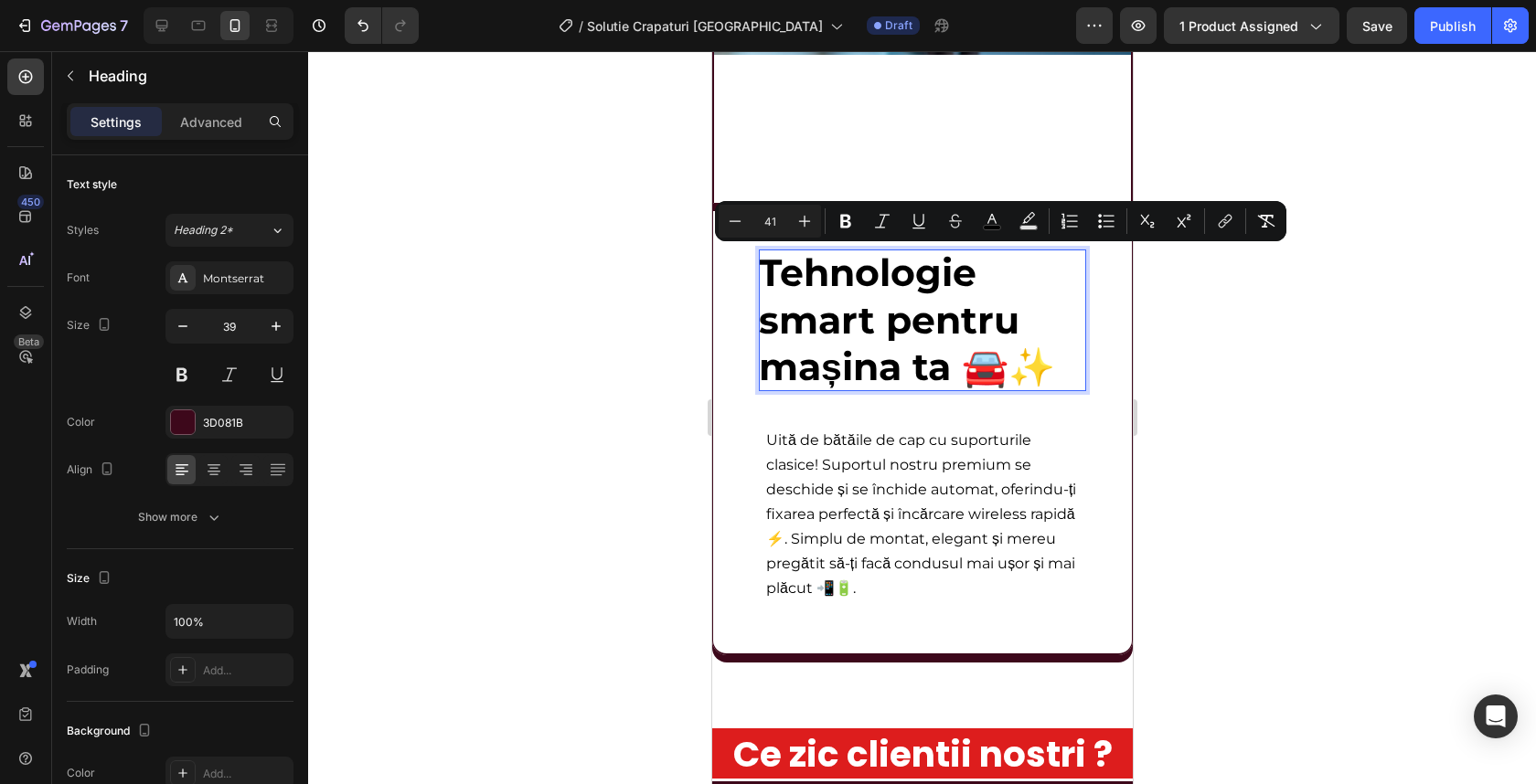
type input "39"
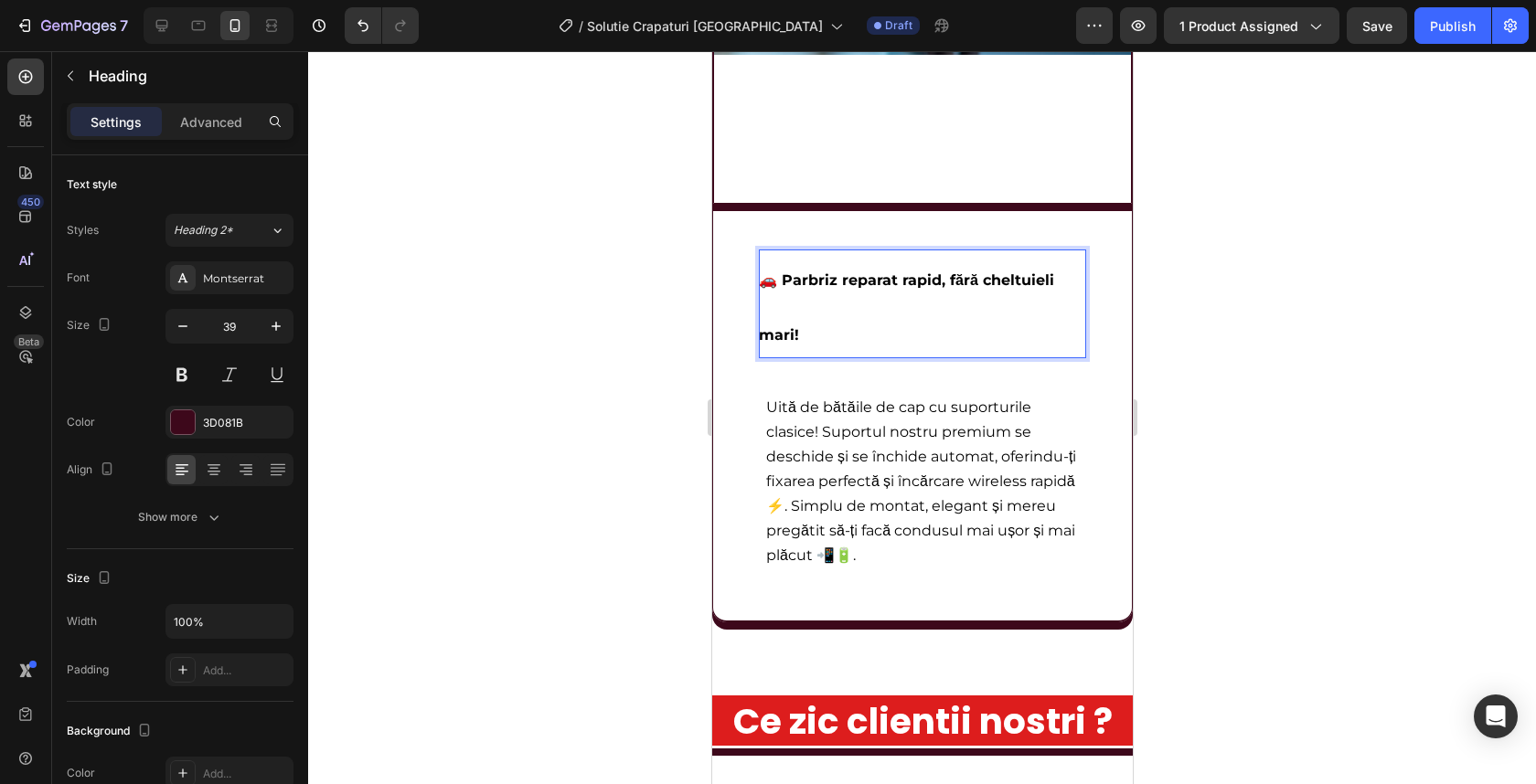
click at [836, 296] on p "🚗 Parbriz reparat rapid, fără cheltuieli mari!" at bounding box center [921, 304] width 327 height 109
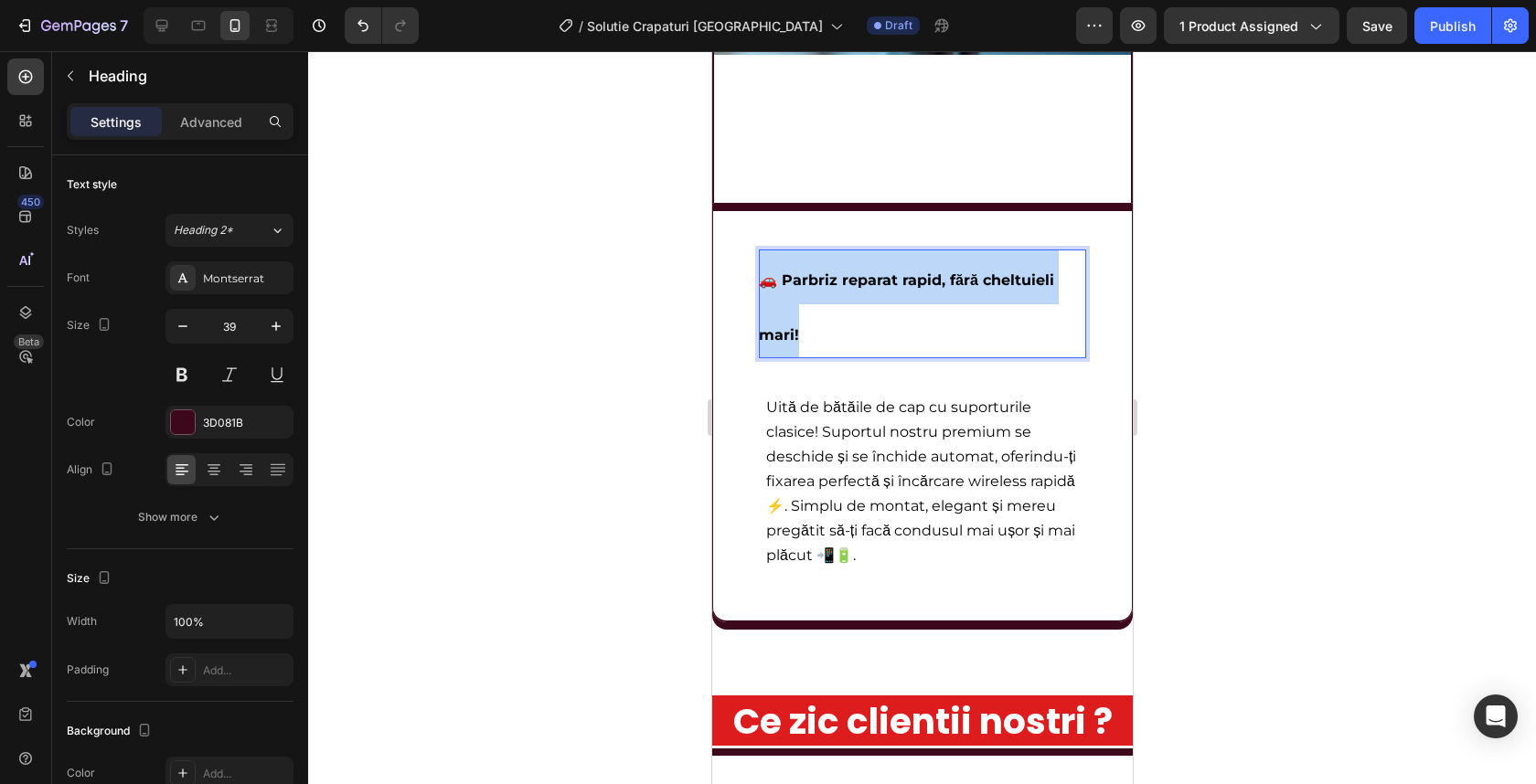
click at [836, 296] on p "🚗 Parbriz reparat rapid, fără cheltuieli mari!" at bounding box center [921, 304] width 327 height 109
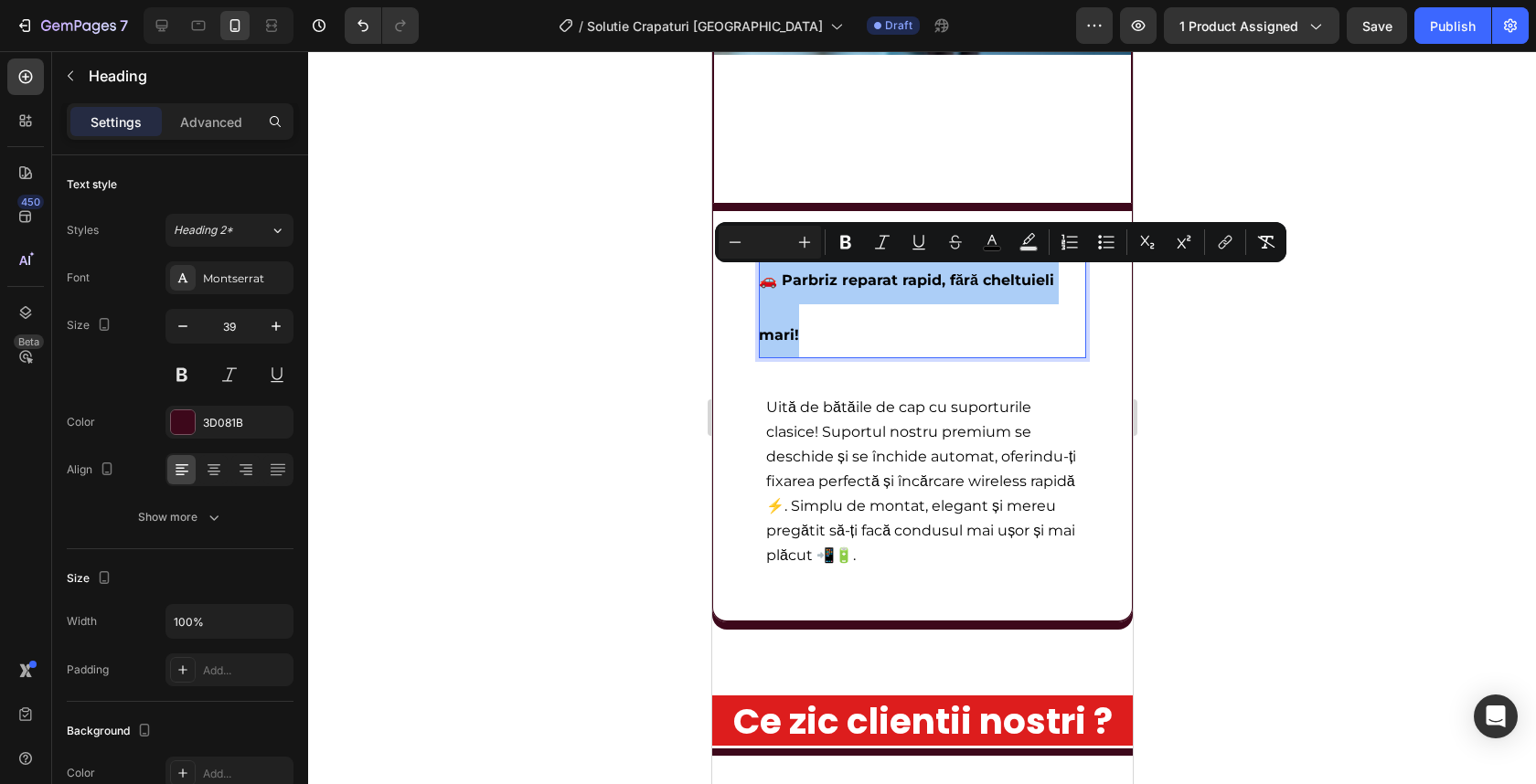
click at [771, 243] on input "Editor contextual toolbar" at bounding box center [770, 242] width 37 height 22
type input "35"
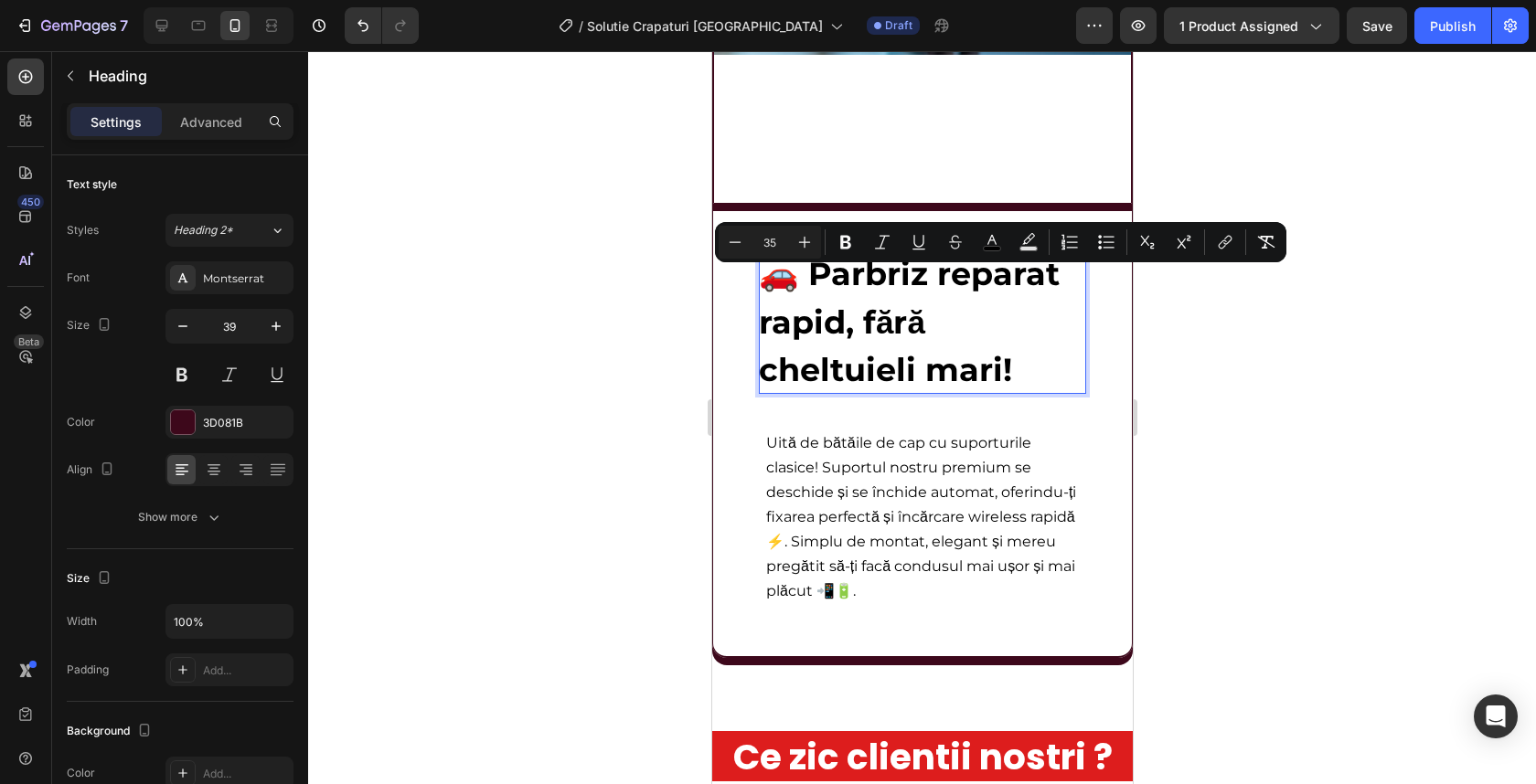
click at [1230, 332] on div at bounding box center [922, 418] width 1227 height 734
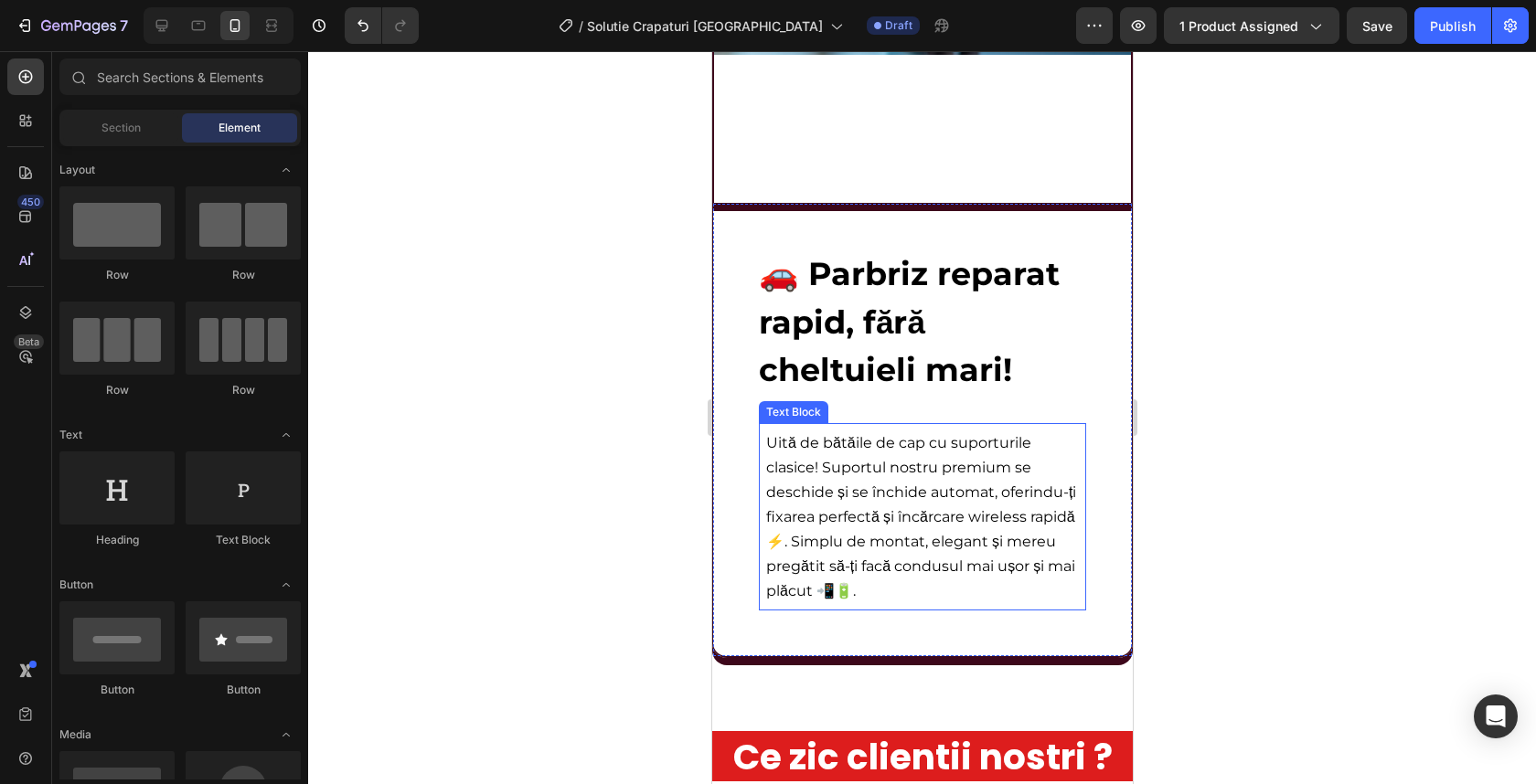
click at [880, 502] on p "Uită de bătăile de cap cu suporturile clasice! Suportul nostru premium se desch…" at bounding box center [922, 517] width 312 height 173
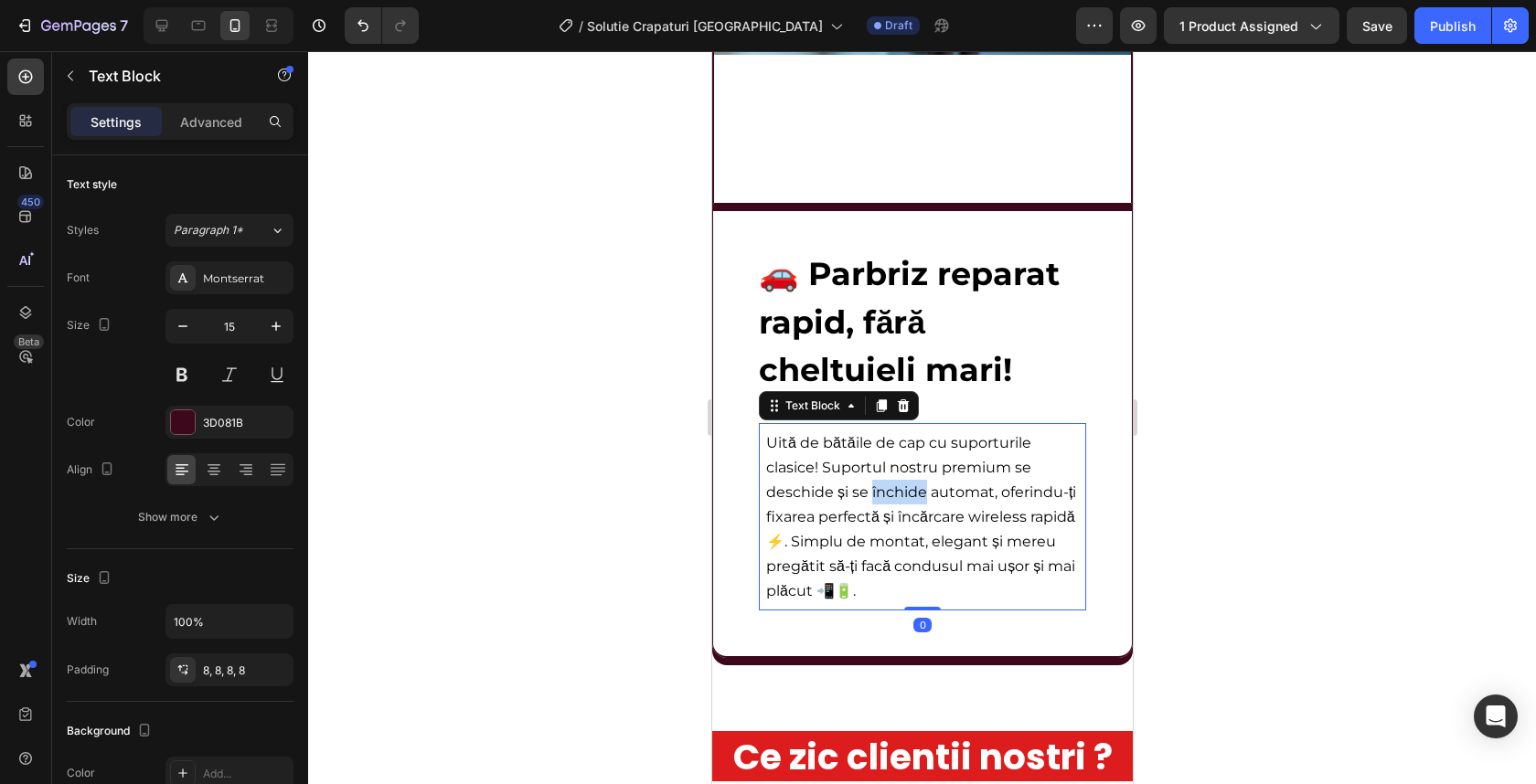
click at [880, 502] on p "Uită de bătăile de cap cu suporturile clasice! Suportul nostru premium se desch…" at bounding box center [922, 517] width 312 height 173
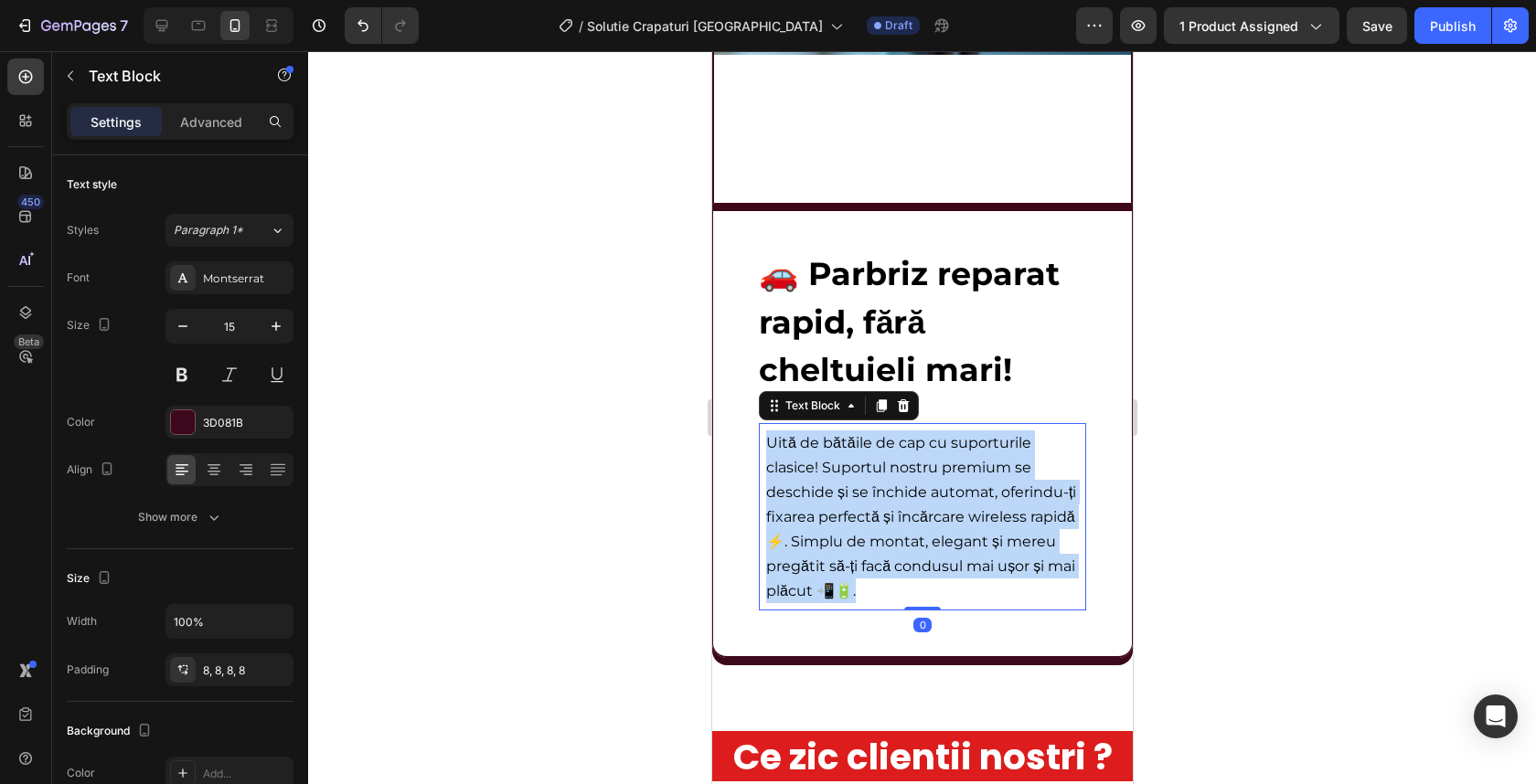
click at [880, 502] on p "Uită de bătăile de cap cu suporturile clasice! Suportul nostru premium se desch…" at bounding box center [922, 517] width 312 height 173
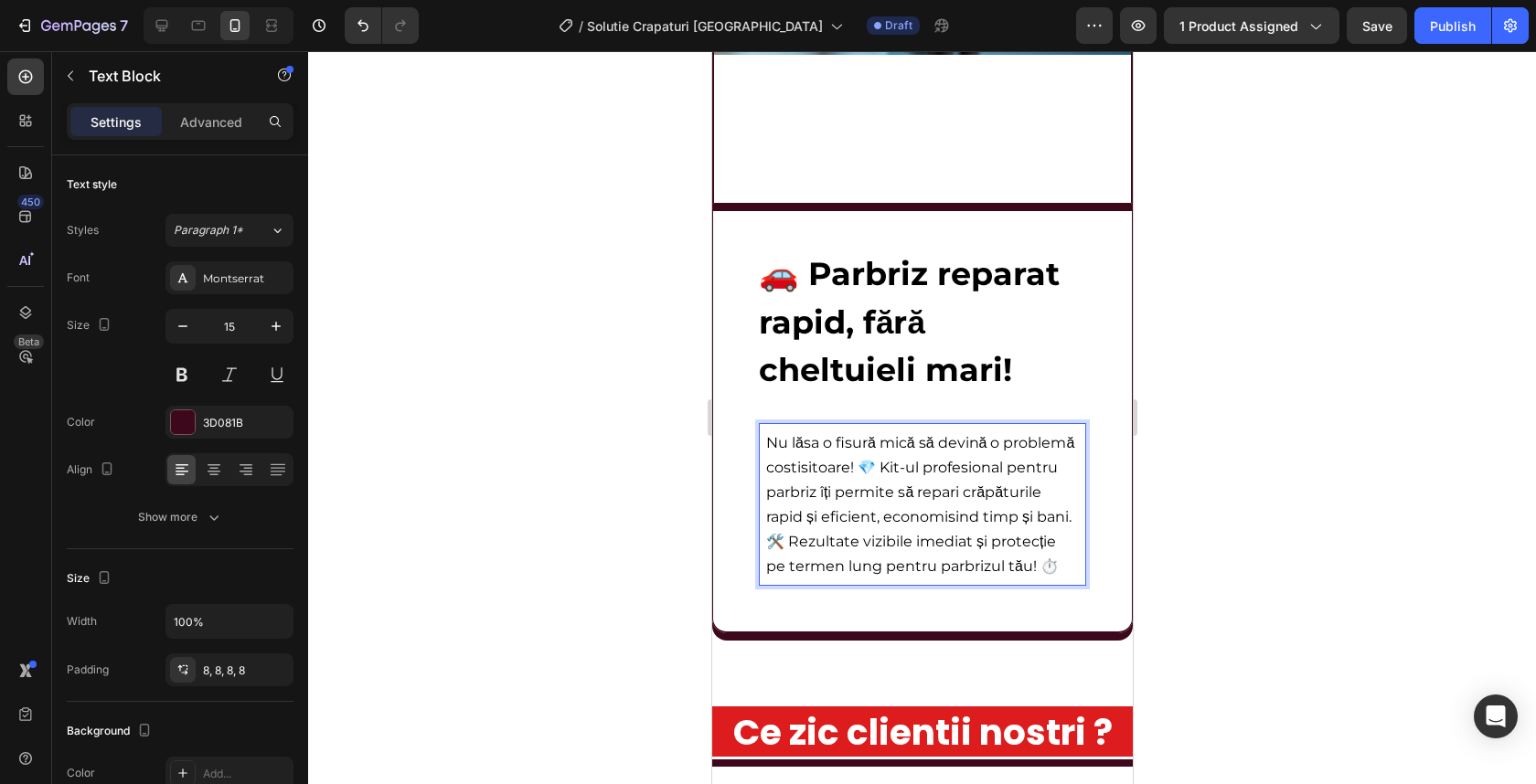
click at [1275, 413] on div at bounding box center [922, 418] width 1227 height 734
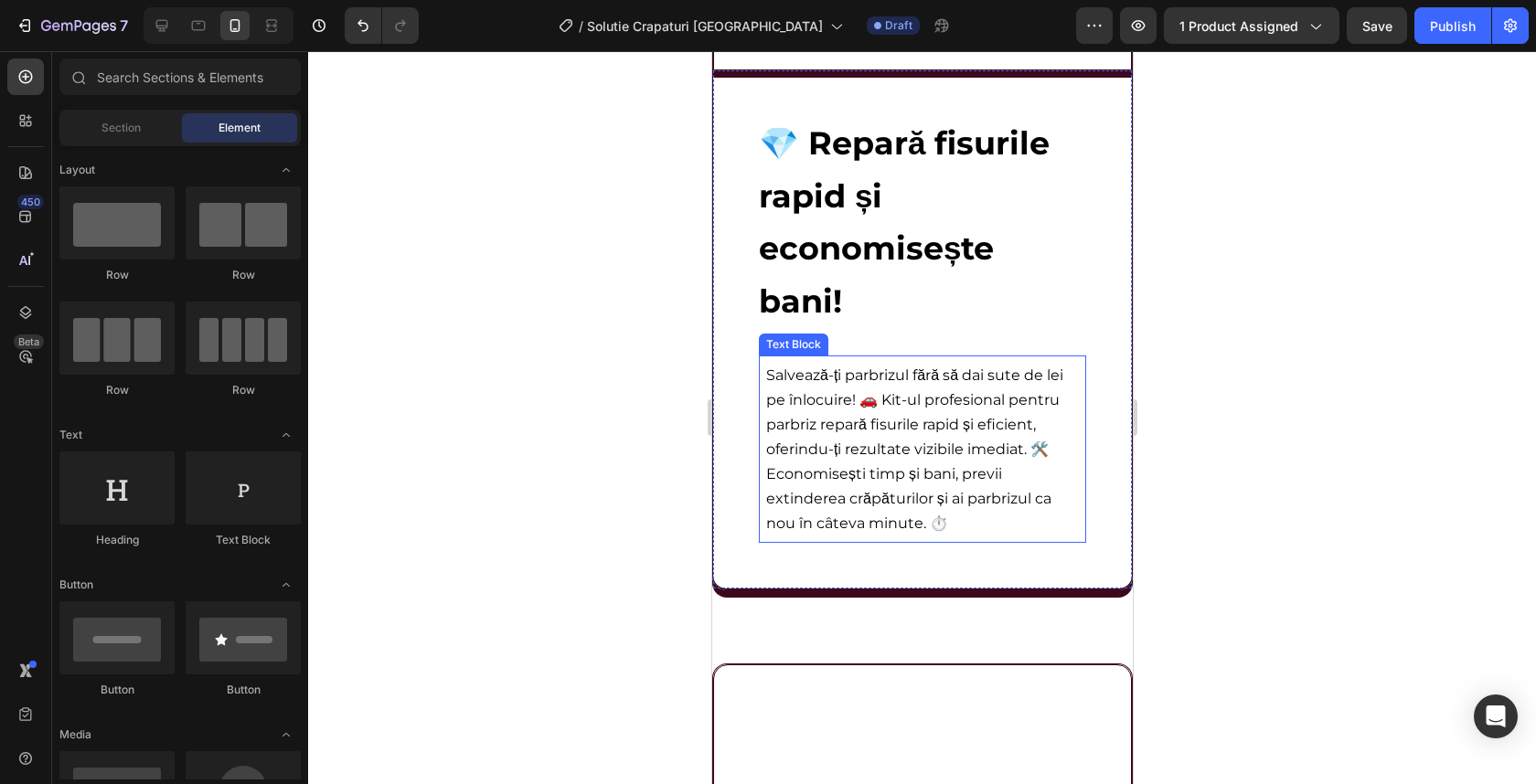
scroll to position [2508, 0]
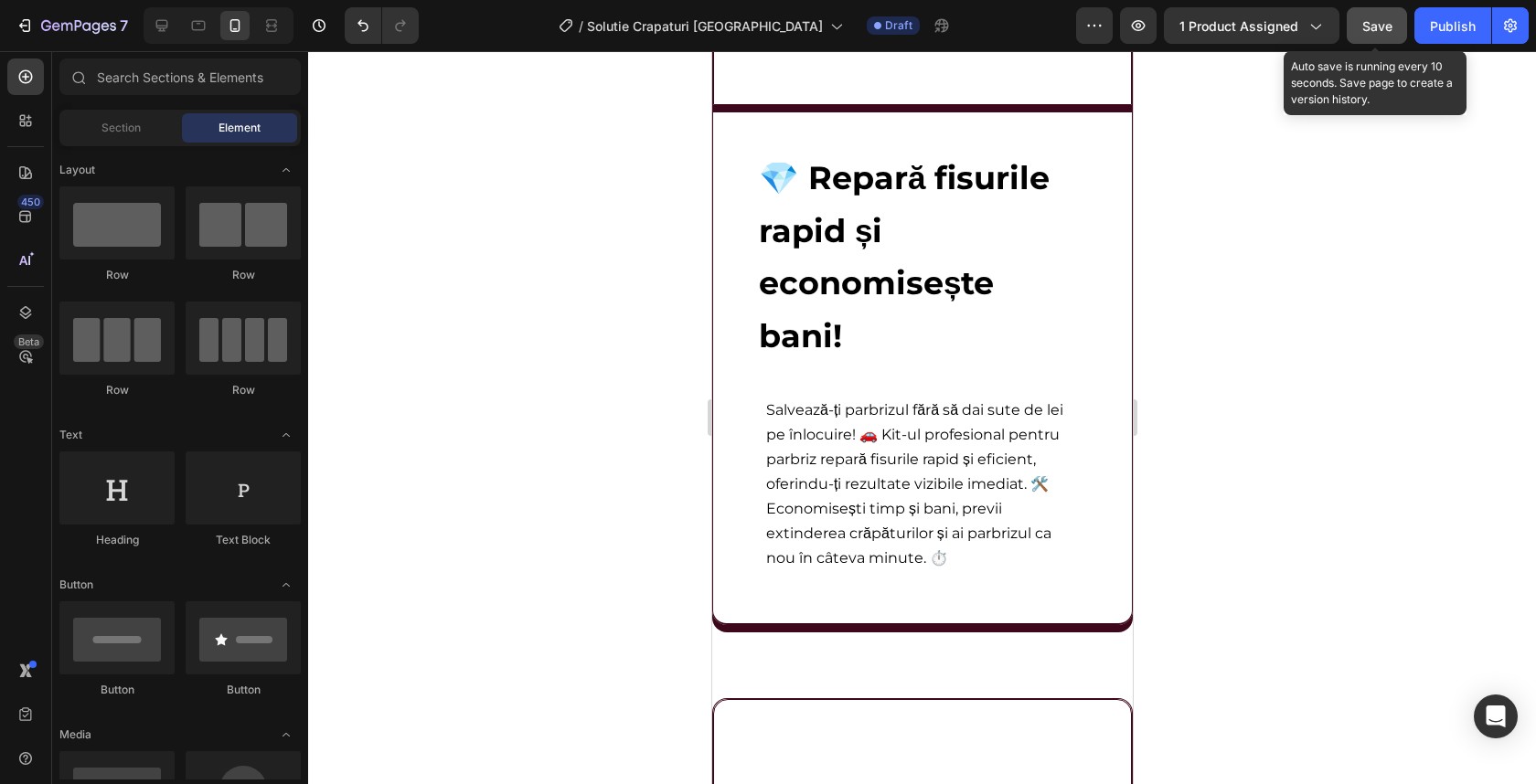
click at [1375, 16] on div "Save" at bounding box center [1377, 26] width 30 height 19
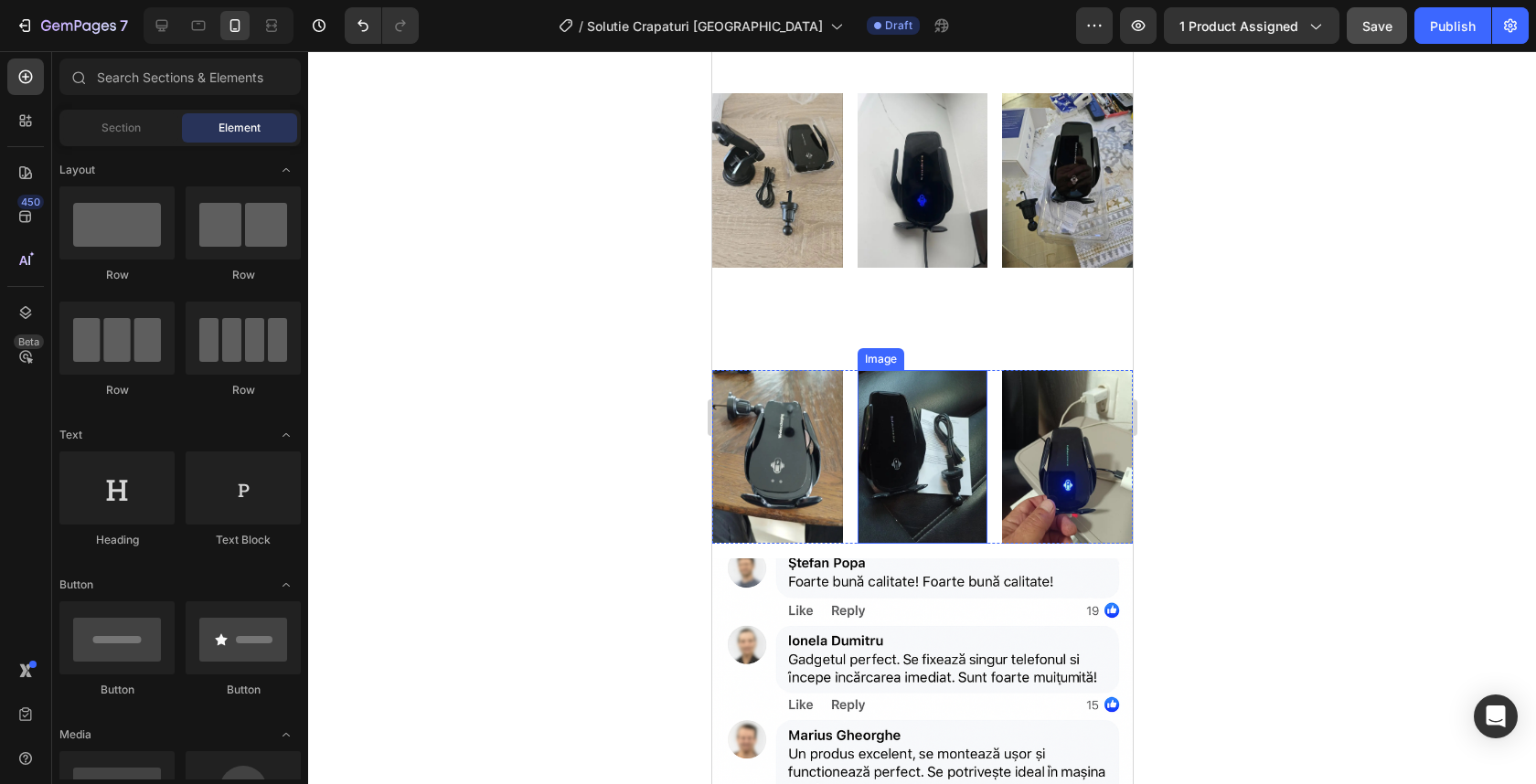
scroll to position [4353, 0]
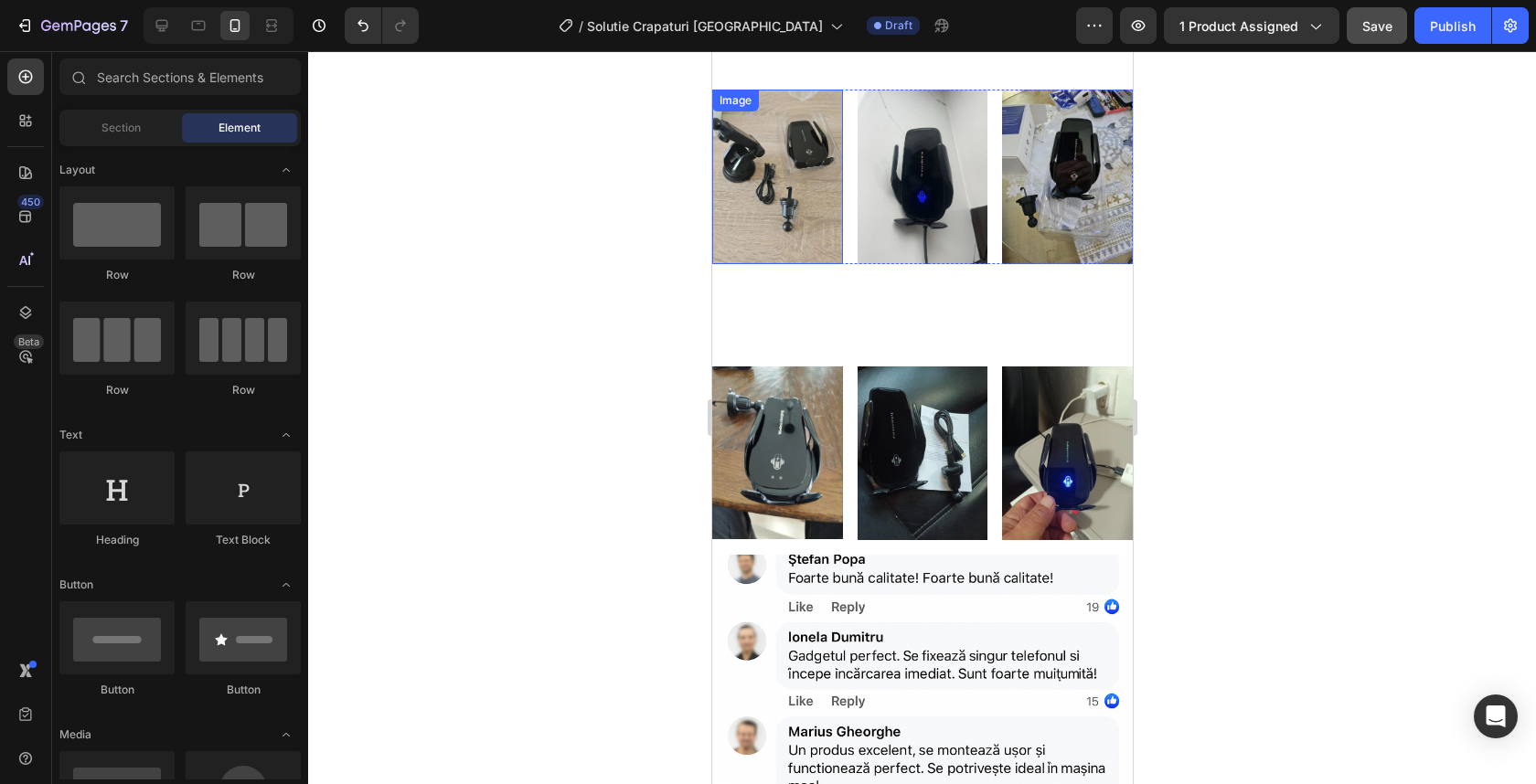
click at [784, 158] on img at bounding box center [776, 176] width 131 height 174
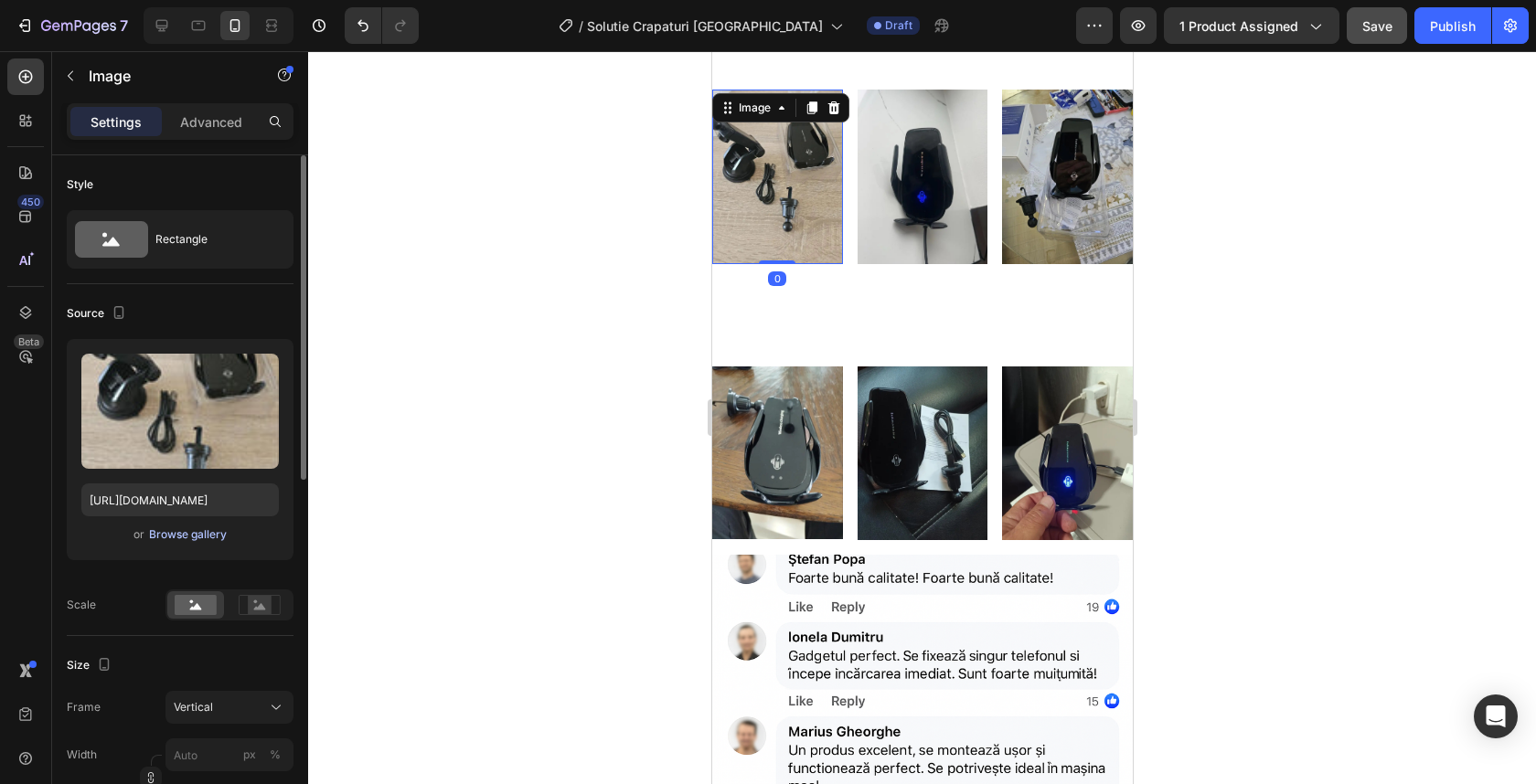
click at [198, 529] on div "Browse gallery" at bounding box center [188, 535] width 78 height 16
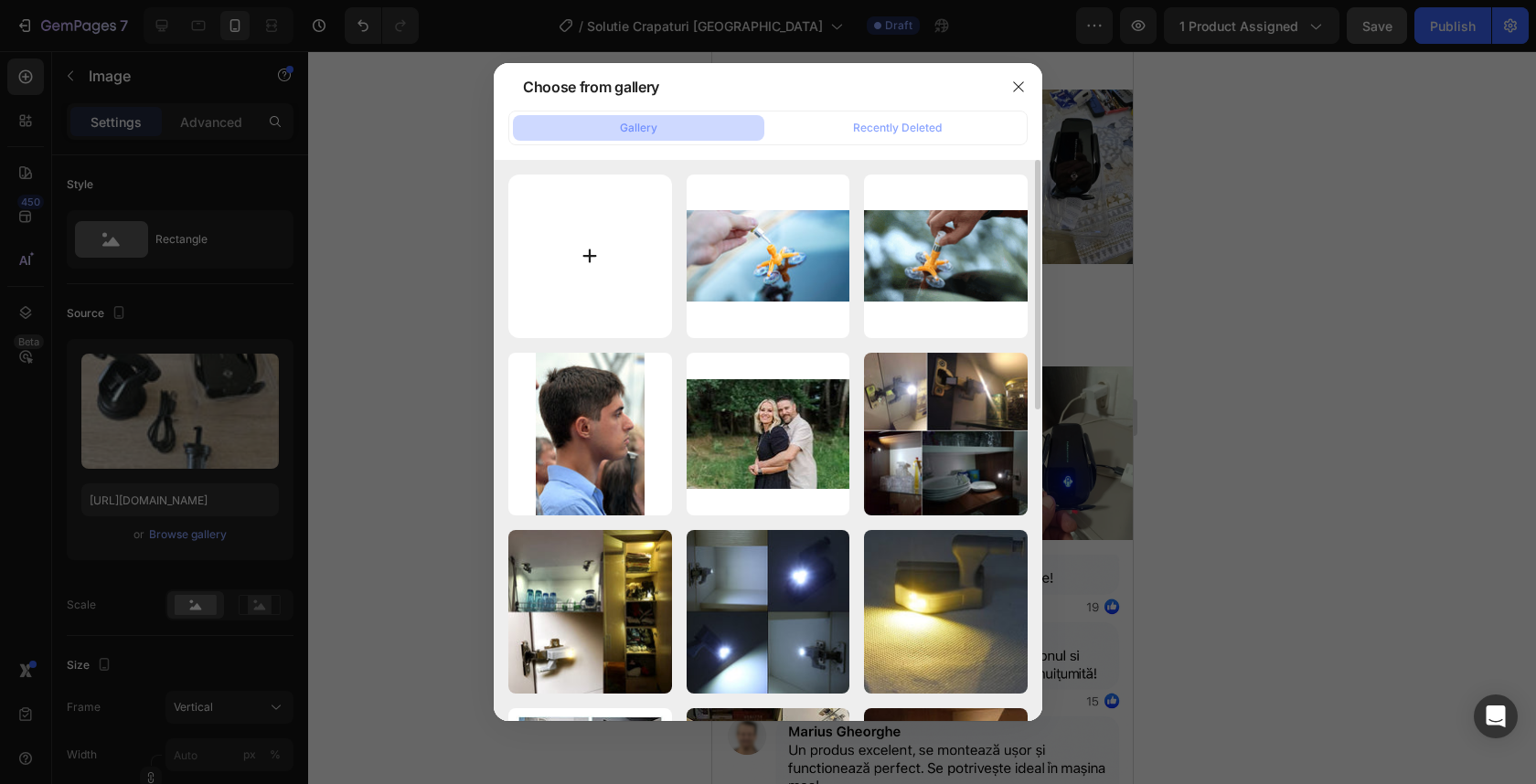
click at [569, 235] on input "file" at bounding box center [590, 256] width 164 height 164
type input "C:\fakepath\chipped-windshield-not-fully-gone-after-using-permatex-v0-lzgd0wkv6…"
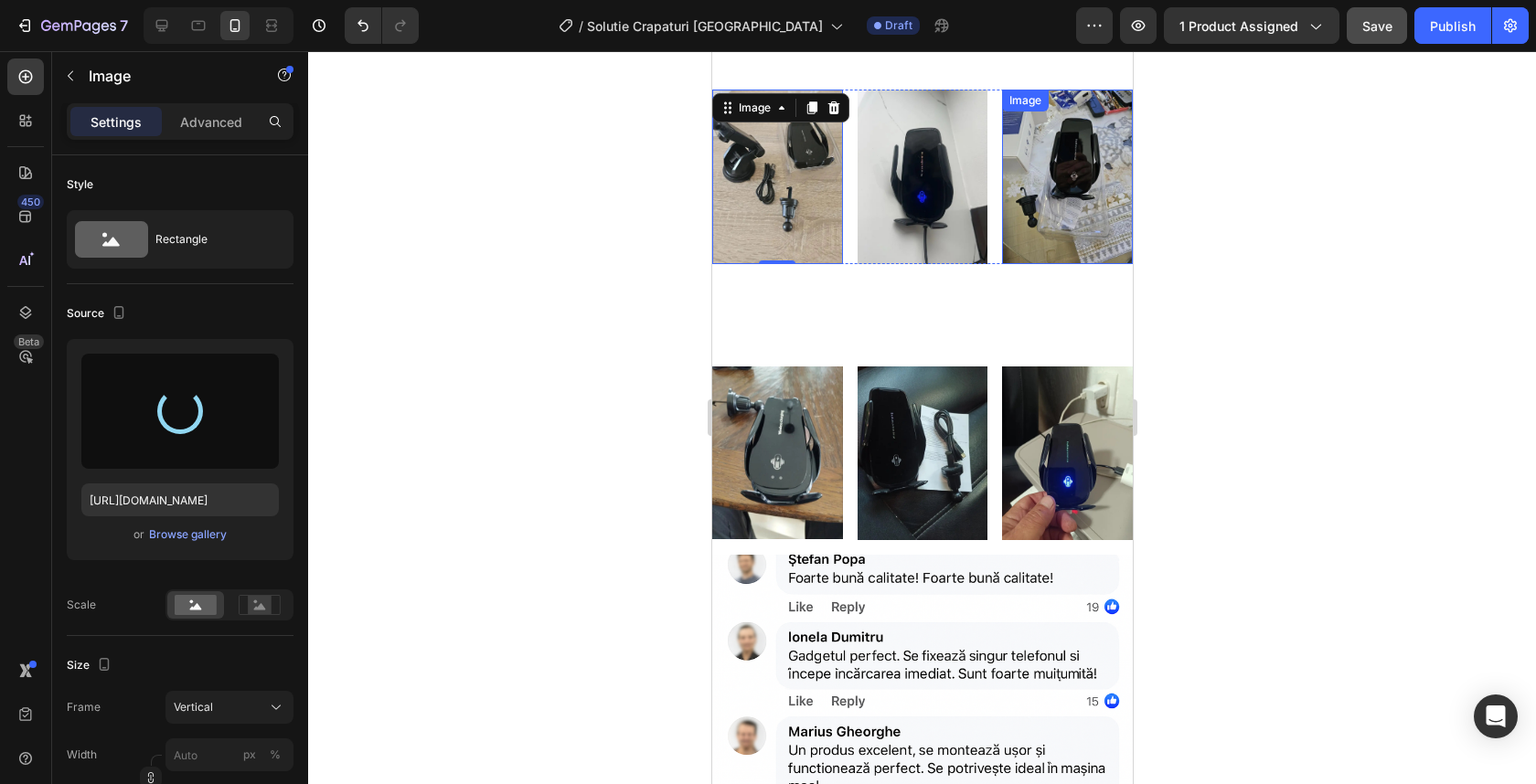
type input "https://cdn.shopify.com/s/files/1/0932/4245/8461/files/gempages_555548027520025…"
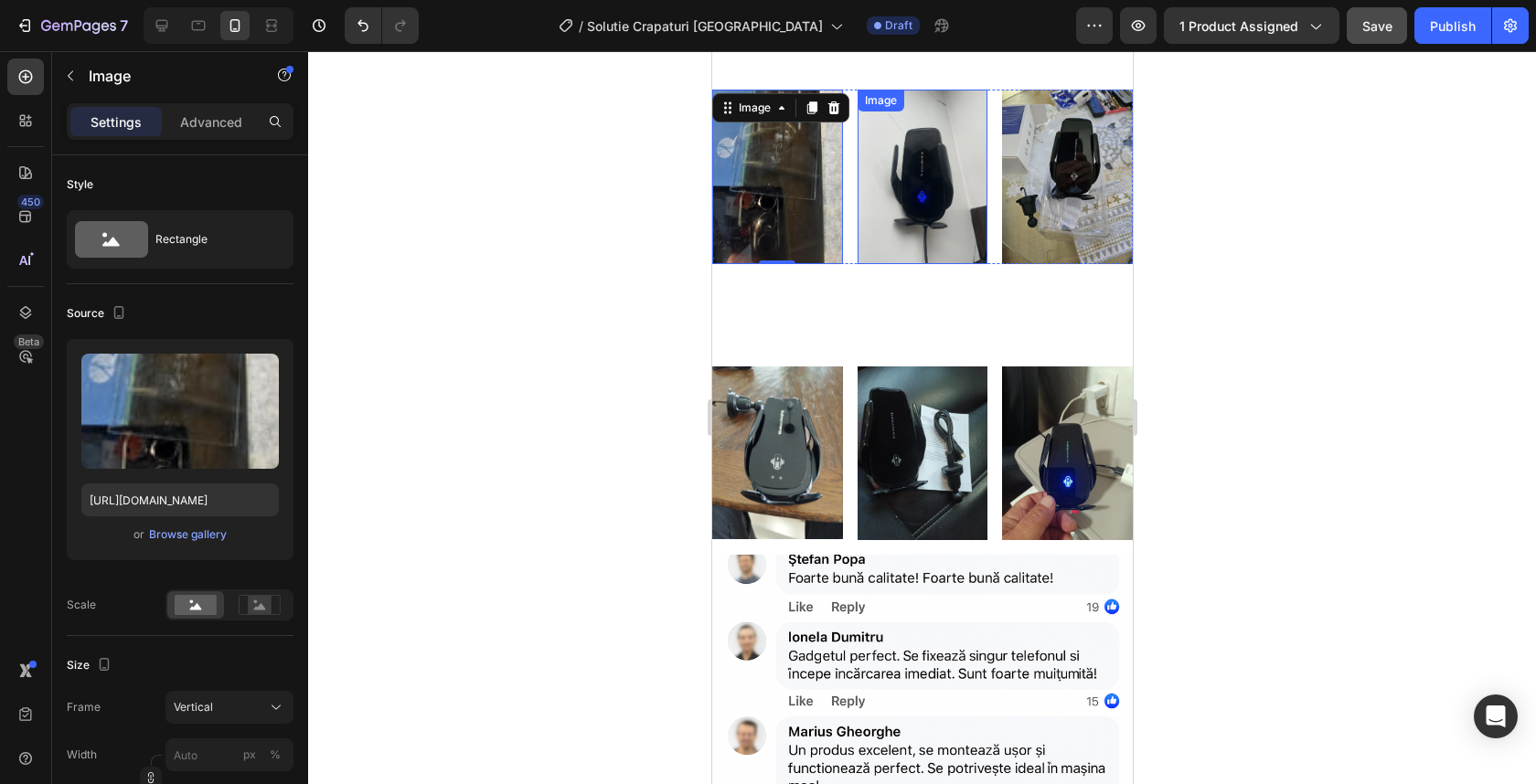
click at [918, 166] on img at bounding box center [922, 176] width 131 height 174
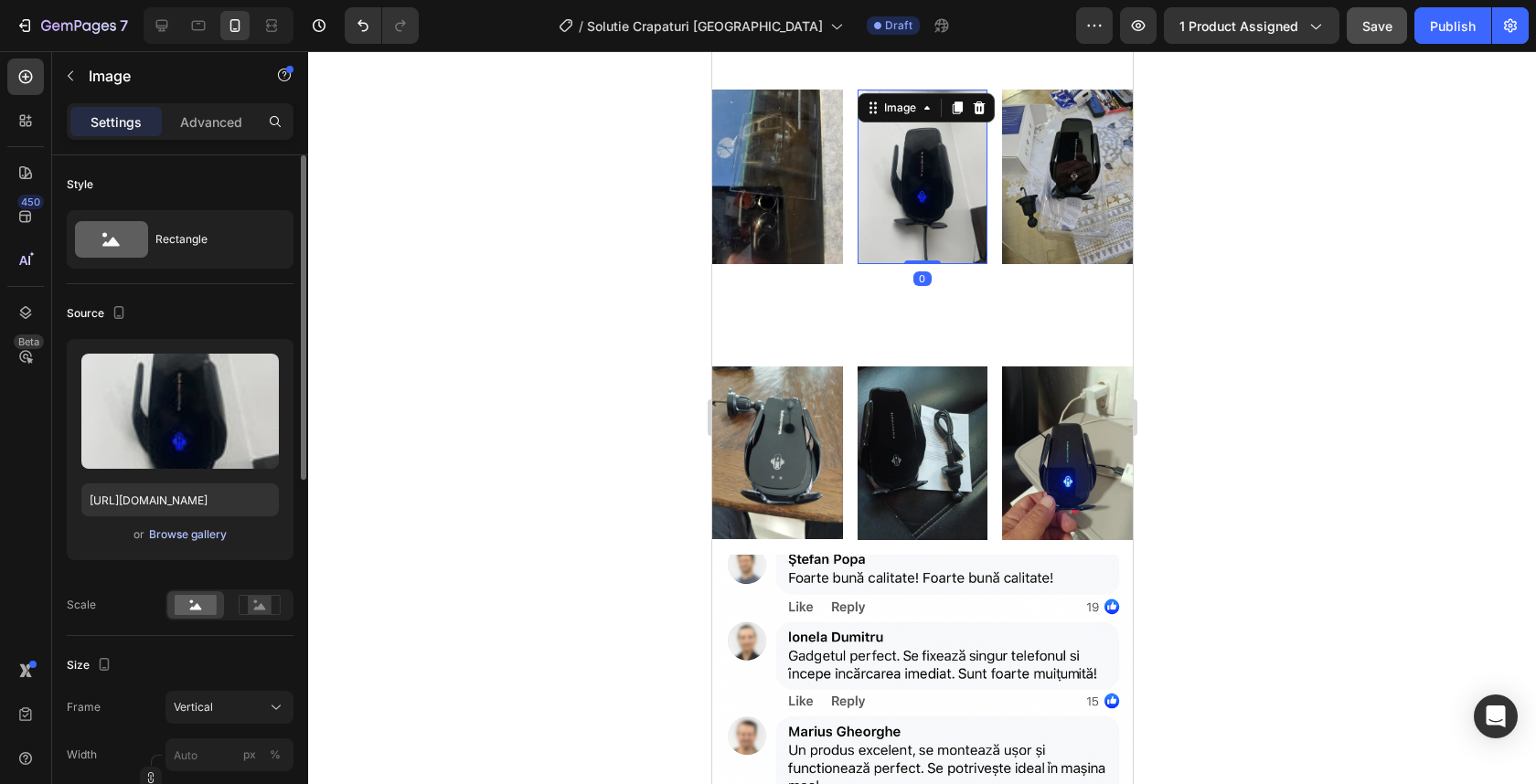
click at [202, 532] on div "Browse gallery" at bounding box center [188, 535] width 78 height 16
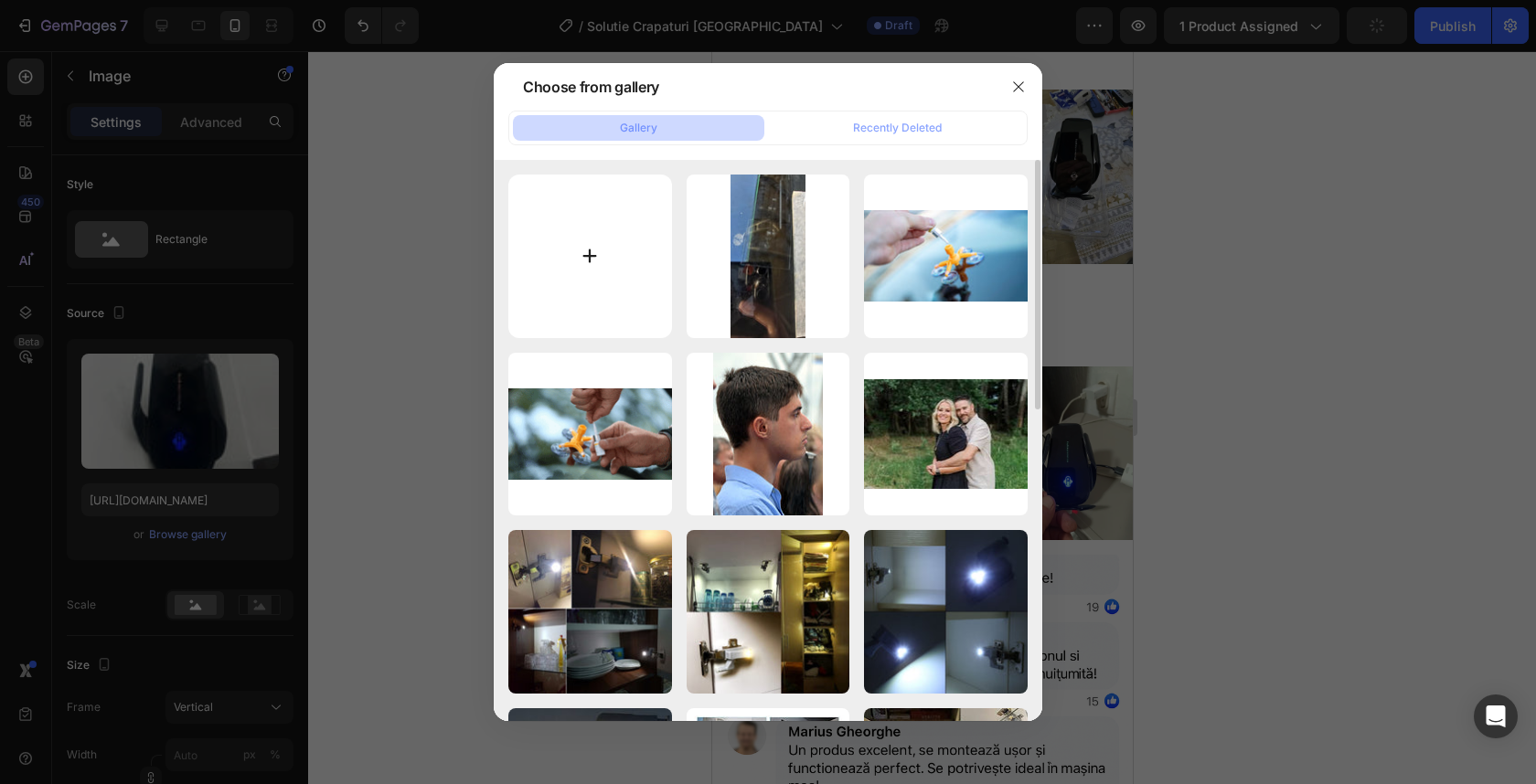
click at [595, 282] on input "file" at bounding box center [590, 256] width 164 height 164
type input "C:\fakepath\image-asset (1).webp"
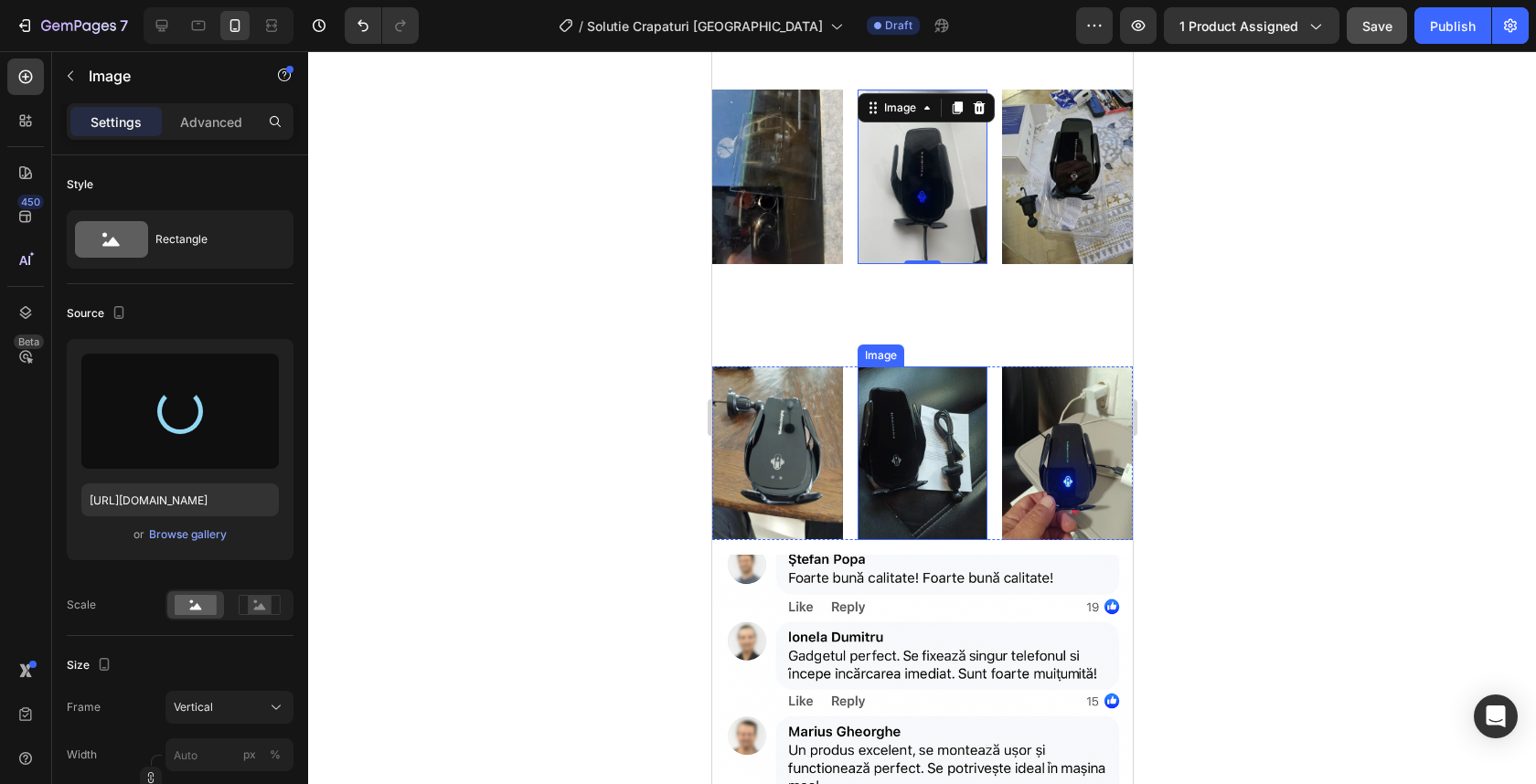
type input "https://cdn.shopify.com/s/files/1/0932/4245/8461/files/gempages_555548027520025…"
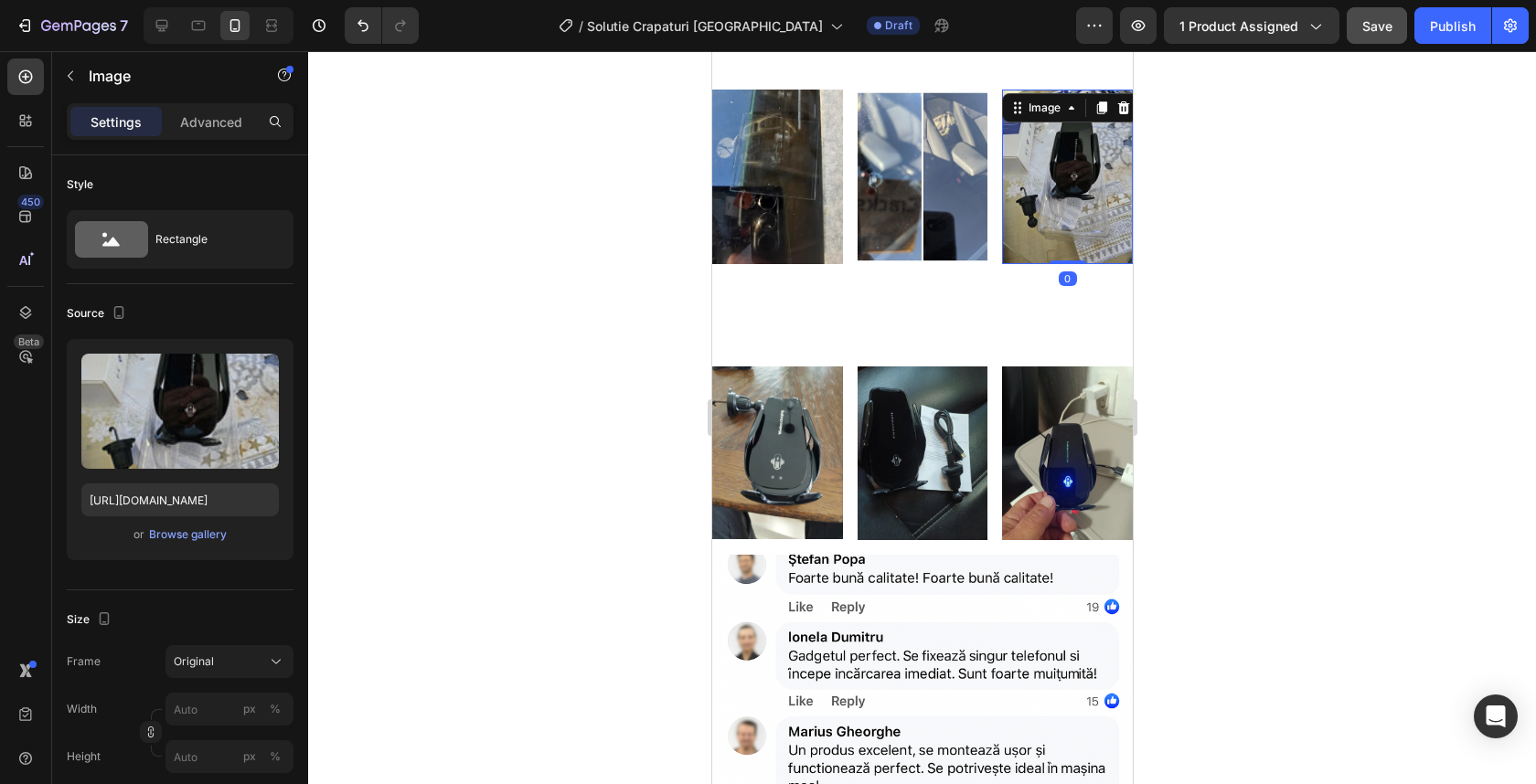
click at [1067, 158] on img at bounding box center [1066, 176] width 131 height 174
click at [220, 528] on div "Browse gallery" at bounding box center [188, 535] width 78 height 16
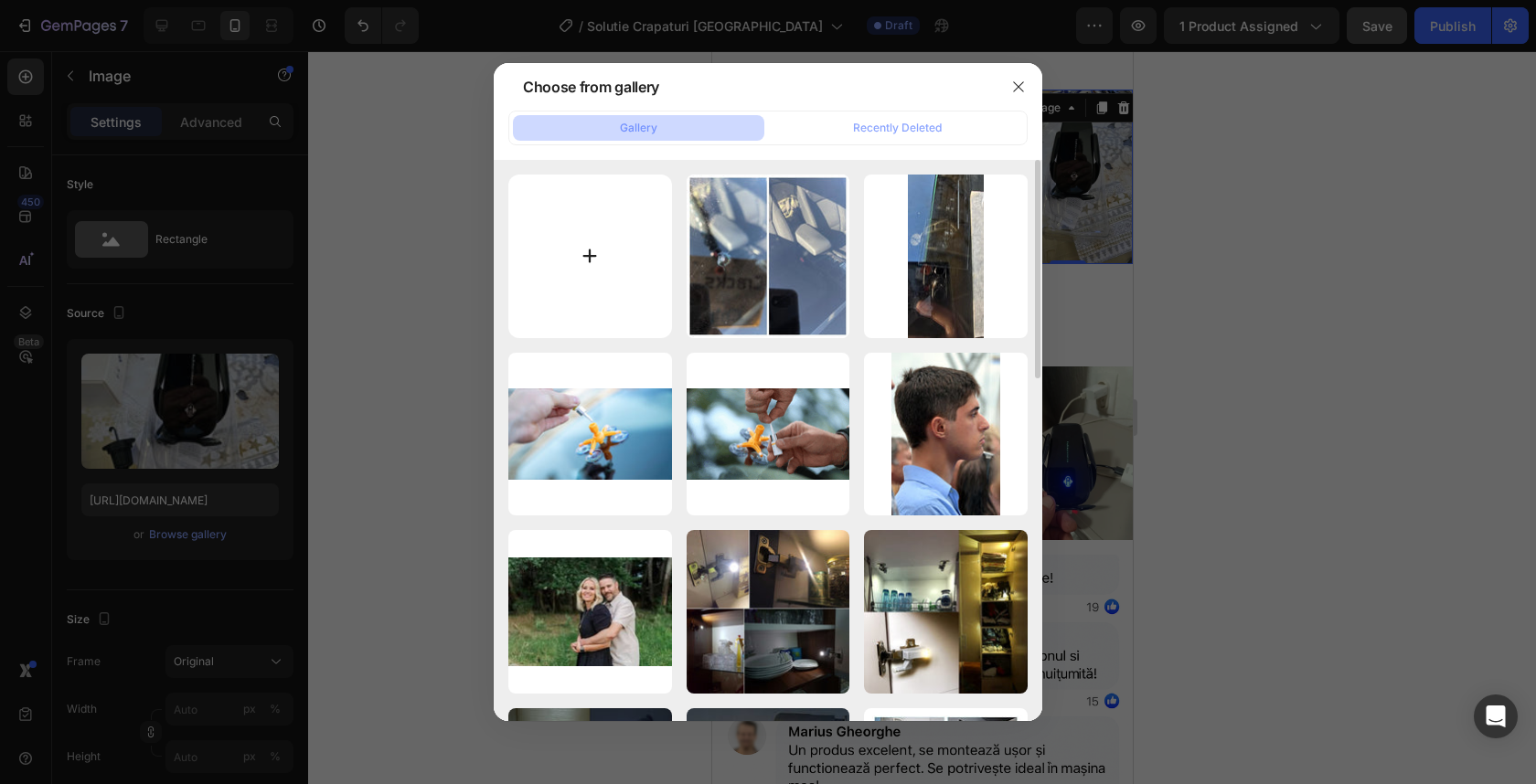
click at [562, 299] on input "file" at bounding box center [590, 256] width 164 height 164
type input "C:\fakepath\image-asset.webp"
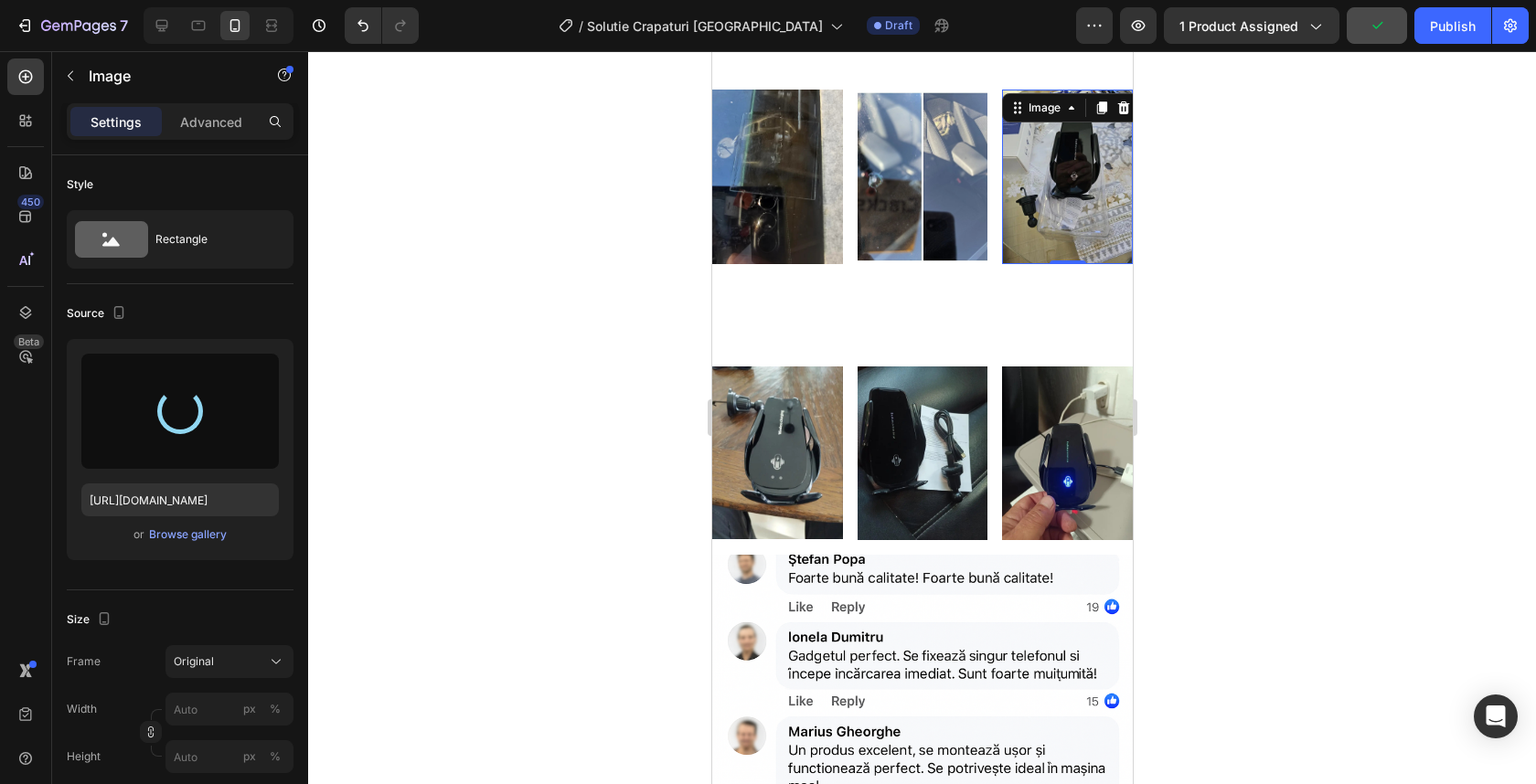
type input "https://cdn.shopify.com/s/files/1/0932/4245/8461/files/gempages_555548027520025…"
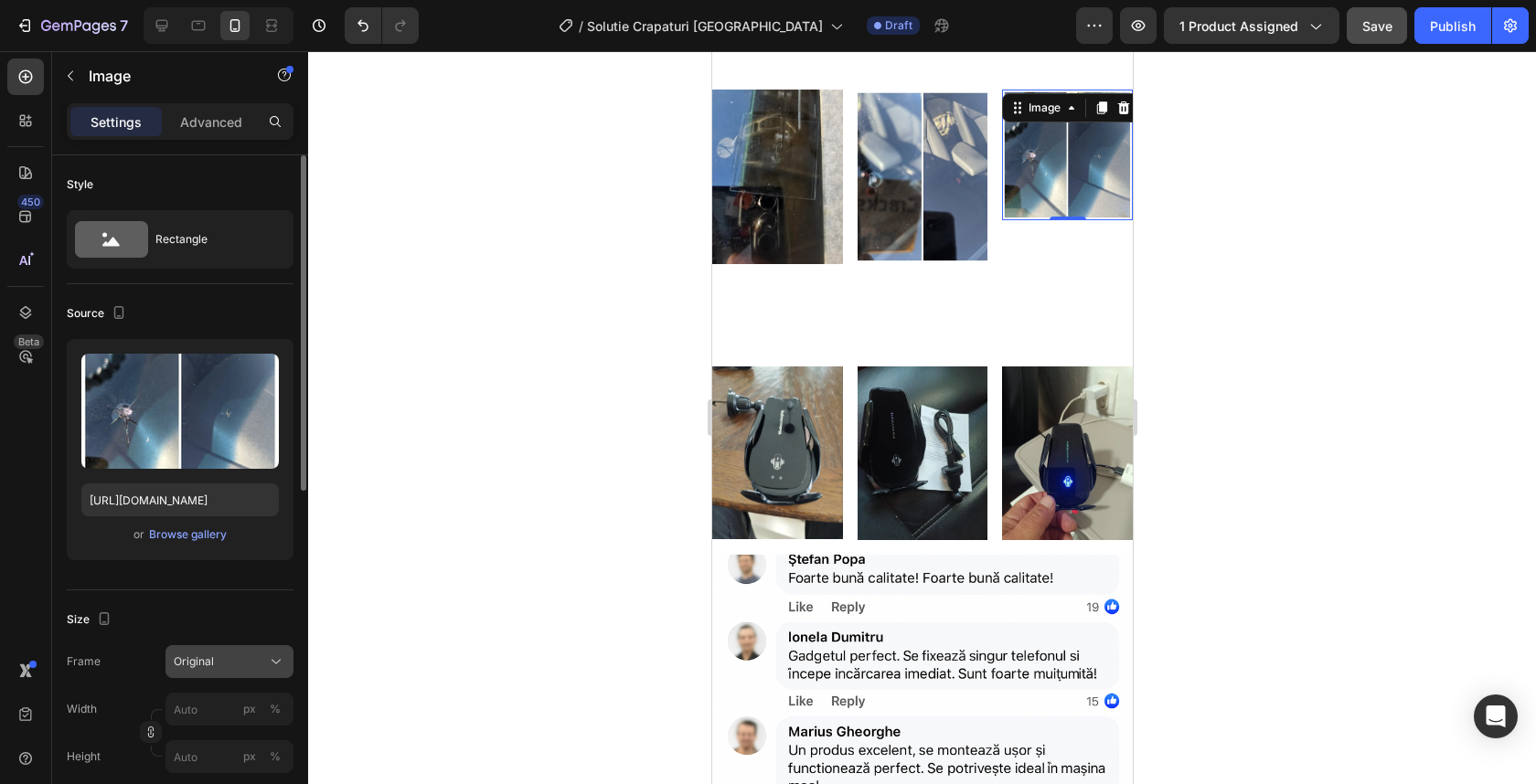
click at [254, 664] on div "Original" at bounding box center [218, 662] width 89 height 16
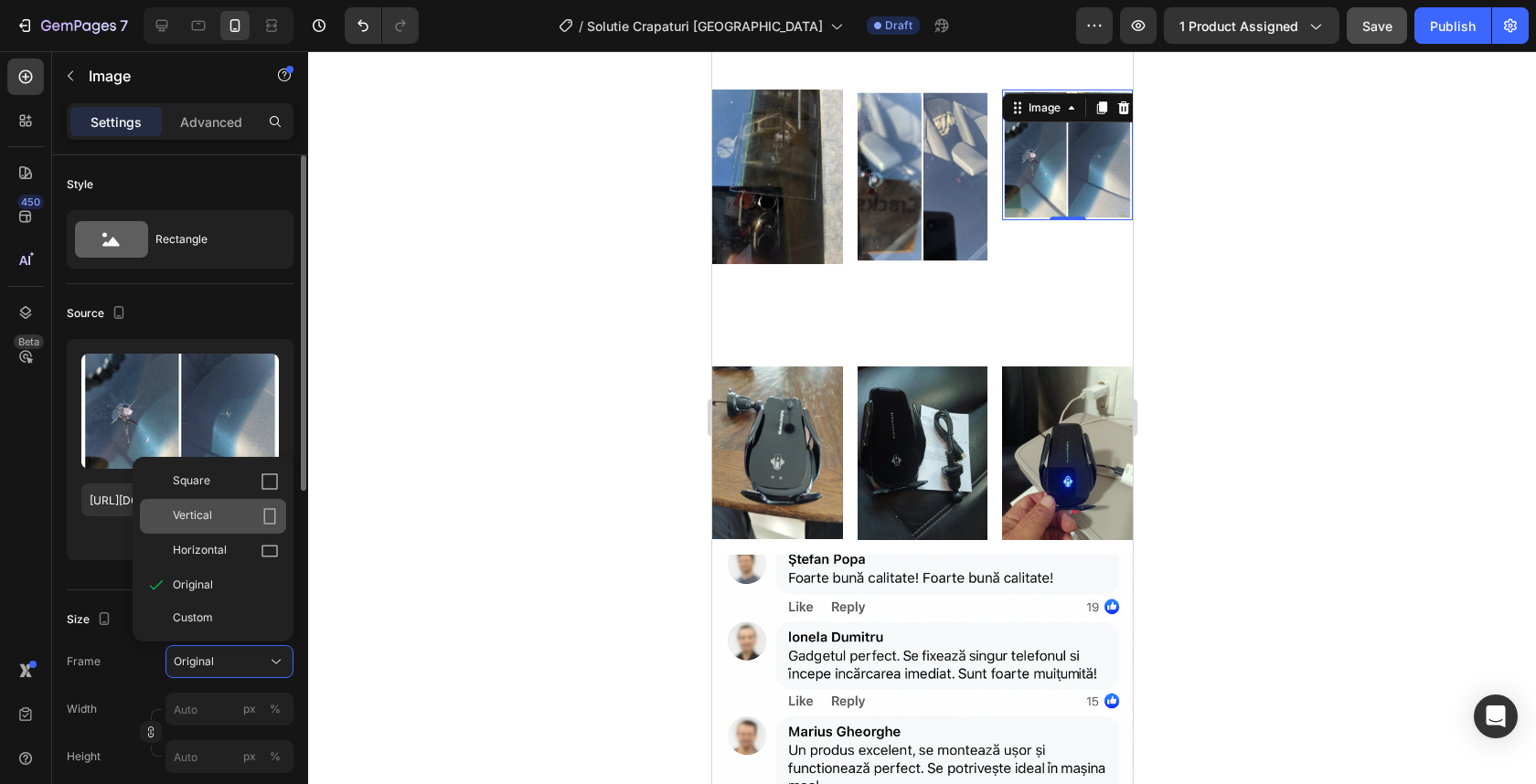
click at [253, 523] on div "Vertical" at bounding box center [225, 516] width 106 height 18
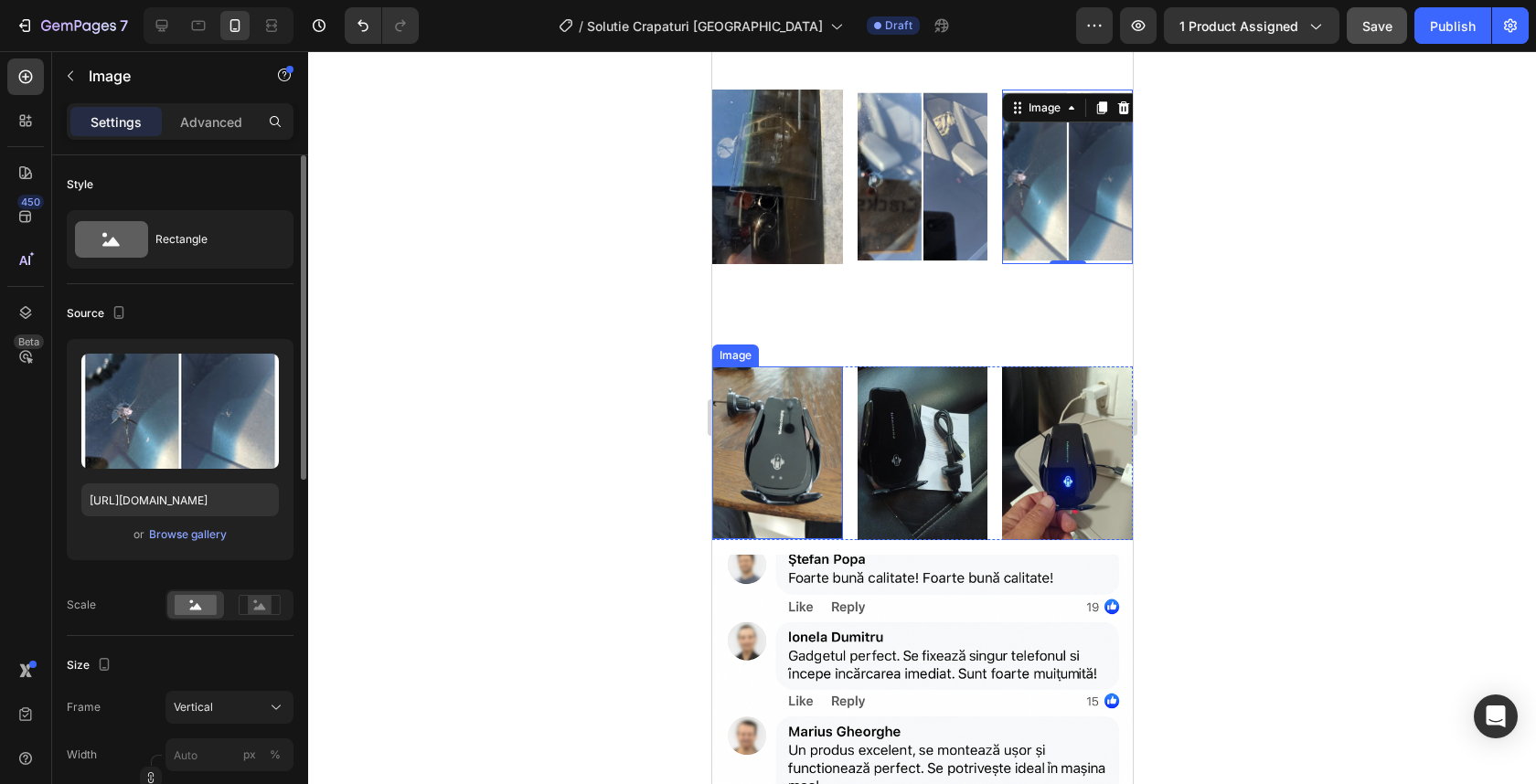
click at [781, 404] on img at bounding box center [776, 453] width 131 height 173
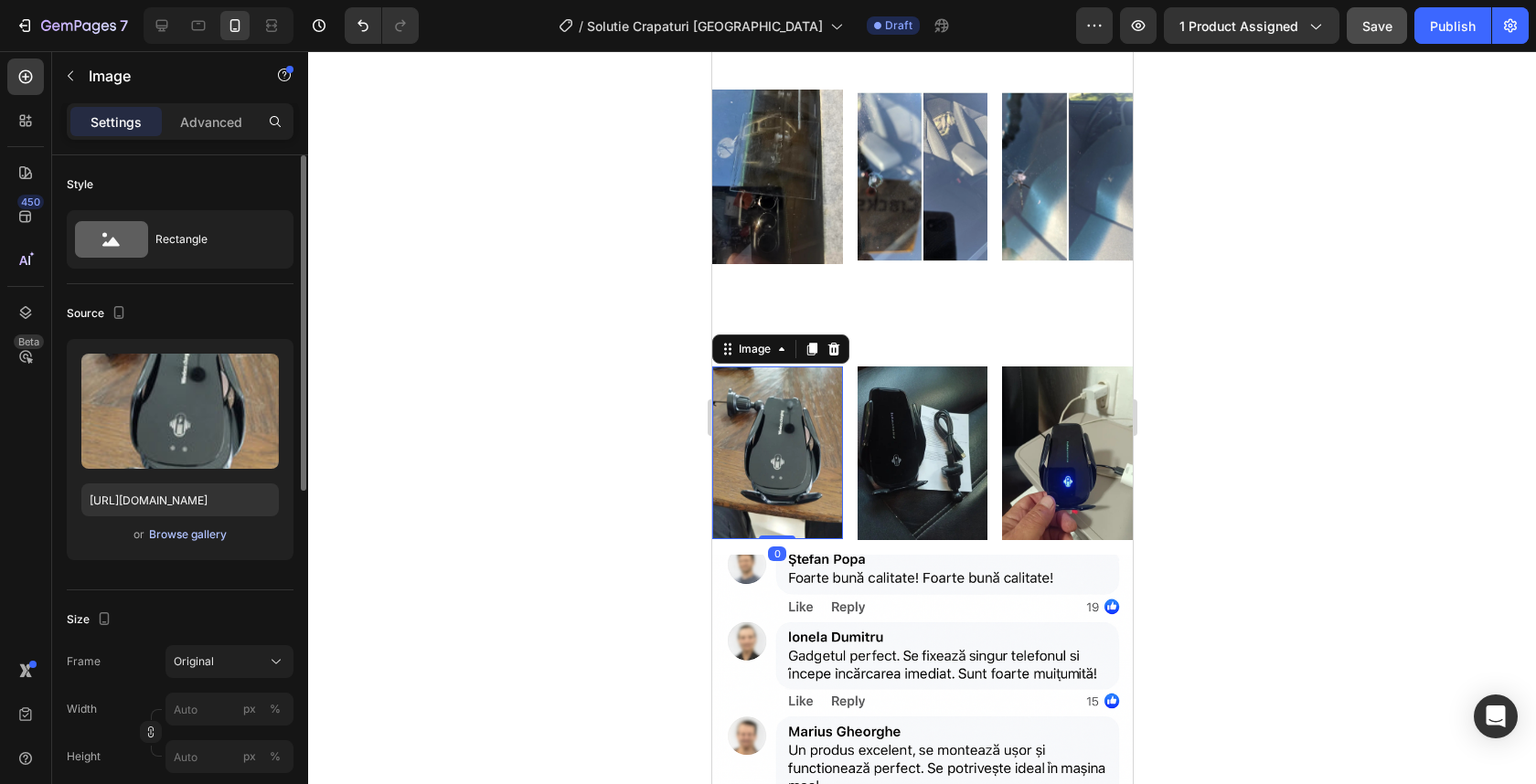
click at [197, 535] on div "Browse gallery" at bounding box center [188, 535] width 78 height 16
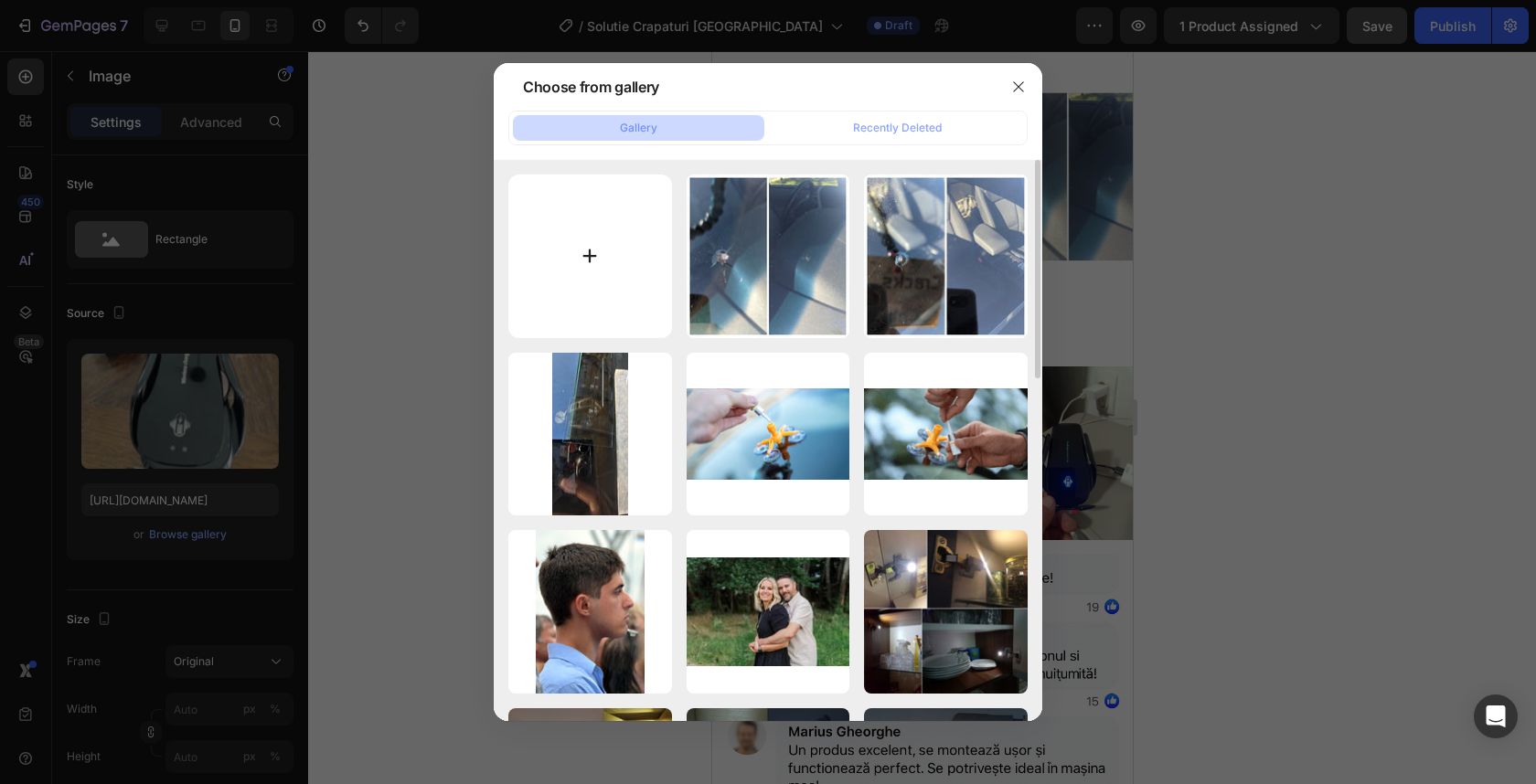
click at [629, 278] on input "file" at bounding box center [590, 256] width 164 height 164
type input "C:\fakepath\images.jpeg"
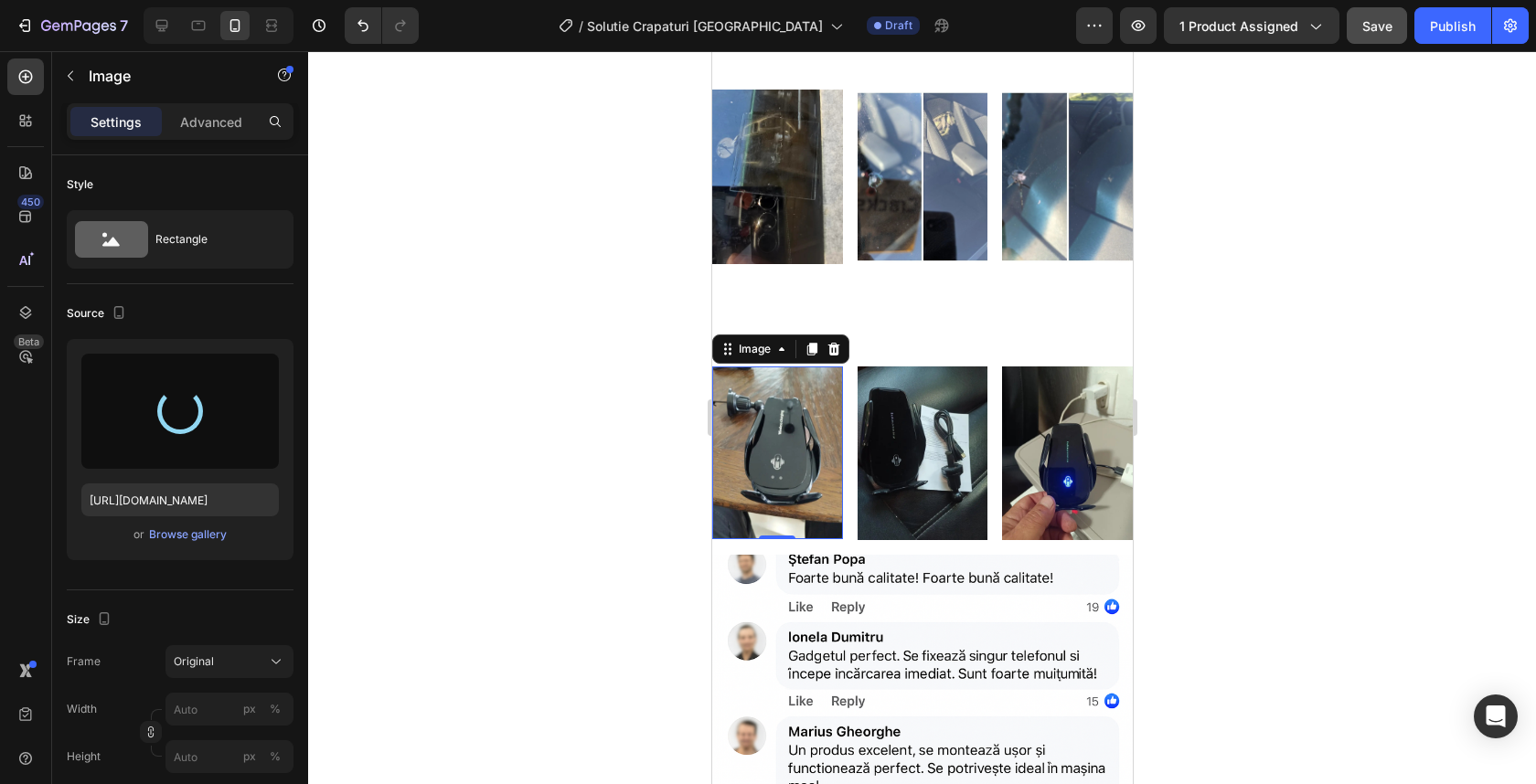
type input "https://cdn.shopify.com/s/files/1/0932/4245/8461/files/gempages_555548027520025…"
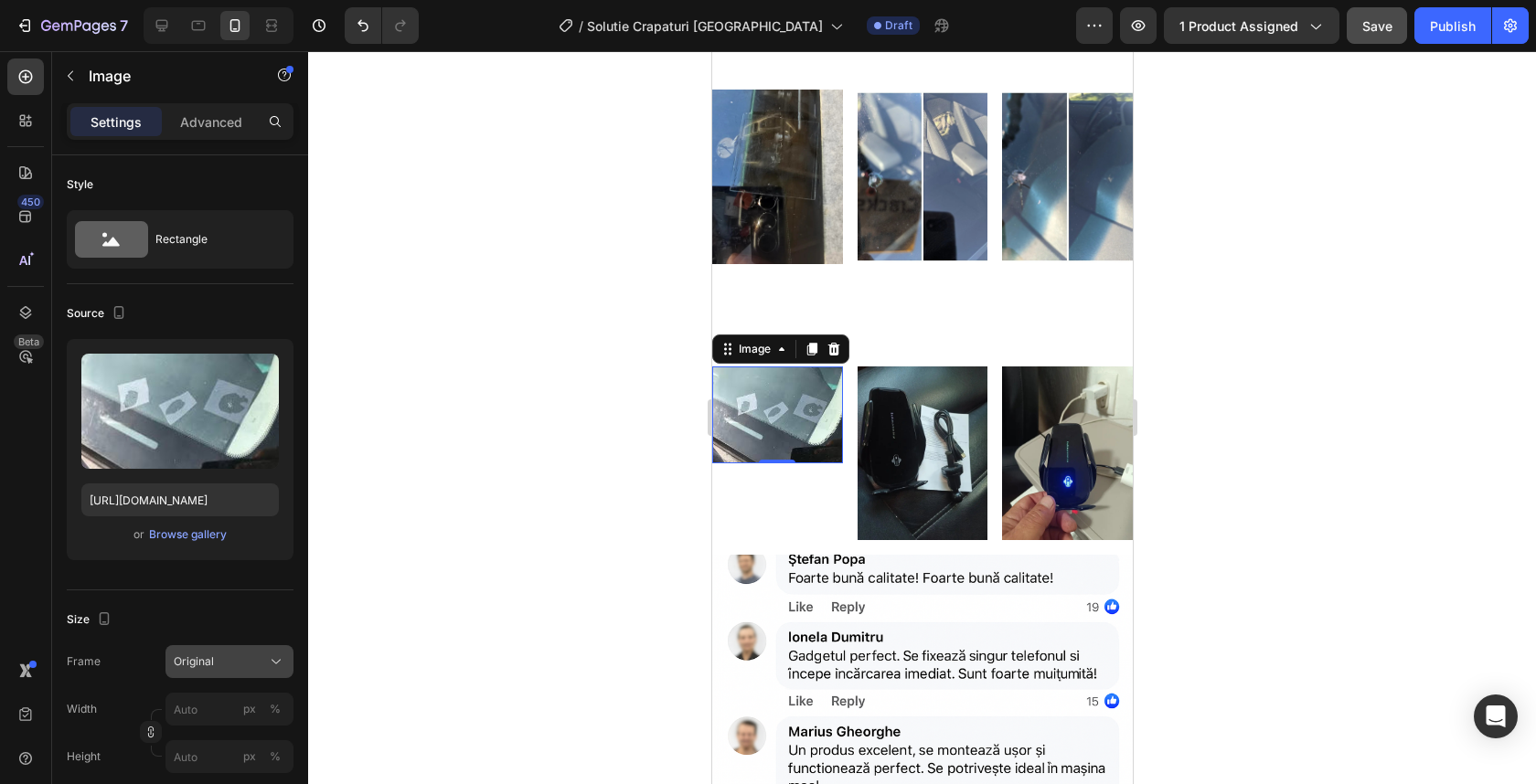
click at [256, 663] on div "Original" at bounding box center [218, 662] width 89 height 16
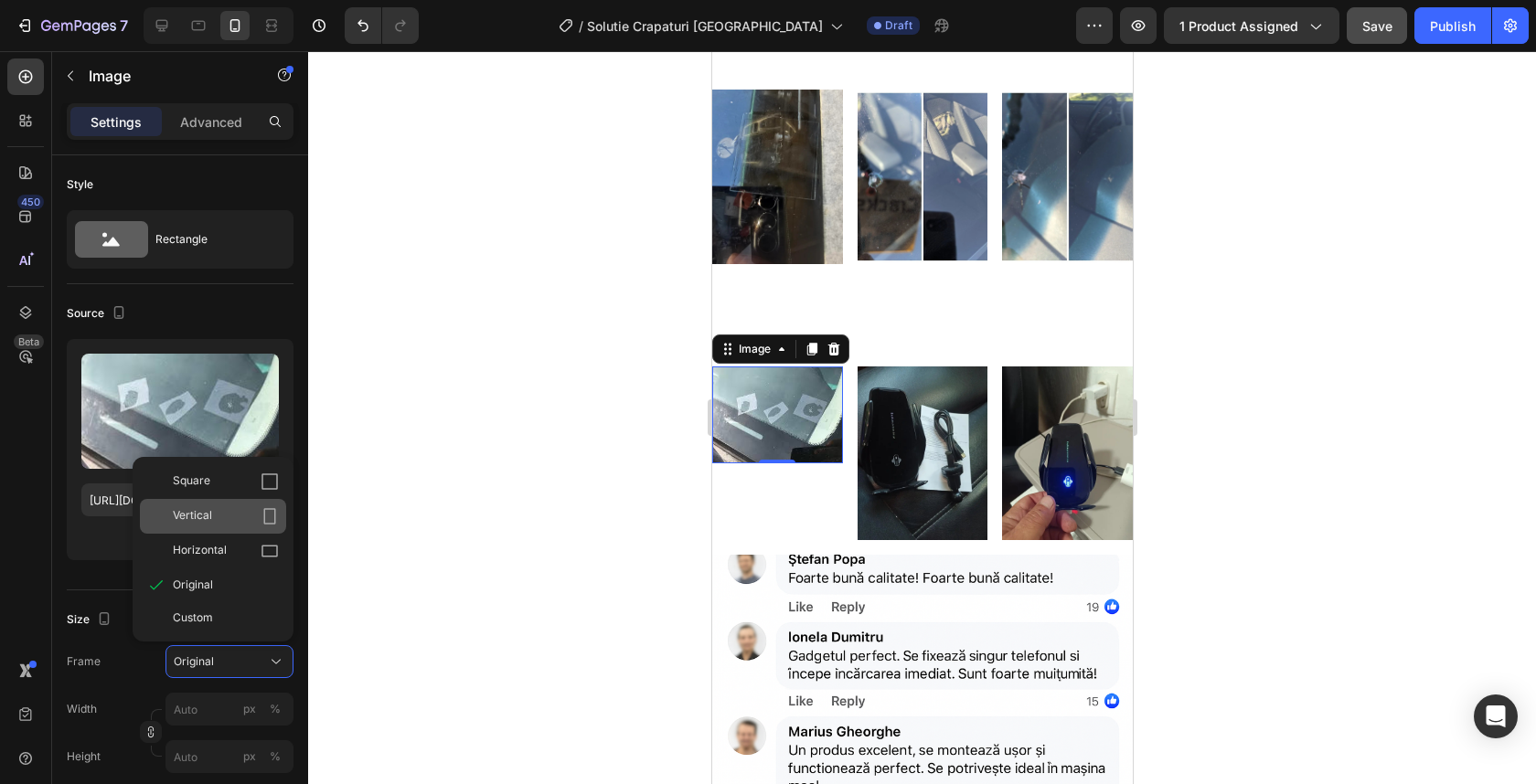
click at [237, 518] on div "Vertical" at bounding box center [225, 516] width 106 height 18
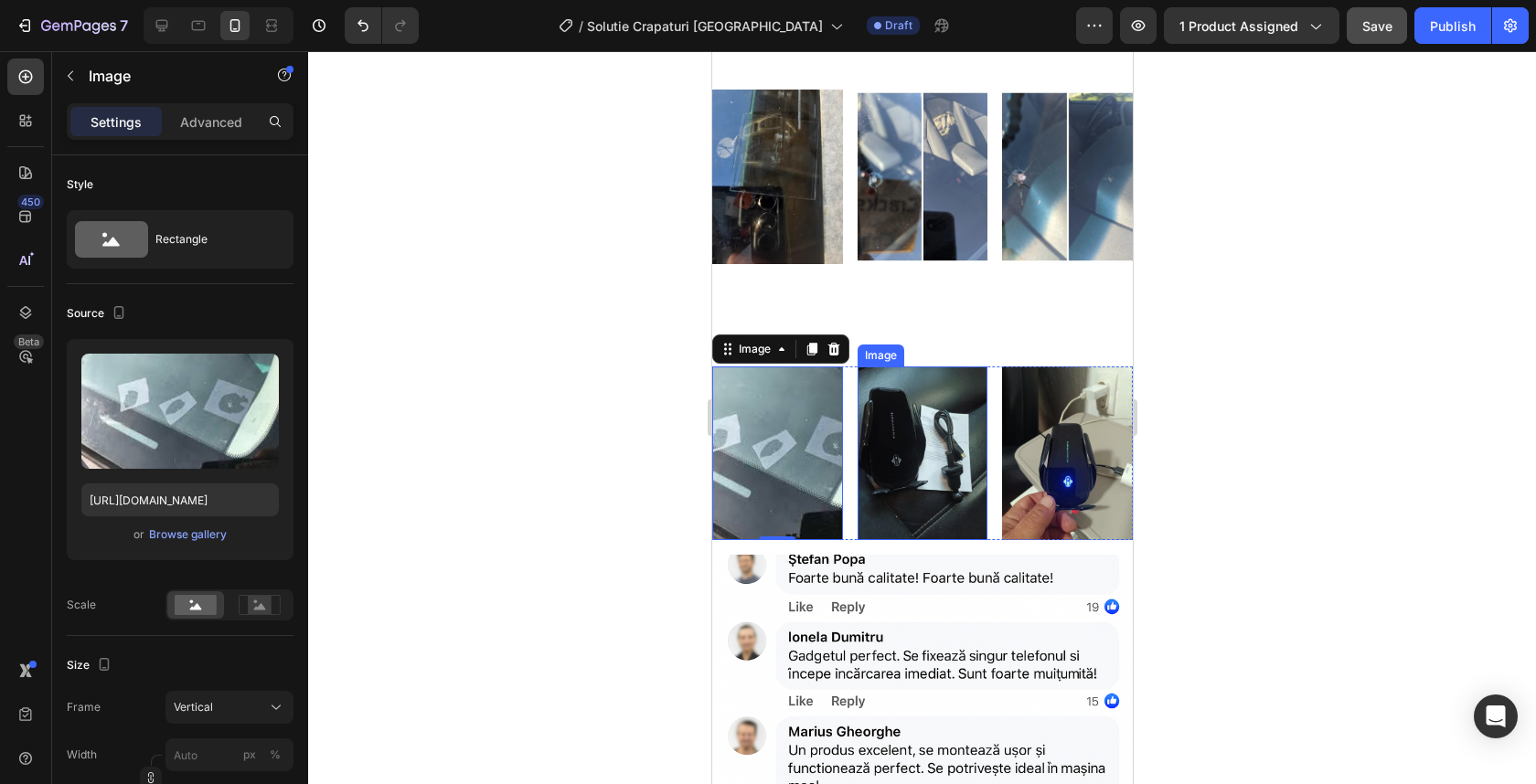
click at [929, 424] on img at bounding box center [922, 453] width 131 height 174
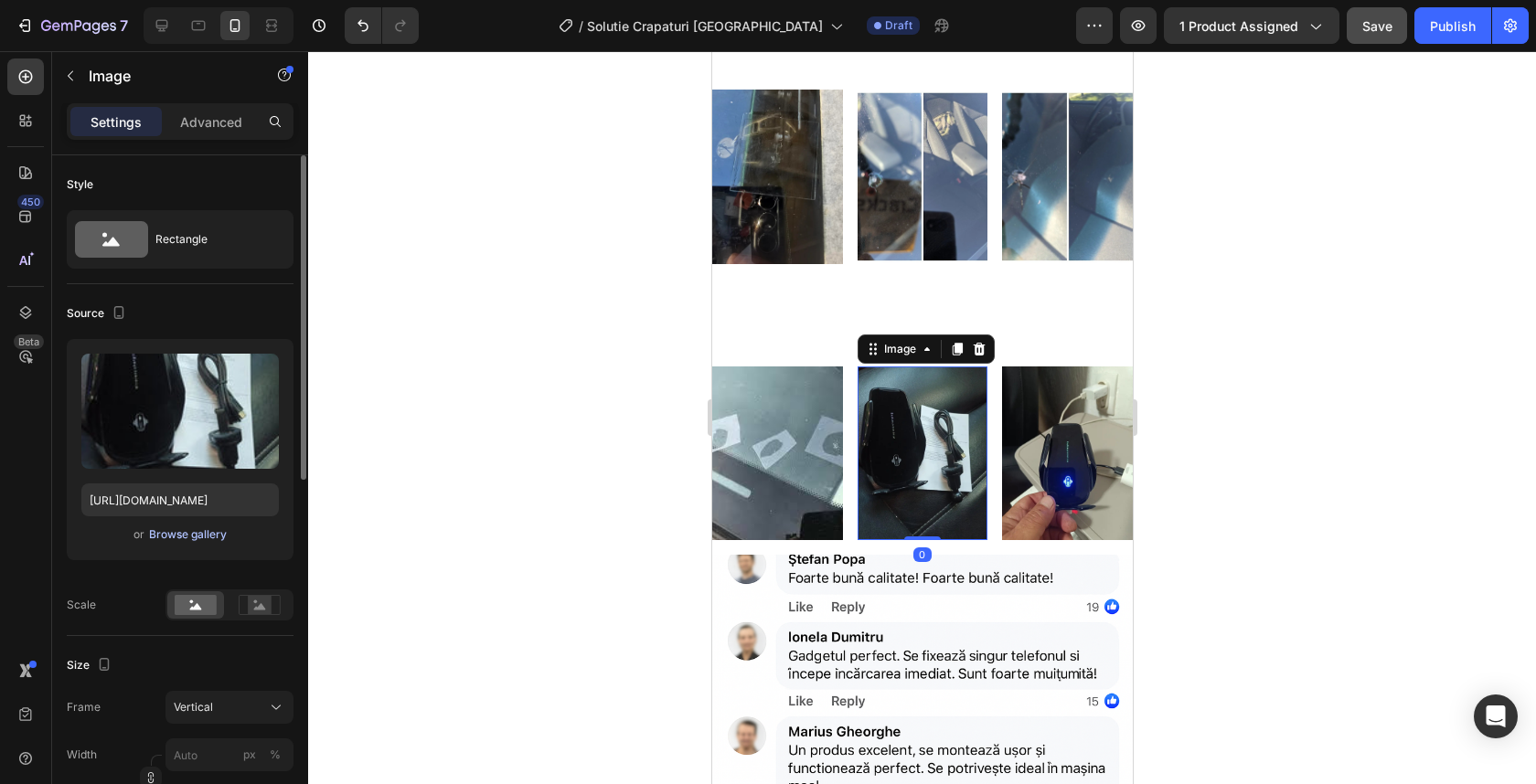
click at [198, 536] on div "Browse gallery" at bounding box center [188, 535] width 78 height 16
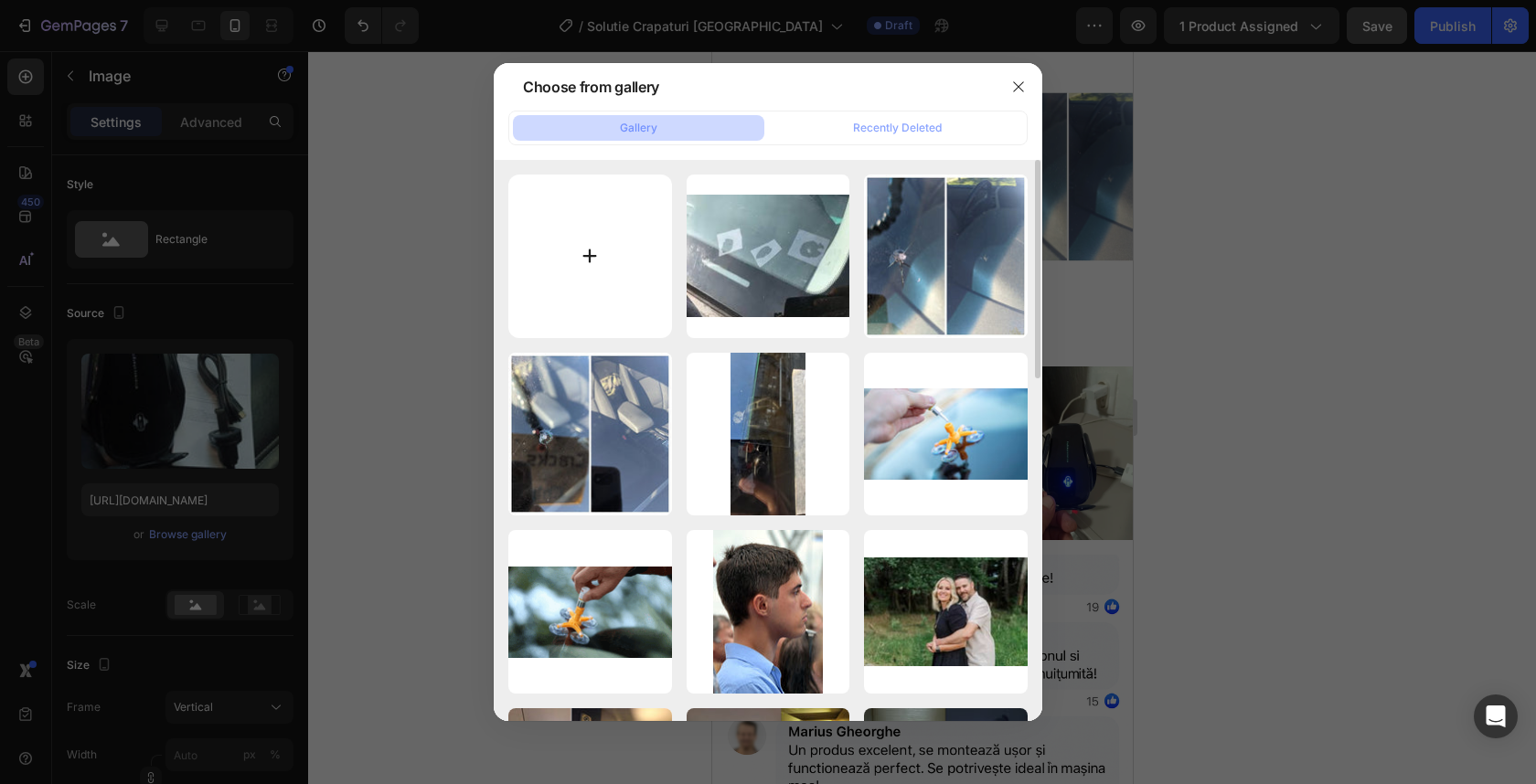
click at [637, 302] on input "file" at bounding box center [590, 256] width 164 height 164
type input "C:\fakepath\Rock chip repair near me.webp"
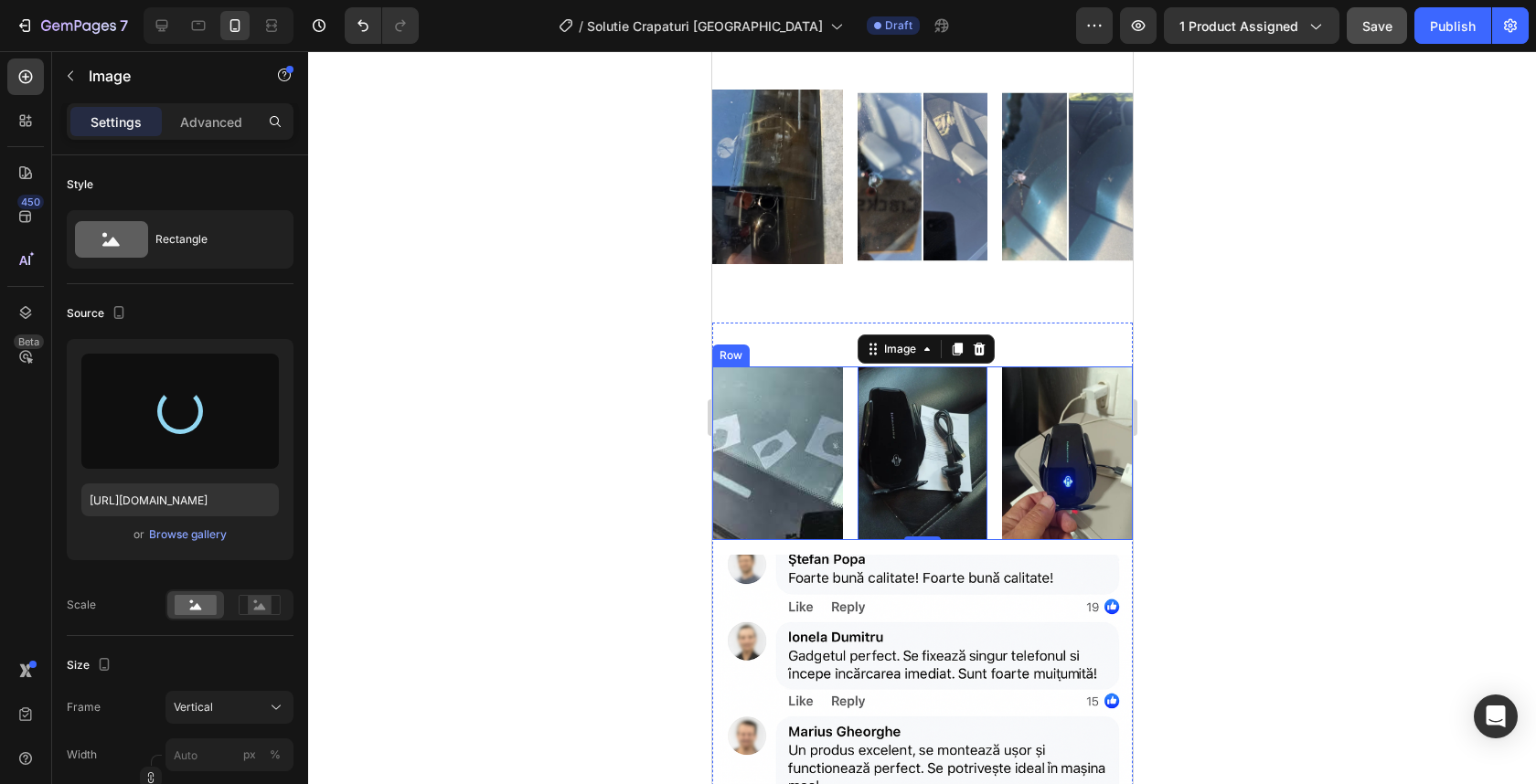
type input "https://cdn.shopify.com/s/files/1/0932/4245/8461/files/gempages_555548027520025…"
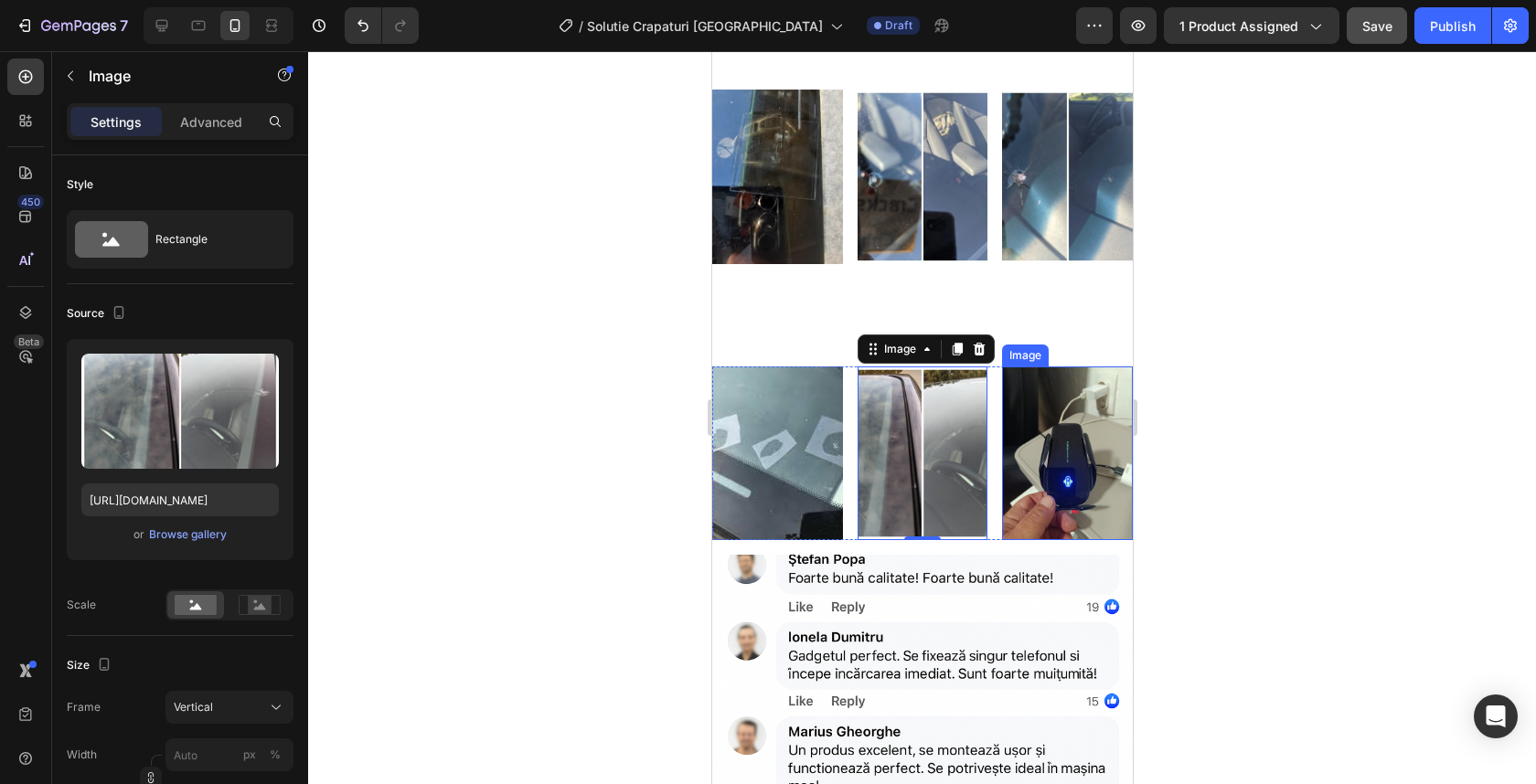
click at [1059, 435] on img at bounding box center [1066, 453] width 131 height 174
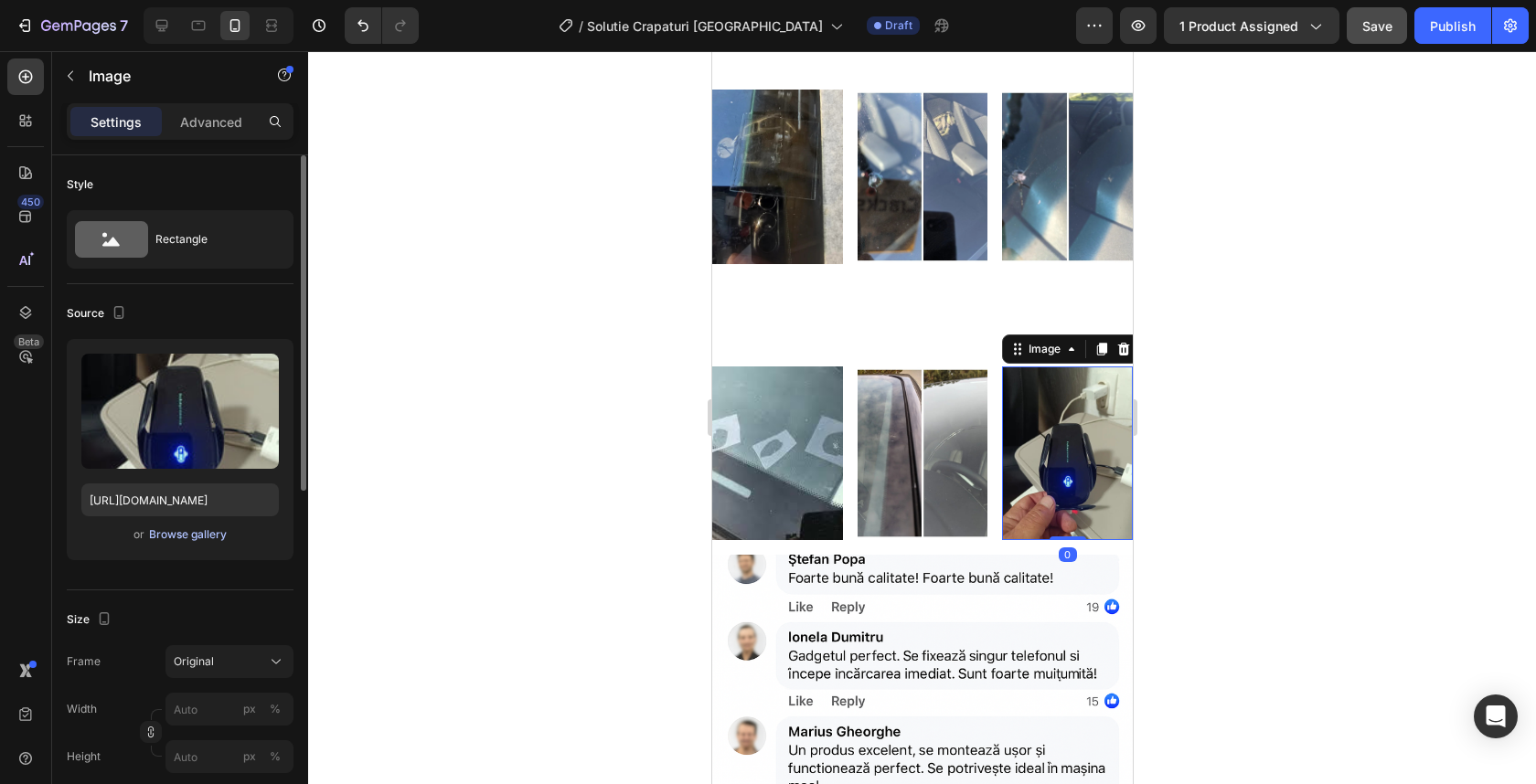
click at [205, 536] on div "Browse gallery" at bounding box center [188, 535] width 78 height 16
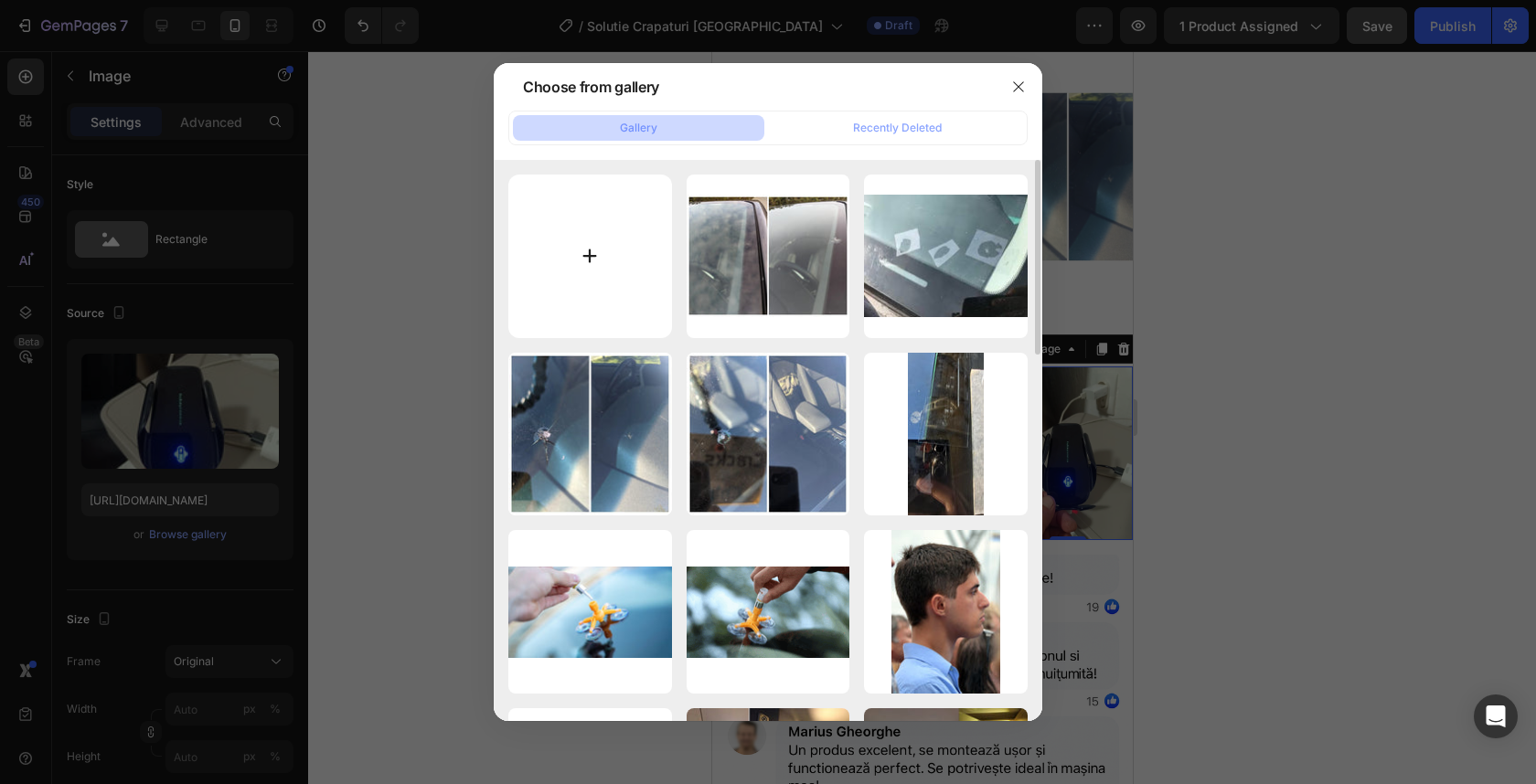
click at [582, 253] on input "file" at bounding box center [590, 256] width 164 height 164
type input "C:\fakepath\superglass-auto-windsheild-repair-before_after-reno-5-1200x1200.jpeg"
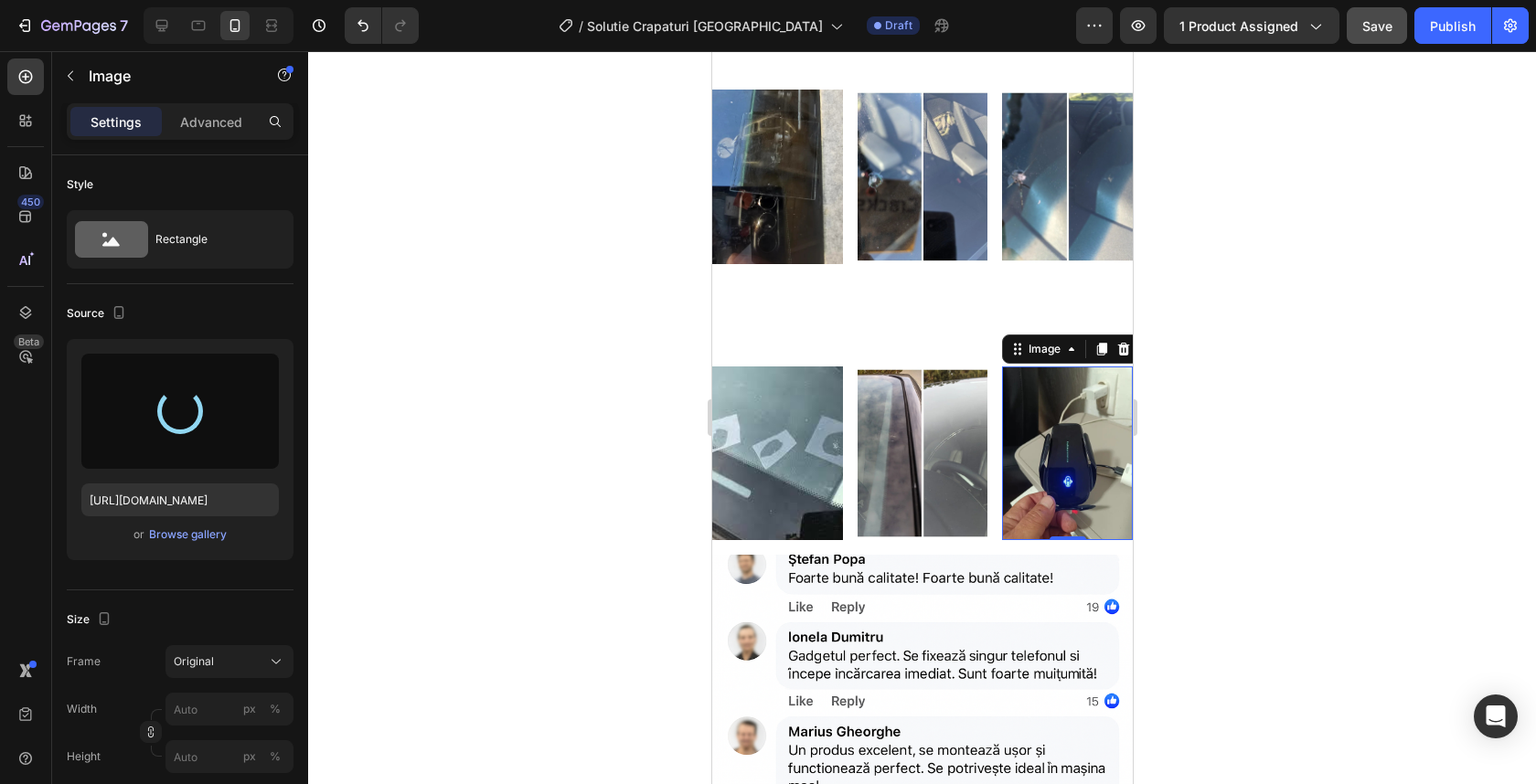
type input "https://cdn.shopify.com/s/files/1/0932/4245/8461/files/gempages_555548027520025…"
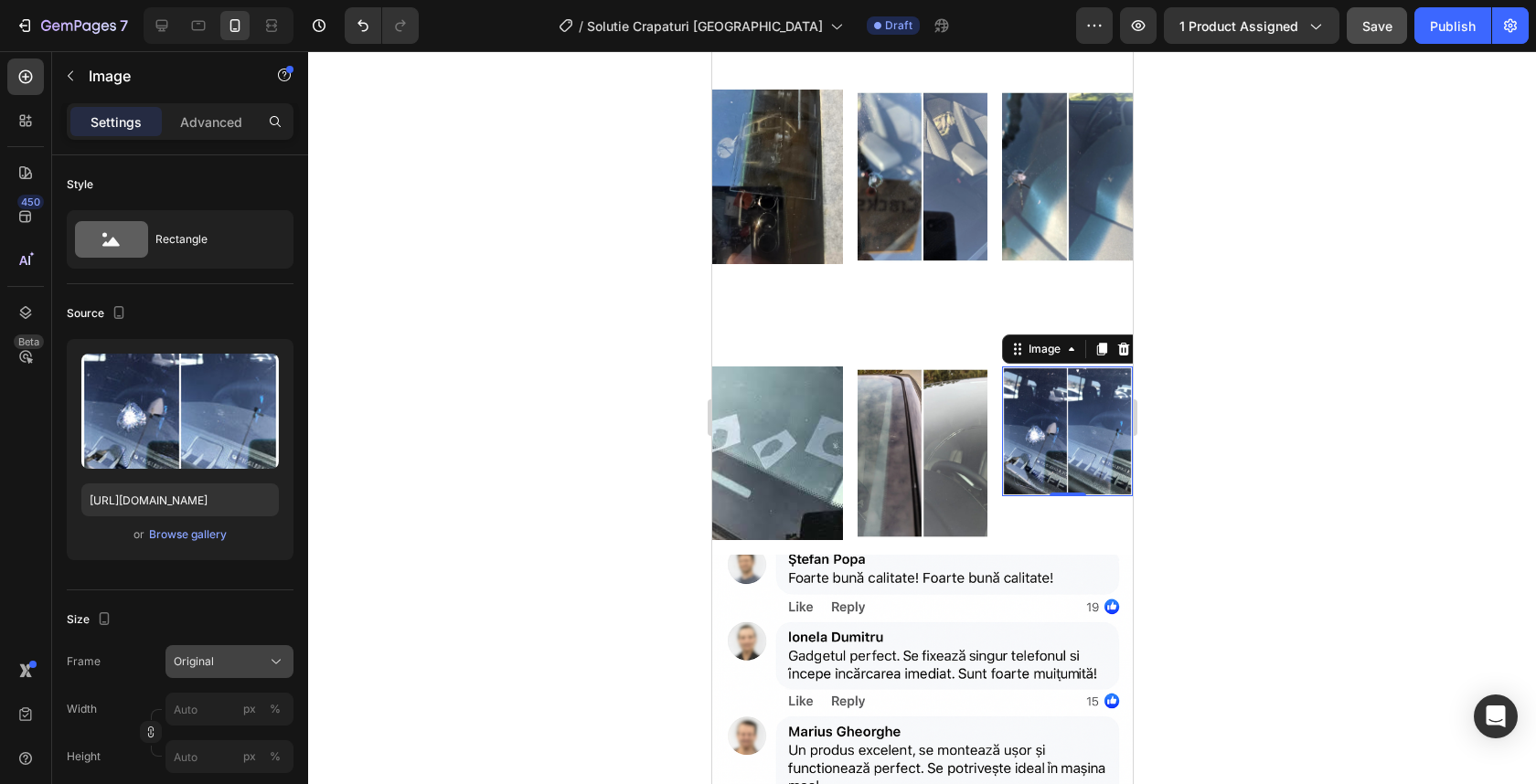
click at [190, 655] on span "Original" at bounding box center [193, 662] width 40 height 16
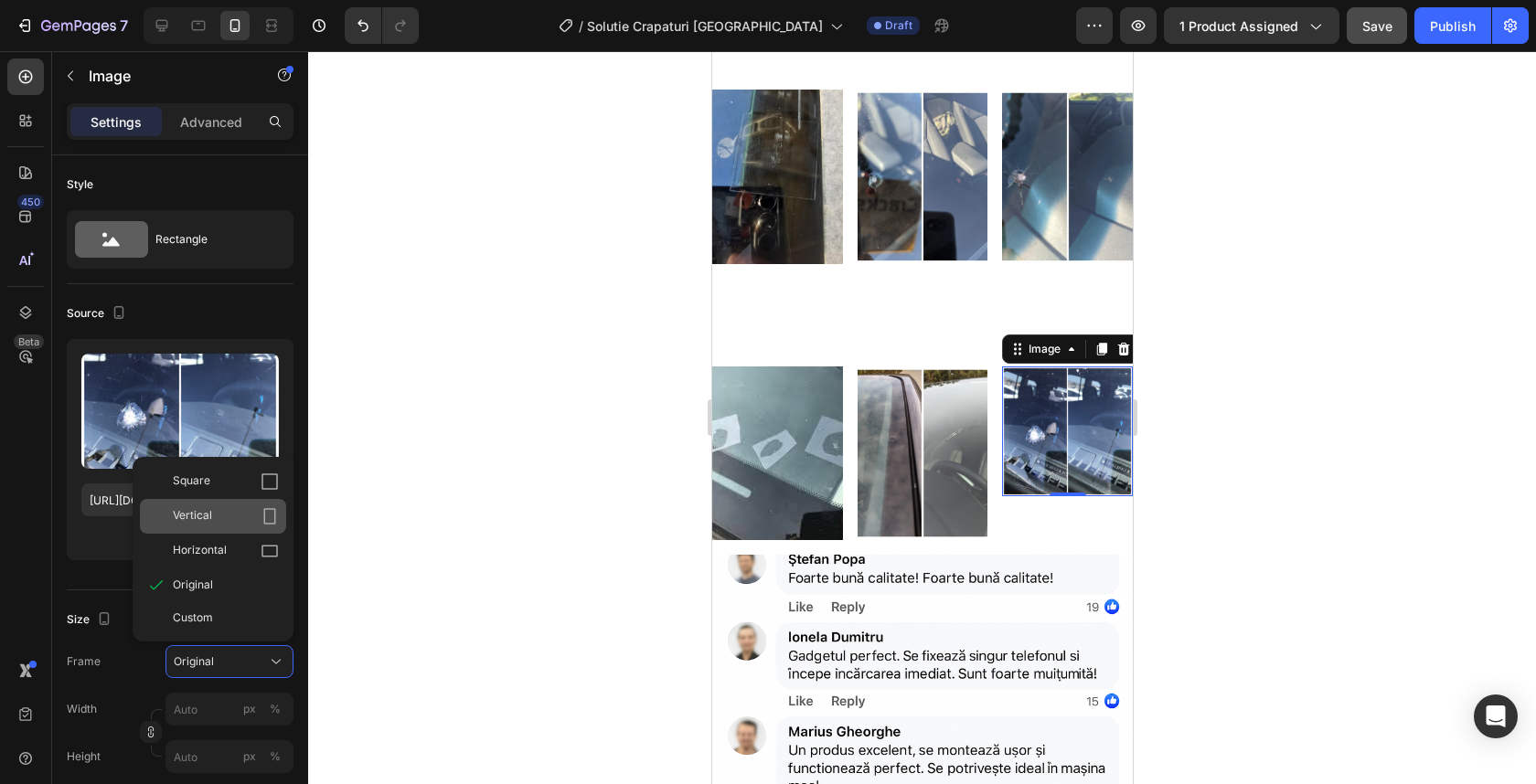
click at [209, 511] on span "Vertical" at bounding box center [192, 516] width 40 height 18
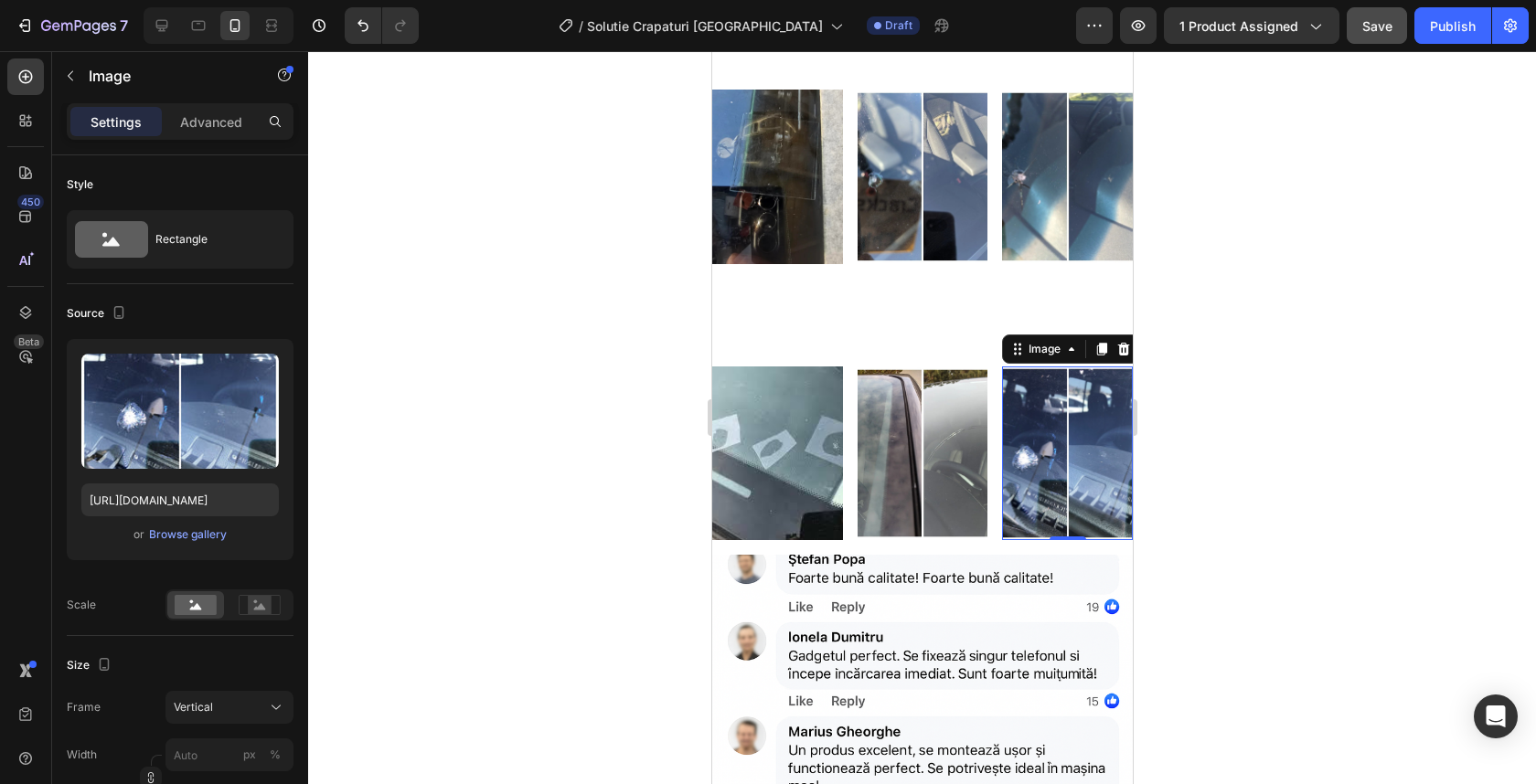
click at [1238, 413] on div at bounding box center [922, 418] width 1227 height 734
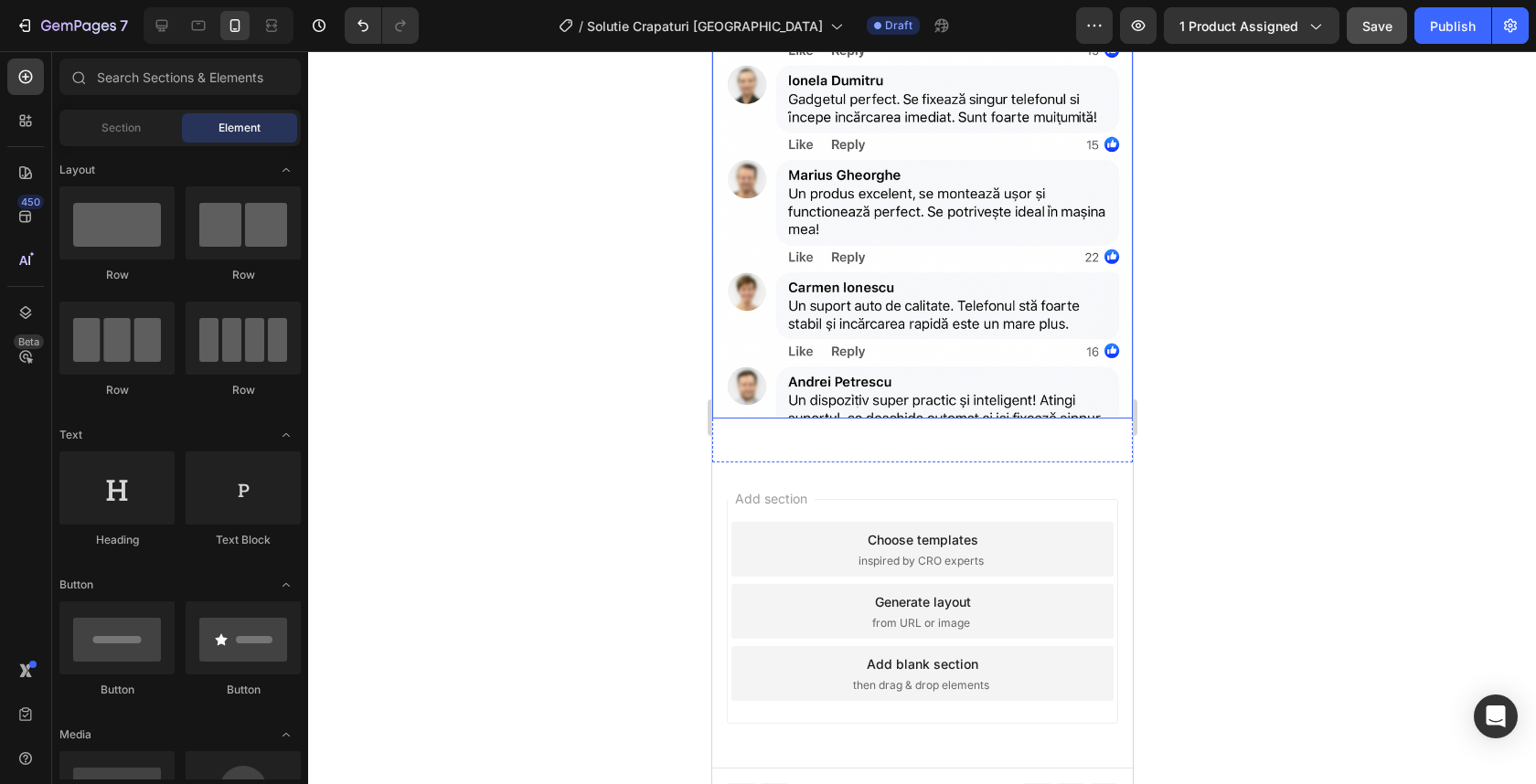
scroll to position [4905, 0]
click at [887, 285] on img at bounding box center [921, 206] width 420 height 420
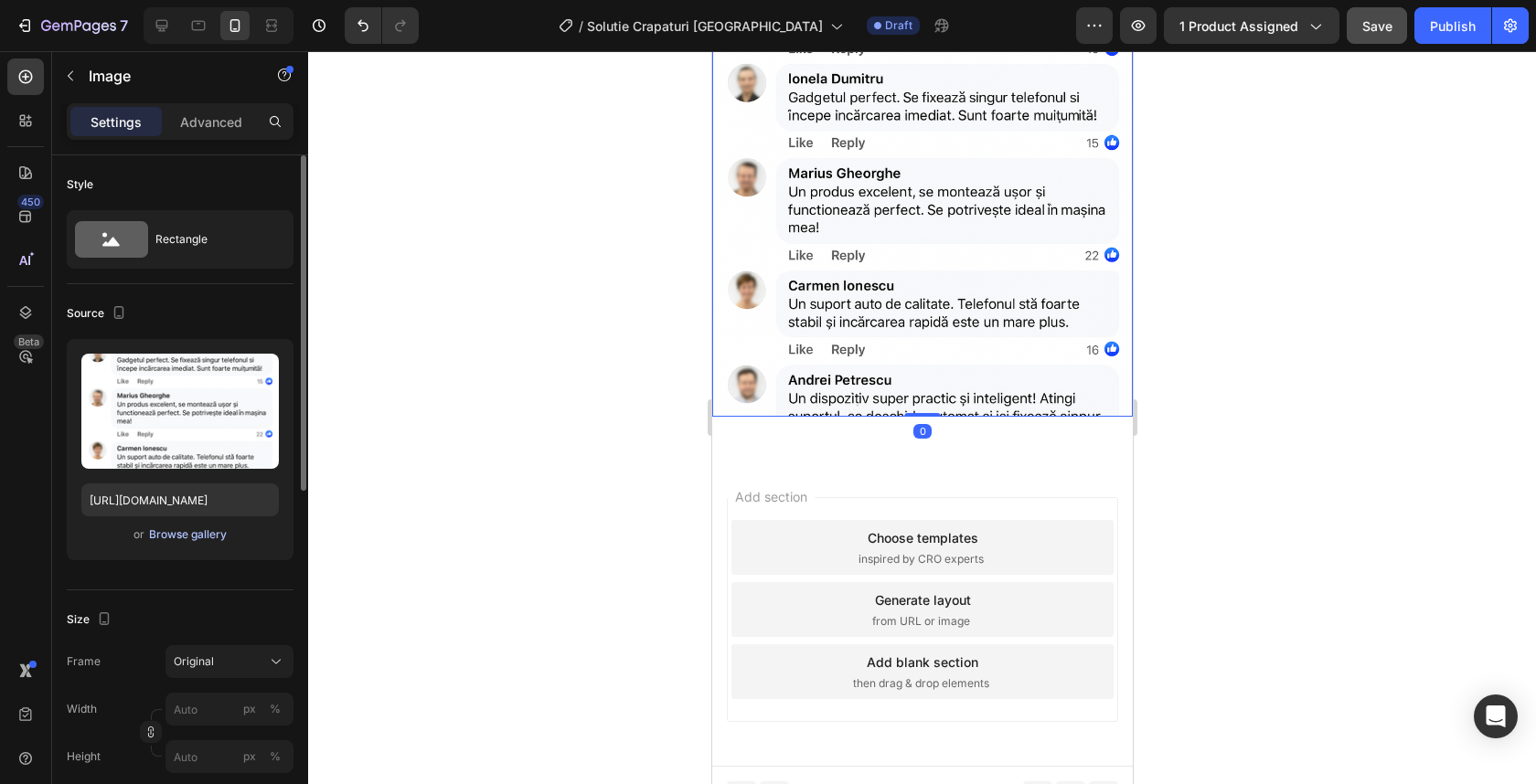
click at [177, 539] on div "Browse gallery" at bounding box center [188, 535] width 78 height 16
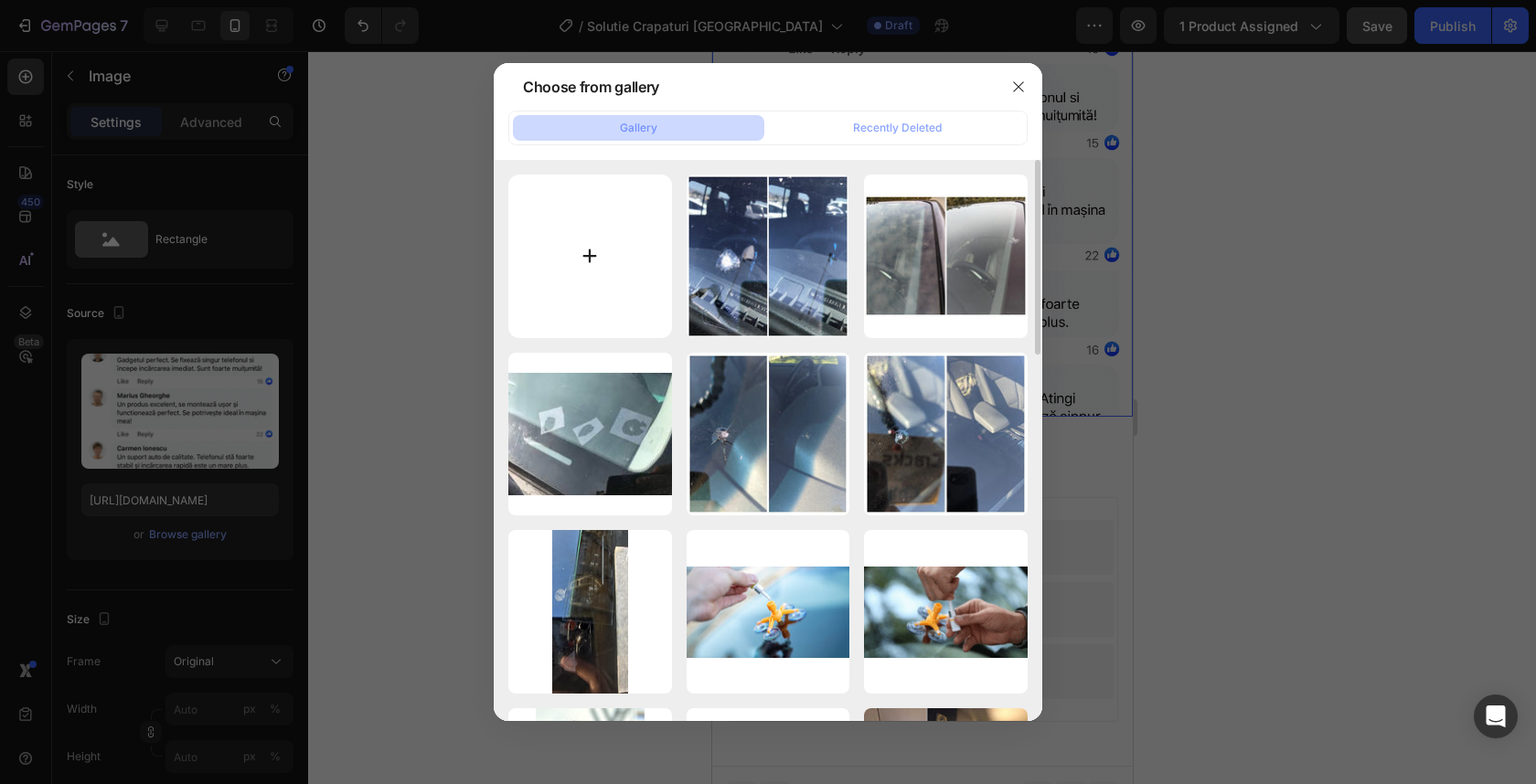
click at [595, 259] on input "file" at bounding box center [590, 256] width 164 height 164
click at [599, 262] on input "file" at bounding box center [590, 256] width 164 height 164
click at [594, 273] on input "file" at bounding box center [590, 256] width 164 height 164
click at [605, 254] on input "file" at bounding box center [590, 256] width 164 height 164
type input "C:\fakepath\ChatGPT Image Aug 27, 2025 at 04_22_42 PM.png"
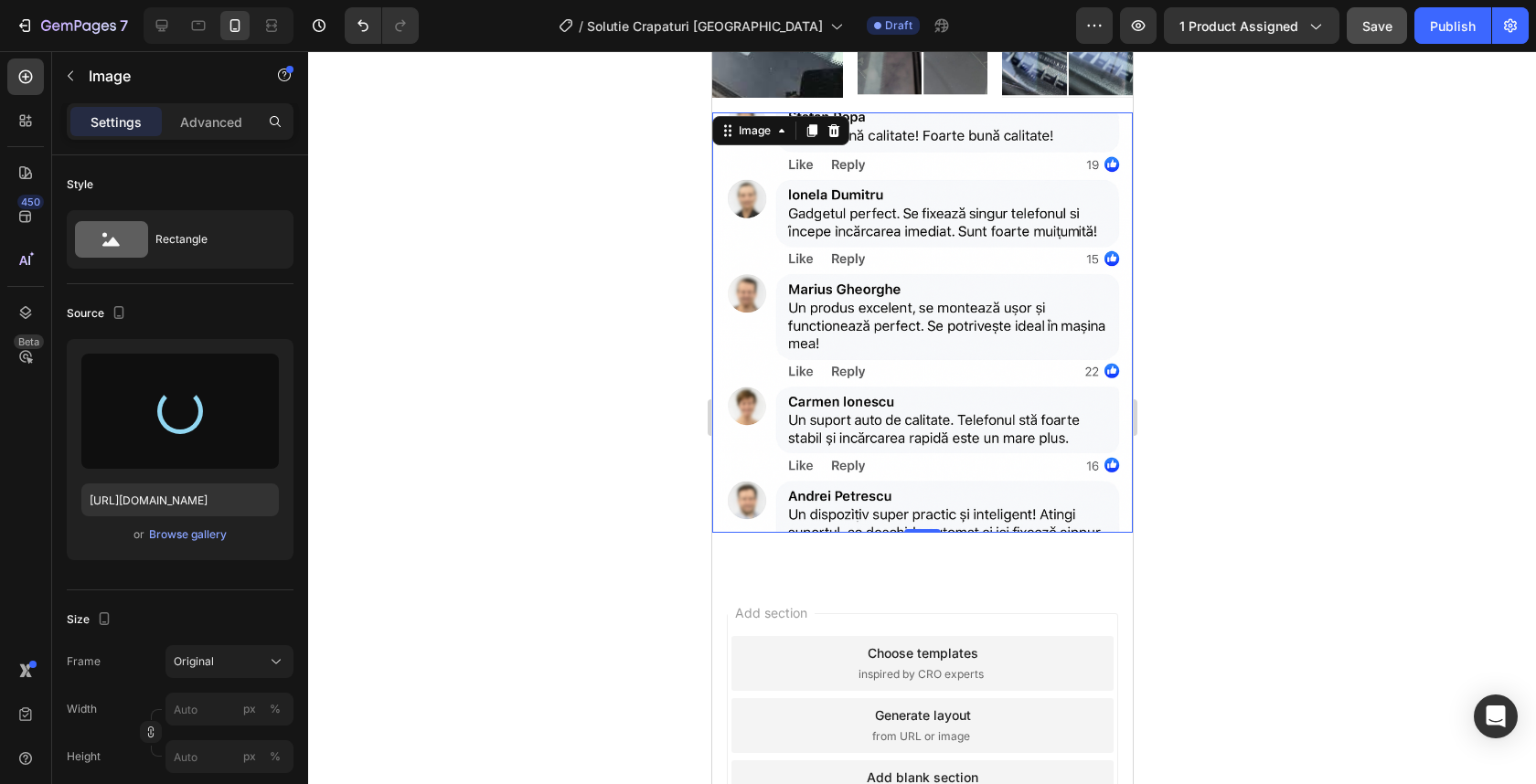
scroll to position [4552, 0]
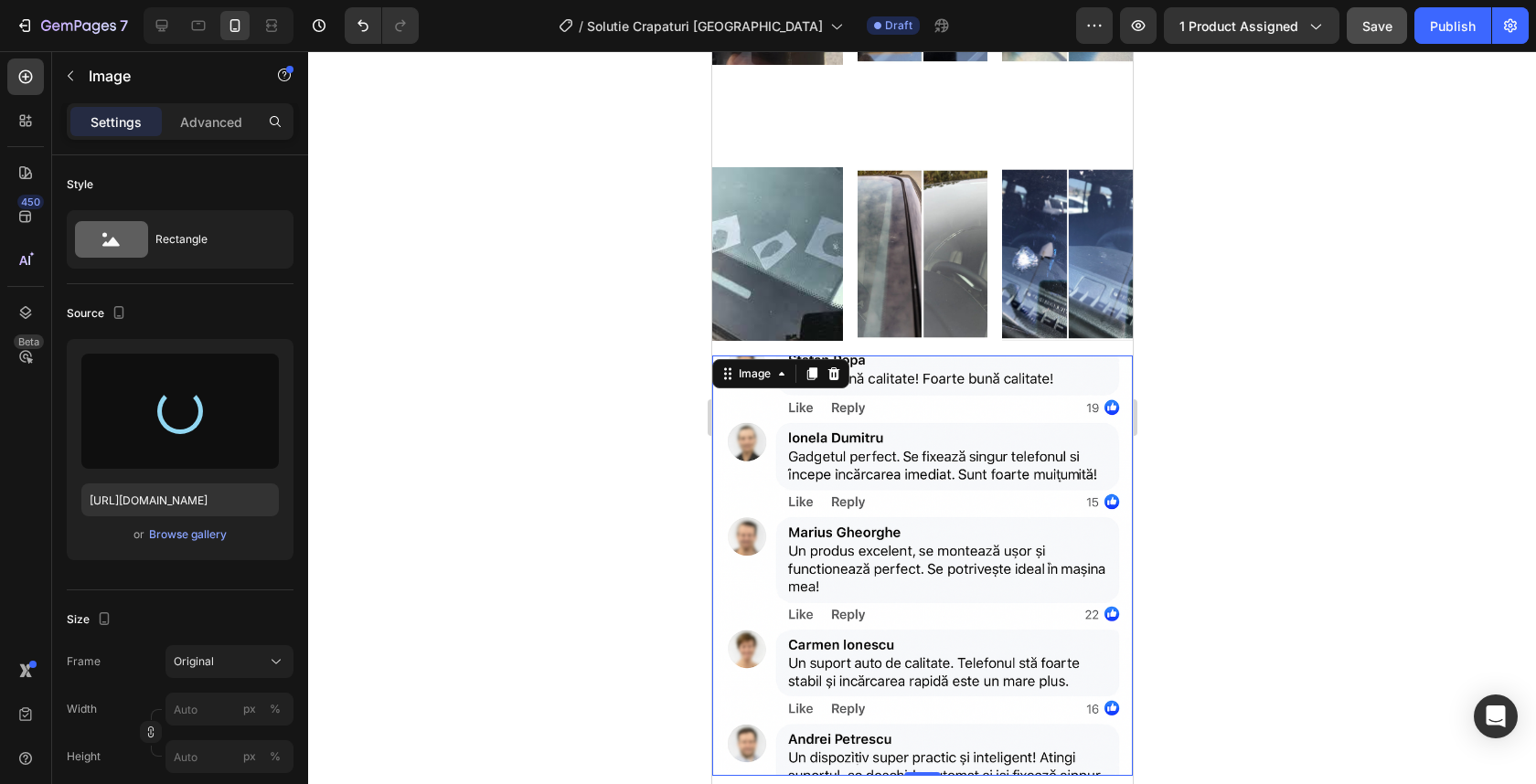
type input "https://cdn.shopify.com/s/files/1/0932/4245/8461/files/gempages_555548027520025…"
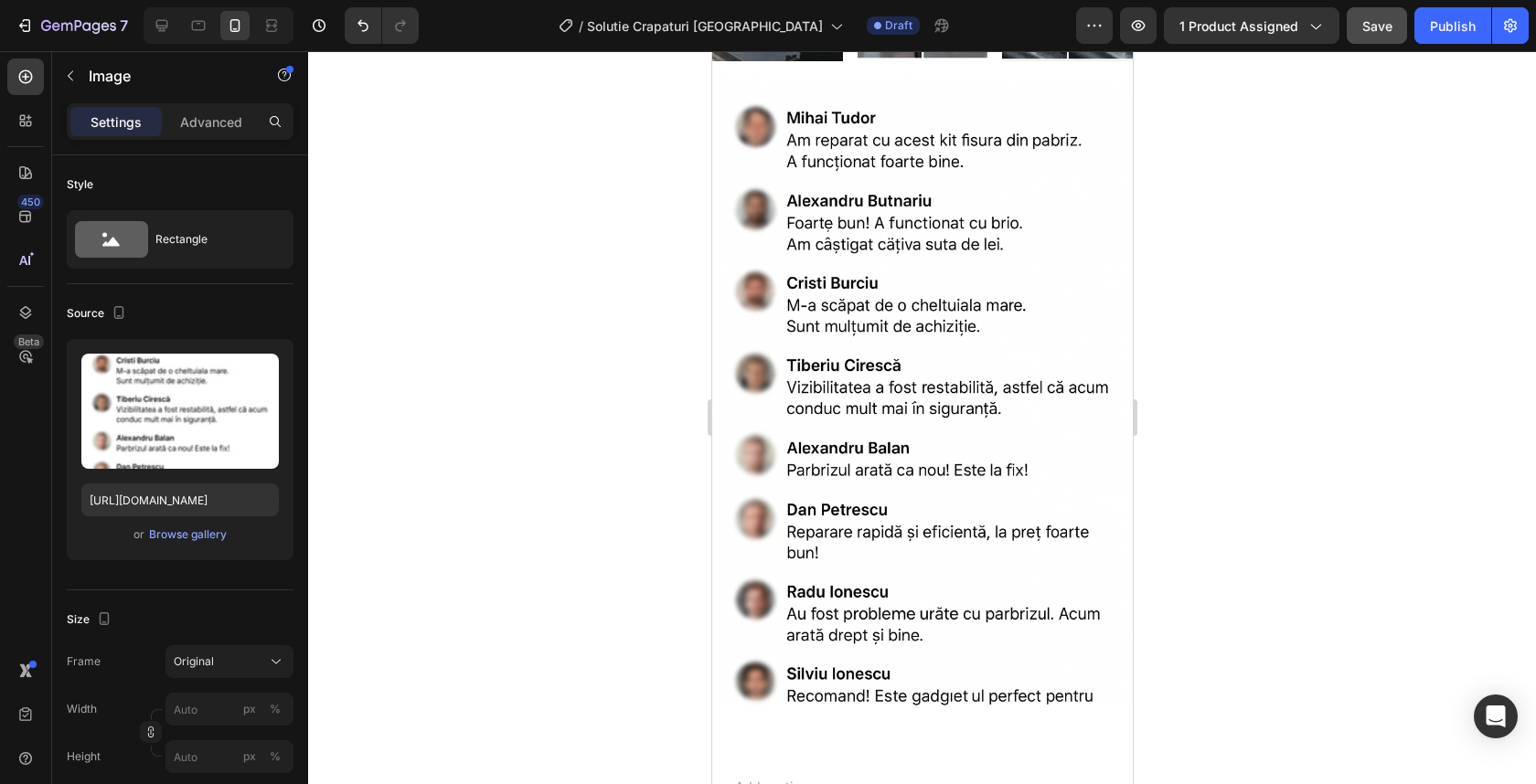
scroll to position [4832, 0]
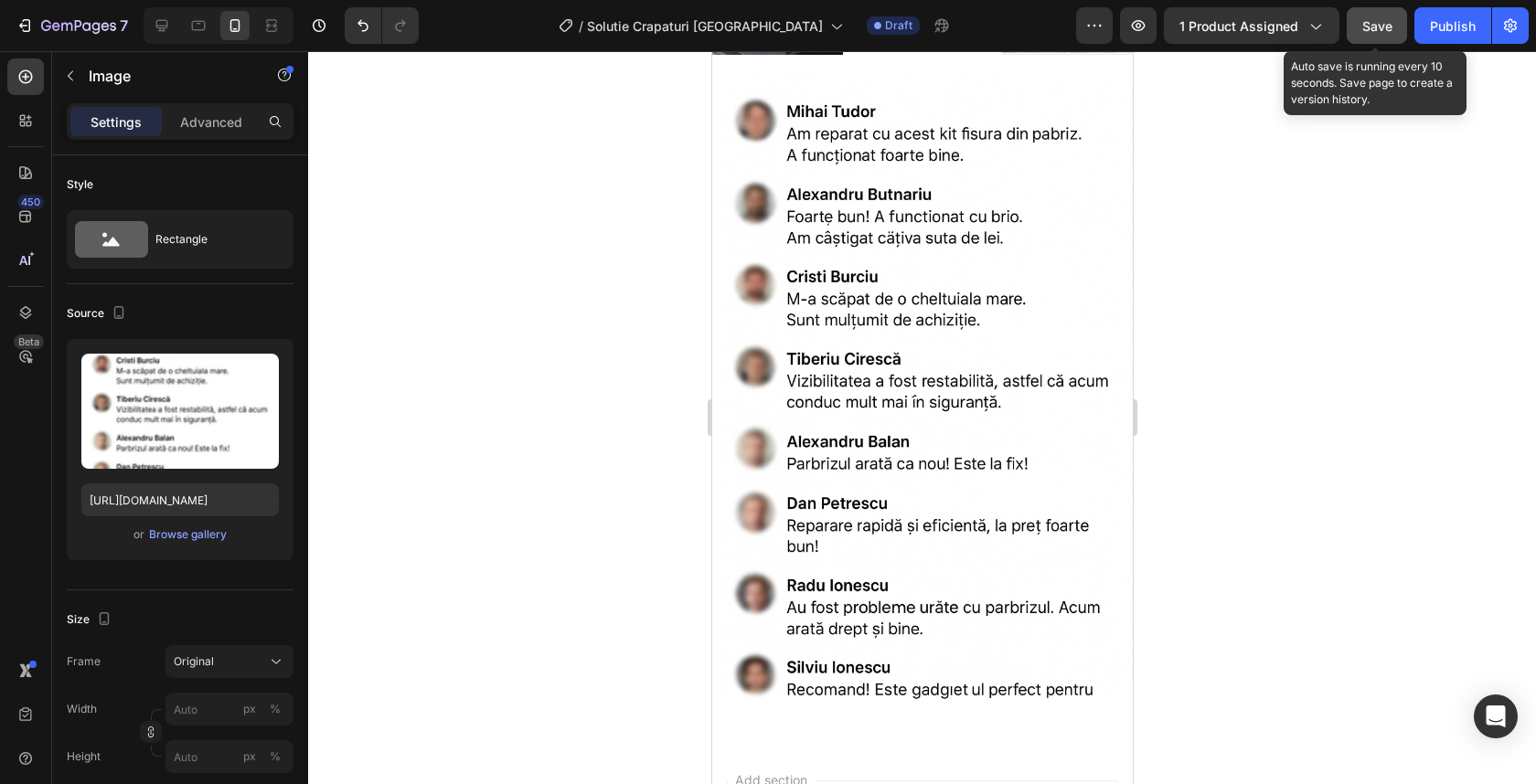
click at [1365, 29] on span "Save" at bounding box center [1377, 26] width 30 height 16
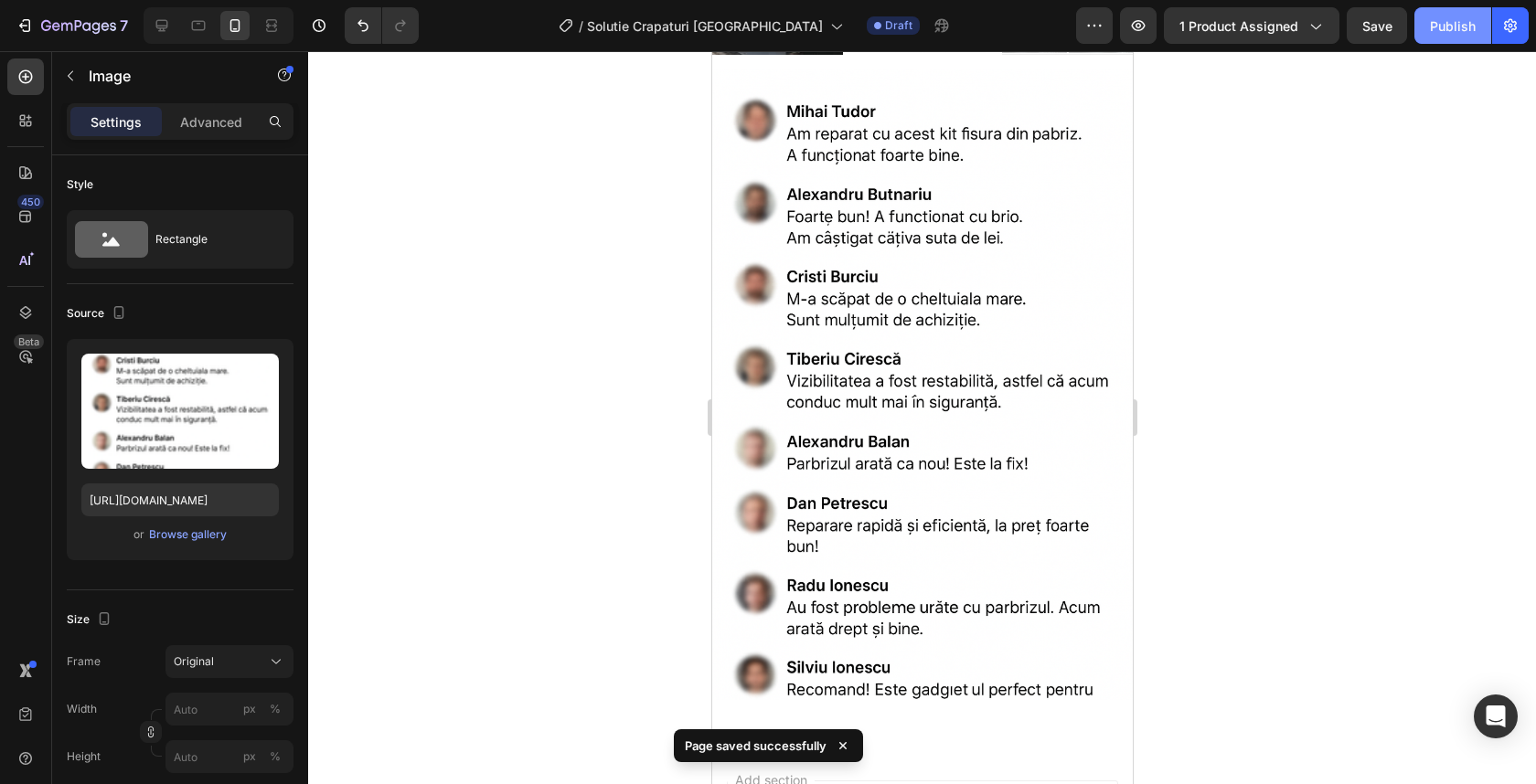
click at [1447, 20] on div "Publish" at bounding box center [1453, 26] width 46 height 19
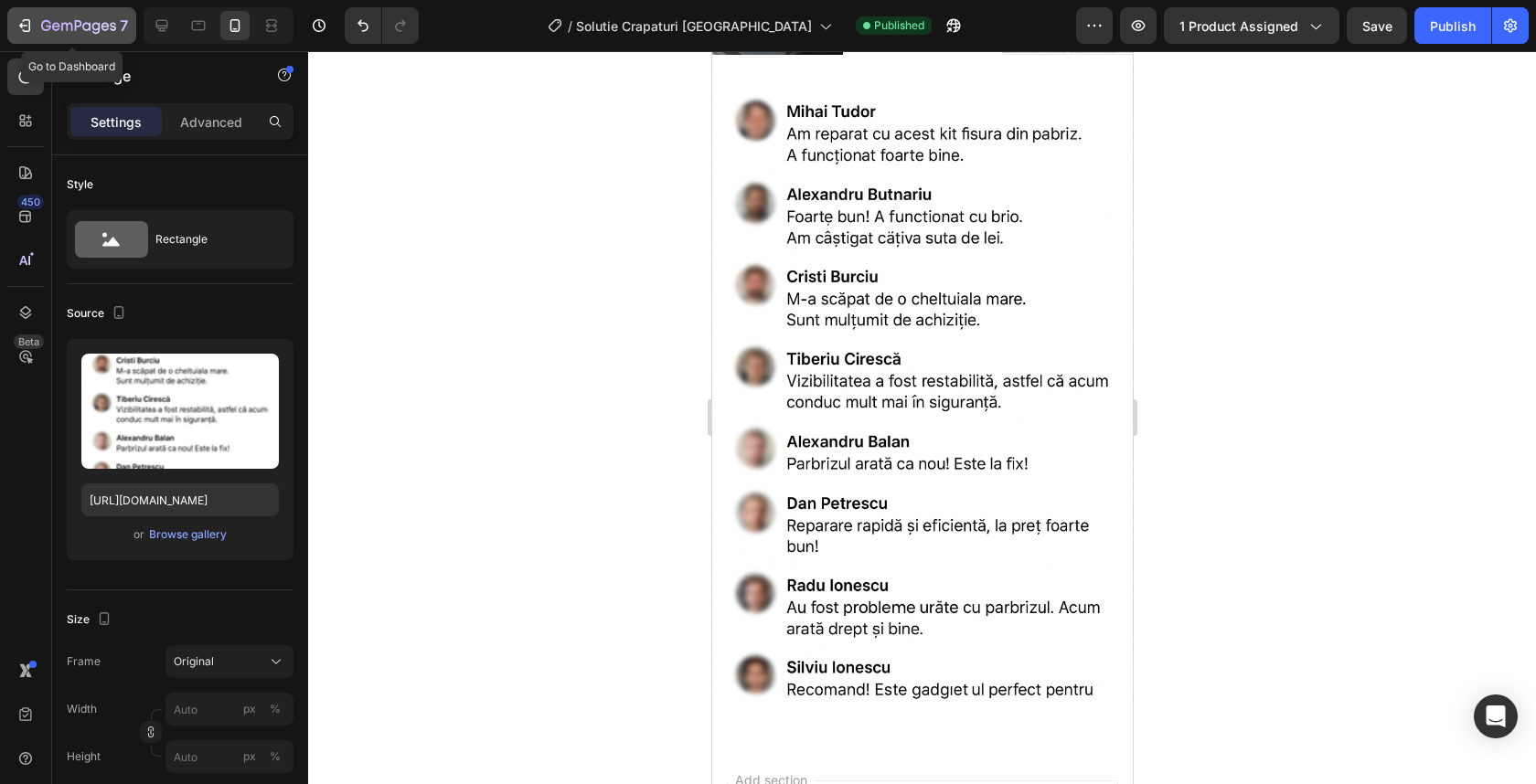
click at [82, 33] on icon "button" at bounding box center [78, 27] width 75 height 16
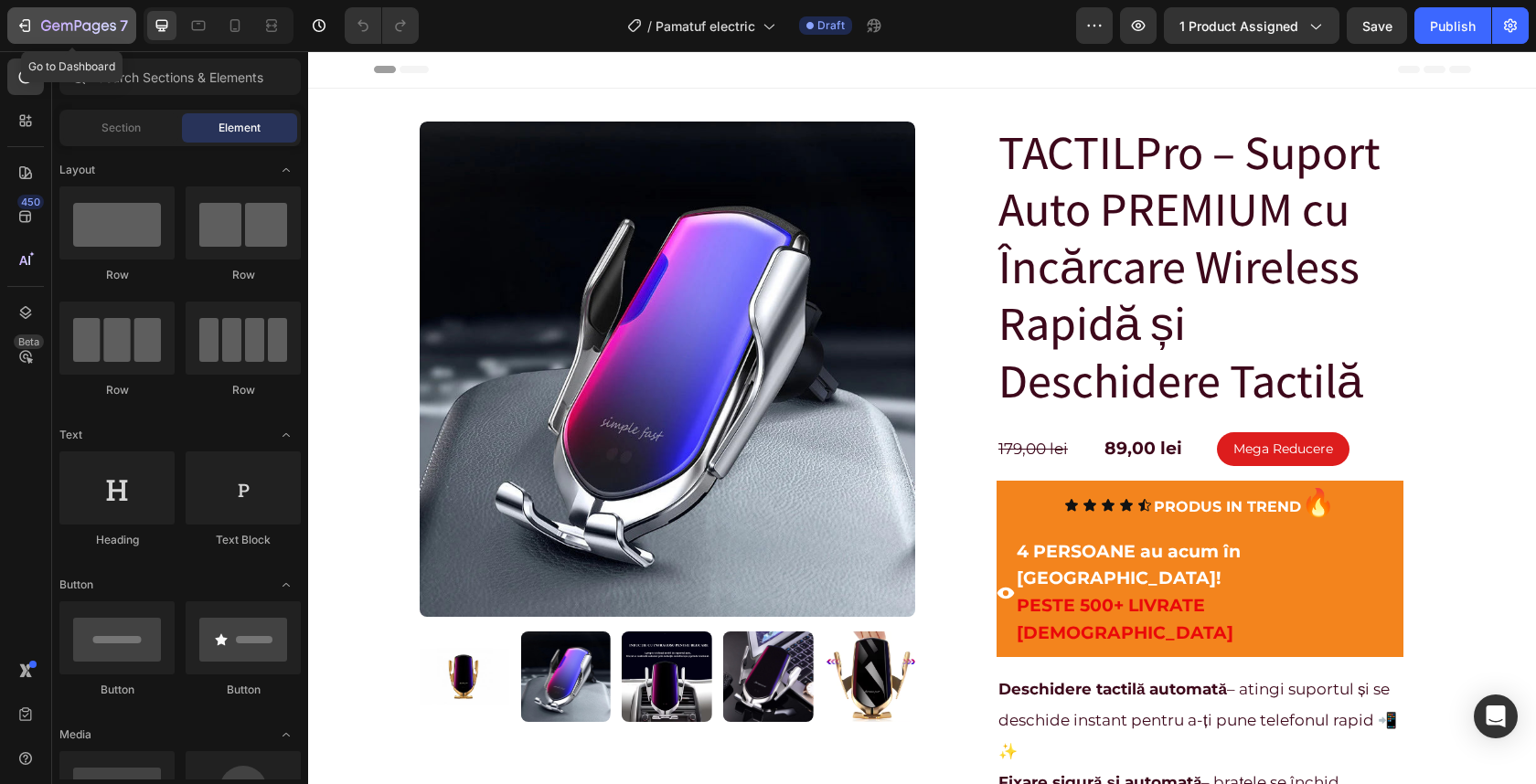
click at [102, 23] on icon "button" at bounding box center [78, 27] width 75 height 16
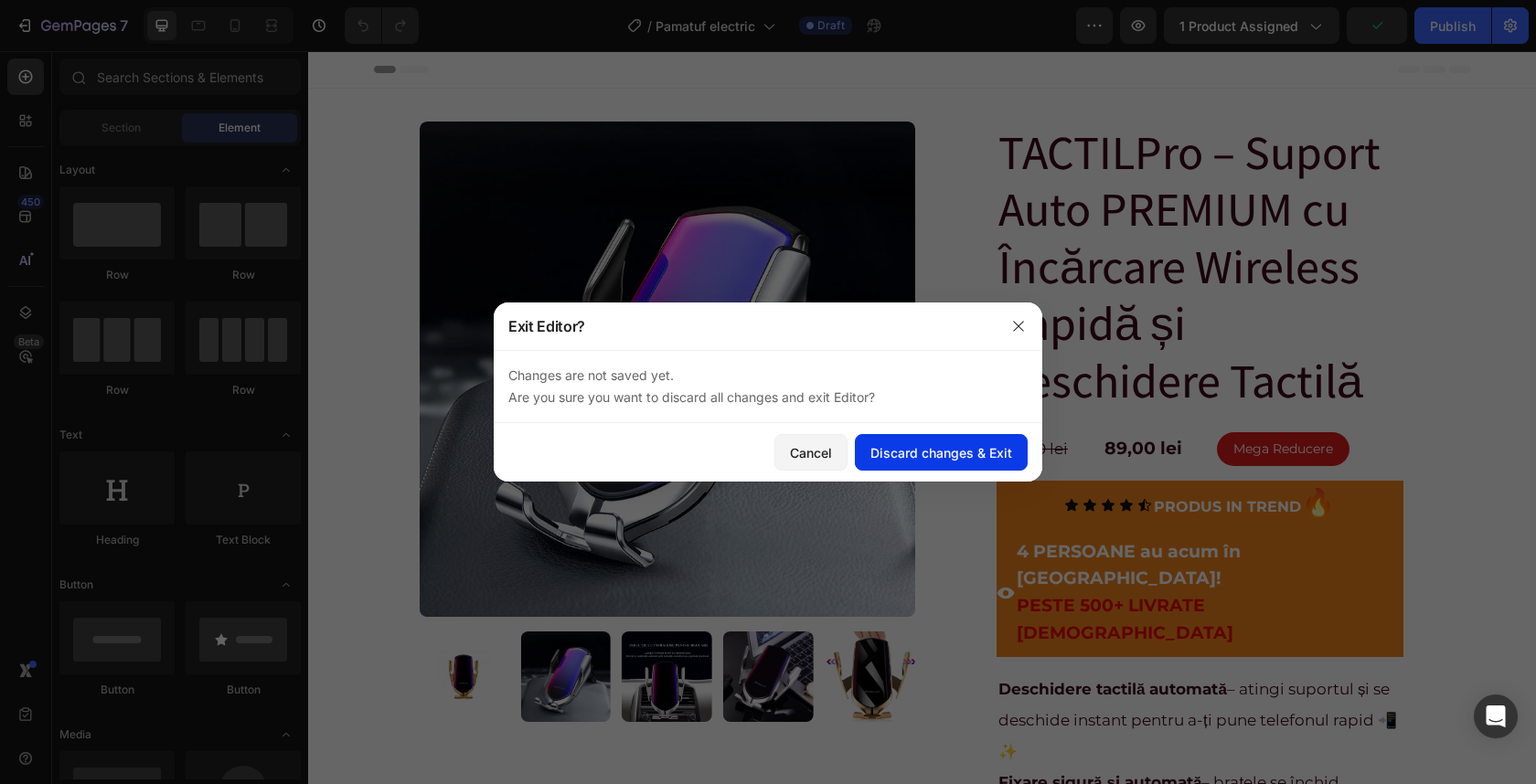
click at [893, 452] on div "Discard changes & Exit" at bounding box center [941, 453] width 142 height 19
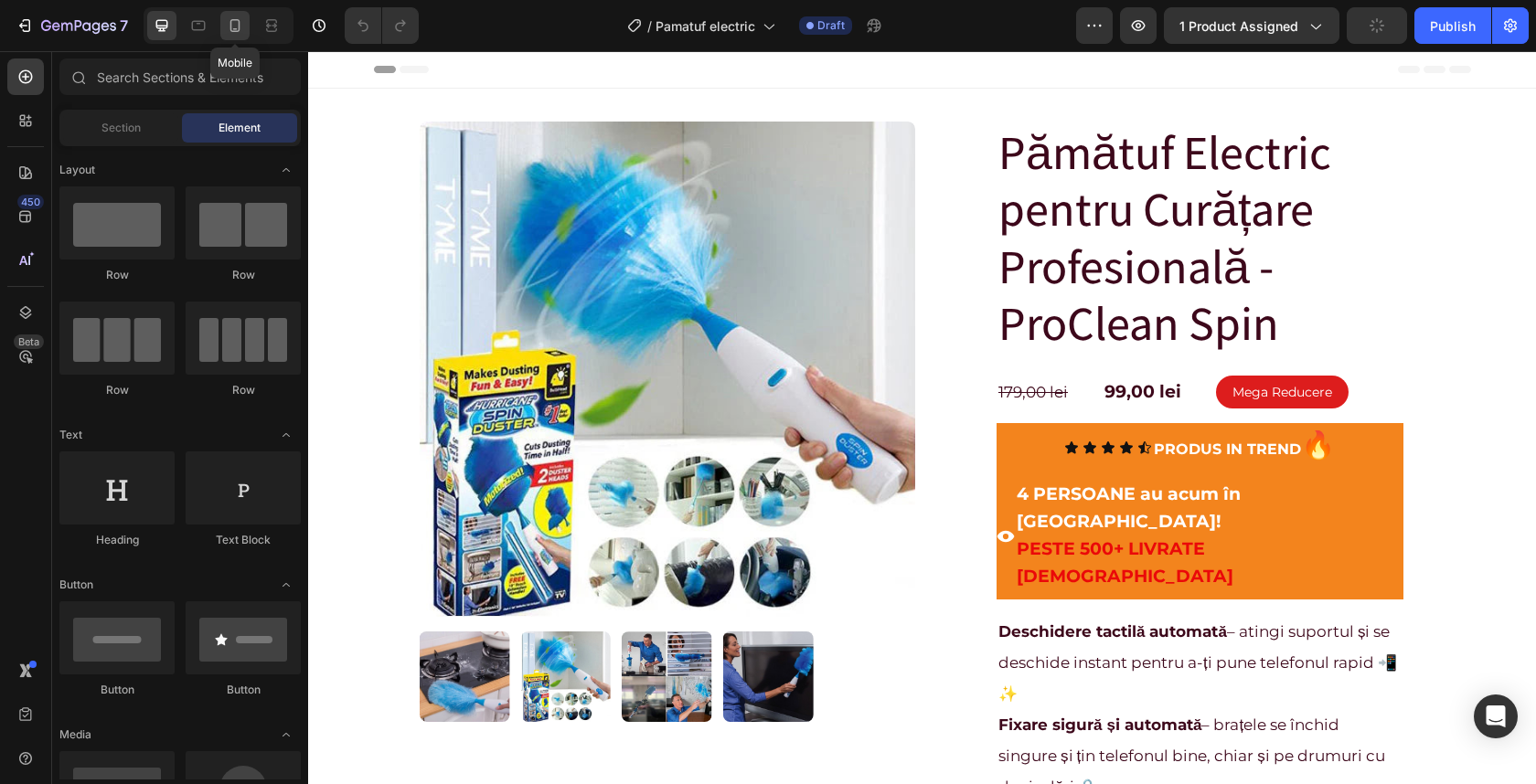
click at [242, 33] on icon at bounding box center [235, 25] width 18 height 18
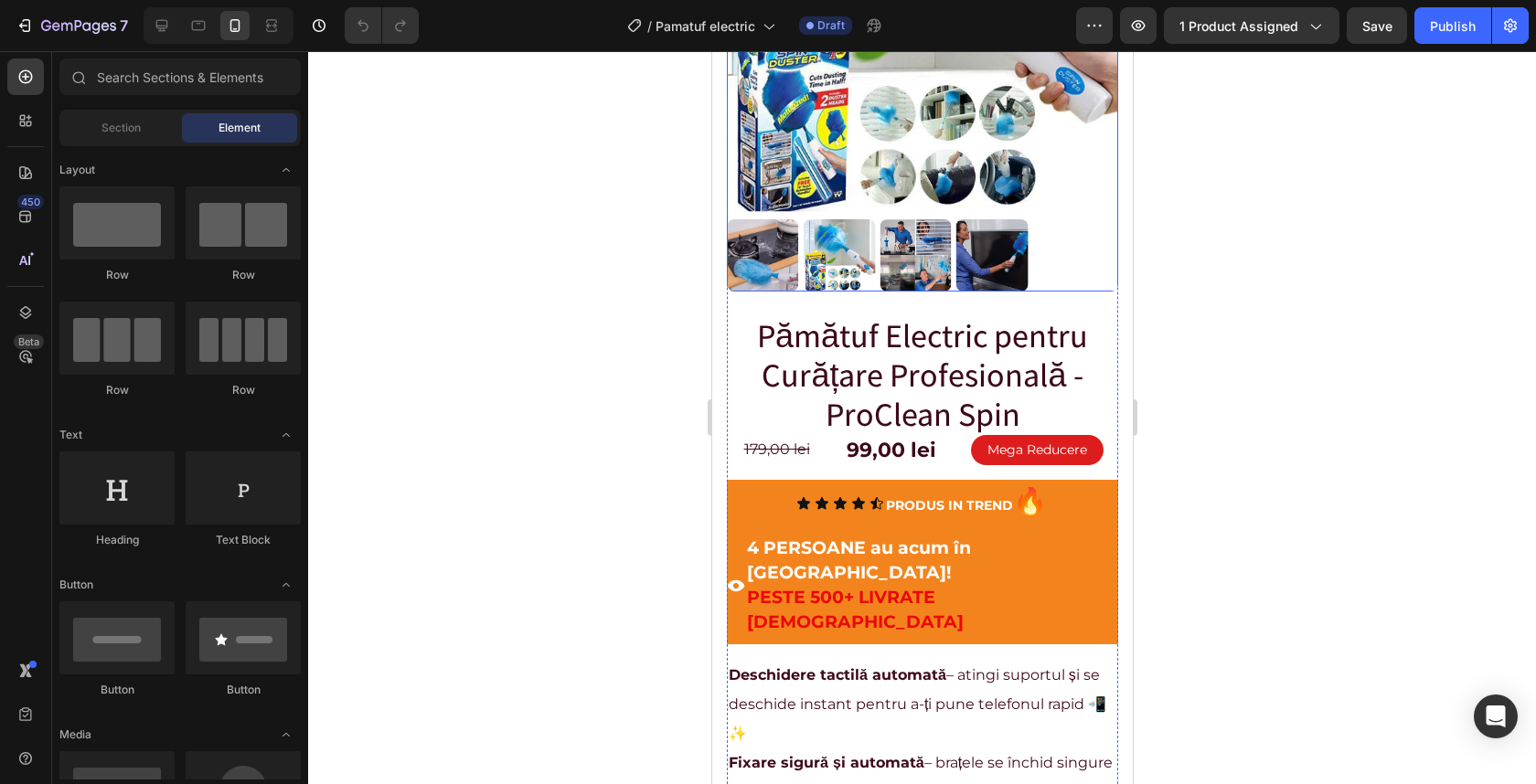
scroll to position [279, 0]
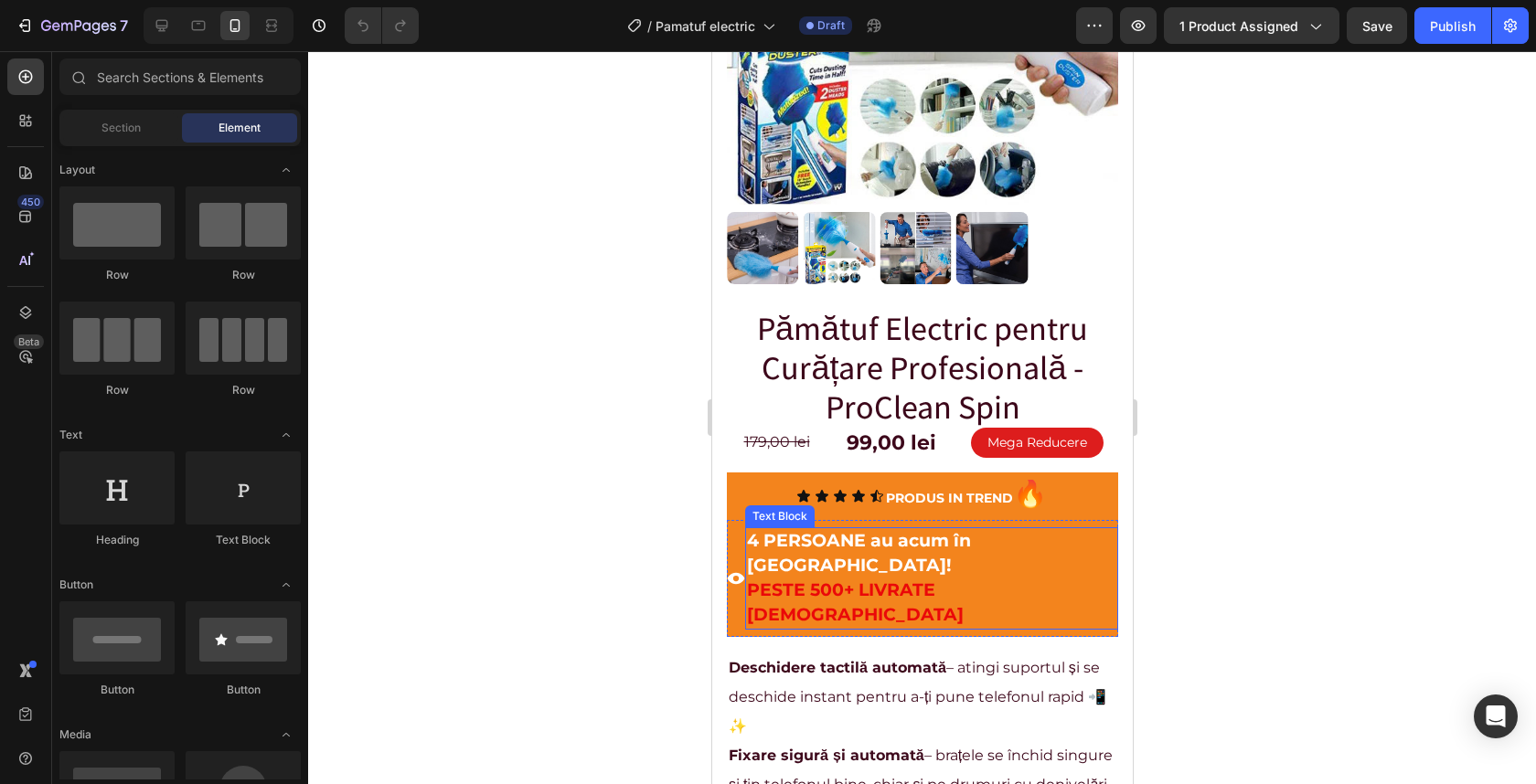
click at [783, 530] on strong "4 PERSOANE au acum în [GEOGRAPHIC_DATA]!" at bounding box center [858, 552] width 224 height 46
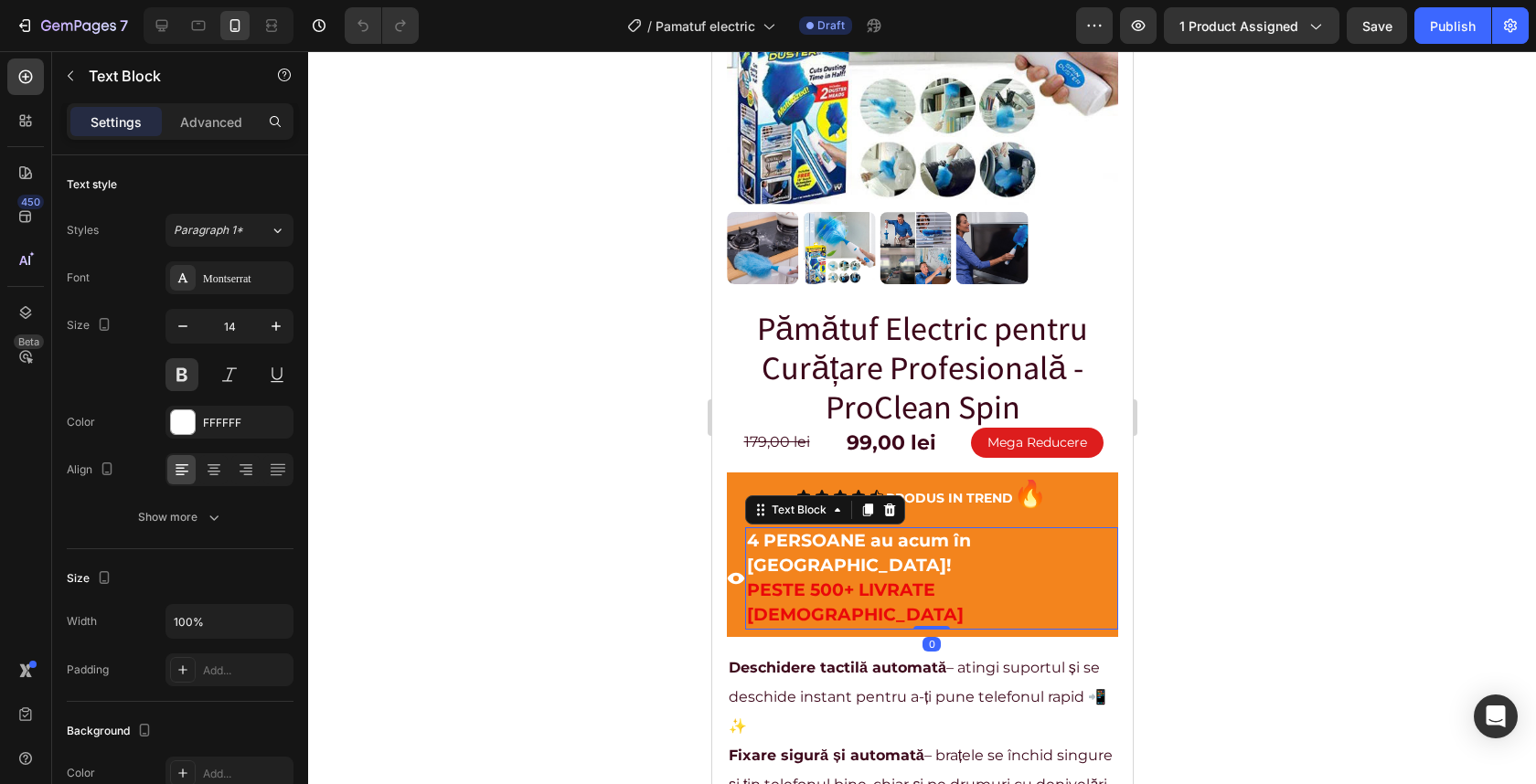
click at [780, 530] on strong "4 PERSOANE au acum în [GEOGRAPHIC_DATA]!" at bounding box center [858, 552] width 224 height 46
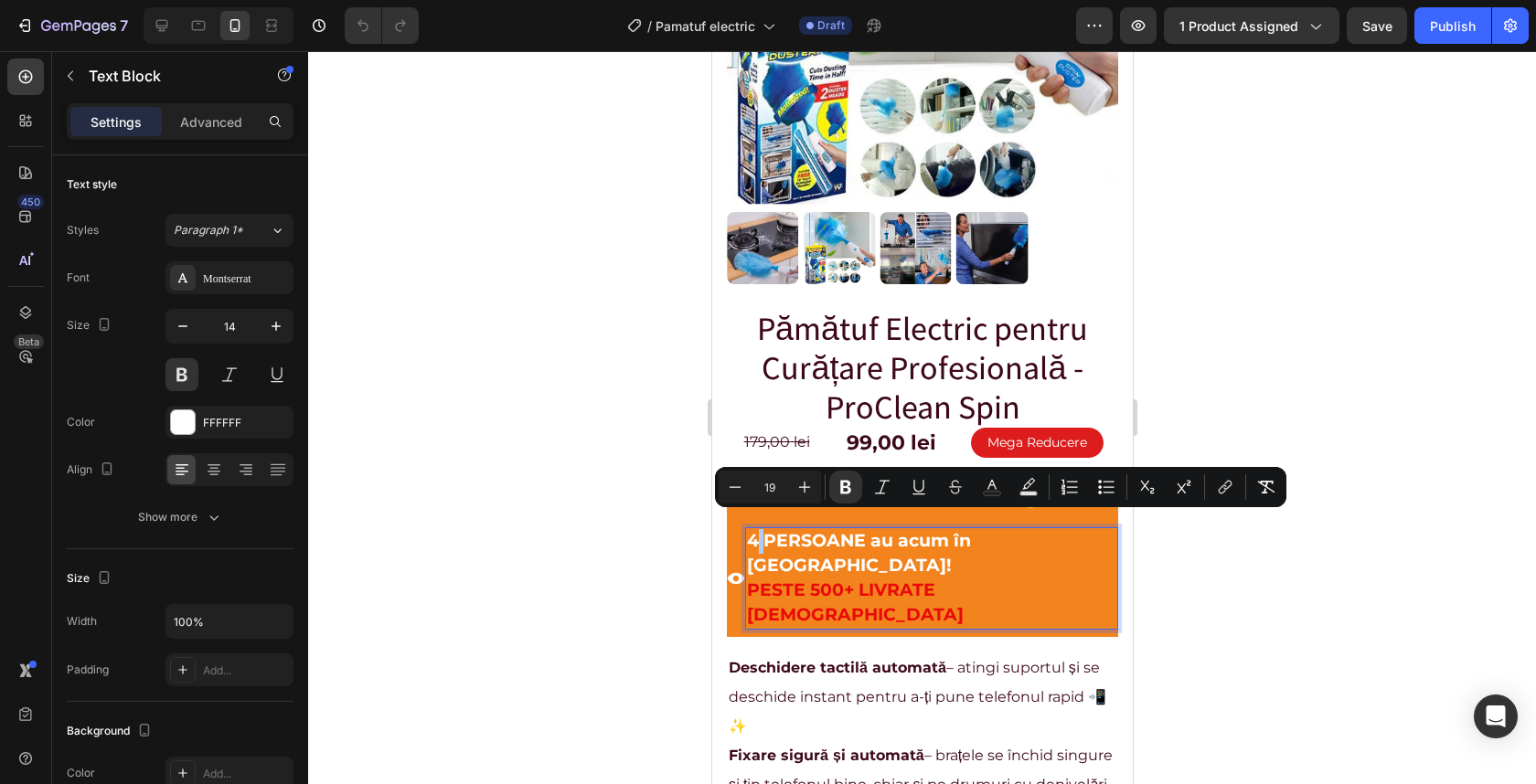
click at [1252, 251] on div at bounding box center [922, 418] width 1227 height 734
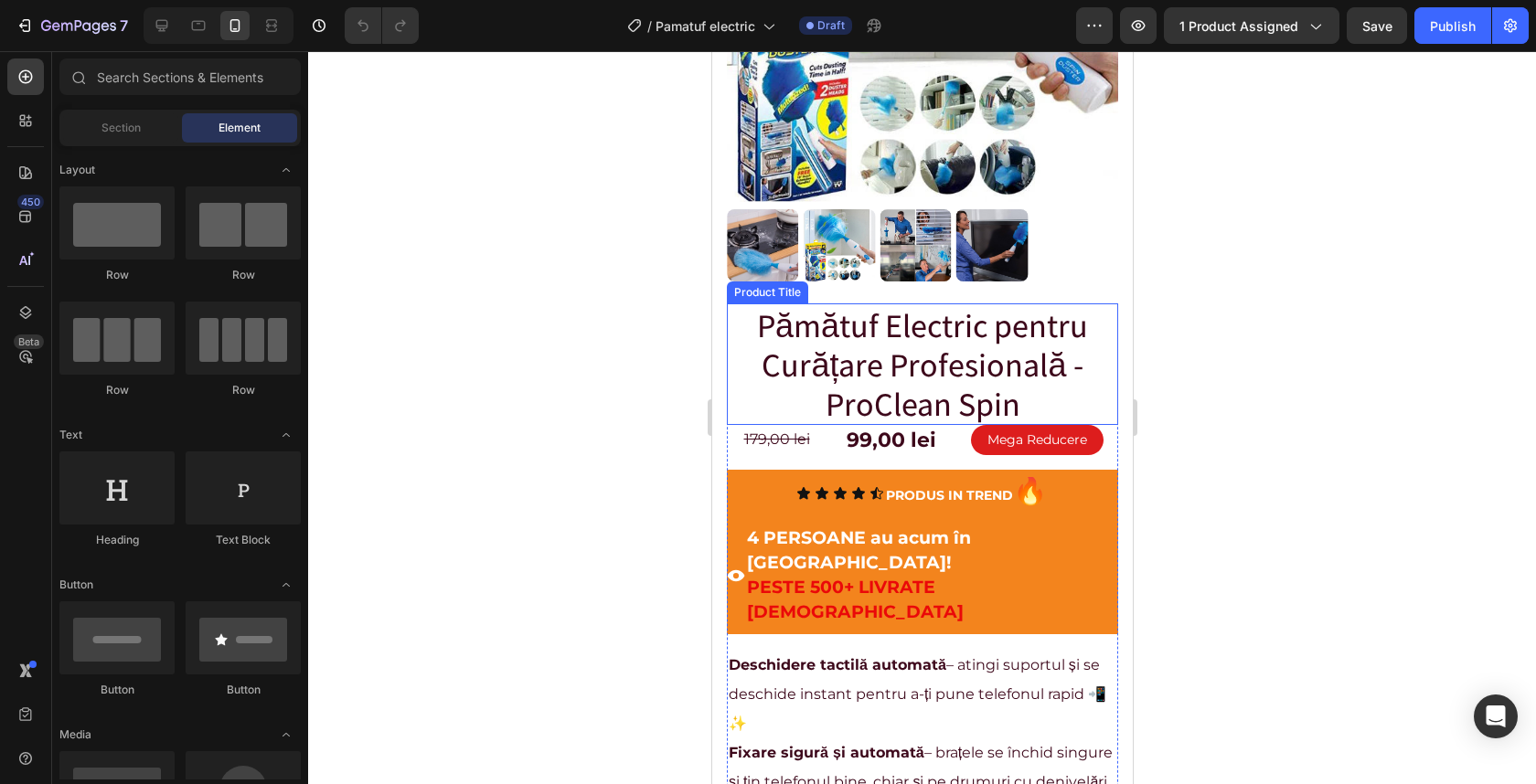
scroll to position [481, 0]
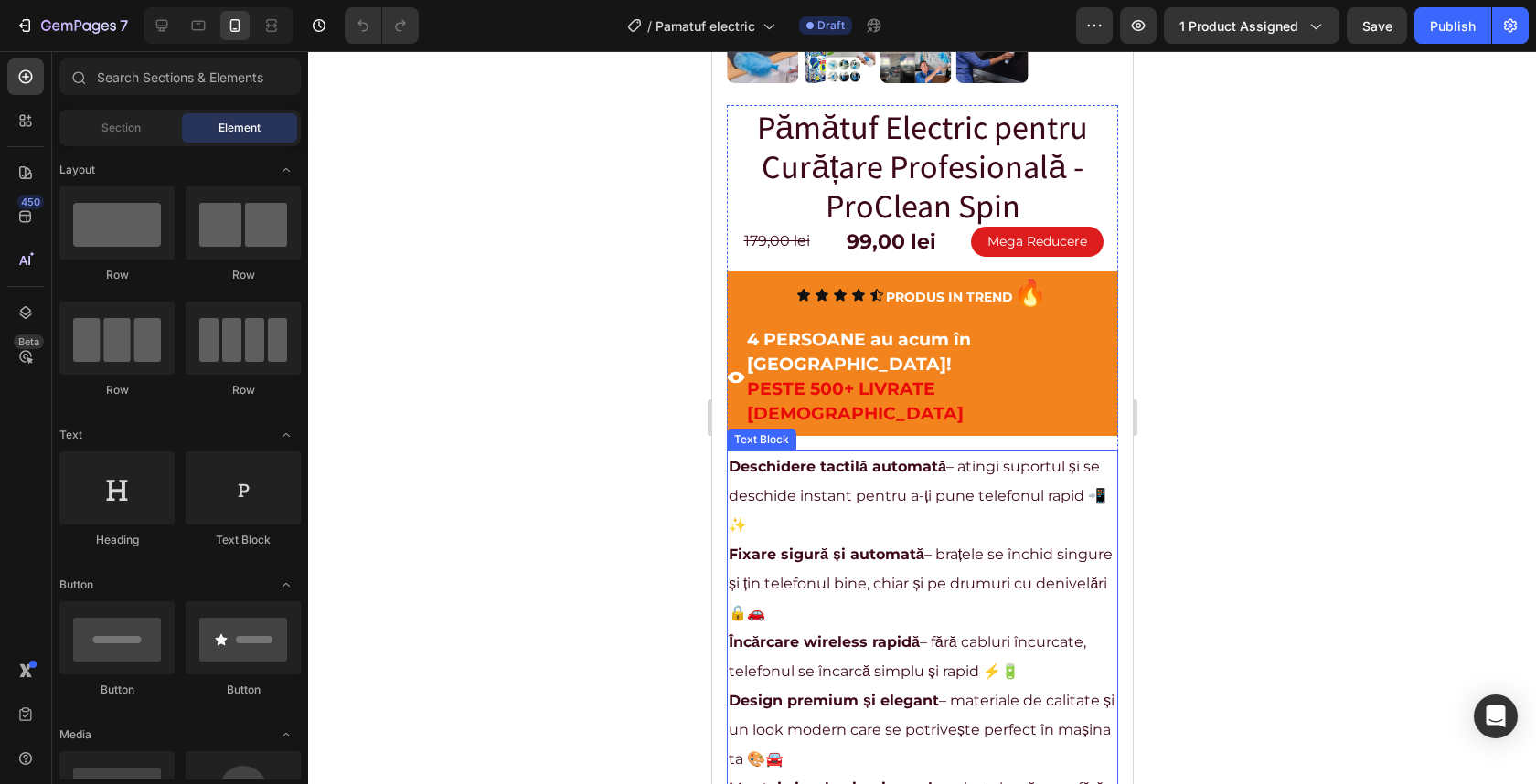
click at [859, 540] on p "Fixare sigură și automată – brațele se închid singure și țin telefonul bine, ch…" at bounding box center [922, 584] width 388 height 87
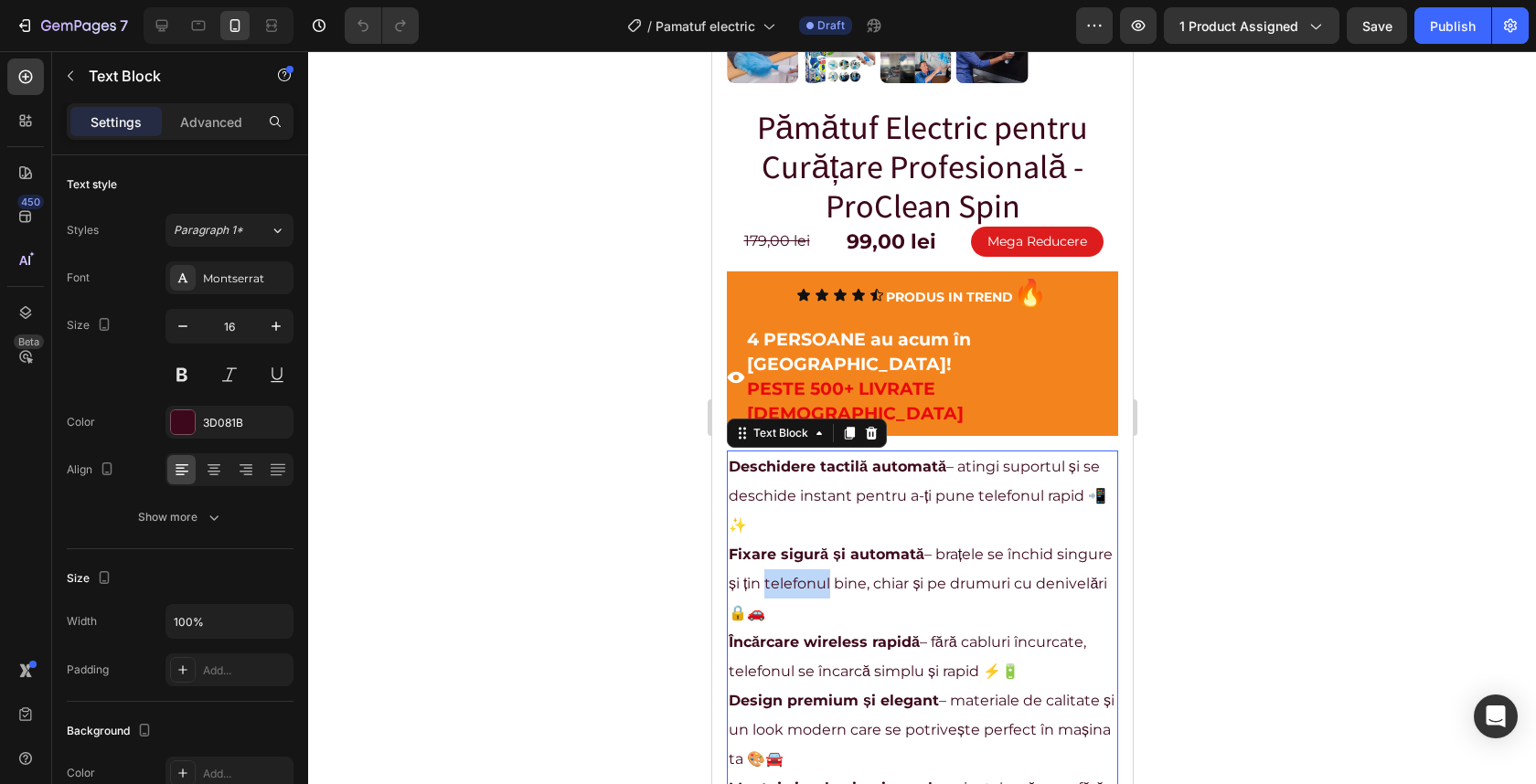
click at [859, 540] on p "Fixare sigură și automată – brațele se închid singure și țin telefonul bine, ch…" at bounding box center [922, 584] width 388 height 87
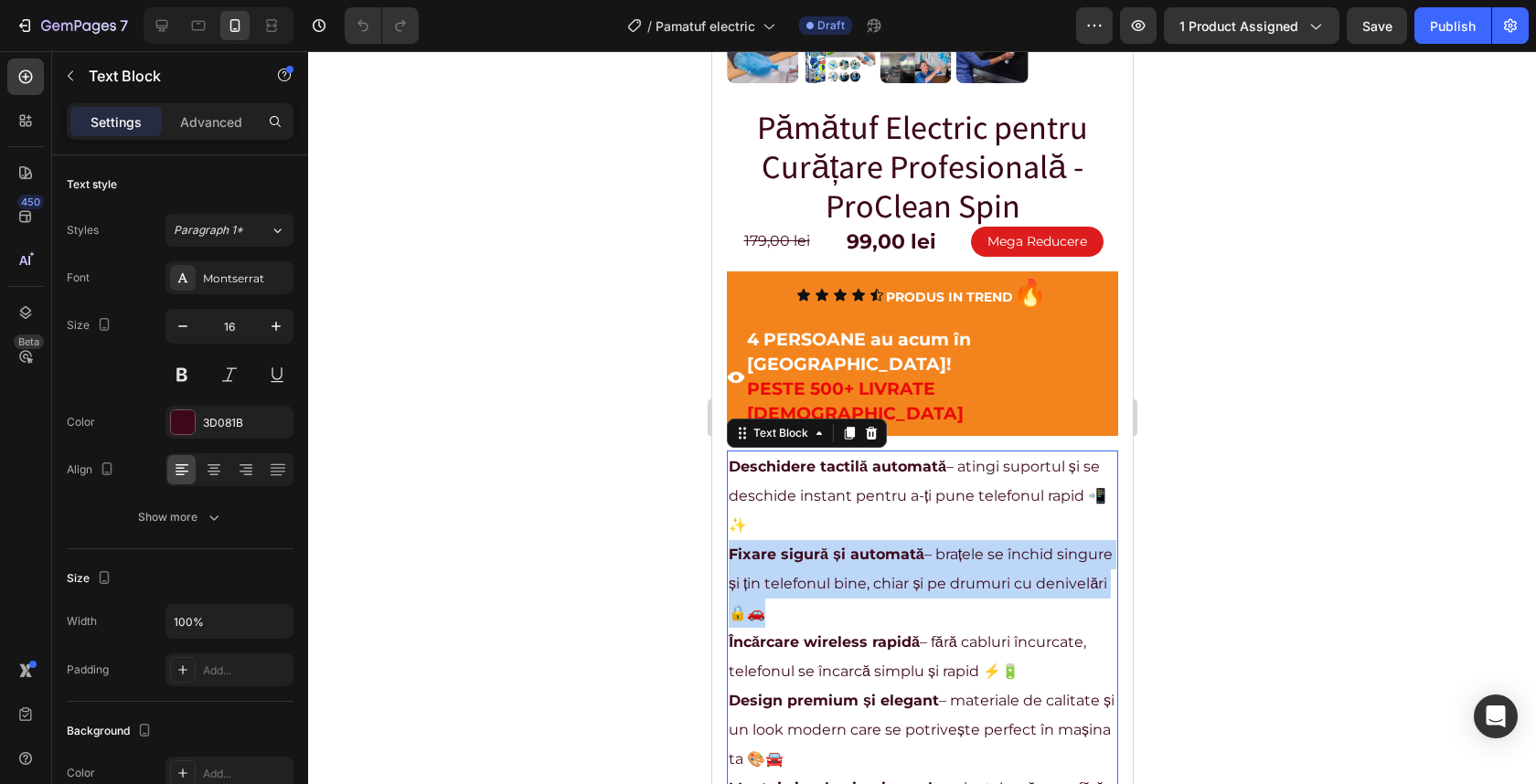
click at [859, 540] on p "Fixare sigură și automată – brațele se închid singure și țin telefonul bine, ch…" at bounding box center [922, 584] width 388 height 87
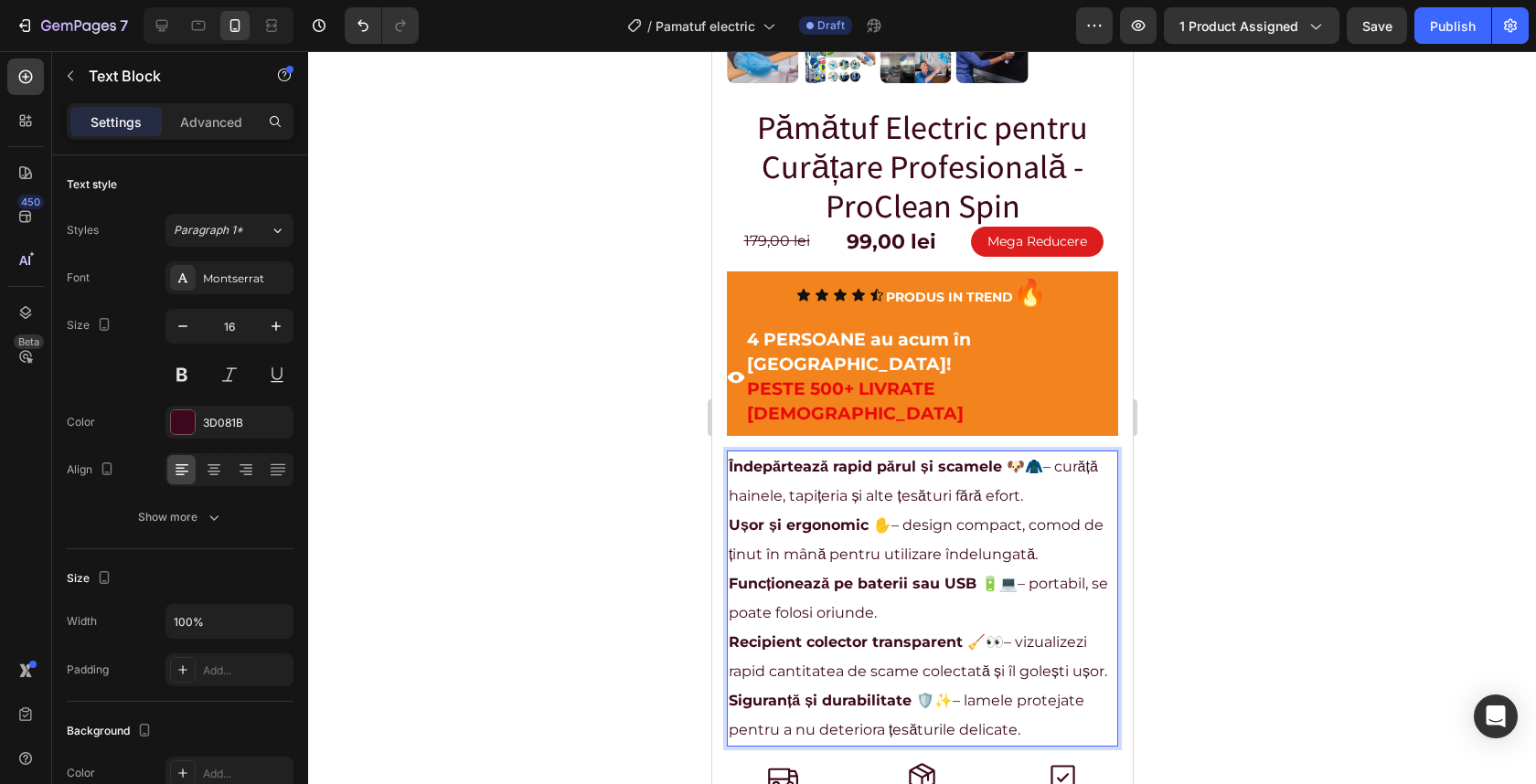
click at [1235, 395] on div at bounding box center [922, 418] width 1227 height 734
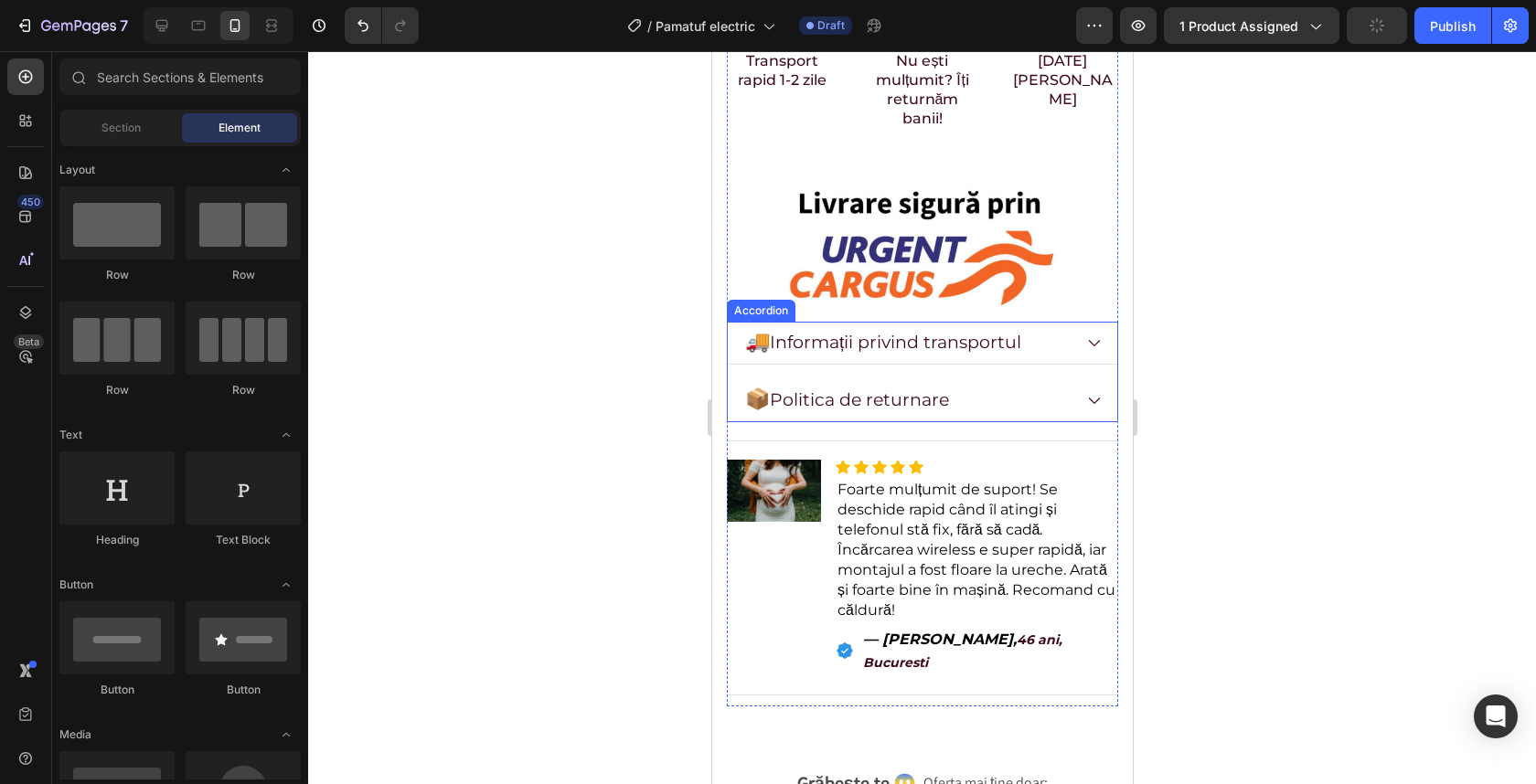
scroll to position [1239, 0]
click at [760, 460] on img at bounding box center [772, 491] width 94 height 63
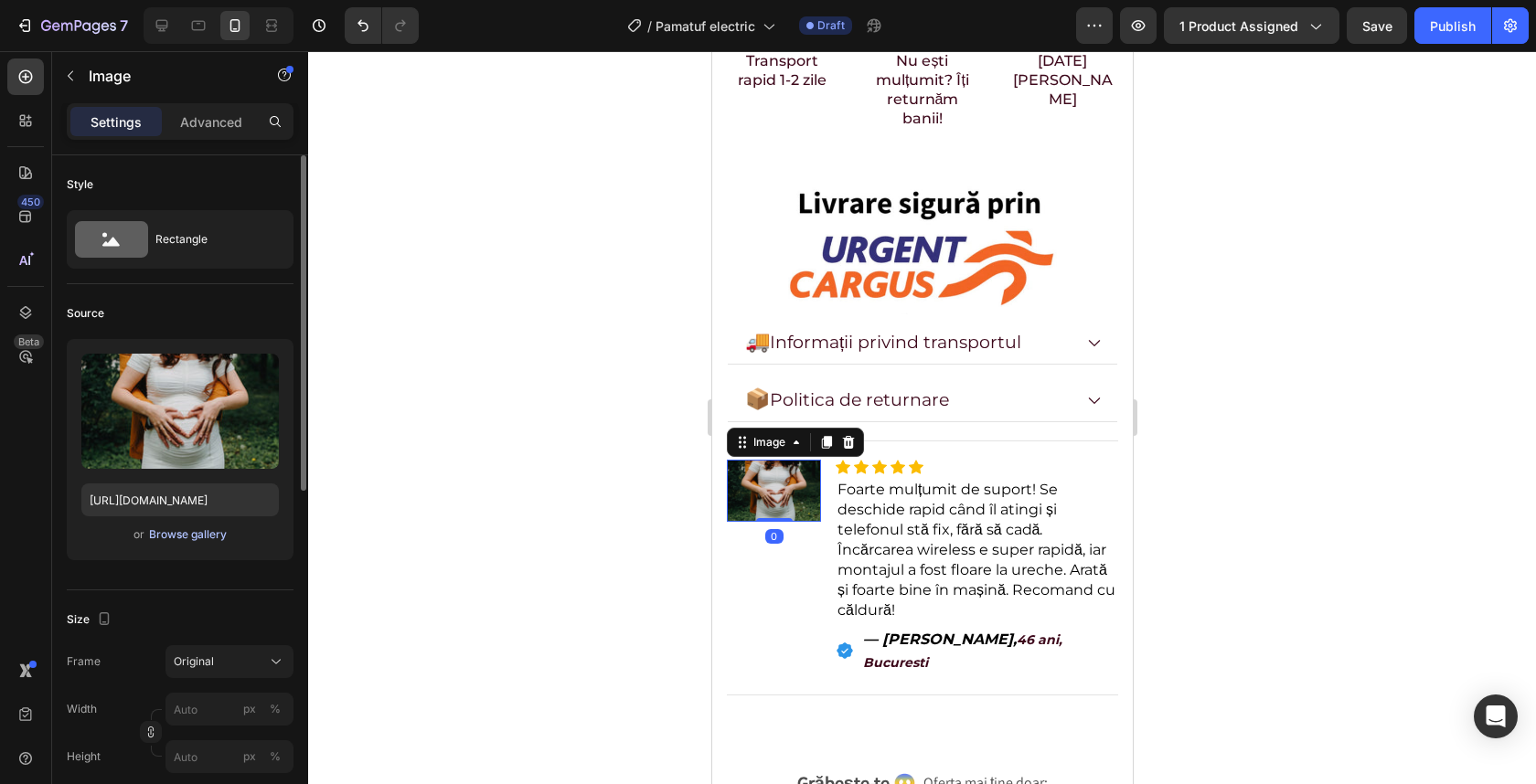
click at [188, 530] on div "Browse gallery" at bounding box center [188, 535] width 78 height 16
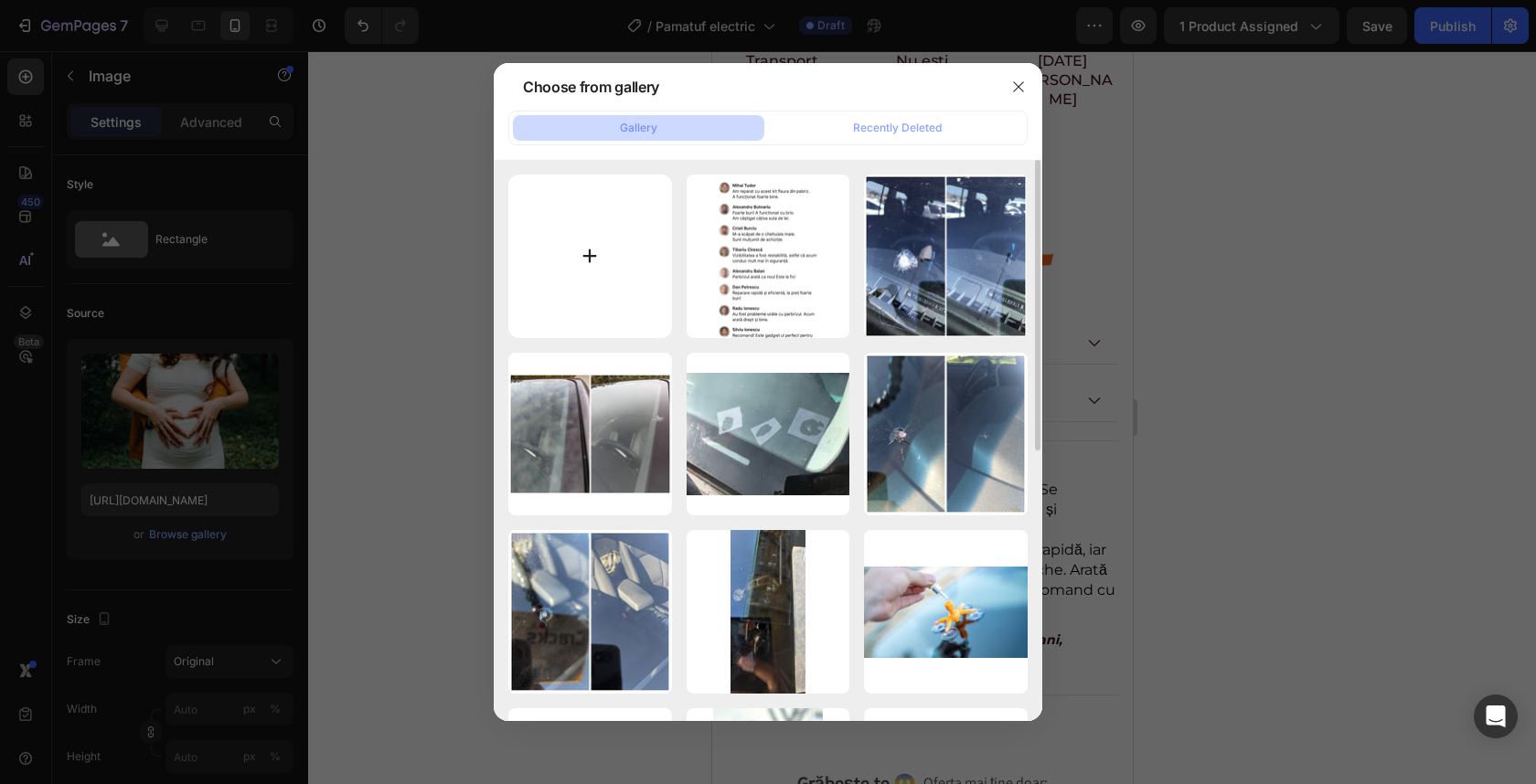
click at [611, 289] on input "file" at bounding box center [590, 256] width 164 height 164
type input "C:\fakepath\images.jpeg"
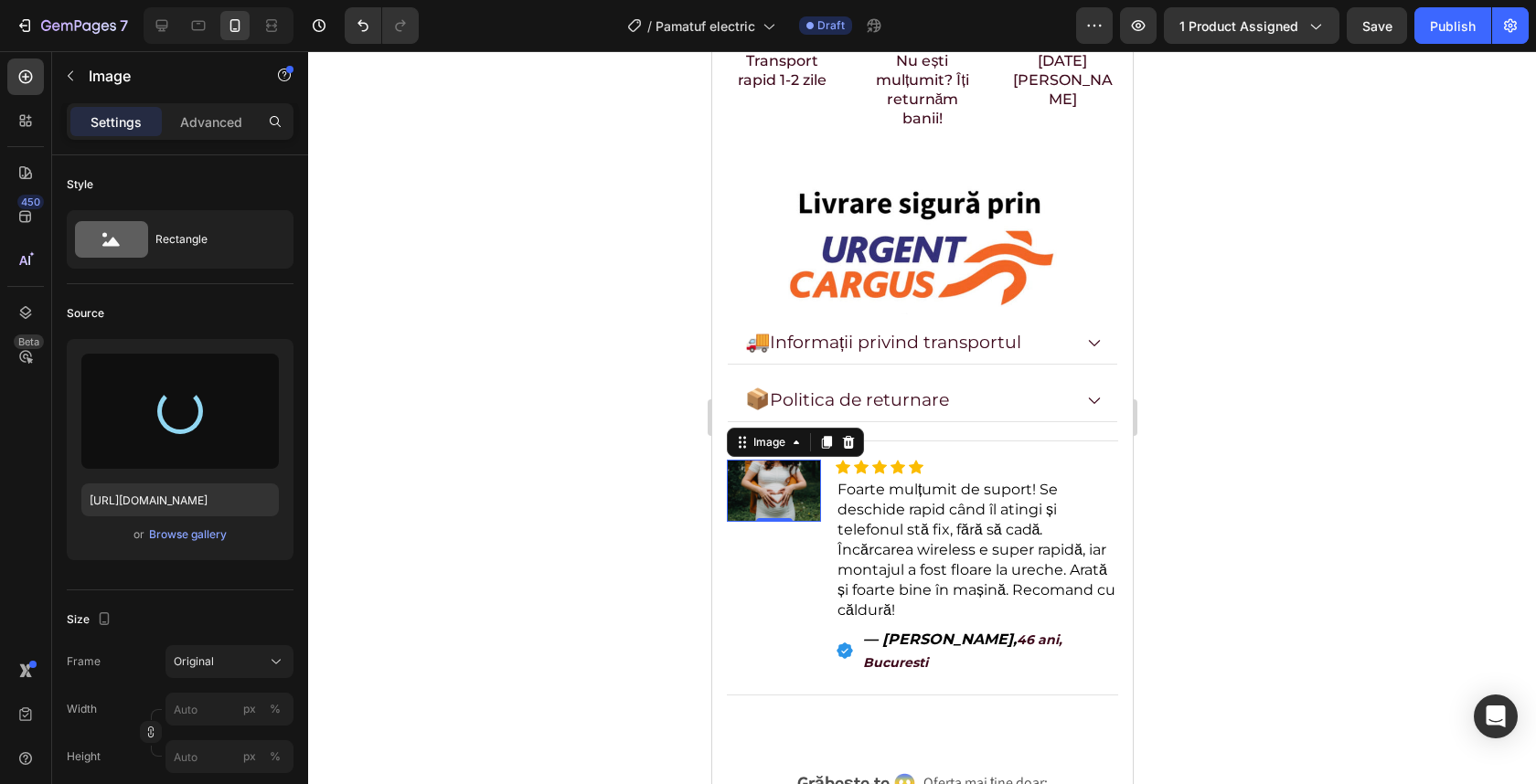
type input "https://cdn.shopify.com/s/files/1/0932/4245/8461/files/gempages_555548027520025…"
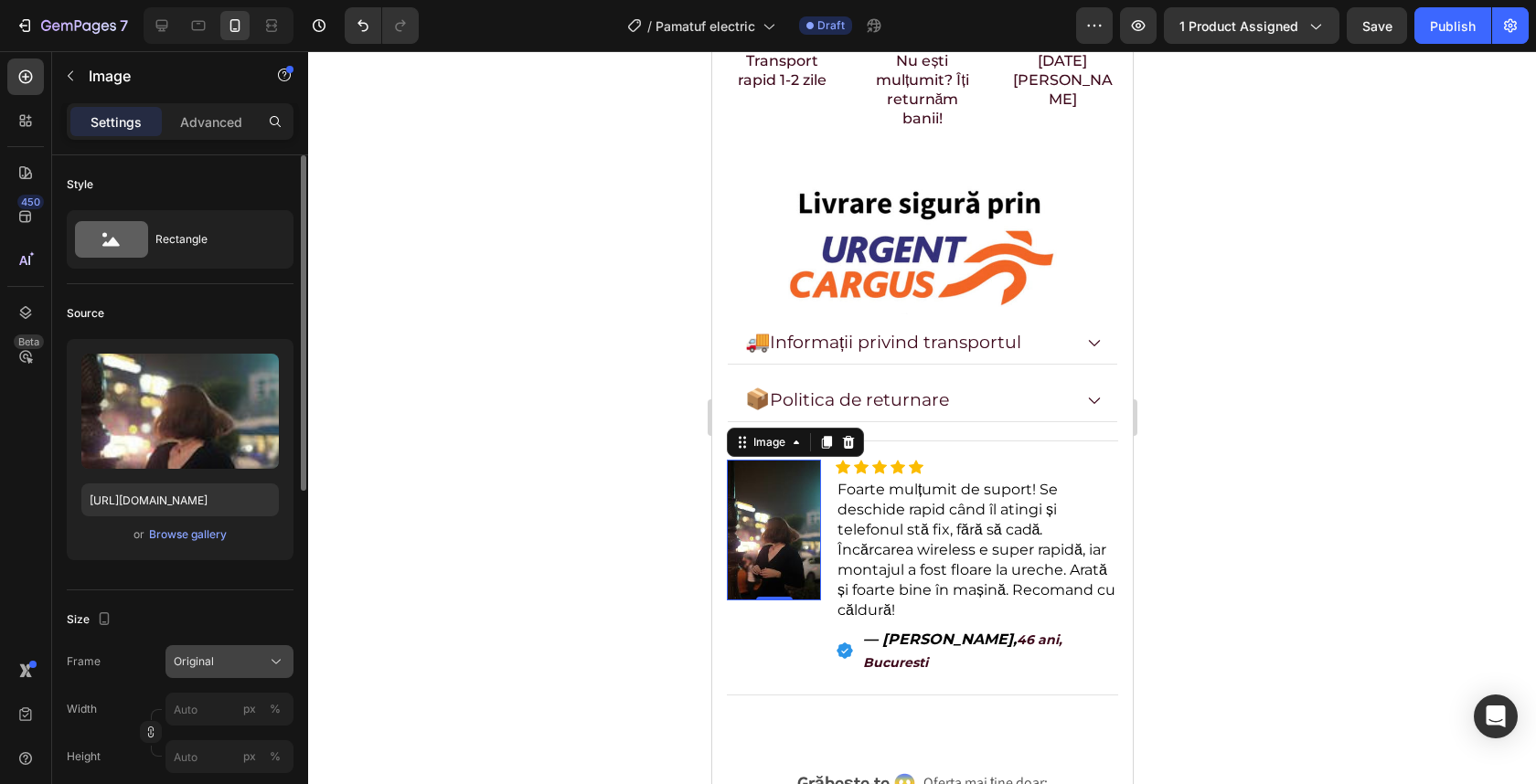
click at [221, 663] on div "Original" at bounding box center [218, 662] width 89 height 16
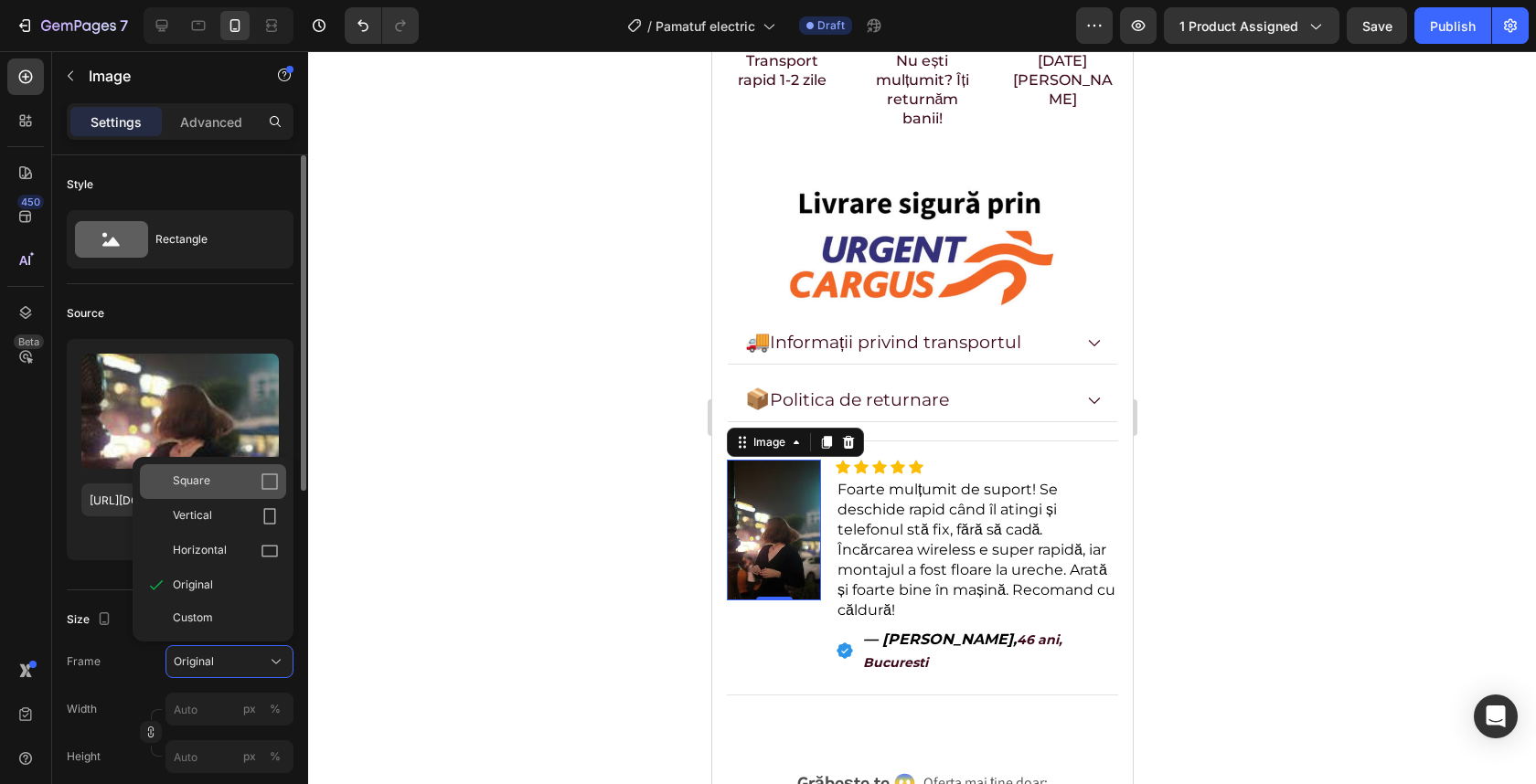
click at [209, 482] on span "Square" at bounding box center [191, 481] width 38 height 18
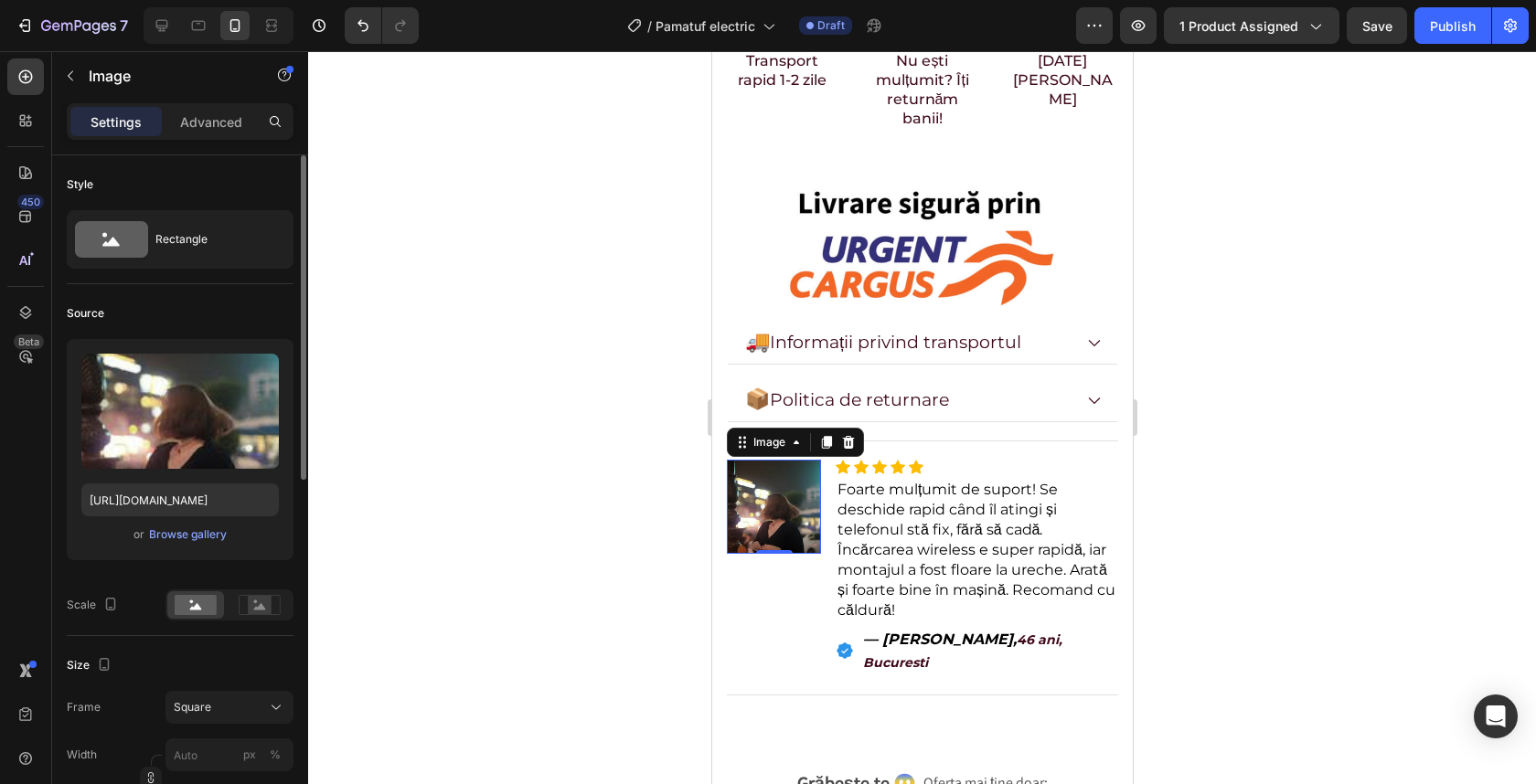
click at [1295, 419] on div at bounding box center [922, 418] width 1227 height 734
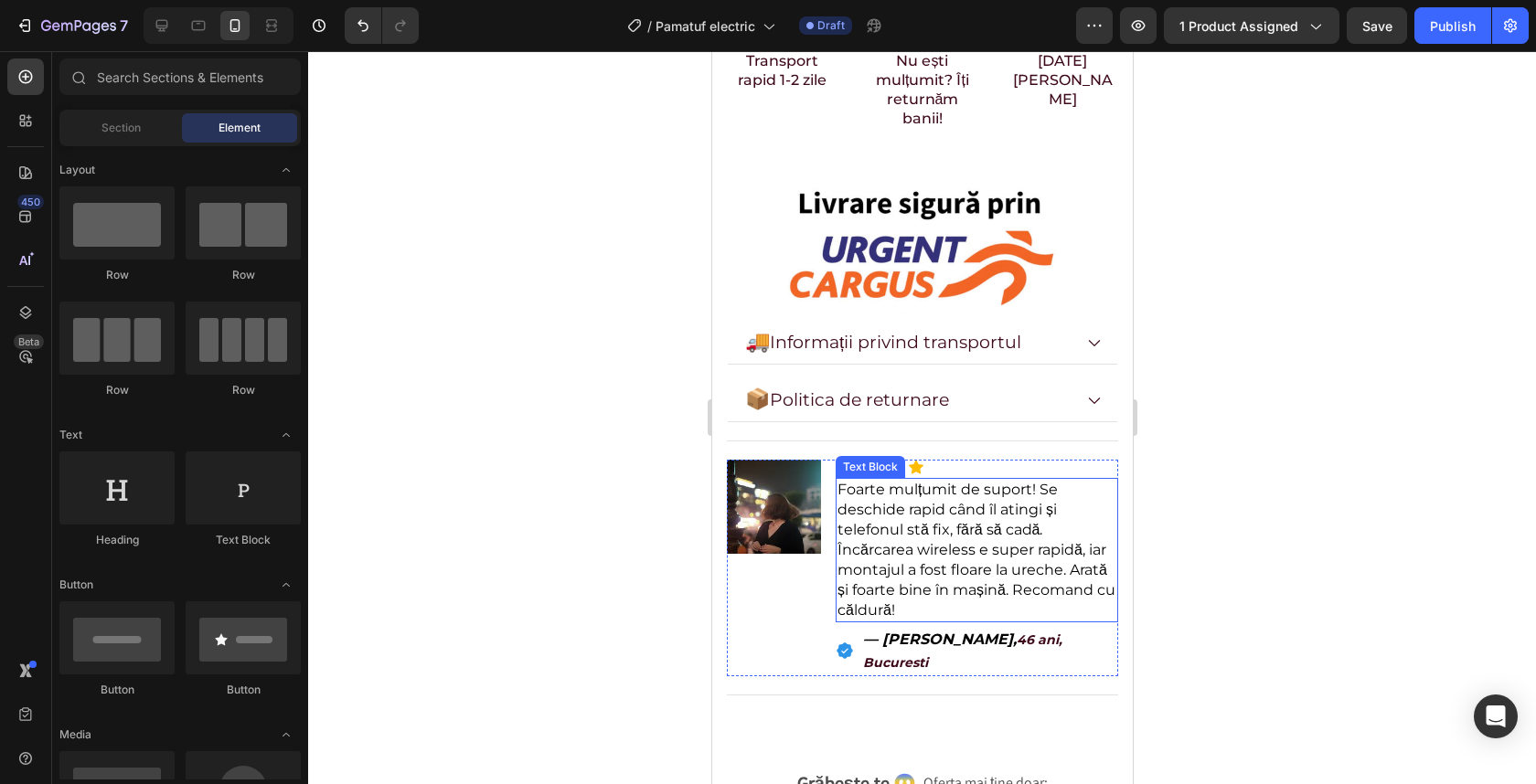
click at [924, 481] on span "Foarte mulțumit de suport! Se deschide rapid când îl atingi și telefonul stă fi…" at bounding box center [975, 550] width 278 height 138
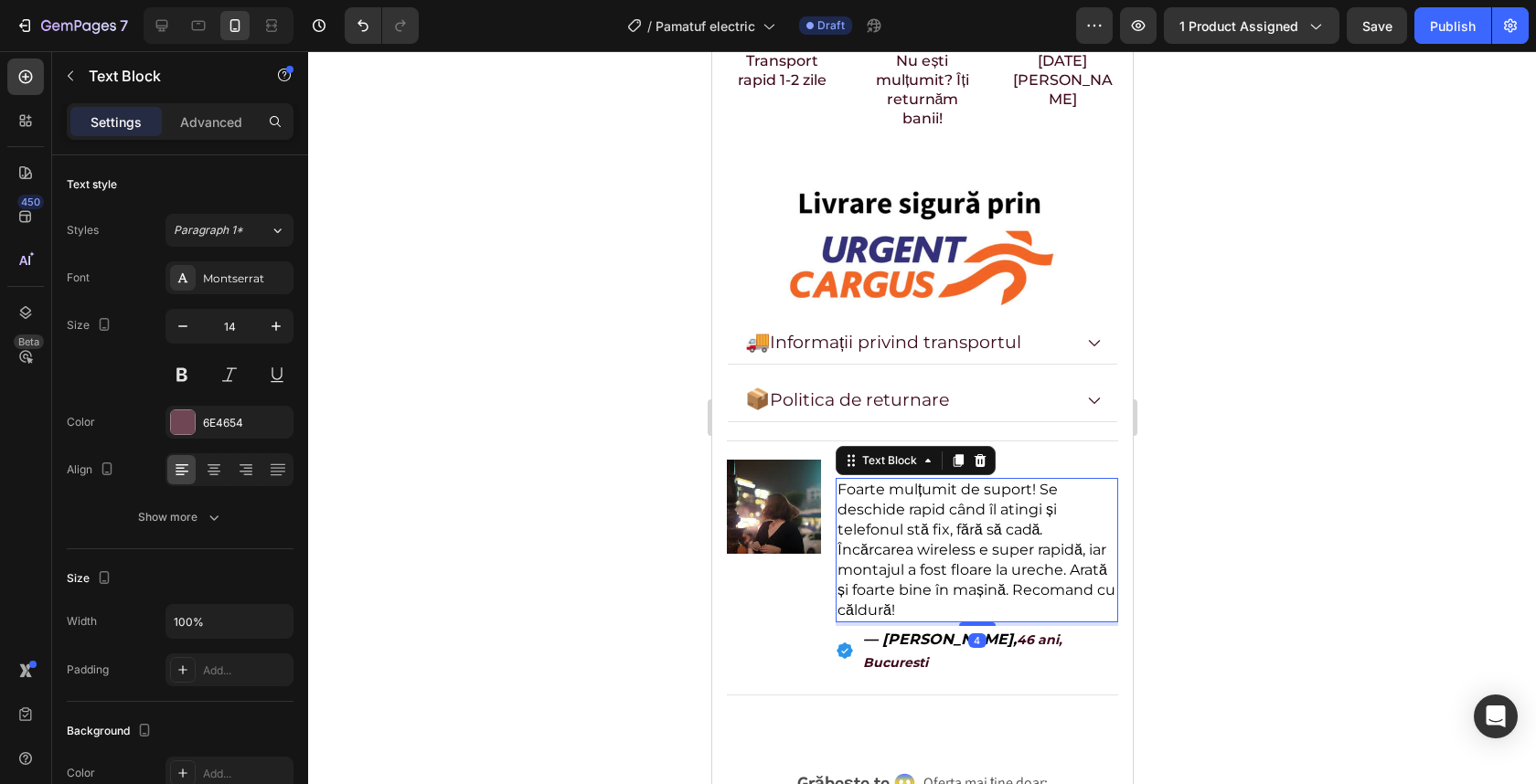
click at [924, 481] on span "Foarte mulțumit de suport! Se deschide rapid când îl atingi și telefonul stă fi…" at bounding box center [975, 550] width 278 height 138
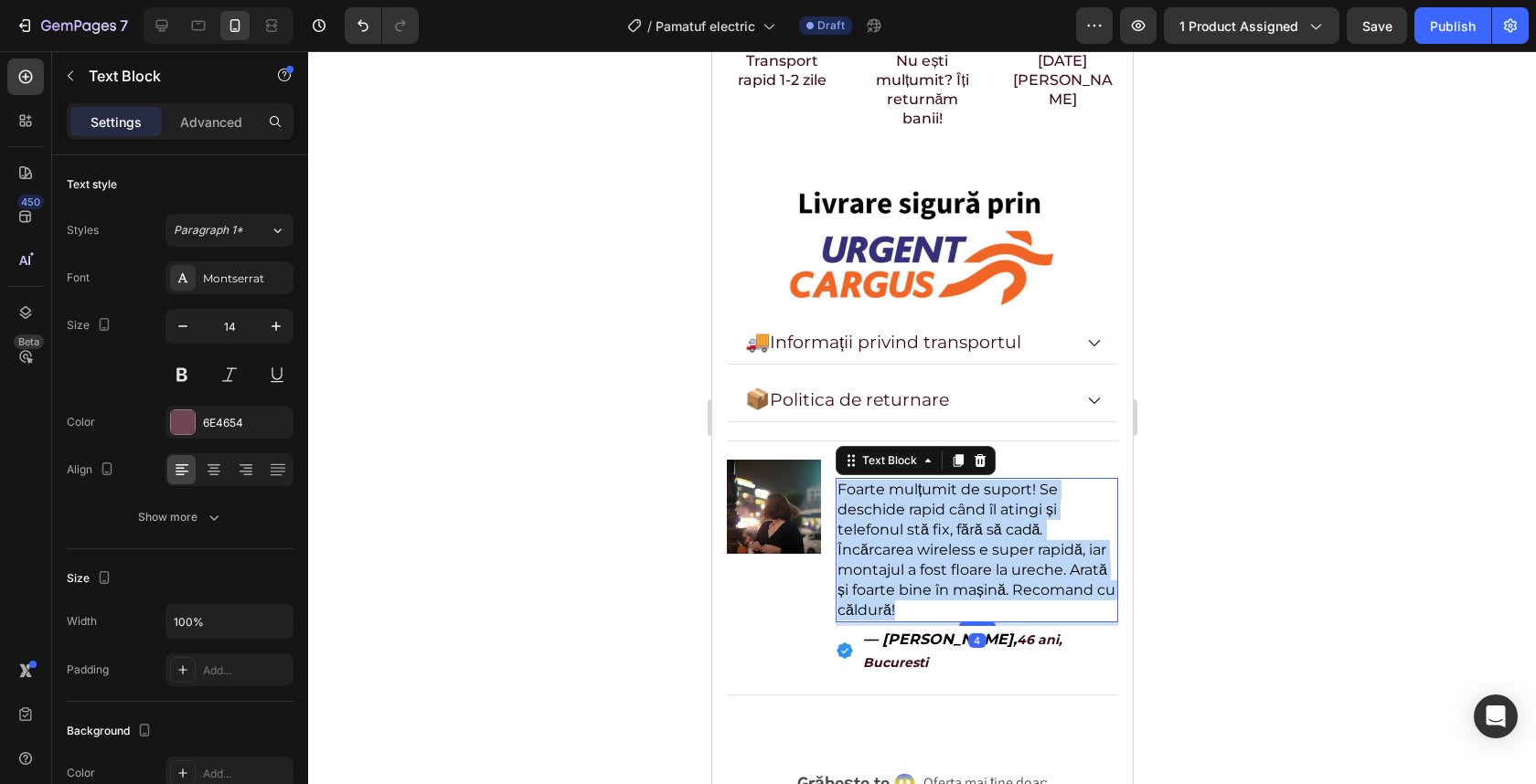
click at [924, 481] on span "Foarte mulțumit de suport! Se deschide rapid când îl atingi și telefonul stă fi…" at bounding box center [975, 550] width 278 height 138
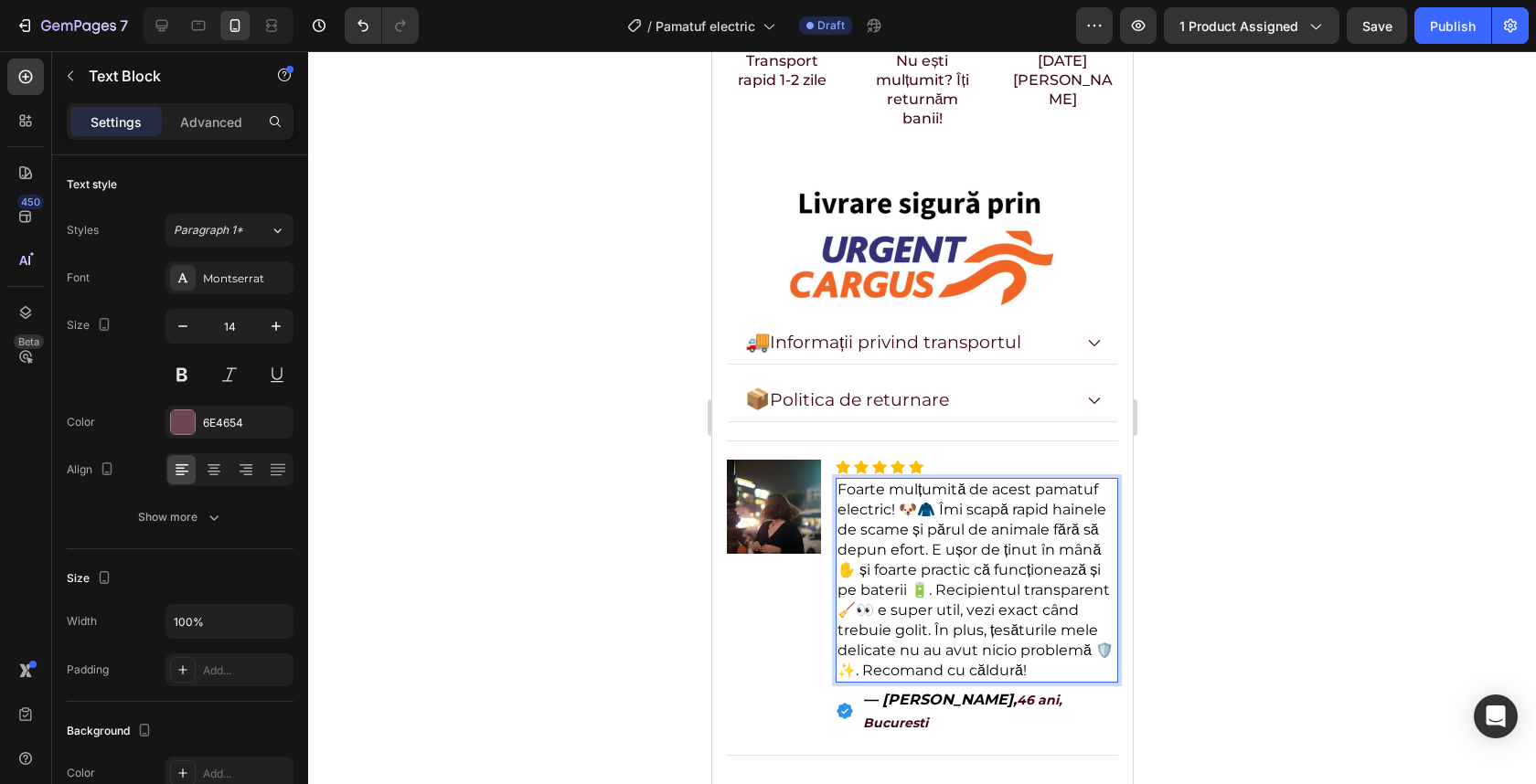
click at [923, 481] on span "Foarte mulțumită de acest pamatuf electric! 🐶🧥 Îmi scapă rapid hainele de scame…" at bounding box center [974, 580] width 277 height 198
click at [844, 528] on span "Foarte mulțumită de acest pamatuf electric! Îmi scapă rapid hainele de scame și…" at bounding box center [974, 580] width 277 height 198
click at [911, 547] on span "Foarte mulțumită de acest pamatuf electric! Îmi scapă rapid hainele de scame și…" at bounding box center [975, 580] width 278 height 198
click at [918, 547] on span "Foarte mulțumită de acest pamatuf electric! Îmi scapă rapid hainele de scame și…" at bounding box center [975, 580] width 278 height 198
click at [862, 568] on span "Foarte mulțumită de acest pamatuf electric! Îmi scapă rapid hainele de scame și…" at bounding box center [975, 580] width 278 height 198
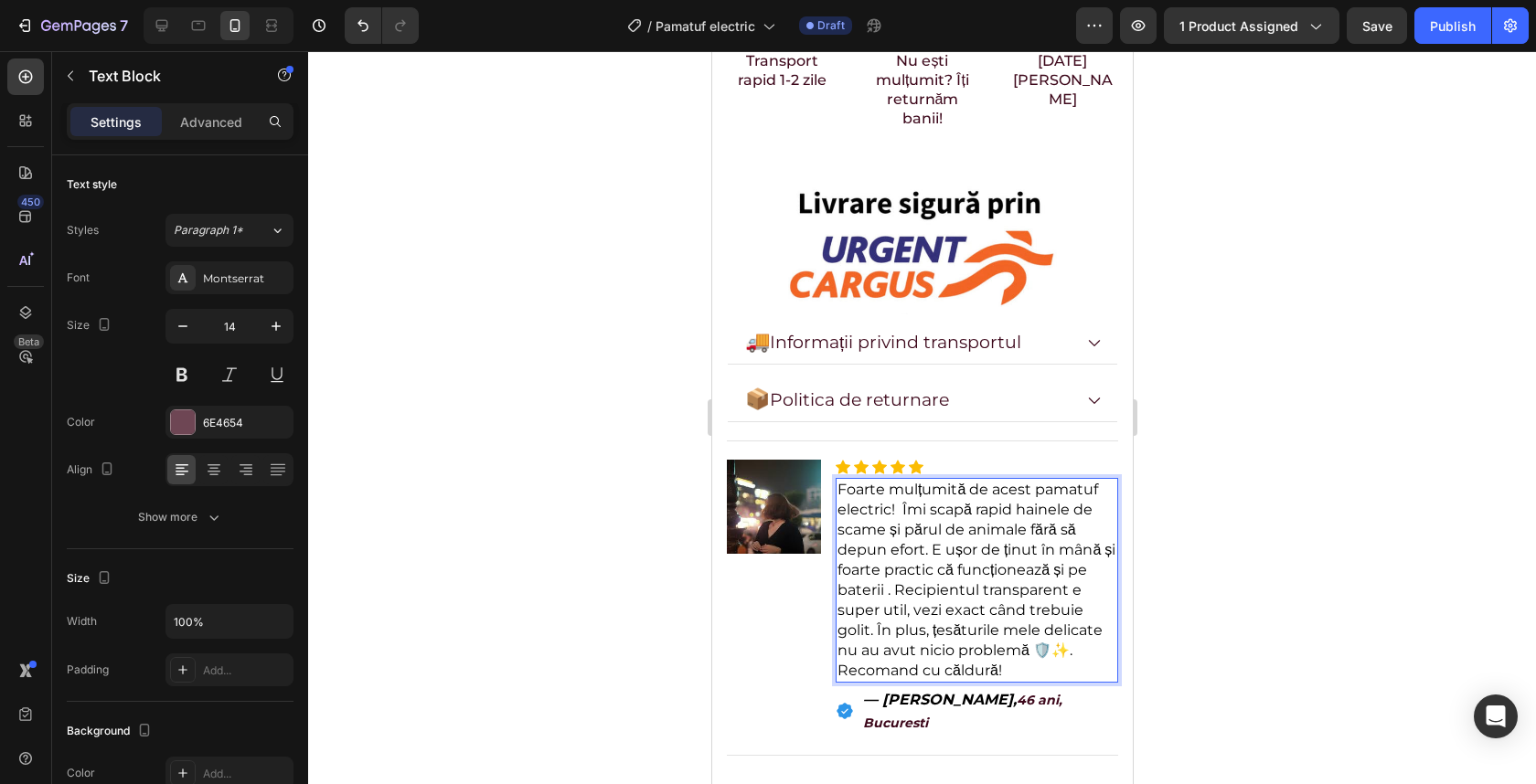
click at [1054, 602] on span "Foarte mulțumită de acest pamatuf electric! Îmi scapă rapid hainele de scame și…" at bounding box center [975, 580] width 278 height 198
click at [953, 691] on span "— [PERSON_NAME]," at bounding box center [939, 700] width 153 height 17
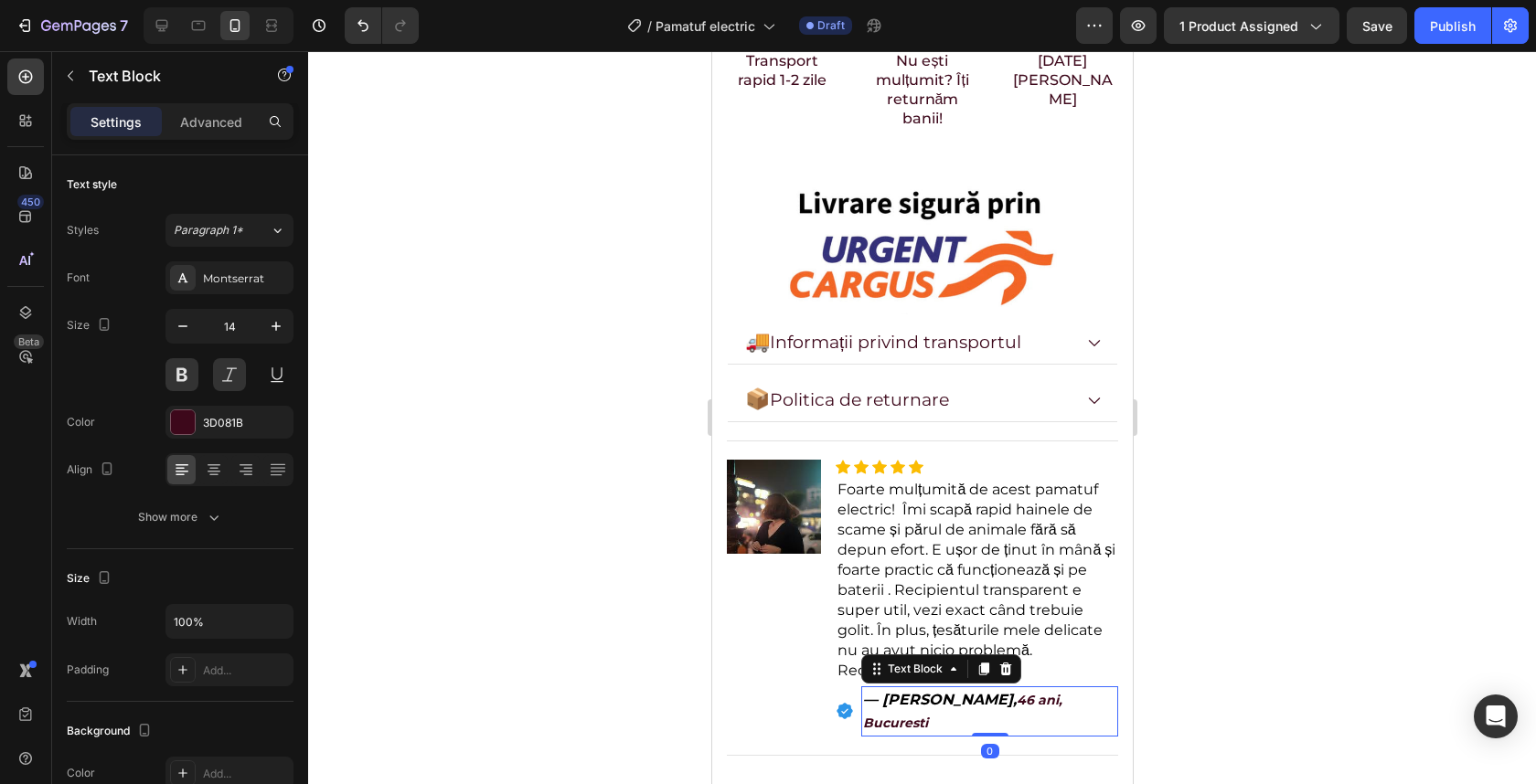
click at [953, 691] on span "— [PERSON_NAME]," at bounding box center [939, 700] width 153 height 17
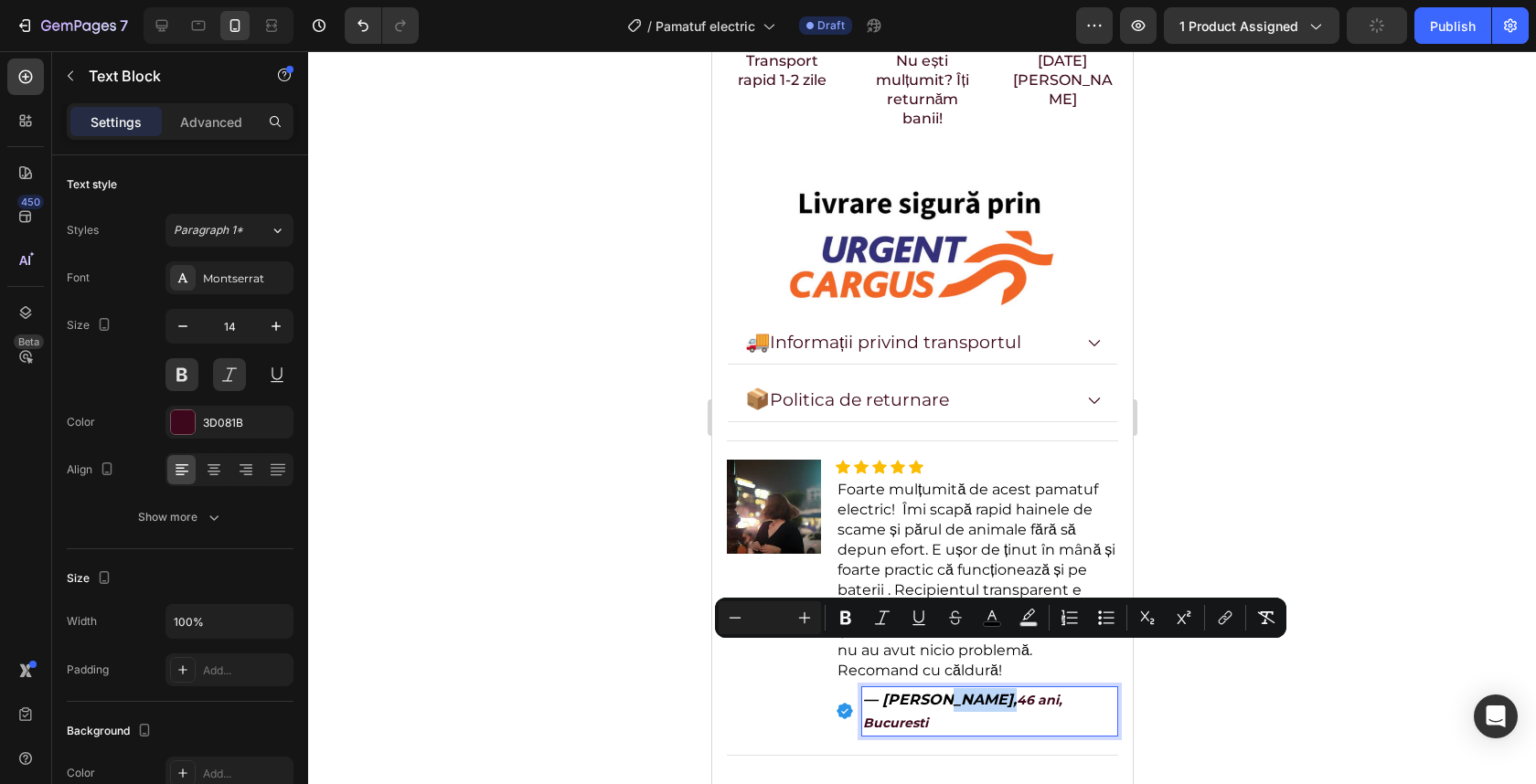
click at [949, 691] on span "— [PERSON_NAME]," at bounding box center [939, 700] width 153 height 17
drag, startPoint x: 989, startPoint y: 658, endPoint x: 863, endPoint y: 649, distance: 126.3
click at [863, 691] on span "— [PERSON_NAME]," at bounding box center [939, 700] width 153 height 17
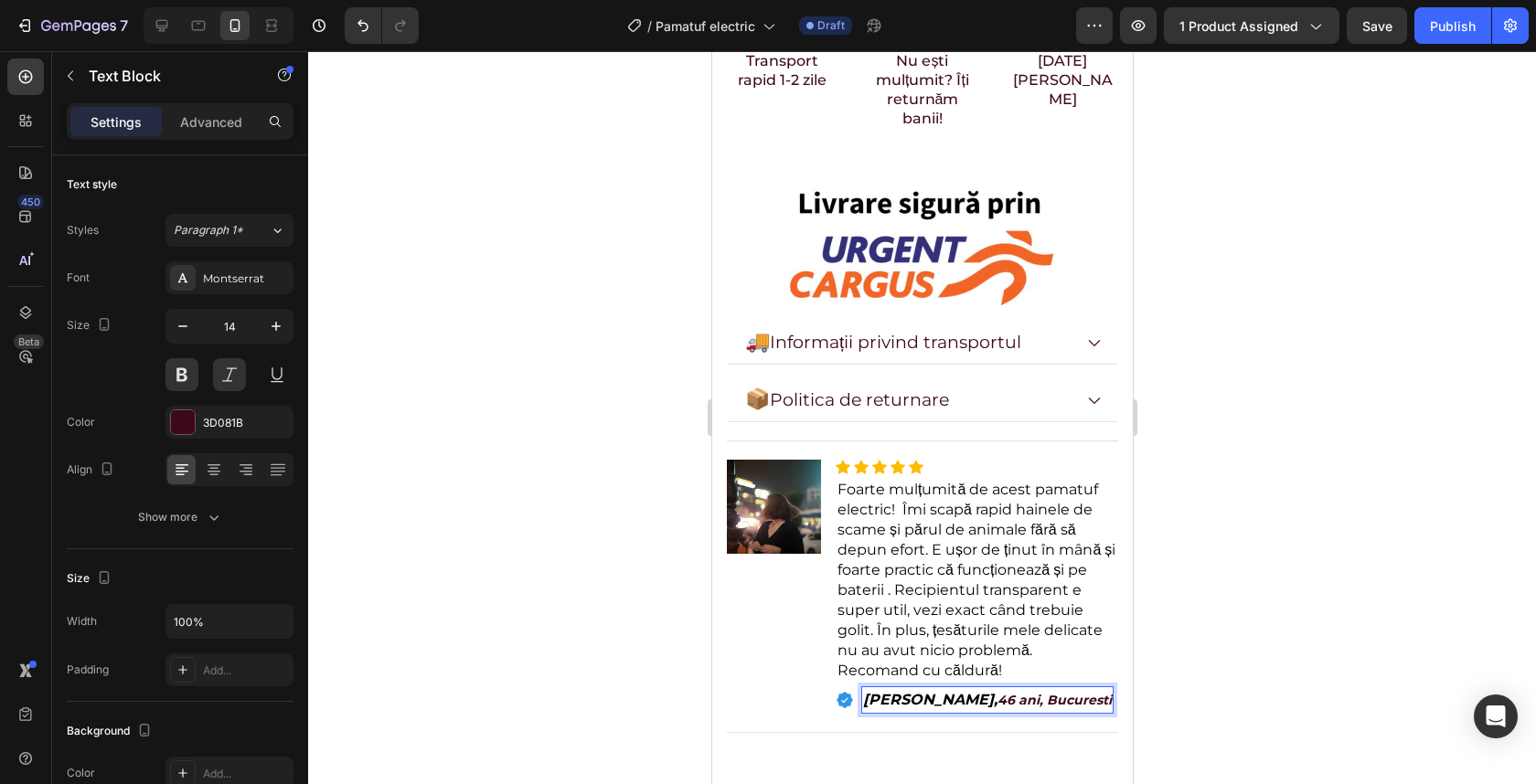
click at [997, 692] on icon "46 ani, Bucuresti" at bounding box center [1054, 700] width 114 height 16
click at [1004, 692] on icon "41 ani, Bucuresti" at bounding box center [1052, 700] width 111 height 16
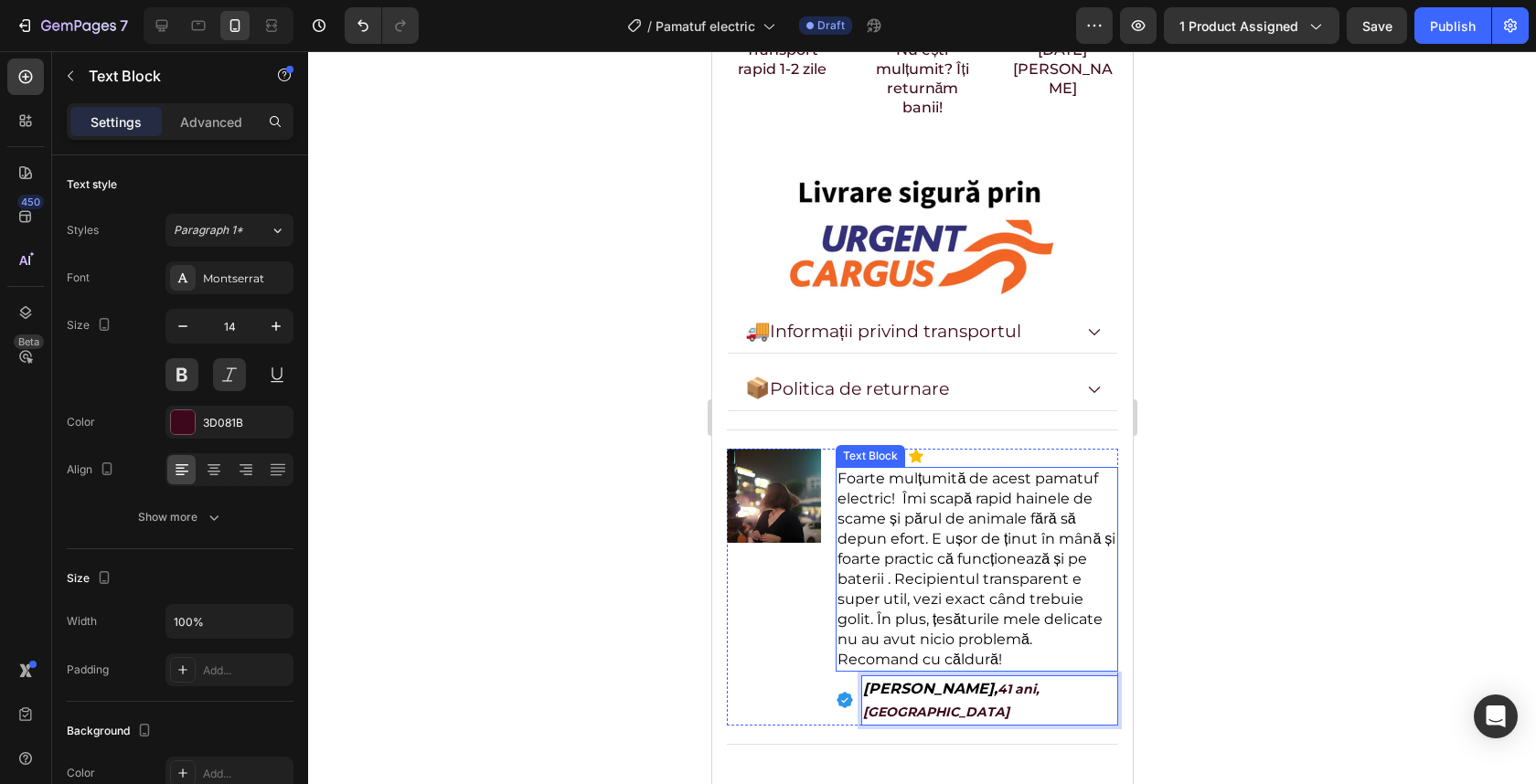
scroll to position [1326, 0]
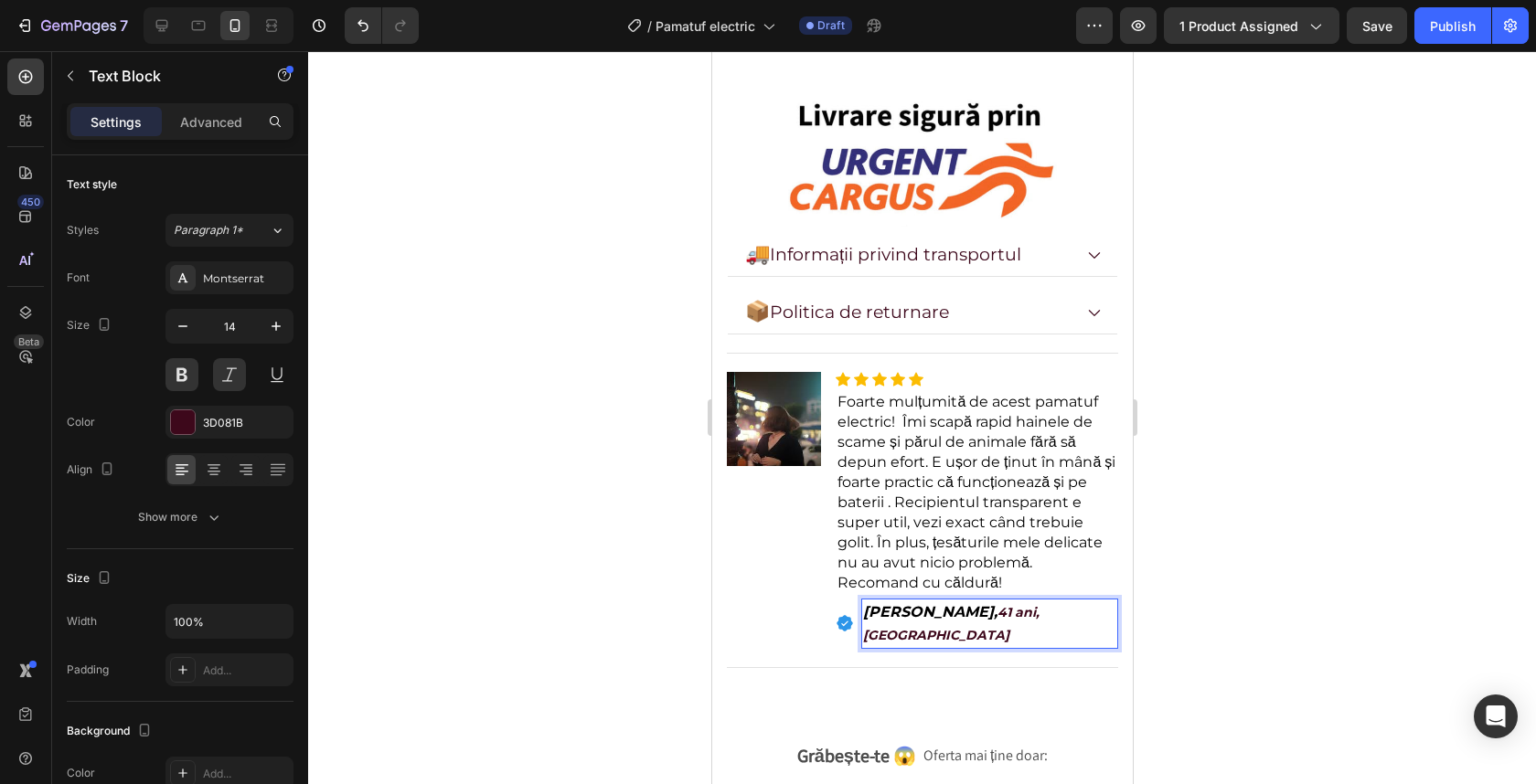
click at [1251, 502] on div at bounding box center [922, 418] width 1227 height 734
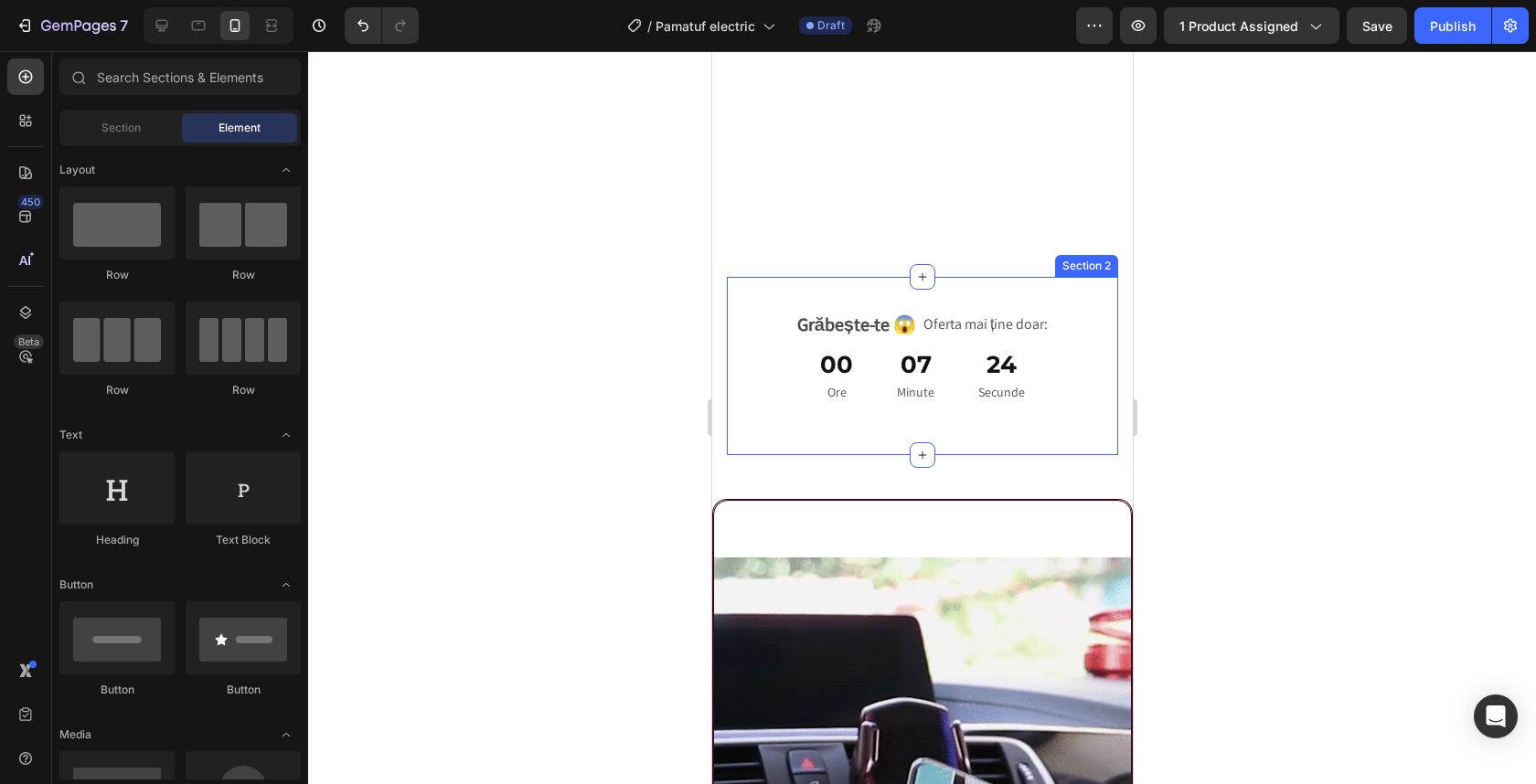
scroll to position [1938, 0]
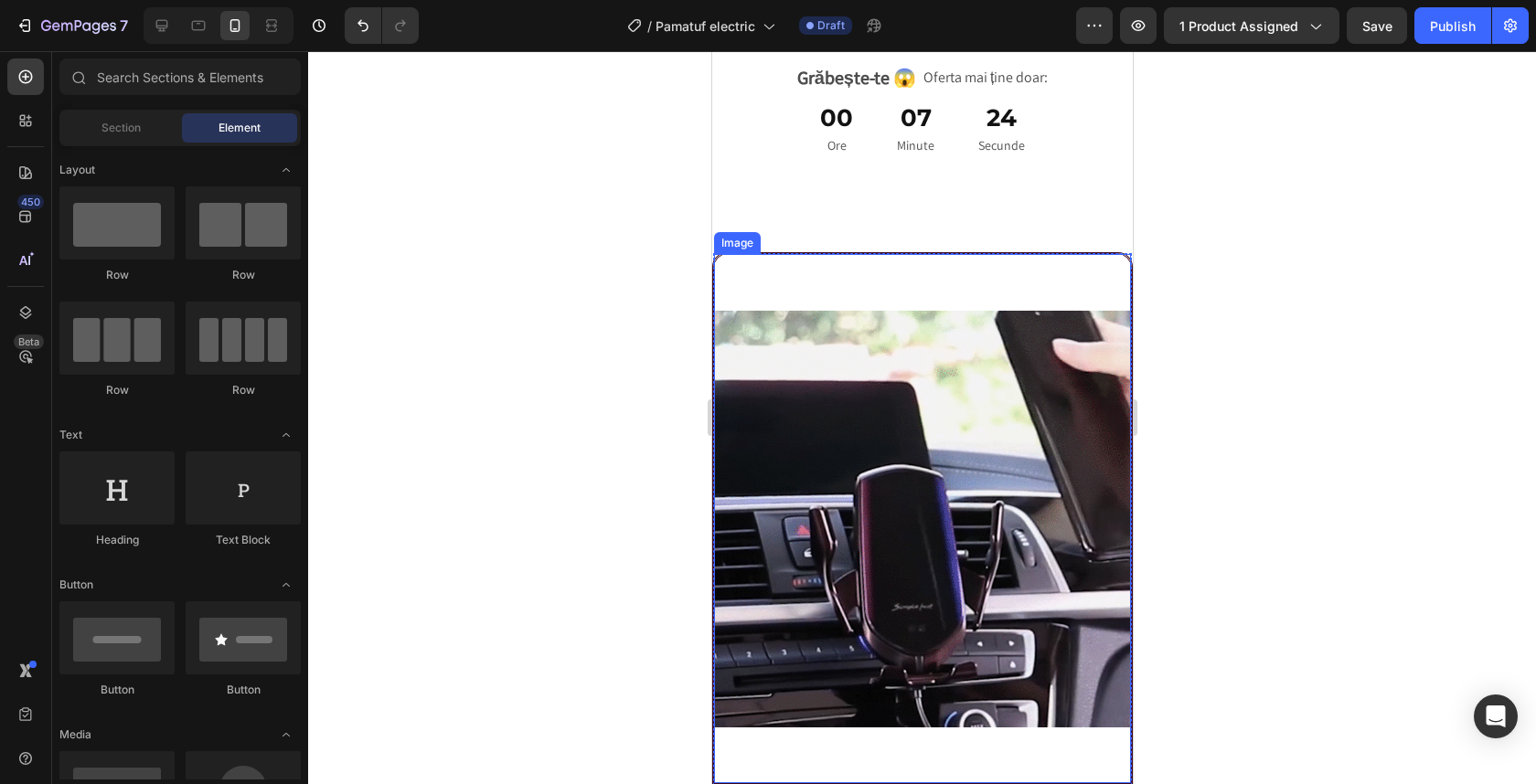
click at [936, 502] on img at bounding box center [922, 519] width 417 height 530
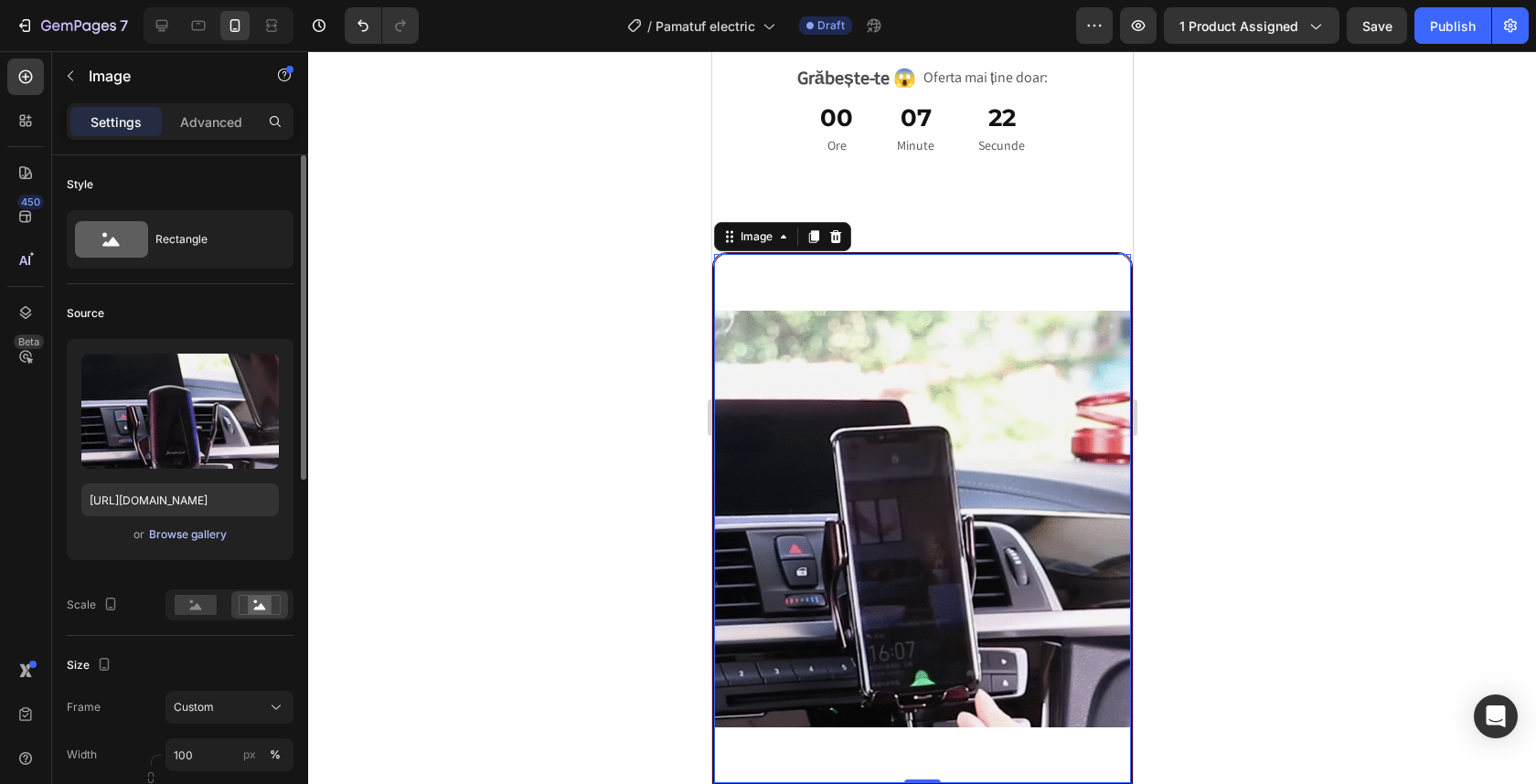
click at [202, 534] on div "Browse gallery" at bounding box center [188, 535] width 78 height 16
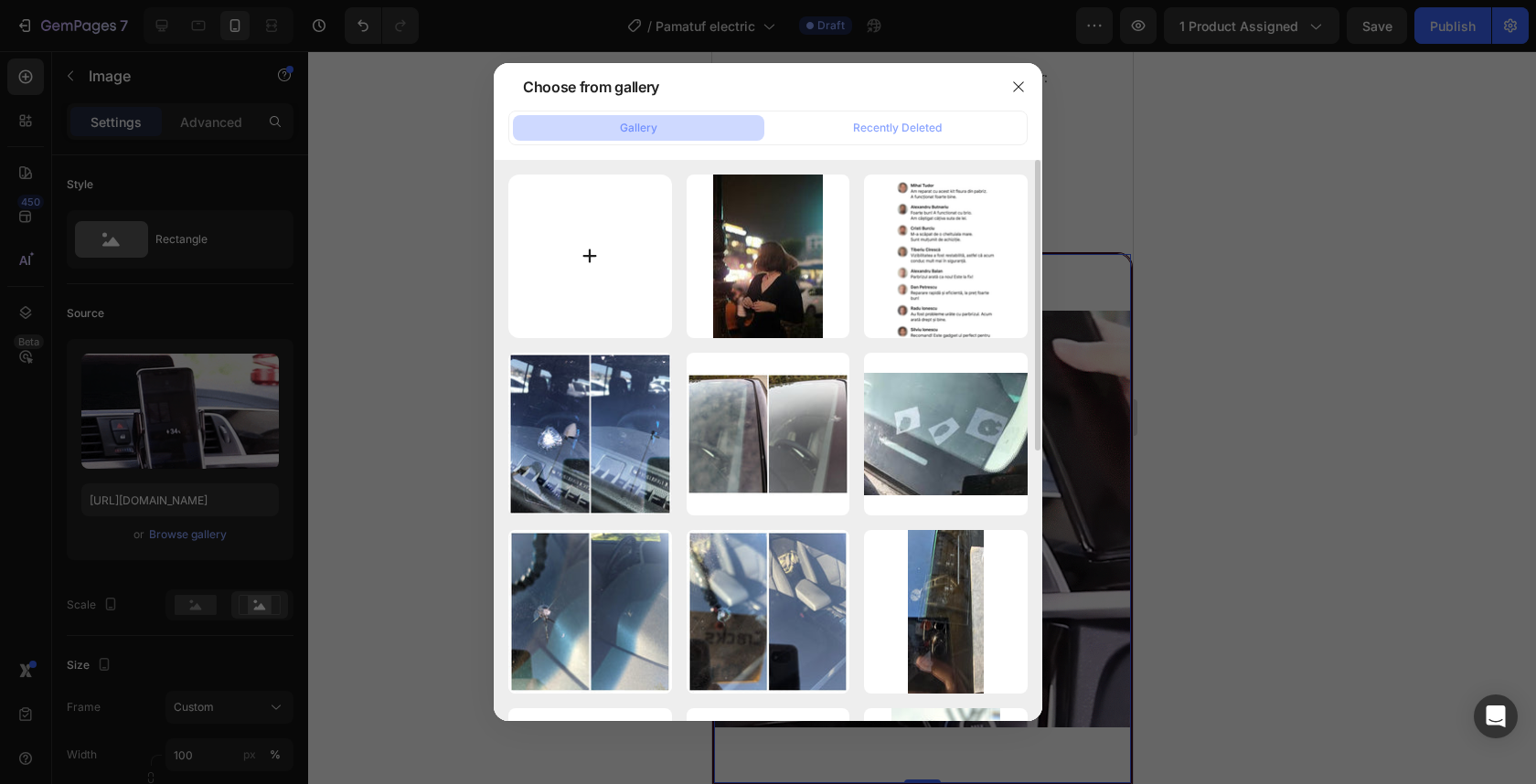
click at [568, 275] on input "file" at bounding box center [590, 256] width 164 height 164
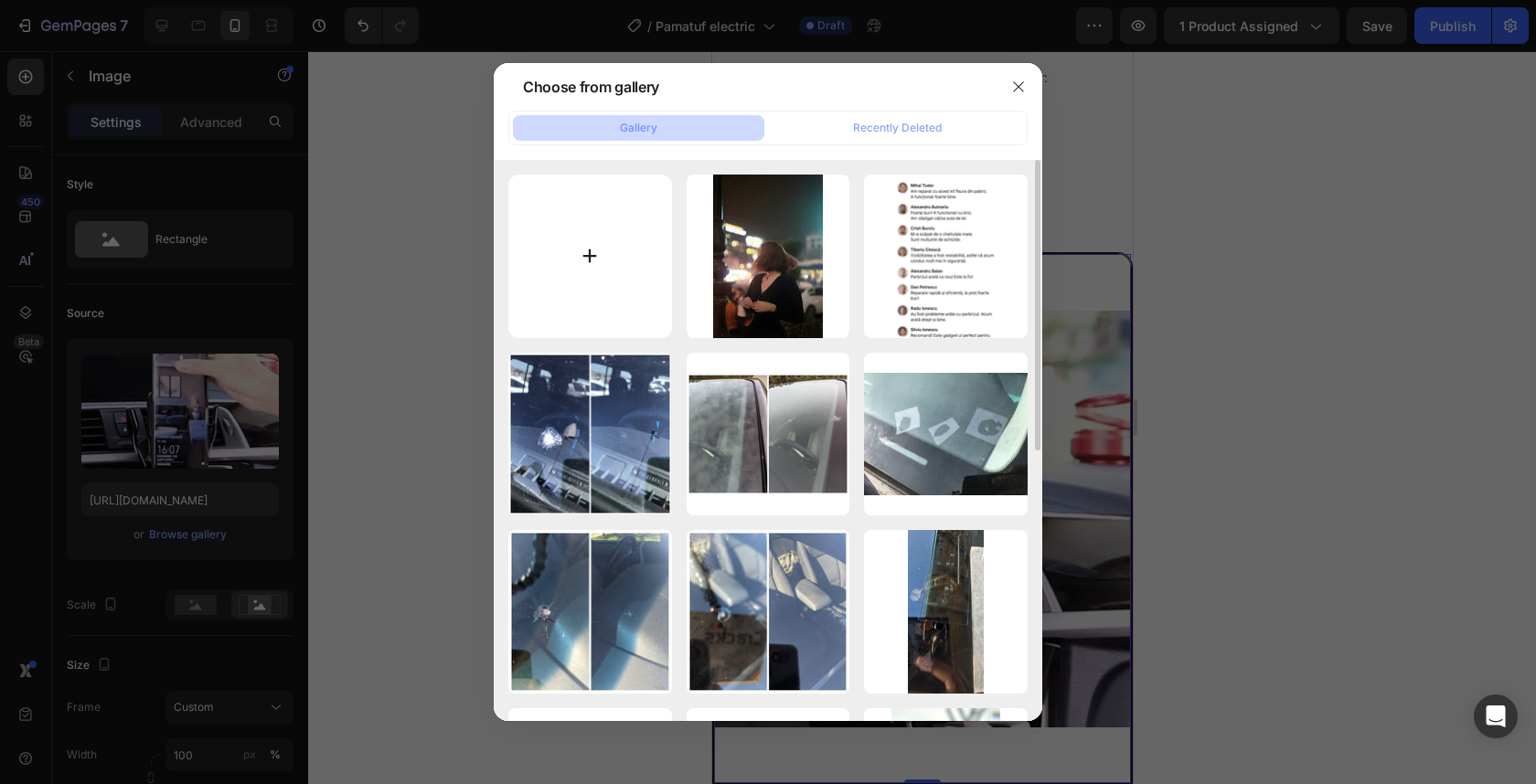
type input "C:\fakepath\GIF4_480x480.webp"
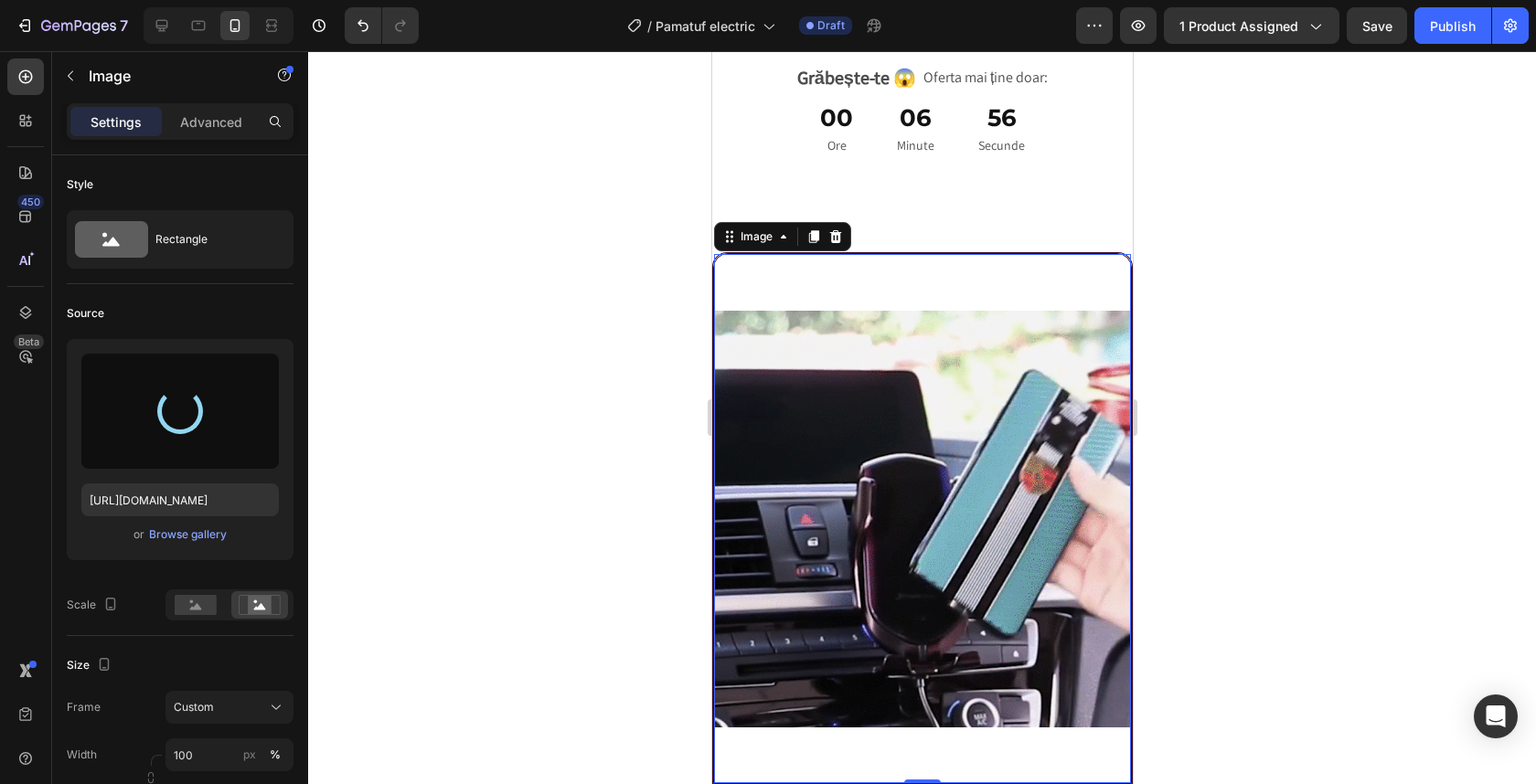
type input "https://cdn.shopify.com/s/files/1/0932/4245/8461/files/gempages_555548027520025…"
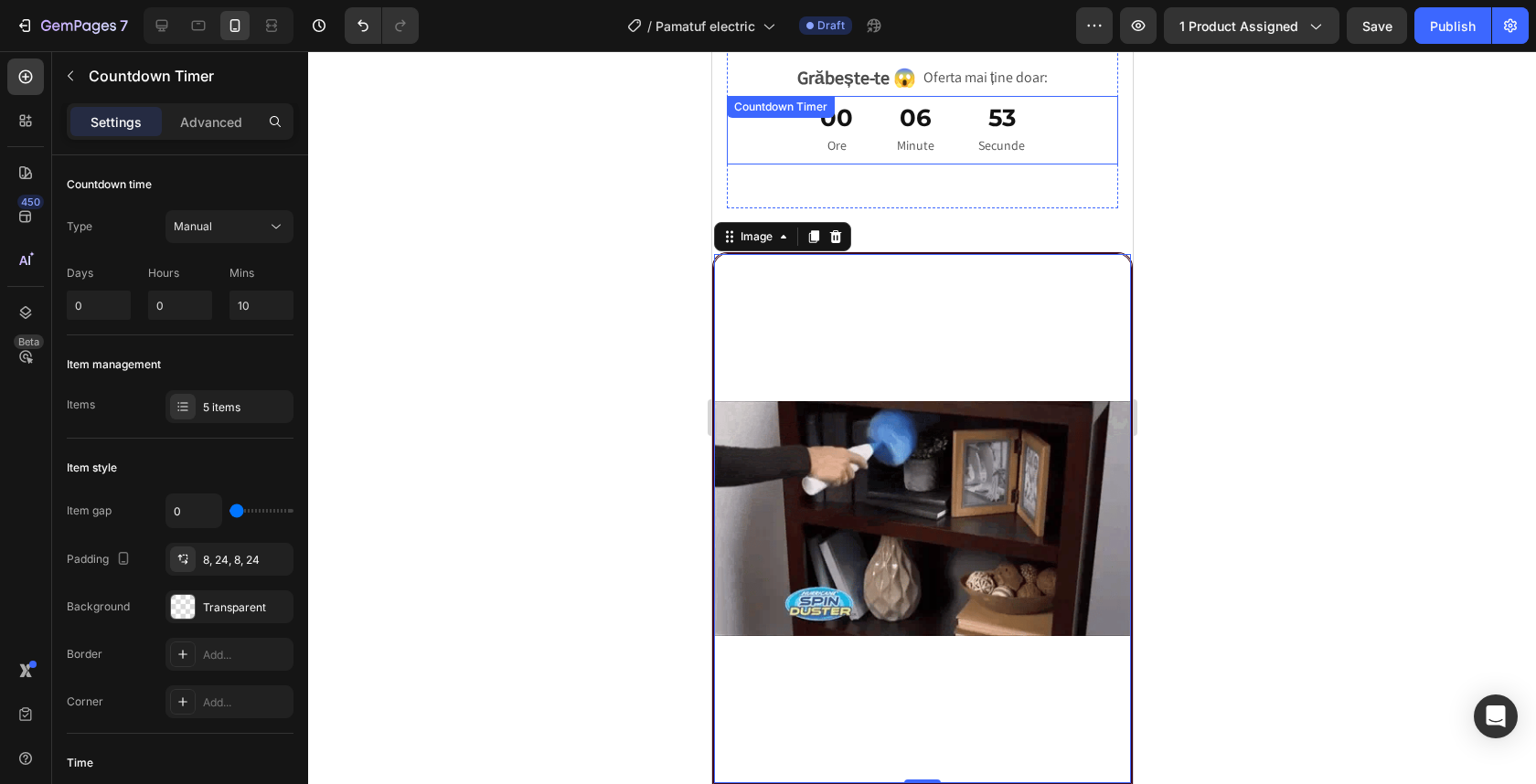
click at [912, 127] on div "00 Ore 06 Minute 53 Secunde Countdown Timer" at bounding box center [921, 130] width 391 height 69
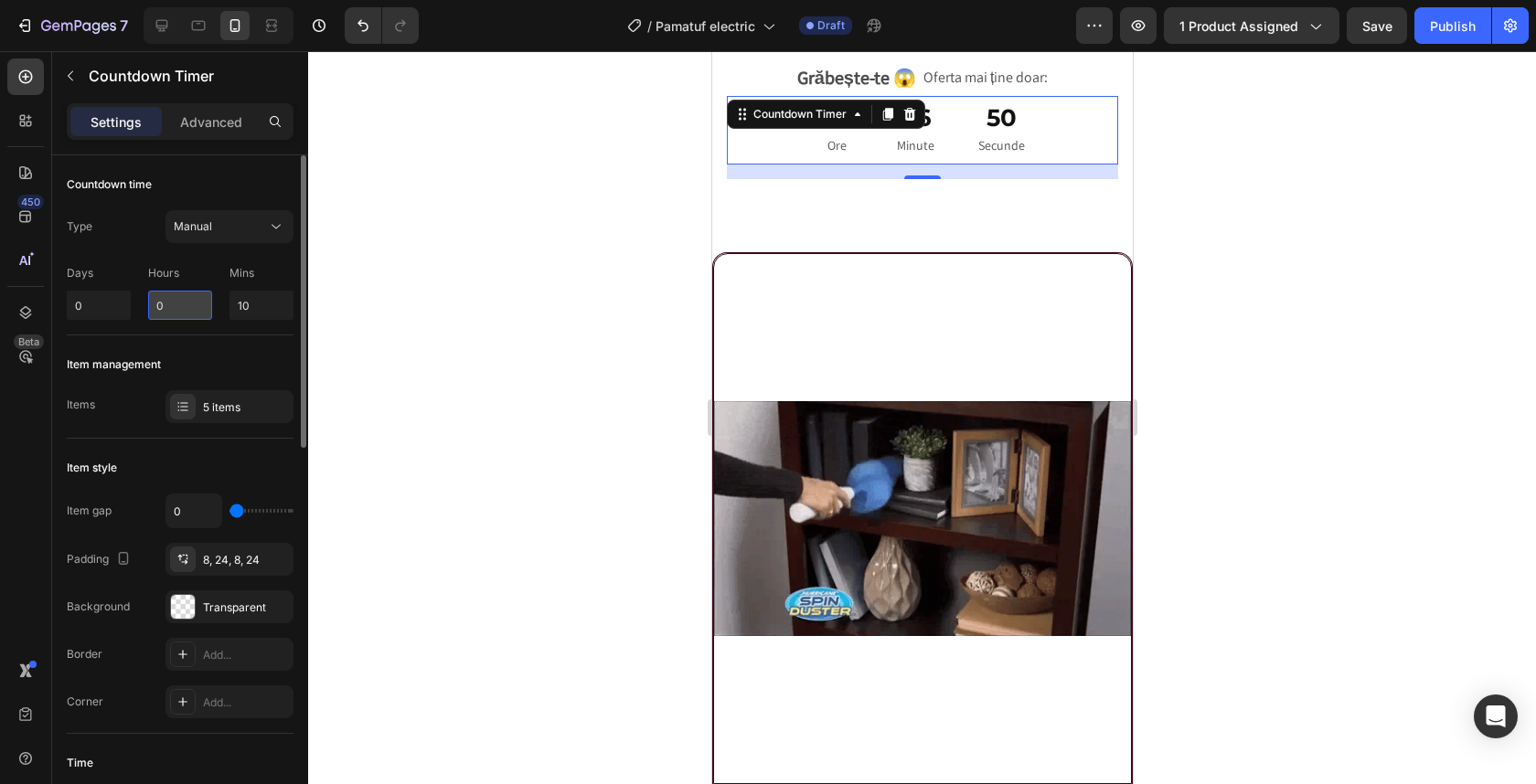
click at [171, 306] on input "0" at bounding box center [180, 306] width 64 height 29
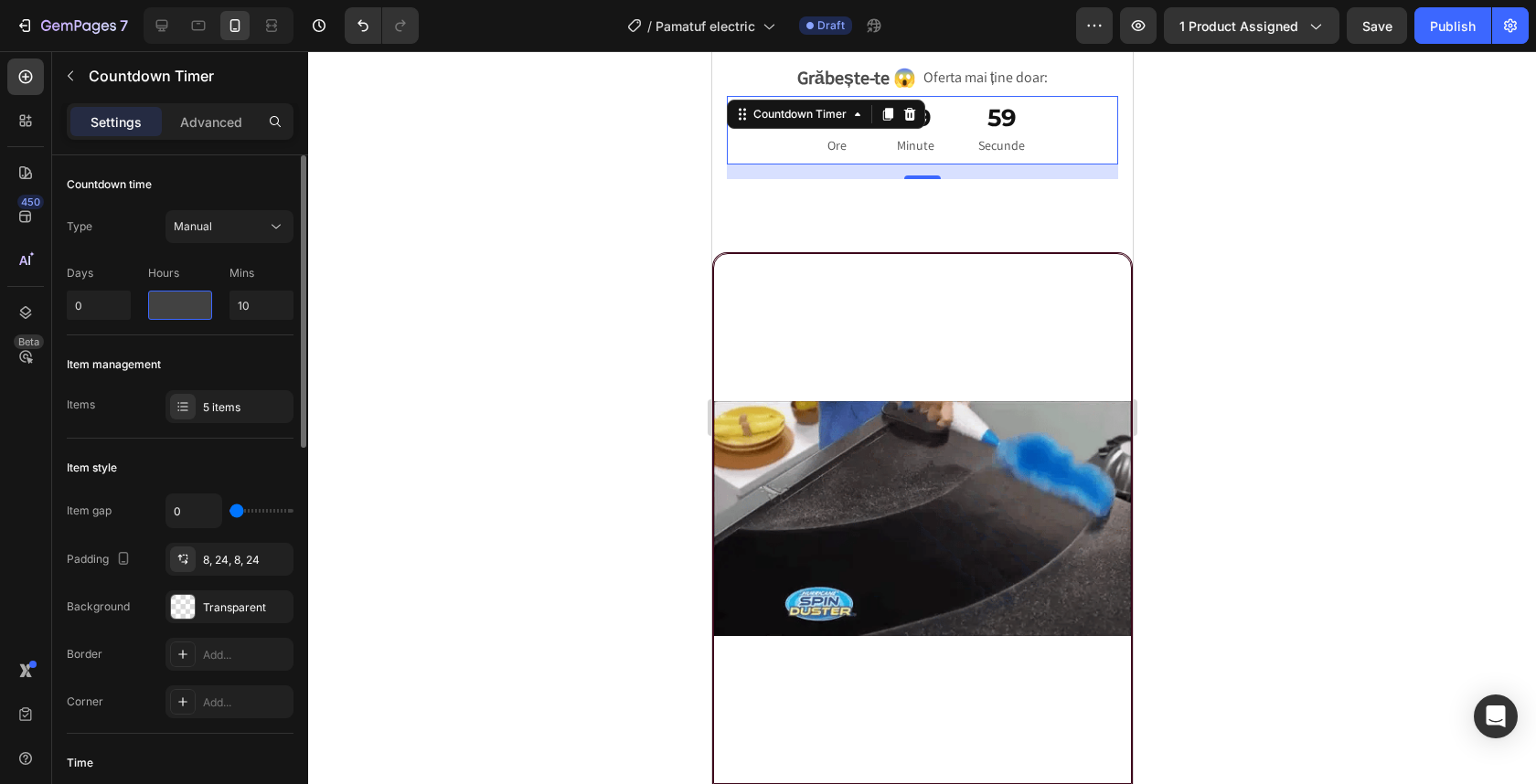
type input "4"
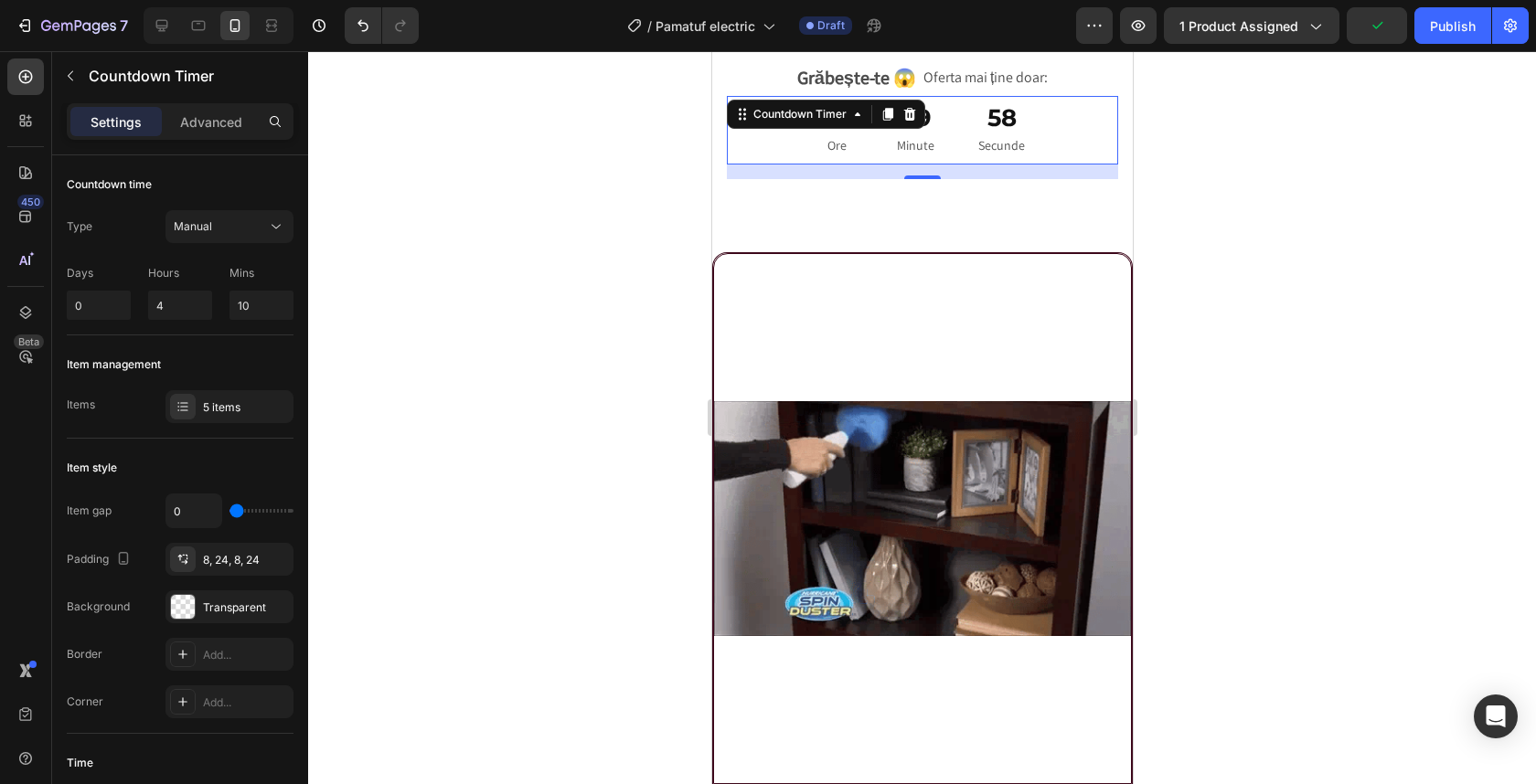
click at [1349, 246] on div at bounding box center [922, 418] width 1227 height 734
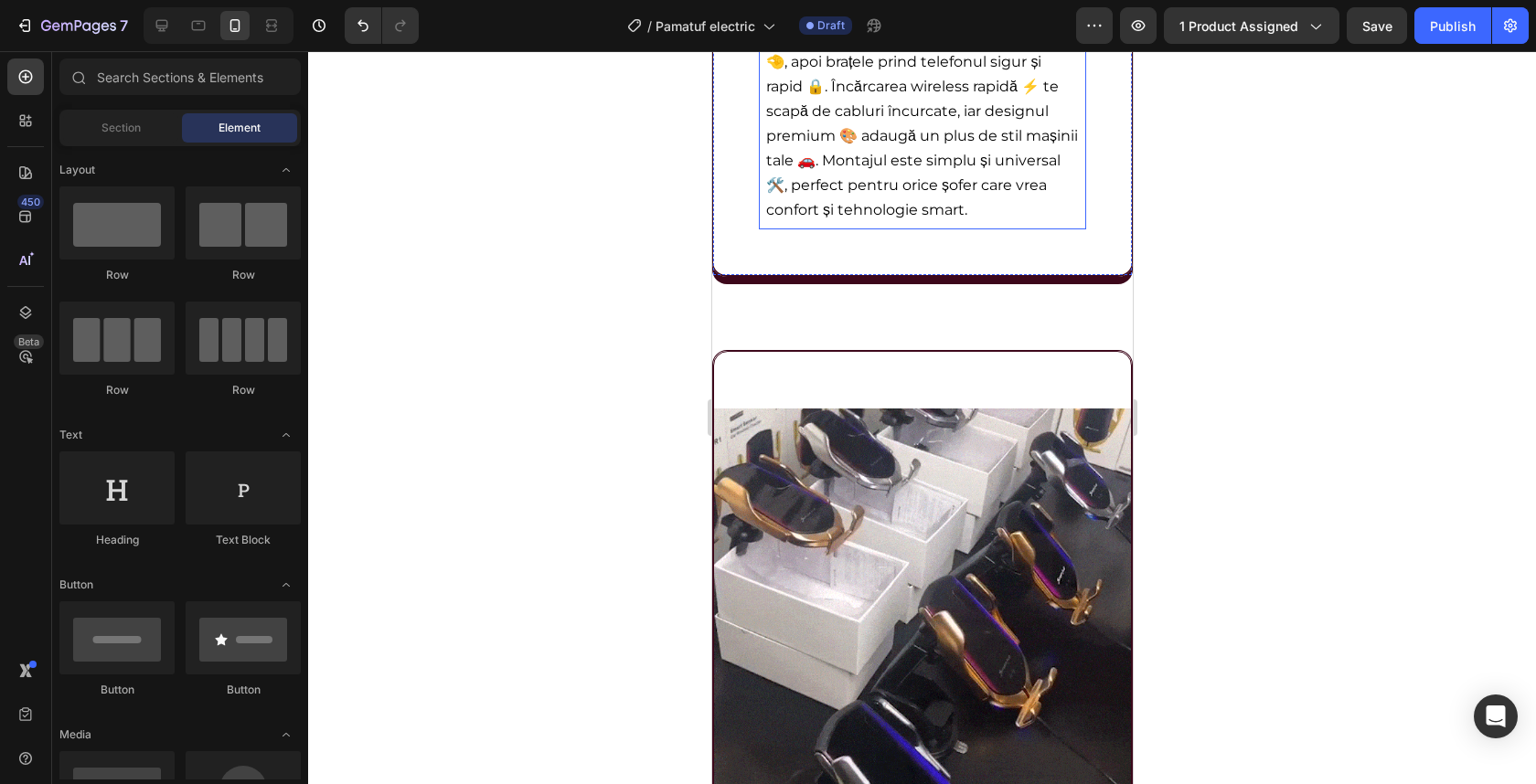
scroll to position [3133, 0]
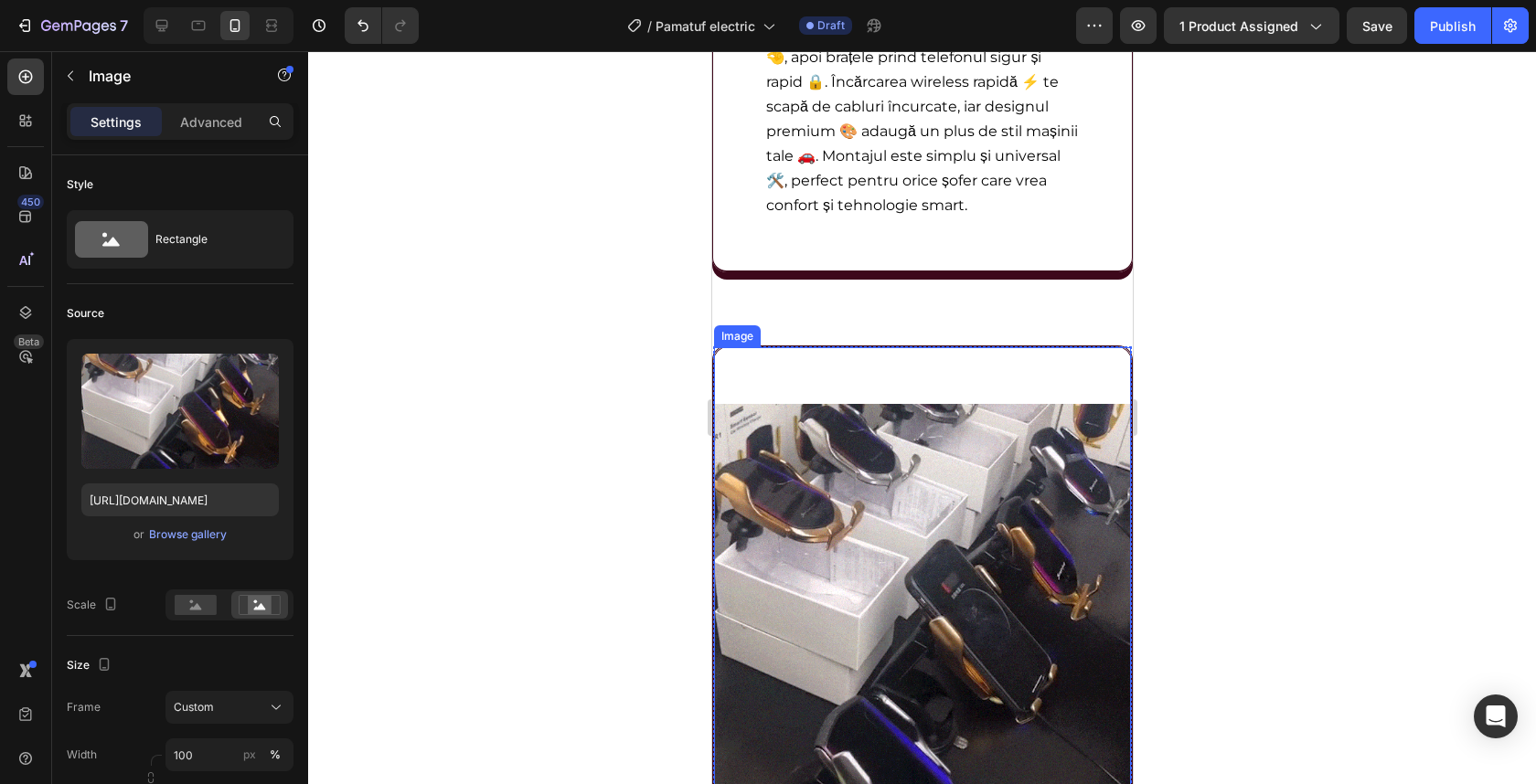
click at [924, 497] on img at bounding box center [922, 612] width 417 height 530
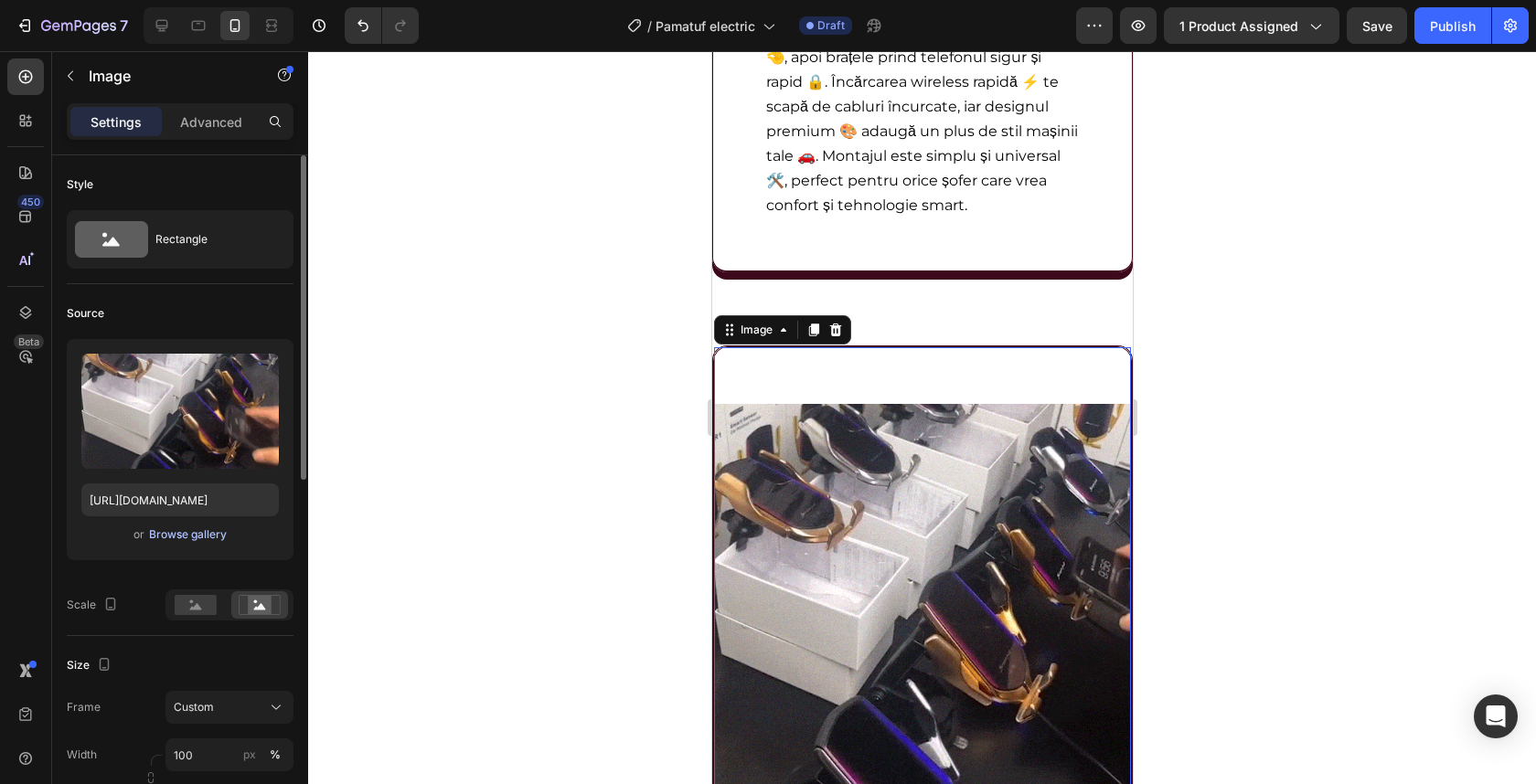
click at [185, 541] on div "Browse gallery" at bounding box center [188, 535] width 78 height 16
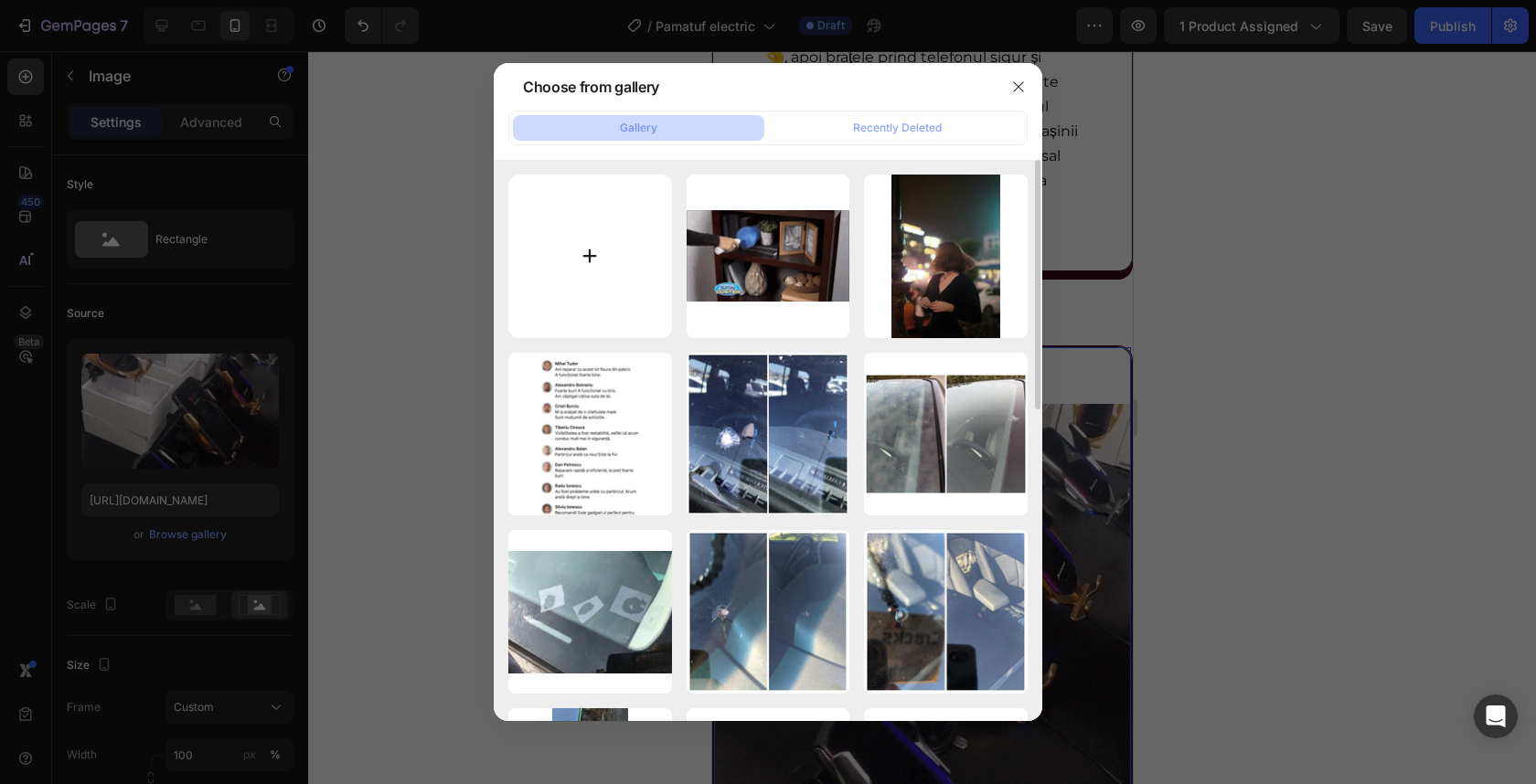
click at [637, 277] on input "file" at bounding box center [590, 256] width 164 height 164
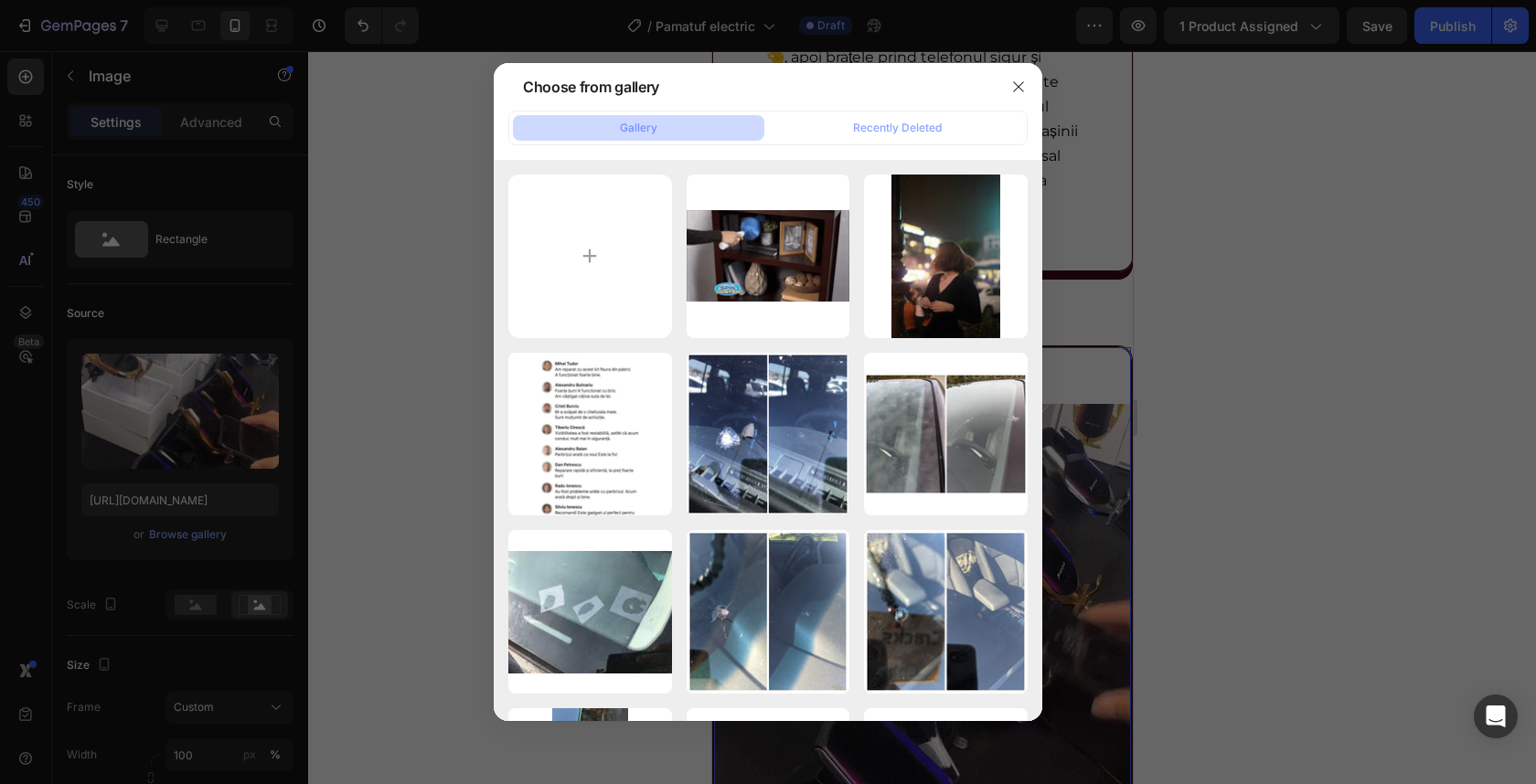
type input "C:\fakepath\ezgif.com-crop-14.gif"
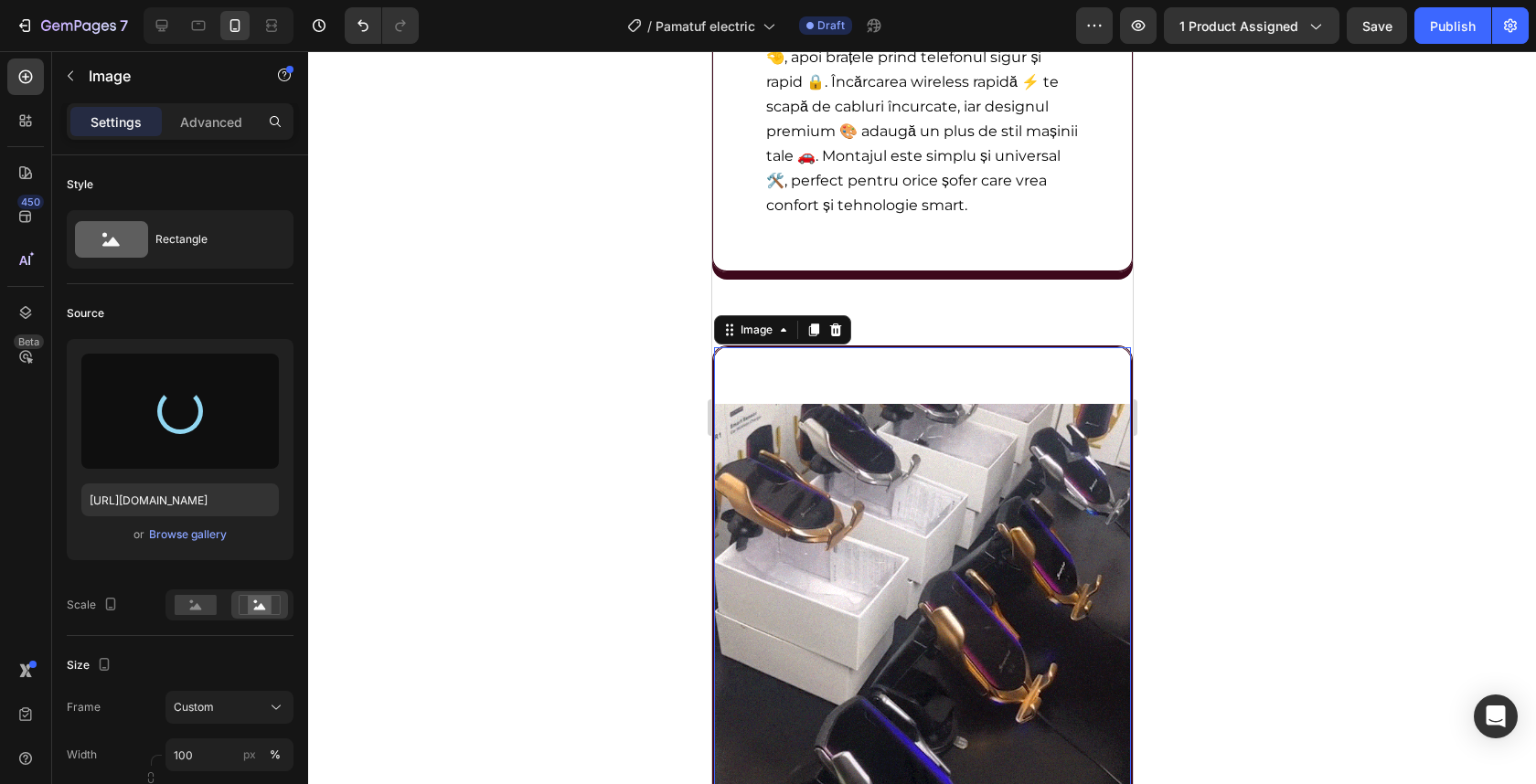
type input "https://cdn.shopify.com/s/files/1/0932/4245/8461/files/gempages_555548027520025…"
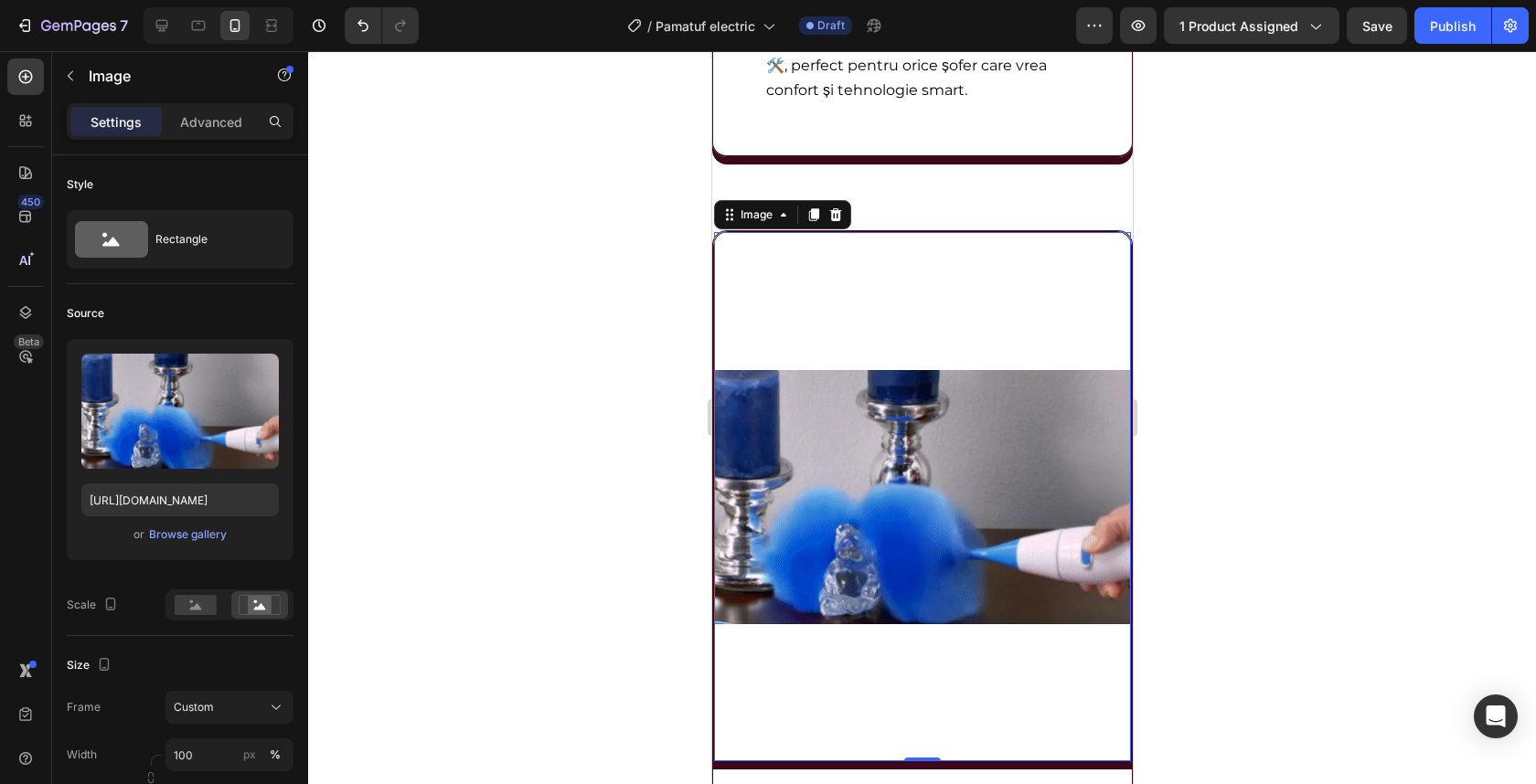
scroll to position [3341, 0]
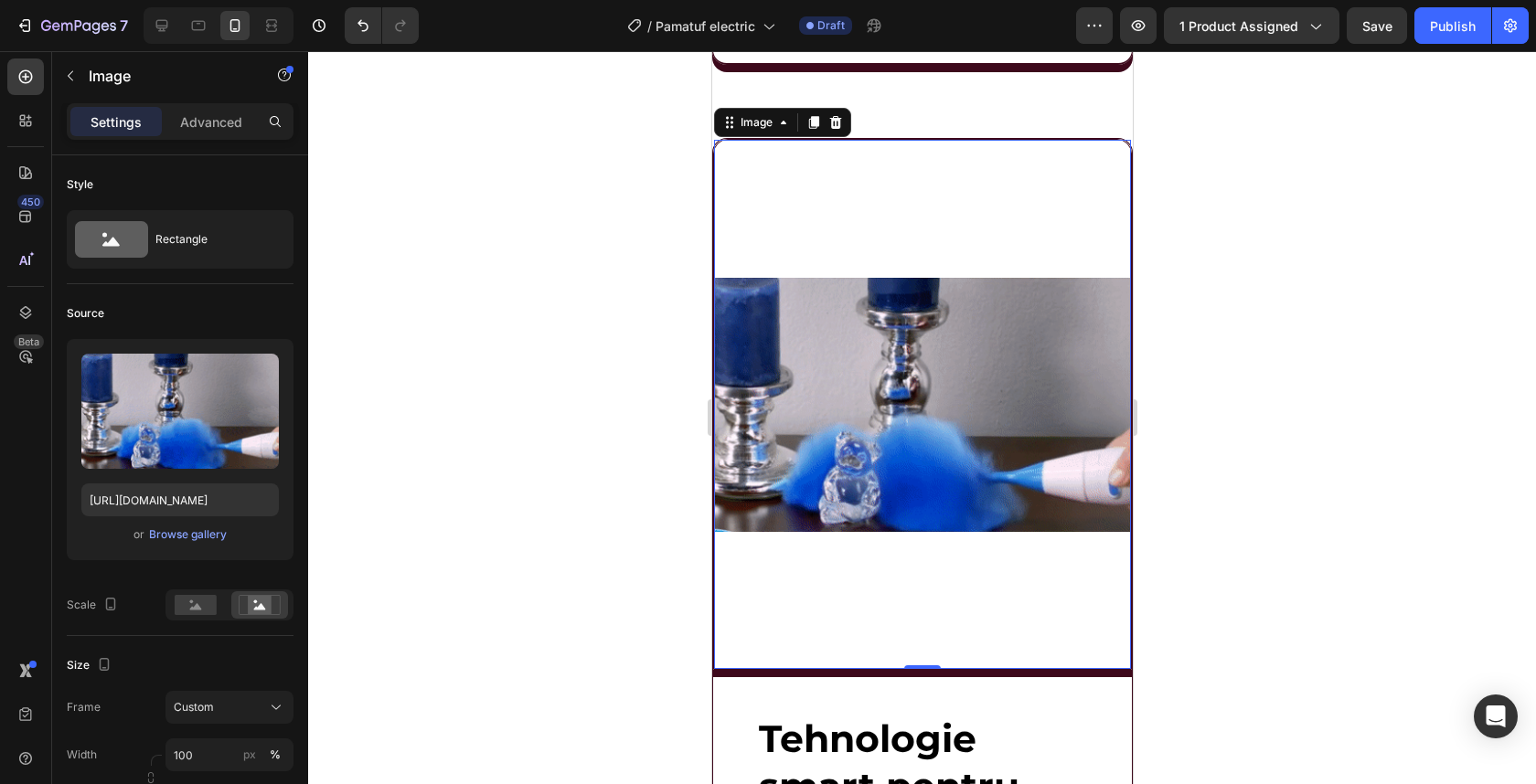
click at [1258, 274] on div at bounding box center [922, 418] width 1227 height 734
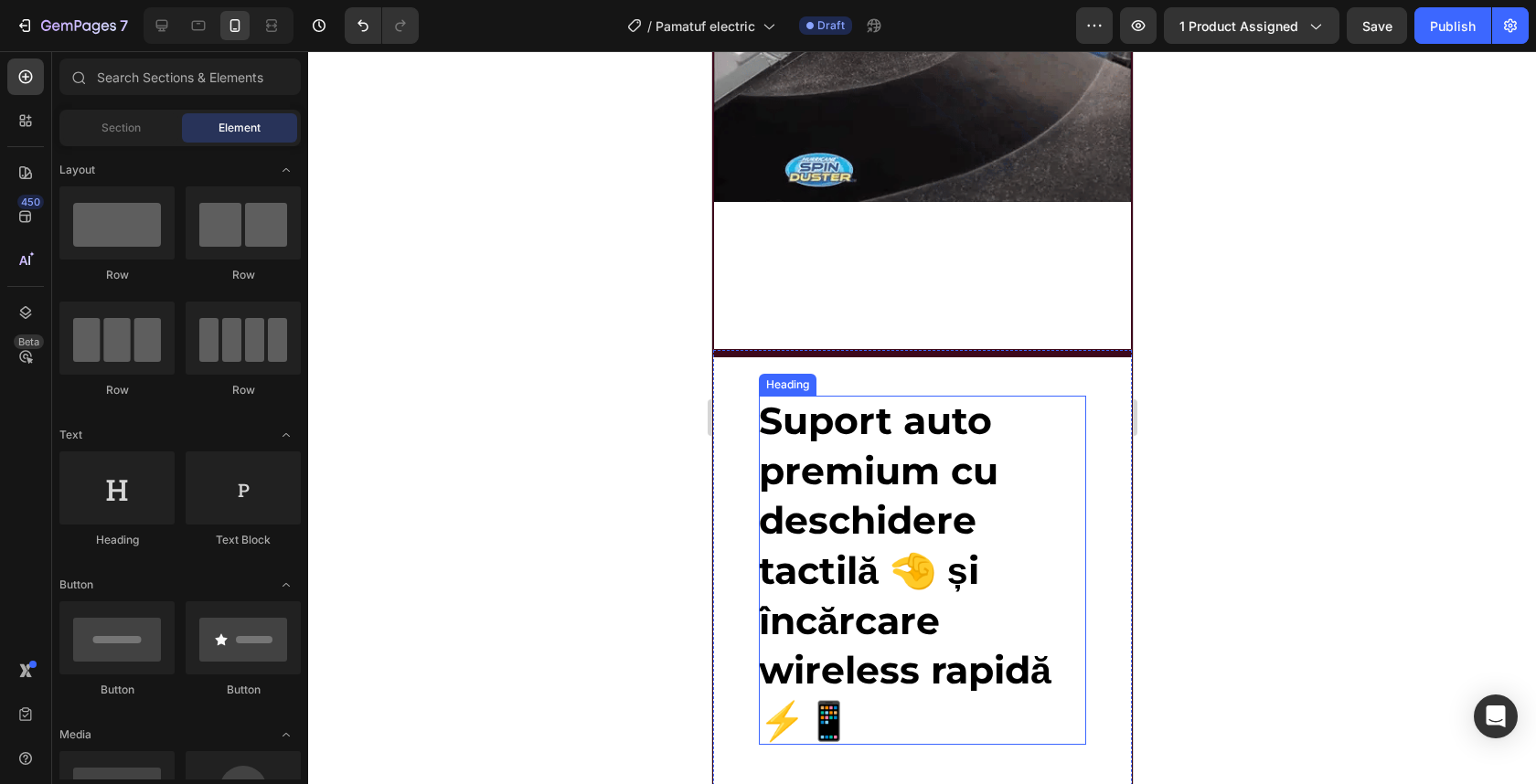
scroll to position [2472, 0]
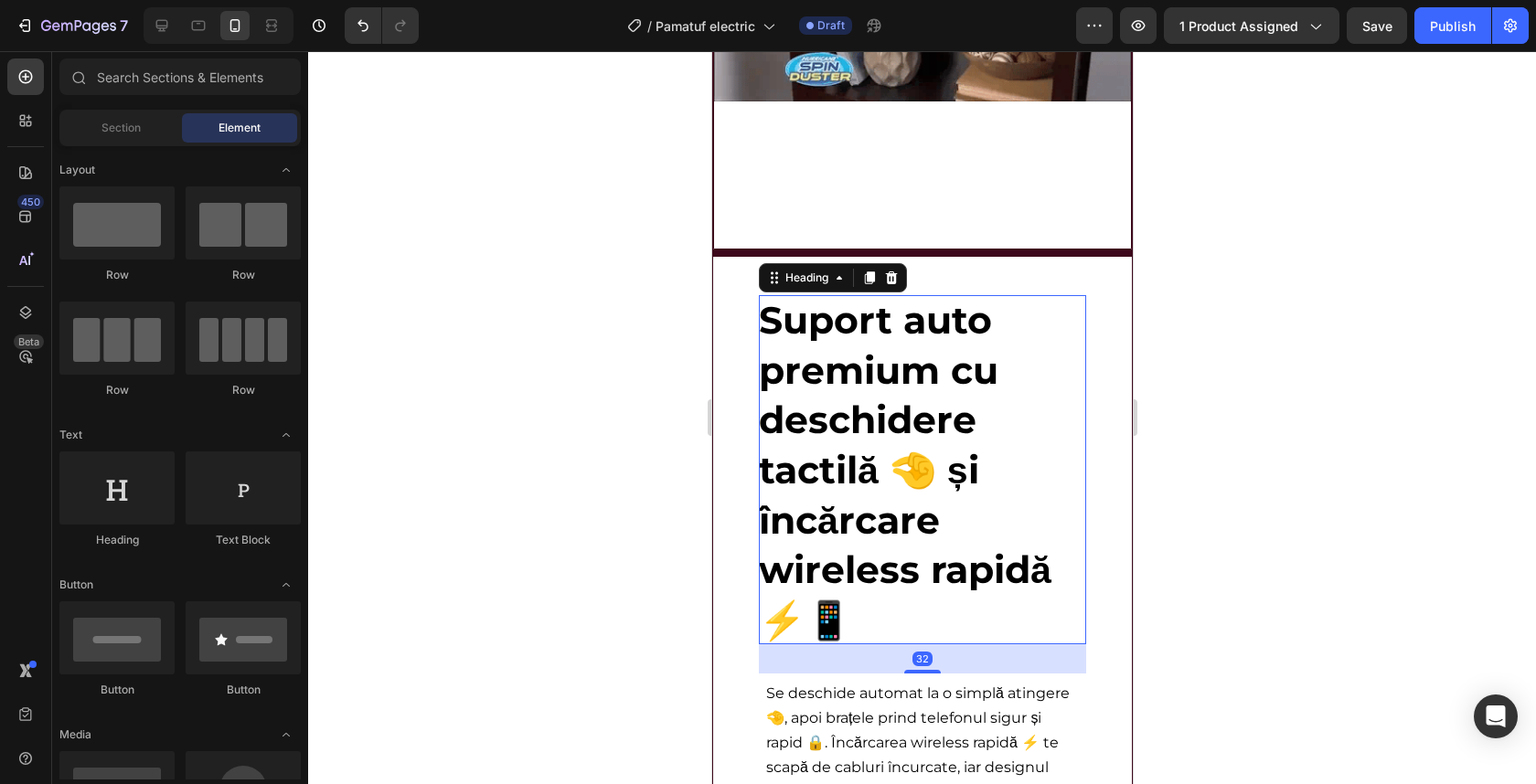
click at [872, 442] on span "Suport auto premium cu deschidere tactilă 🤏 și încărcare wireless rapidă ⚡📱" at bounding box center [904, 470] width 293 height 345
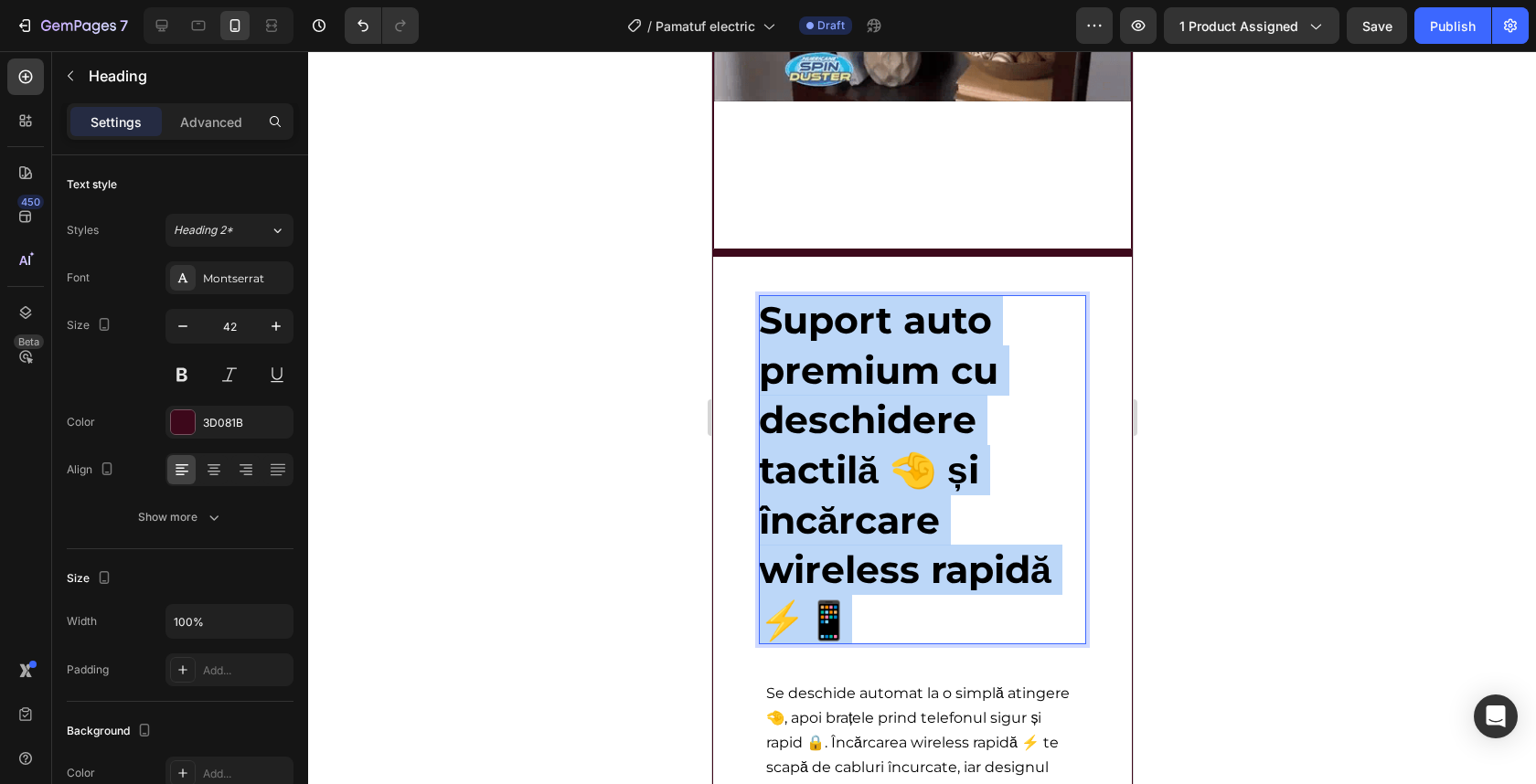
click at [872, 442] on span "Suport auto premium cu deschidere tactilă 🤏 și încărcare wireless rapidă ⚡📱" at bounding box center [904, 470] width 293 height 345
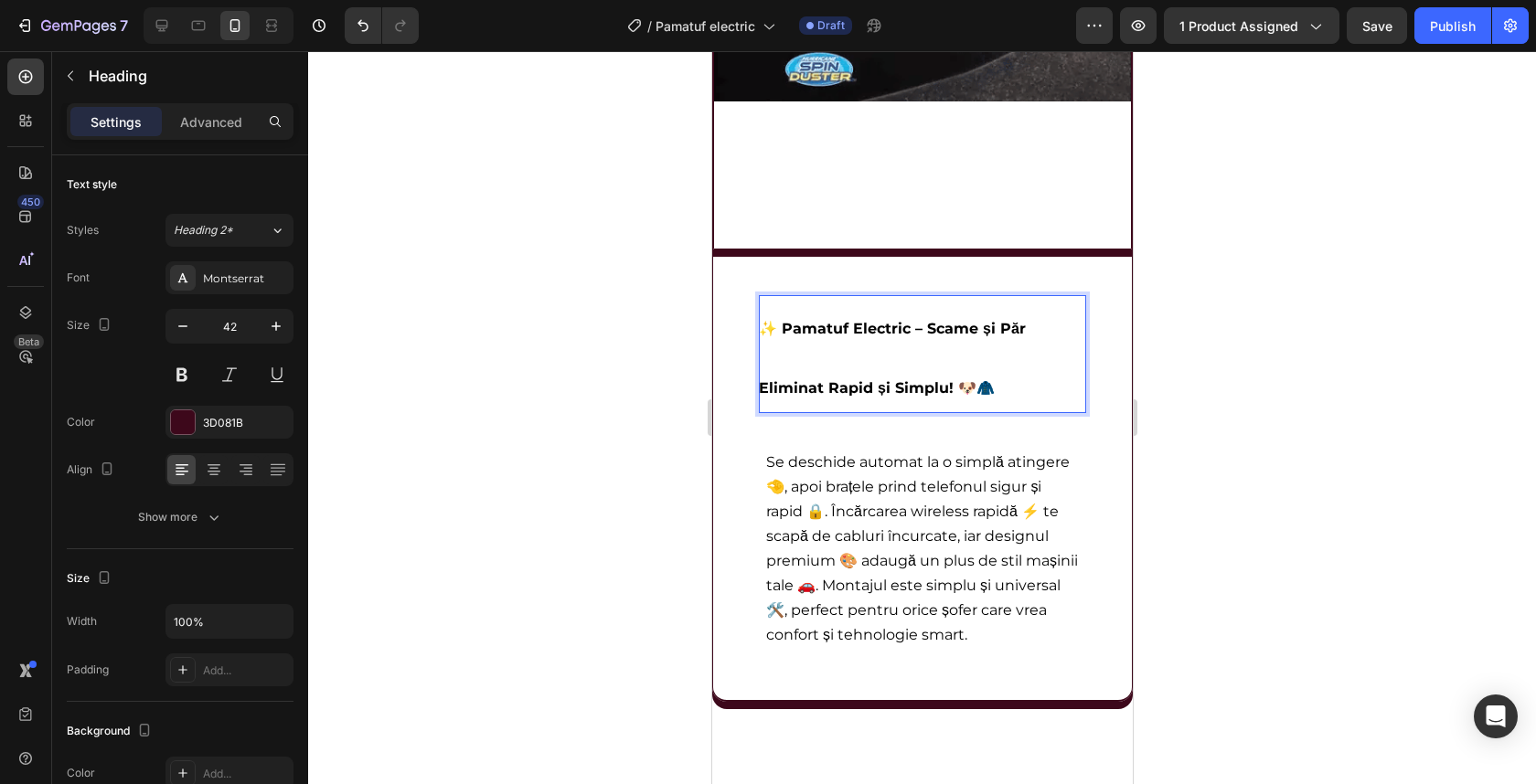
click at [807, 375] on p "✨ Pamatuf Electric – Scame și Păr Eliminat Rapid și Simplu! 🐶🧥" at bounding box center [921, 354] width 327 height 118
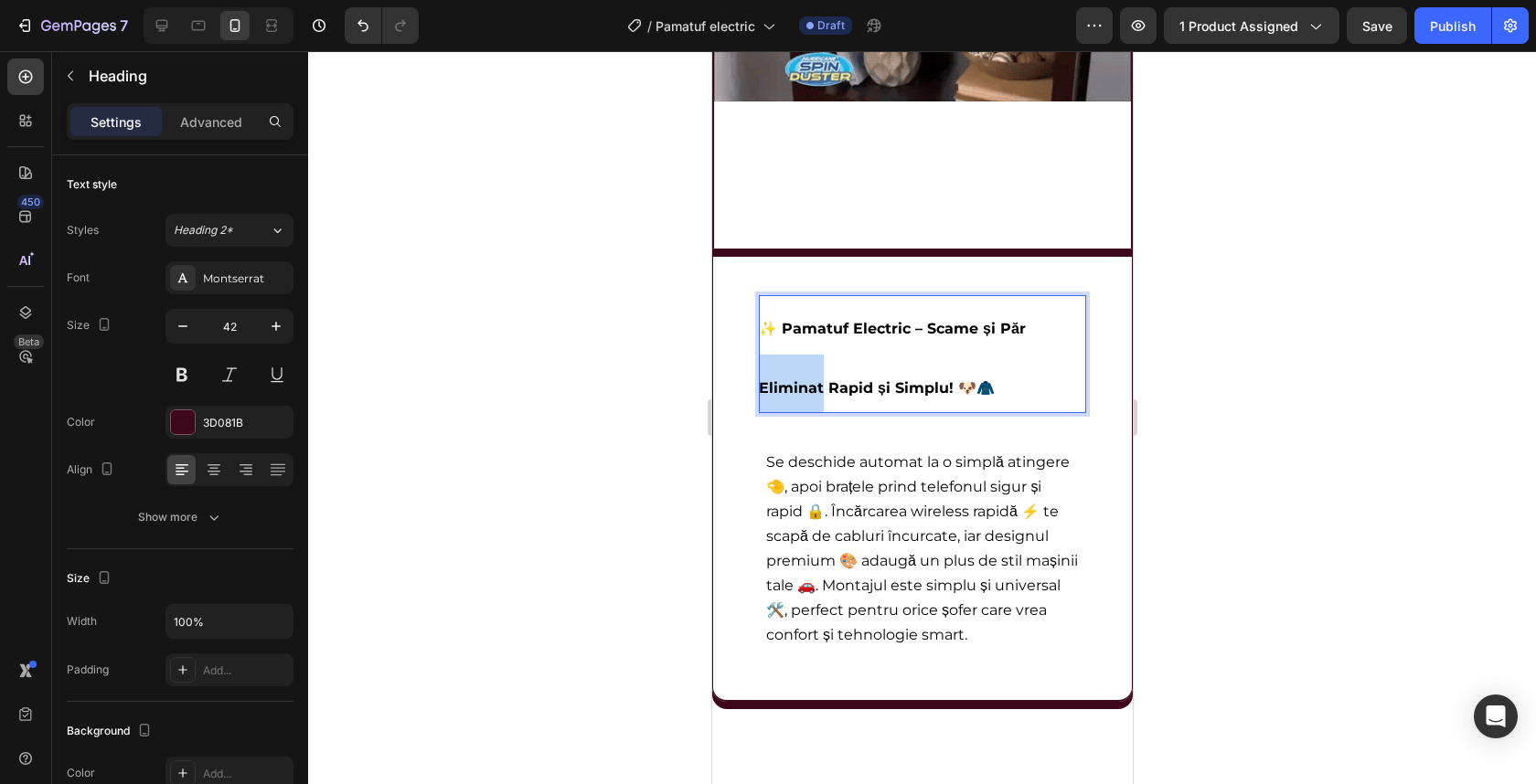
click at [807, 375] on p "✨ Pamatuf Electric – Scame și Păr Eliminat Rapid și Simplu! 🐶🧥" at bounding box center [921, 354] width 327 height 118
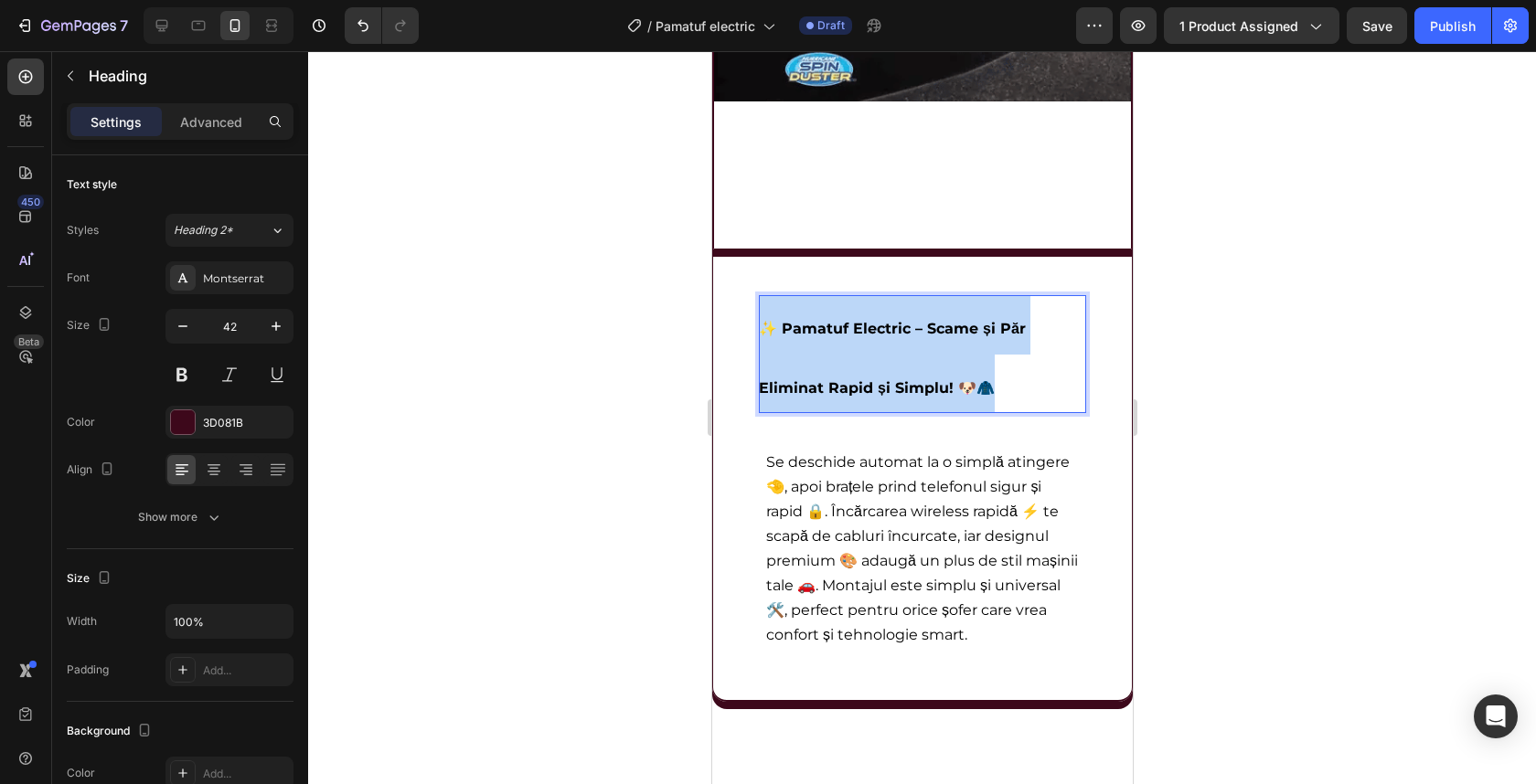
click at [807, 375] on p "✨ Pamatuf Electric – Scame și Păr Eliminat Rapid și Simplu! 🐶🧥" at bounding box center [921, 354] width 327 height 118
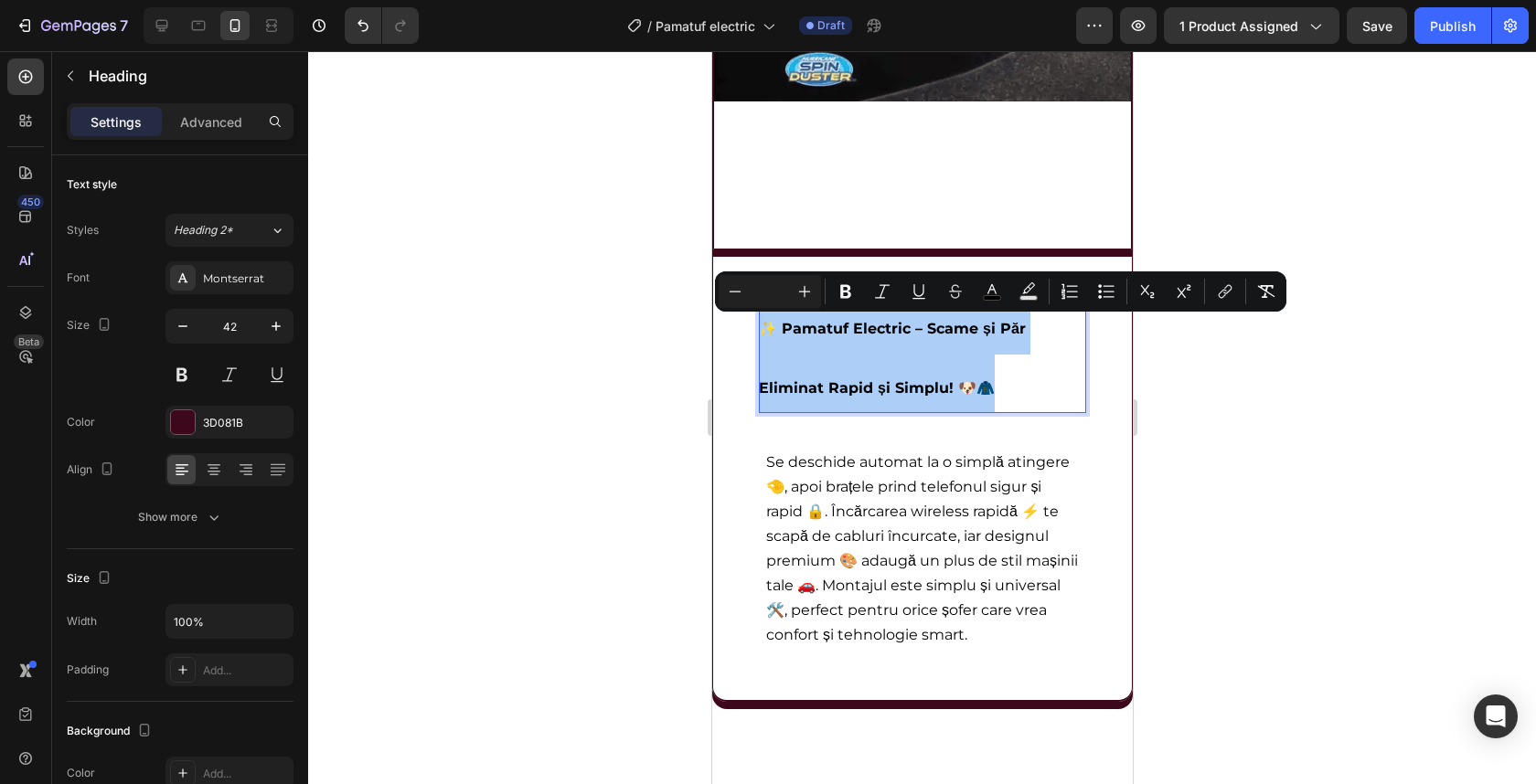
click at [767, 295] on input "Editor contextual toolbar" at bounding box center [770, 291] width 37 height 22
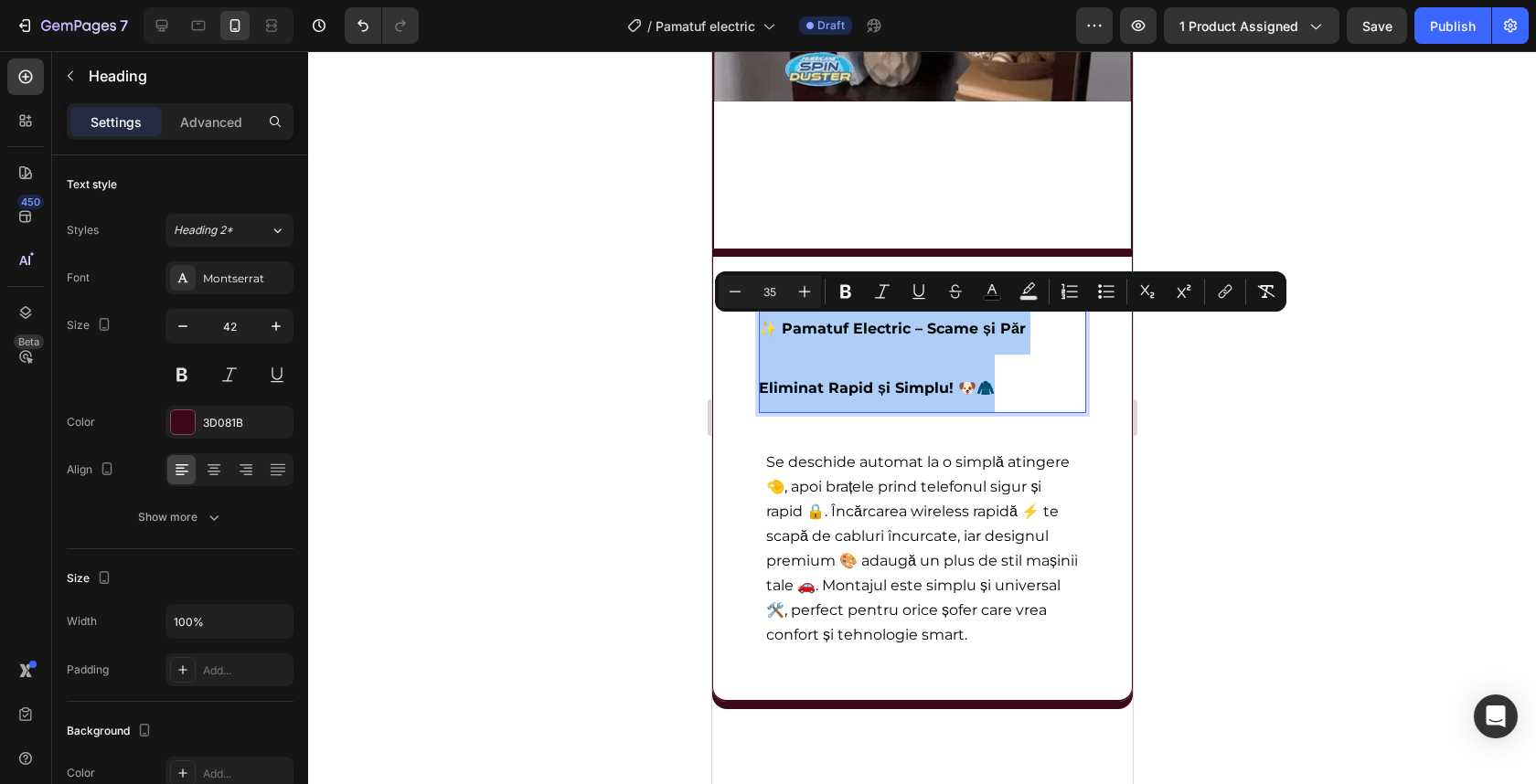
type input "35"
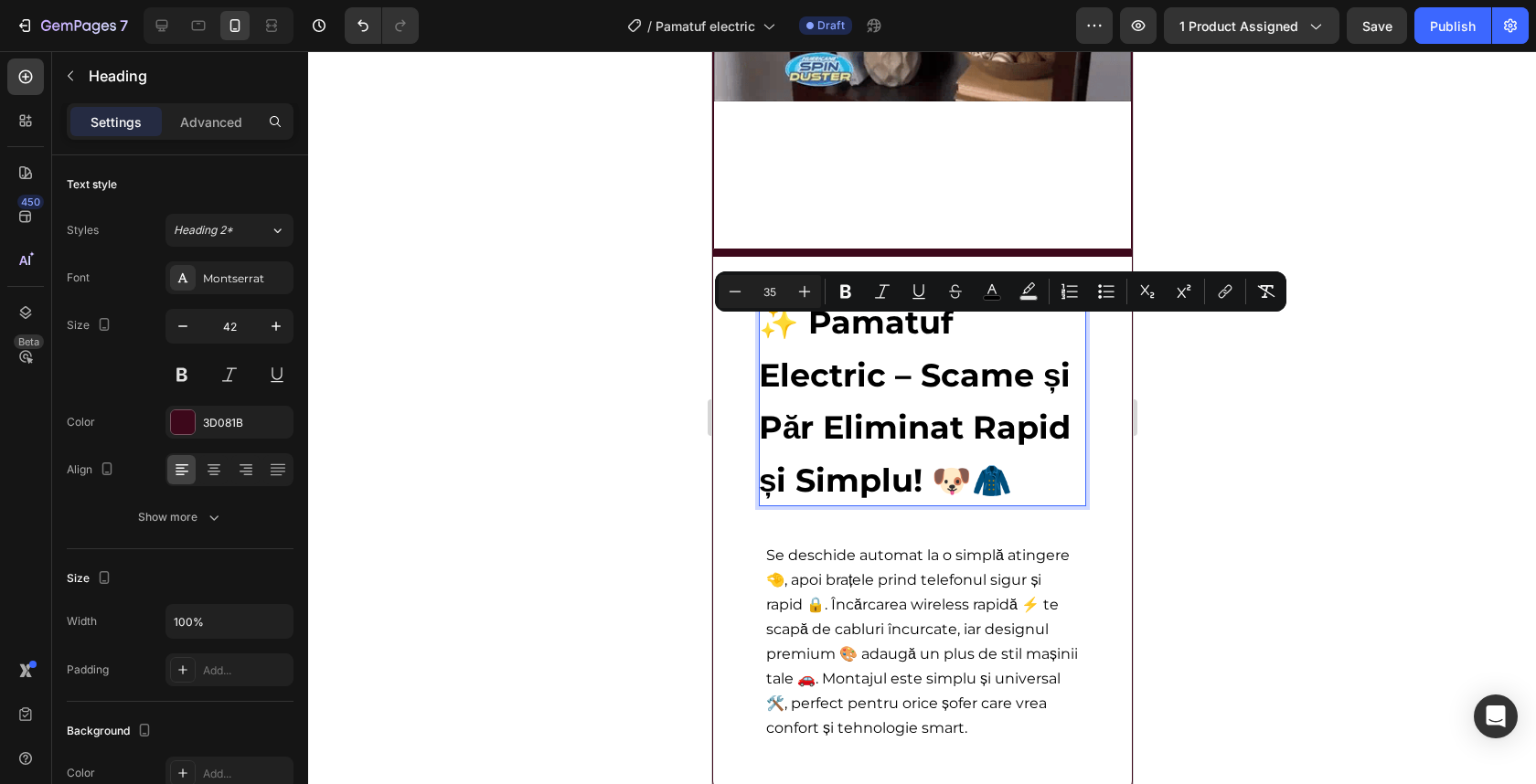
drag, startPoint x: 1258, startPoint y: 409, endPoint x: 1232, endPoint y: 410, distance: 26.0
click at [1259, 409] on div at bounding box center [922, 418] width 1227 height 734
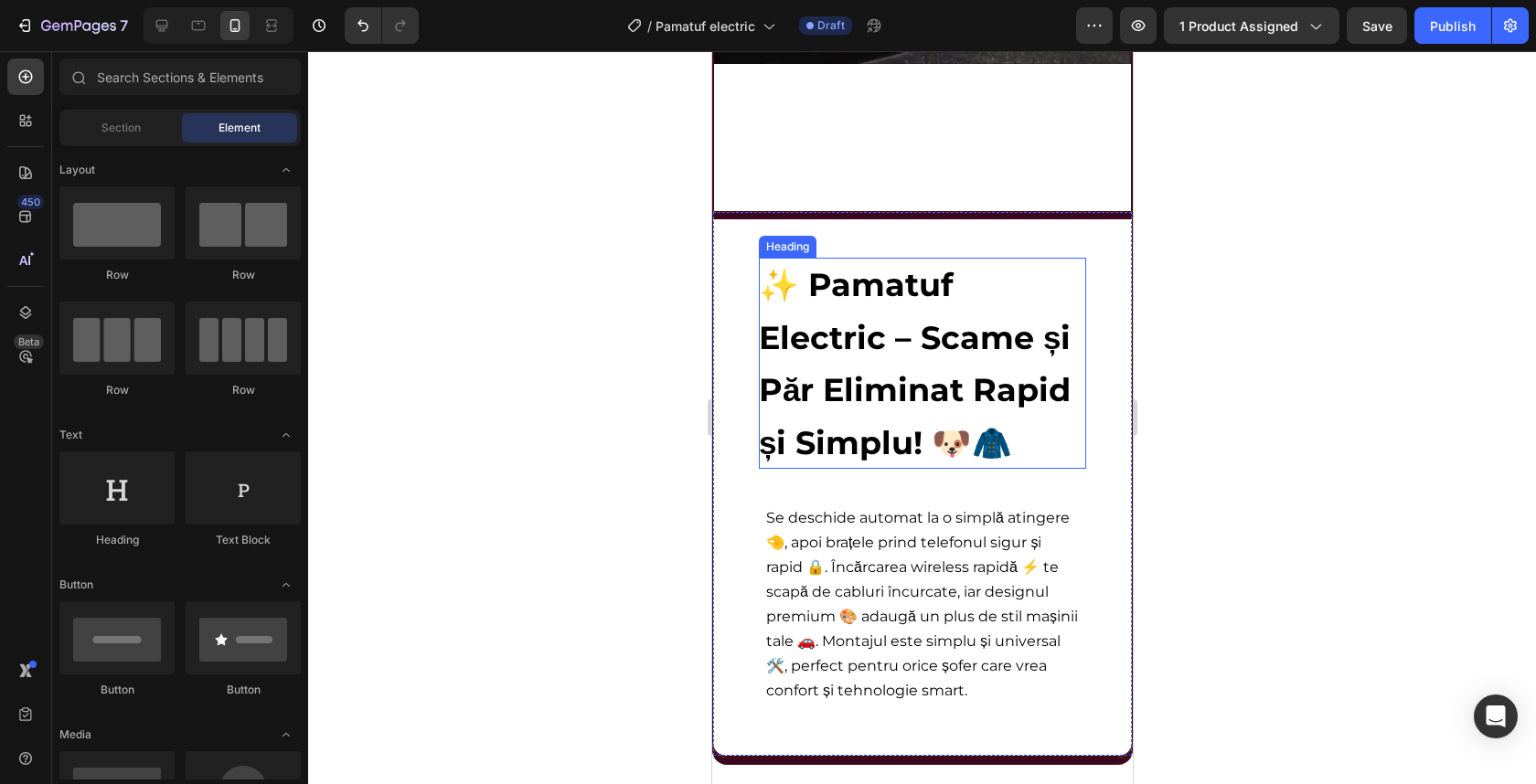
scroll to position [2600, 0]
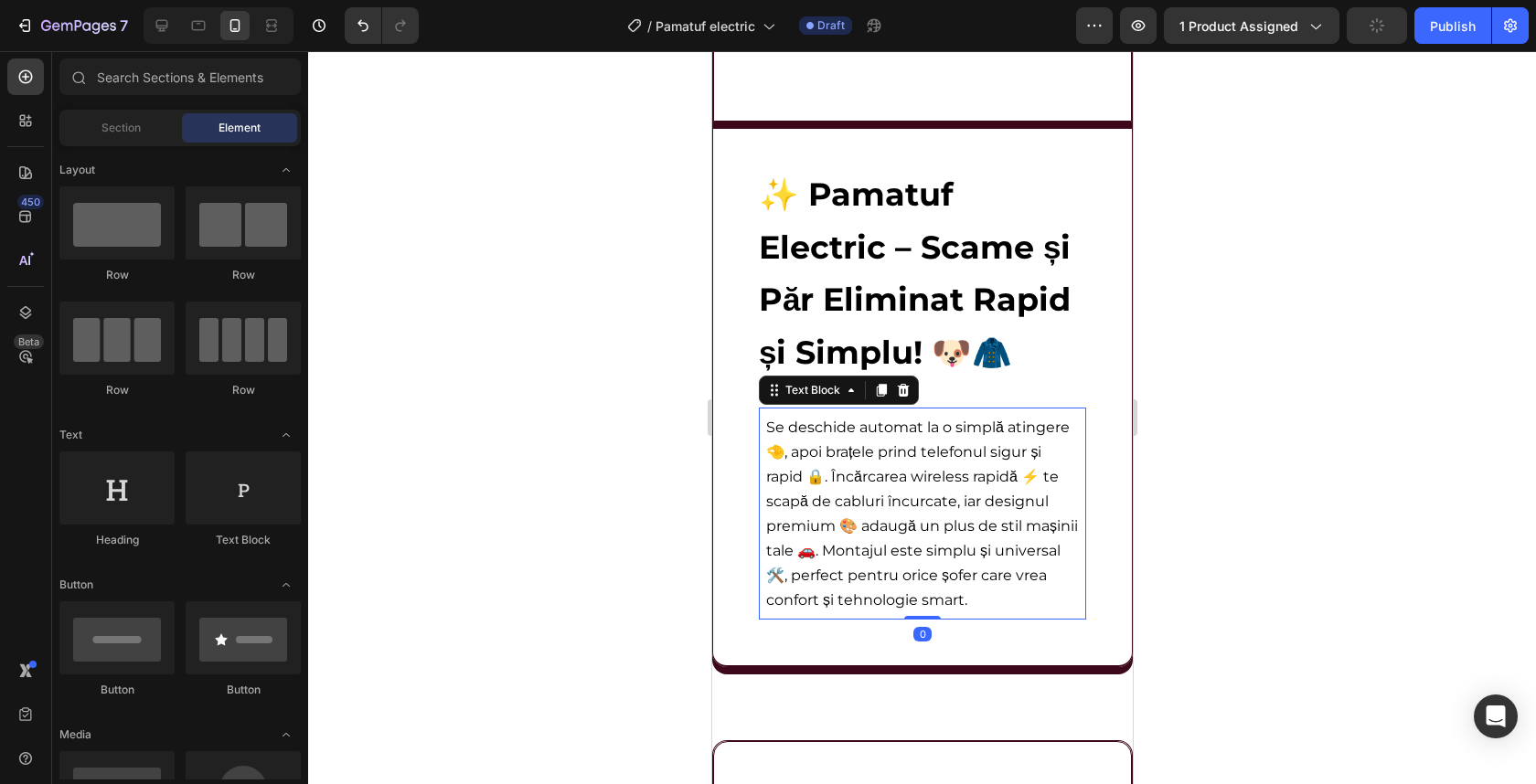
click at [878, 487] on p "Se deschide automat la o simplă atingere 🤏, apoi brațele prind telefonul sigur …" at bounding box center [922, 514] width 312 height 198
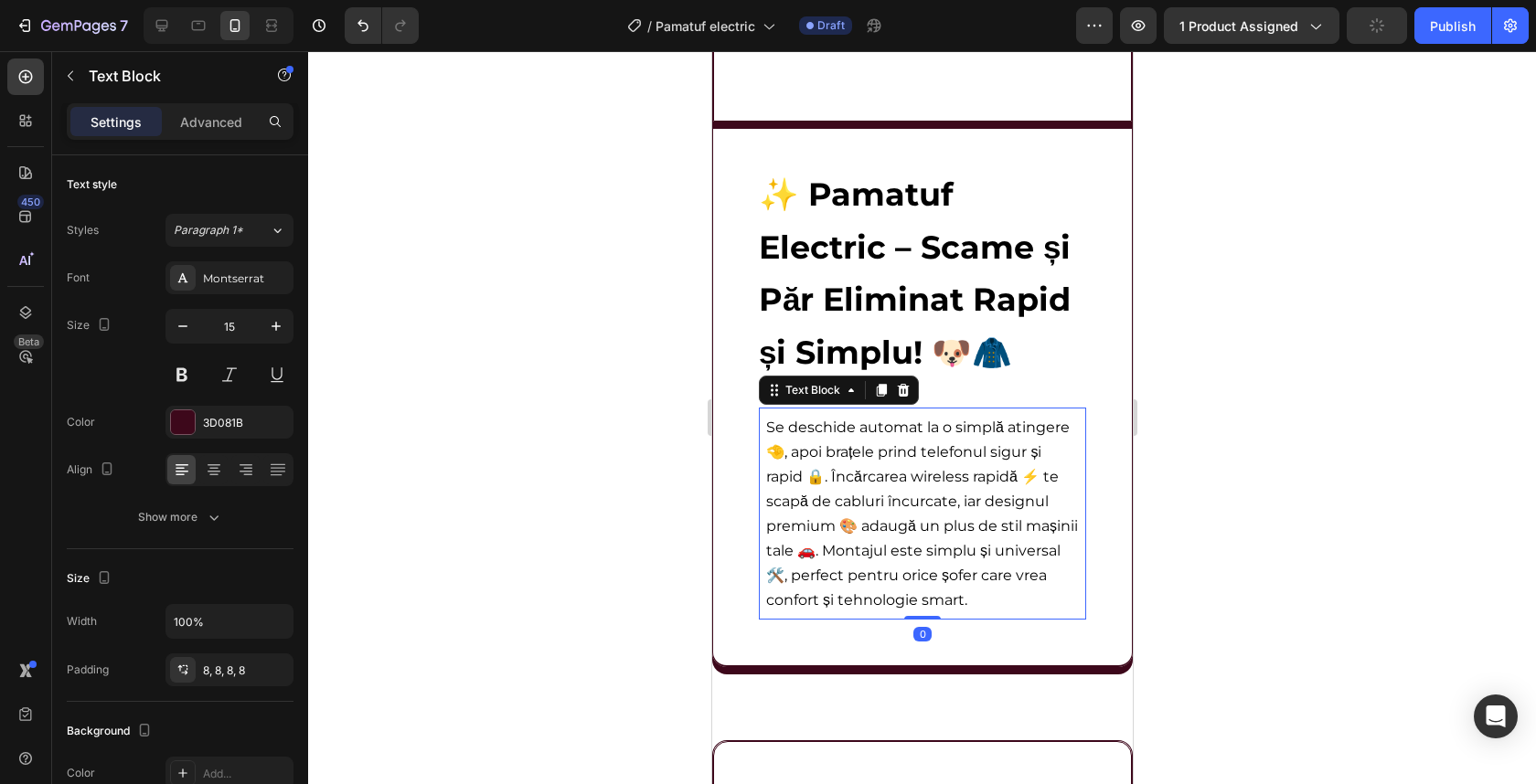
click at [878, 487] on p "Se deschide automat la o simplă atingere 🤏, apoi brațele prind telefonul sigur …" at bounding box center [922, 514] width 312 height 198
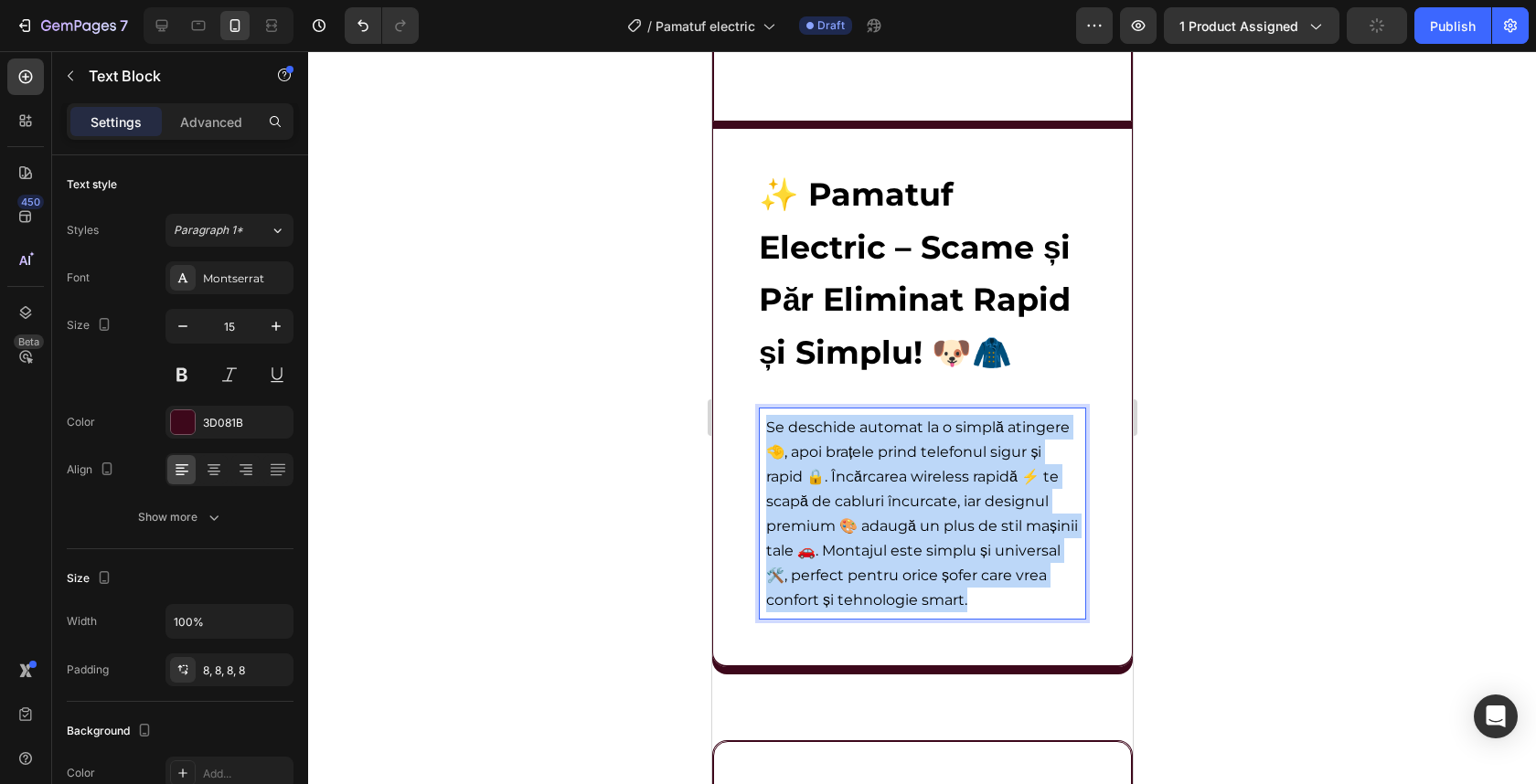
click at [878, 487] on p "Se deschide automat la o simplă atingere 🤏, apoi brațele prind telefonul sigur …" at bounding box center [922, 514] width 312 height 198
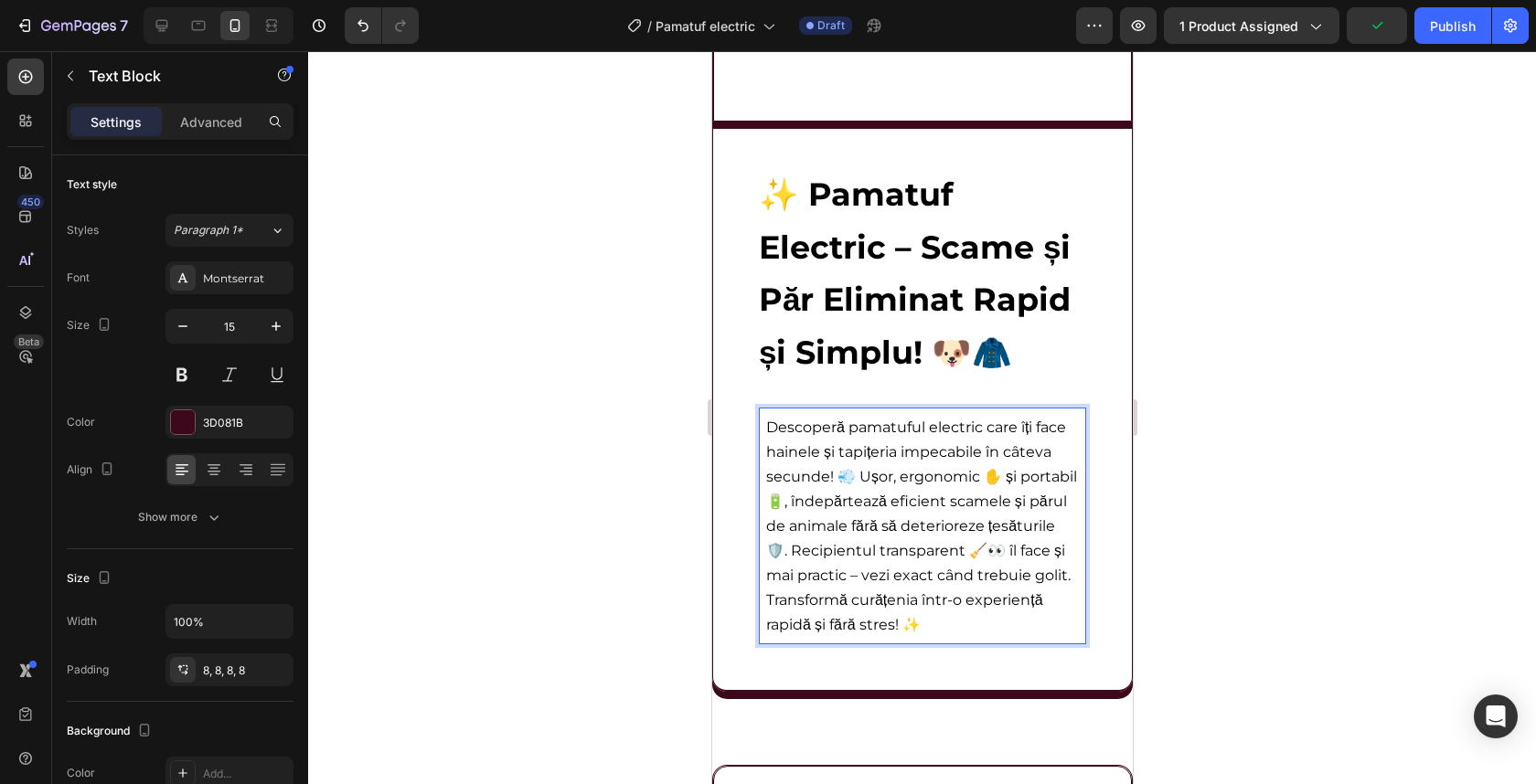
click at [1322, 435] on div at bounding box center [922, 418] width 1227 height 734
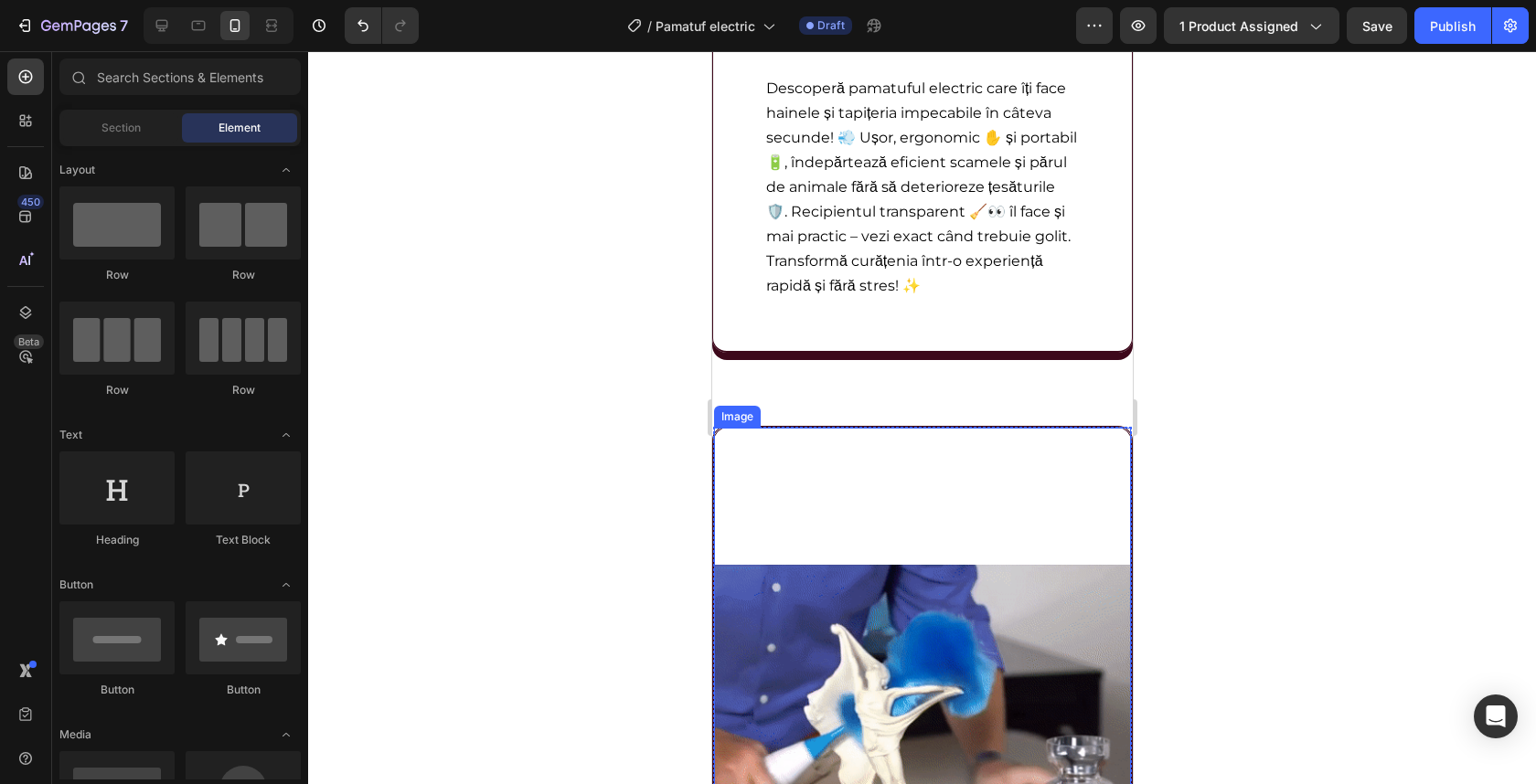
scroll to position [3535, 0]
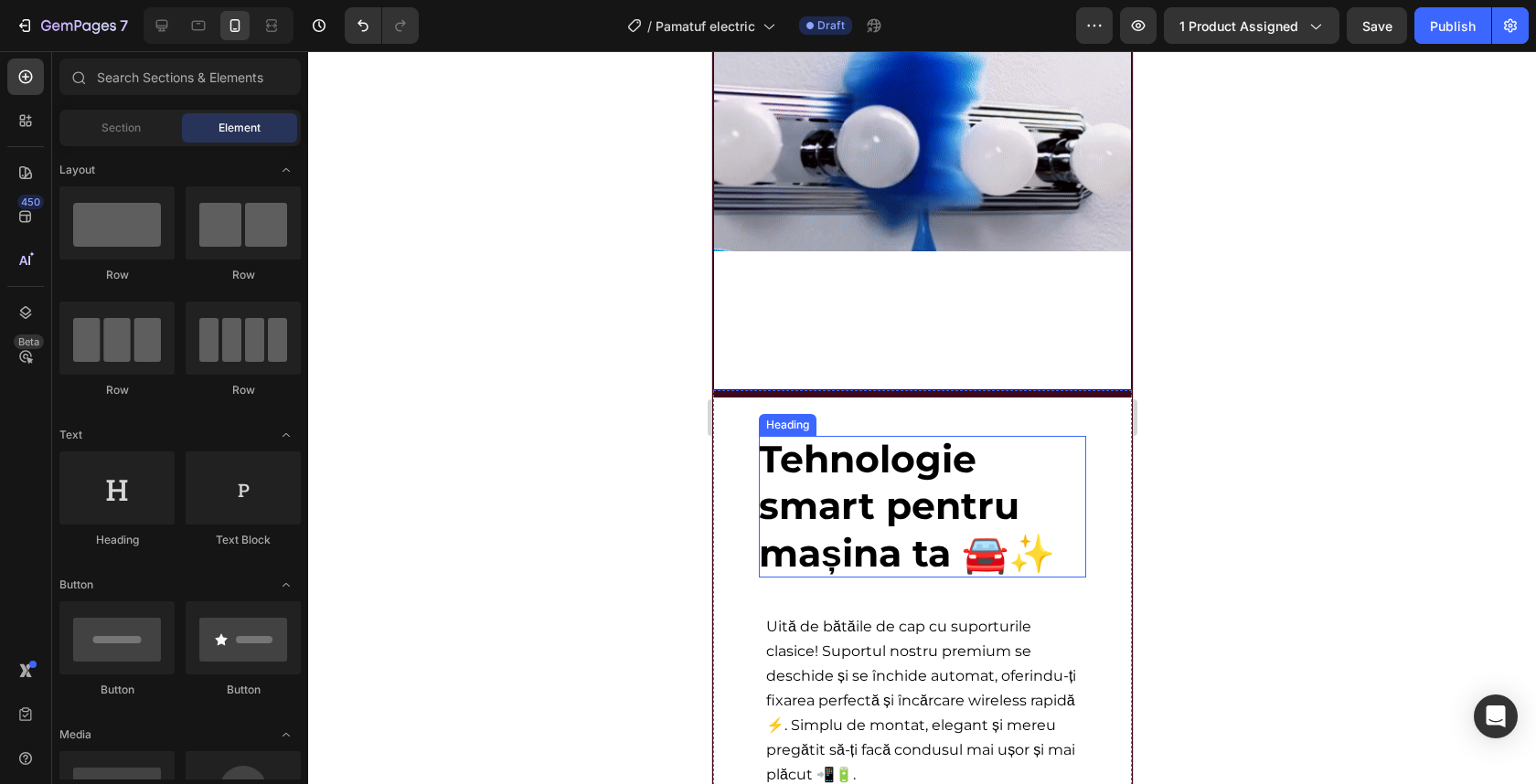
click at [869, 519] on span "Tehnologie smart pentru mașina ta 🚘✨" at bounding box center [905, 506] width 296 height 140
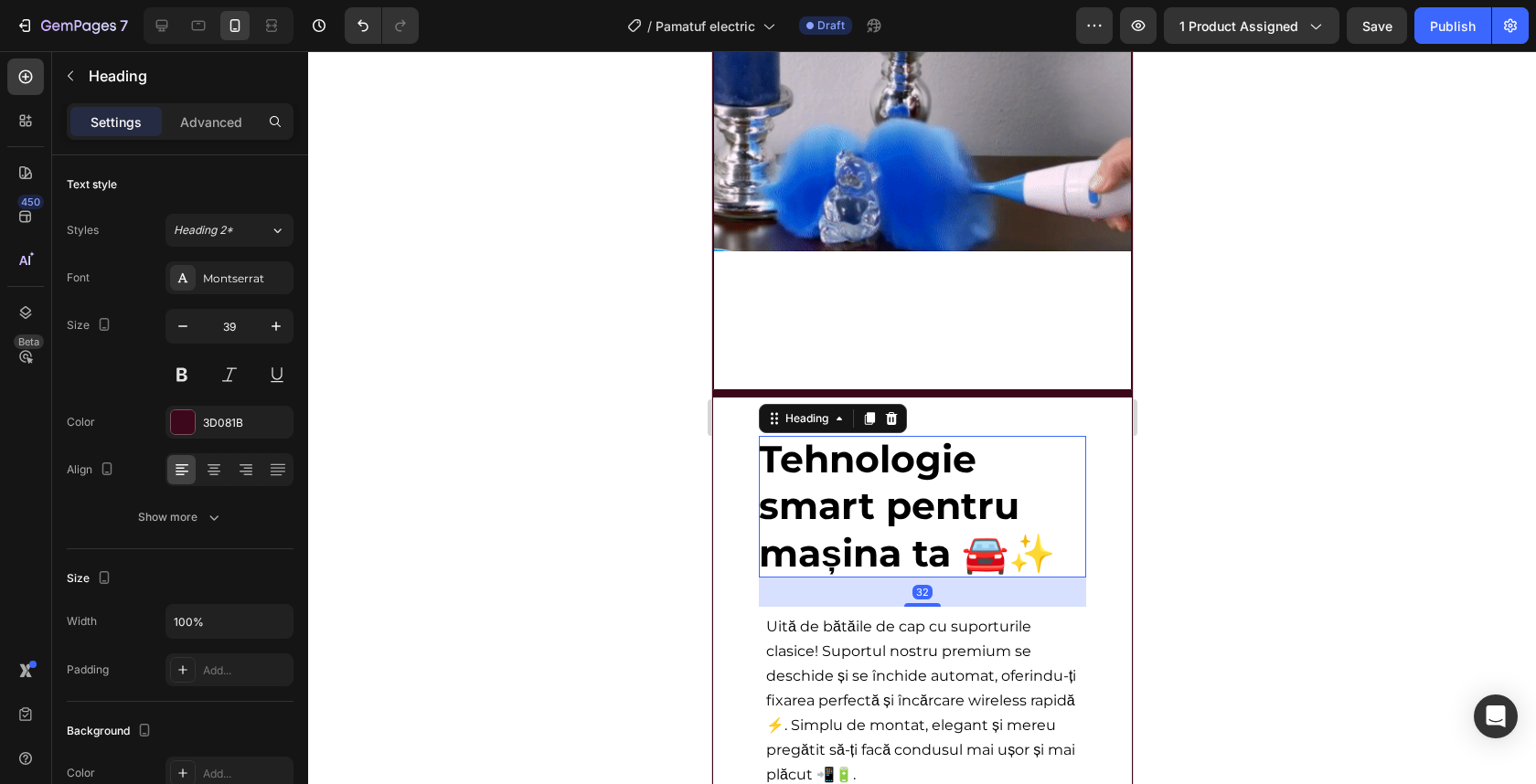
click at [865, 518] on span "Tehnologie smart pentru mașina ta 🚘✨" at bounding box center [905, 506] width 296 height 140
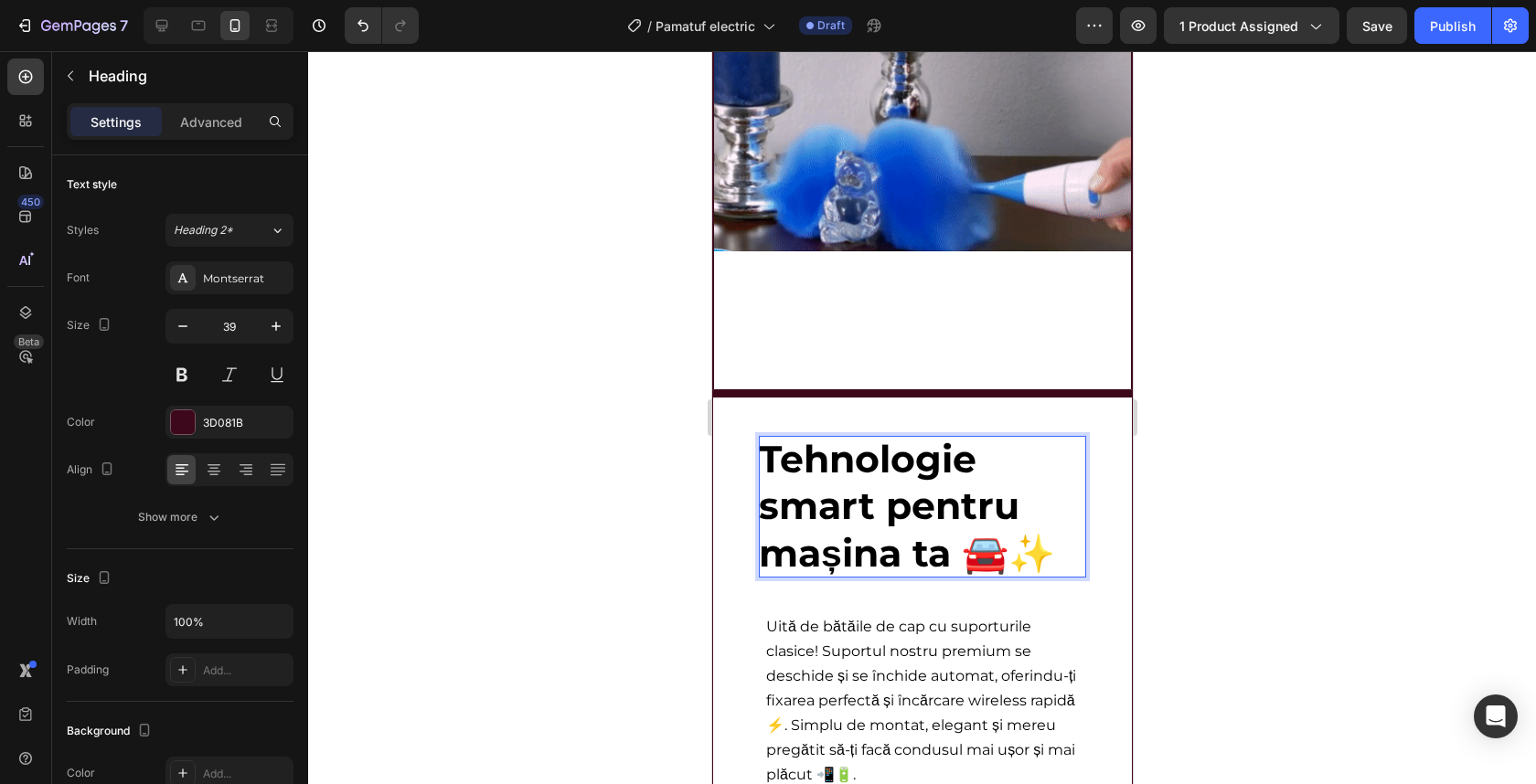
click at [850, 514] on span "Tehnologie smart pentru mașina ta 🚘✨" at bounding box center [905, 506] width 296 height 140
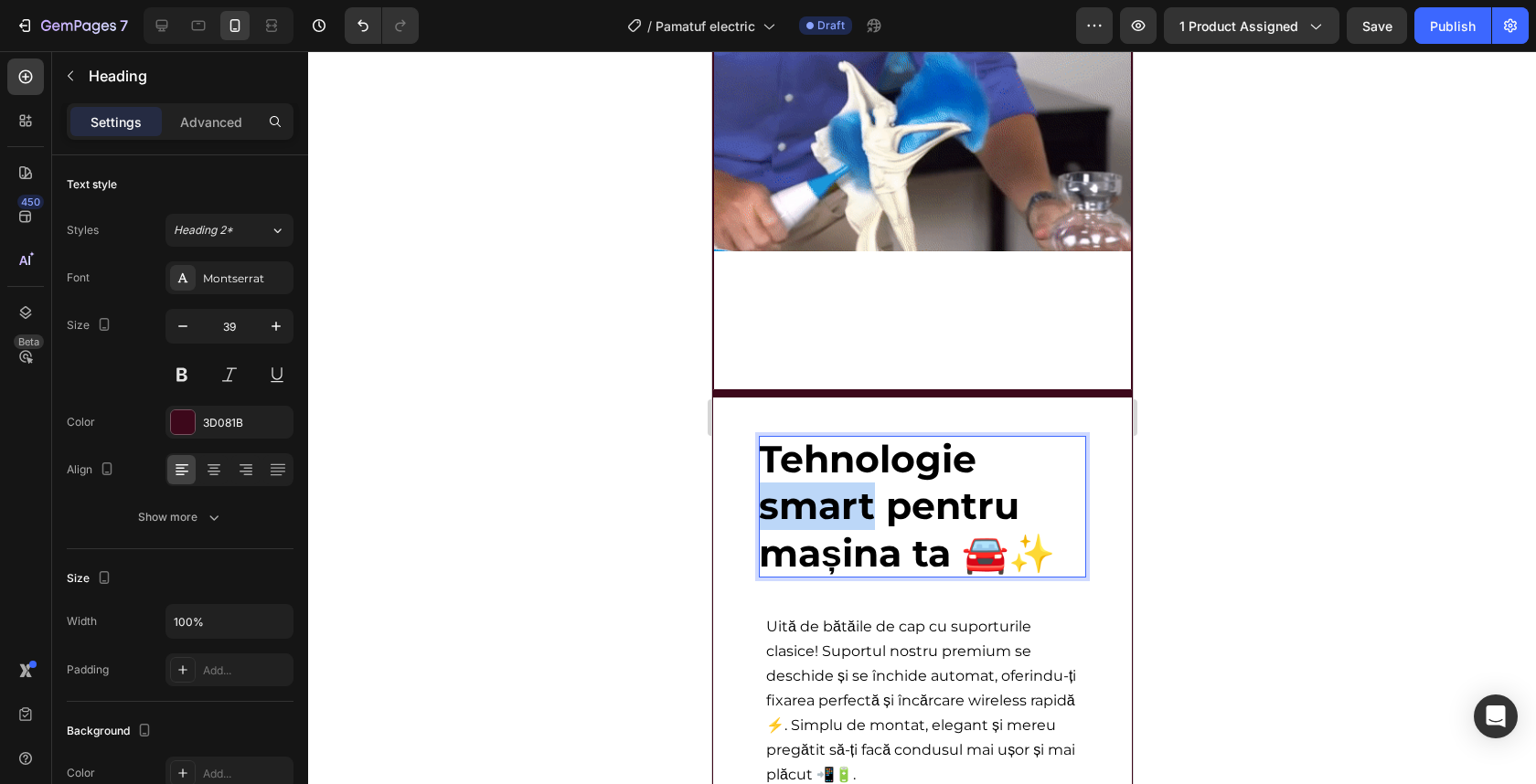
click at [850, 514] on span "Tehnologie smart pentru mașina ta 🚘✨" at bounding box center [905, 506] width 296 height 140
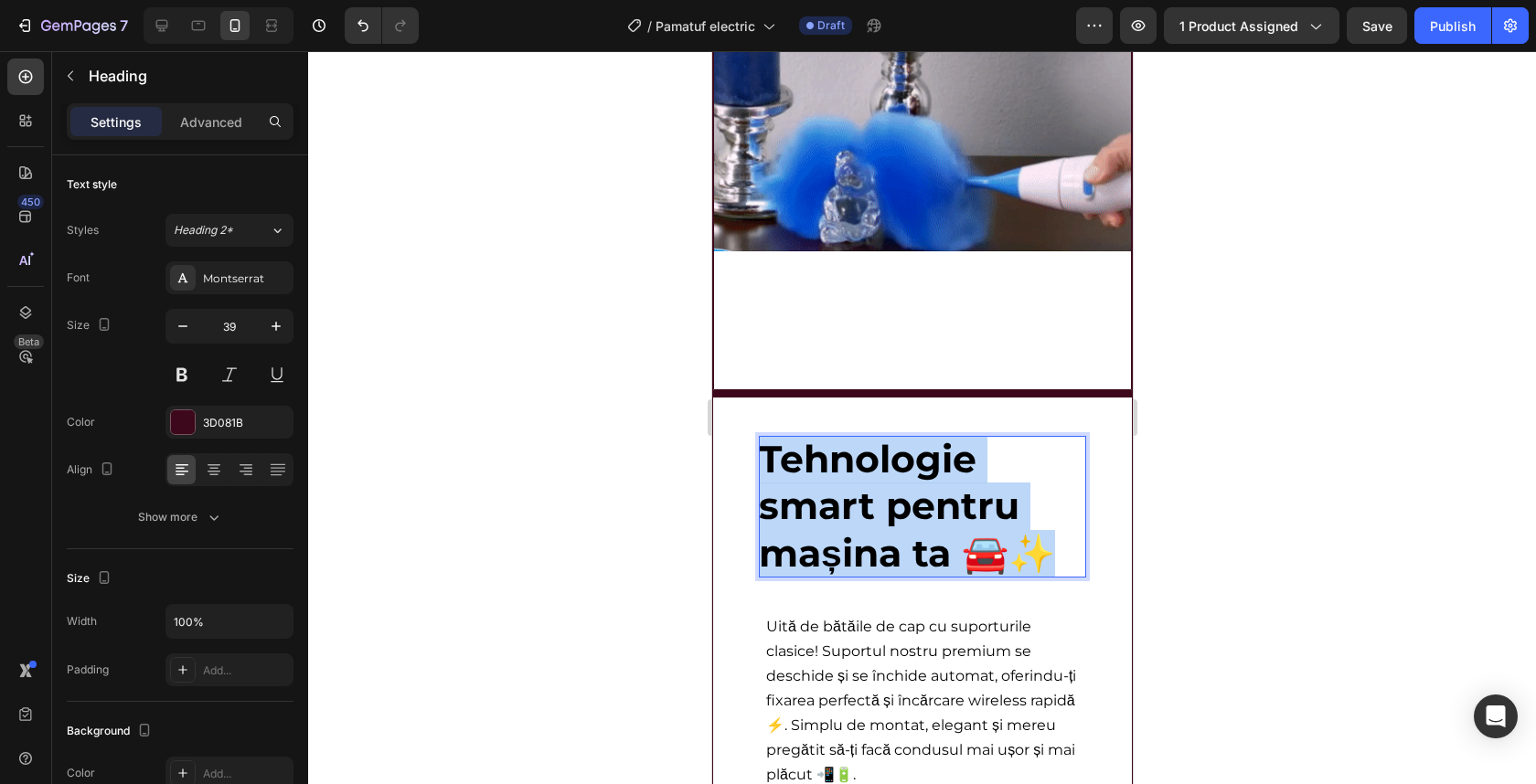
click at [850, 514] on span "Tehnologie smart pentru mașina ta 🚘✨" at bounding box center [905, 506] width 296 height 140
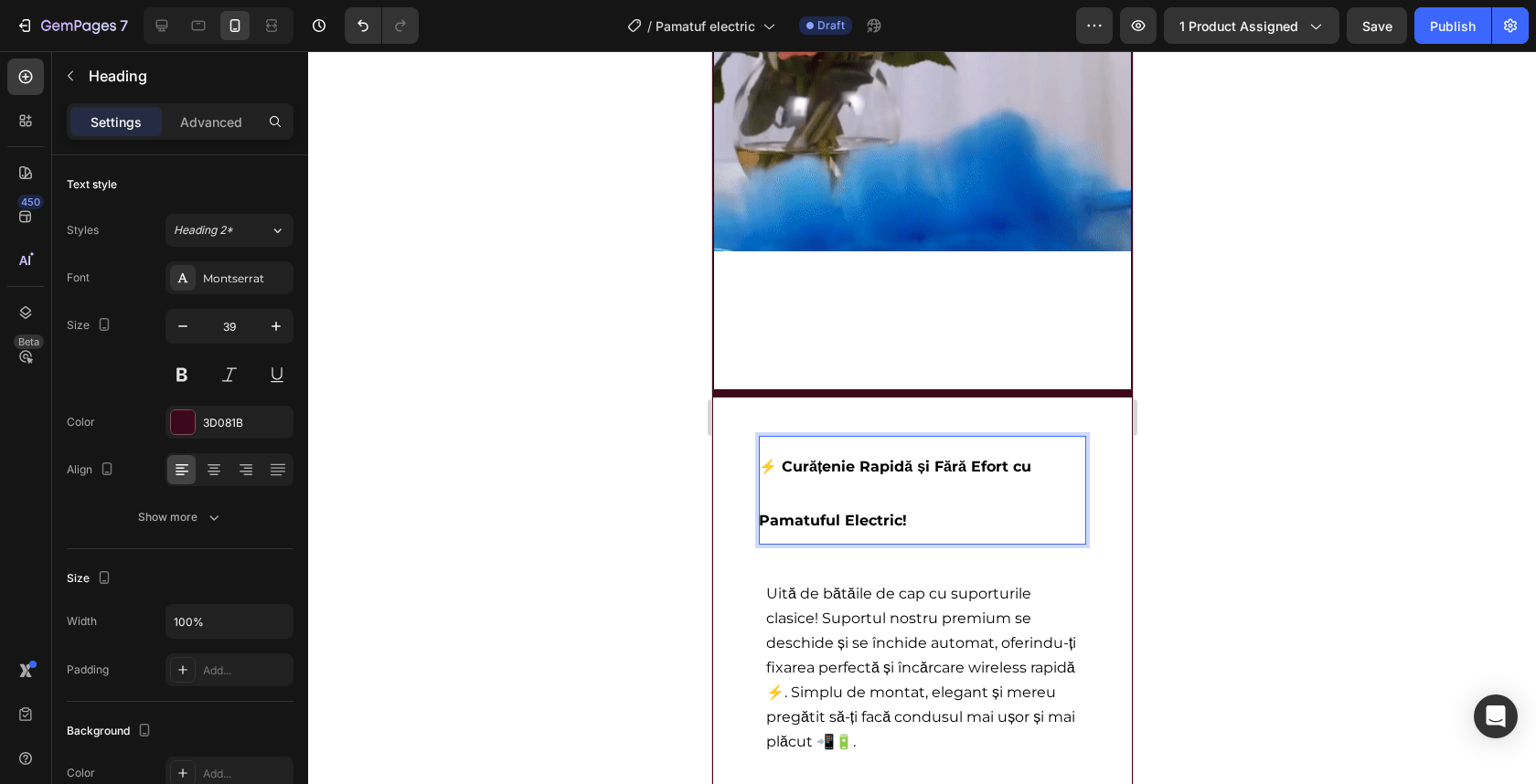
click at [863, 470] on span "⚡ Curățenie Rapidă și Fără Efort cu Pamatuful Electric!" at bounding box center [894, 494] width 273 height 72
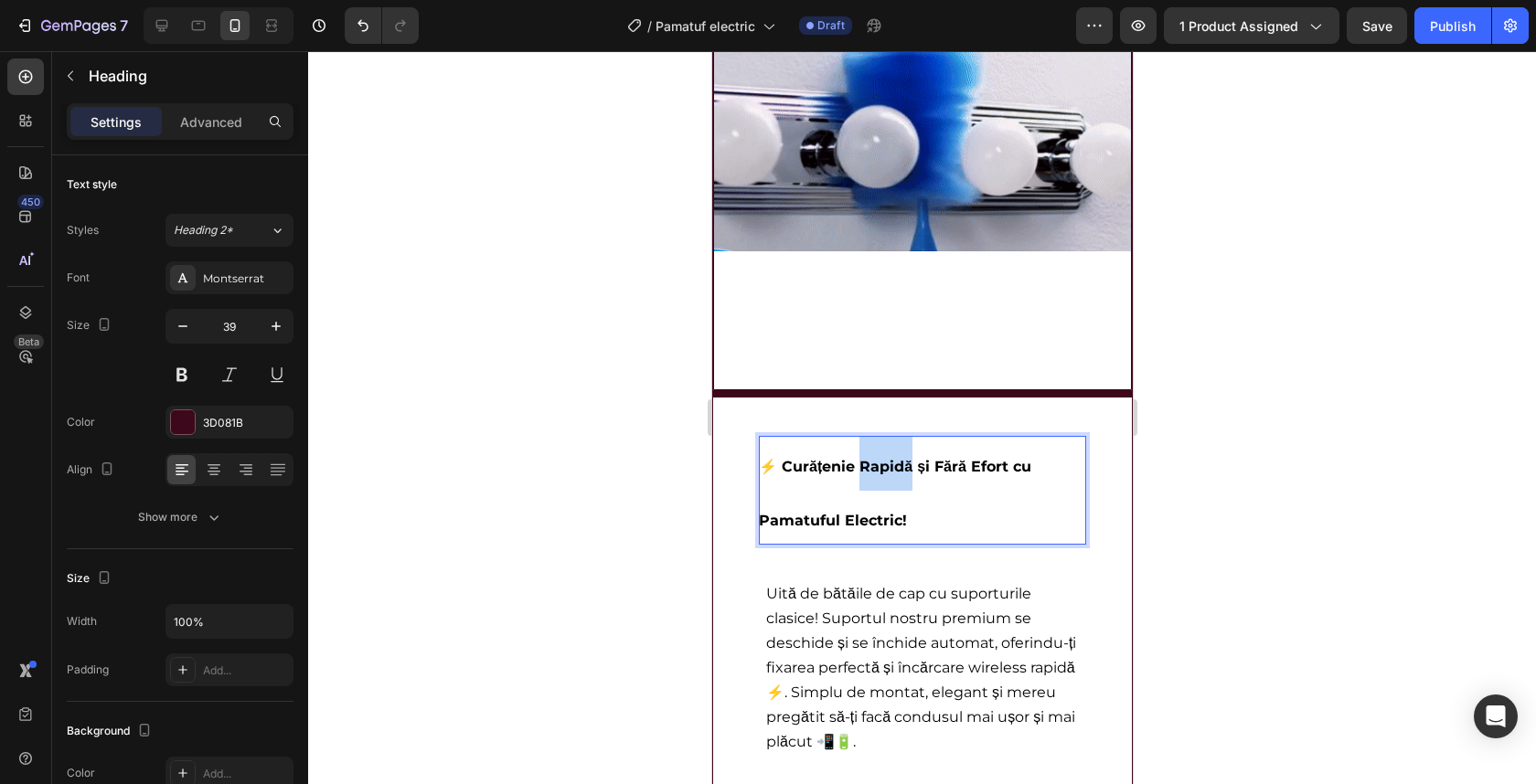
click at [863, 470] on span "⚡ Curățenie Rapidă și Fără Efort cu Pamatuful Electric!" at bounding box center [894, 494] width 273 height 72
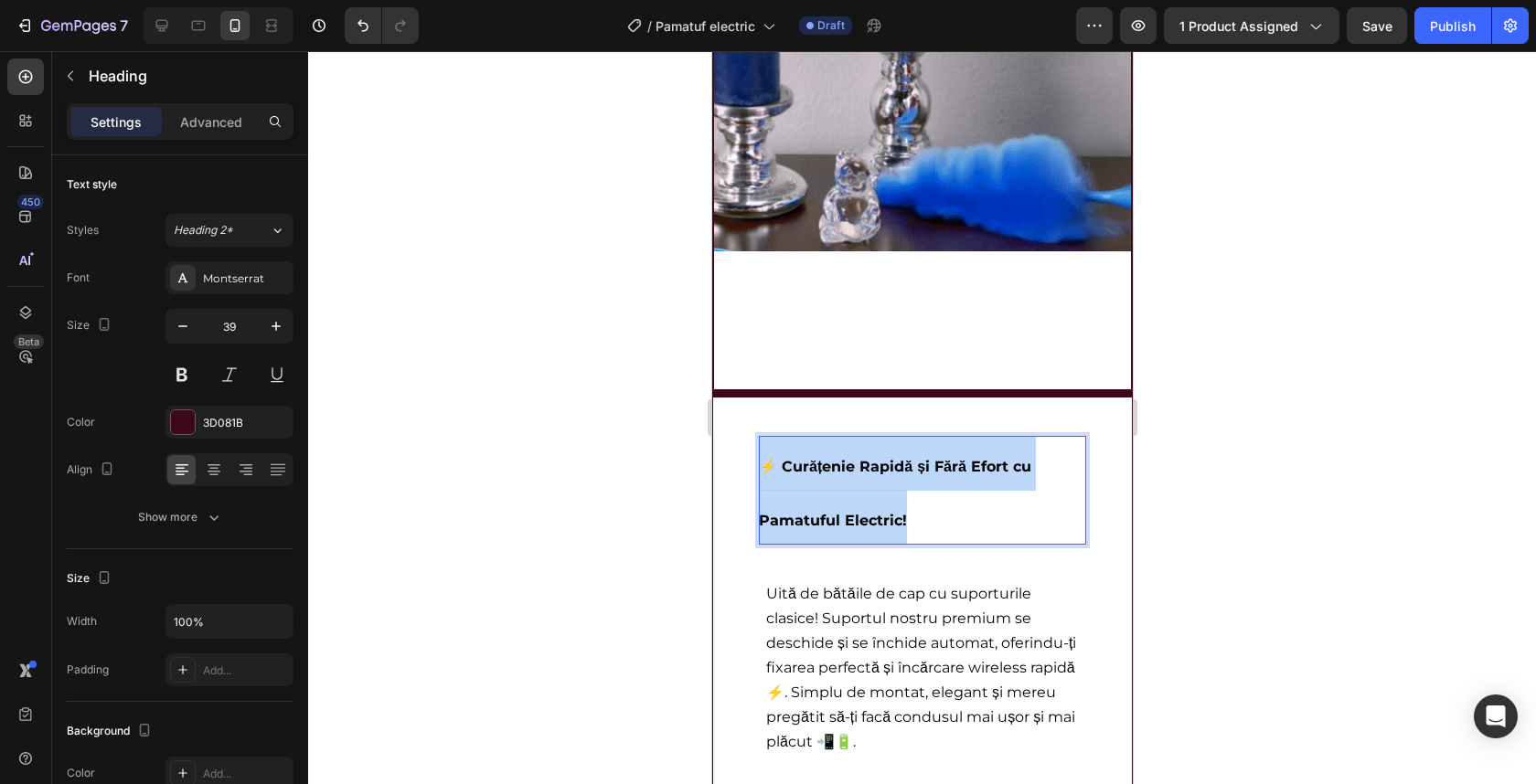
click at [863, 470] on span "⚡ Curățenie Rapidă și Fără Efort cu Pamatuful Electric!" at bounding box center [894, 494] width 273 height 72
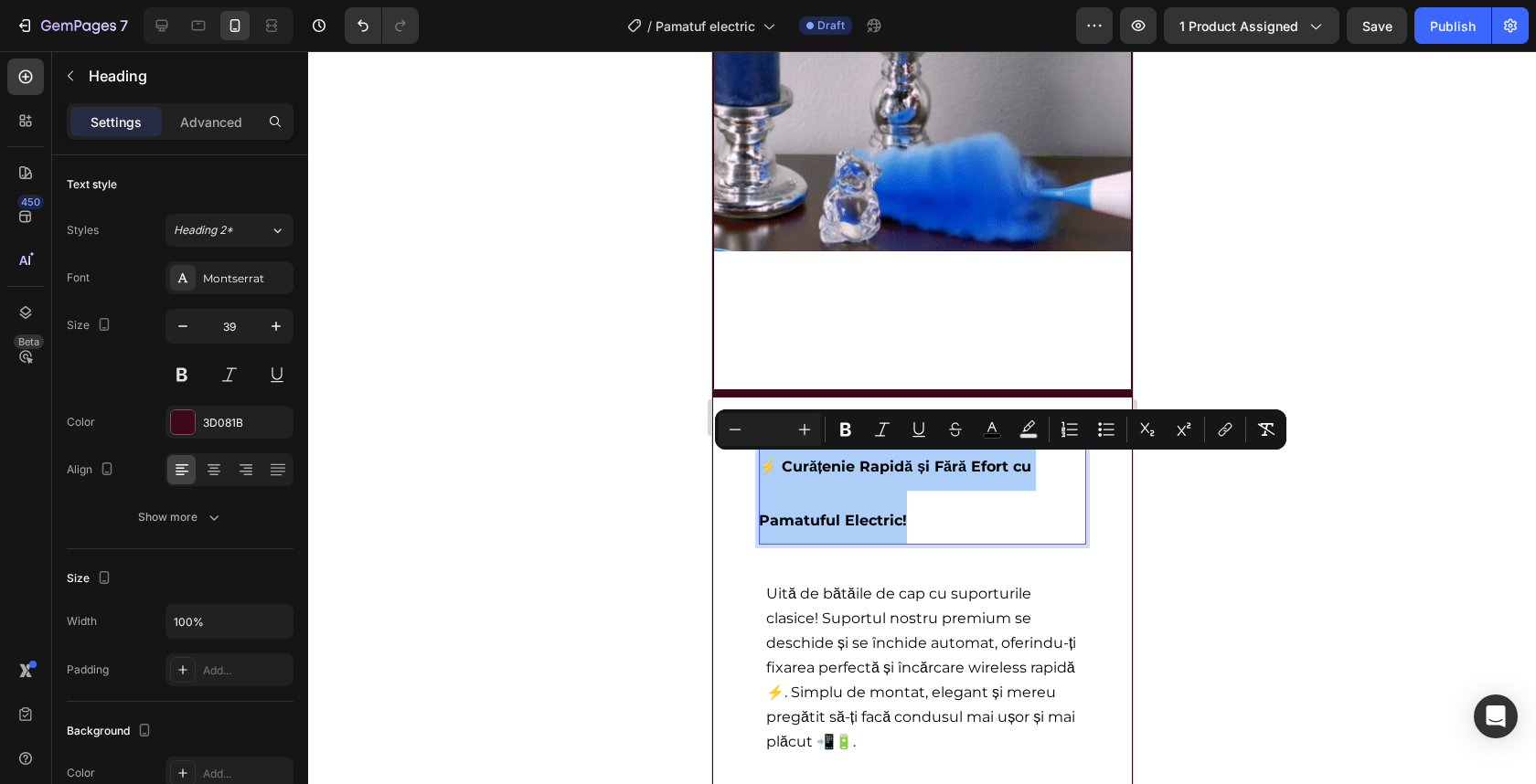
click at [777, 431] on input "Editor contextual toolbar" at bounding box center [770, 430] width 37 height 22
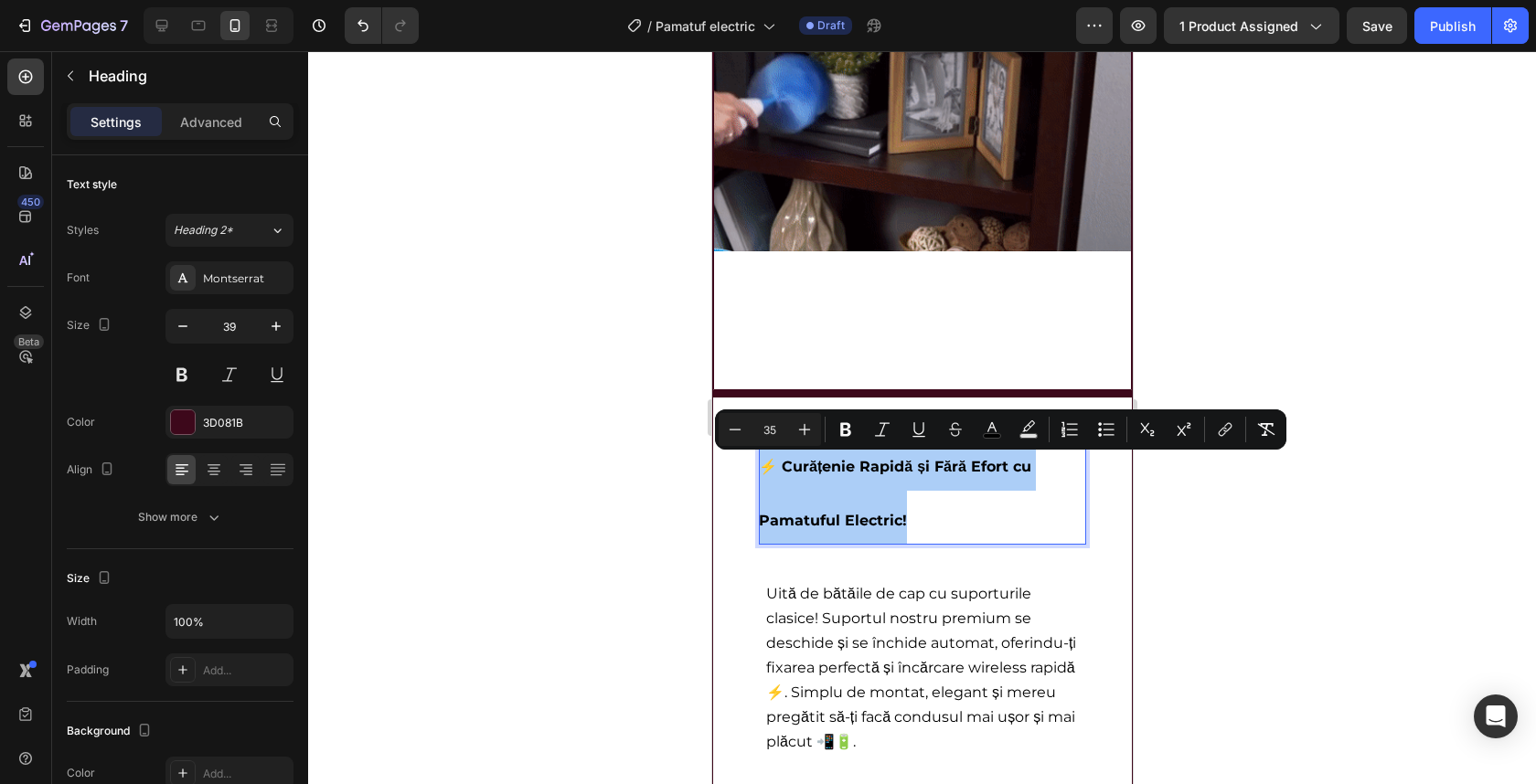
type input "35"
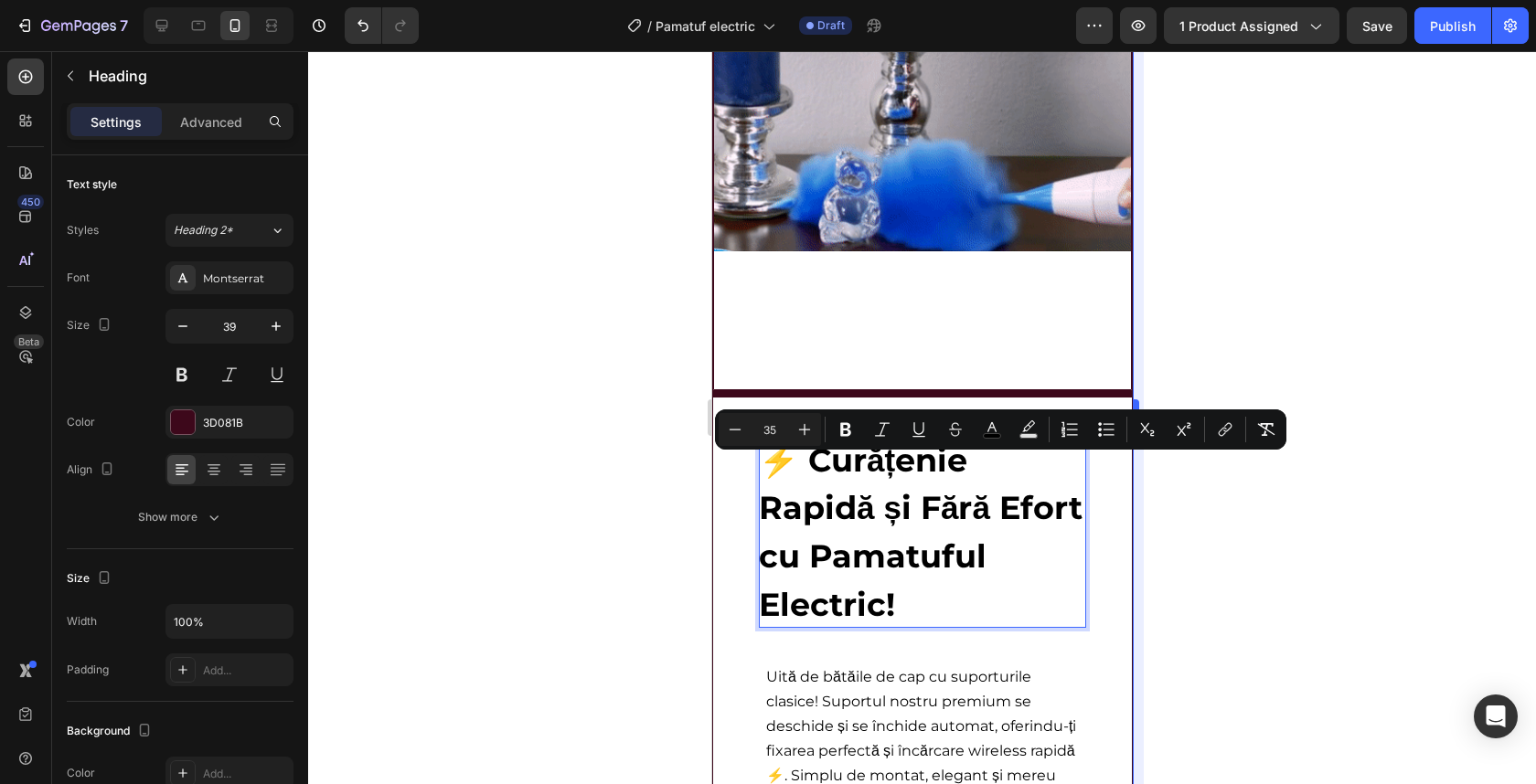
drag, startPoint x: 1212, startPoint y: 506, endPoint x: 1136, endPoint y: 503, distance: 76.1
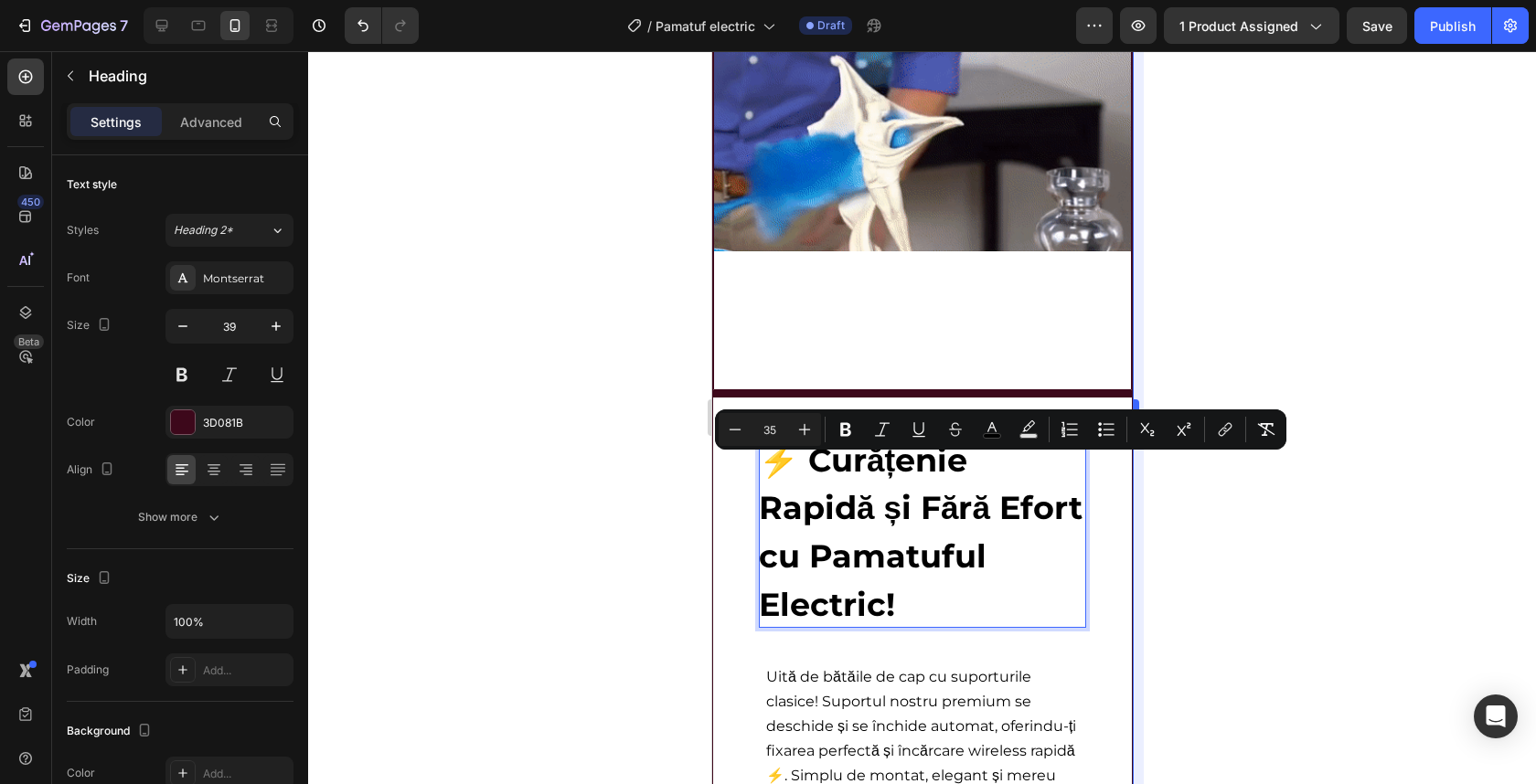
click at [1213, 505] on div at bounding box center [922, 418] width 1227 height 734
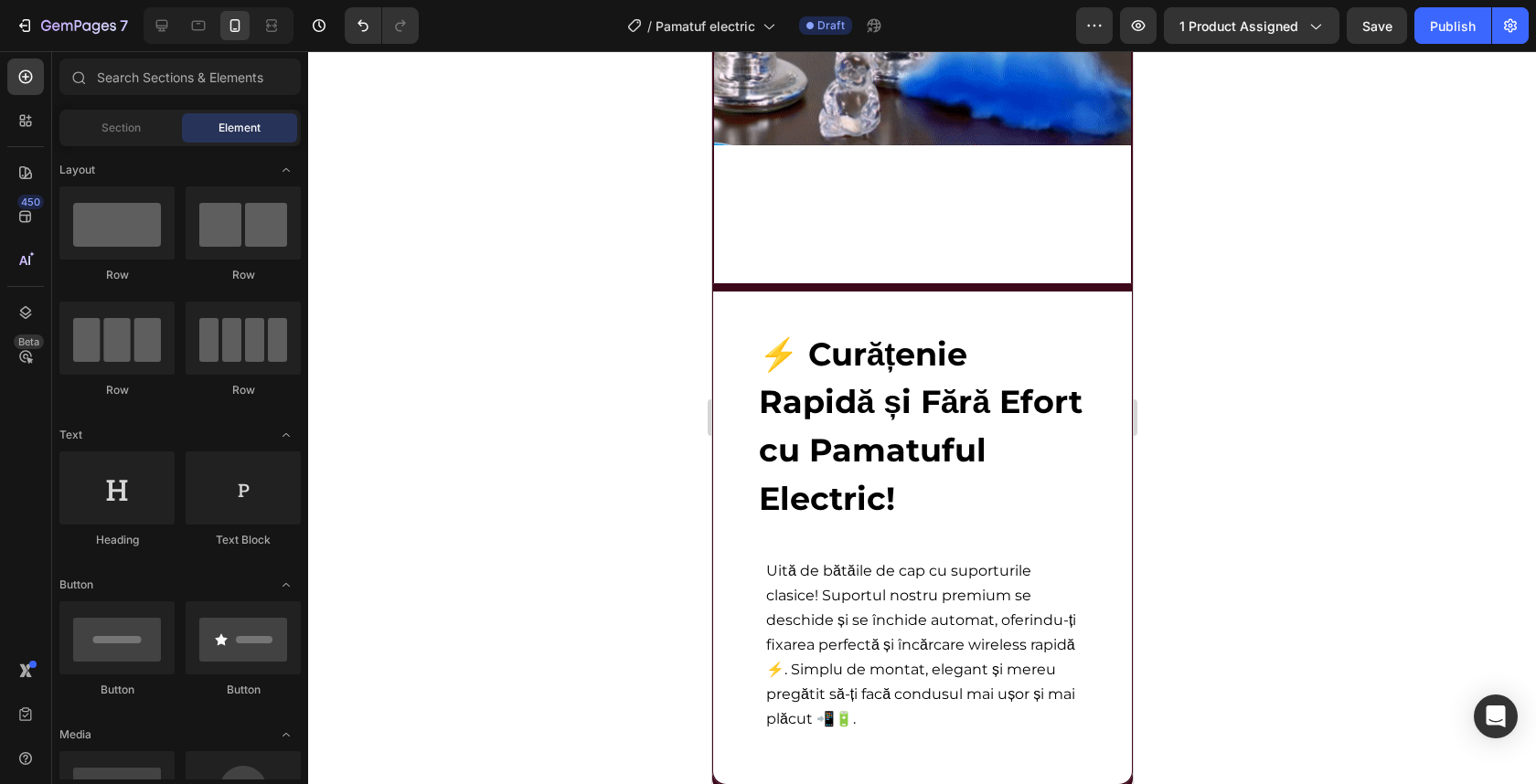
scroll to position [4094, 0]
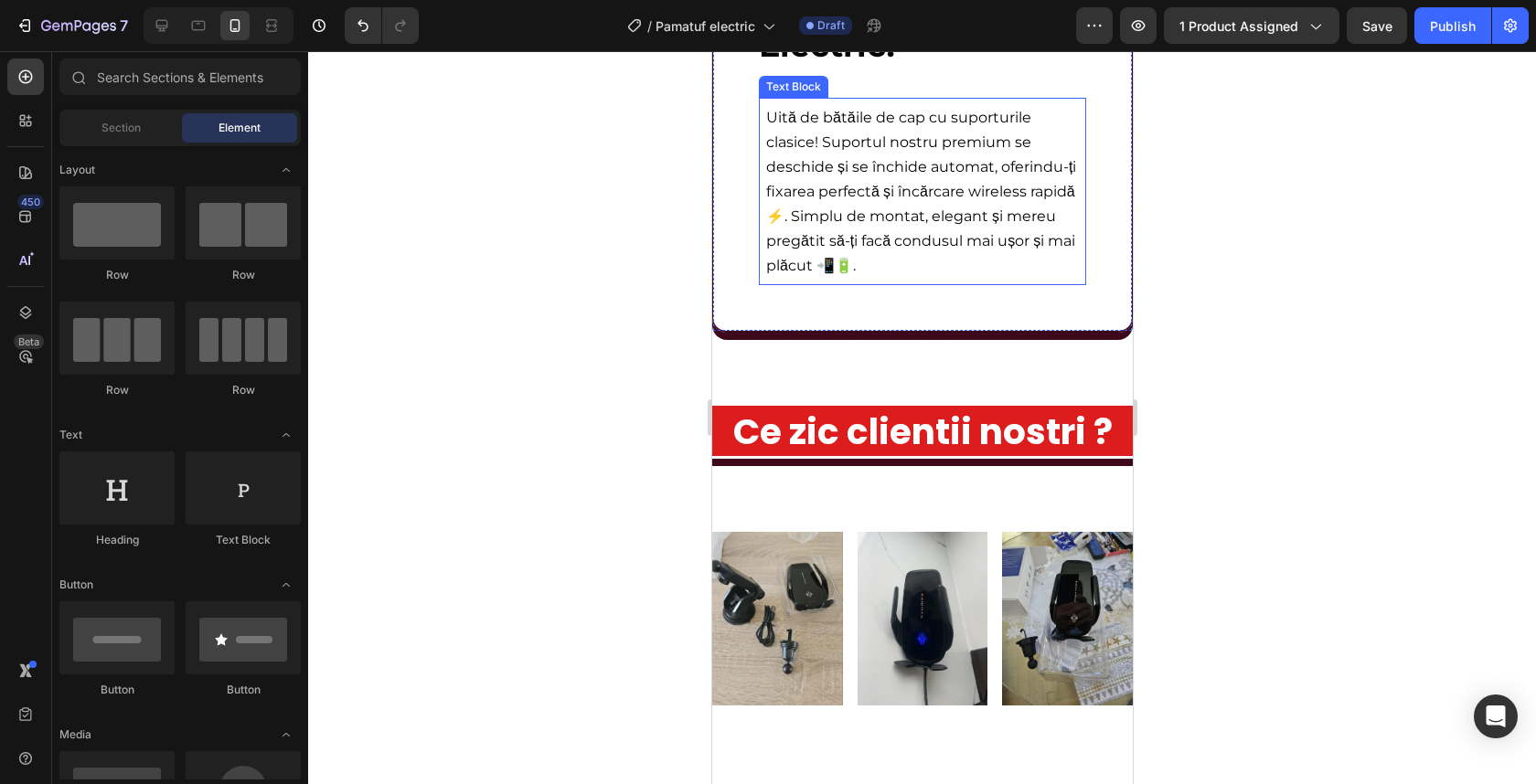
click at [898, 266] on span "Uită de bătăile de cap cu suporturile clasice! Suportul nostru premium se desch…" at bounding box center [920, 191] width 310 height 166
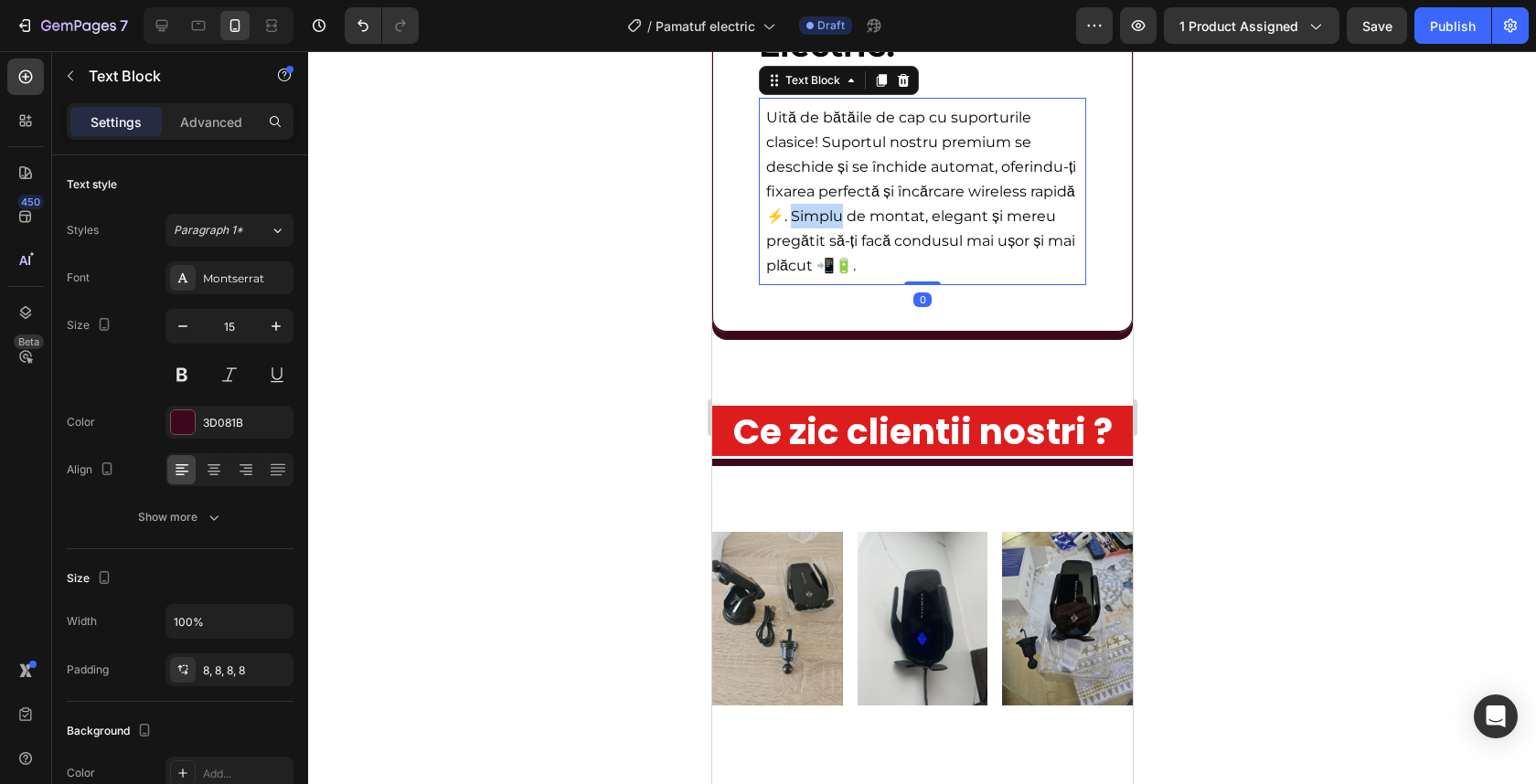
click at [896, 265] on span "Uită de bătăile de cap cu suporturile clasice! Suportul nostru premium se desch…" at bounding box center [920, 191] width 310 height 166
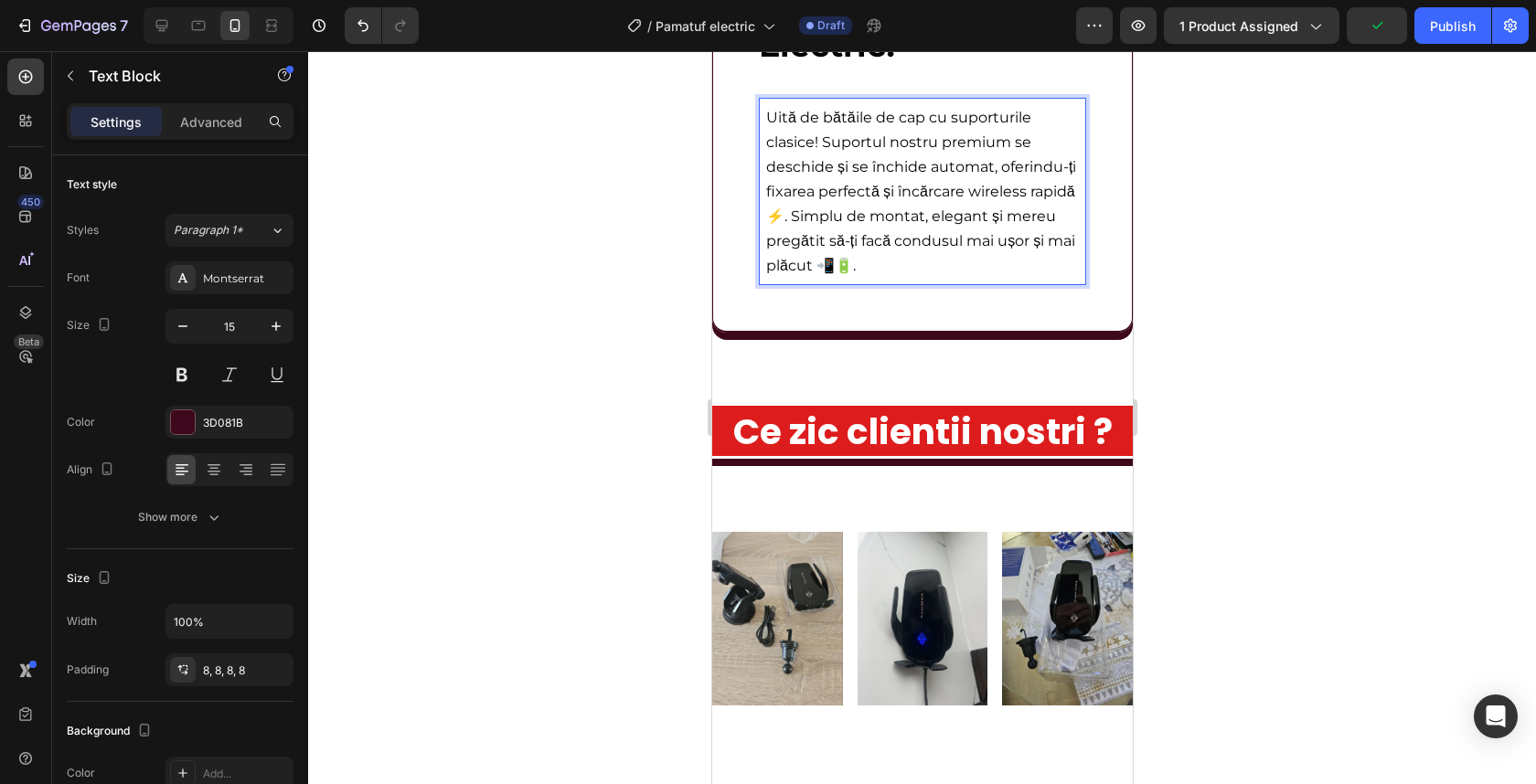
click at [859, 261] on span "Uită de bătăile de cap cu suporturile clasice! Suportul nostru premium se desch…" at bounding box center [920, 191] width 310 height 166
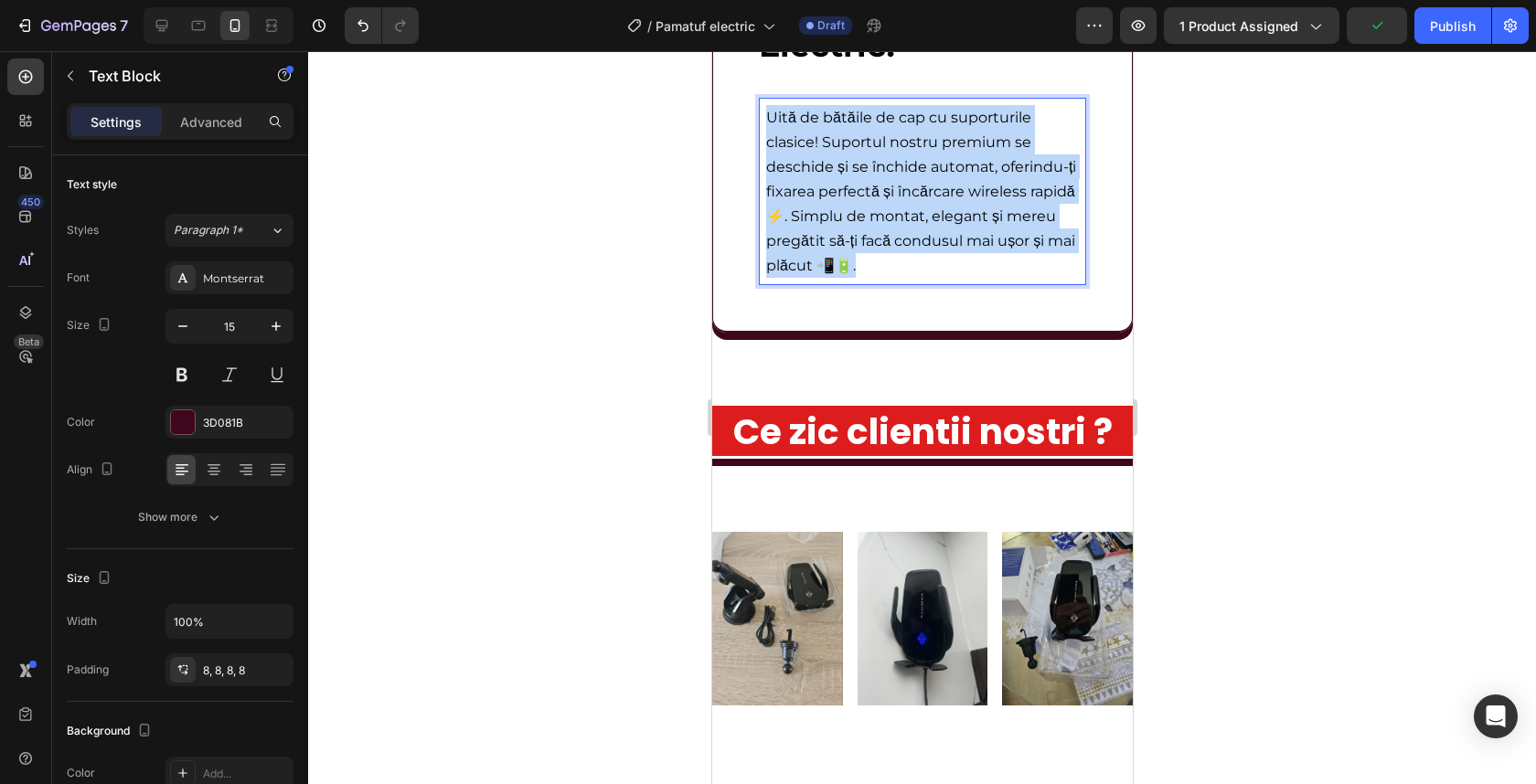
click at [859, 261] on span "Uită de bătăile de cap cu suporturile clasice! Suportul nostru premium se desch…" at bounding box center [920, 191] width 310 height 166
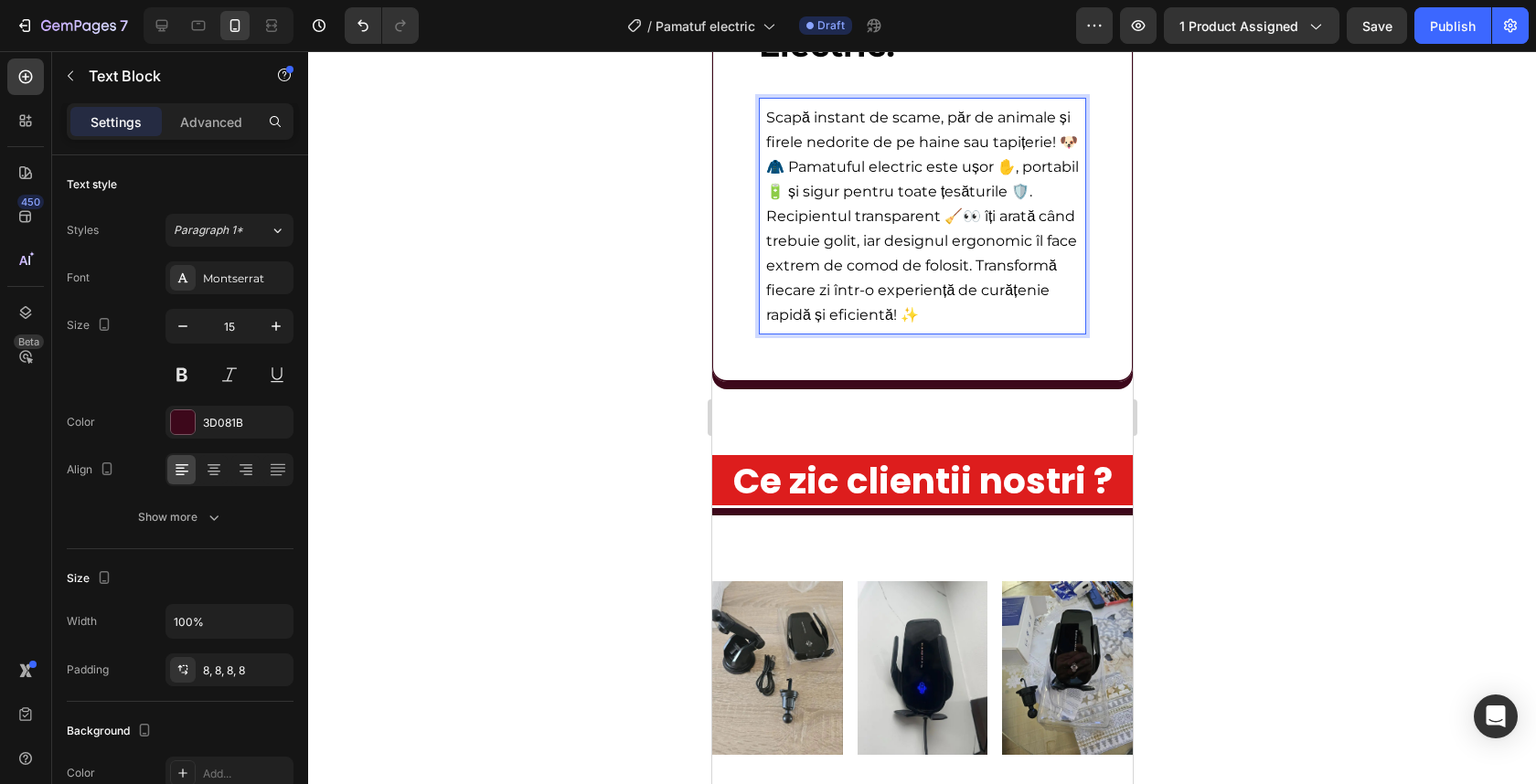
click at [1227, 265] on div at bounding box center [922, 418] width 1227 height 734
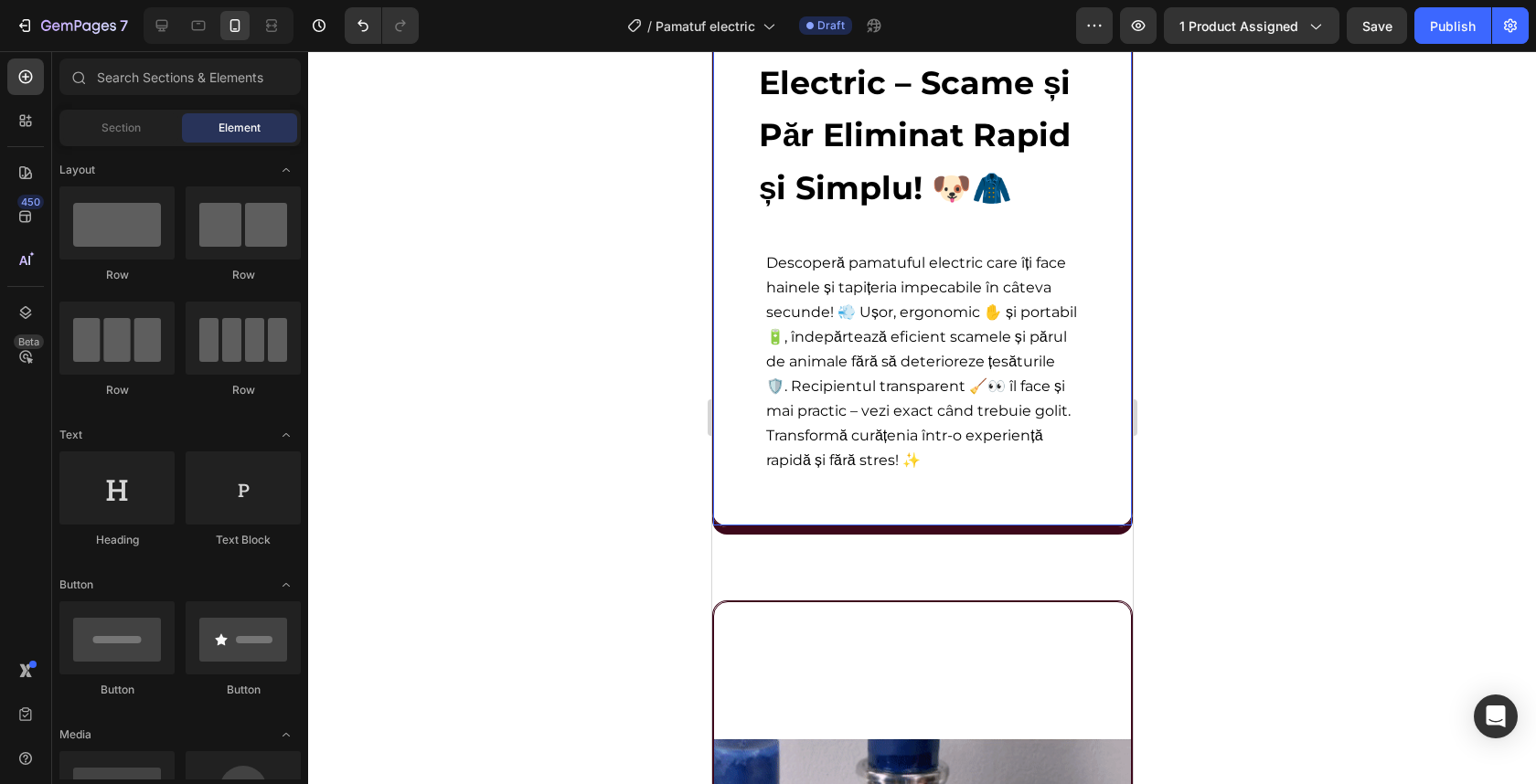
scroll to position [2753, 0]
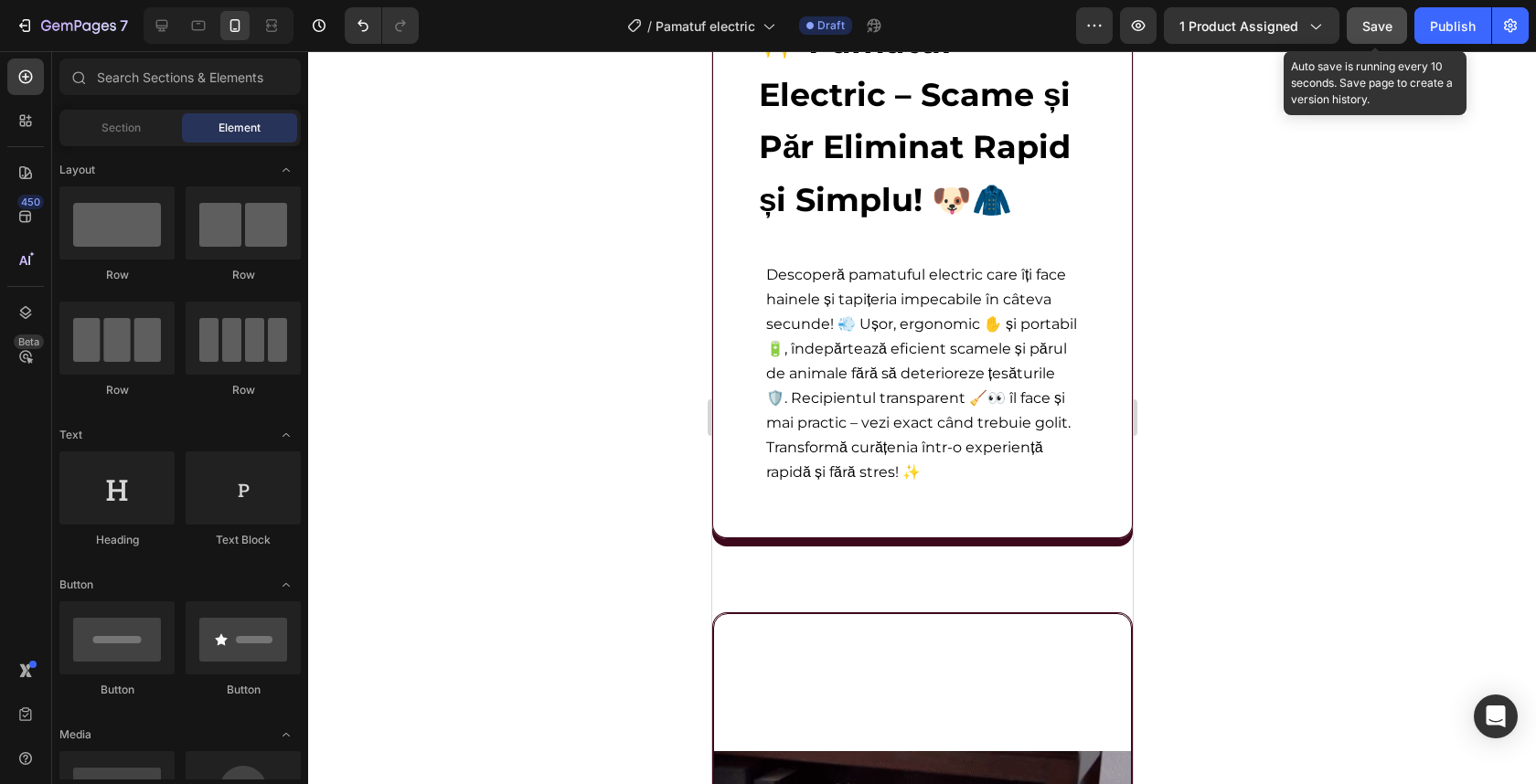
click at [1370, 29] on span "Save" at bounding box center [1377, 26] width 30 height 16
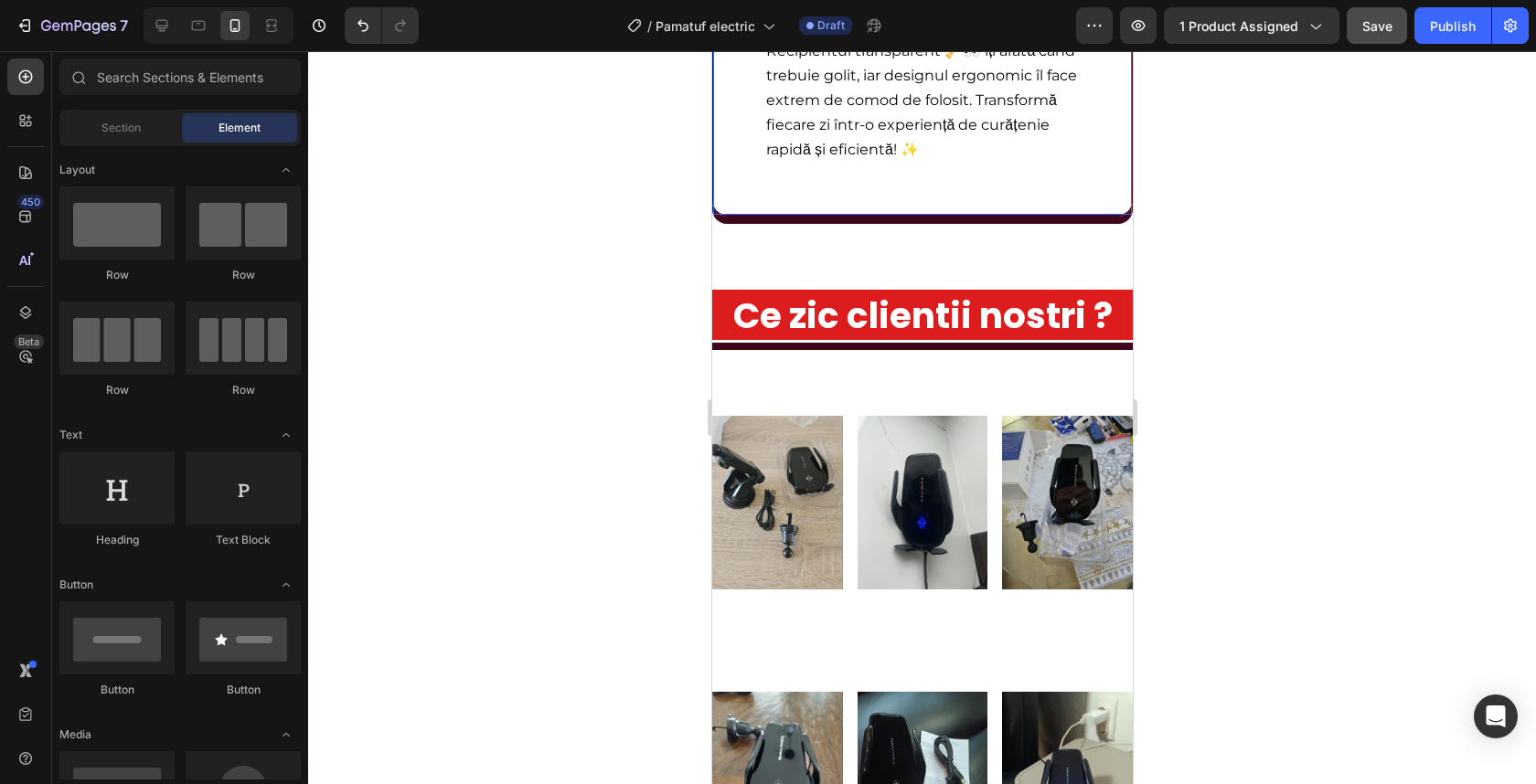
scroll to position [4510, 0]
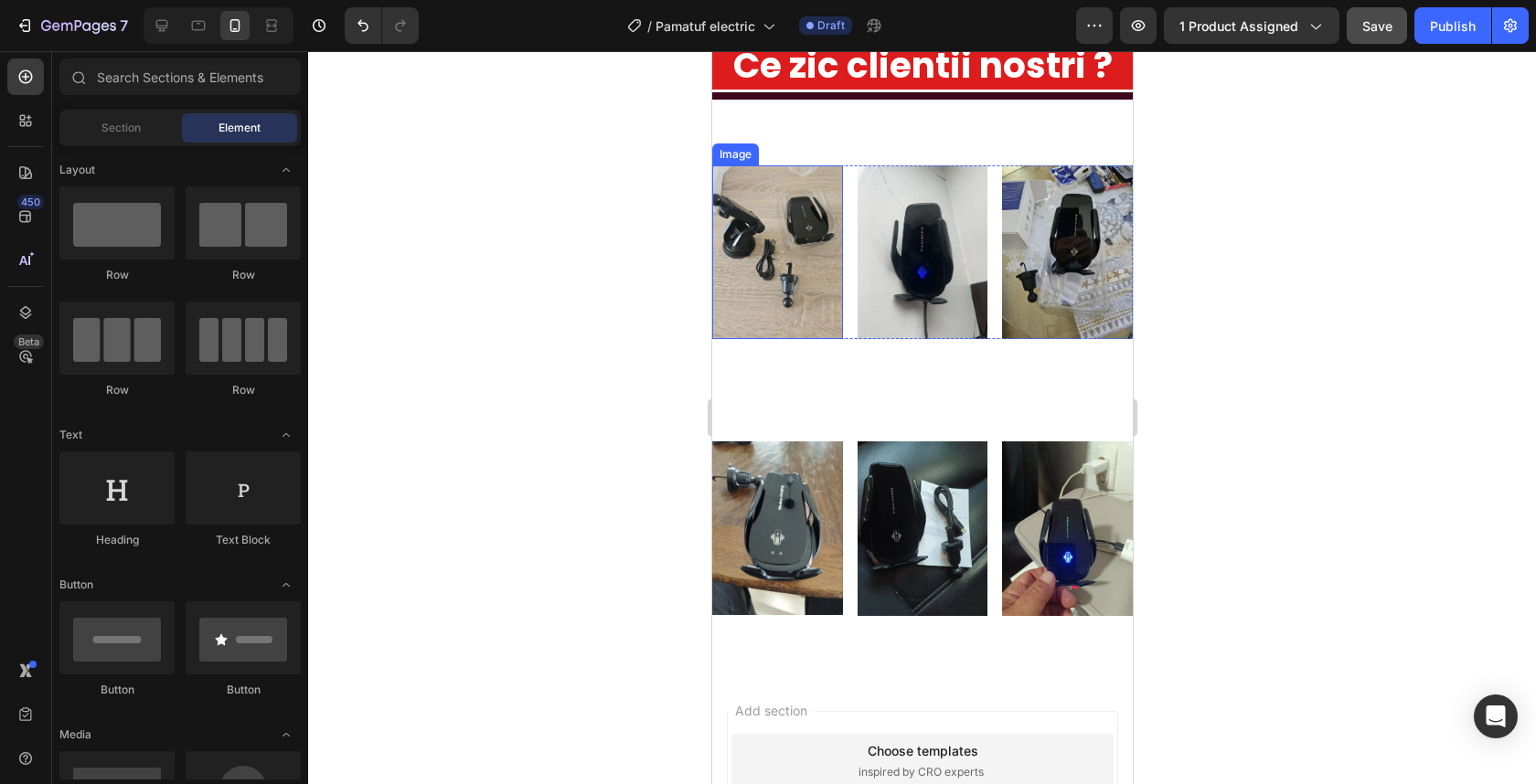
click at [797, 340] on img at bounding box center [776, 252] width 131 height 174
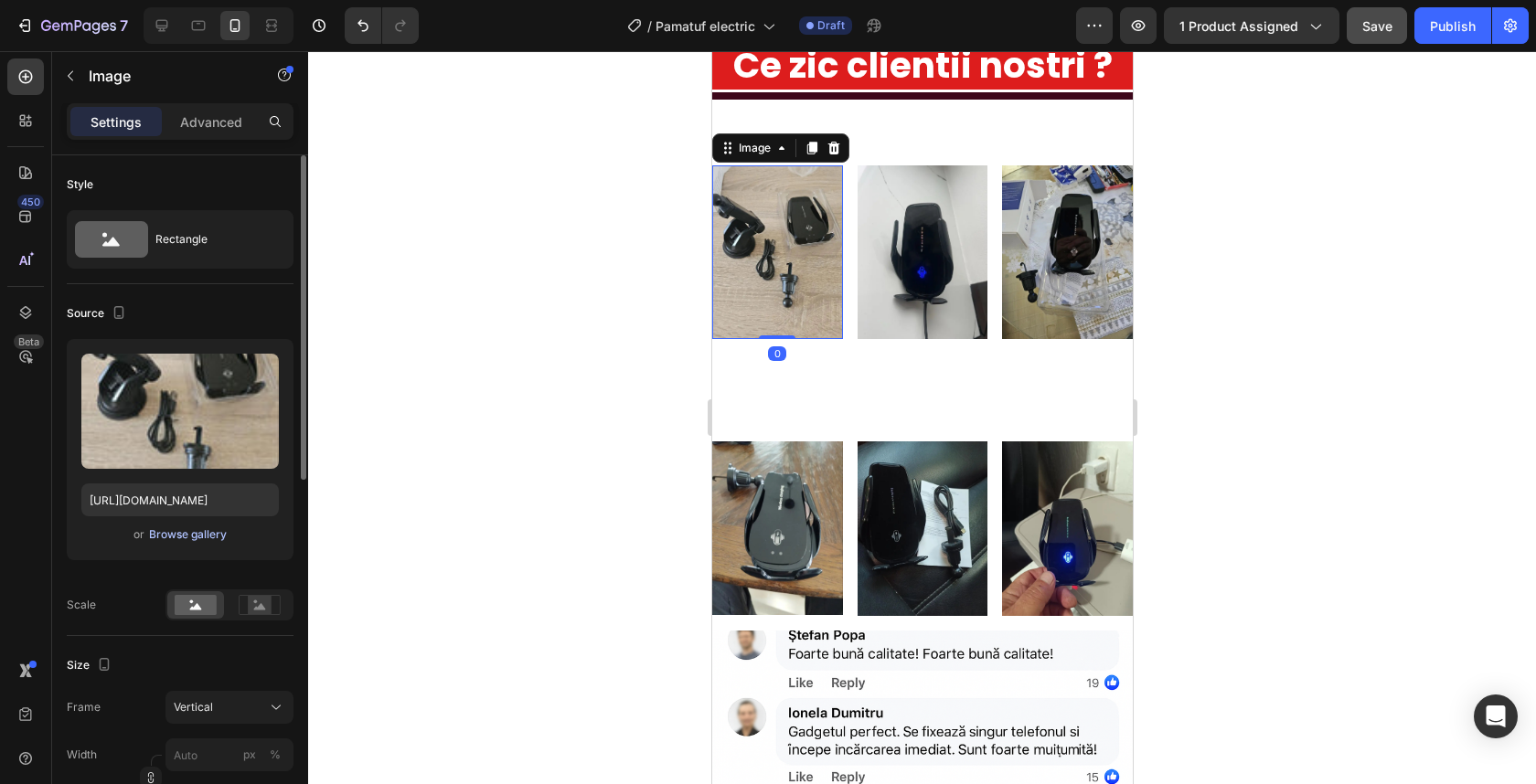
click at [204, 532] on div "Browse gallery" at bounding box center [188, 535] width 78 height 16
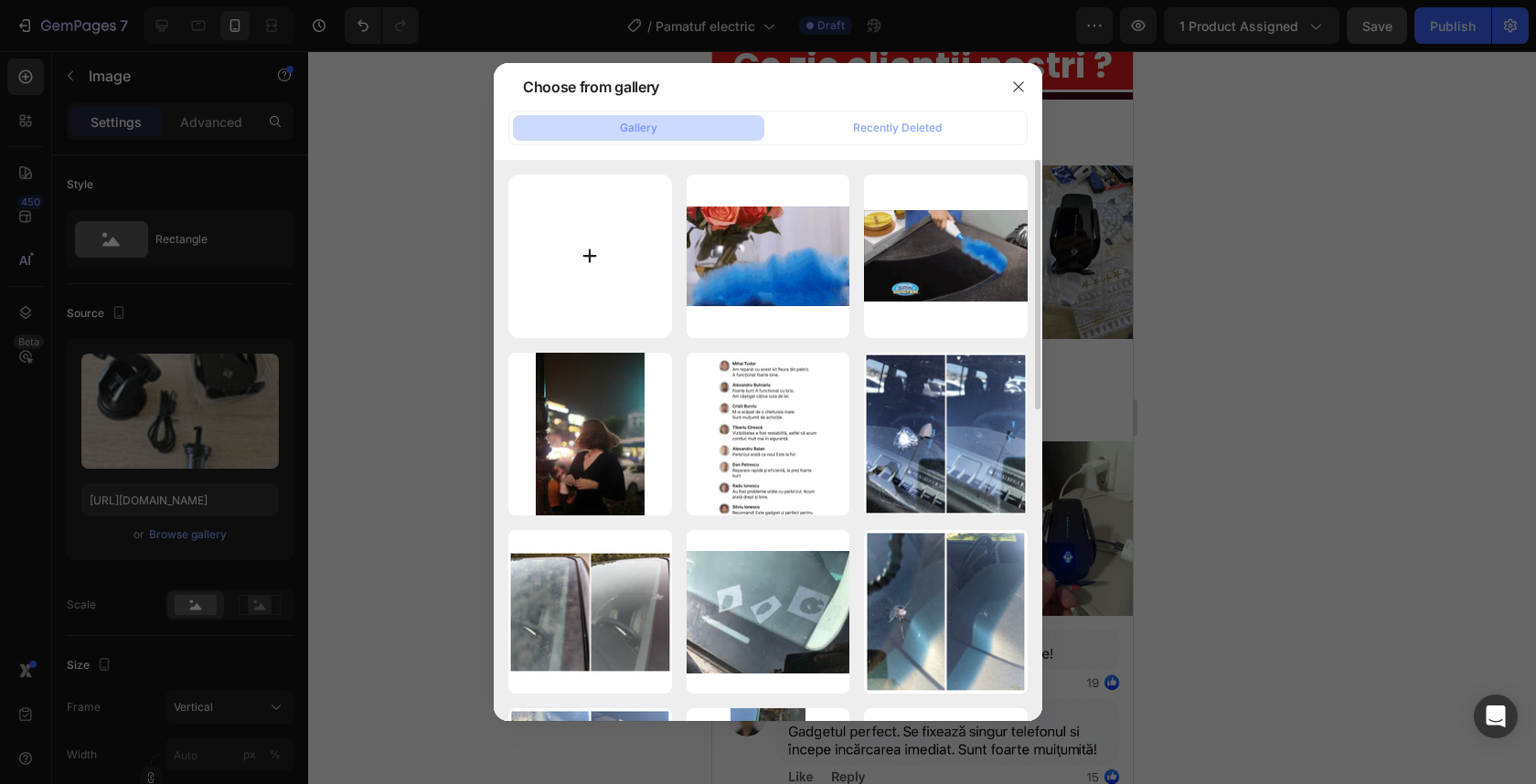
click at [581, 265] on input "file" at bounding box center [590, 256] width 164 height 164
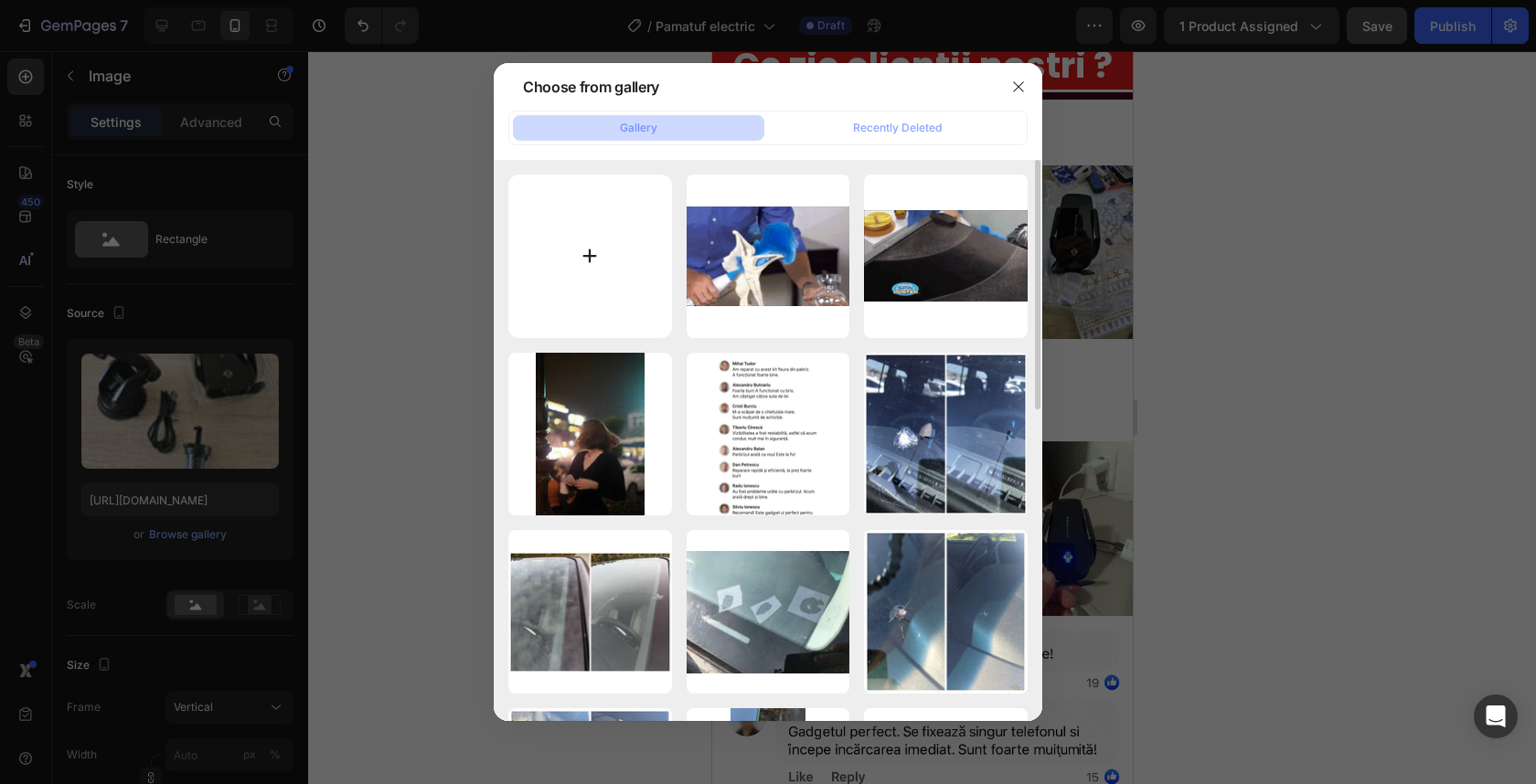
type input "C:\fakepath\14289381.jpg"
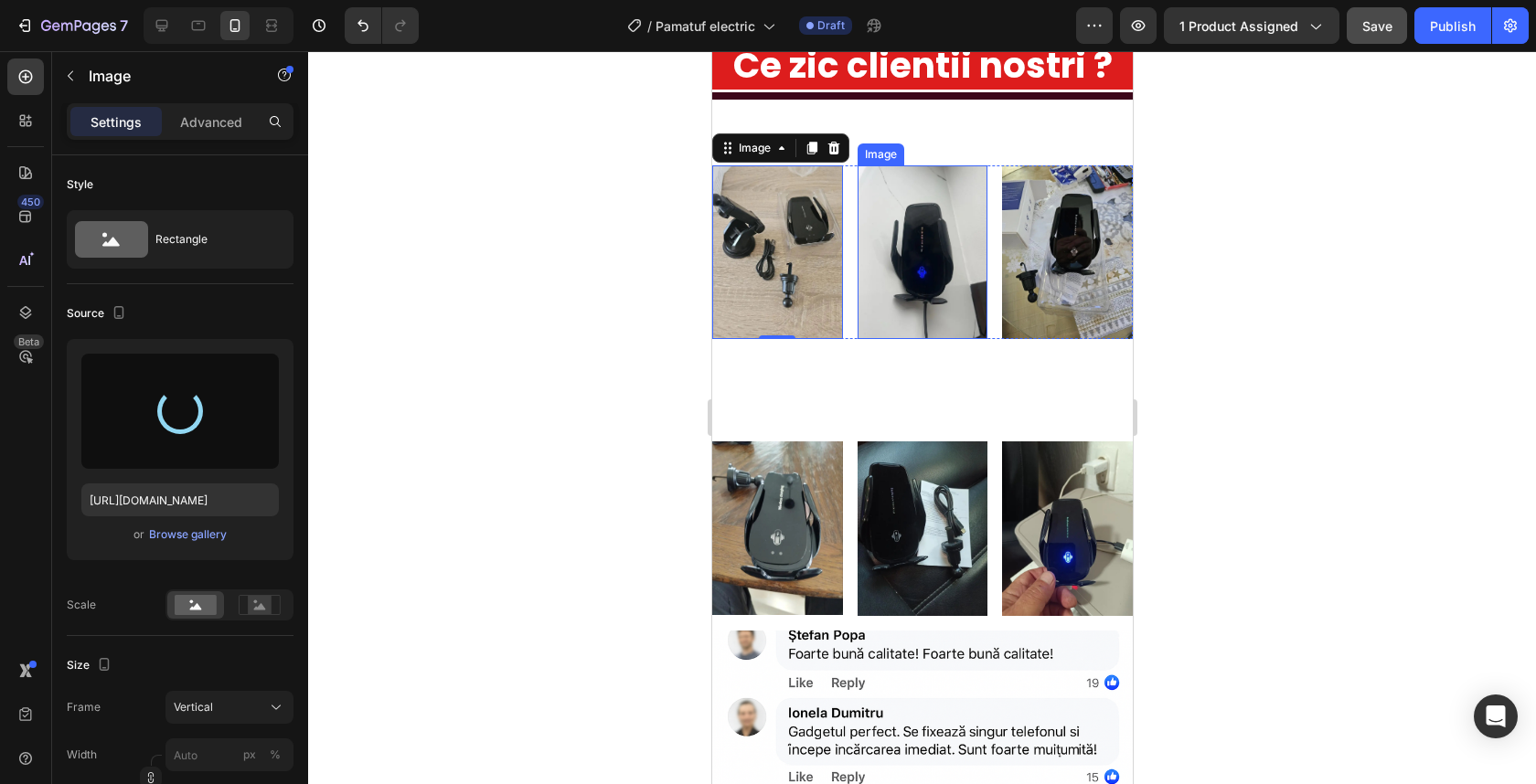
type input "https://cdn.shopify.com/s/files/1/0932/4245/8461/files/gempages_555548027520025…"
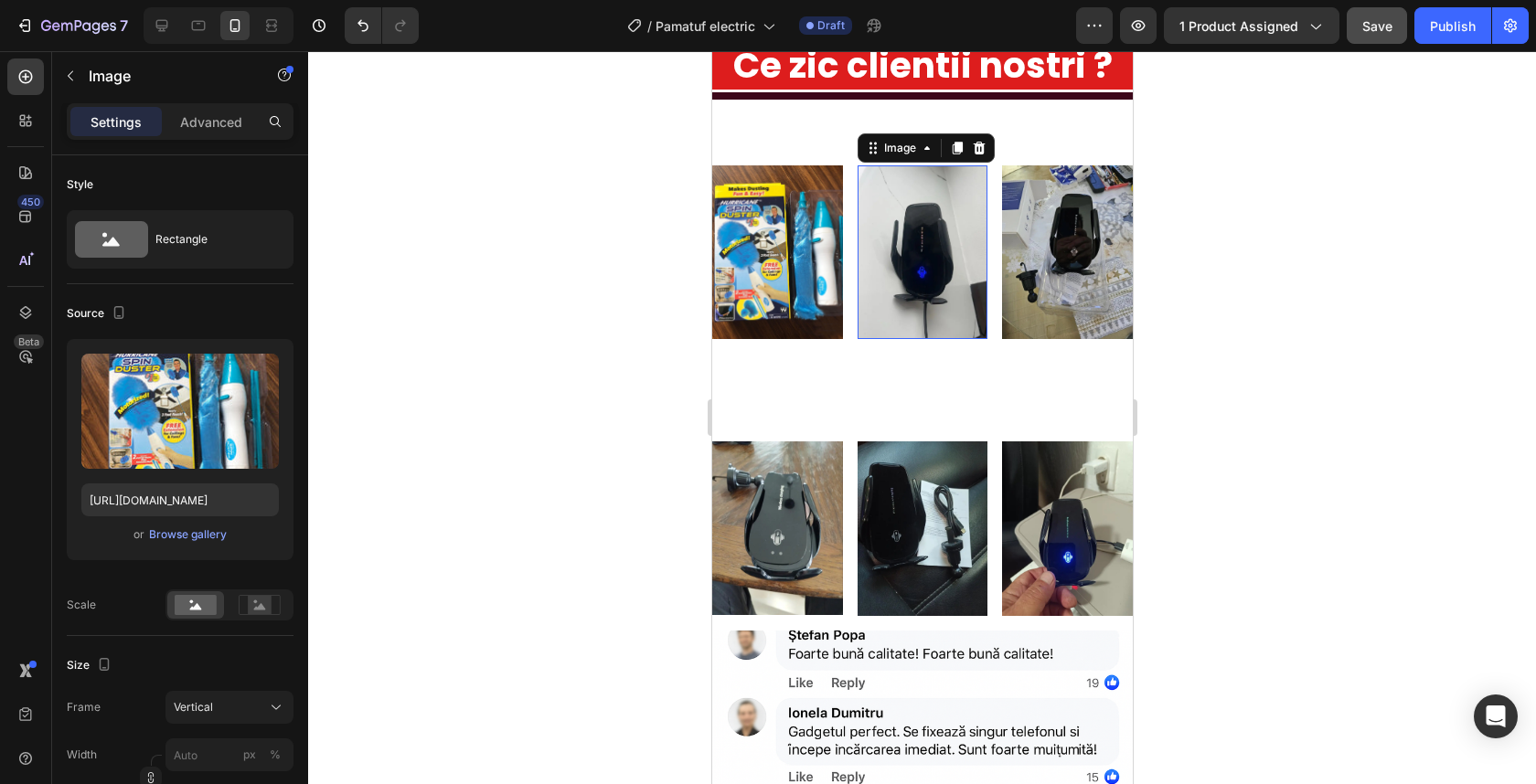
click at [922, 340] on img at bounding box center [922, 252] width 131 height 174
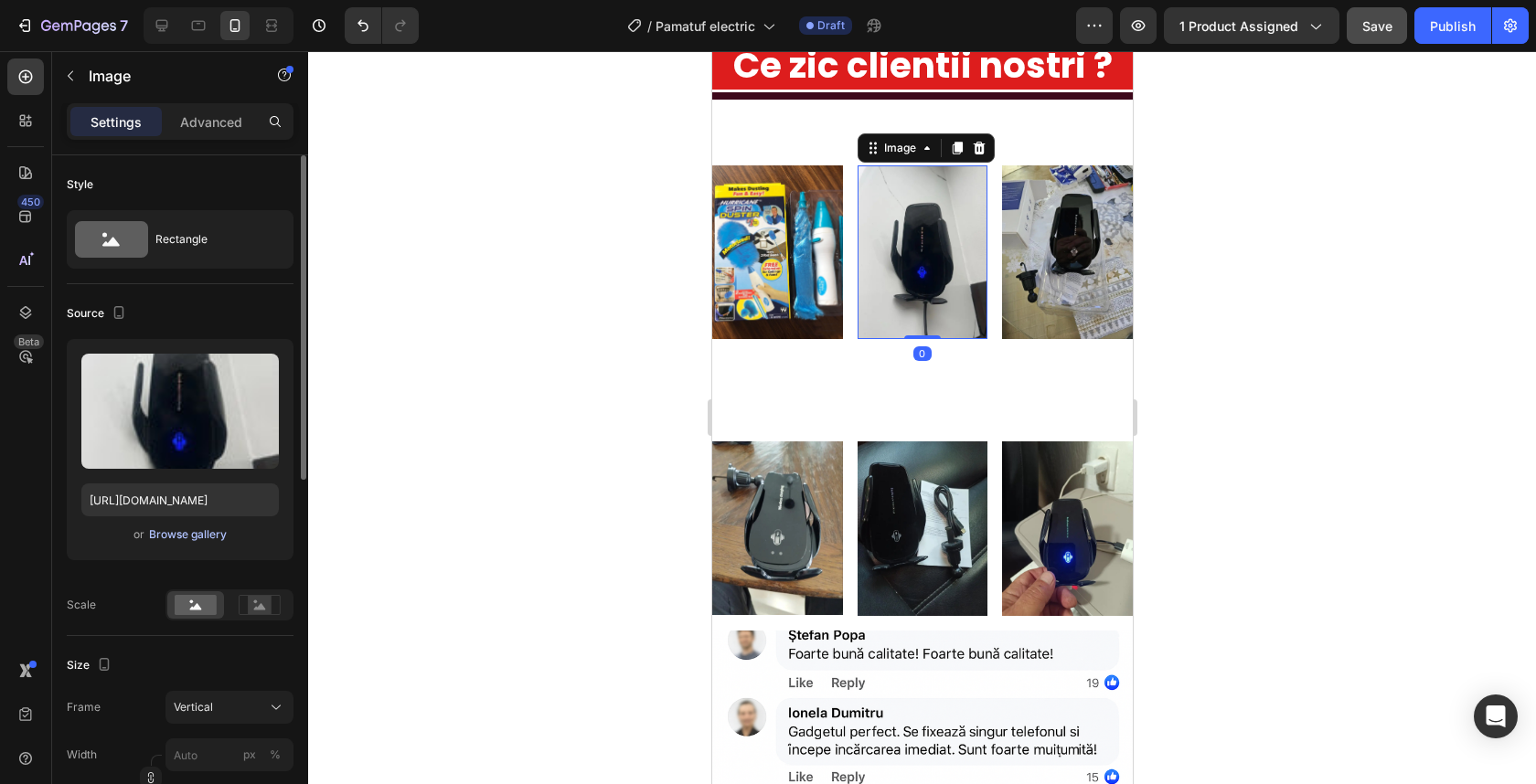
click at [202, 534] on div "Browse gallery" at bounding box center [188, 535] width 78 height 16
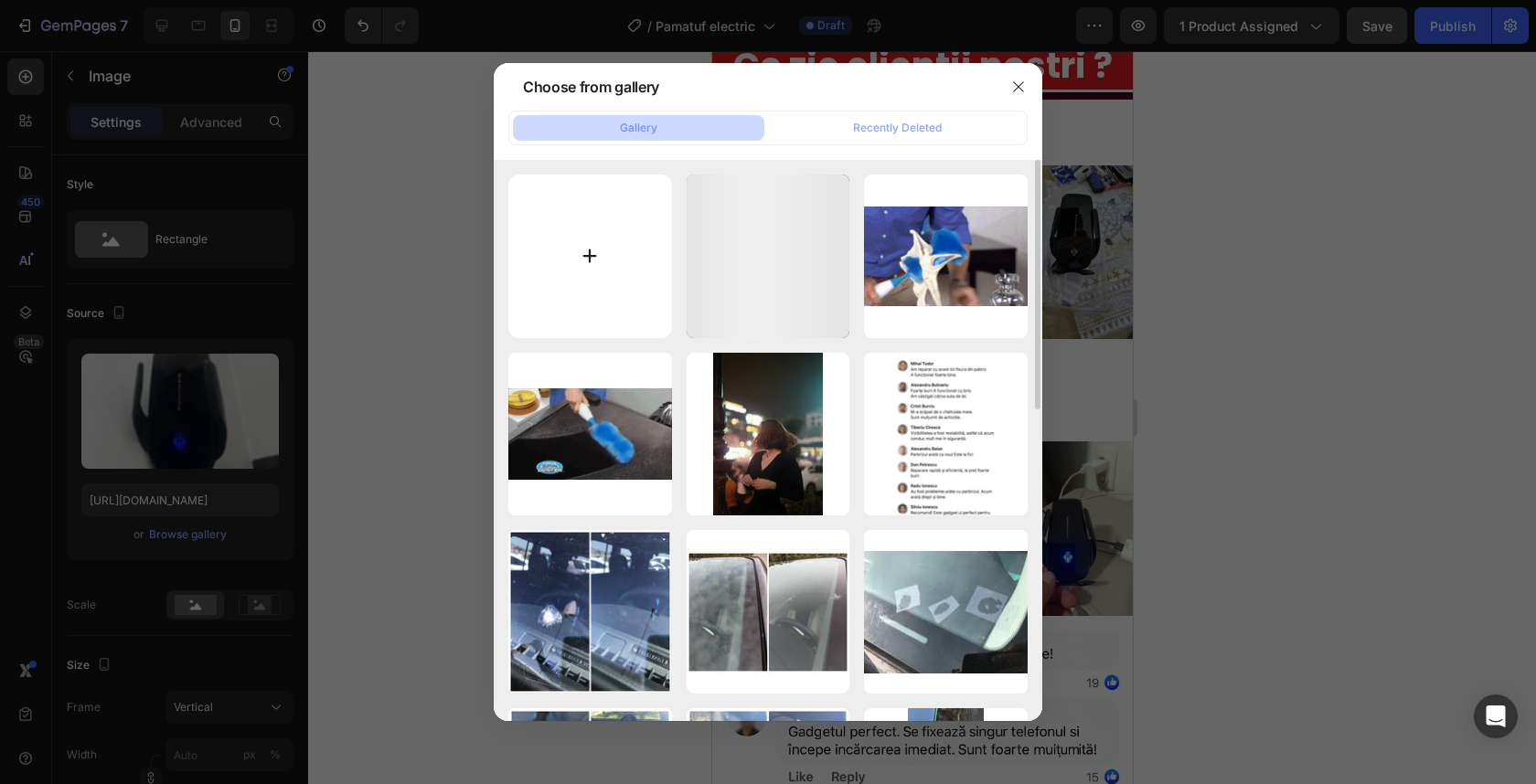
click at [585, 261] on input "file" at bounding box center [590, 256] width 164 height 164
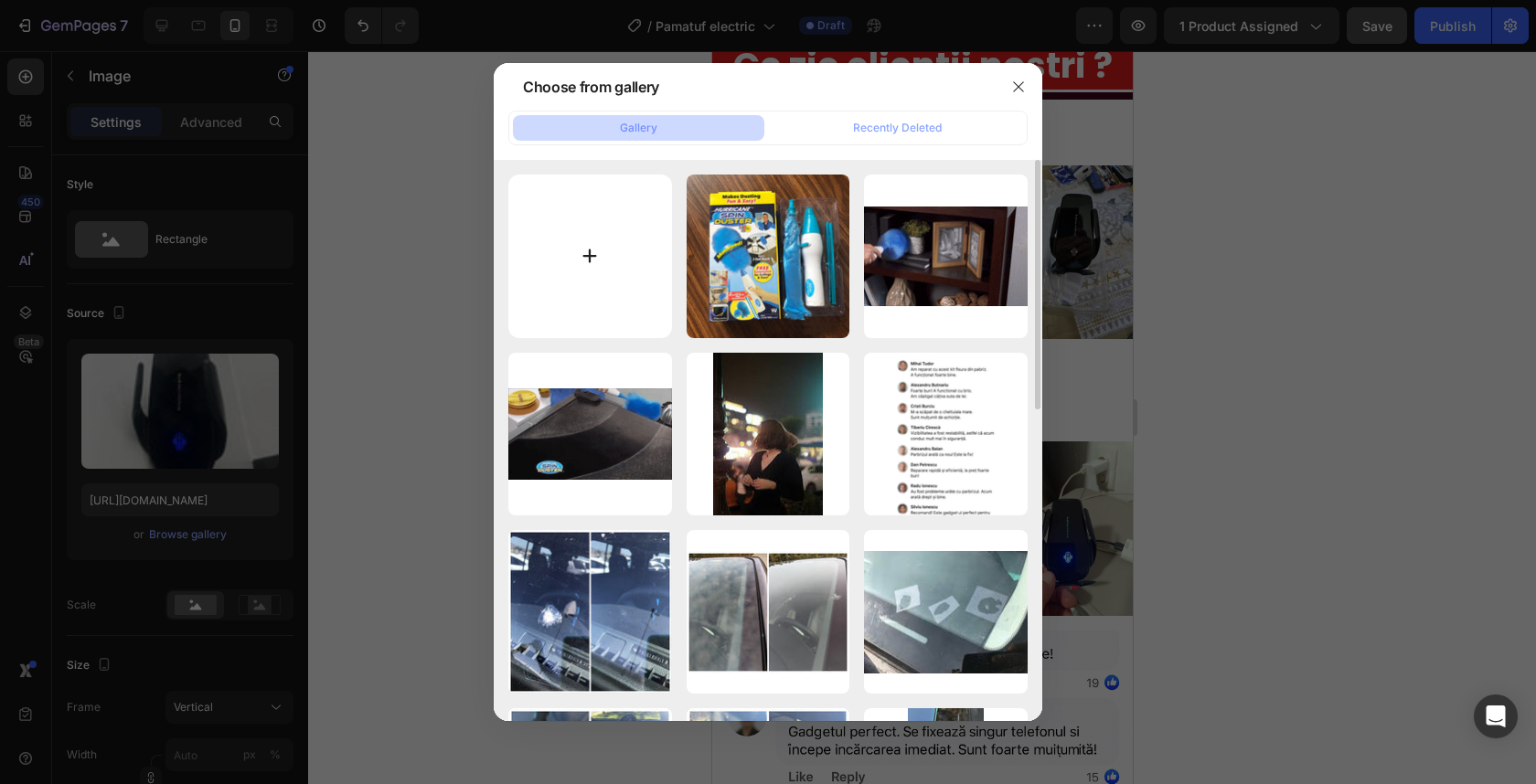
type input "C:\fakepath\14292333.jpg"
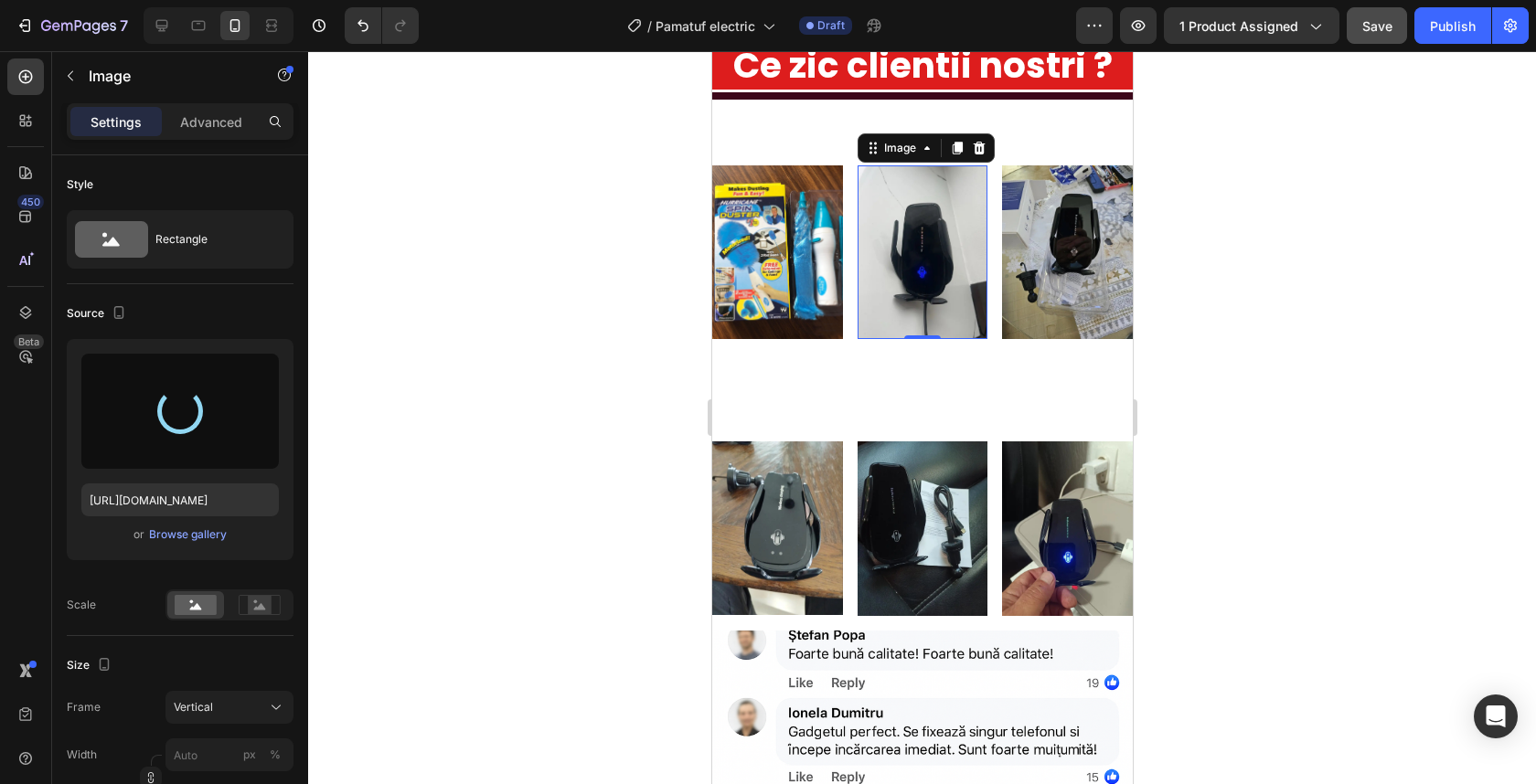
type input "https://cdn.shopify.com/s/files/1/0932/4245/8461/files/gempages_555548027520025…"
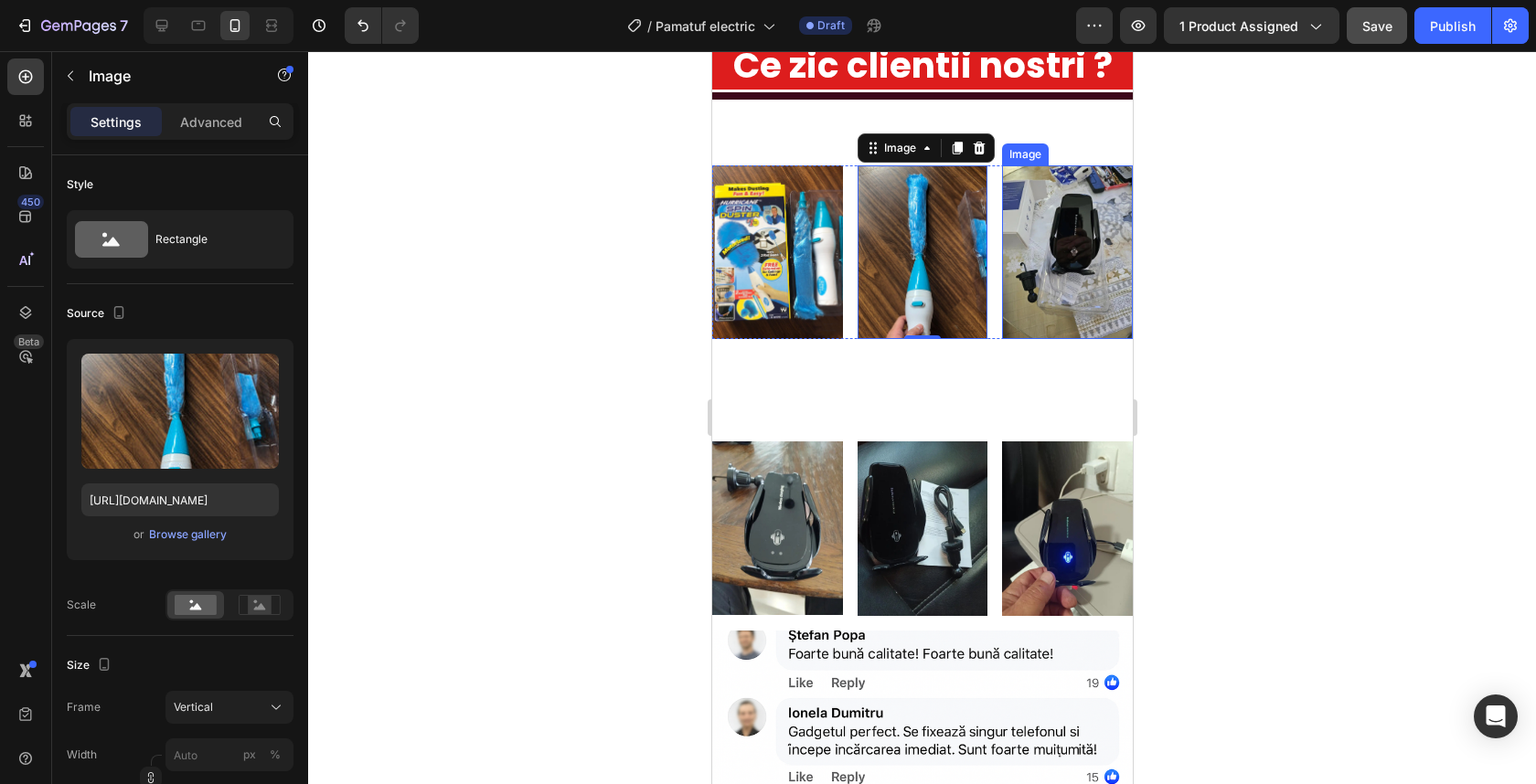
click at [1073, 331] on img at bounding box center [1066, 252] width 131 height 174
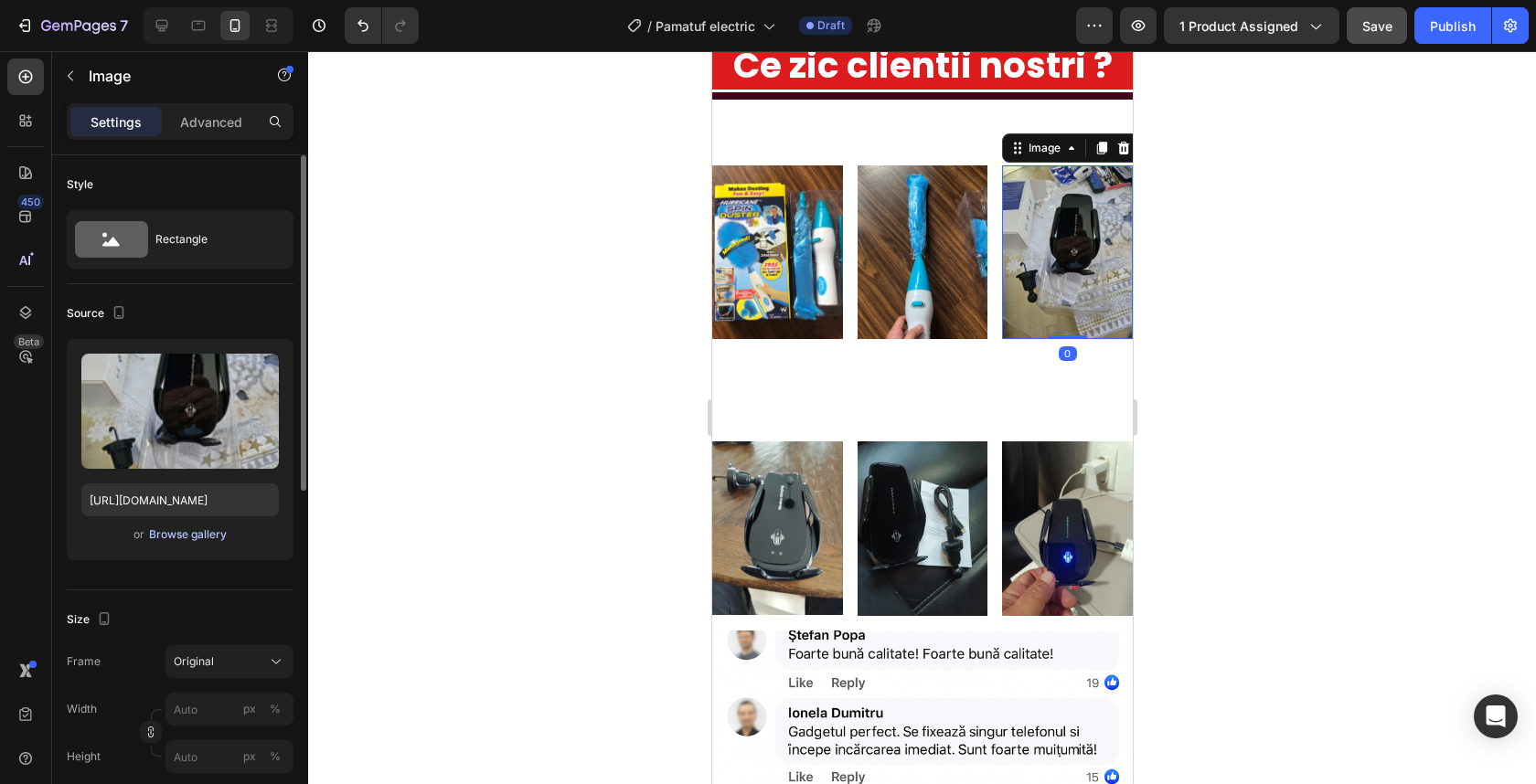
click at [170, 531] on div "Browse gallery" at bounding box center [188, 535] width 78 height 16
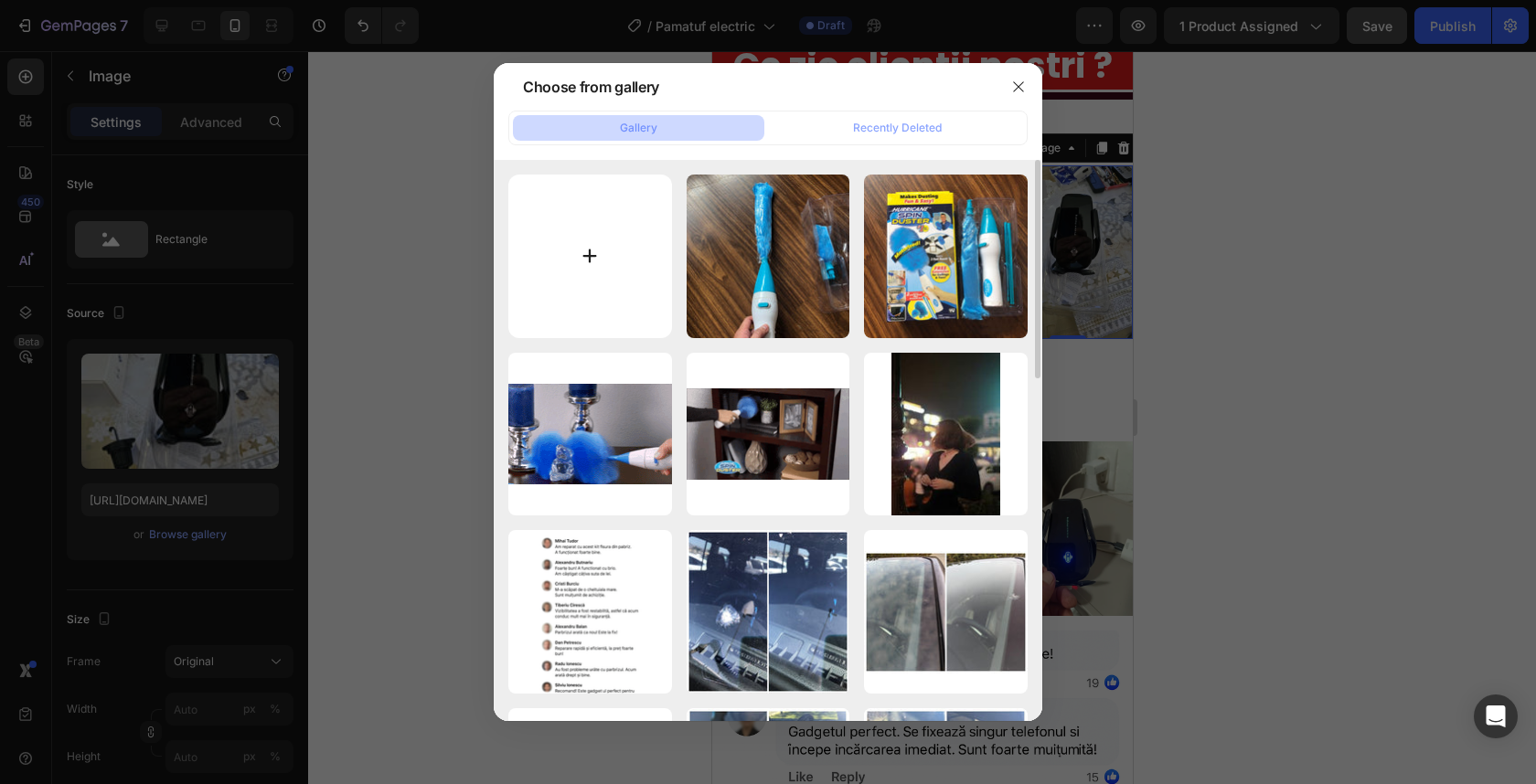
click at [594, 291] on input "file" at bounding box center [590, 256] width 164 height 164
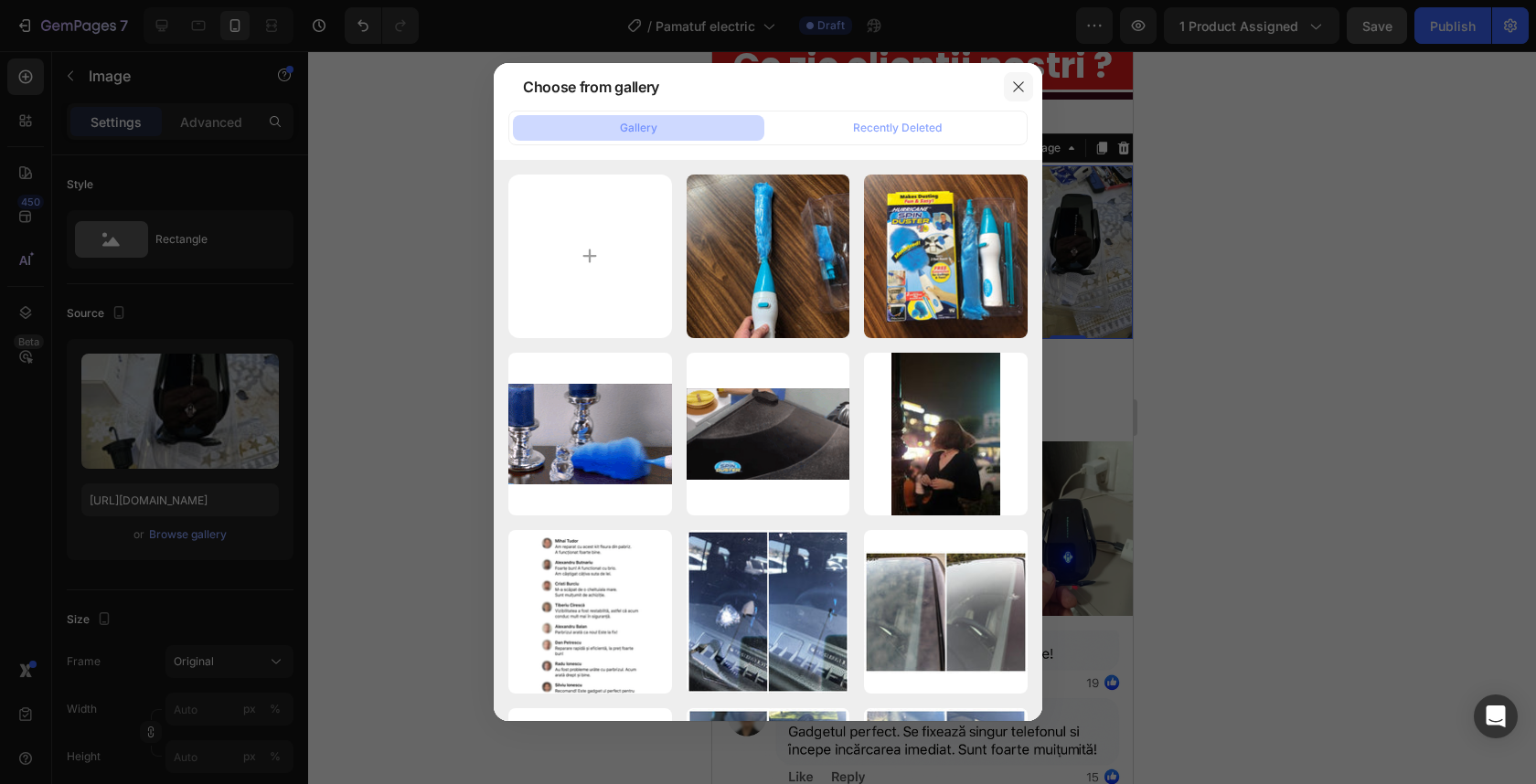
click at [1018, 85] on icon "button" at bounding box center [1018, 86] width 15 height 15
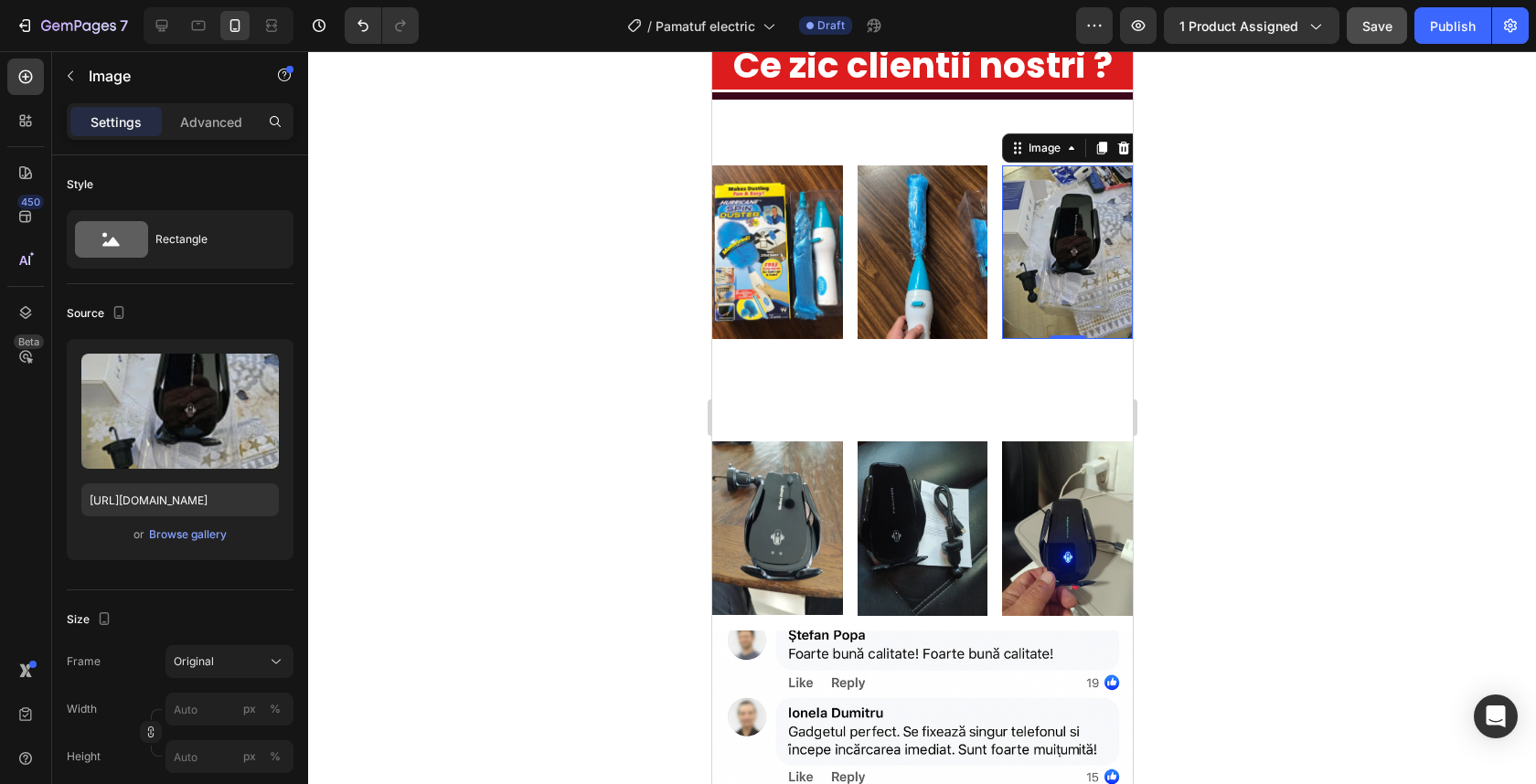
click at [1056, 339] on img at bounding box center [1066, 252] width 131 height 174
click at [1116, 155] on icon at bounding box center [1123, 147] width 15 height 15
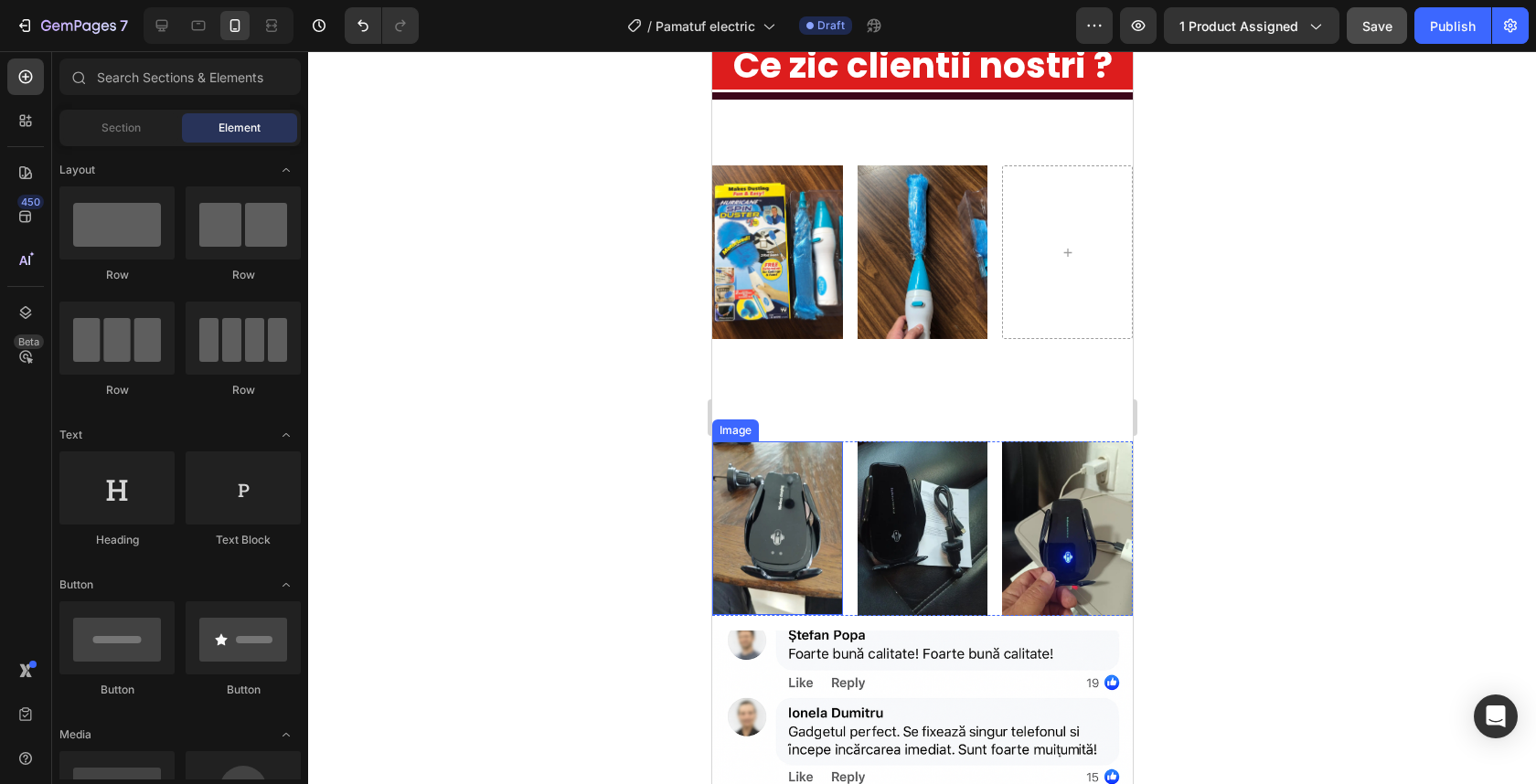
click at [811, 586] on img at bounding box center [776, 528] width 131 height 173
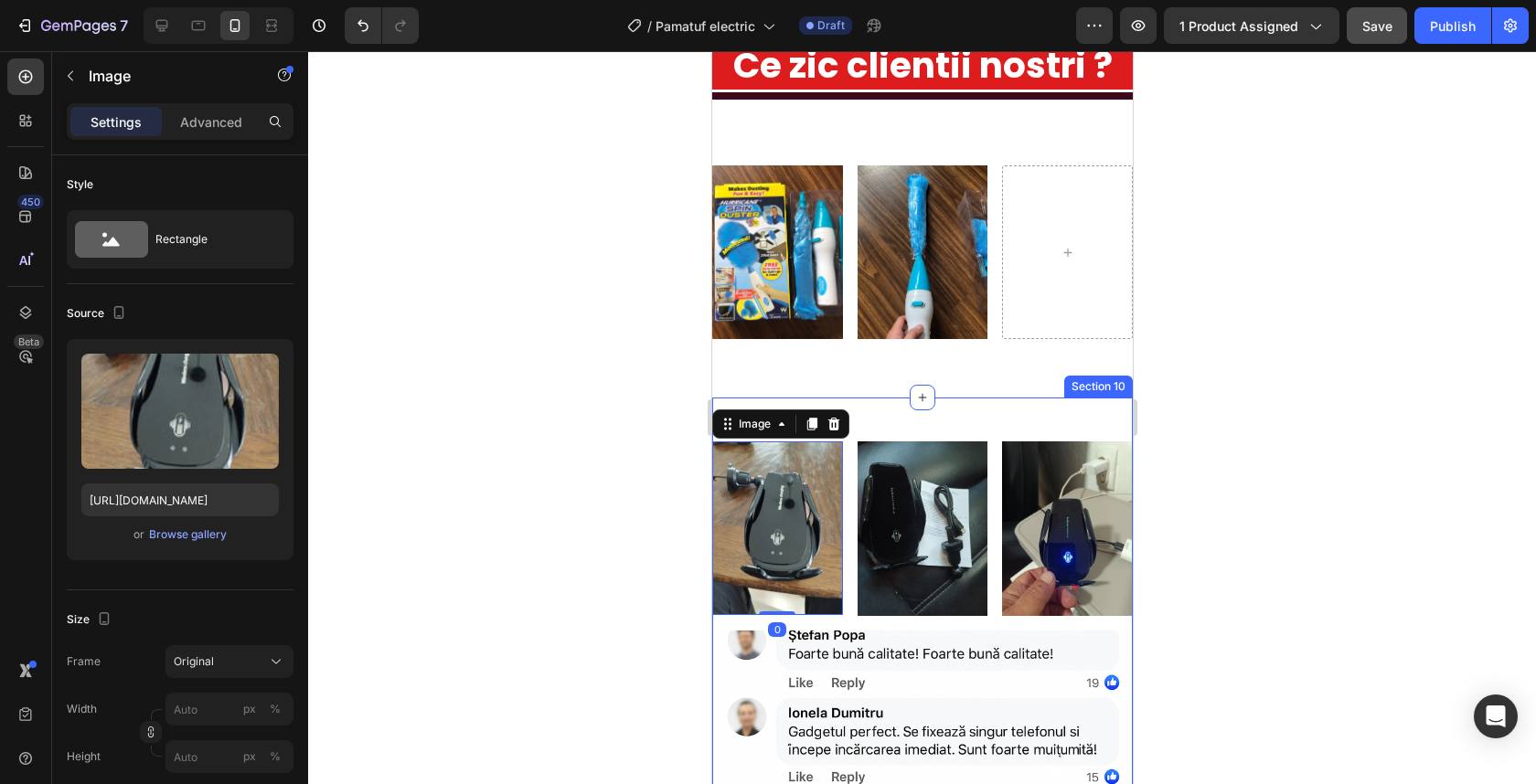
click at [1089, 541] on div "Image 0 Image Image Row Image Section 10" at bounding box center [921, 746] width 420 height 697
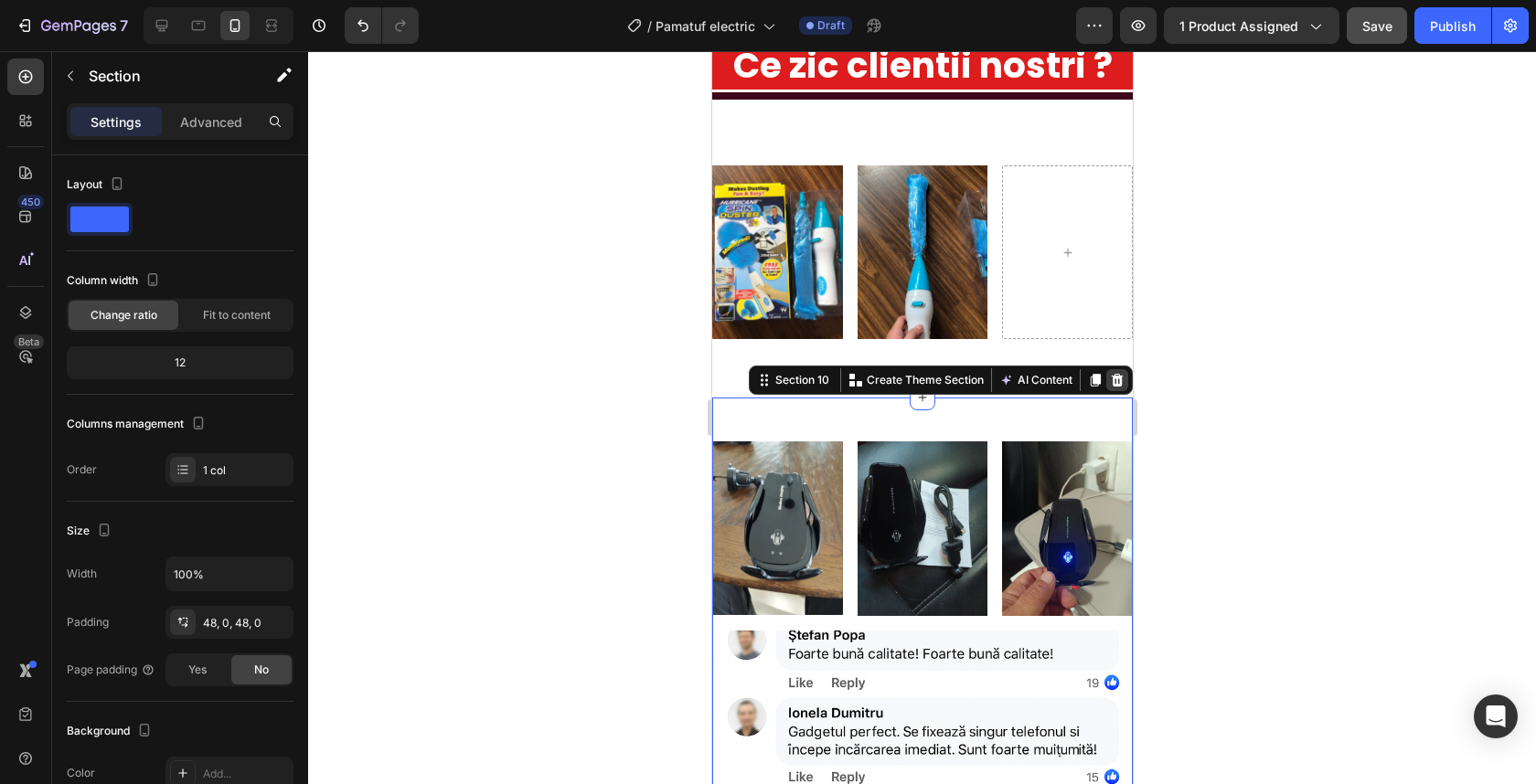
click at [1111, 387] on icon at bounding box center [1117, 379] width 12 height 13
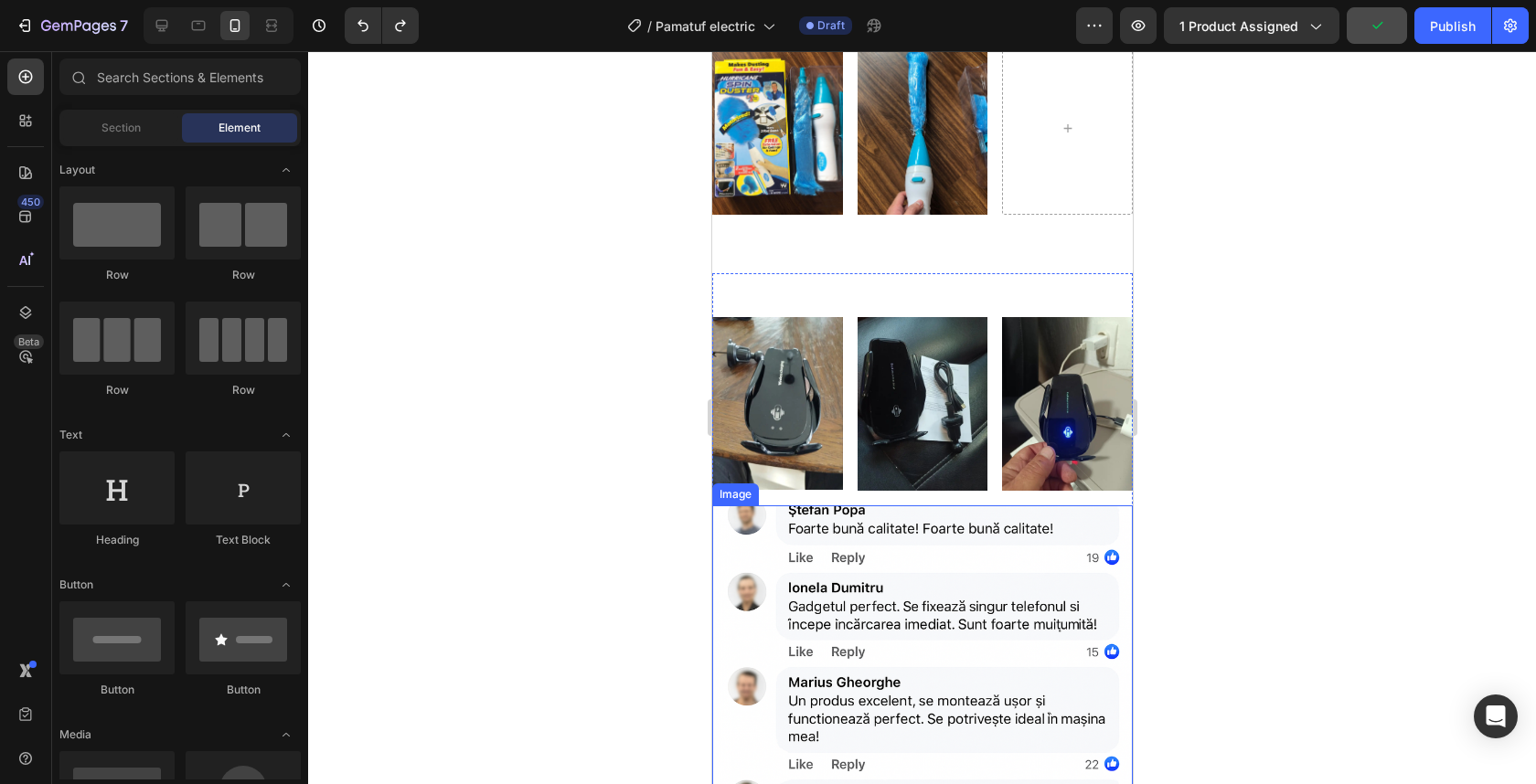
scroll to position [4776, 0]
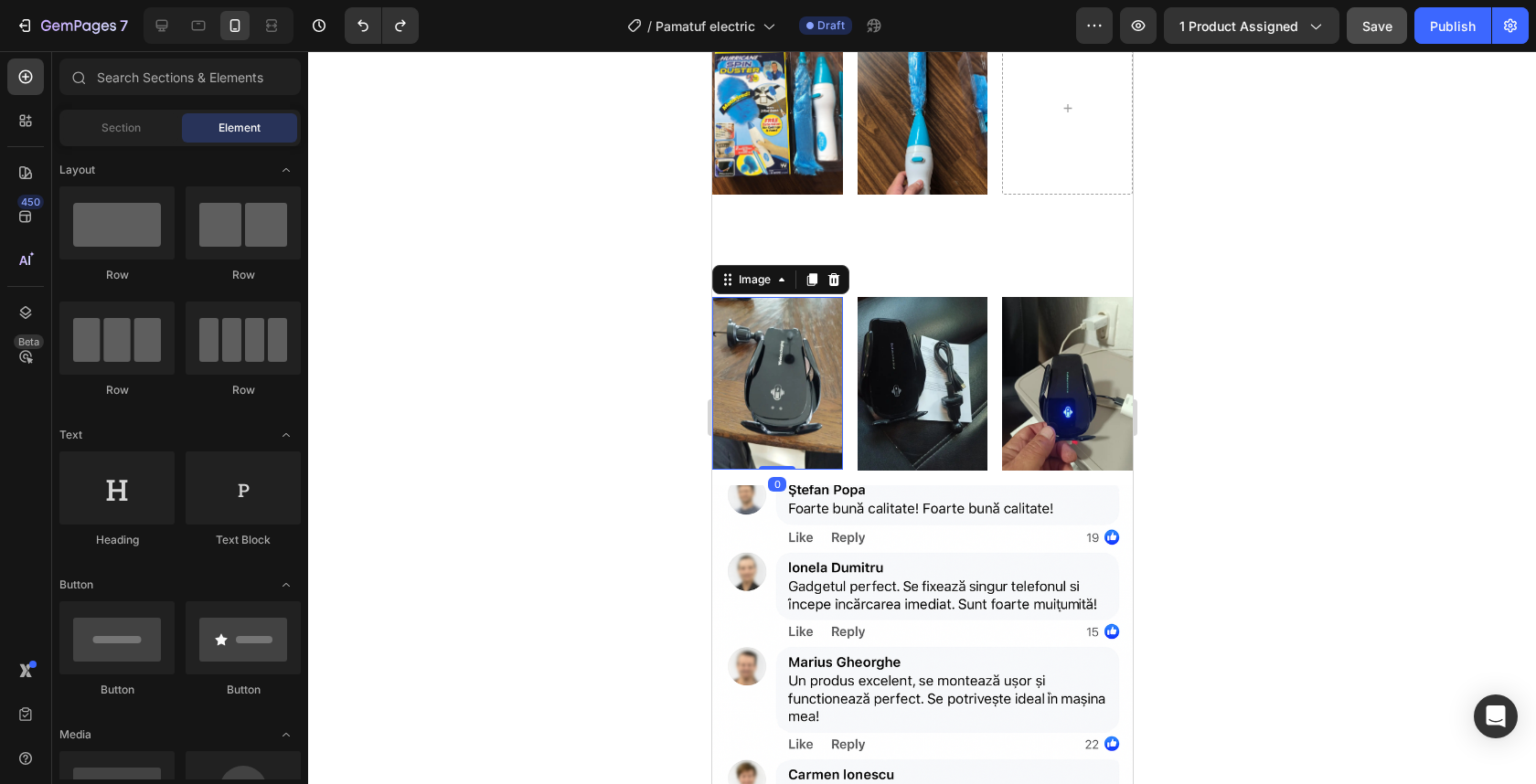
click at [792, 412] on img at bounding box center [776, 383] width 131 height 173
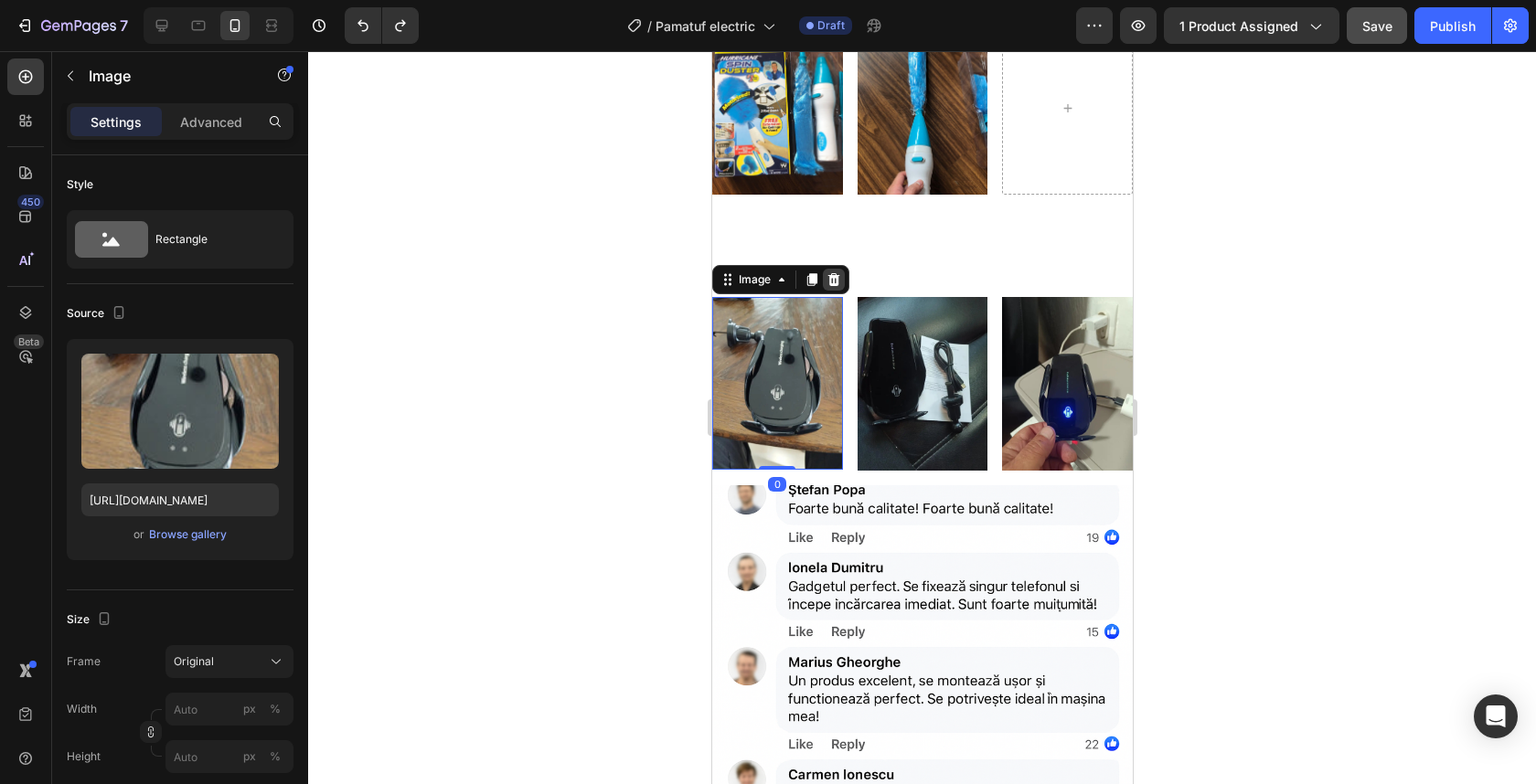
click at [832, 274] on icon at bounding box center [833, 279] width 12 height 13
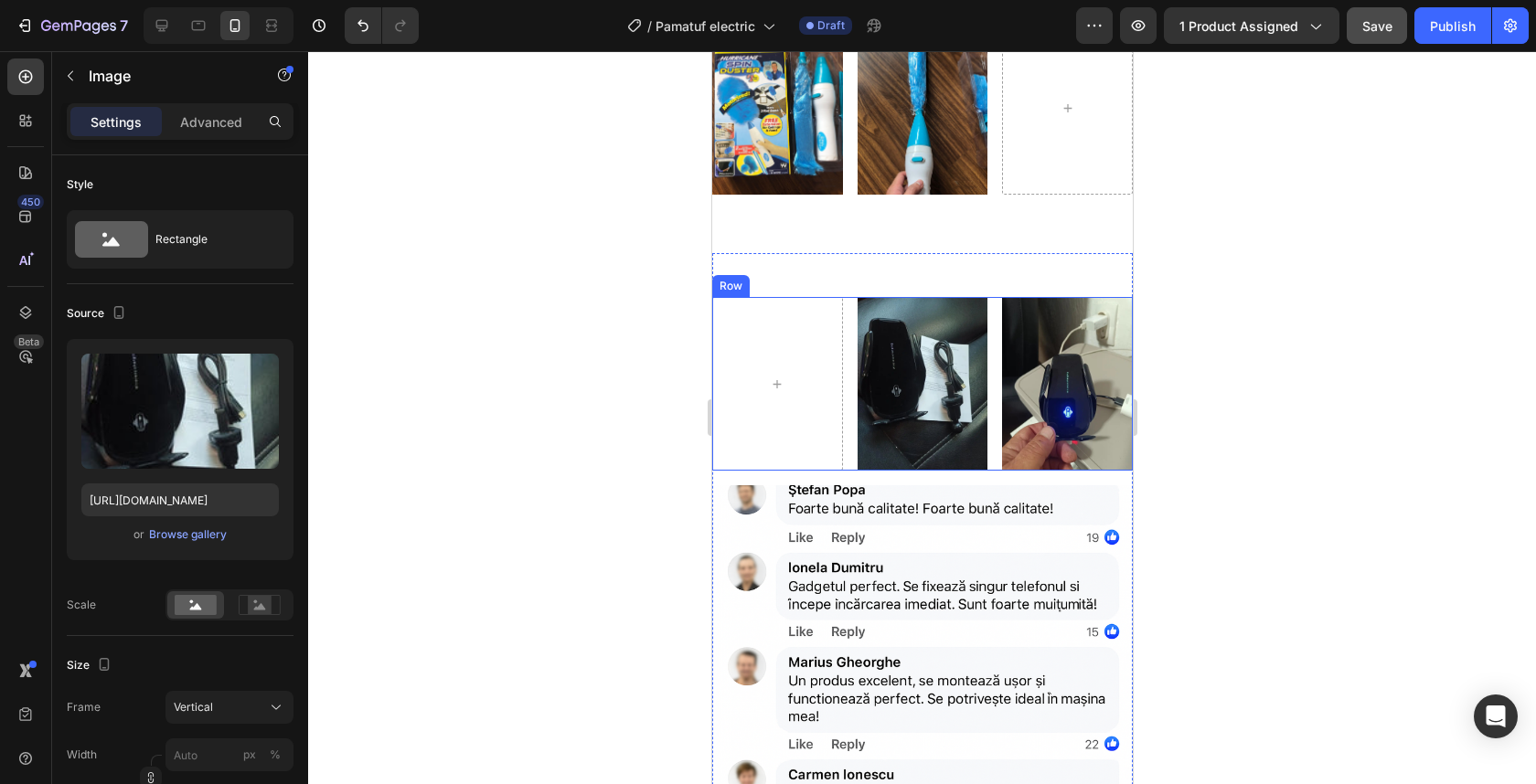
click at [869, 311] on img at bounding box center [922, 383] width 131 height 174
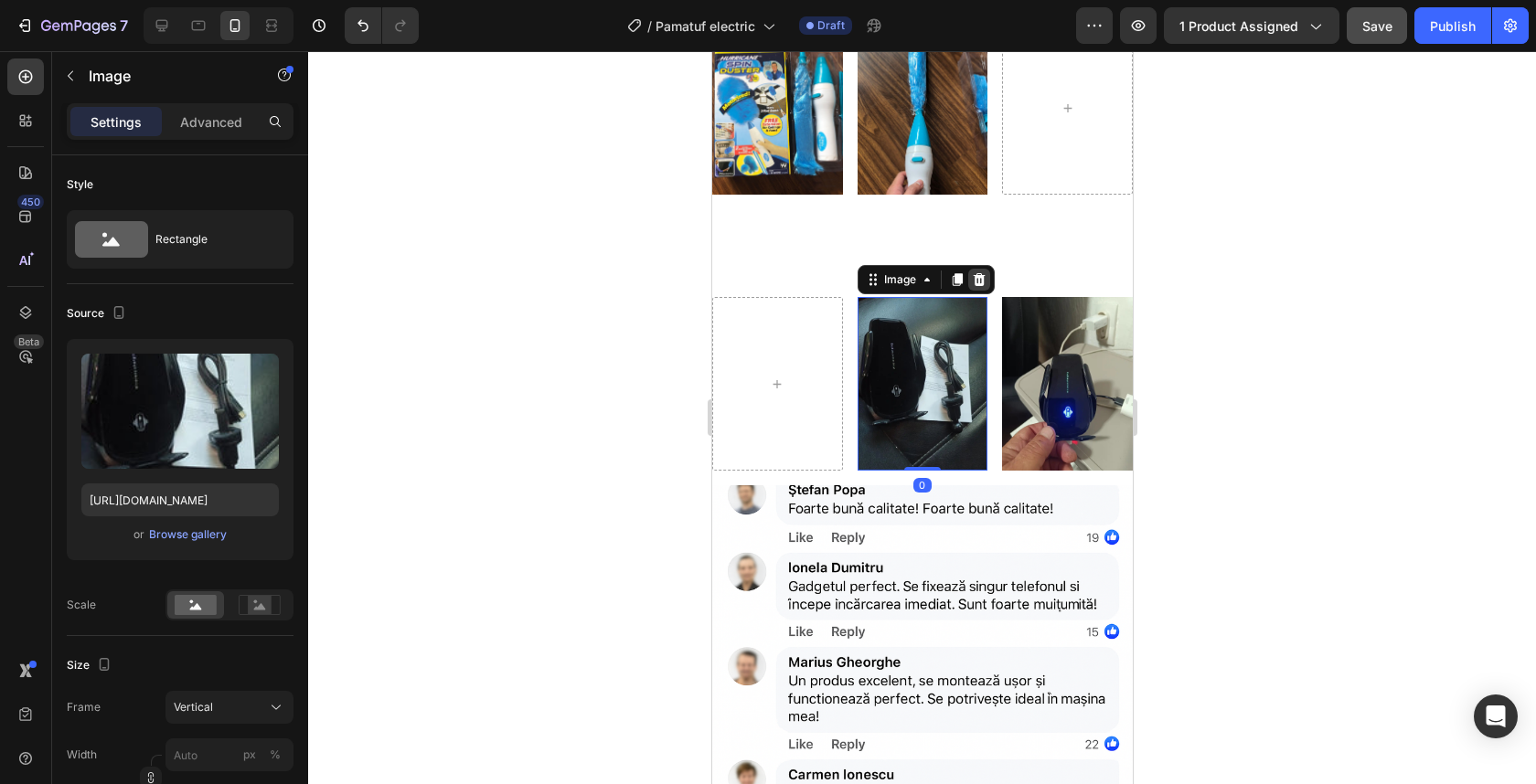
click at [978, 273] on icon at bounding box center [978, 279] width 15 height 15
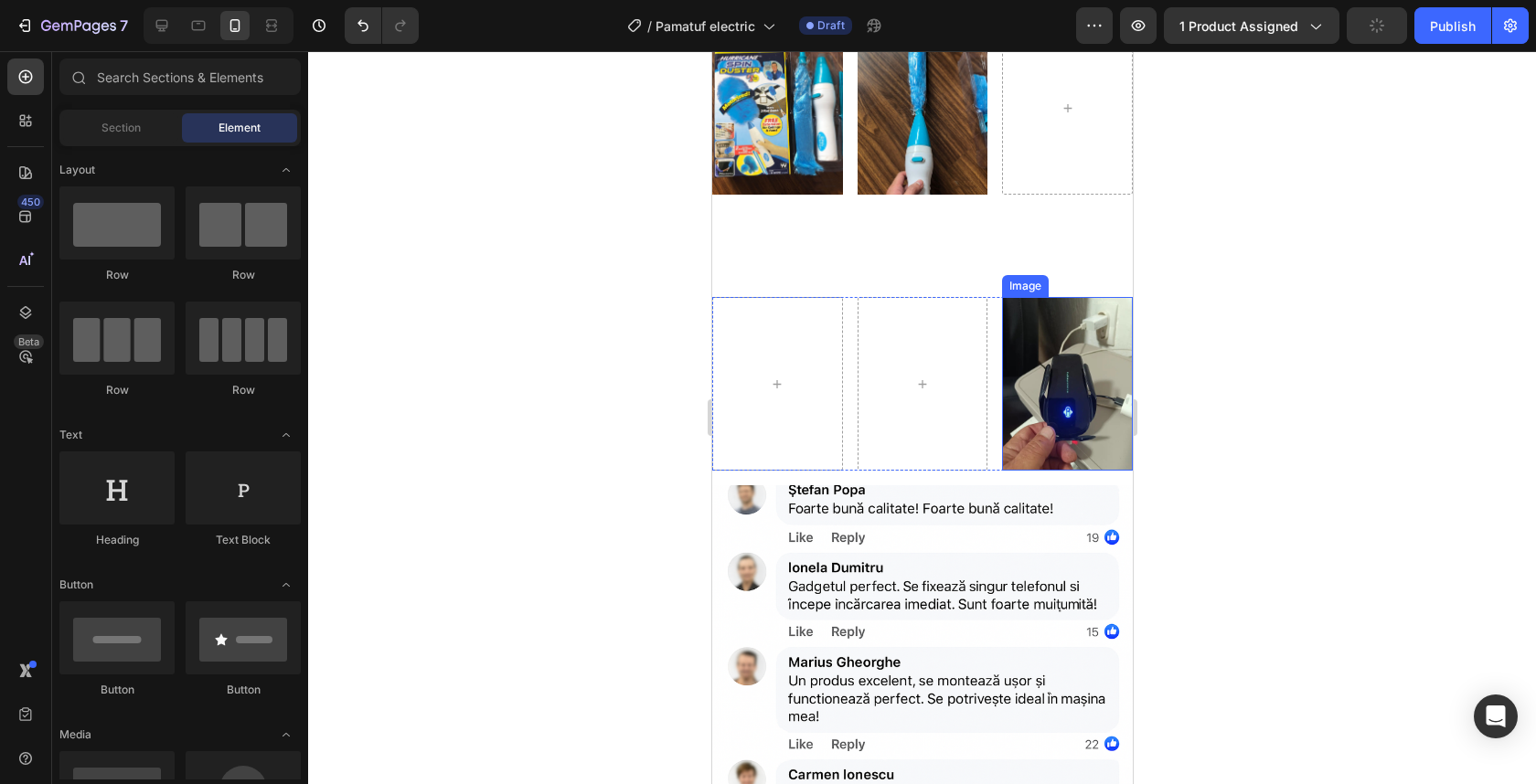
click at [1022, 318] on img at bounding box center [1066, 383] width 131 height 174
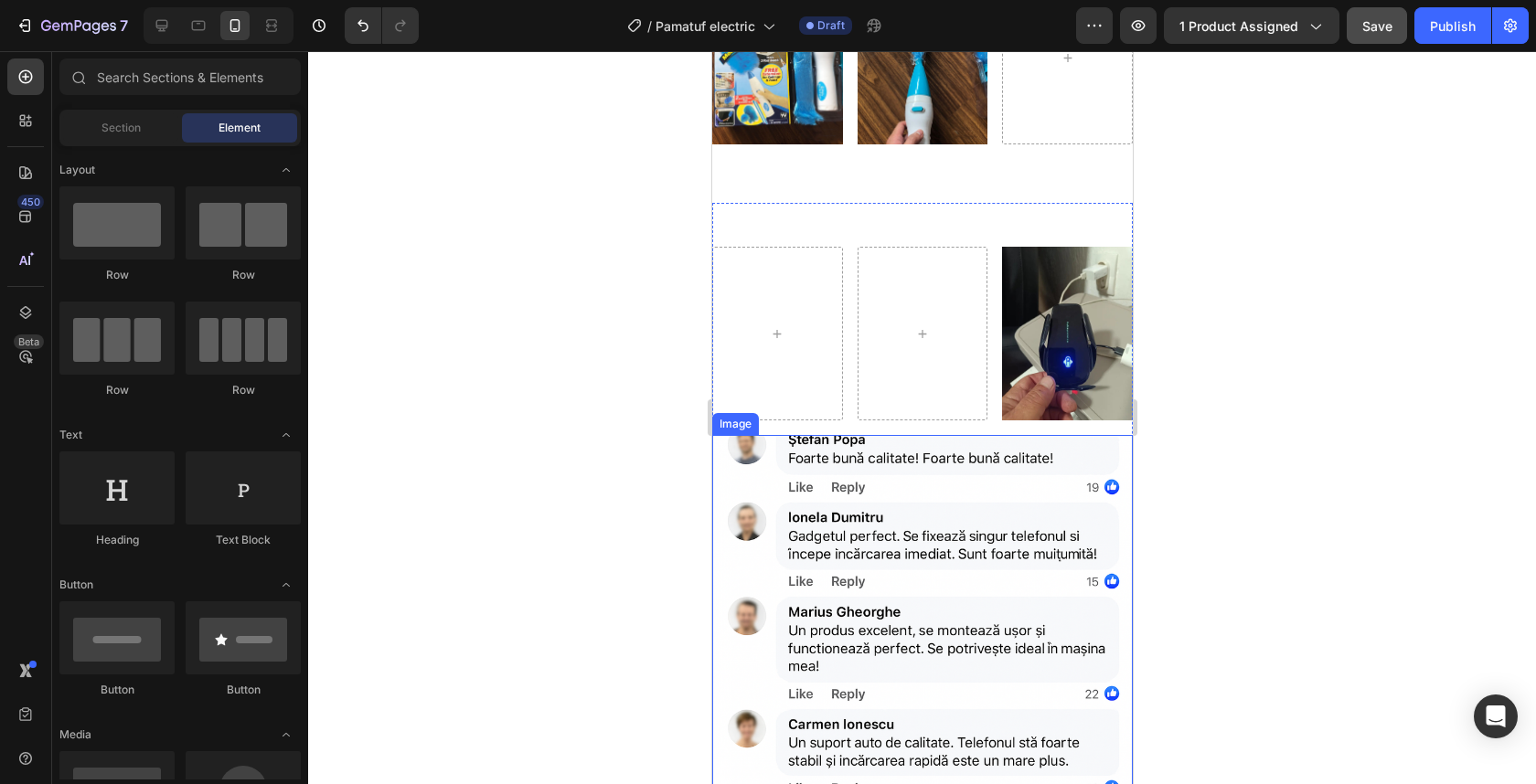
scroll to position [4790, 0]
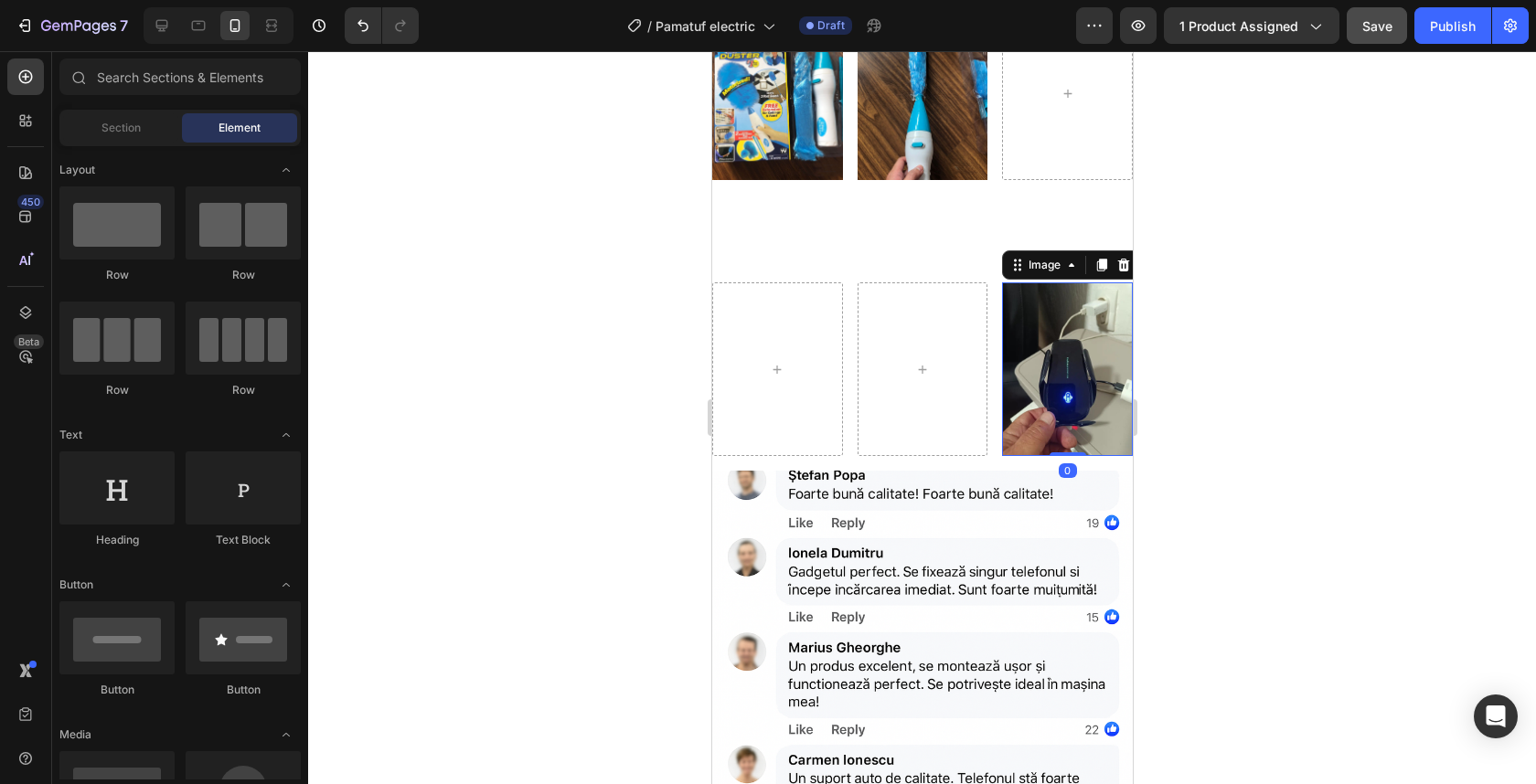
click at [1051, 309] on img at bounding box center [1066, 369] width 131 height 174
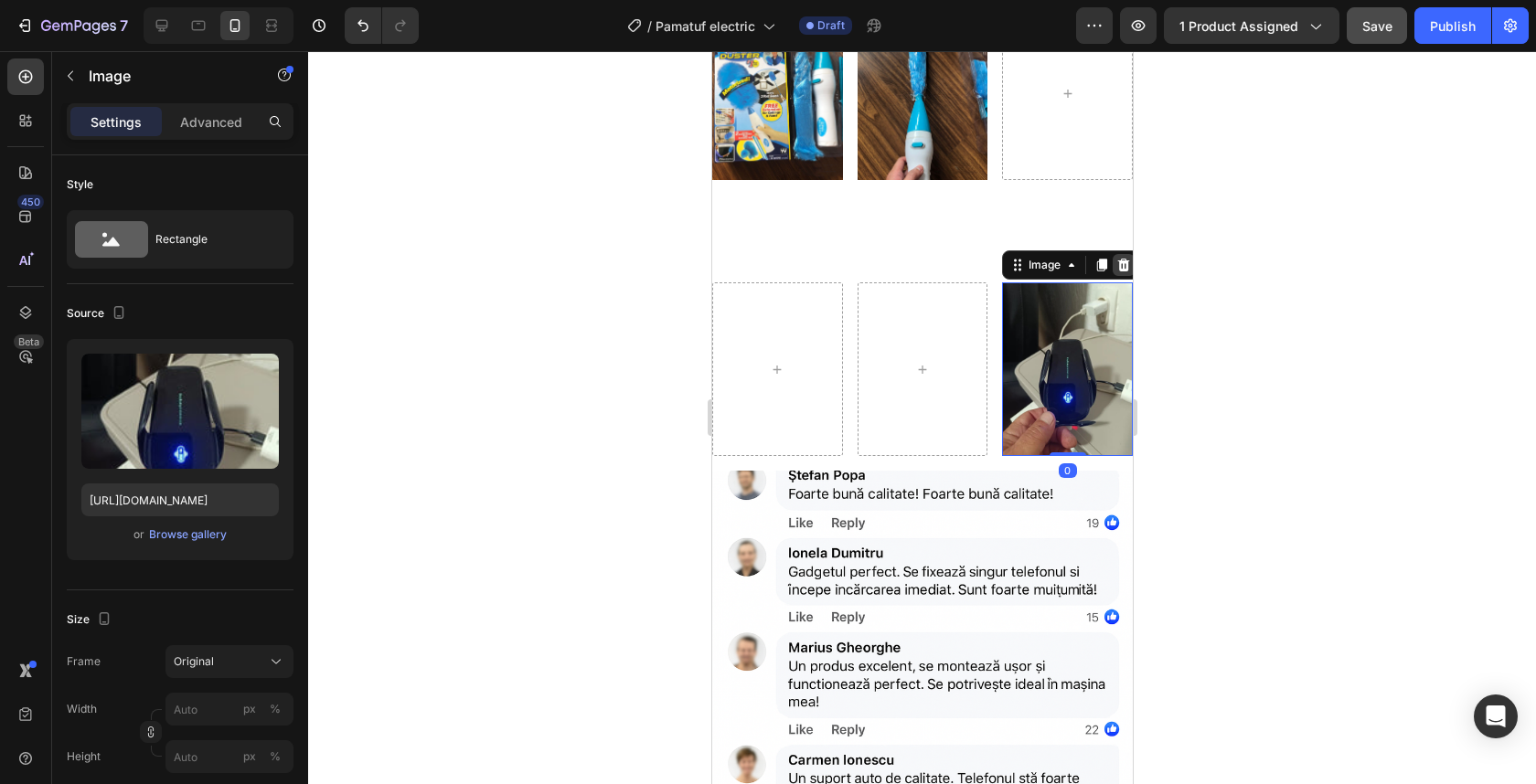
click at [1116, 258] on icon at bounding box center [1123, 265] width 15 height 15
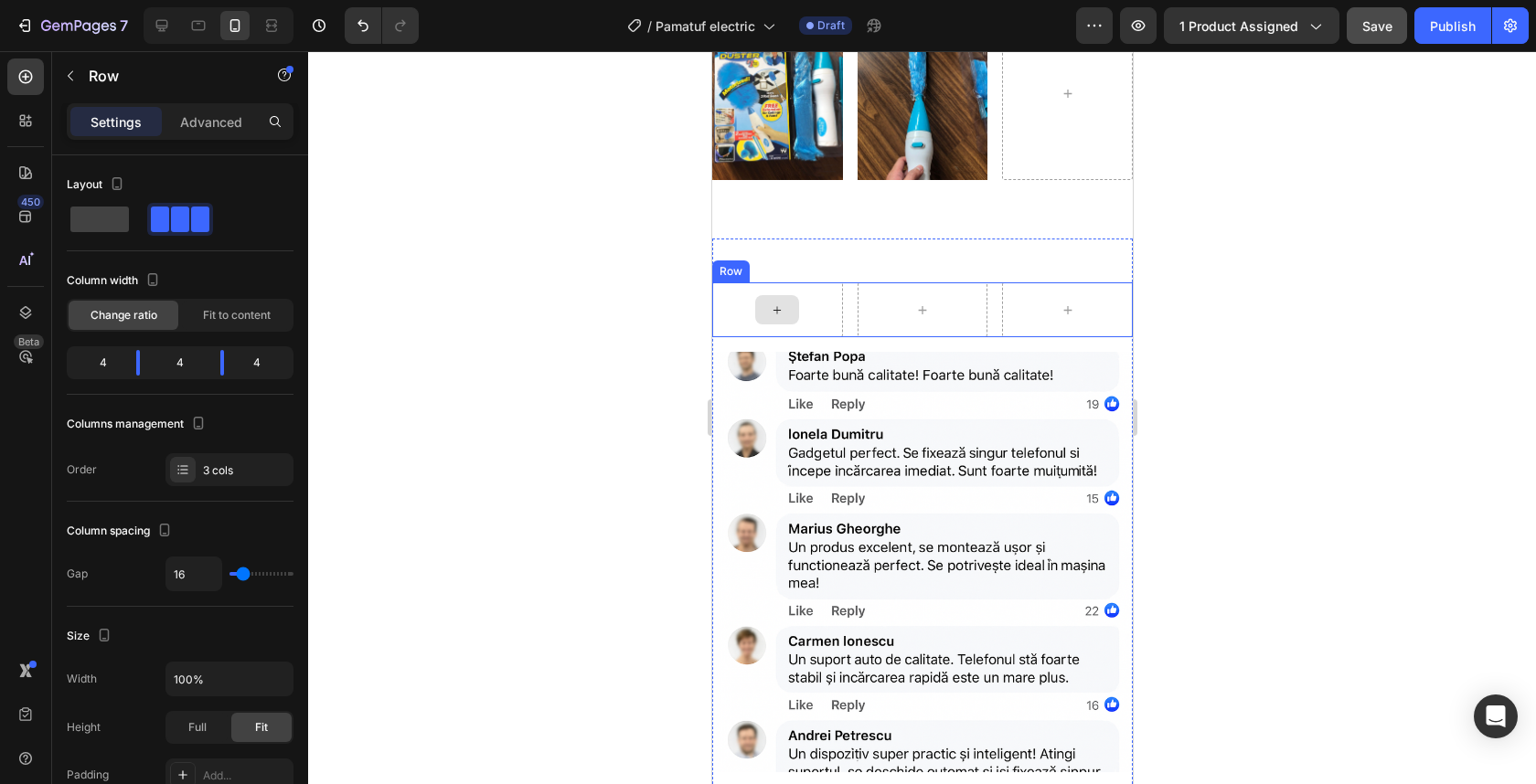
click at [810, 292] on div at bounding box center [776, 310] width 131 height 55
click at [829, 259] on icon at bounding box center [823, 265] width 15 height 15
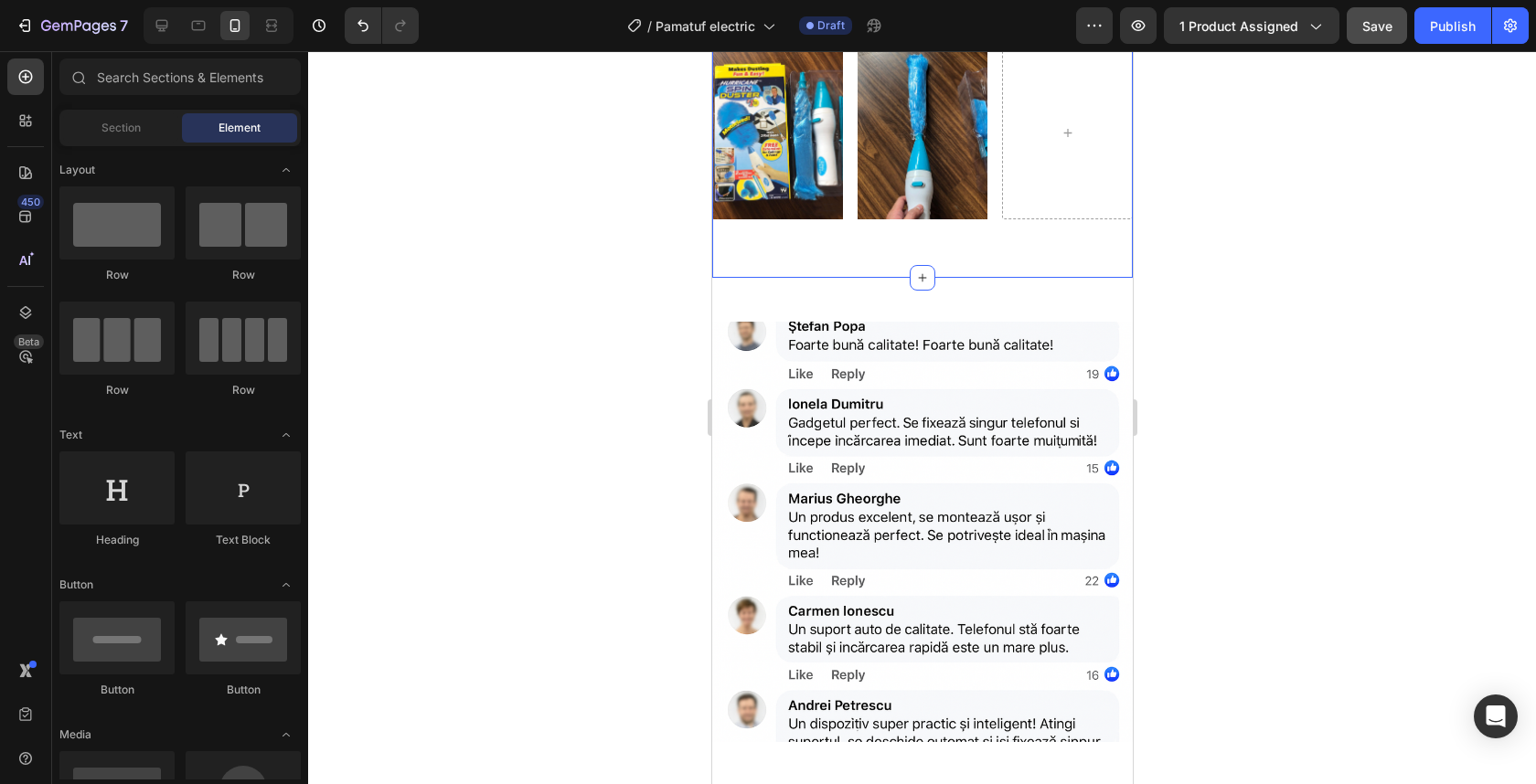
scroll to position [4644, 0]
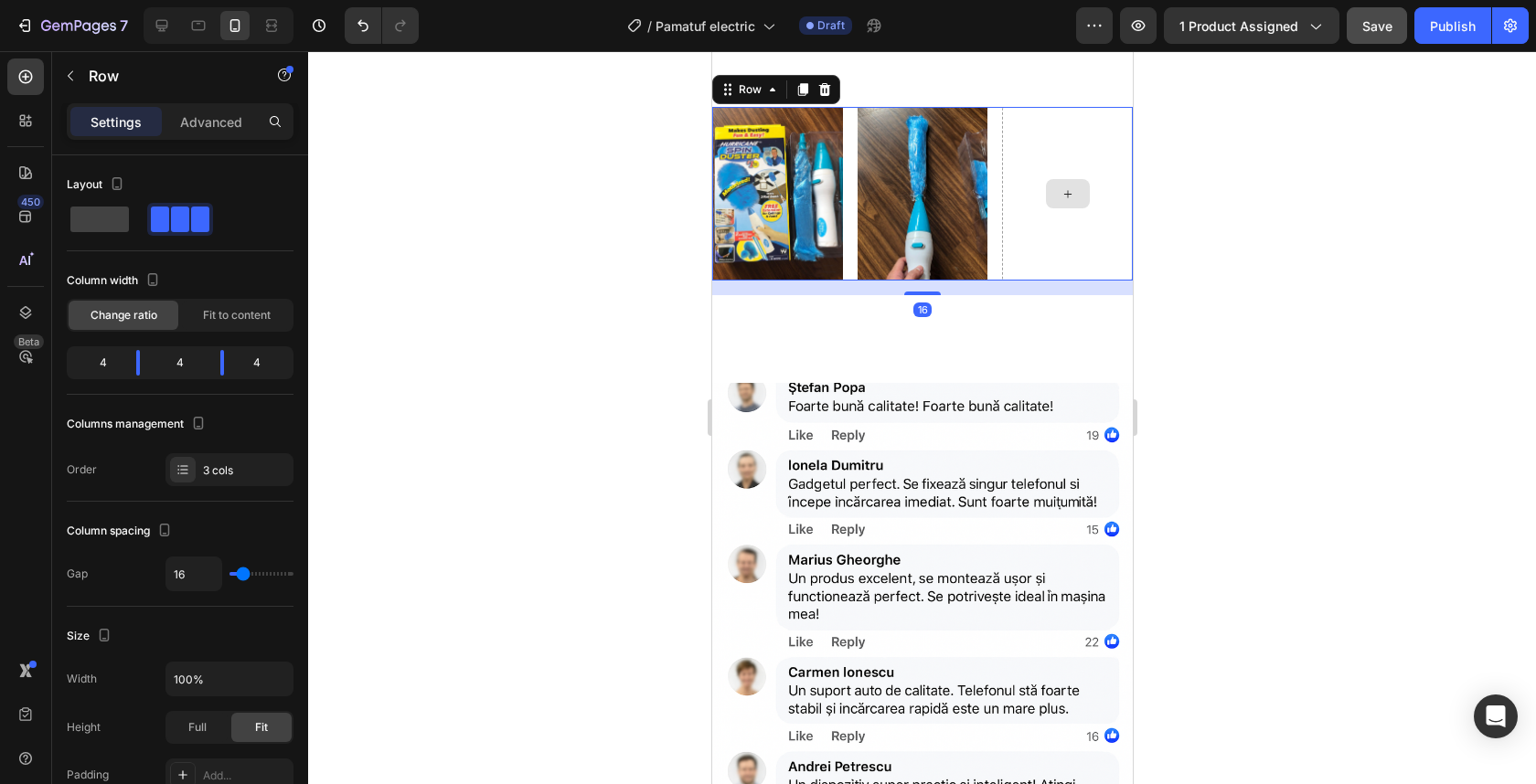
click at [1083, 190] on div at bounding box center [1066, 193] width 131 height 174
click at [759, 98] on div "Row" at bounding box center [749, 89] width 30 height 16
click at [1215, 345] on div at bounding box center [922, 418] width 1227 height 734
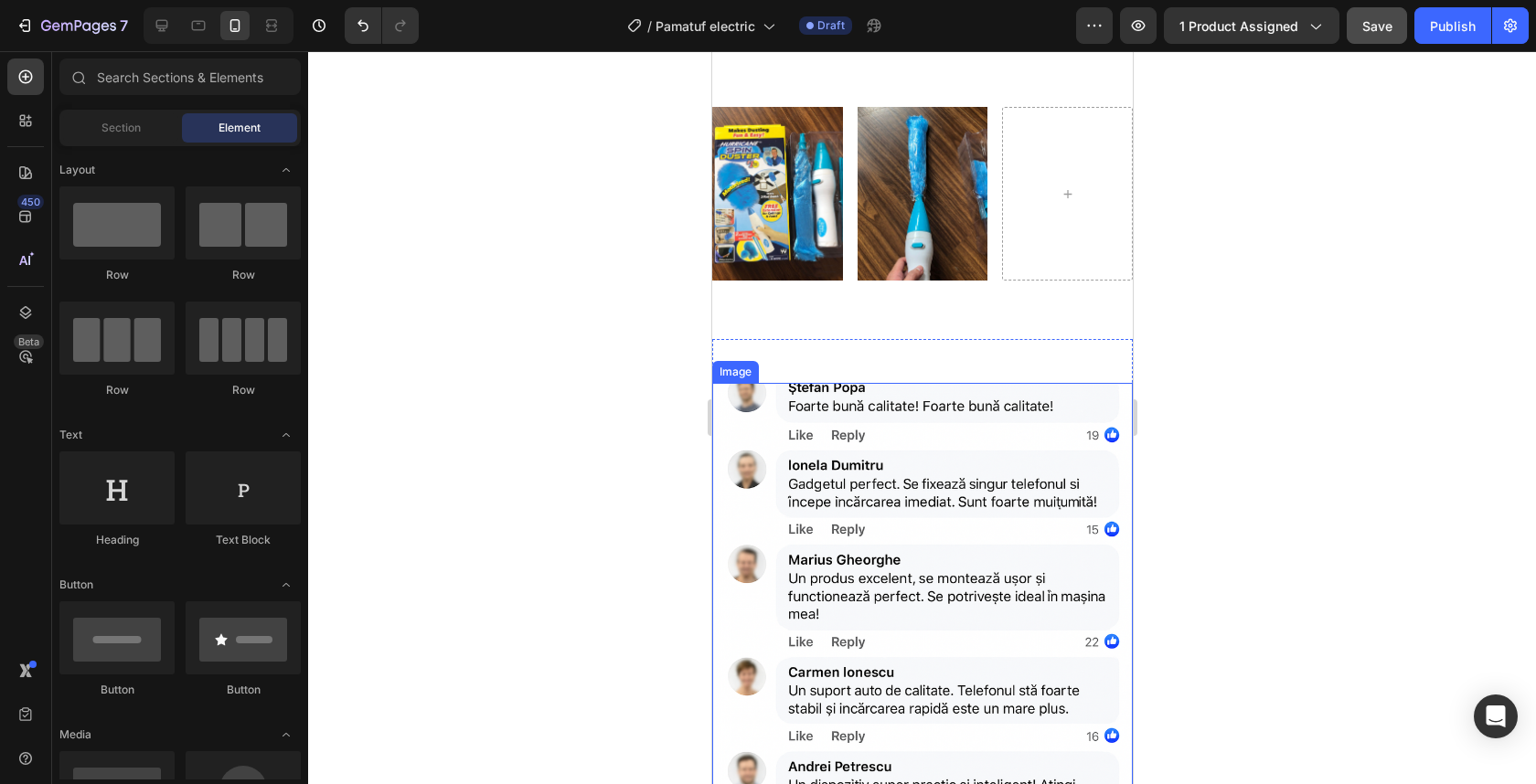
click at [910, 465] on img at bounding box center [921, 593] width 420 height 420
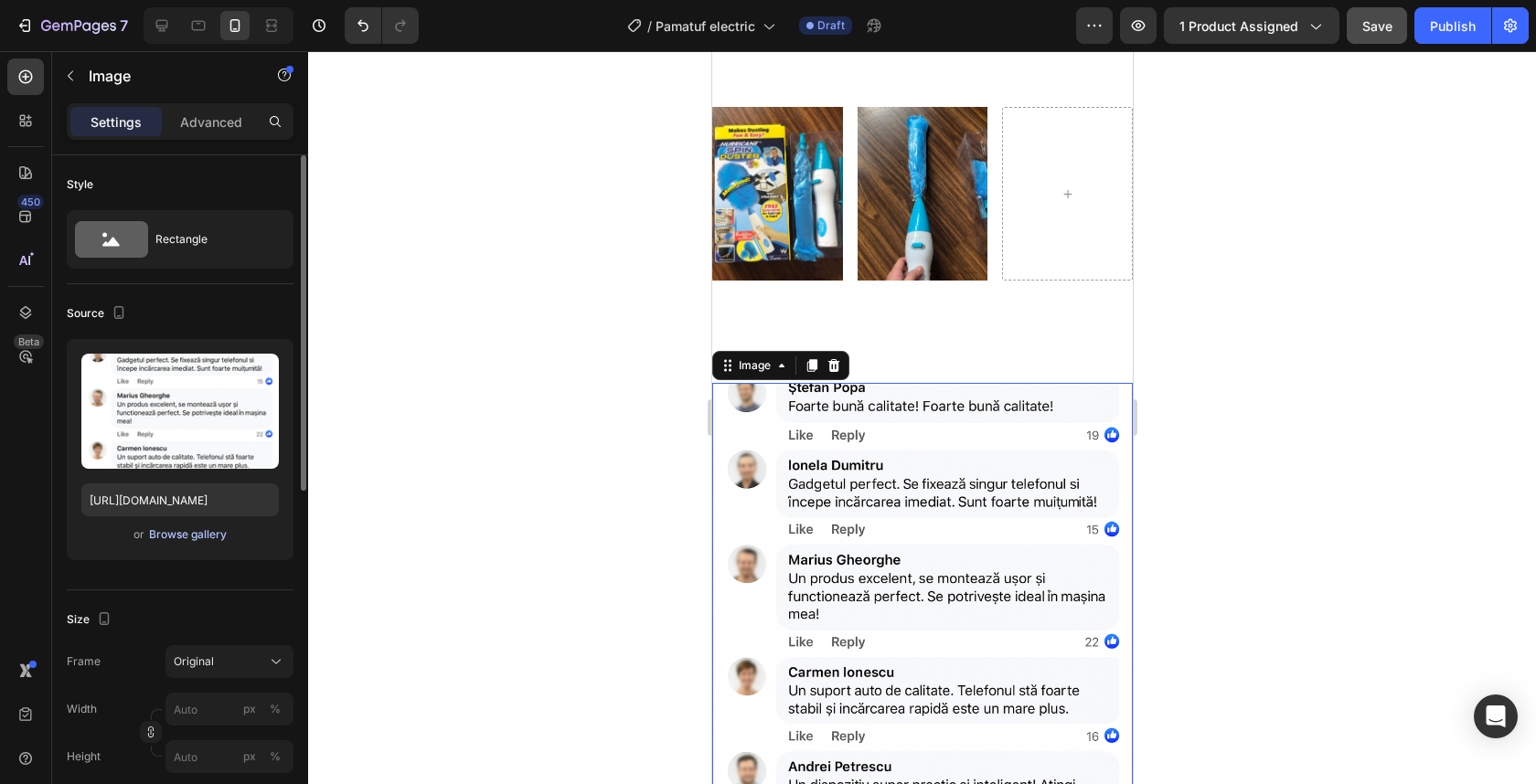
click at [175, 543] on button "Browse gallery" at bounding box center [188, 535] width 80 height 18
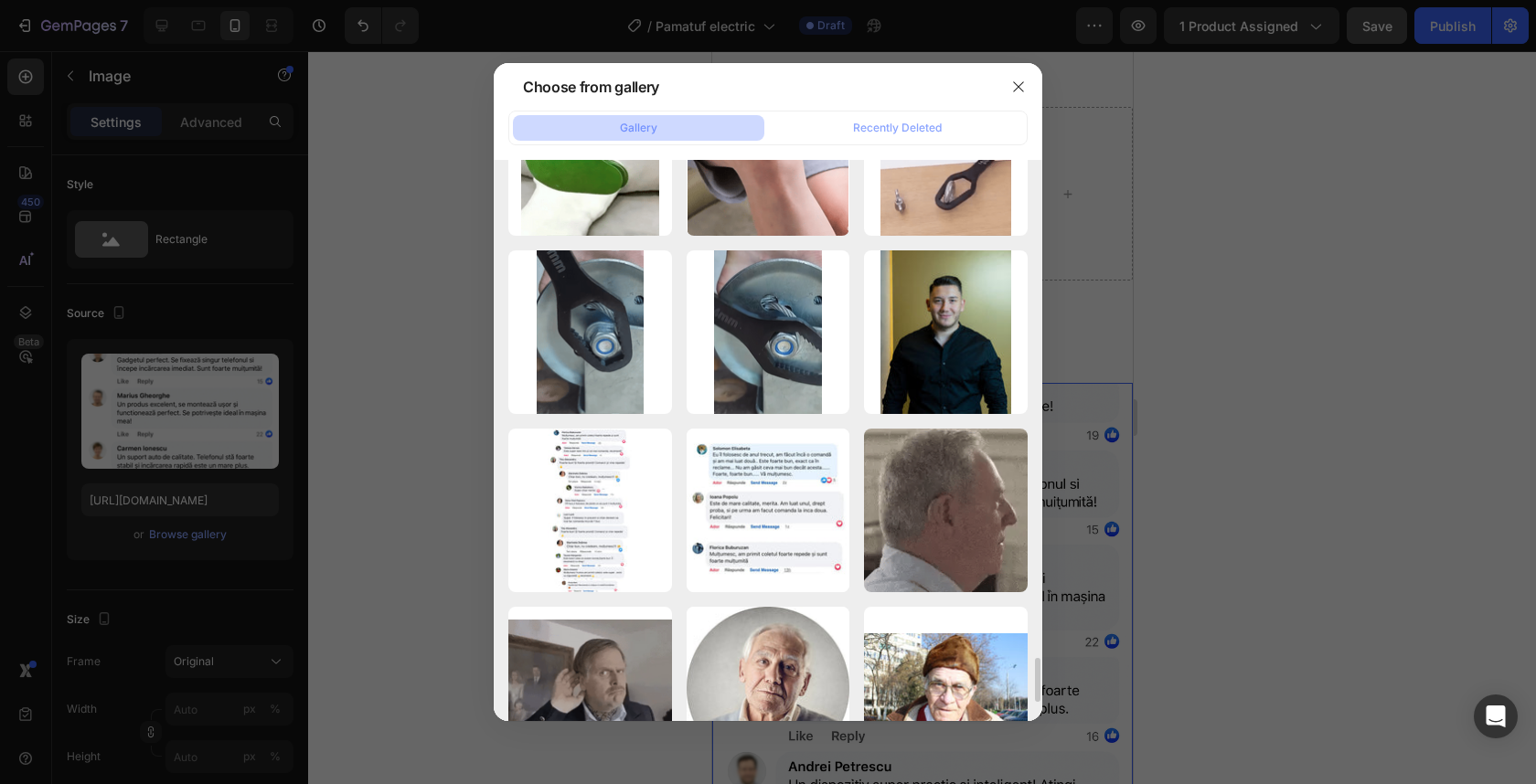
scroll to position [6357, 0]
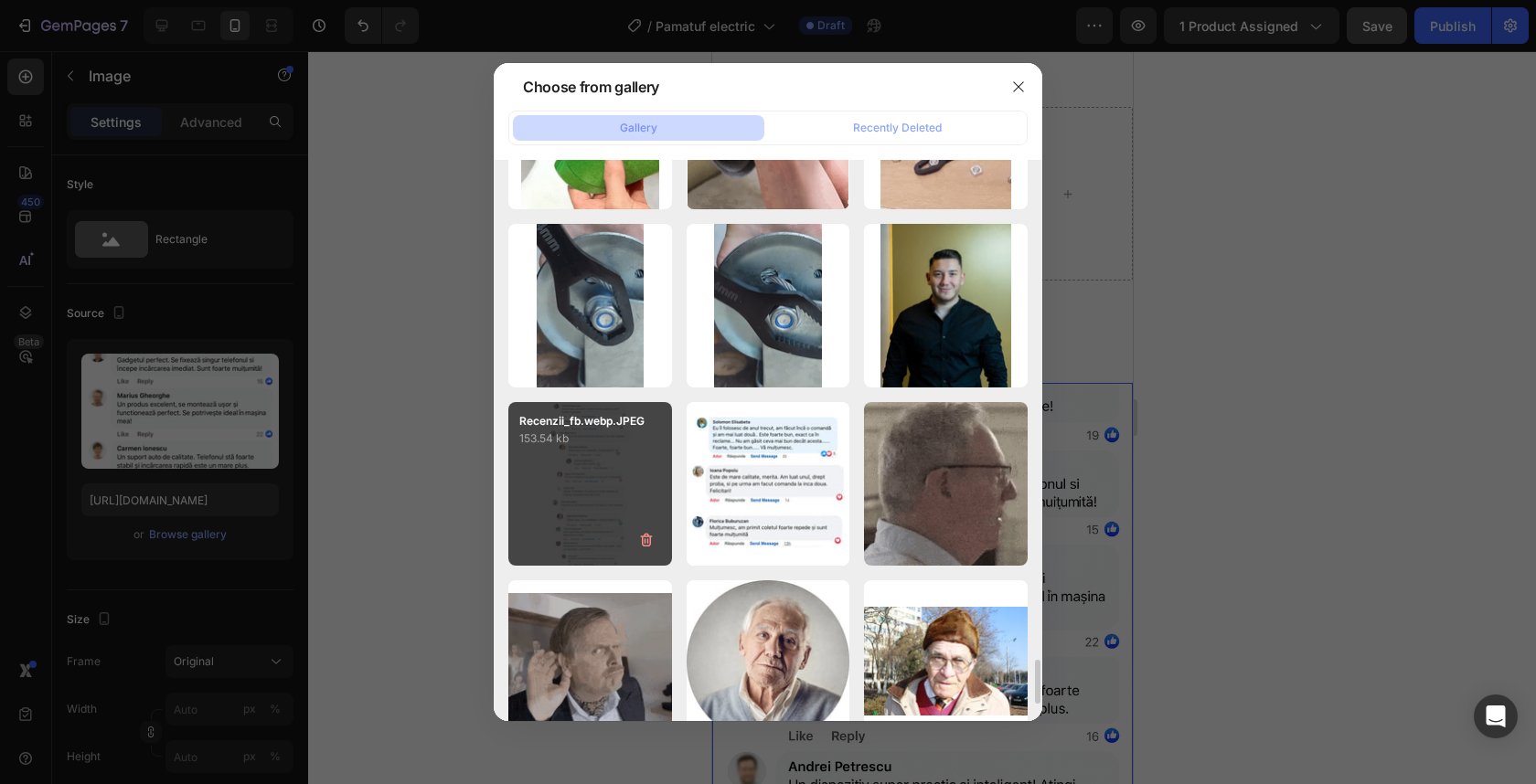
click at [619, 470] on div "Recenzii_fb.webp.JPEG 153.54 kb" at bounding box center [590, 484] width 164 height 164
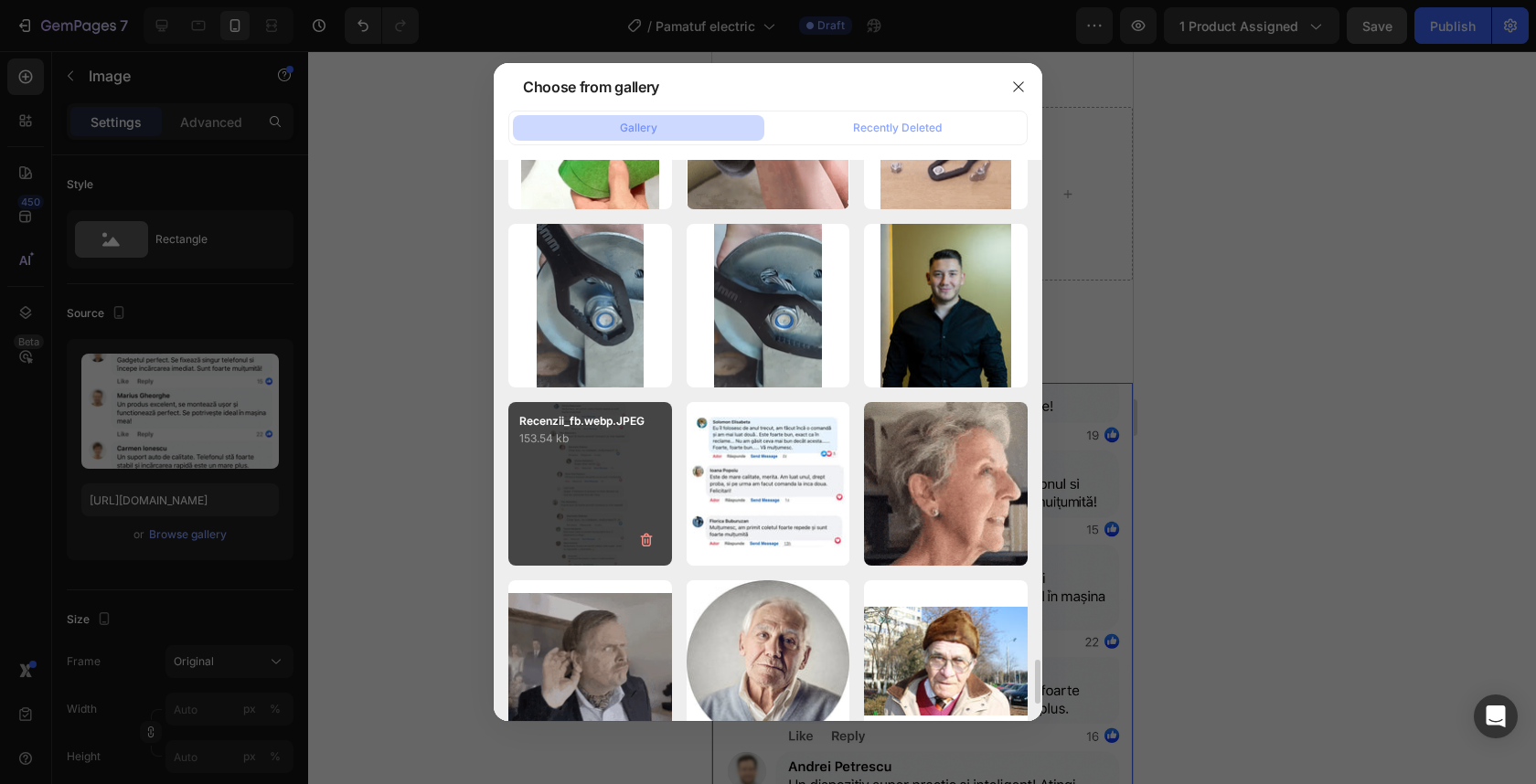
type input "https://cdn.shopify.com/s/files/1/0932/4245/8461/files/gempages_555548027520025…"
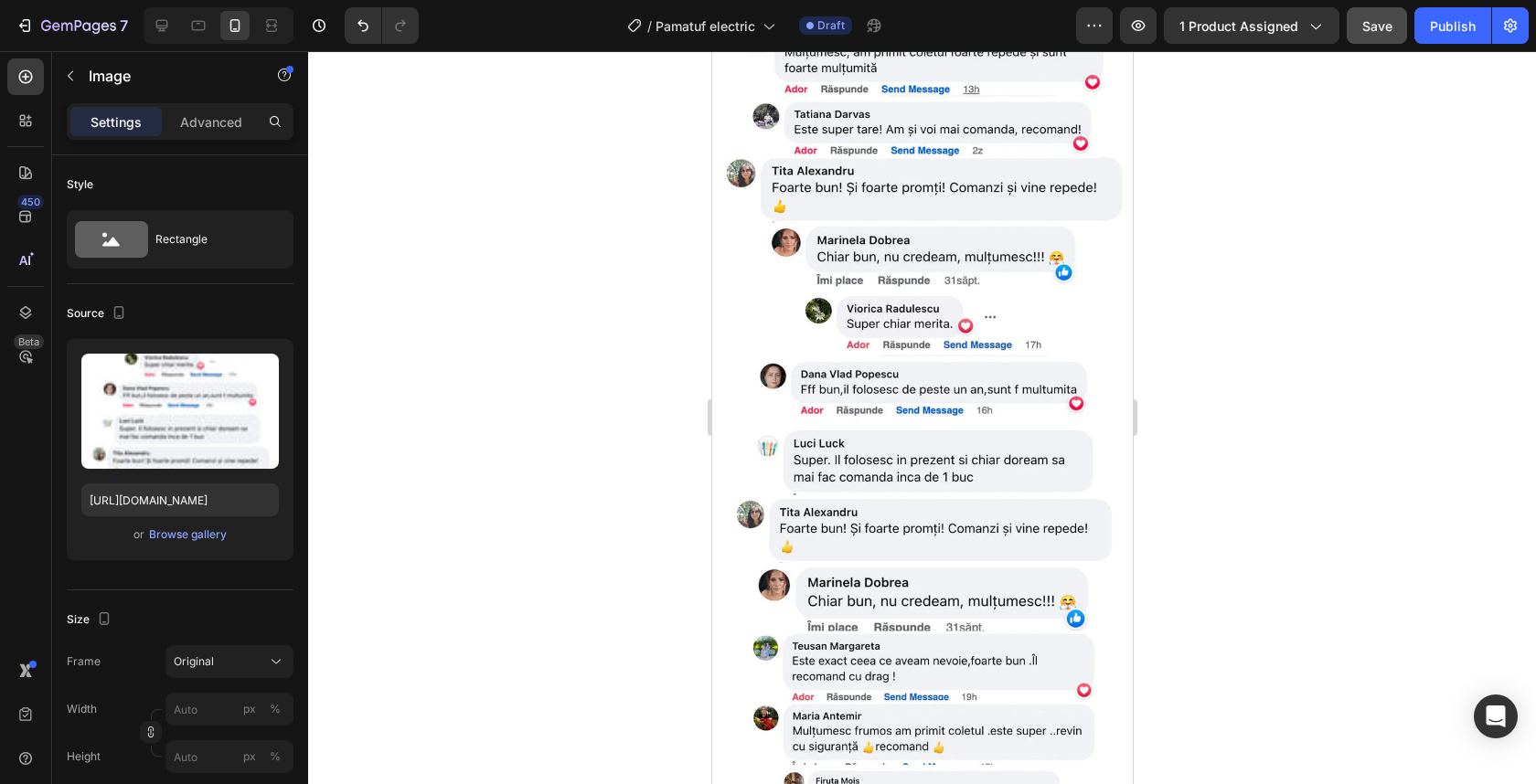
scroll to position [5059, 0]
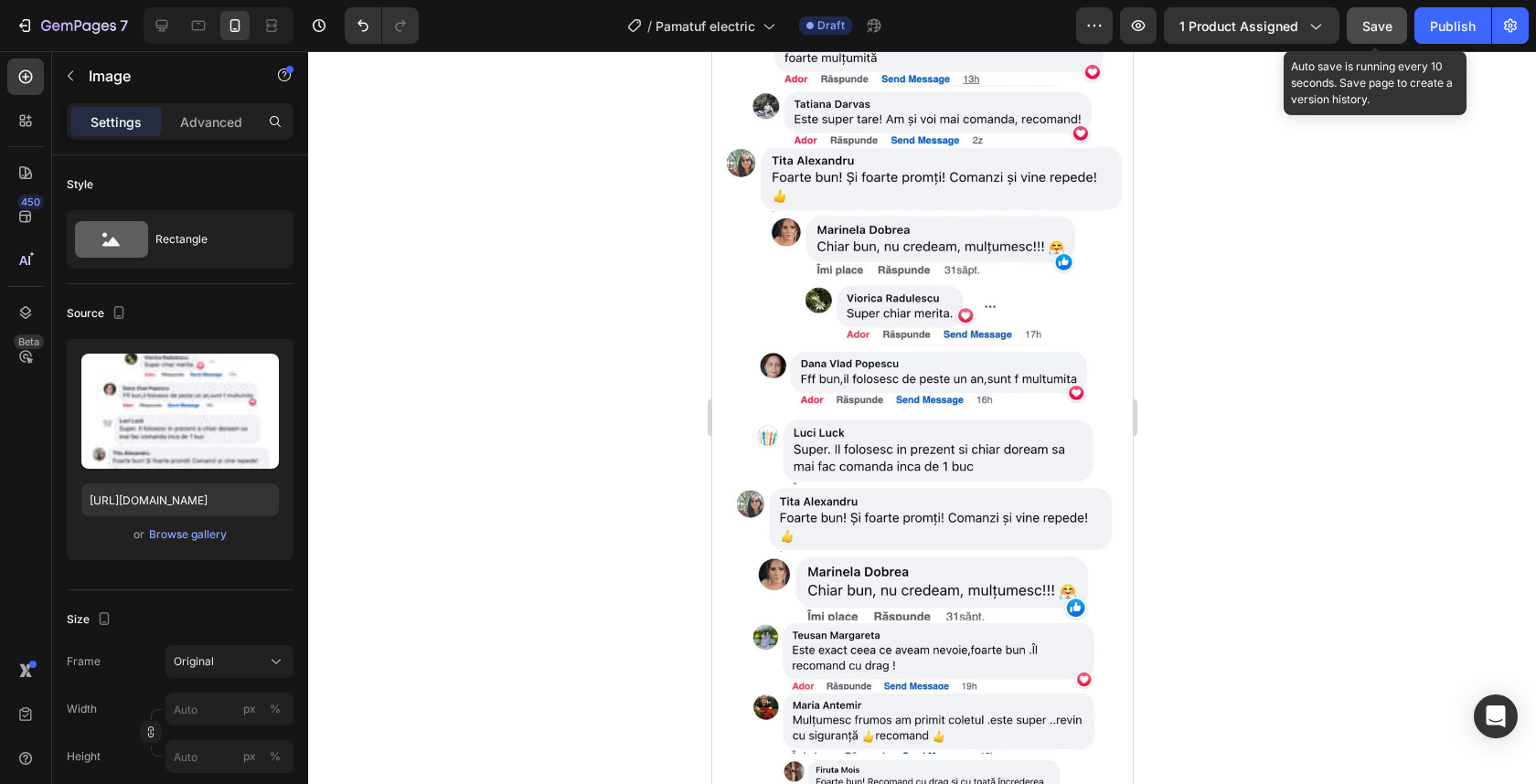
click at [1382, 22] on span "Save" at bounding box center [1377, 26] width 30 height 16
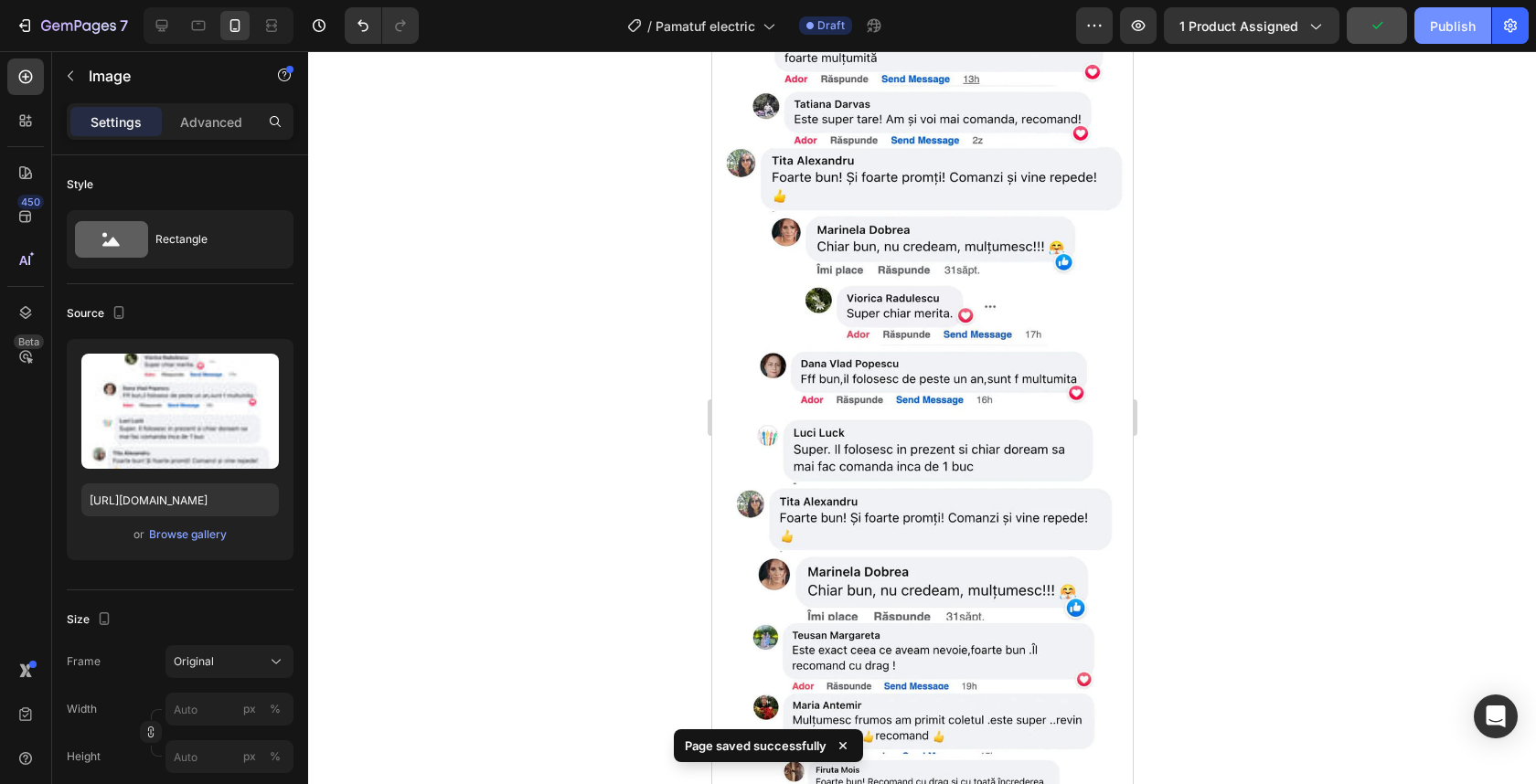
click at [1442, 19] on div "Publish" at bounding box center [1453, 26] width 46 height 19
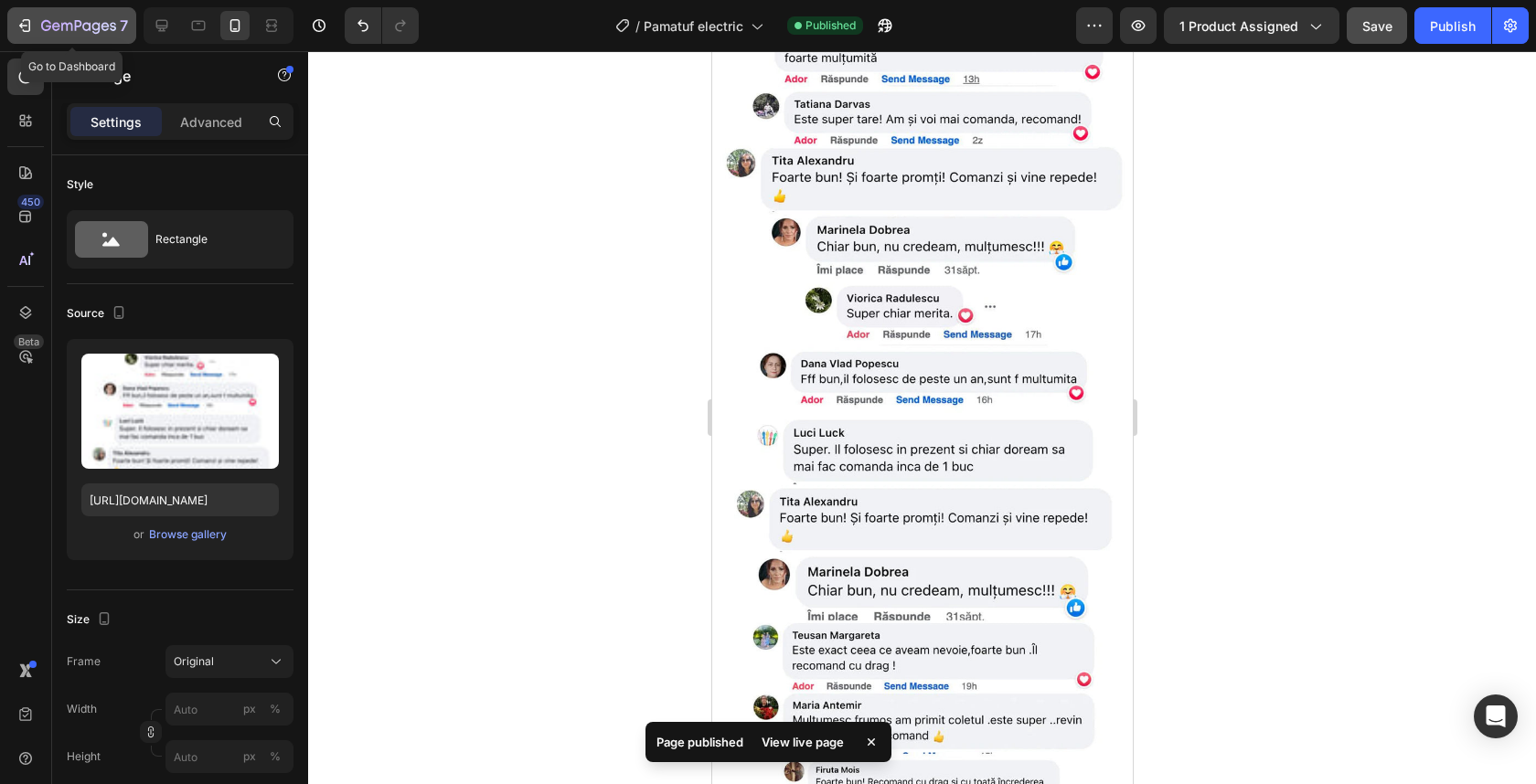
click at [75, 31] on icon "button" at bounding box center [78, 27] width 75 height 16
